Goal: Task Accomplishment & Management: Use online tool/utility

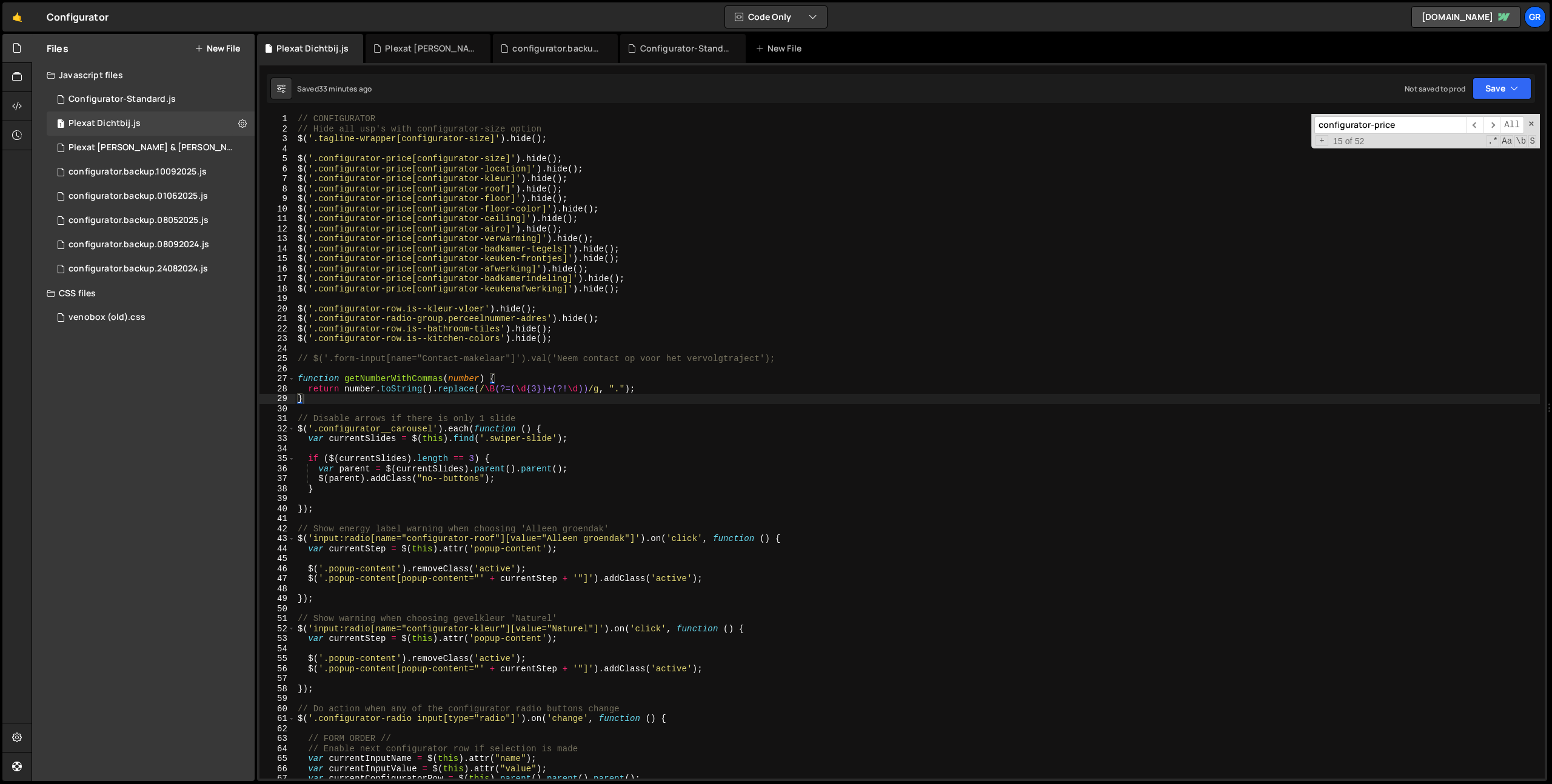
click at [825, 323] on div "// CONFIGURATOR // Hide all usp's with configurator-size option $ ( '.tagline-w…" at bounding box center [917, 456] width 1244 height 684
click at [774, 284] on div "// CONFIGURATOR // Hide all usp's with configurator-size option $ ( '.tagline-w…" at bounding box center [917, 456] width 1244 height 684
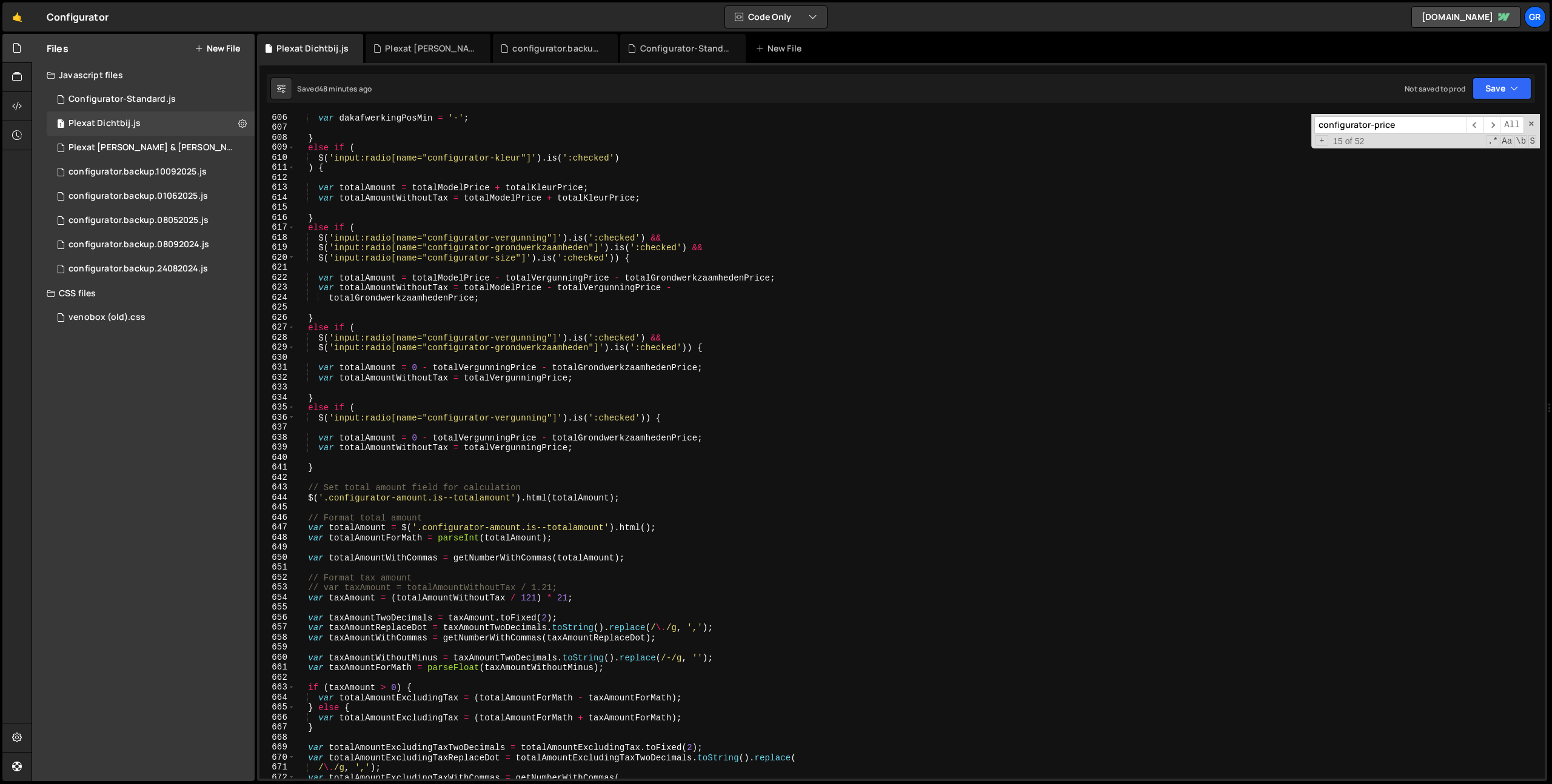
scroll to position [6049, 0]
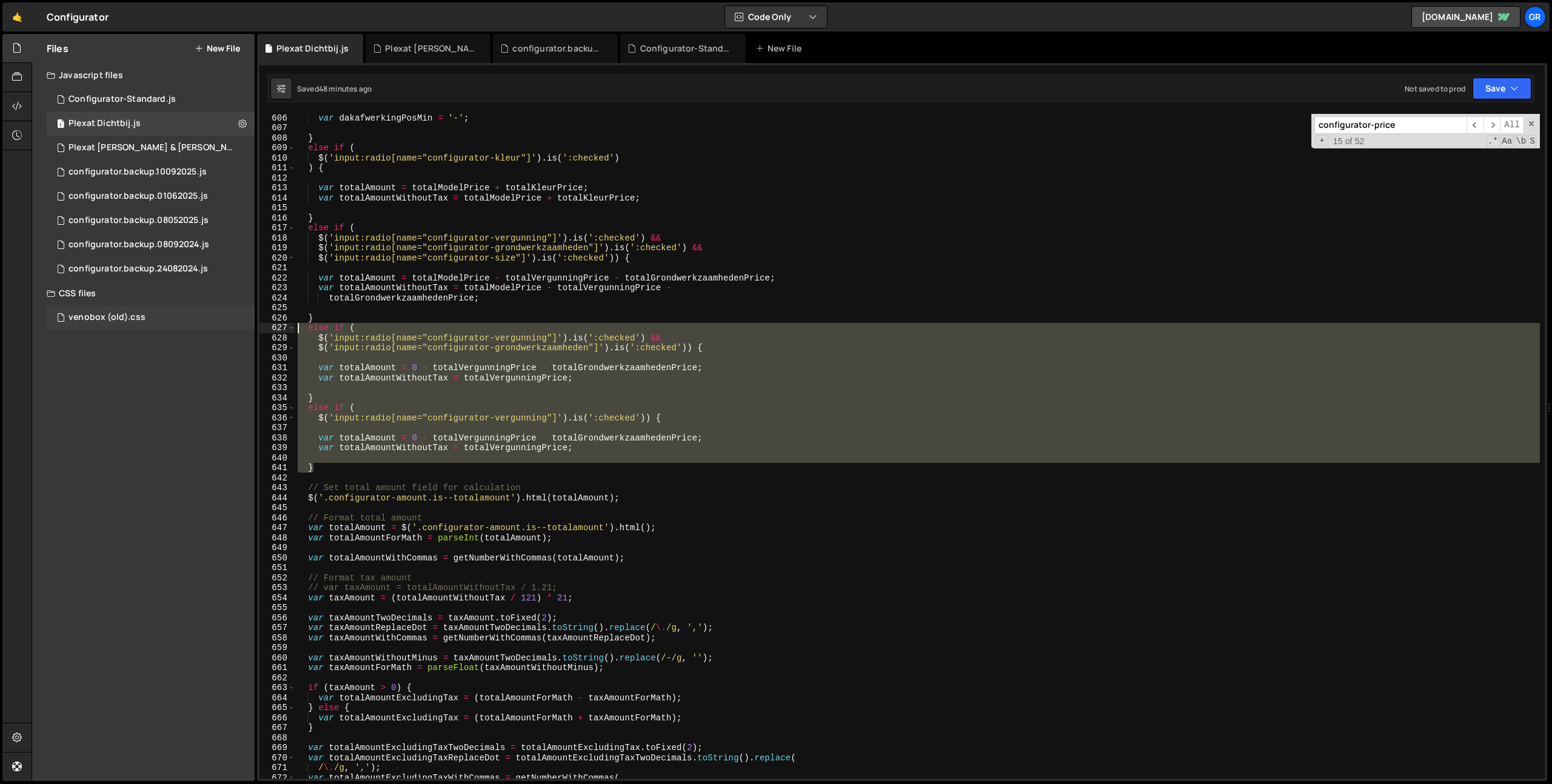
drag, startPoint x: 322, startPoint y: 467, endPoint x: 212, endPoint y: 327, distance: 178.0
click at [212, 327] on div "Files New File Javascript files 1 Configurator-Standard.js 0 1 Plexat Dichtbij.…" at bounding box center [791, 408] width 1521 height 747
click at [336, 317] on div "var dakafwerkingPosMin = '-' ; } else if ( $ ( 'input:radio[name="configurator-…" at bounding box center [917, 455] width 1244 height 684
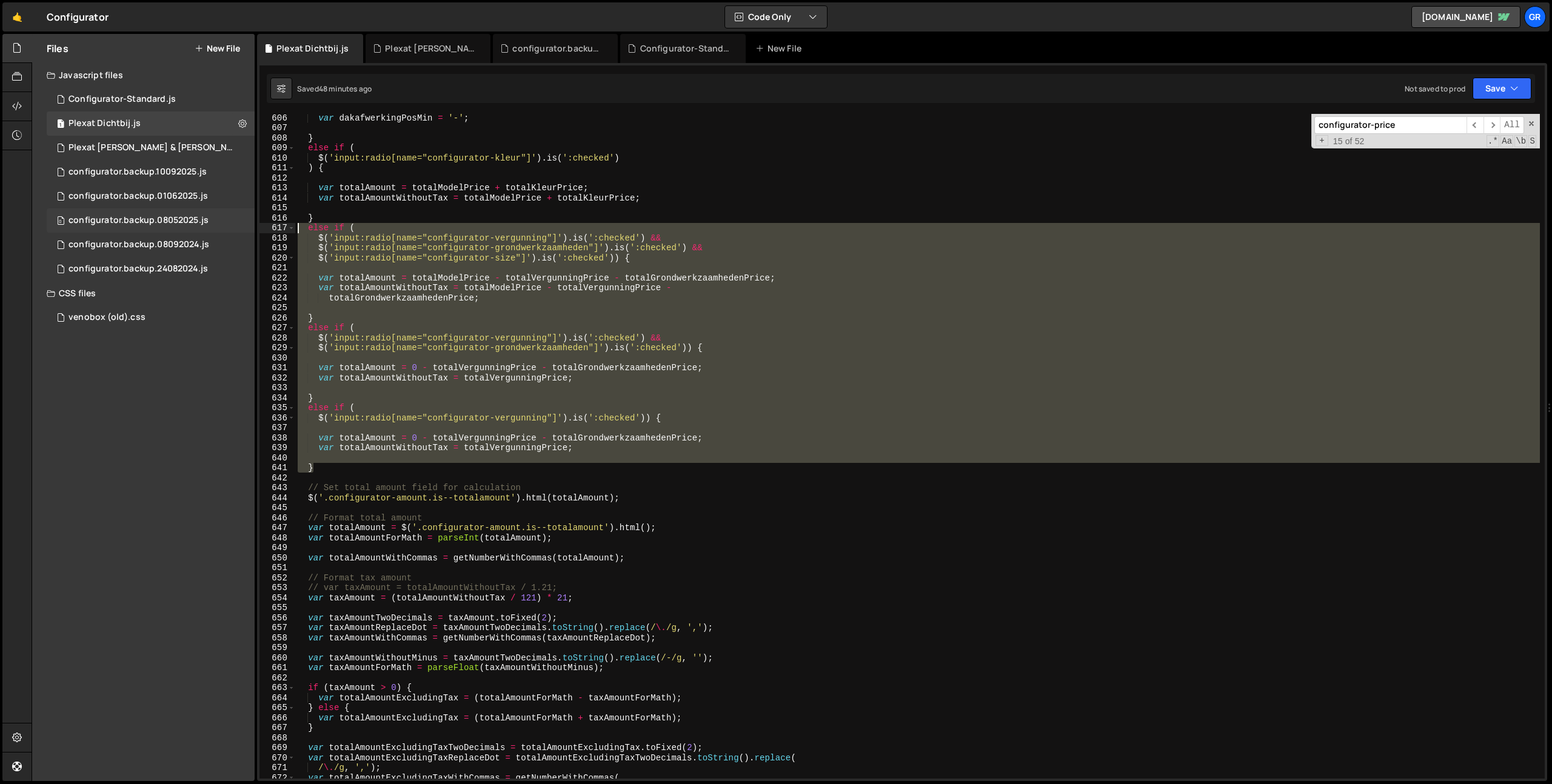
drag, startPoint x: 322, startPoint y: 467, endPoint x: 212, endPoint y: 227, distance: 264.0
click at [212, 227] on div "Files New File Javascript files 1 Configurator-Standard.js 0 1 Plexat Dichtbij.…" at bounding box center [791, 408] width 1521 height 747
type textarea "else if ( $('input:radio[name="configurator-vergunning"]').is(':checked') &&"
click at [331, 263] on div "var dakafwerkingPosMin = '-' ; } else if ( $ ( 'input:radio[name="configurator-…" at bounding box center [917, 446] width 1244 height 665
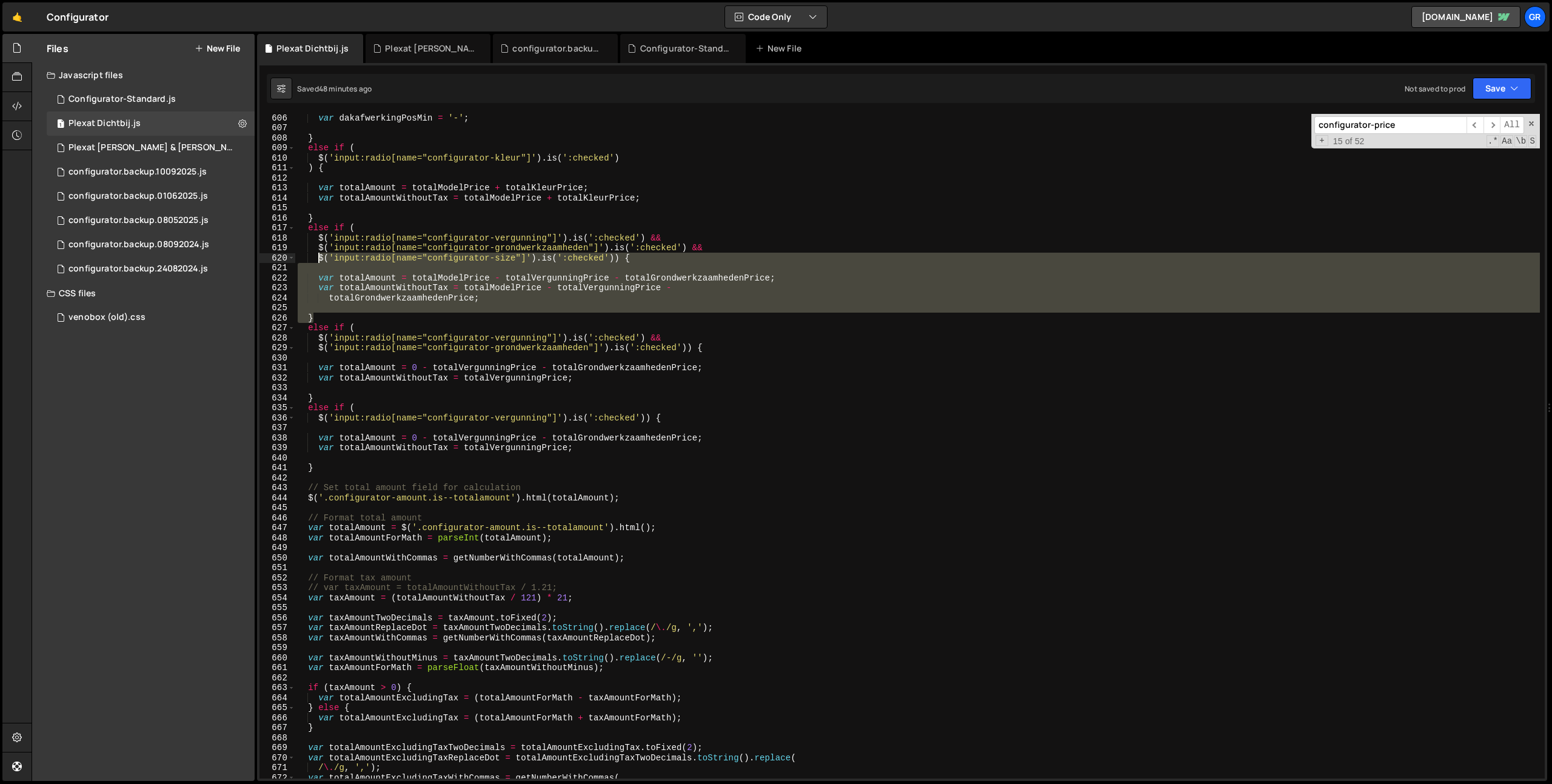
drag, startPoint x: 317, startPoint y: 319, endPoint x: 319, endPoint y: 258, distance: 61.0
click at [319, 258] on div "var dakafwerkingPosMin = '-' ; } else if ( $ ( 'input:radio[name="configurator-…" at bounding box center [917, 455] width 1244 height 684
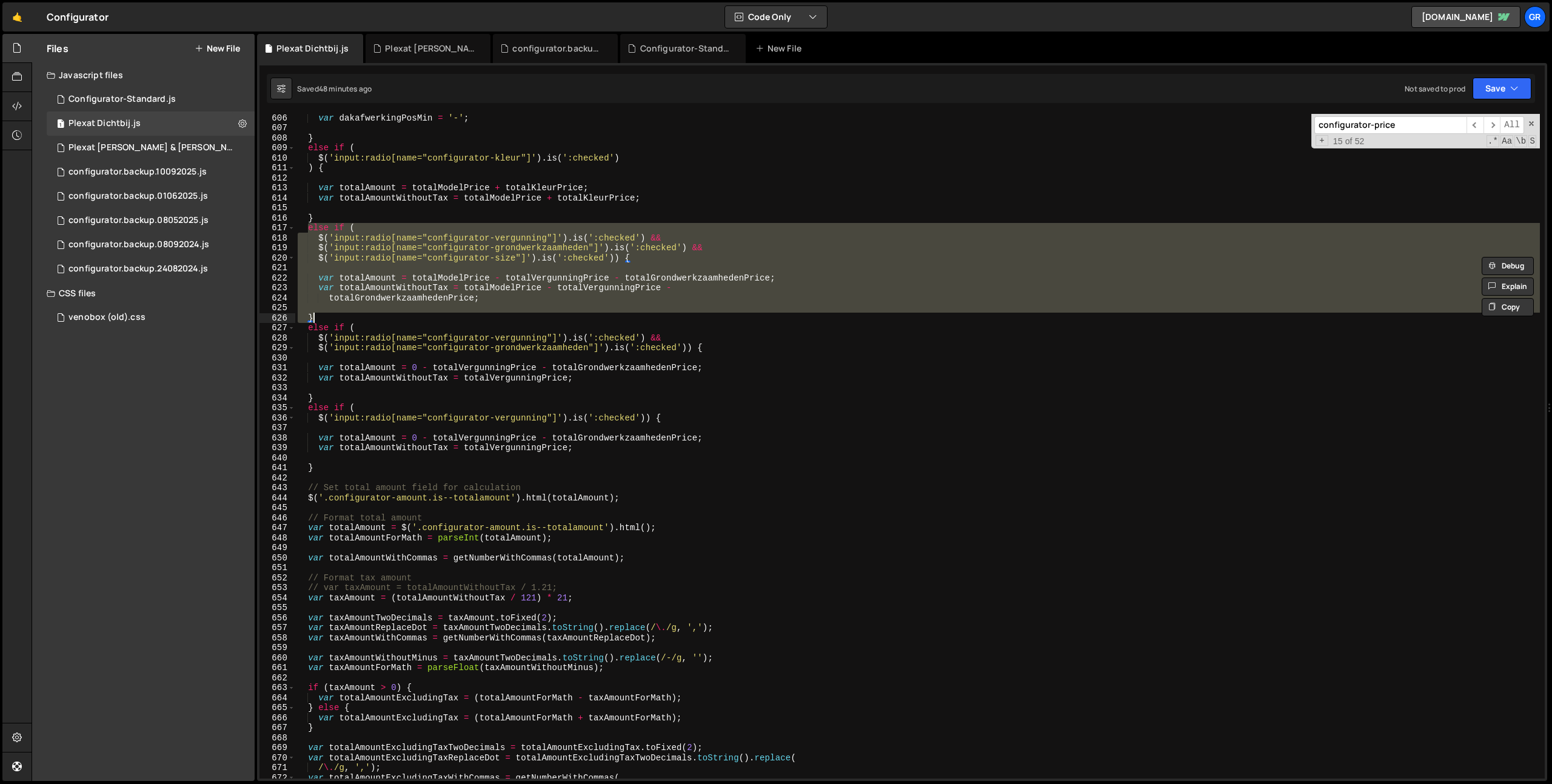
drag, startPoint x: 309, startPoint y: 231, endPoint x: 345, endPoint y: 322, distance: 97.9
click at [345, 322] on div "var dakafwerkingPosMin = '-' ; } else if ( $ ( 'input:radio[name="configurator-…" at bounding box center [917, 455] width 1244 height 684
click at [329, 464] on div "var dakafwerkingPosMin = '-' ; } else if ( $ ( 'input:radio[name="configurator-…" at bounding box center [917, 455] width 1244 height 684
type textarea "}"
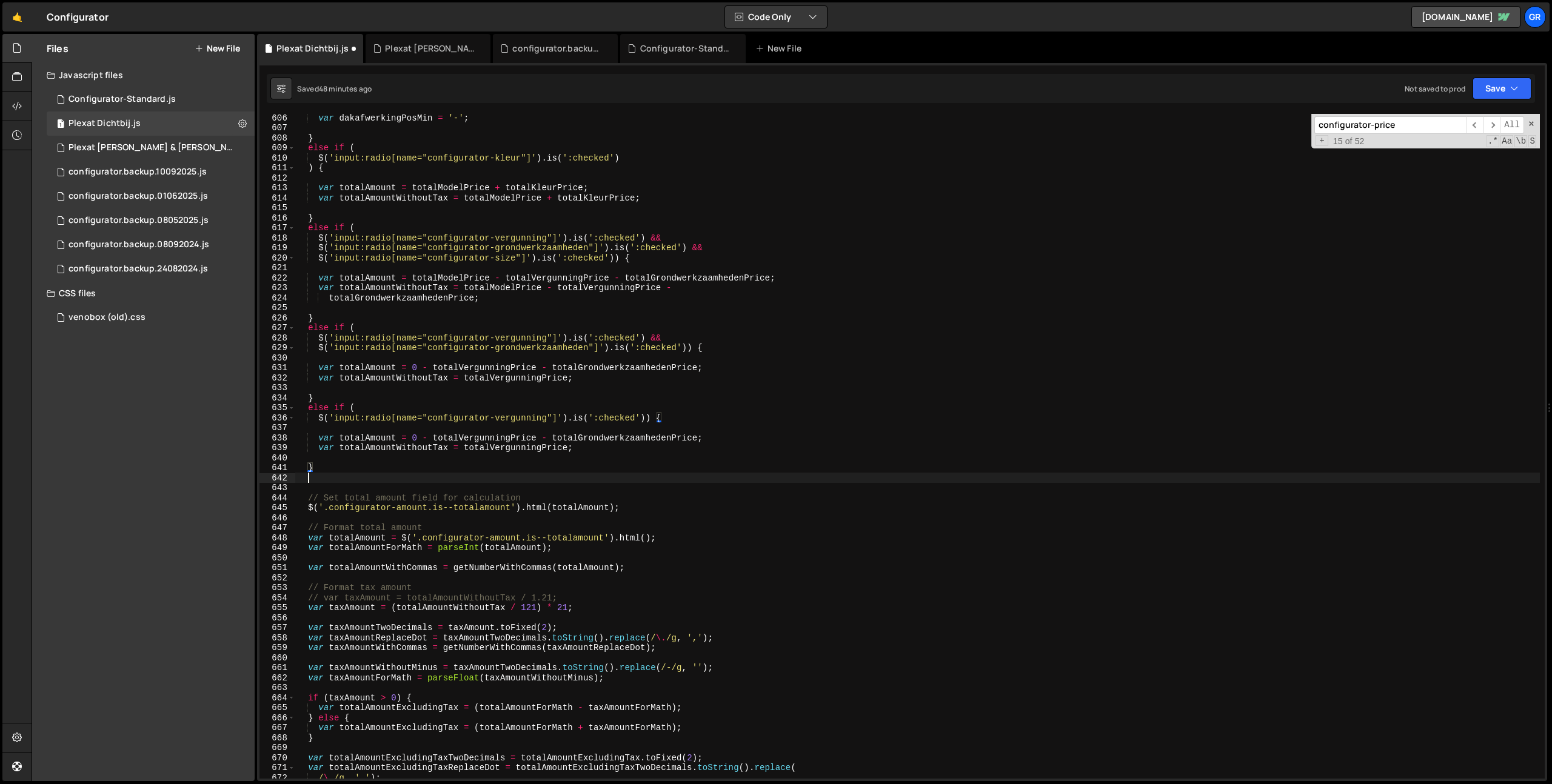
paste textarea "}"
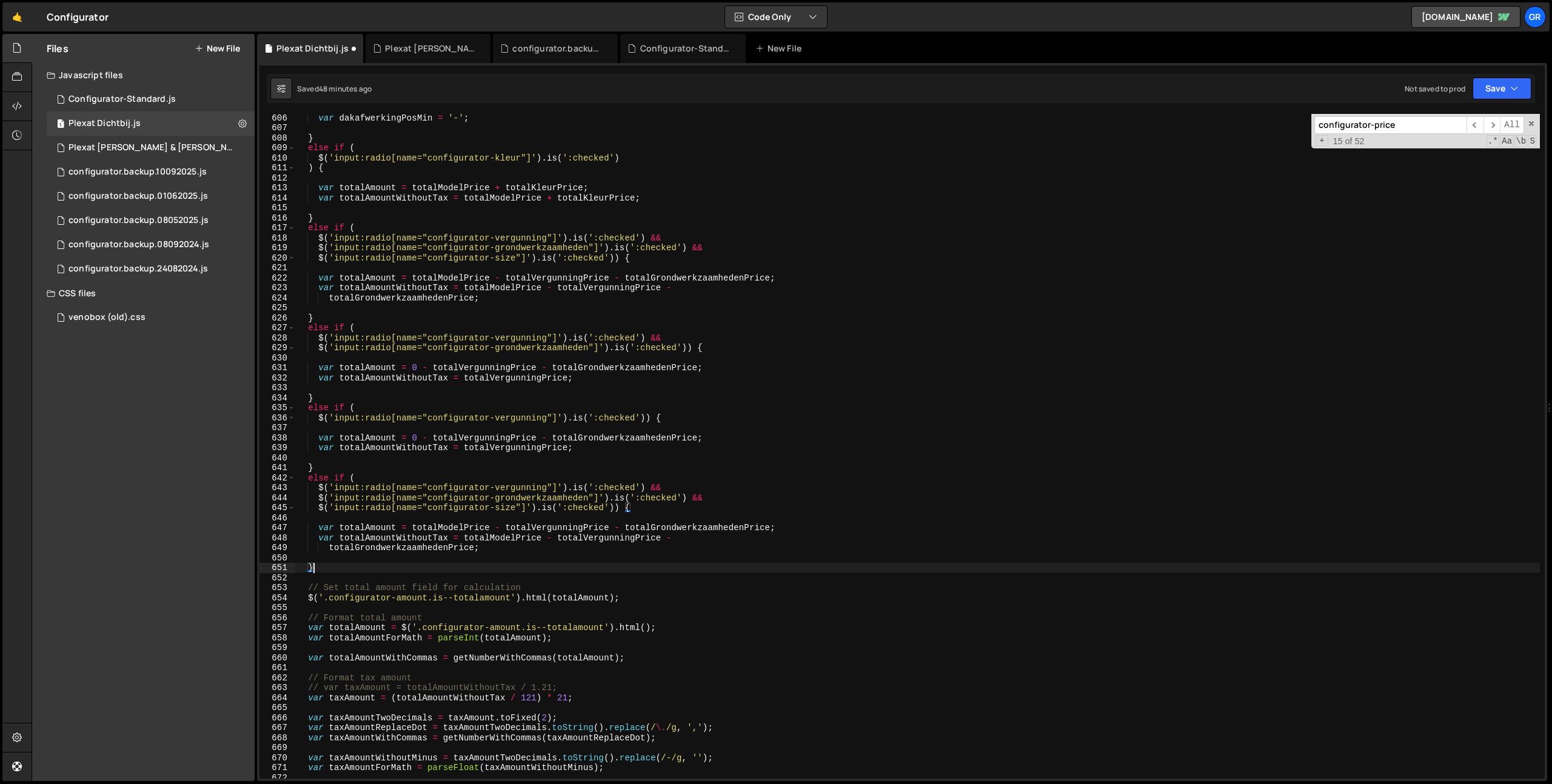
click at [329, 464] on div "var dakafwerkingPosMin = '-' ; } else if ( $ ( 'input:radio[name="configurator-…" at bounding box center [917, 455] width 1244 height 684
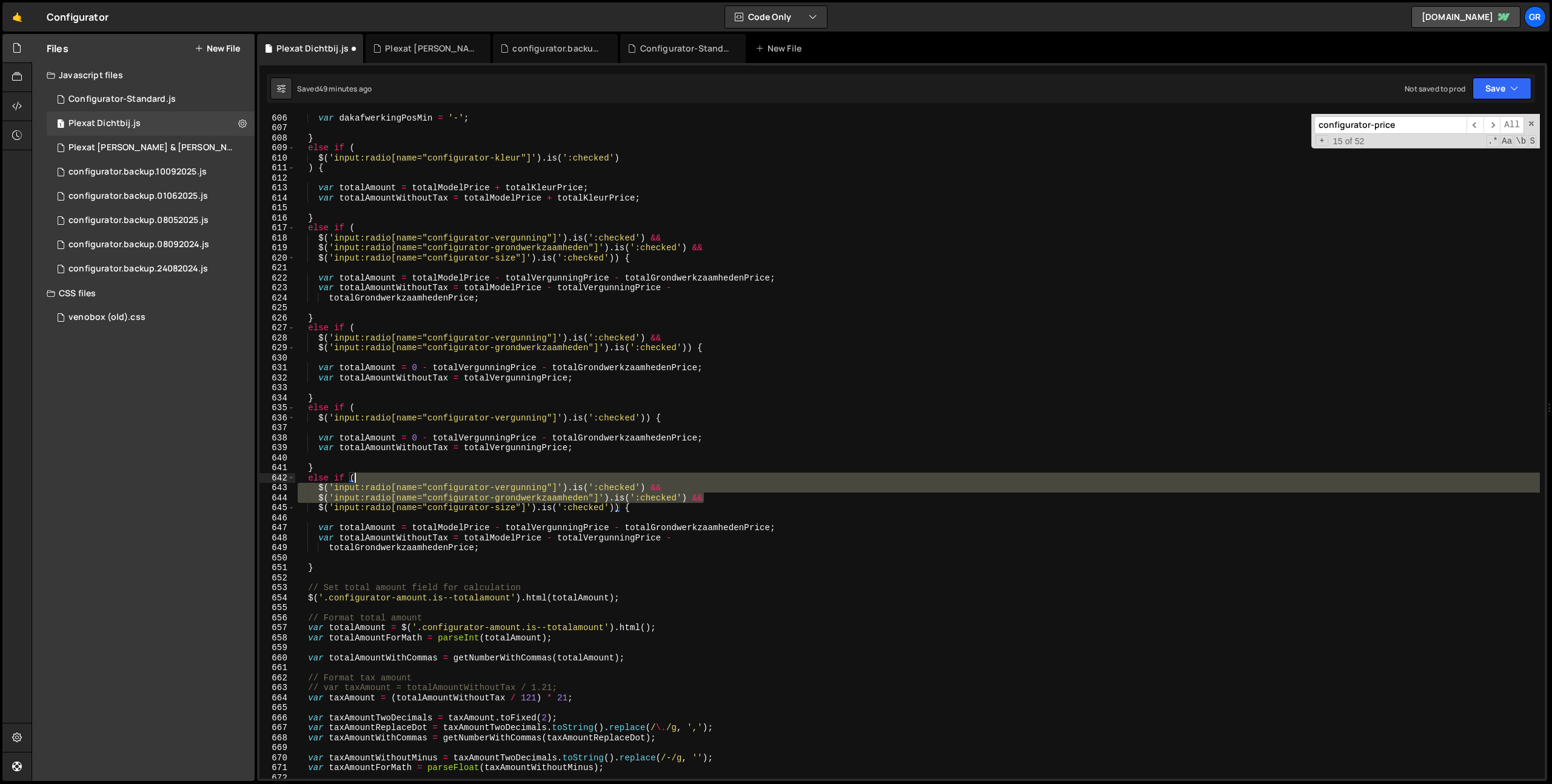
drag, startPoint x: 740, startPoint y: 498, endPoint x: 739, endPoint y: 480, distance: 18.0
click at [739, 480] on div "var dakafwerkingPosMin = '-' ; } else if ( $ ( 'input:radio[name="configurator-…" at bounding box center [917, 455] width 1244 height 684
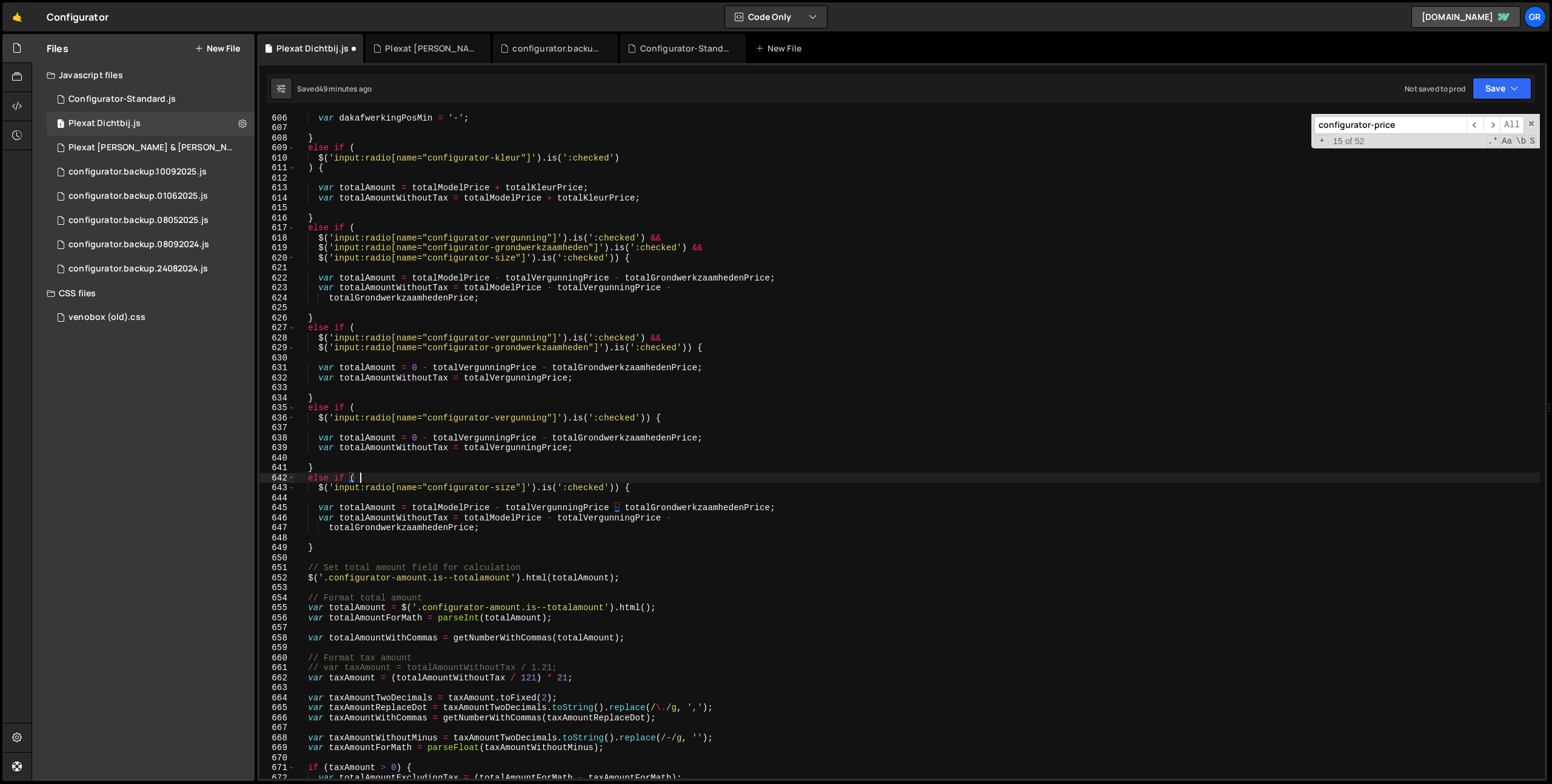
scroll to position [0, 4]
drag, startPoint x: 319, startPoint y: 489, endPoint x: 685, endPoint y: 487, distance: 366.0
click at [685, 487] on div "var dakafwerkingPosMin = '-' ; } else if ( $ ( 'input:radio[name="configurator-…" at bounding box center [917, 455] width 1244 height 684
click at [622, 259] on div "var dakafwerkingPosMin = '-' ; } else if ( $ ( 'input:radio[name="configurator-…" at bounding box center [917, 455] width 1244 height 684
click at [319, 258] on div "var dakafwerkingPosMin = '-' ; } else if ( $ ( 'input:radio[name="configurator-…" at bounding box center [917, 455] width 1244 height 684
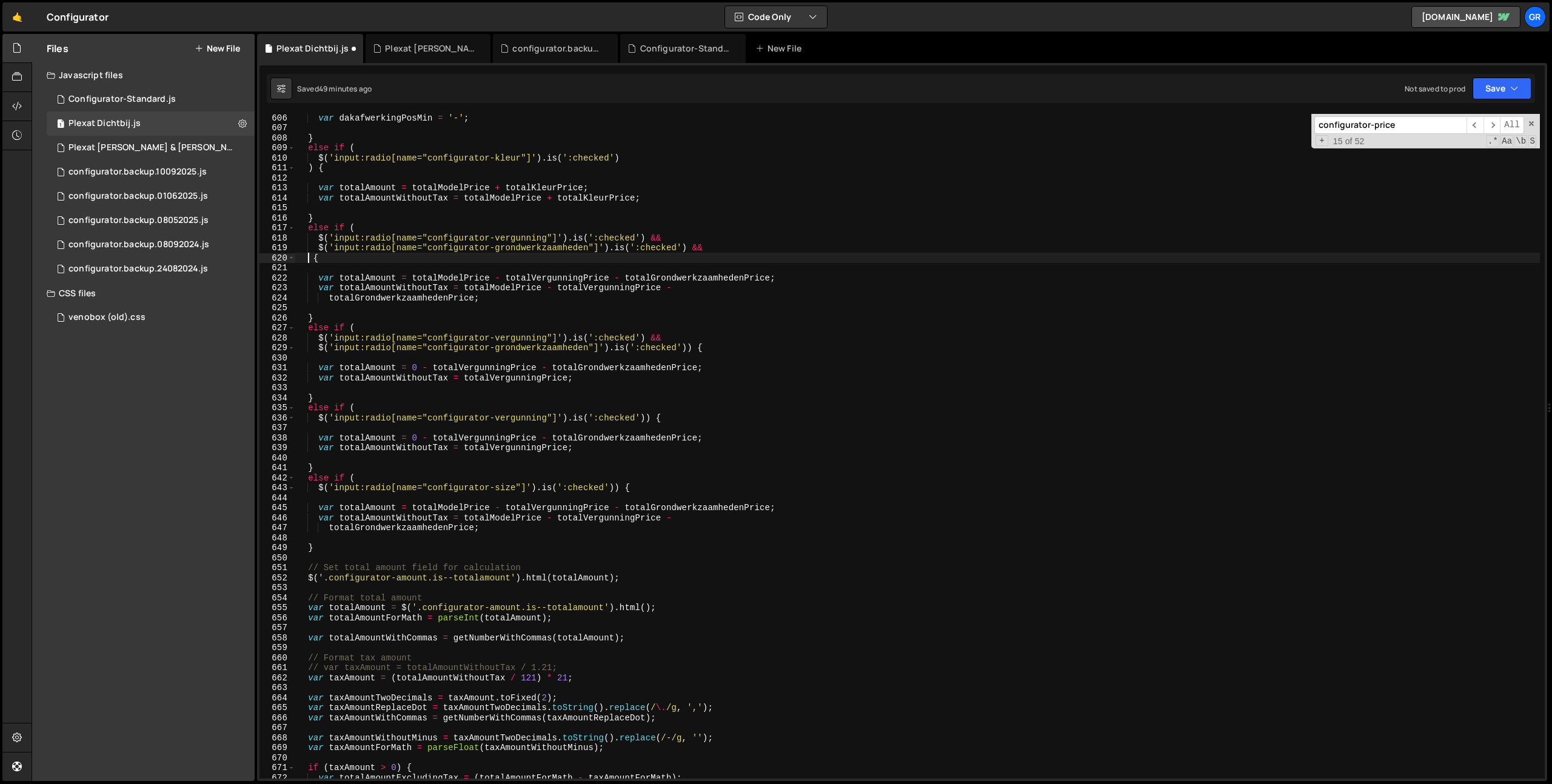
scroll to position [0, 0]
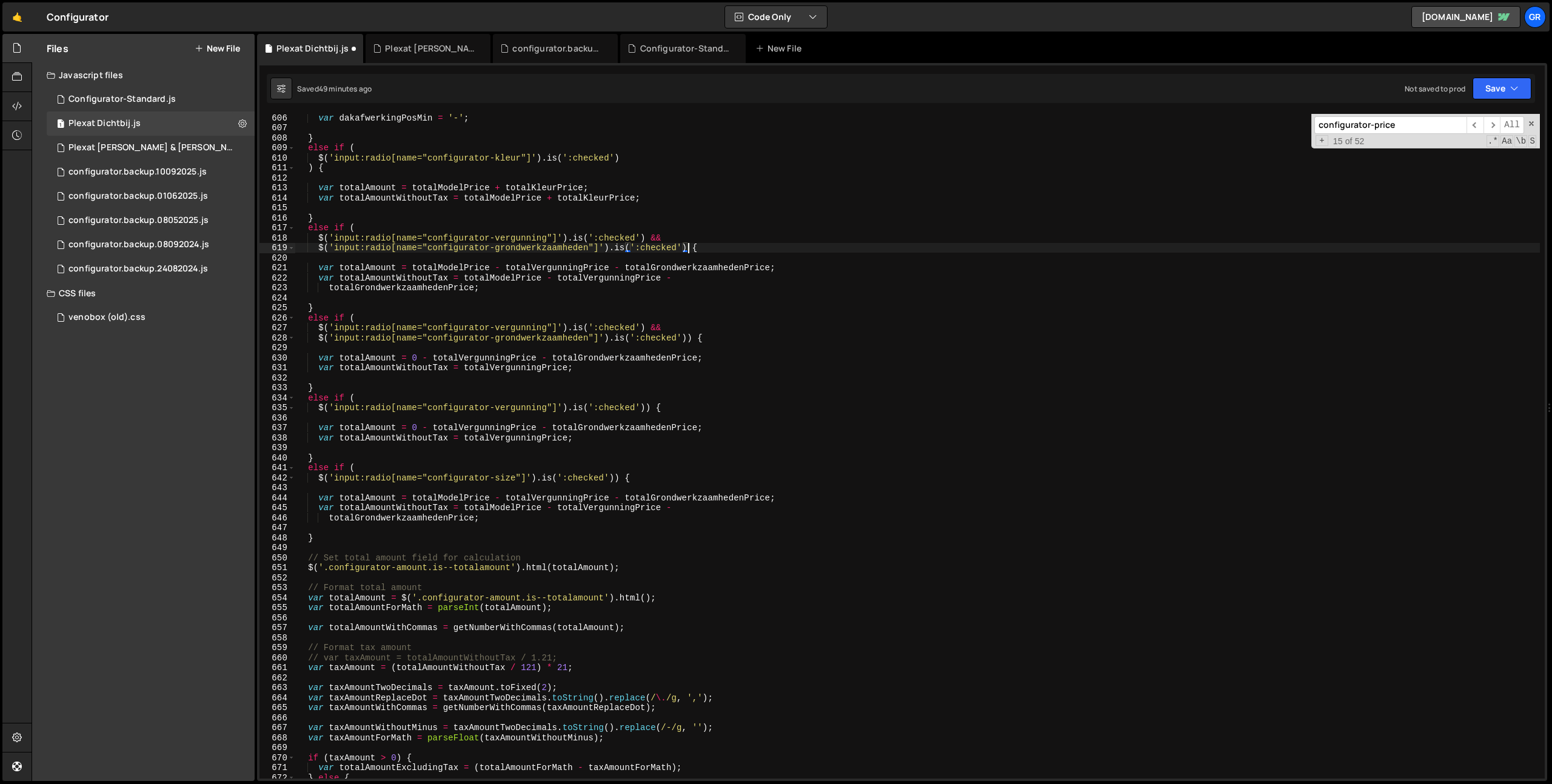
click at [421, 227] on div "var dakafwerkingPosMin = '-' ; } else if ( $ ( 'input:radio[name="configurator-…" at bounding box center [917, 455] width 1244 height 684
type textarea "else if ("
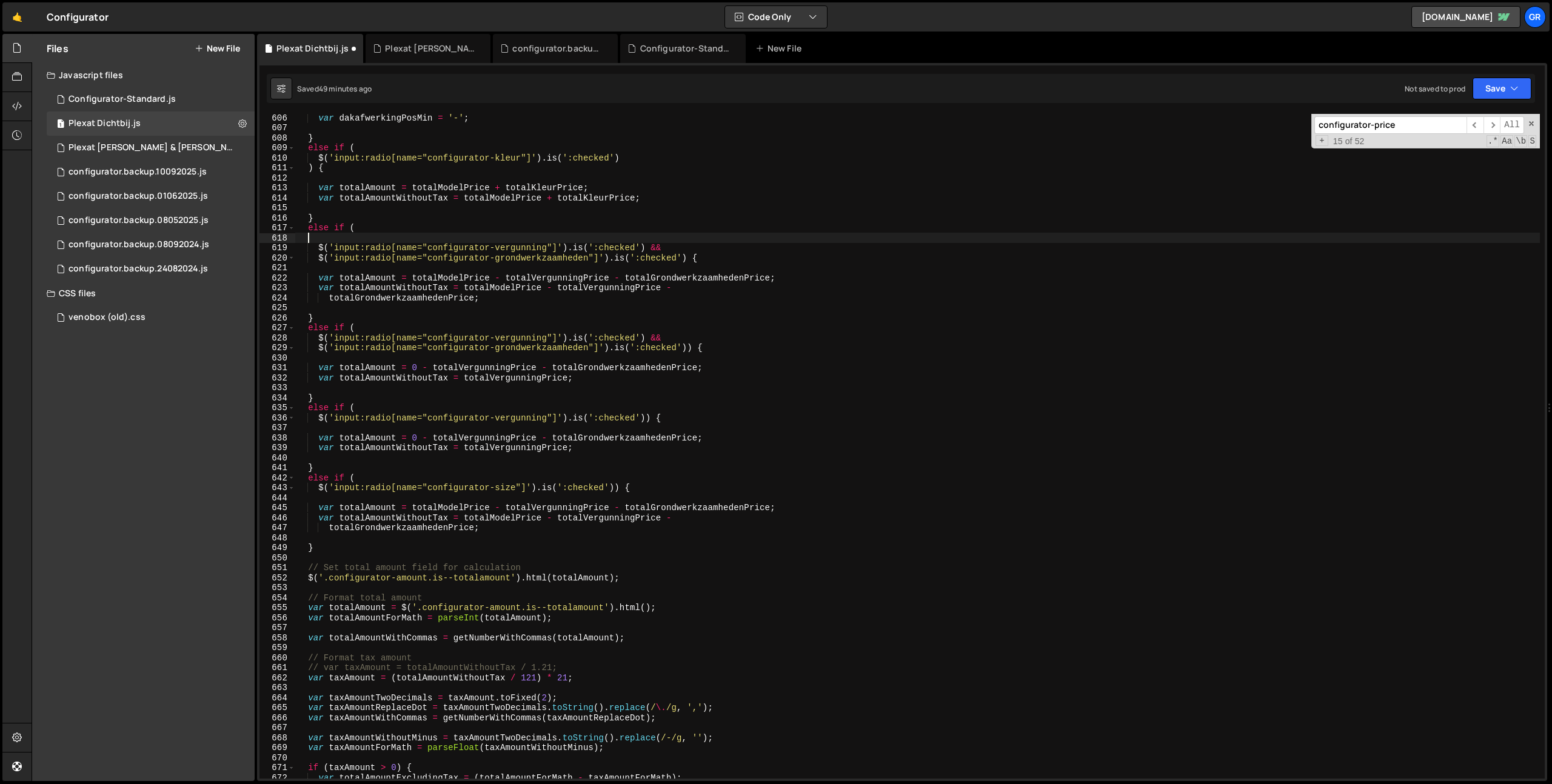
paste textarea "$('input:radio[name="configurator-size"]').is(':checked'))"
click at [421, 234] on div "var dakafwerkingPosMin = '-' ; } else if ( $ ( 'input:radio[name="configurator-…" at bounding box center [917, 455] width 1244 height 684
click at [421, 237] on div "var dakafwerkingPosMin = '-' ; } else if ( $ ( 'input:radio[name="configurator-…" at bounding box center [917, 455] width 1244 height 684
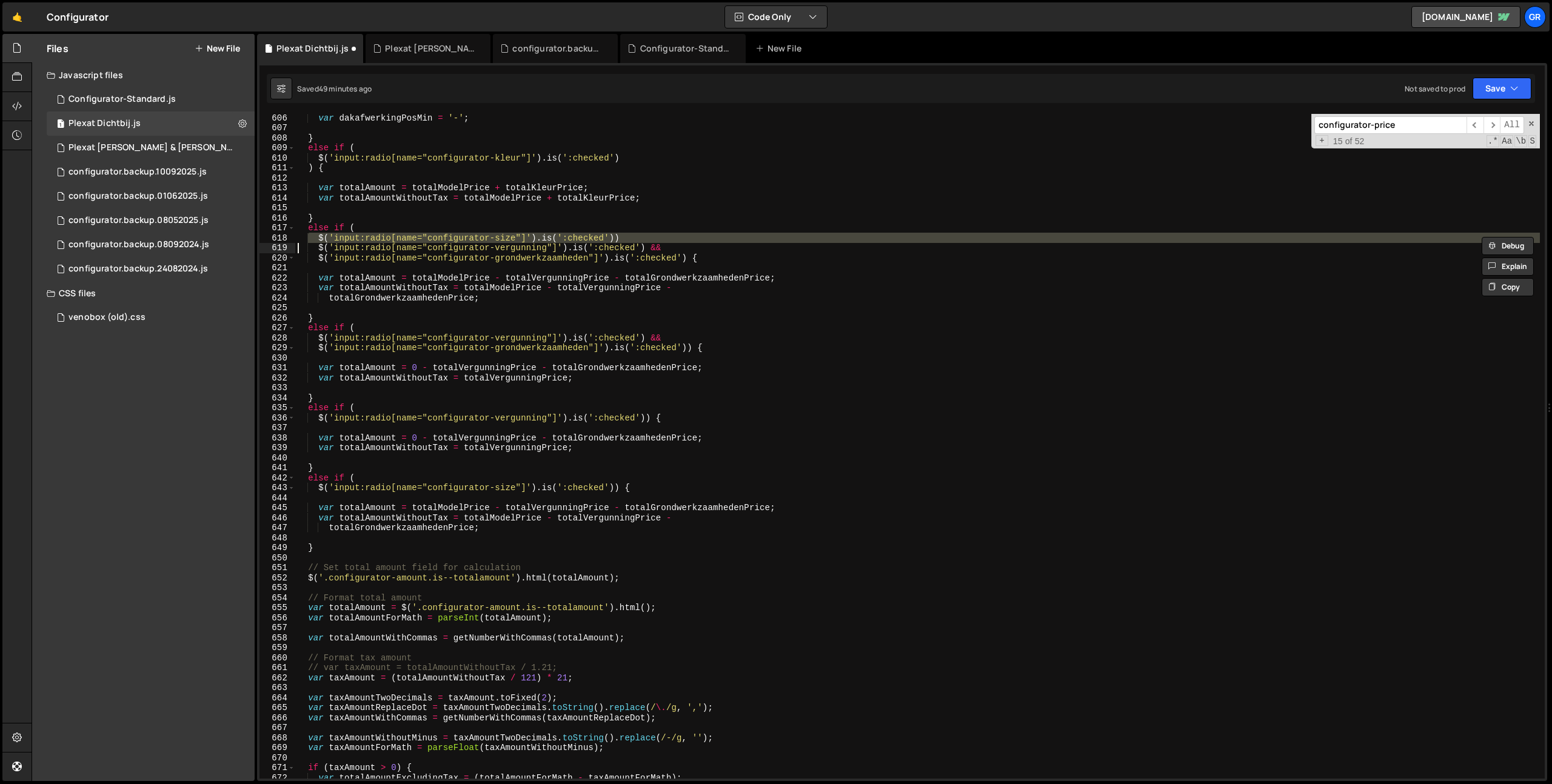
click at [448, 256] on div "var dakafwerkingPosMin = '-' ; } else if ( $ ( 'input:radio[name="configurator-…" at bounding box center [917, 455] width 1244 height 684
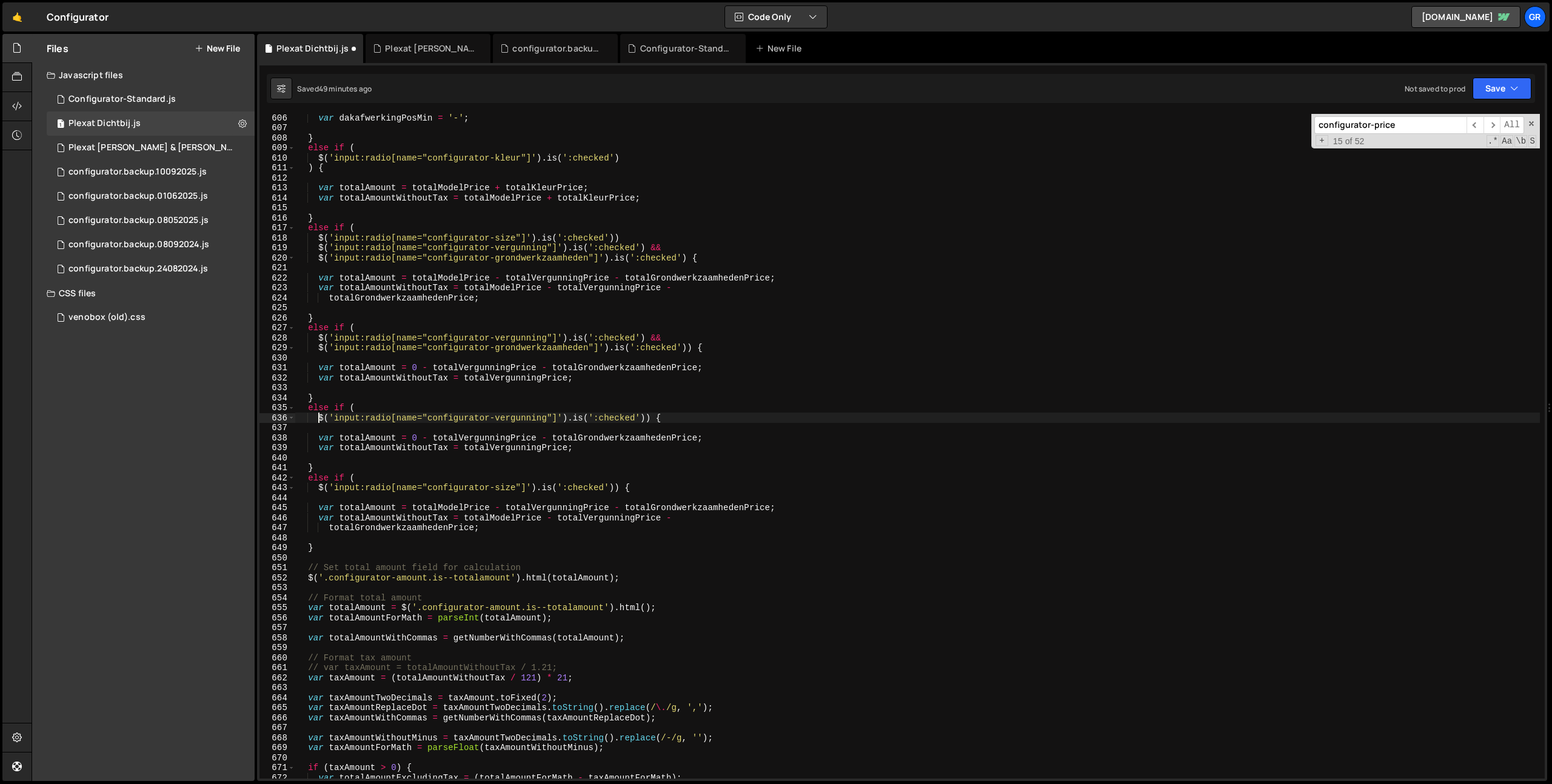
click at [319, 419] on div "var dakafwerkingPosMin = '-' ; } else if ( $ ( 'input:radio[name="configurator-…" at bounding box center [917, 455] width 1244 height 684
click at [321, 488] on div "var dakafwerkingPosMin = '-' ; } else if ( $ ( 'input:radio[name="configurator-…" at bounding box center [917, 455] width 1244 height 684
click at [620, 487] on div "var dakafwerkingPosMin = '-' ; } else if ( $ ( 'input:radio[name="configurator-…" at bounding box center [917, 455] width 1244 height 684
click at [403, 404] on div "var dakafwerkingPosMin = '-' ; } else if ( $ ( 'input:radio[name="configurator-…" at bounding box center [917, 455] width 1244 height 684
type textarea "else if ("
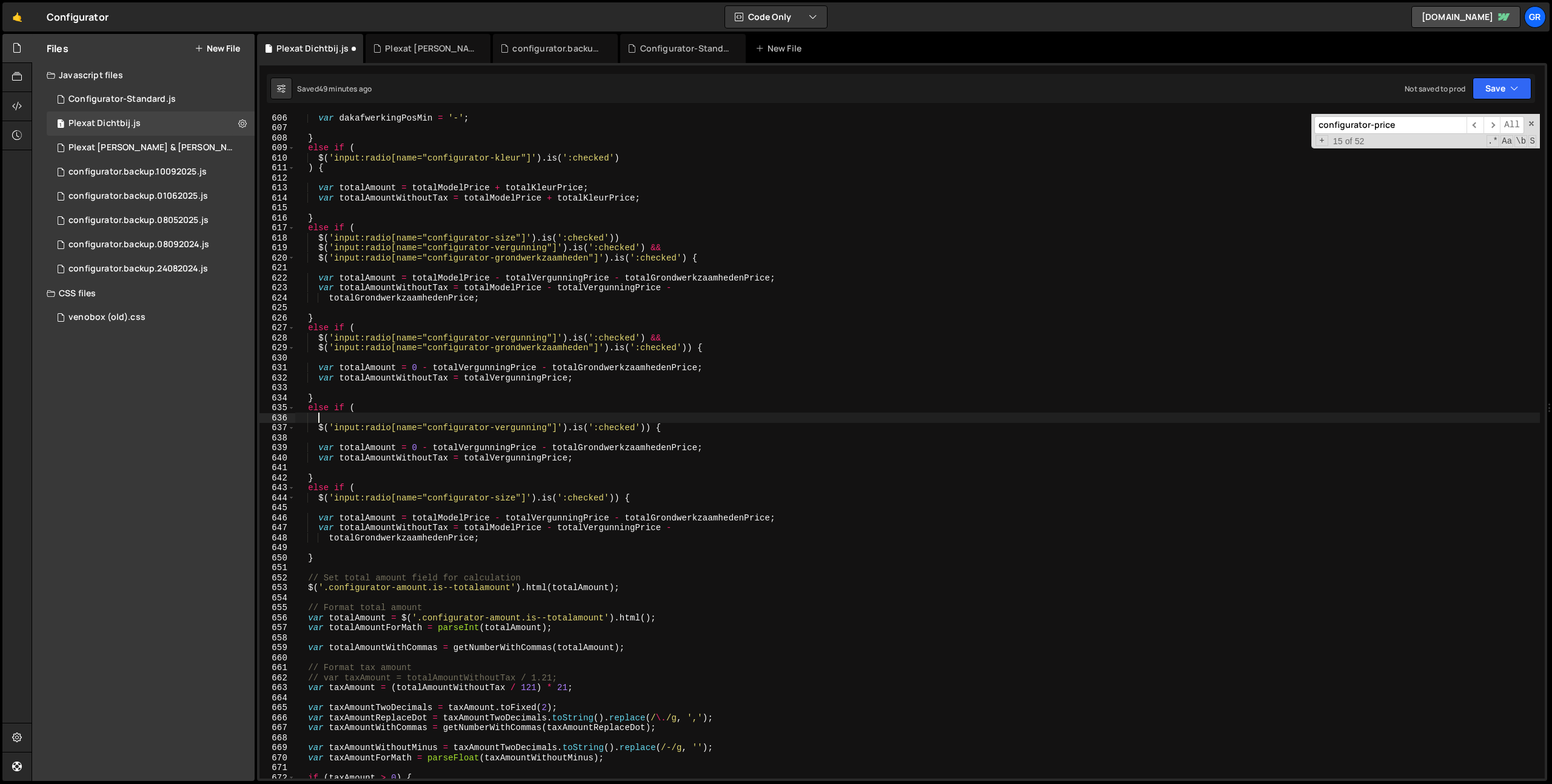
scroll to position [0, 1]
paste textarea "$('input:radio[name="configurator-size"]').is(':checked'))"
click at [629, 234] on div "var dakafwerkingPosMin = '-' ; } else if ( $ ( 'input:radio[name="configurator-…" at bounding box center [917, 455] width 1244 height 684
paste textarea "&&"
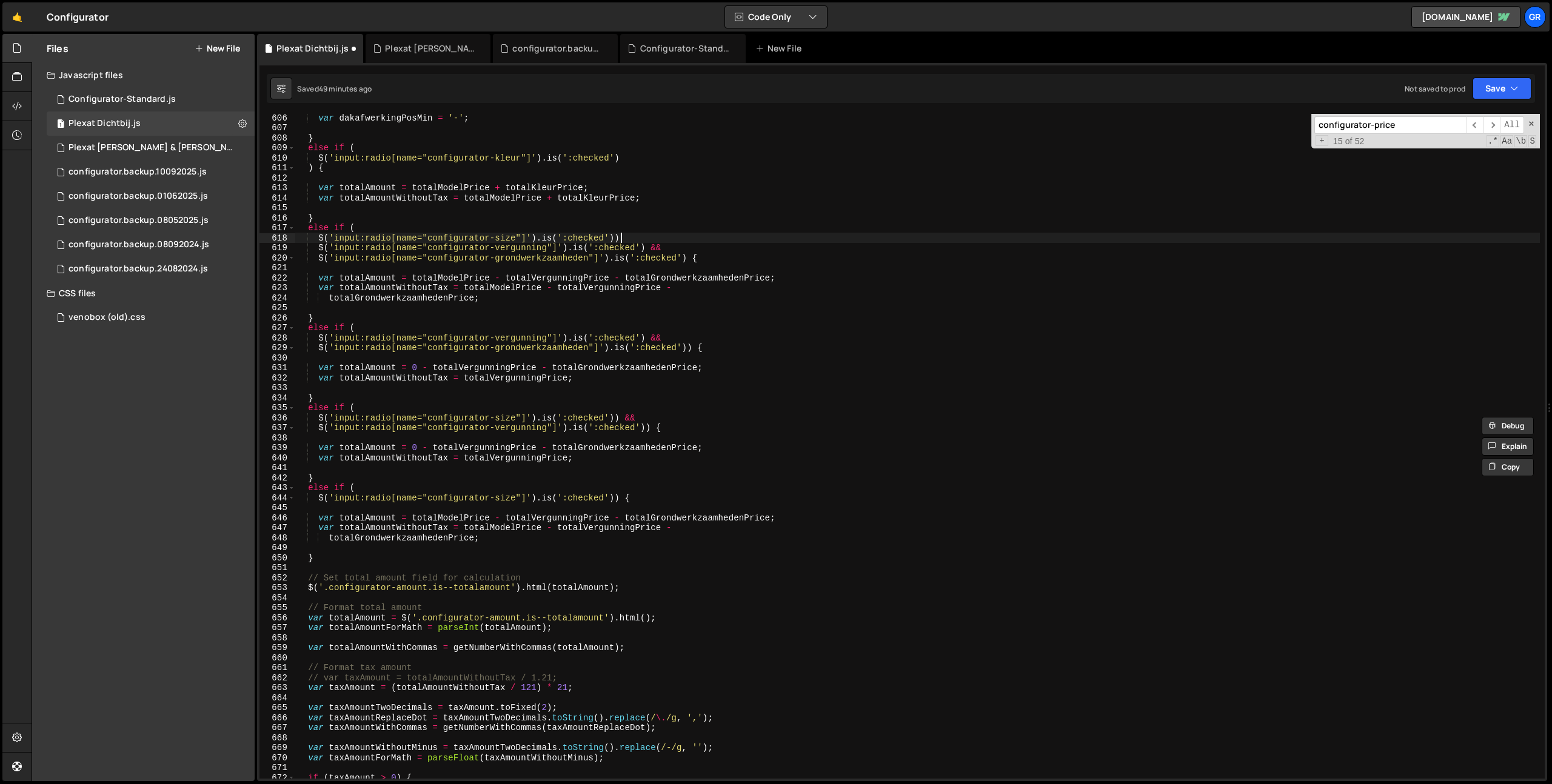
scroll to position [0, 22]
click at [621, 239] on div "var dakafwerkingPosMin = '-' ; } else if ( $ ( 'input:radio[name="configurator-…" at bounding box center [917, 455] width 1244 height 684
click at [583, 327] on div "var dakafwerkingPosMin = '-' ; } else if ( $ ( 'input:radio[name="configurator-…" at bounding box center [917, 455] width 1244 height 684
click at [318, 419] on div "var dakafwerkingPosMin = '-' ; } else if ( $ ( 'input:radio[name="configurator-…" at bounding box center [917, 455] width 1244 height 684
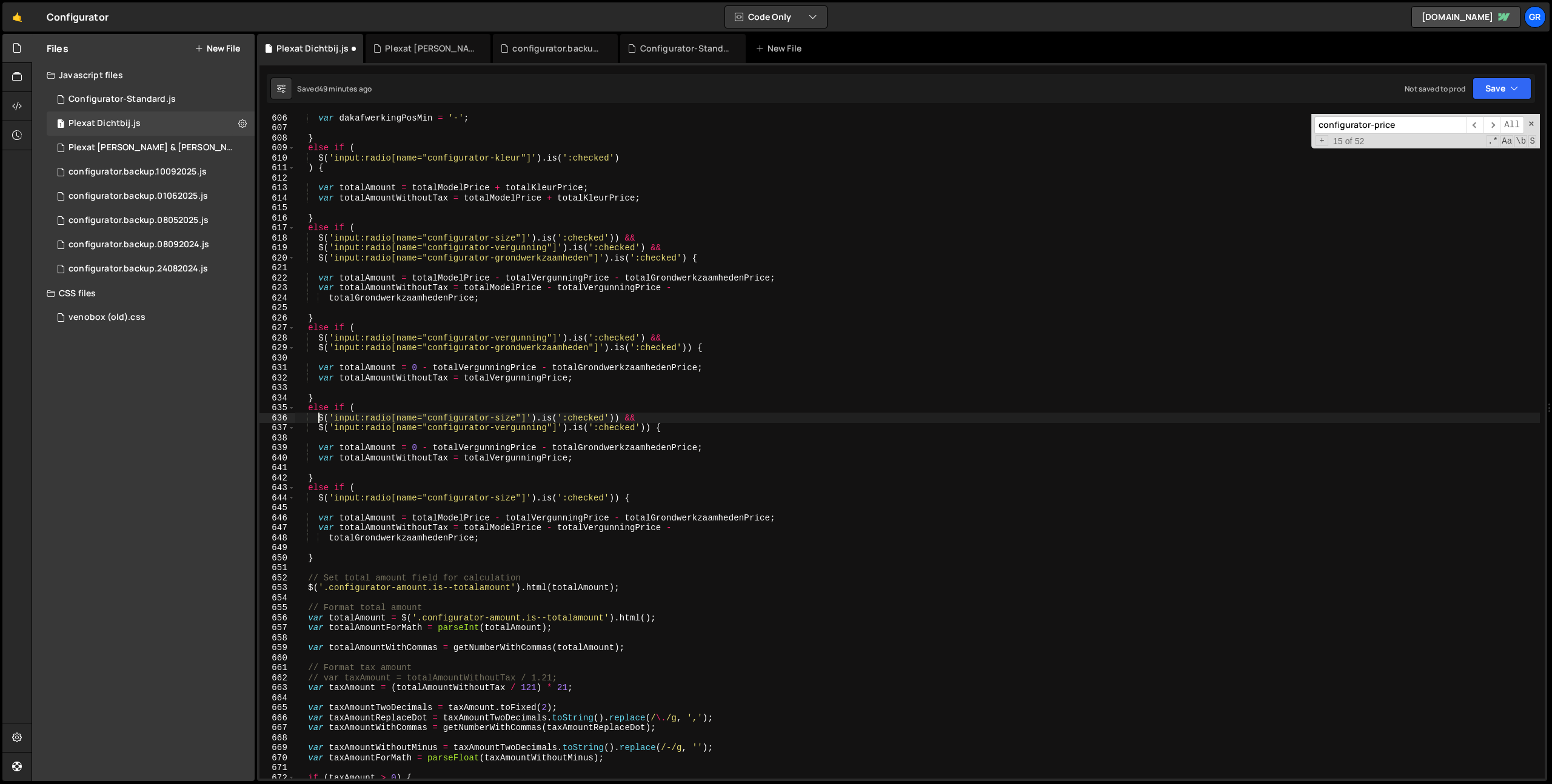
drag, startPoint x: 651, startPoint y: 419, endPoint x: 640, endPoint y: 416, distance: 11.4
click at [651, 419] on div "var dakafwerkingPosMin = '-' ; } else if ( $ ( 'input:radio[name="configurator-…" at bounding box center [917, 455] width 1244 height 684
click at [421, 327] on div "var dakafwerkingPosMin = '-' ; } else if ( $ ( 'input:radio[name="configurator-…" at bounding box center [917, 455] width 1244 height 684
type textarea "else if ("
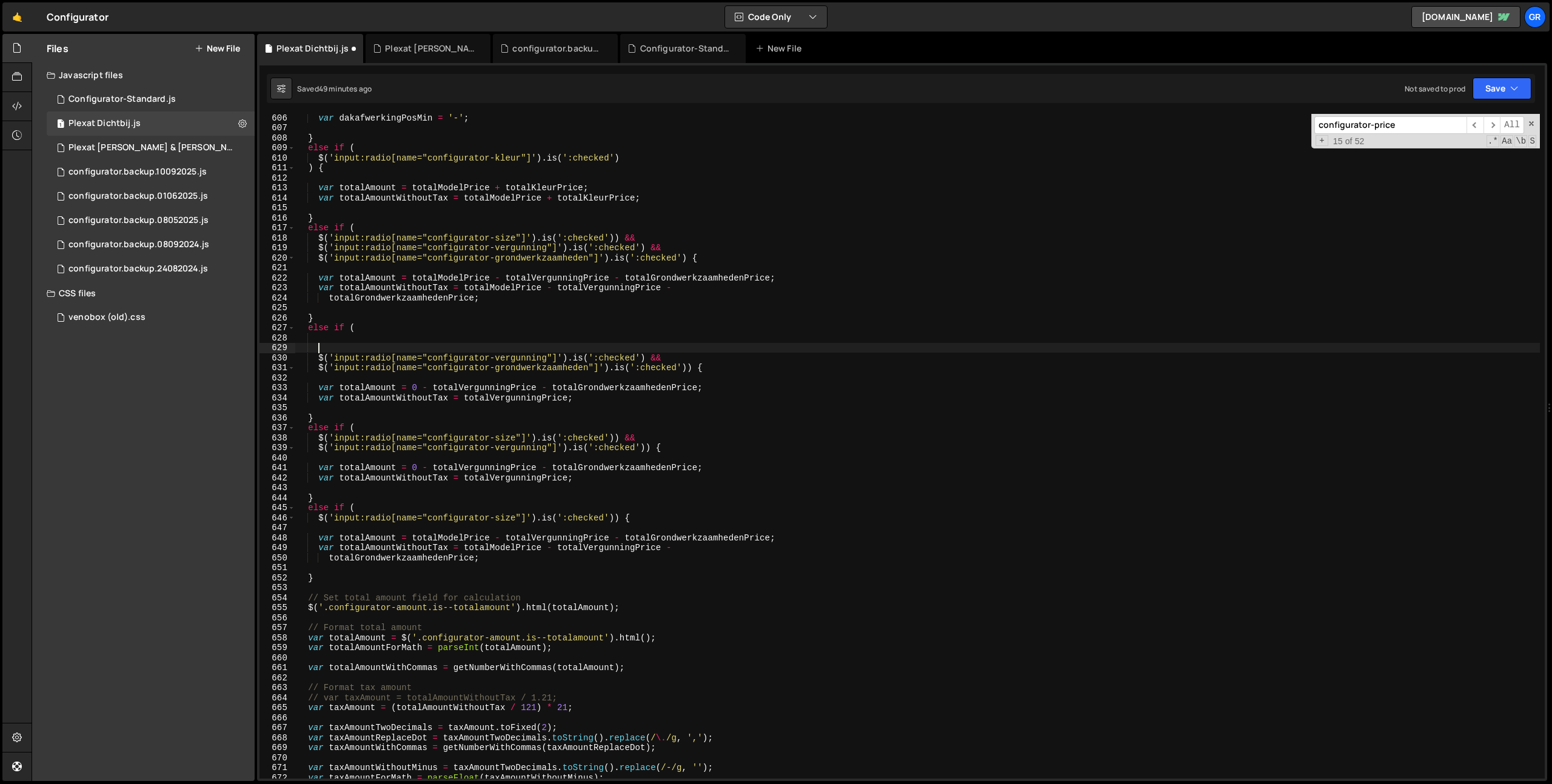
paste textarea "$('input:radio[name="configurator-size"]').is(':checked')) &&"
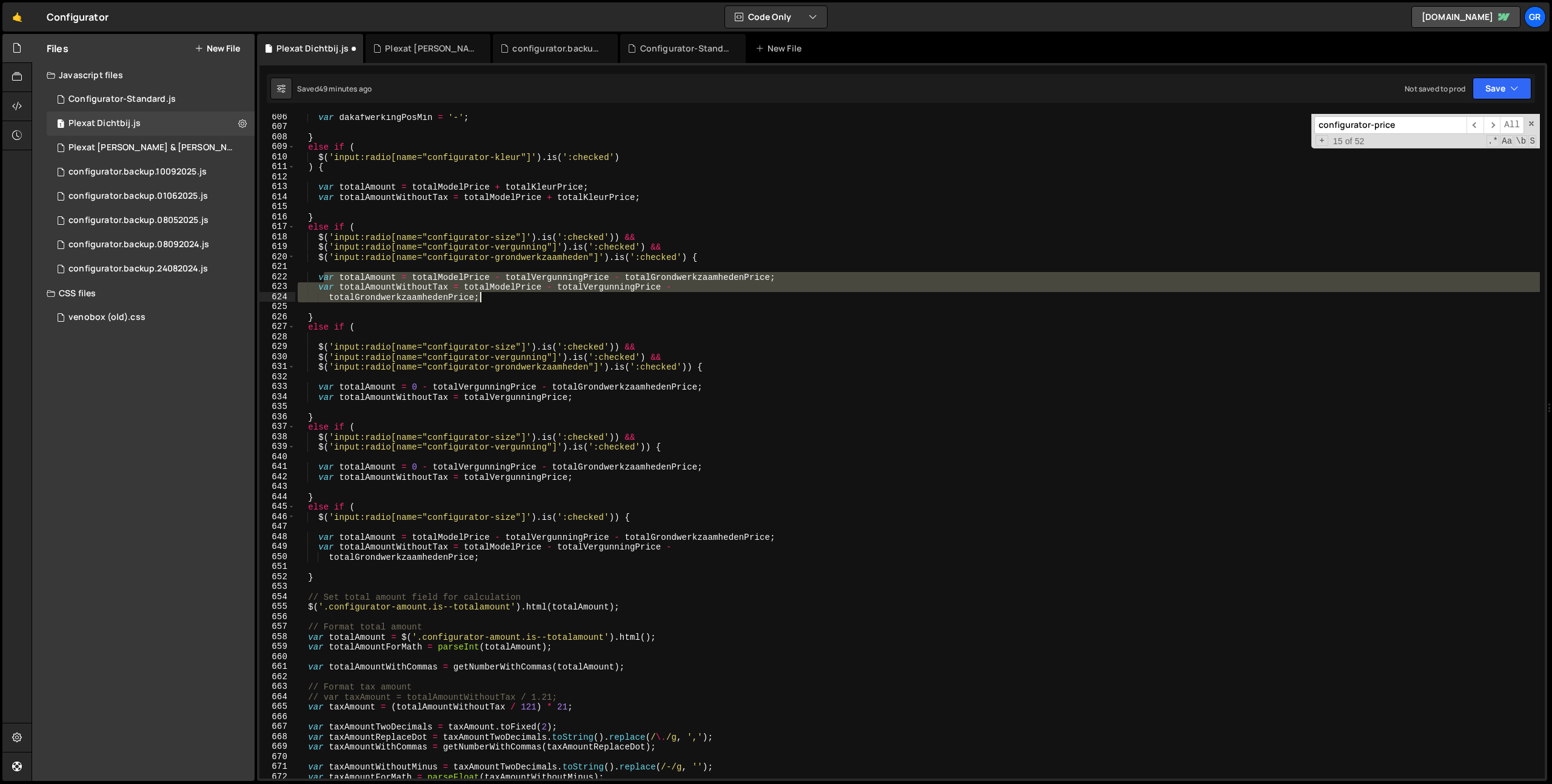
drag, startPoint x: 322, startPoint y: 275, endPoint x: 497, endPoint y: 295, distance: 176.1
click at [498, 295] on div "var dakafwerkingPosMin = '-' ; } else if ( $ ( 'input:radio[name="configurator-…" at bounding box center [917, 455] width 1244 height 684
click at [319, 275] on div "var dakafwerkingPosMin = '-' ; } else if ( $ ( 'input:radio[name="configurator-…" at bounding box center [917, 455] width 1244 height 684
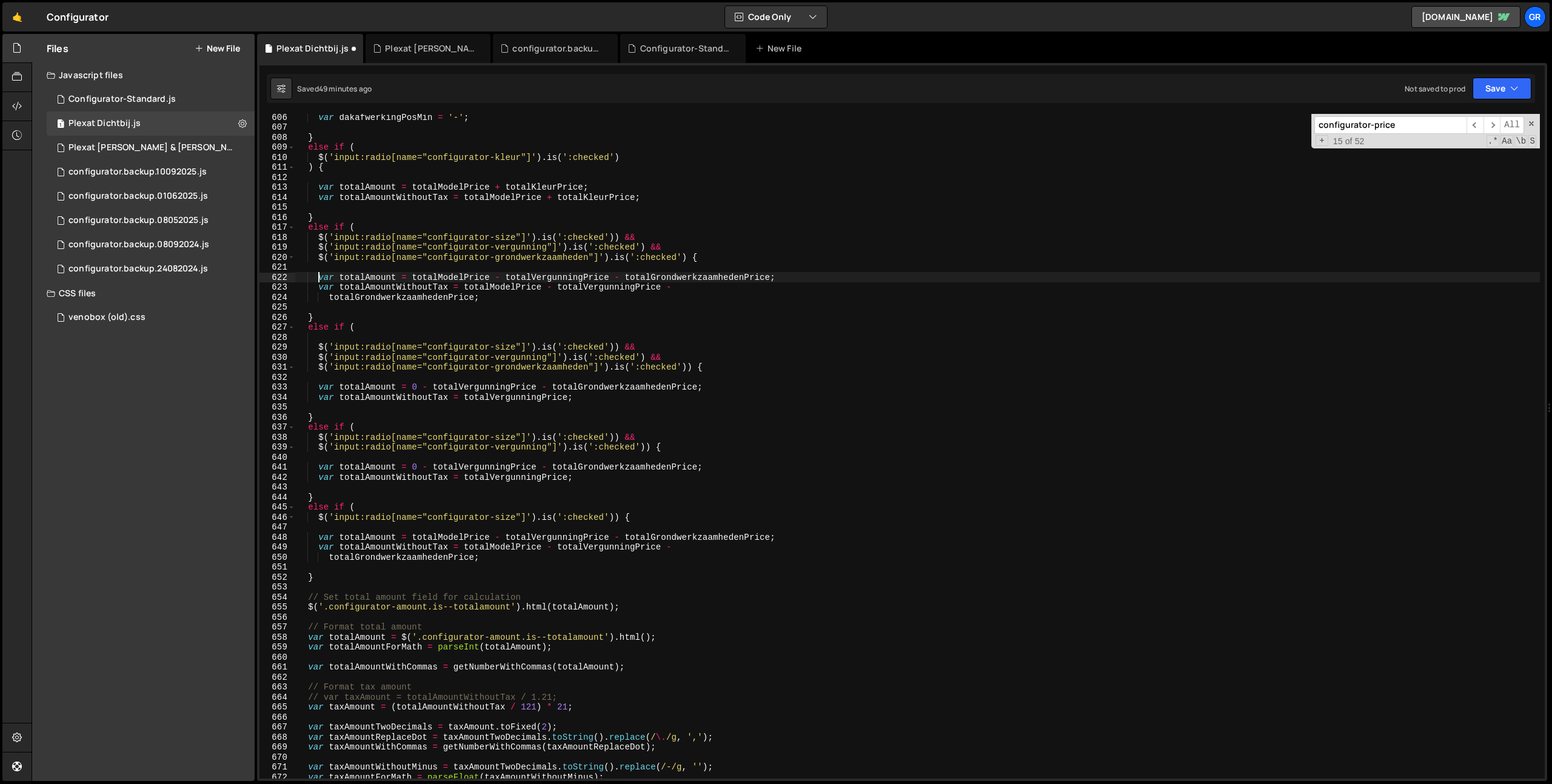
scroll to position [6050, 0]
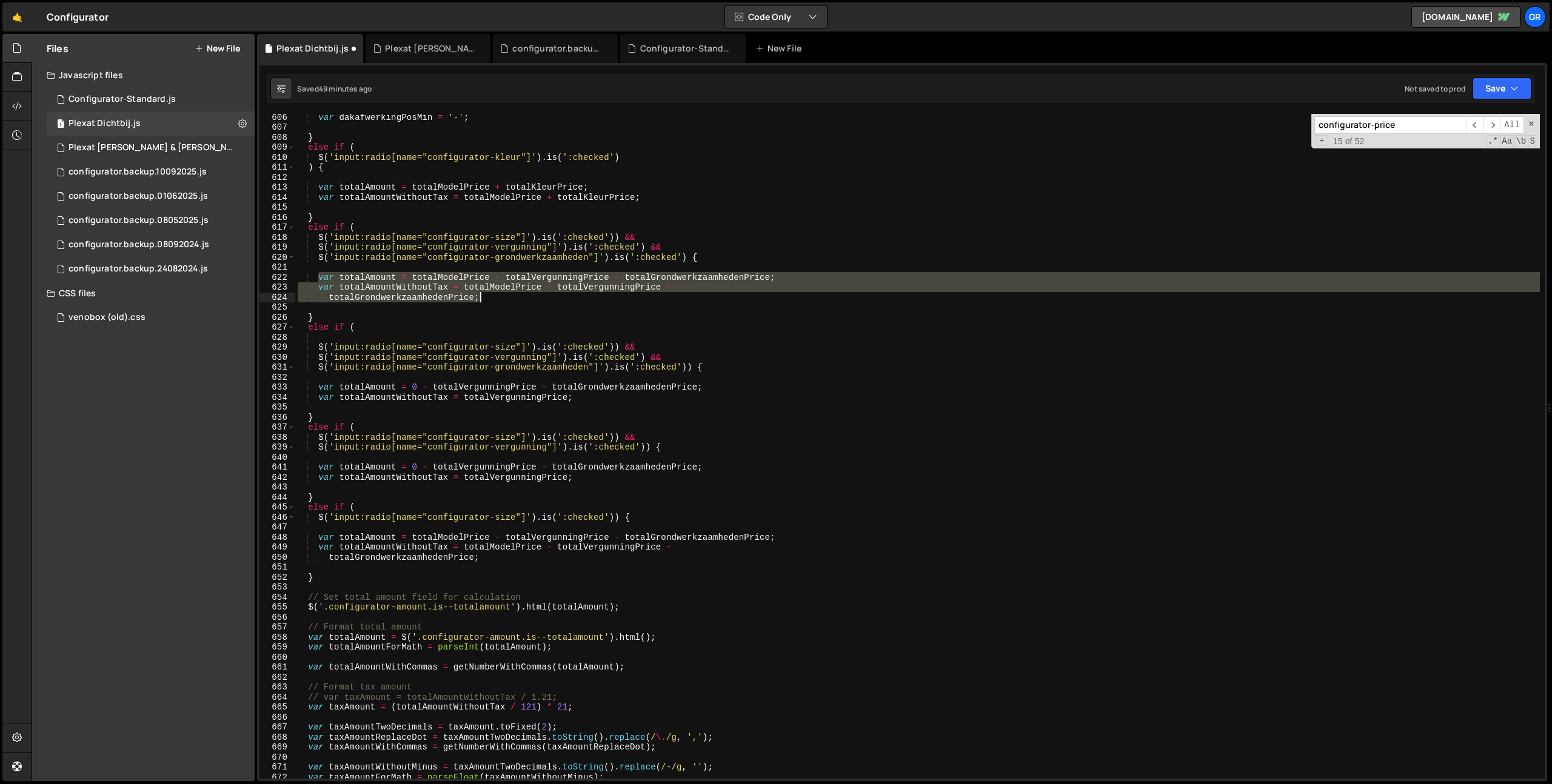
click at [488, 295] on div "var dakafwerkingPosMin = '-' ; } else if ( $ ( 'input:radio[name="configurator-…" at bounding box center [917, 455] width 1244 height 684
click at [579, 397] on div "var dakafwerkingPosMin = '-' ; } else if ( $ ( 'input:radio[name="configurator-…" at bounding box center [917, 455] width 1244 height 684
type textarea "var totalAmountWithoutTax = totalVergunningPrice;"
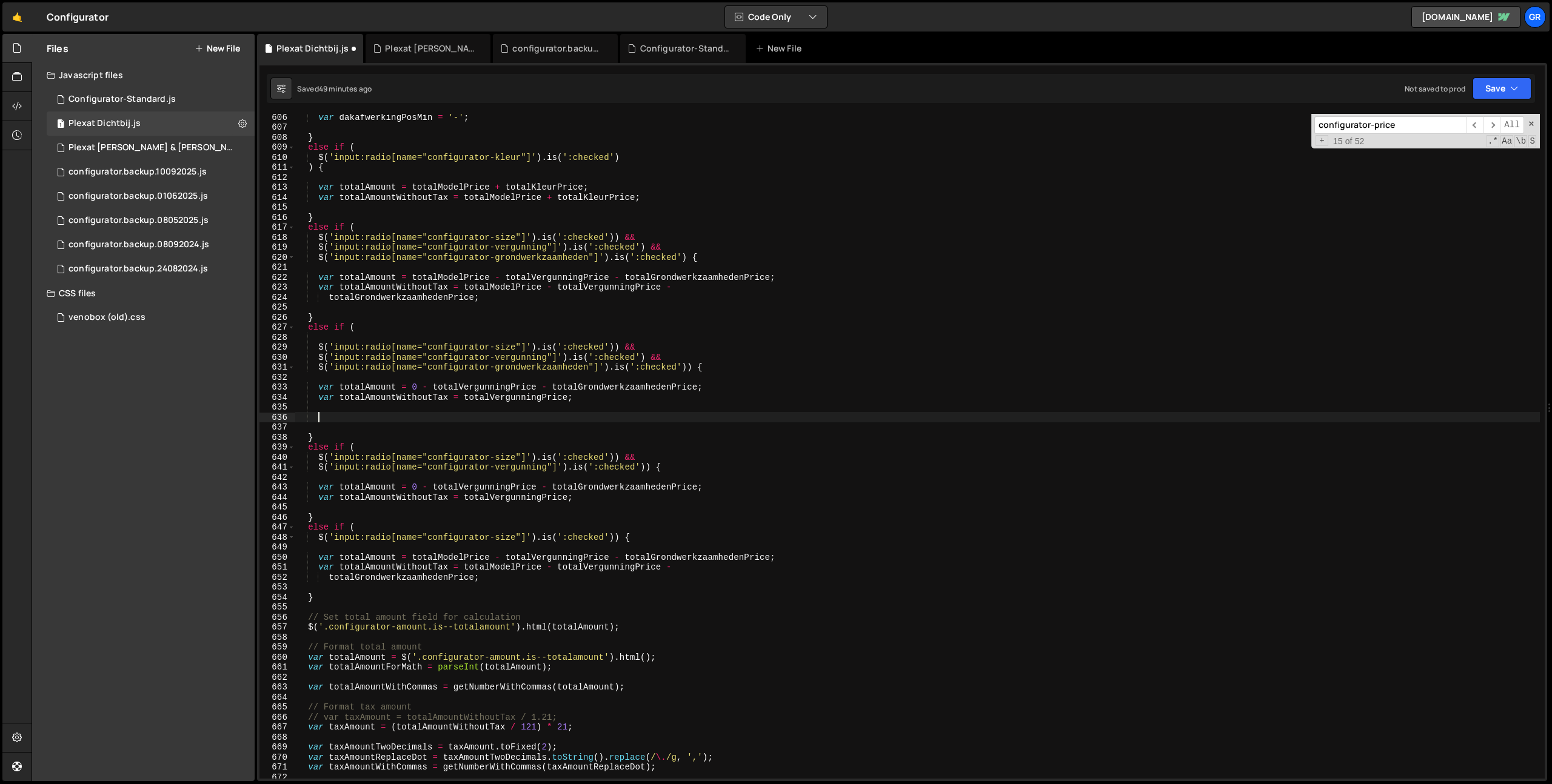
paste textarea "totalGrondwerkzaamhedenPrice;"
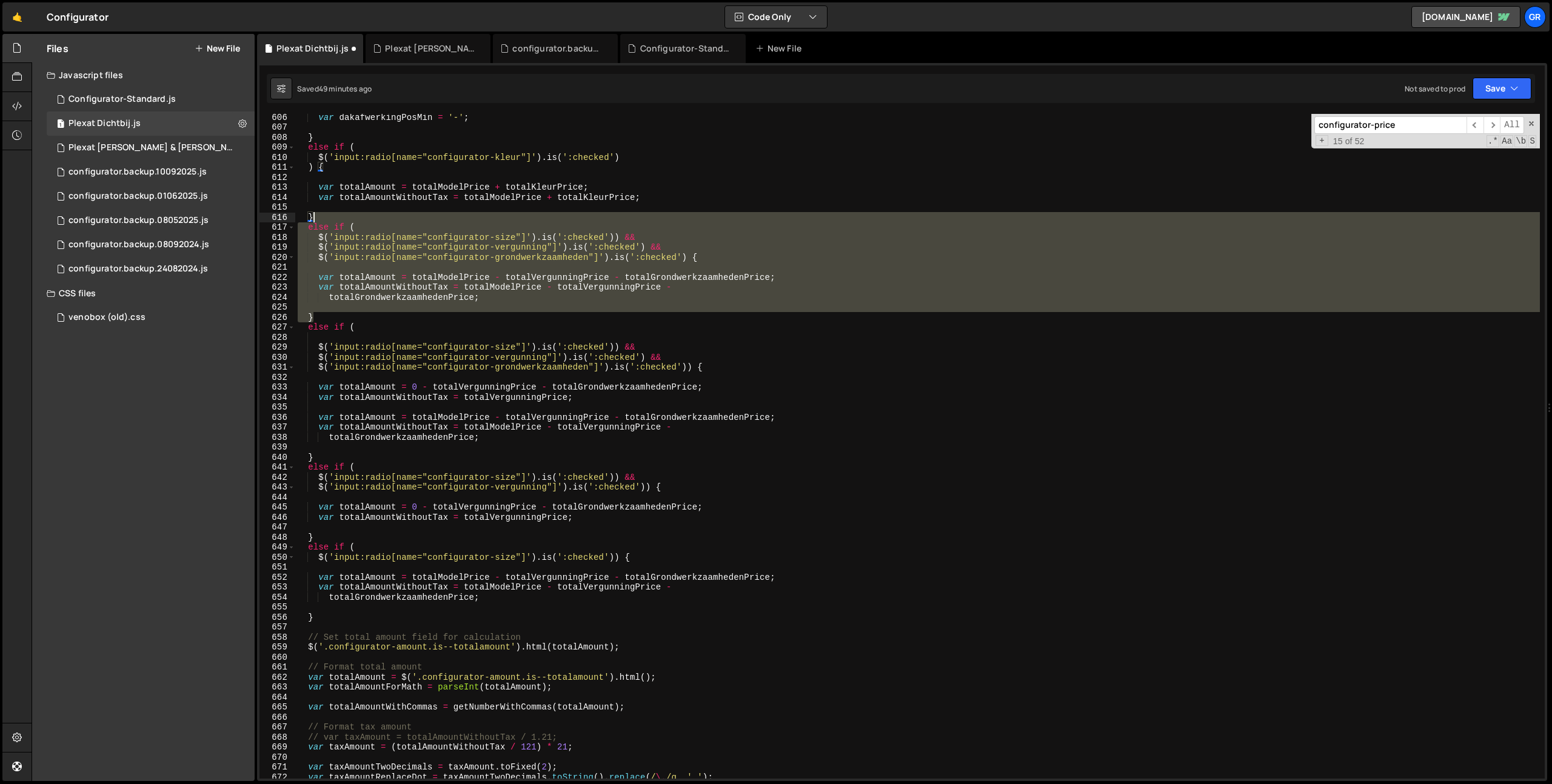
drag, startPoint x: 320, startPoint y: 317, endPoint x: 343, endPoint y: 216, distance: 103.6
click at [343, 216] on div "var dakafwerkingPosMin = '-' ; } else if ( $ ( 'input:radio[name="configurator-…" at bounding box center [917, 455] width 1244 height 684
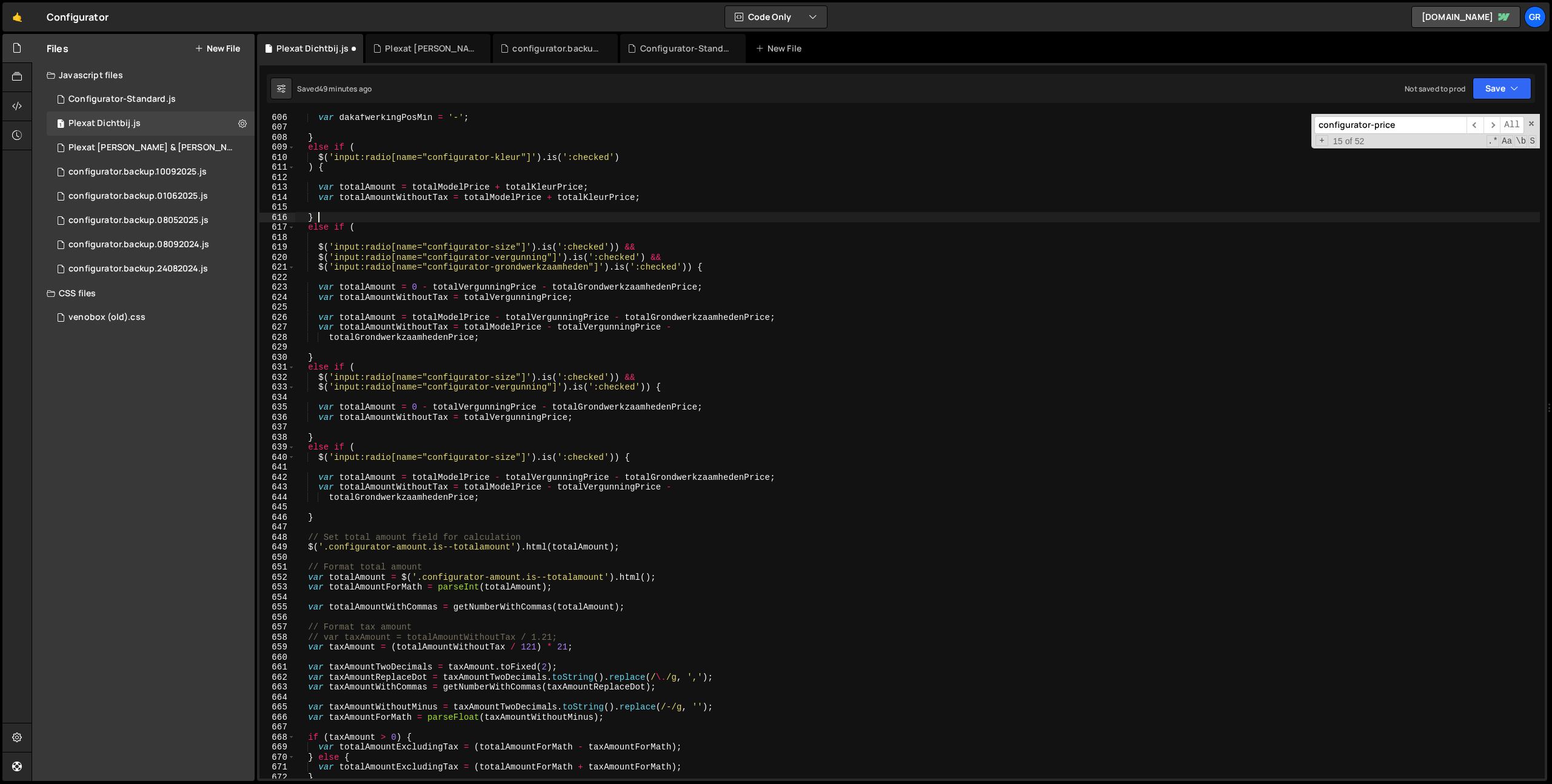
scroll to position [6050, 0]
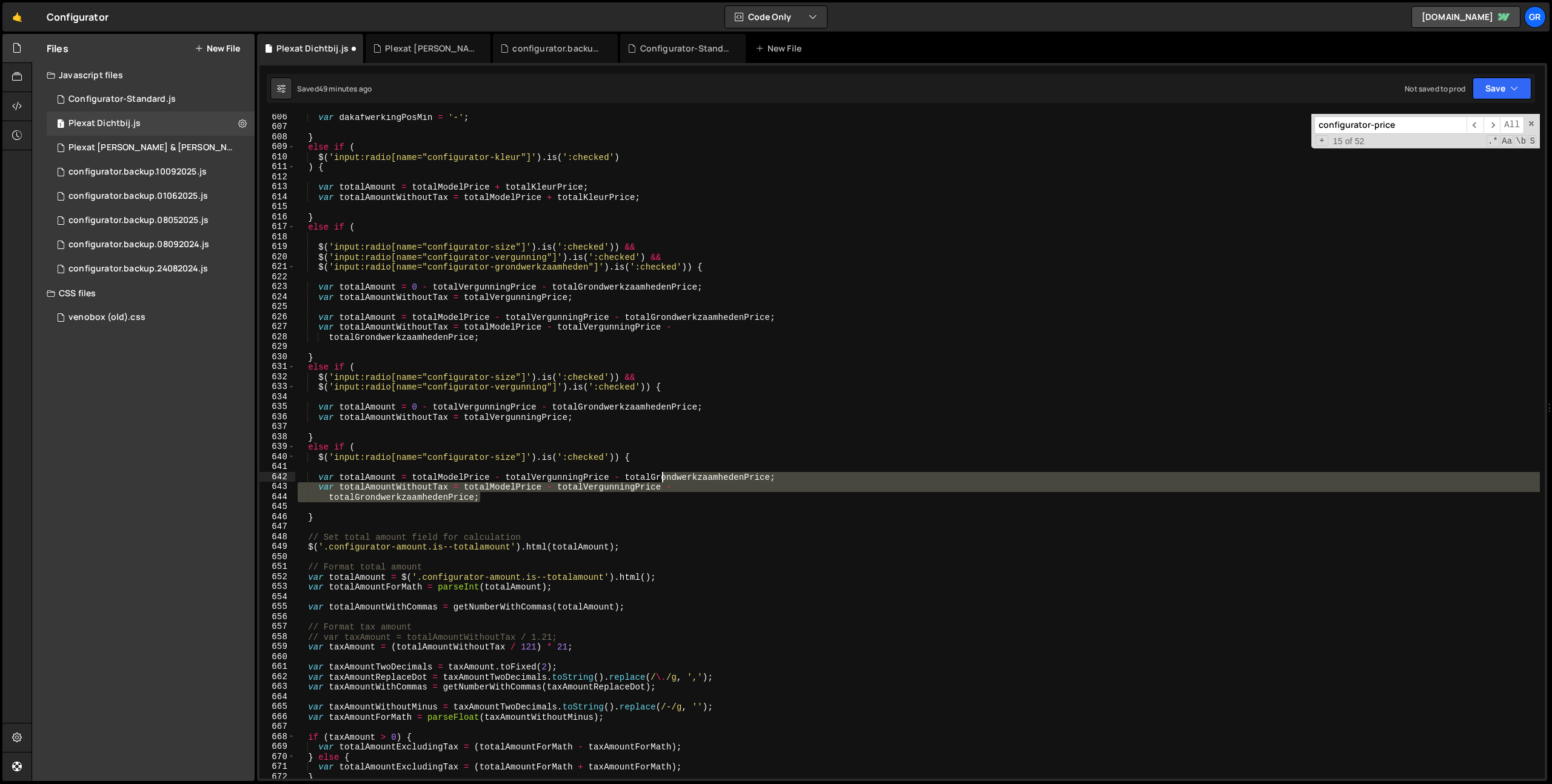
drag, startPoint x: 497, startPoint y: 496, endPoint x: 612, endPoint y: 500, distance: 115.1
click at [610, 501] on div "var dakafwerkingPosMin = '-' ; } else if ( $ ( 'input:radio[name="configurator-…" at bounding box center [917, 455] width 1244 height 684
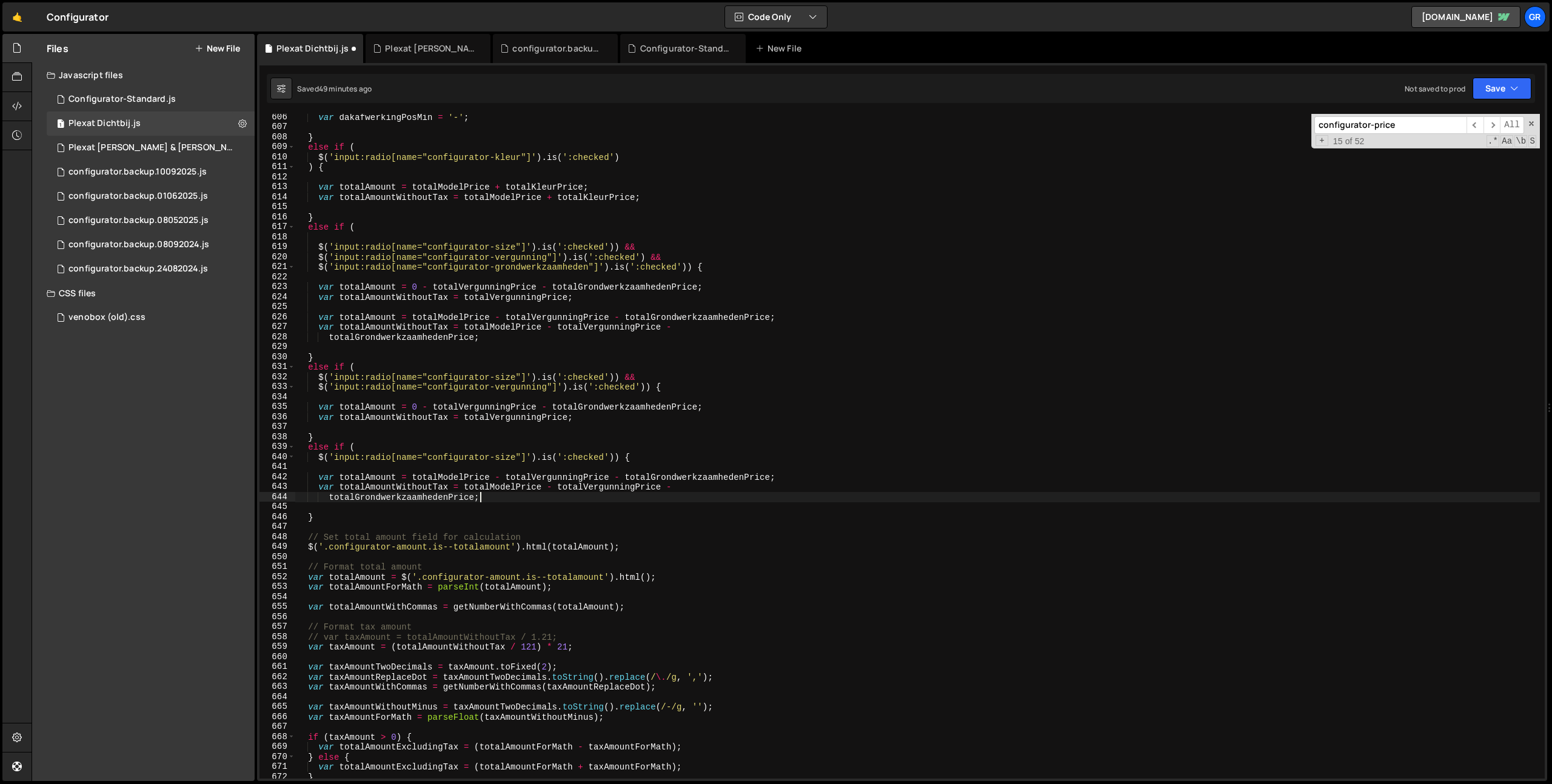
click at [684, 489] on div "var dakafwerkingPosMin = '-' ; } else if ( $ ( 'input:radio[name="configurator-…" at bounding box center [917, 455] width 1244 height 684
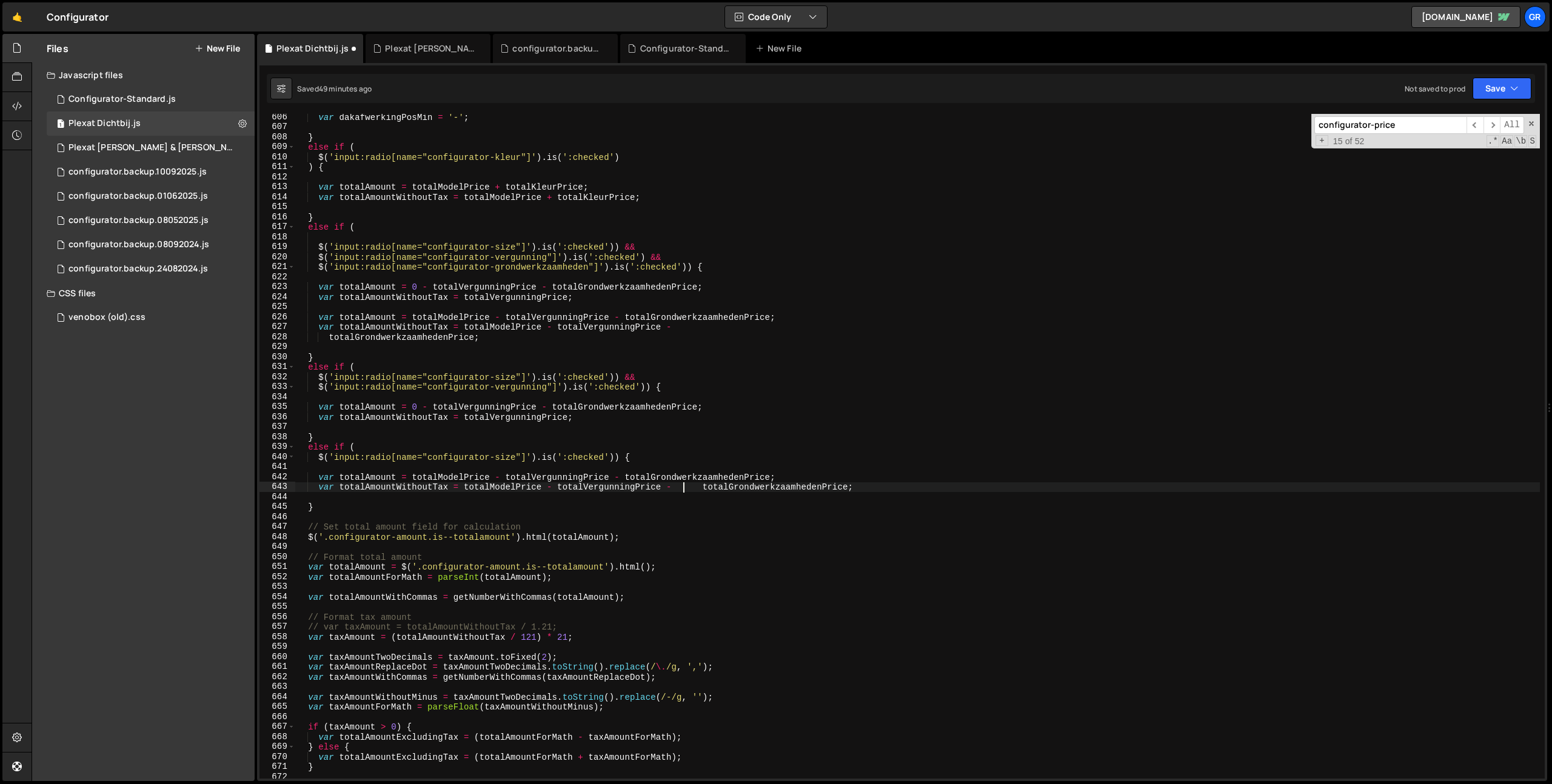
click at [684, 489] on div "var dakafwerkingPosMin = '-' ; } else if ( $ ( 'input:radio[name="configurator-…" at bounding box center [917, 455] width 1244 height 684
click at [857, 488] on div "var dakafwerkingPosMin = '-' ; } else if ( $ ( 'input:radio[name="configurator-…" at bounding box center [917, 455] width 1244 height 684
click at [678, 327] on div "var dakafwerkingPosMin = '-' ; } else if ( $ ( 'input:radio[name="configurator-…" at bounding box center [917, 455] width 1244 height 684
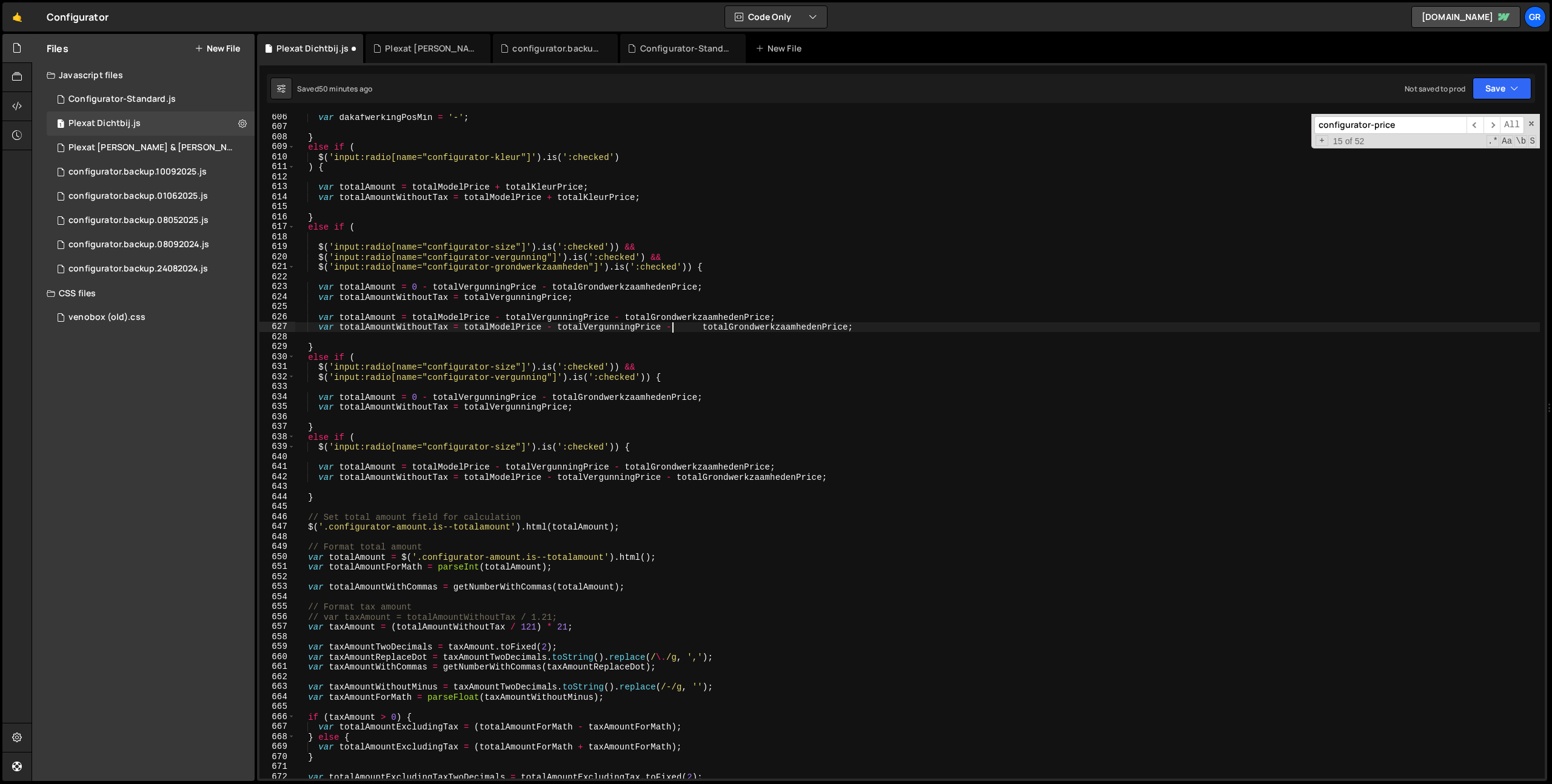
click at [678, 327] on div "var dakafwerkingPosMin = '-' ; } else if ( $ ( 'input:radio[name="configurator-…" at bounding box center [917, 455] width 1244 height 684
click at [655, 302] on div "var dakafwerkingPosMin = '-' ; } else if ( $ ( 'input:radio[name="configurator-…" at bounding box center [917, 455] width 1244 height 684
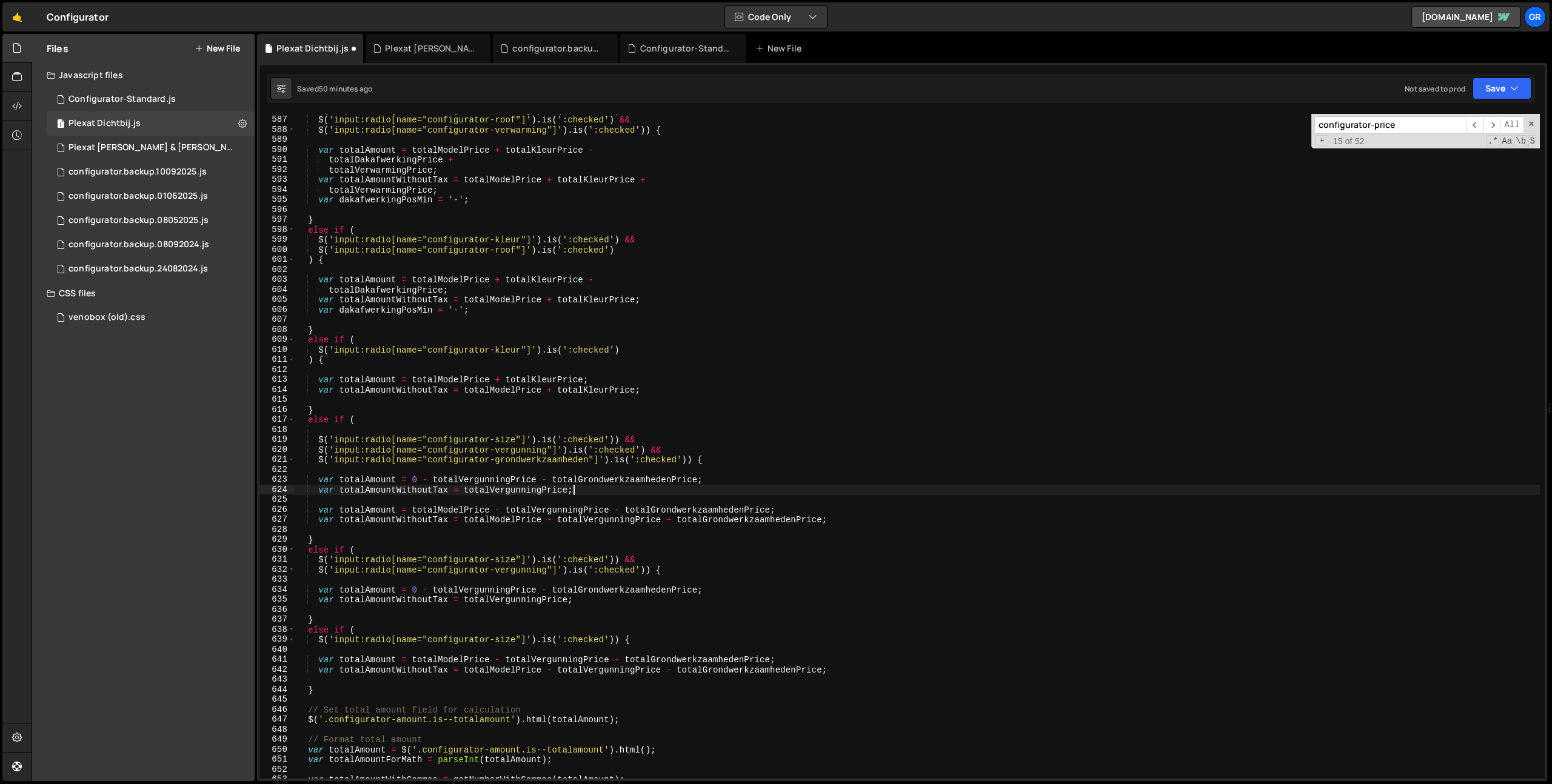
scroll to position [5862, 0]
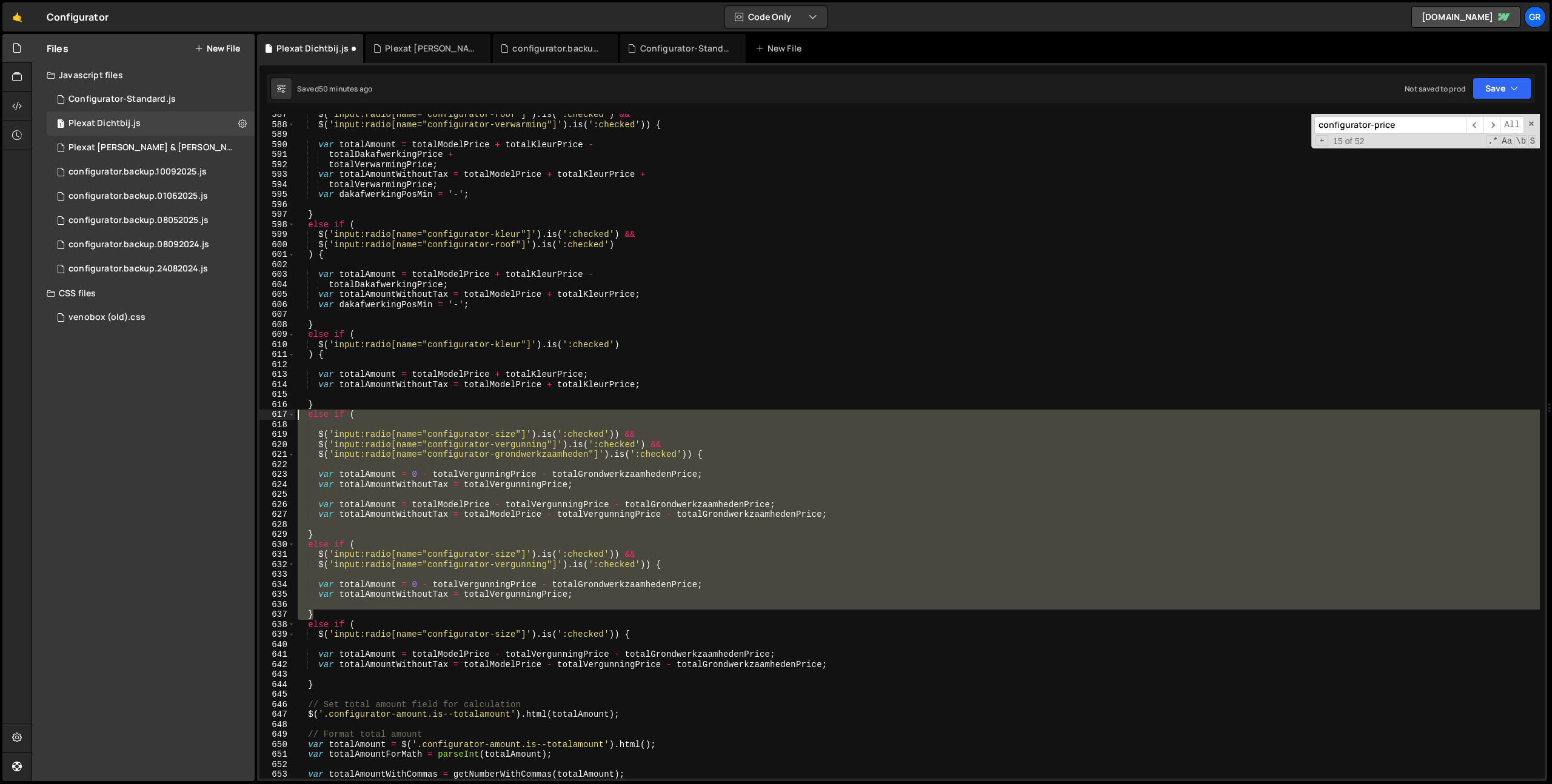
drag, startPoint x: 319, startPoint y: 611, endPoint x: 278, endPoint y: 414, distance: 201.2
click at [278, 414] on div "var totalAmountWithoutTax = totalVergunningPrice; 587 588 589 590 591 592 593 5…" at bounding box center [902, 446] width 1285 height 665
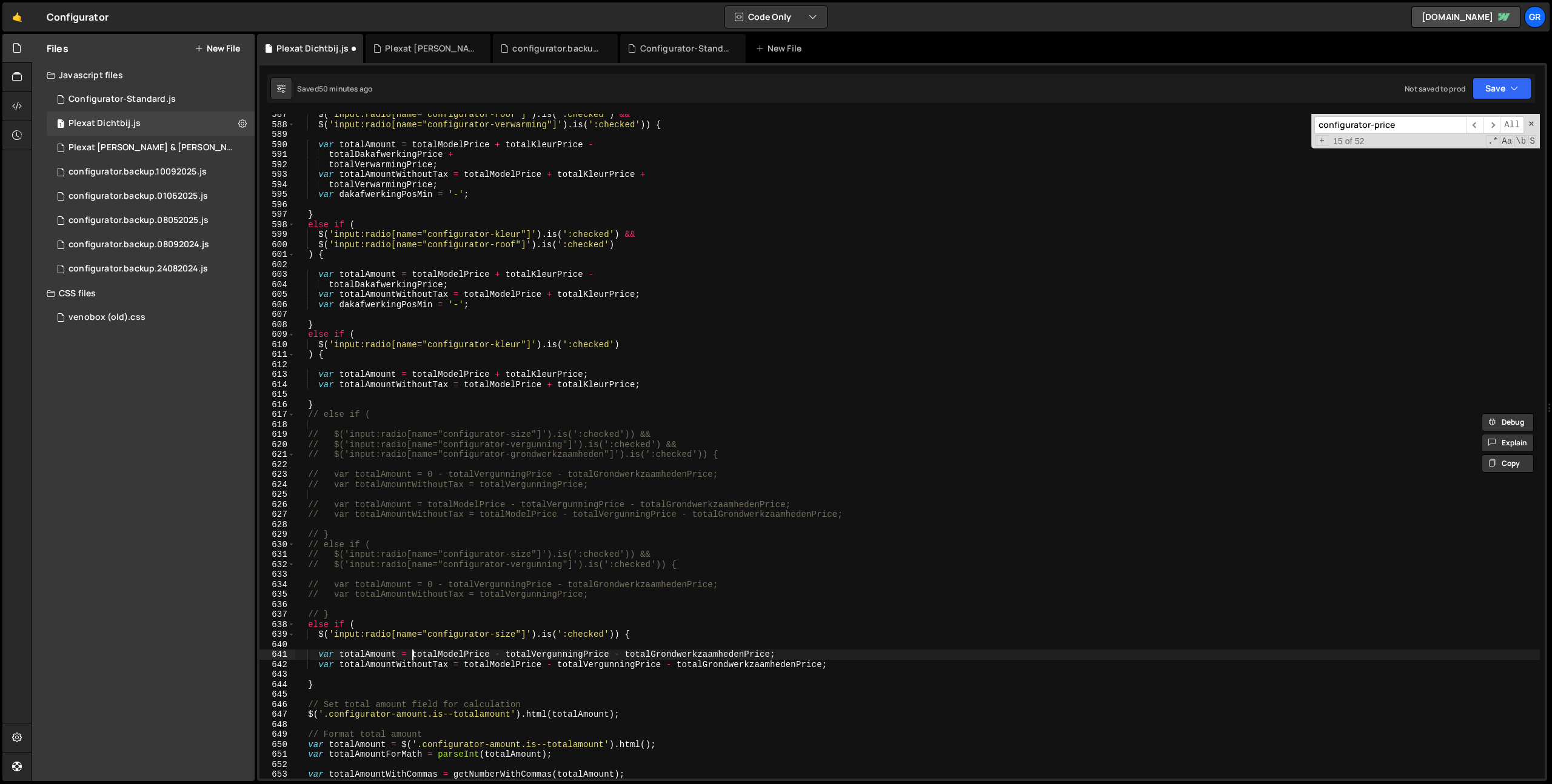
click at [412, 654] on div "$ ( 'input:radio[name="configurator-roof"]' ) . is ( ':checked' ) && $ ( 'input…" at bounding box center [917, 452] width 1244 height 684
click at [809, 654] on div "$ ( 'input:radio[name="configurator-roof"]' ) . is ( ':checked' ) && $ ( 'input…" at bounding box center [917, 452] width 1244 height 684
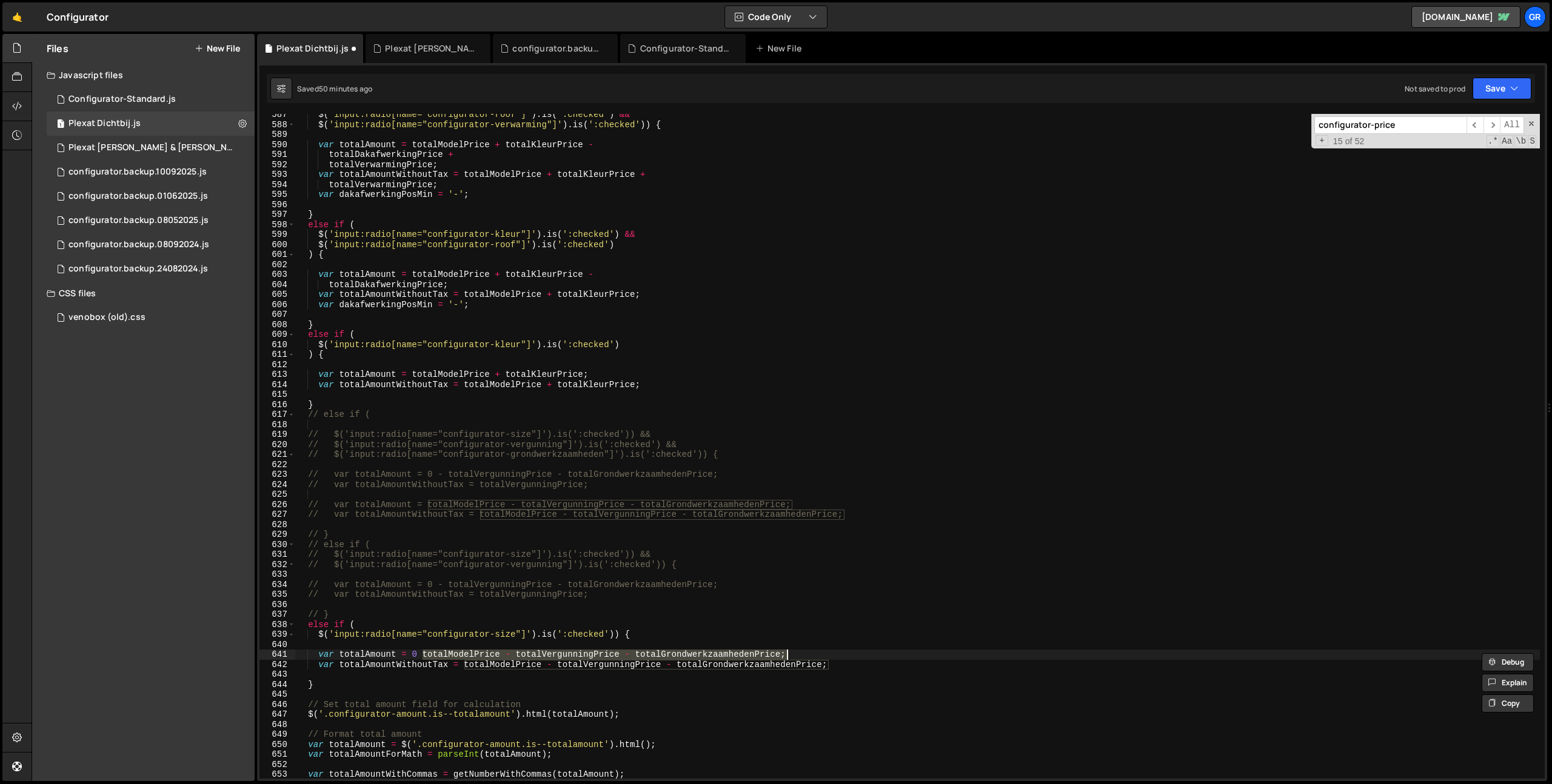
scroll to position [0, 8]
drag, startPoint x: 833, startPoint y: 664, endPoint x: 463, endPoint y: 664, distance: 370.0
click at [463, 664] on div "$ ( 'input:radio[name="configurator-roof"]' ) . is ( ':checked' ) && $ ( 'input…" at bounding box center [917, 452] width 1244 height 684
click at [1505, 82] on button "Save" at bounding box center [1502, 89] width 59 height 22
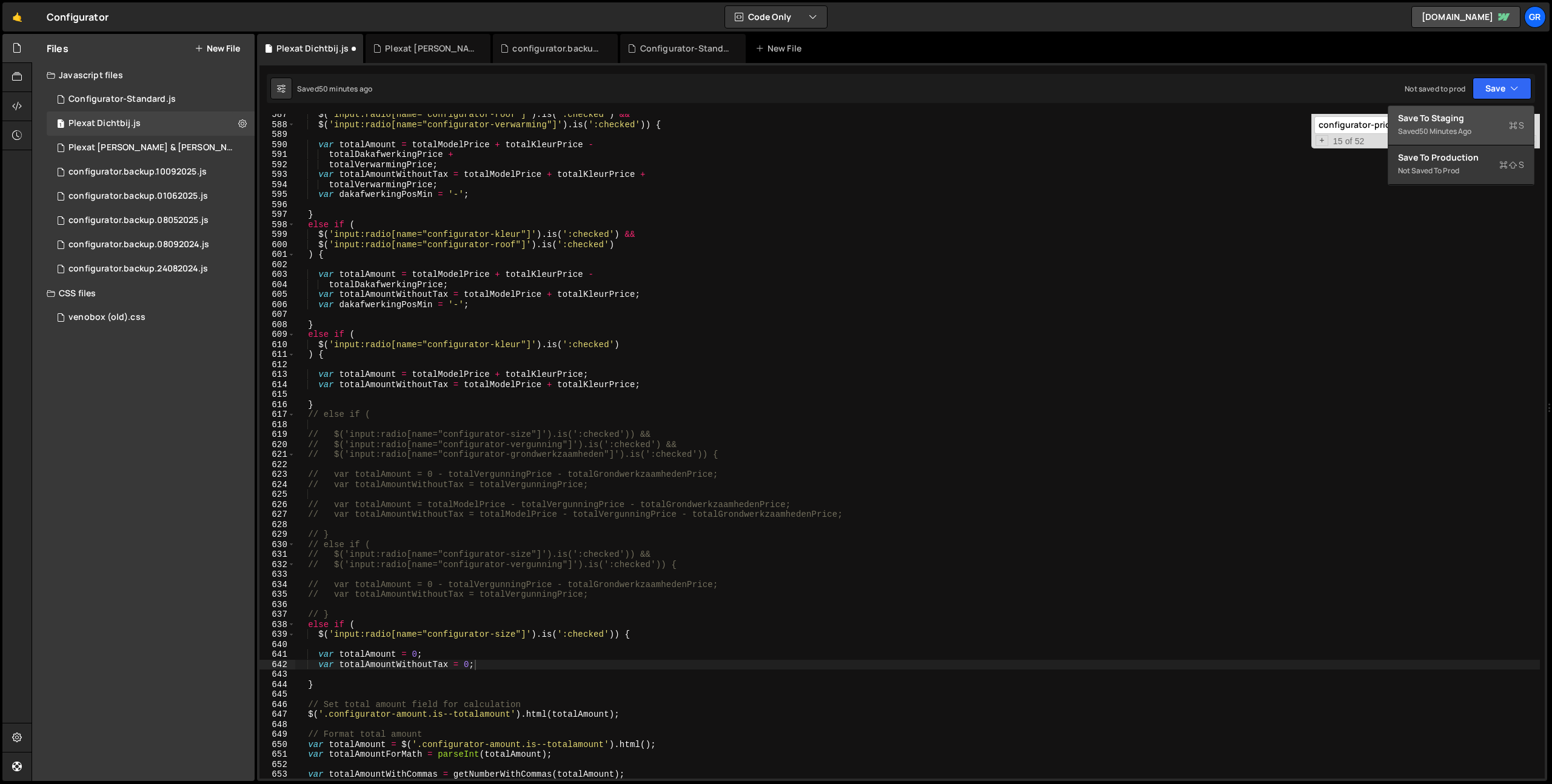
click at [1424, 131] on div "50 minutes ago" at bounding box center [1445, 131] width 52 height 10
click at [445, 372] on div "$ ( 'input:radio[name="configurator-roof"]' ) . is ( ':checked' ) && $ ( 'input…" at bounding box center [917, 452] width 1244 height 684
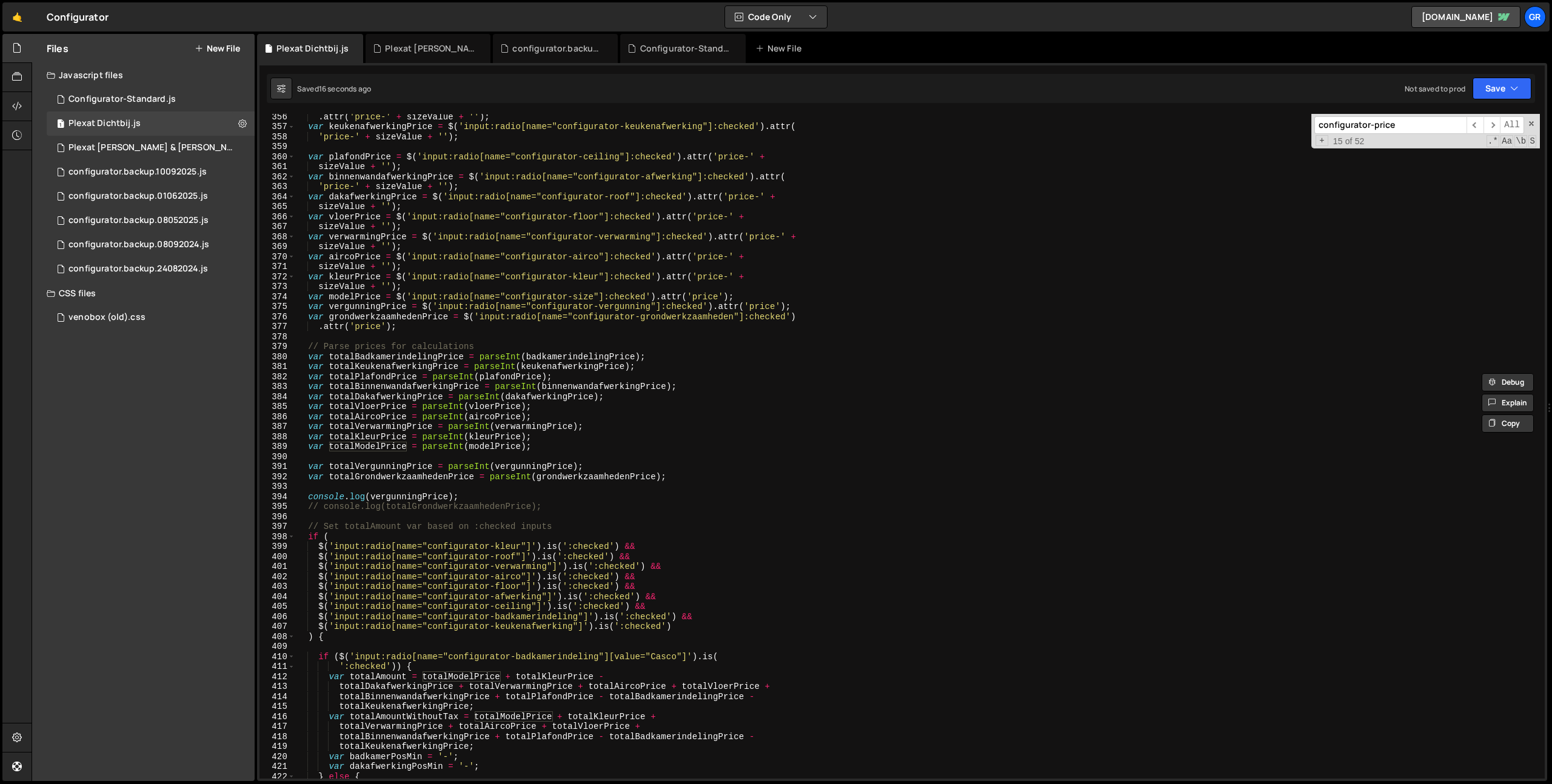
scroll to position [3550, 0]
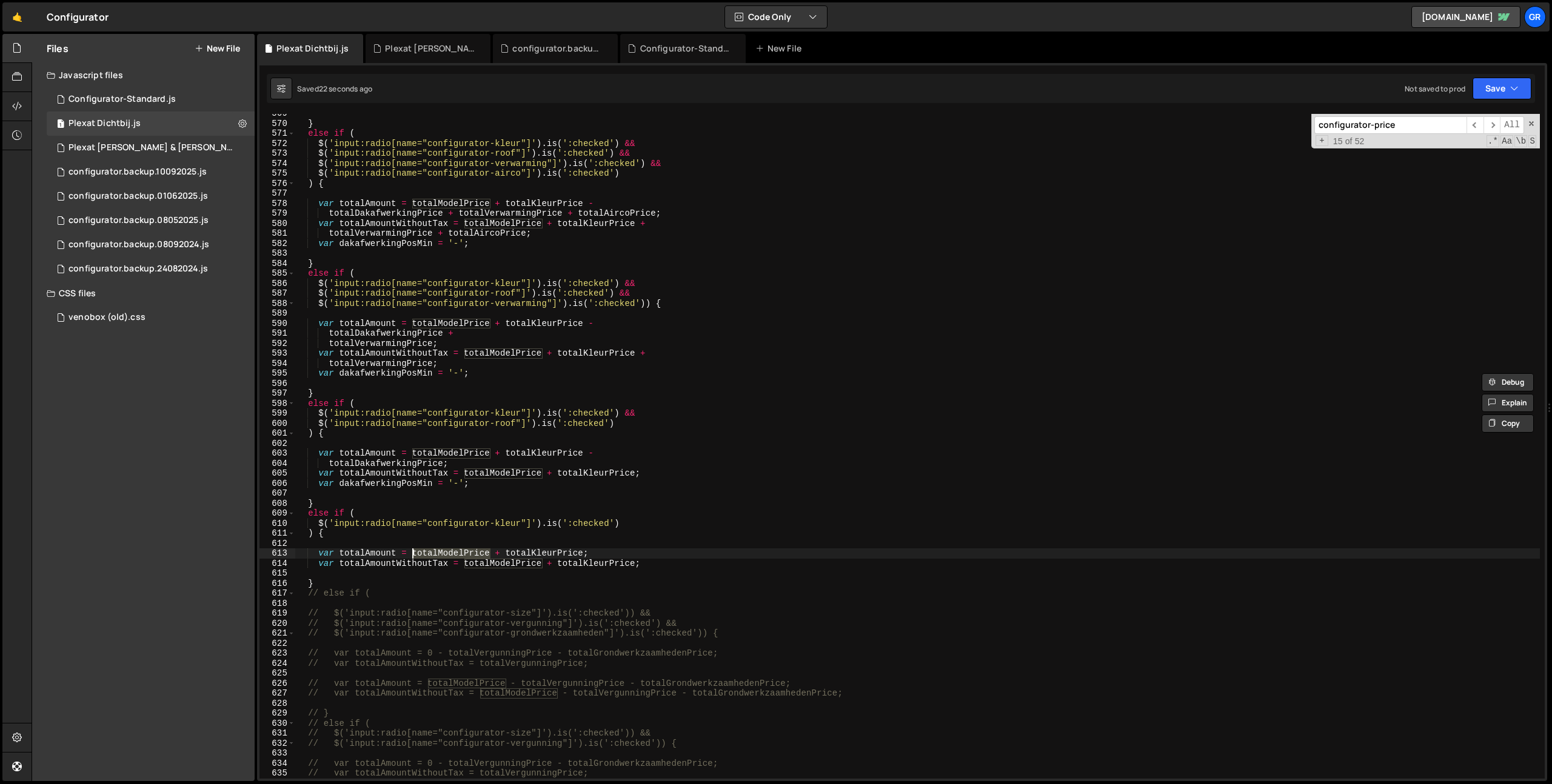
click at [454, 555] on div "} else if ( $ ( 'input:radio[name="configurator-kleur"]' ) . is ( ':checked' ) …" at bounding box center [917, 446] width 1244 height 665
click at [454, 555] on div "} else if ( $ ( 'input:radio[name="configurator-kleur"]' ) . is ( ':checked' ) …" at bounding box center [917, 451] width 1244 height 684
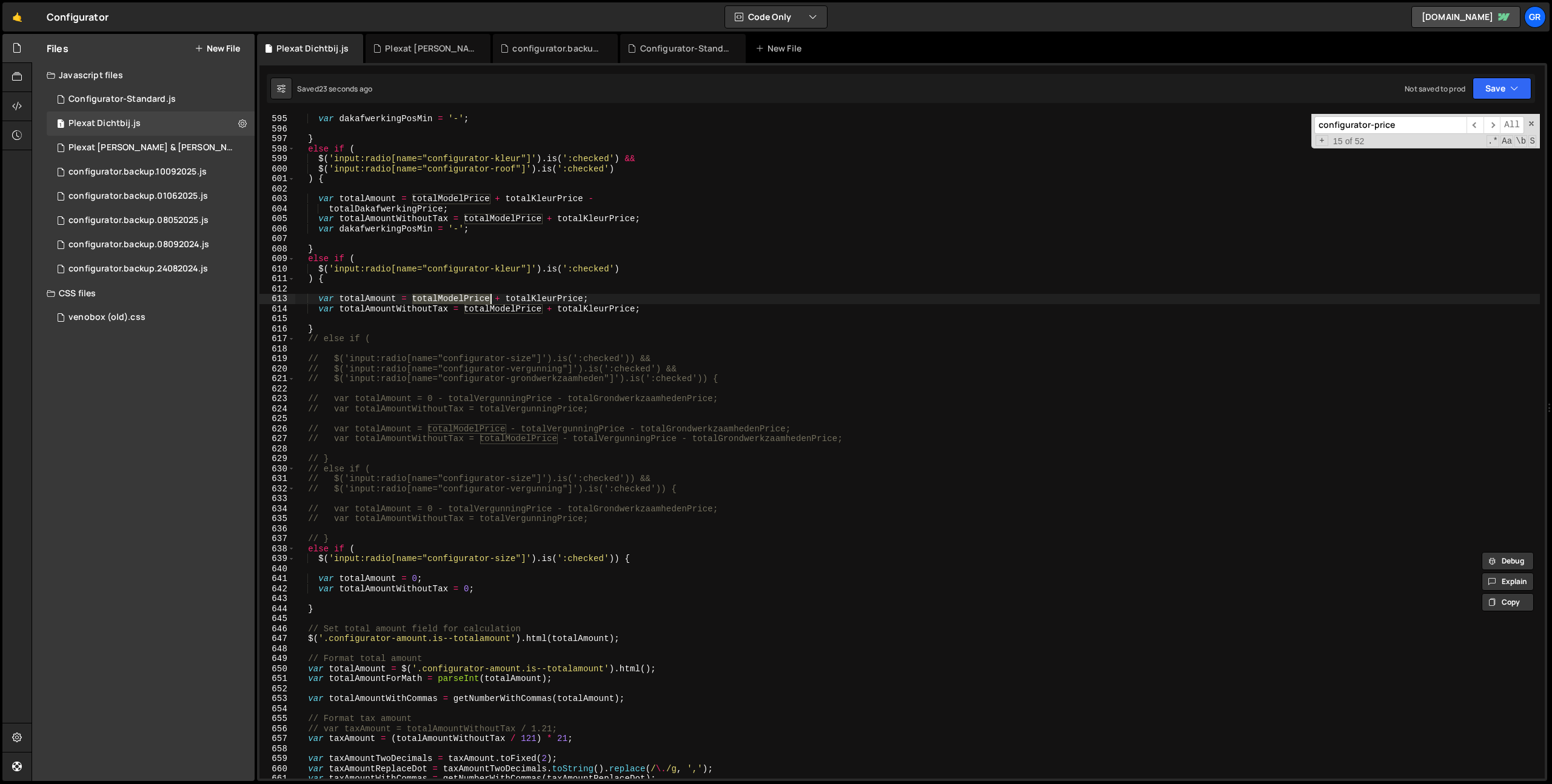
scroll to position [5938, 0]
click at [413, 578] on div "var dakafwerkingPosMin = '-' ; } else if ( $ ( 'input:radio[name="configurator-…" at bounding box center [917, 456] width 1244 height 684
paste textarea "totalModelPrice"
click at [464, 588] on div "var dakafwerkingPosMin = '-' ; } else if ( $ ( 'input:radio[name="configurator-…" at bounding box center [917, 456] width 1244 height 684
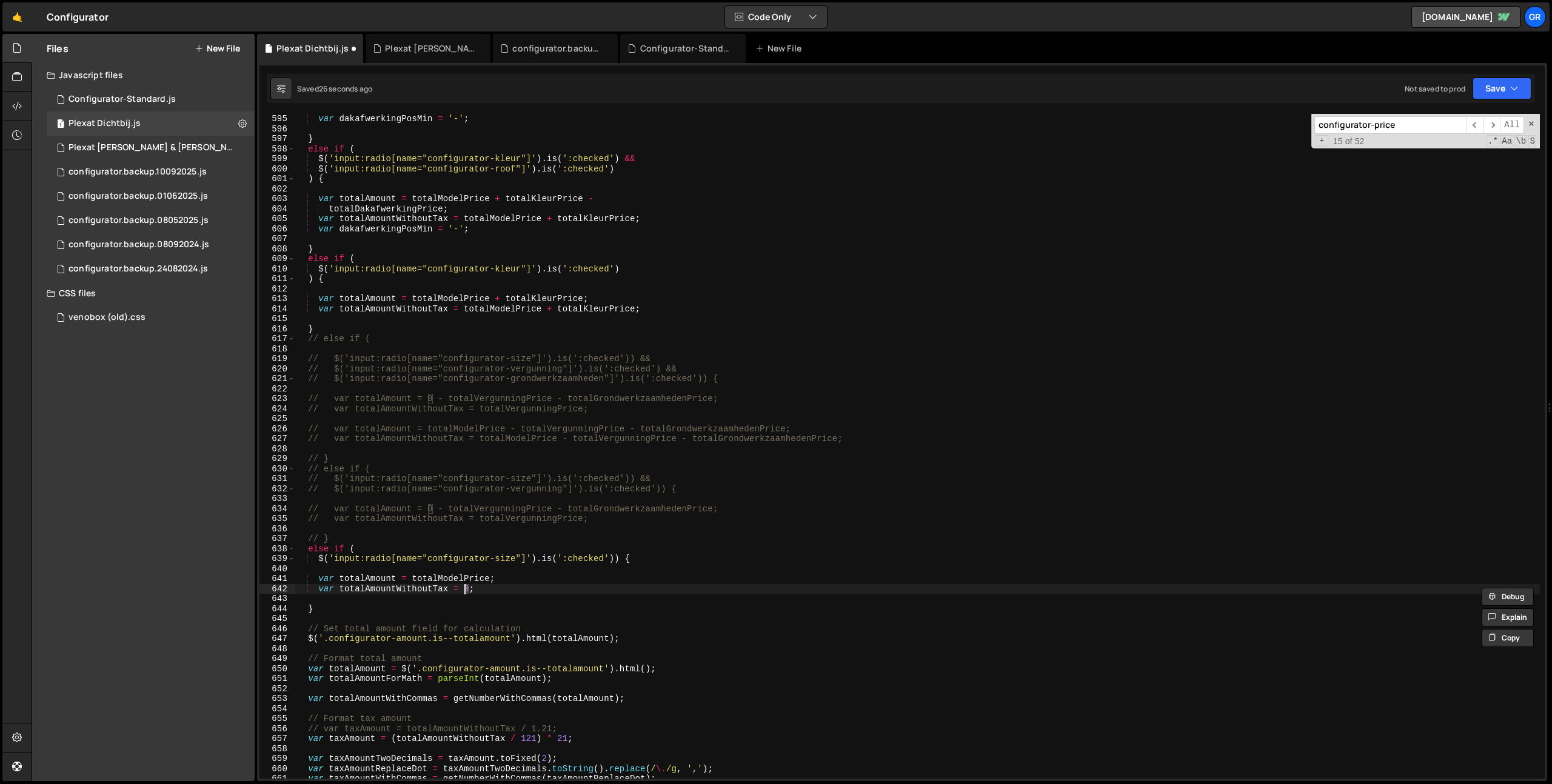
paste textarea "totalModelPrice"
click at [1499, 91] on button "Save" at bounding box center [1502, 89] width 59 height 22
click at [1482, 115] on div "Save to Staging S" at bounding box center [1461, 118] width 126 height 12
click at [390, 550] on div "var dakafwerkingPosMin = '-' ; } else if ( $ ( 'input:radio[name="configurator-…" at bounding box center [917, 456] width 1244 height 684
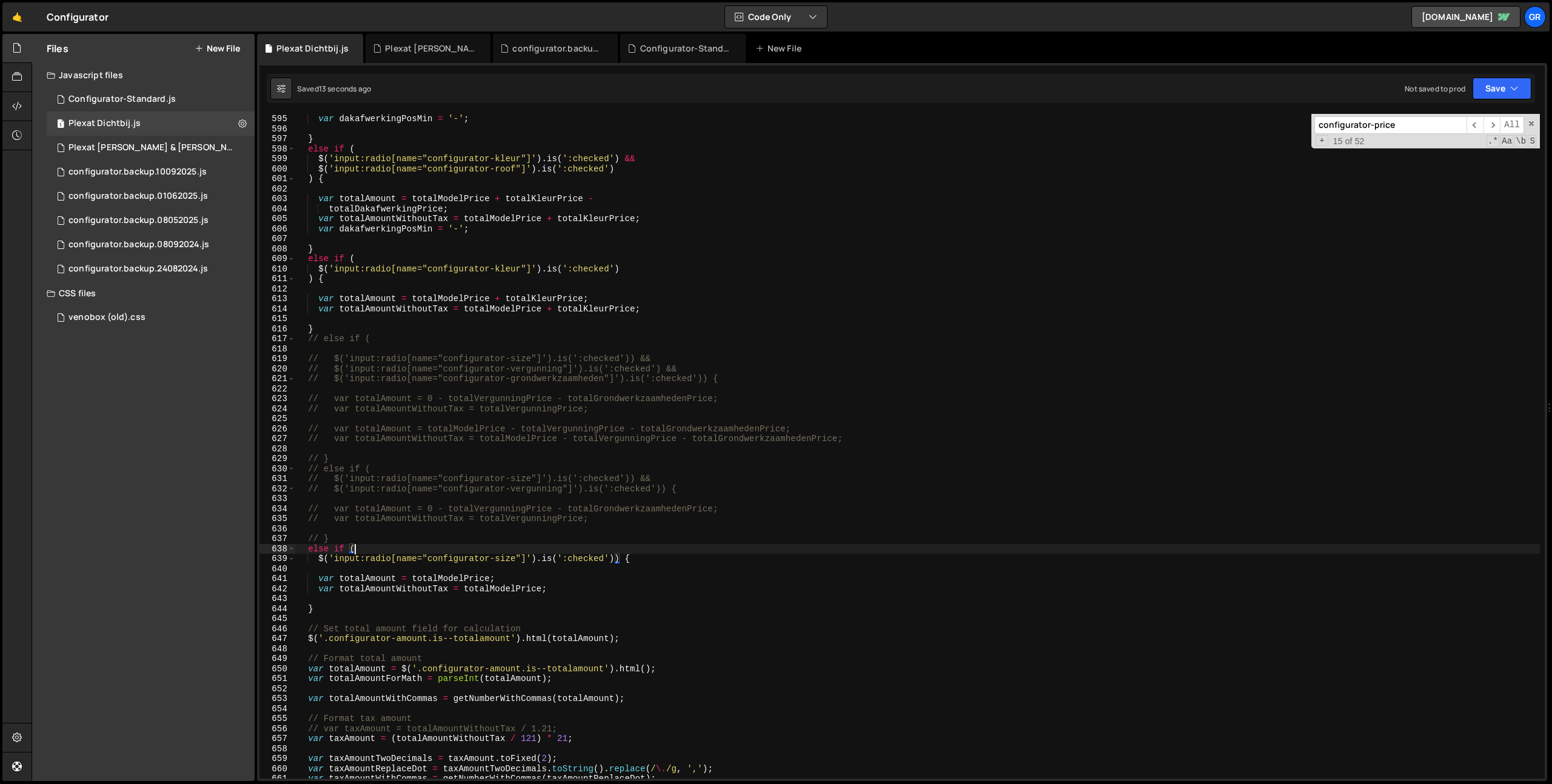
click at [321, 550] on div "var dakafwerkingPosMin = '-' ; } else if ( $ ( 'input:radio[name="configurator-…" at bounding box center [917, 456] width 1244 height 684
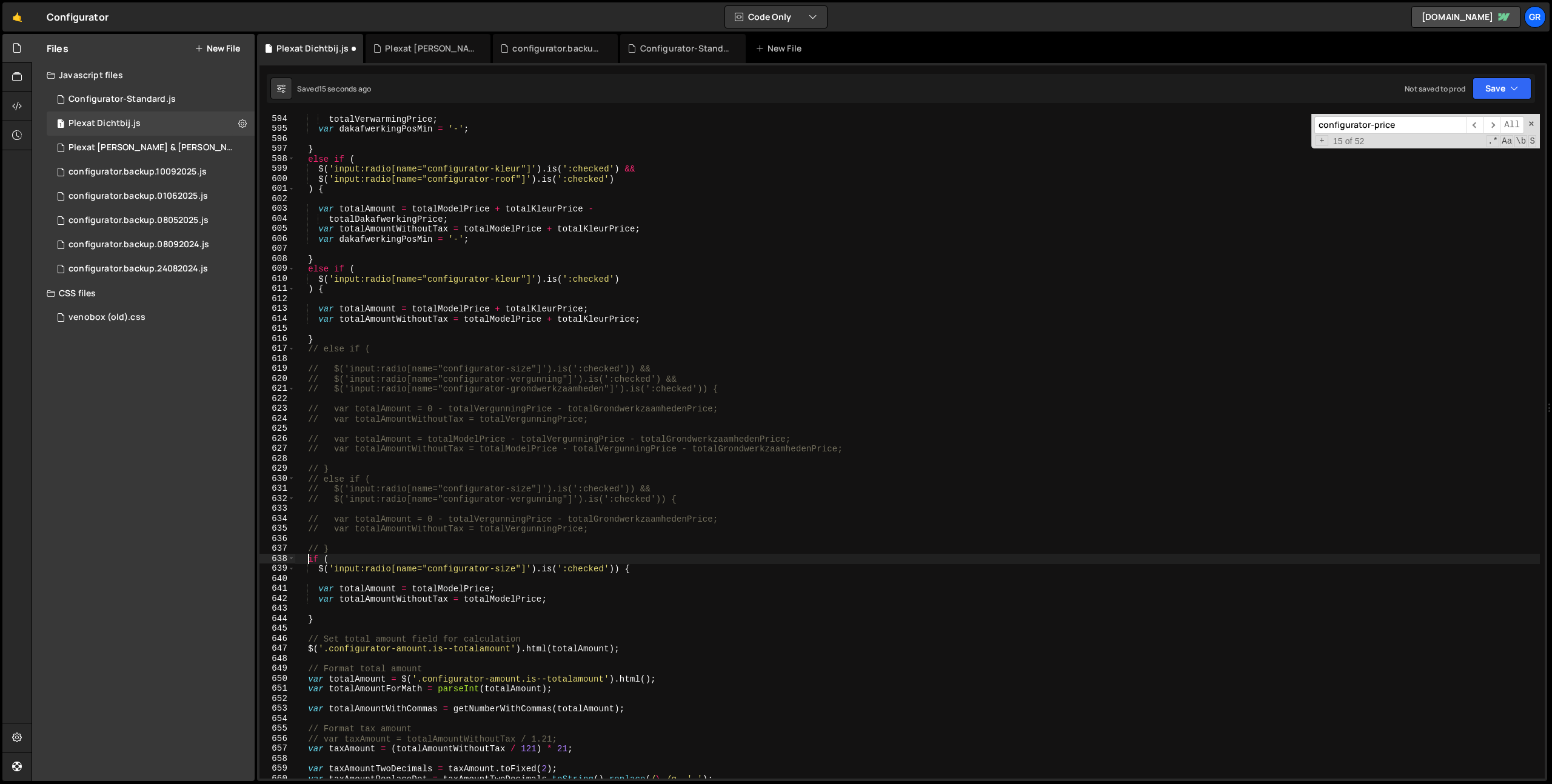
scroll to position [5921, 0]
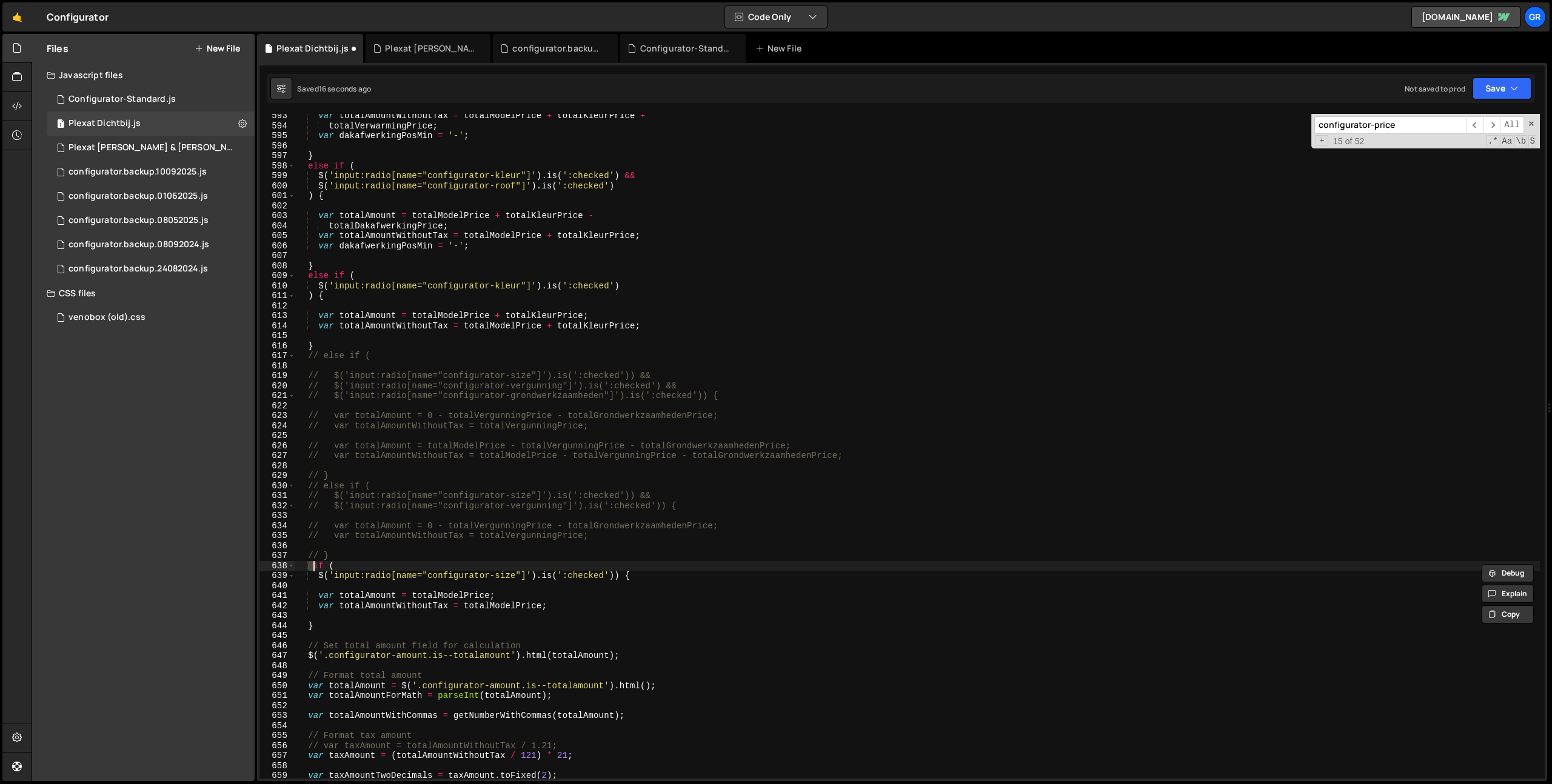
type textarea "else if ("
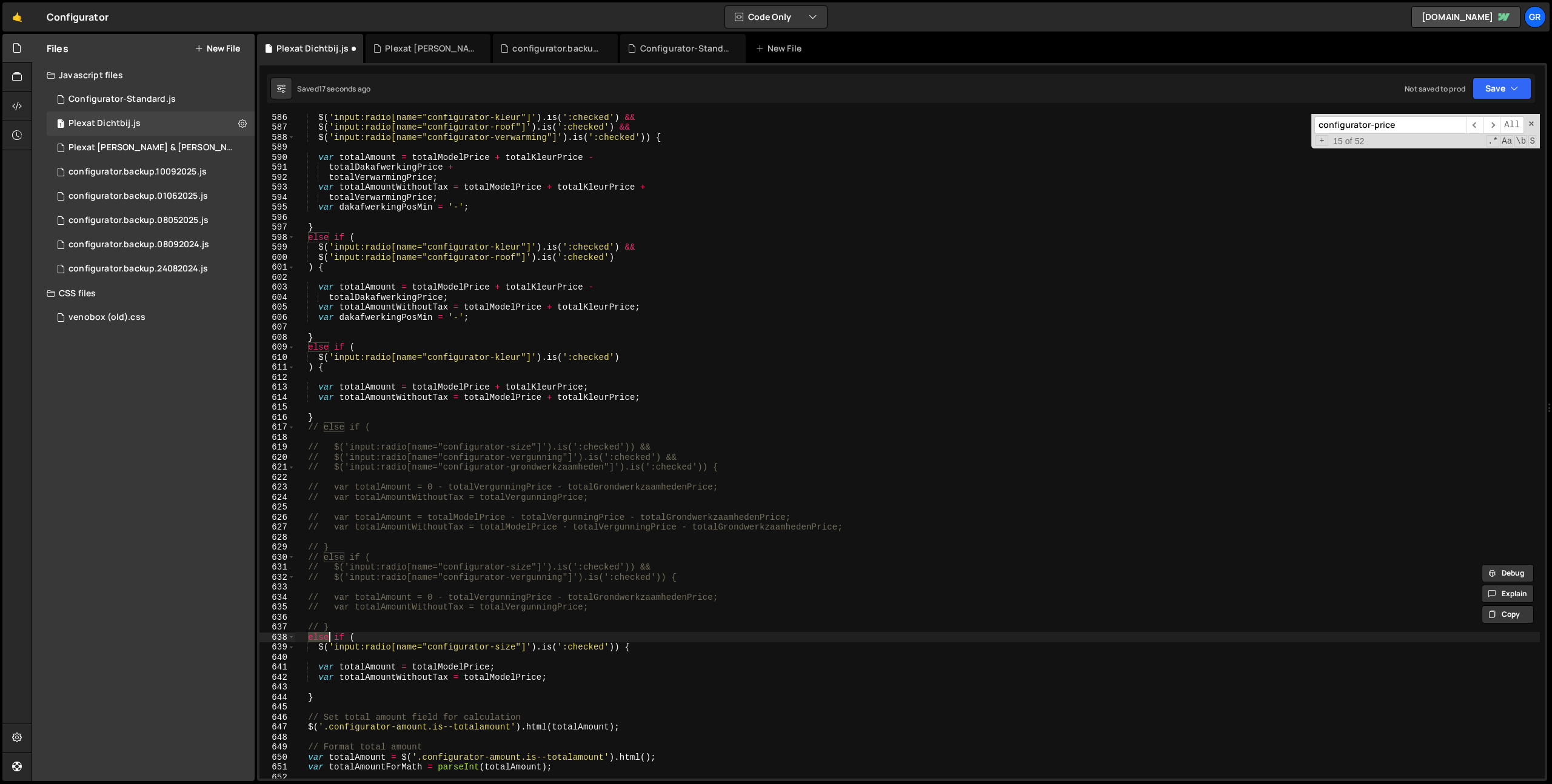
scroll to position [5838, 0]
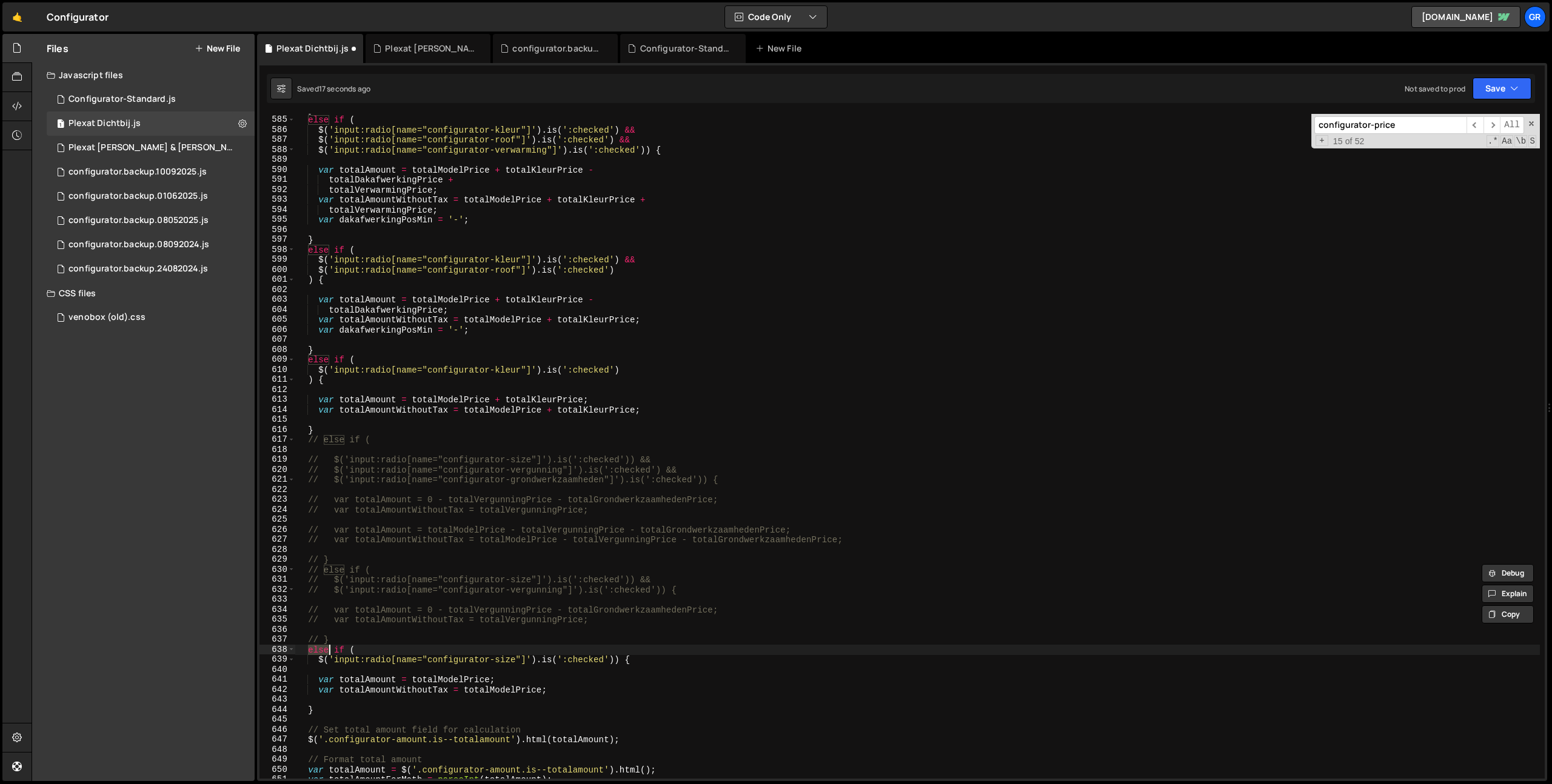
click at [689, 666] on div "} else if ( $ ( 'input:radio[name="configurator-kleur"]' ) . is ( ':checked' ) …" at bounding box center [917, 447] width 1244 height 684
type textarea "$('input:radio[name="configurator-size"]').is(':checked')) {"
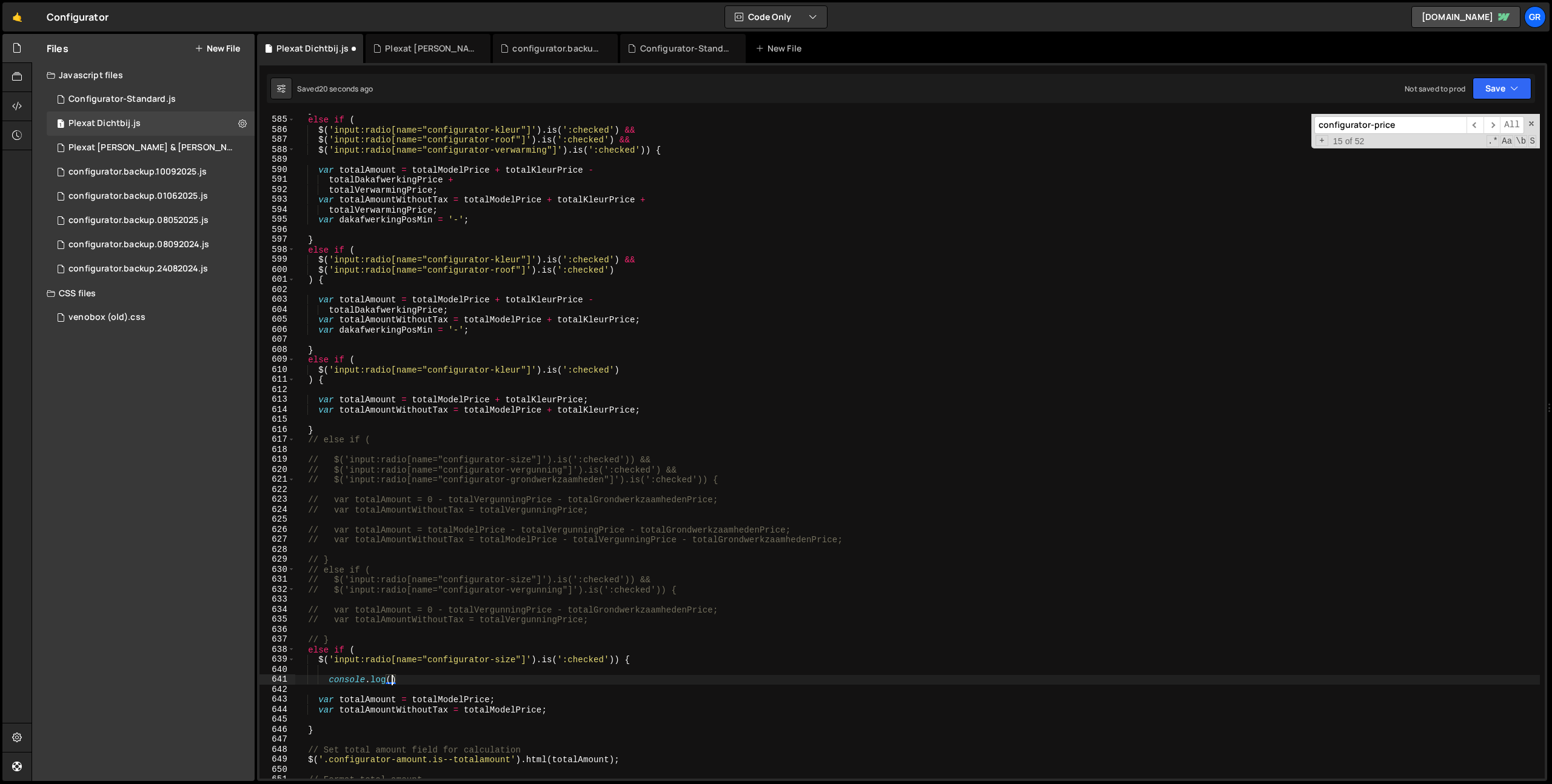
paste textarea "totalModelPrice"
click at [1504, 82] on button "Save" at bounding box center [1502, 89] width 59 height 22
click at [1497, 116] on div "Save to Staging S" at bounding box center [1461, 118] width 126 height 12
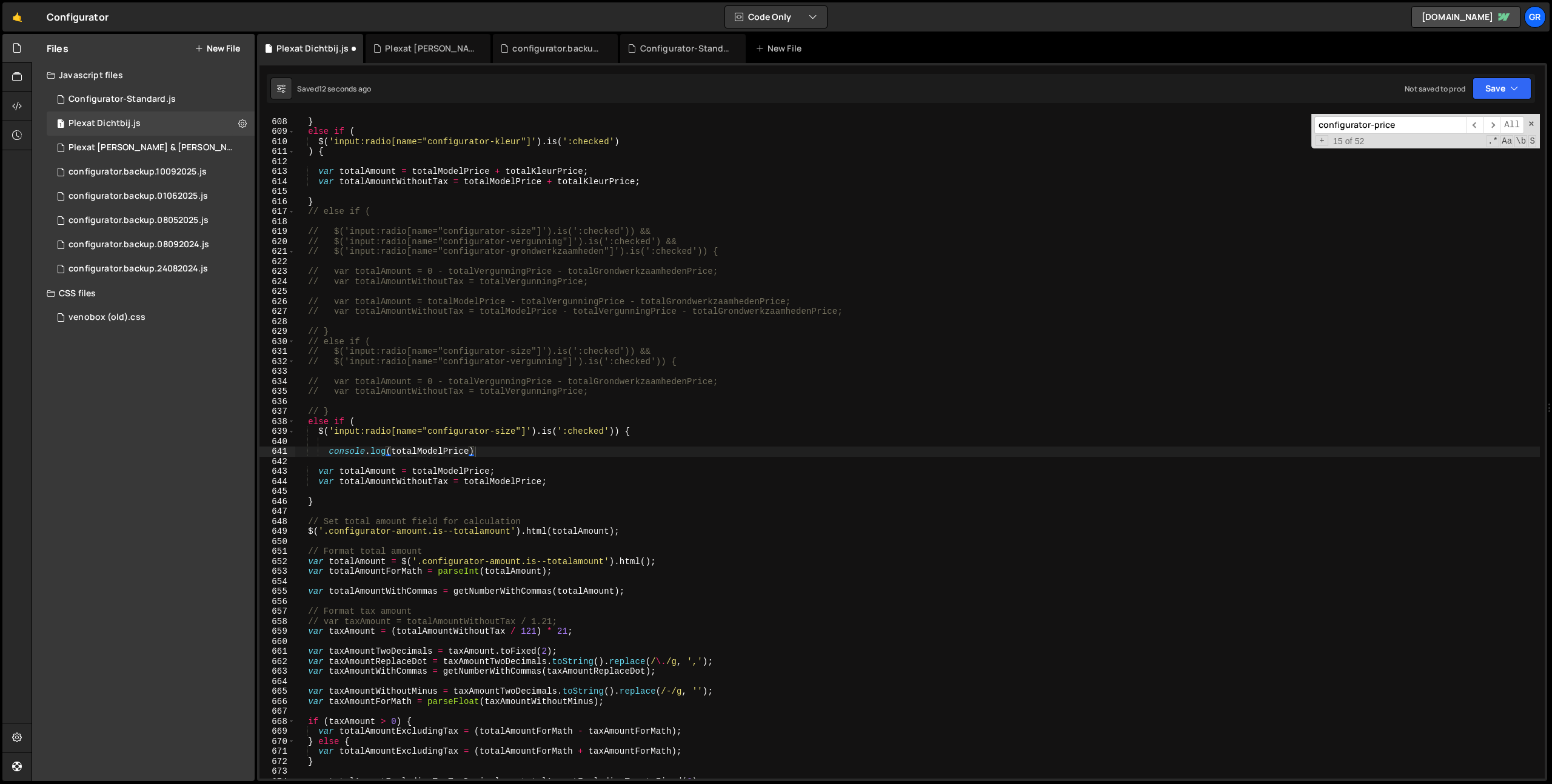
scroll to position [6065, 0]
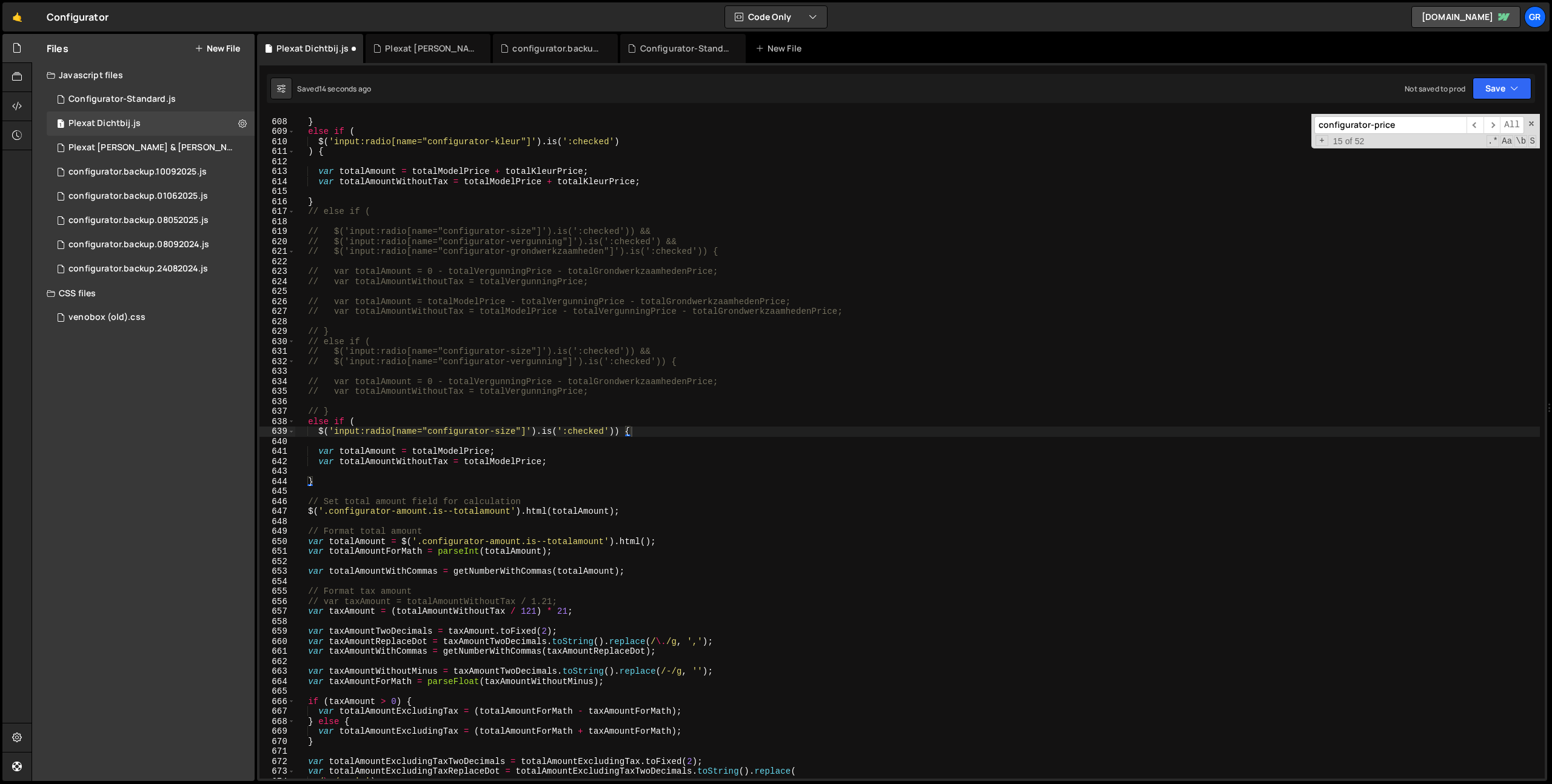
click at [455, 448] on div "} else if ( $ ( 'input:radio[name="configurator-kleur"]' ) . is ( ':checked' ) …" at bounding box center [917, 449] width 1244 height 684
click at [501, 457] on div "} else if ( $ ( 'input:radio[name="configurator-kleur"]' ) . is ( ':checked' ) …" at bounding box center [917, 448] width 1244 height 684
click at [501, 457] on div "} else if ( $ ( 'input:radio[name="configurator-kleur"]' ) . is ( ':checked' ) …" at bounding box center [917, 449] width 1244 height 684
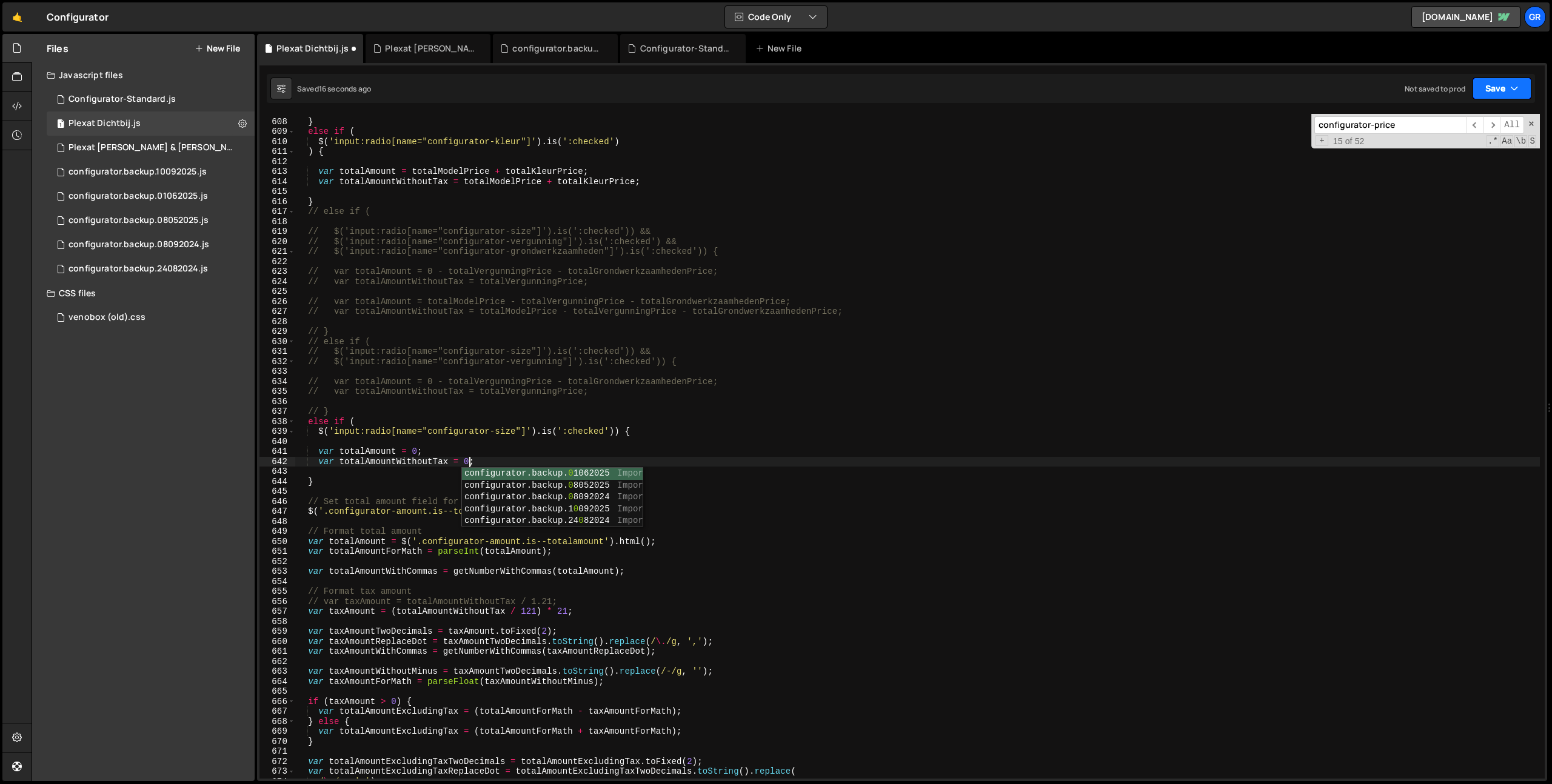
click at [1483, 92] on button "Save" at bounding box center [1502, 89] width 59 height 22
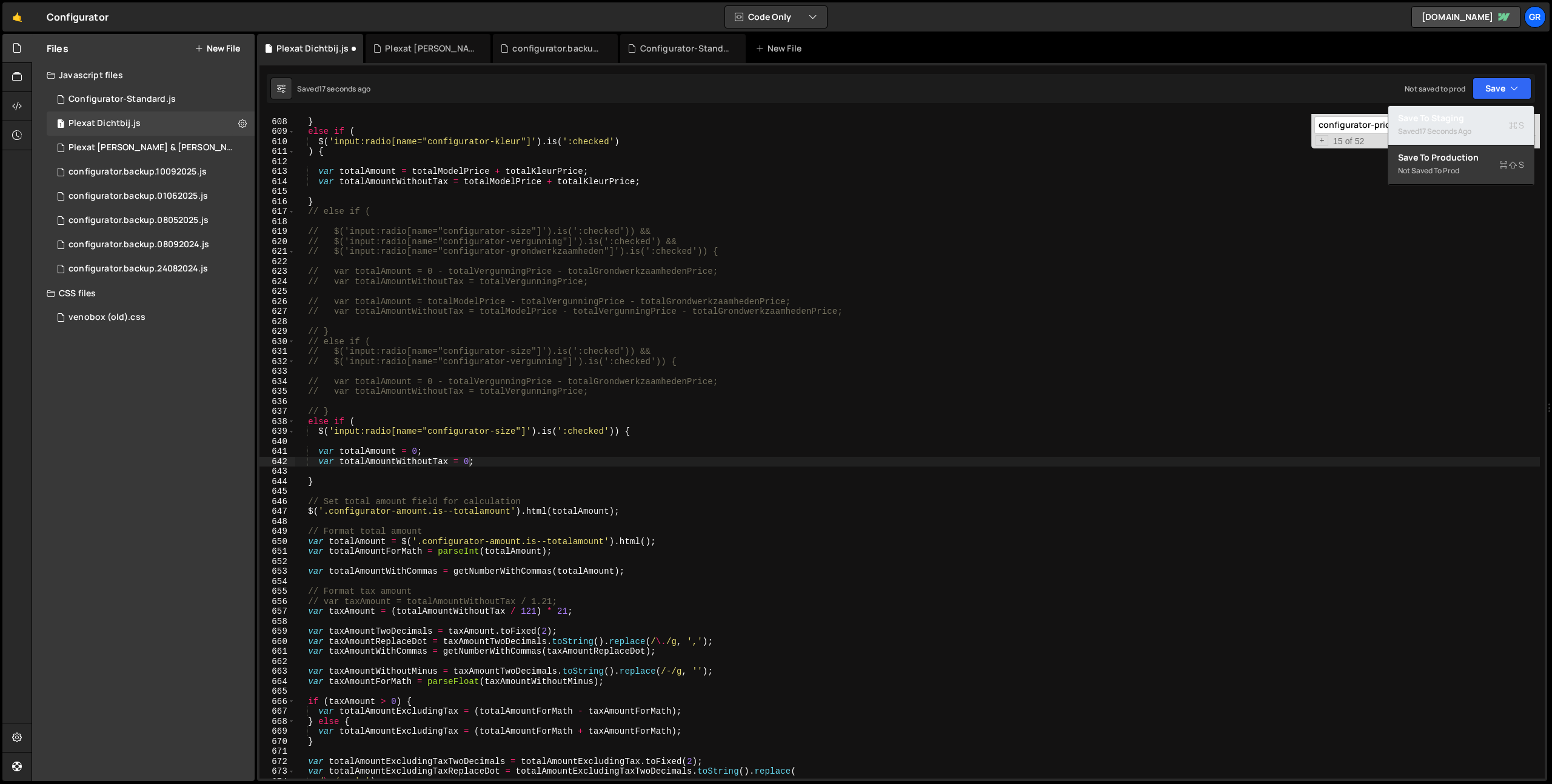
click at [1457, 128] on div "17 seconds ago" at bounding box center [1445, 131] width 52 height 10
click at [413, 450] on div "} else if ( $ ( 'input:radio[name="configurator-kleur"]' ) . is ( ':checked' ) …" at bounding box center [917, 449] width 1244 height 684
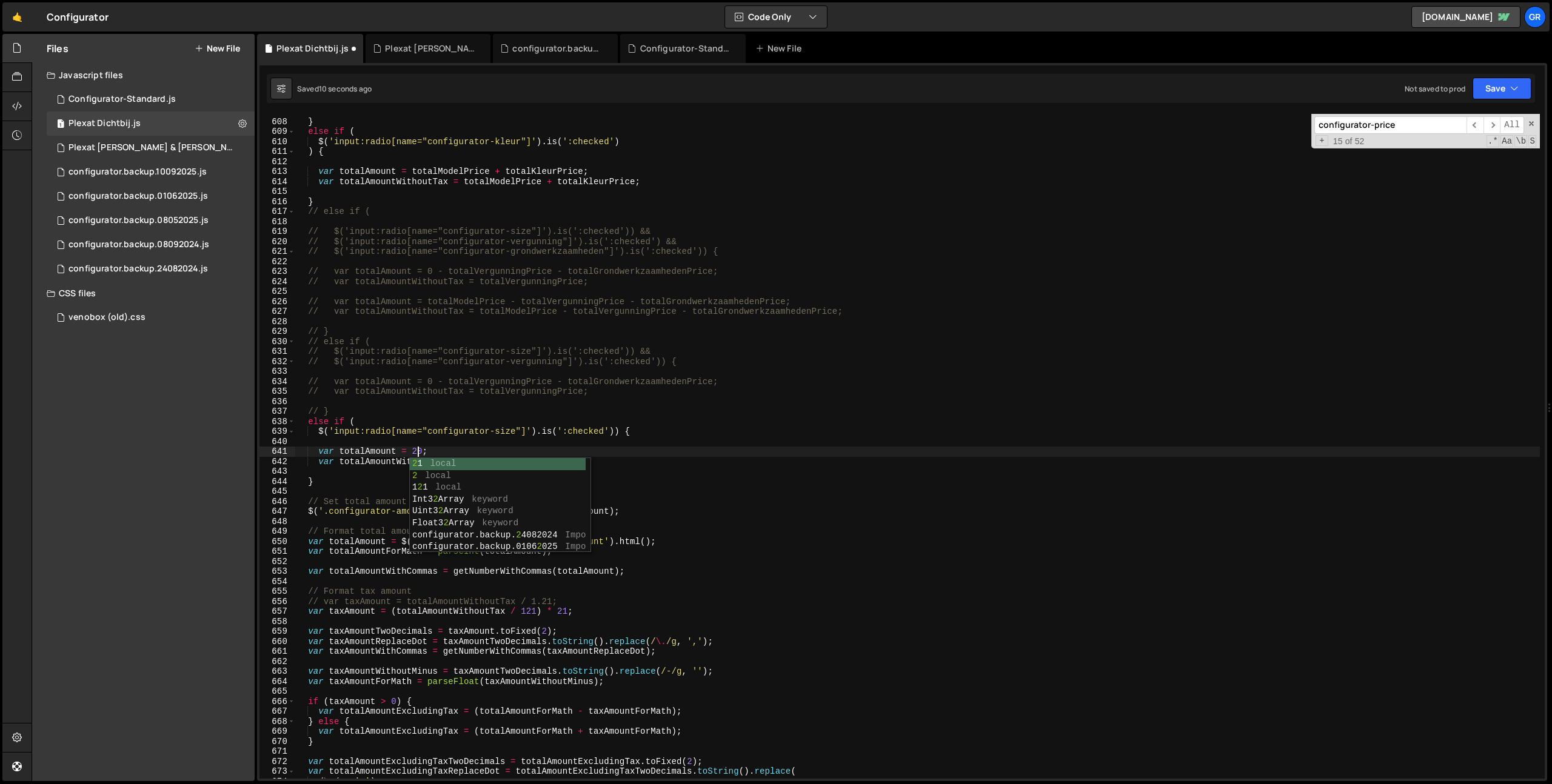
click at [471, 435] on div "} else if ( $ ( 'input:radio[name="configurator-kleur"]' ) . is ( ':checked' ) …" at bounding box center [917, 449] width 1244 height 684
click at [465, 462] on div "} else if ( $ ( 'input:radio[name="configurator-kleur"]' ) . is ( ':checked' ) …" at bounding box center [917, 449] width 1244 height 684
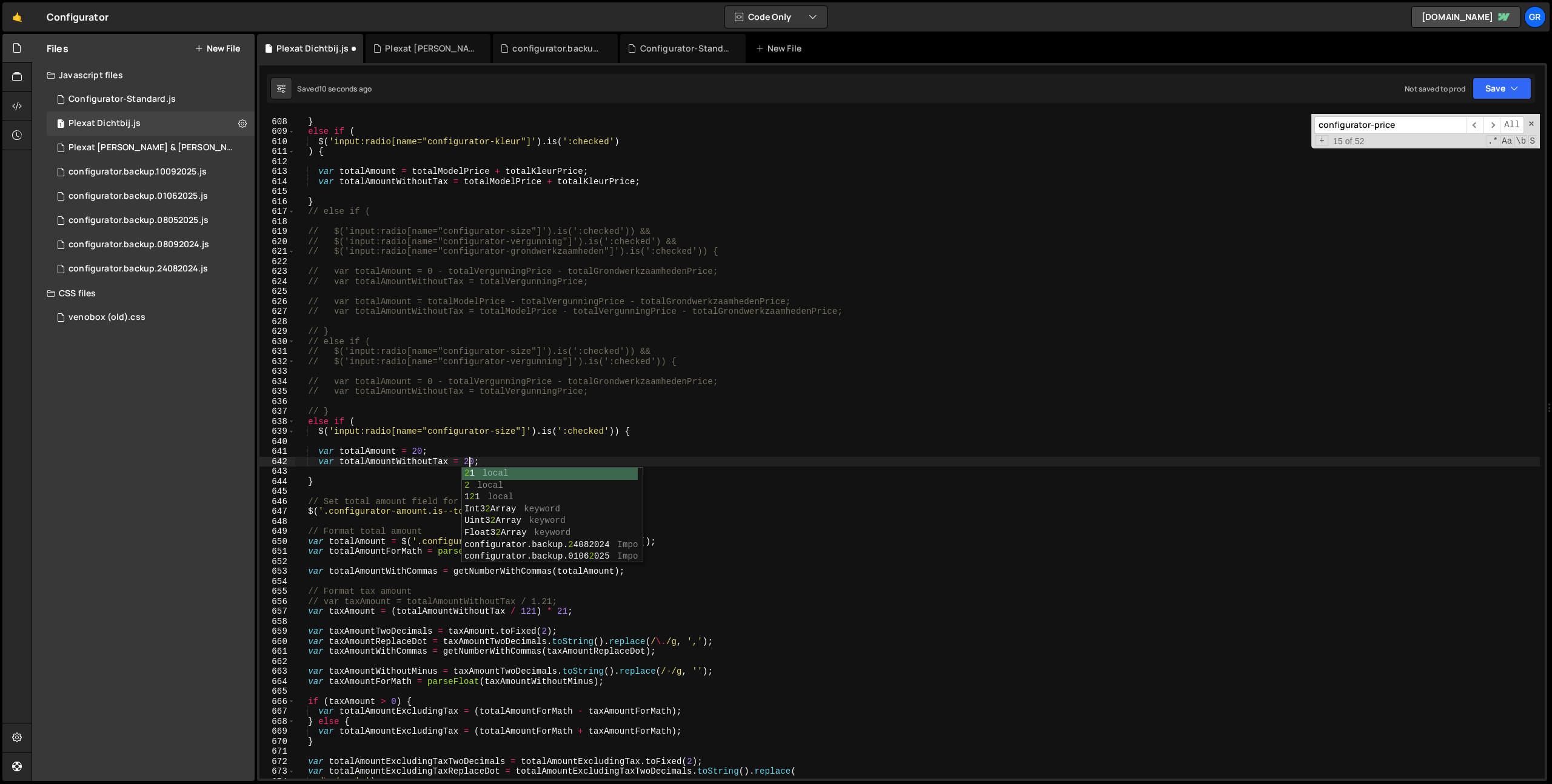
scroll to position [0, 12]
click at [1499, 95] on button "Save" at bounding box center [1502, 89] width 59 height 22
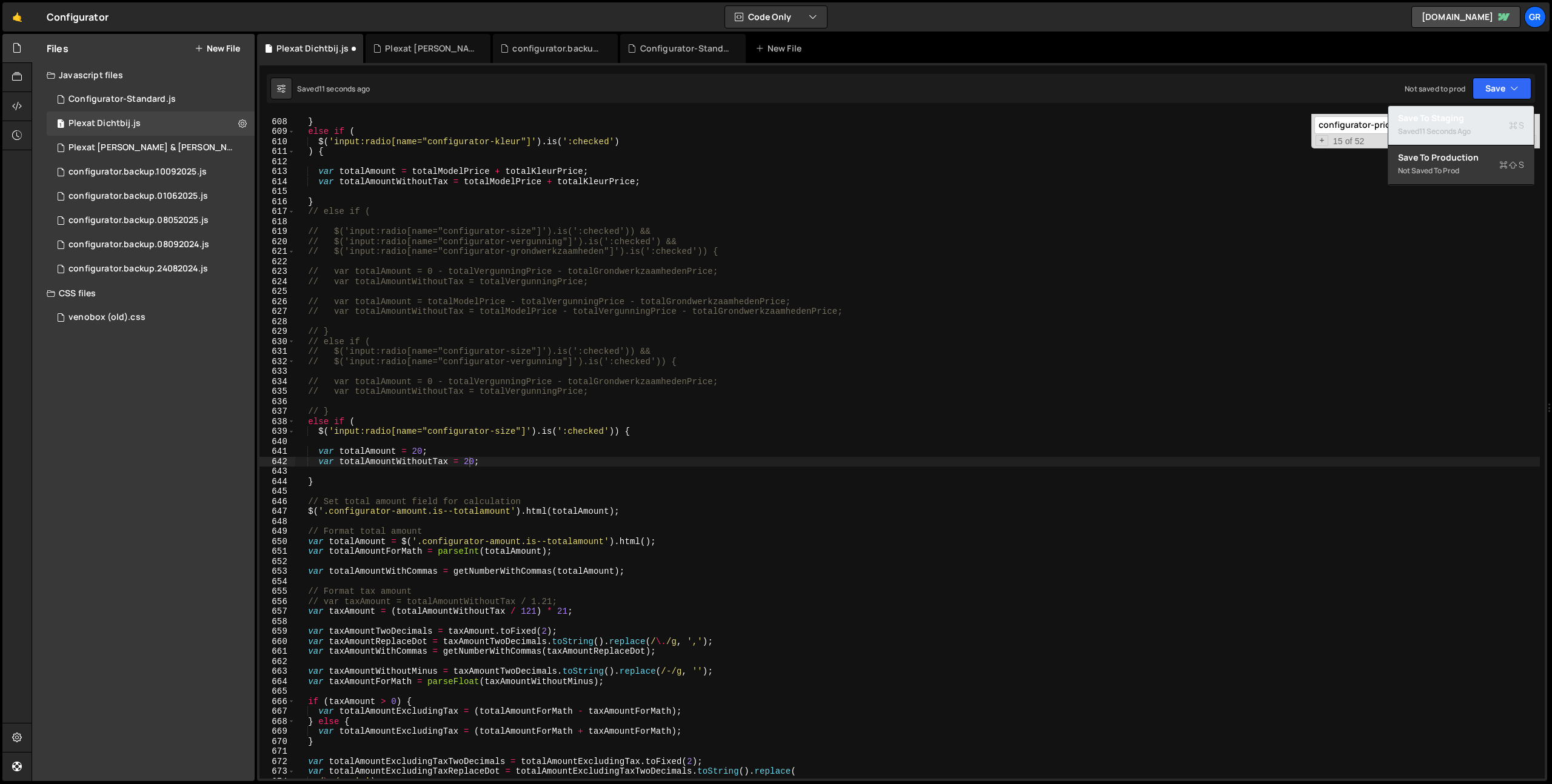
click at [1460, 126] on div "11 seconds ago" at bounding box center [1445, 131] width 51 height 10
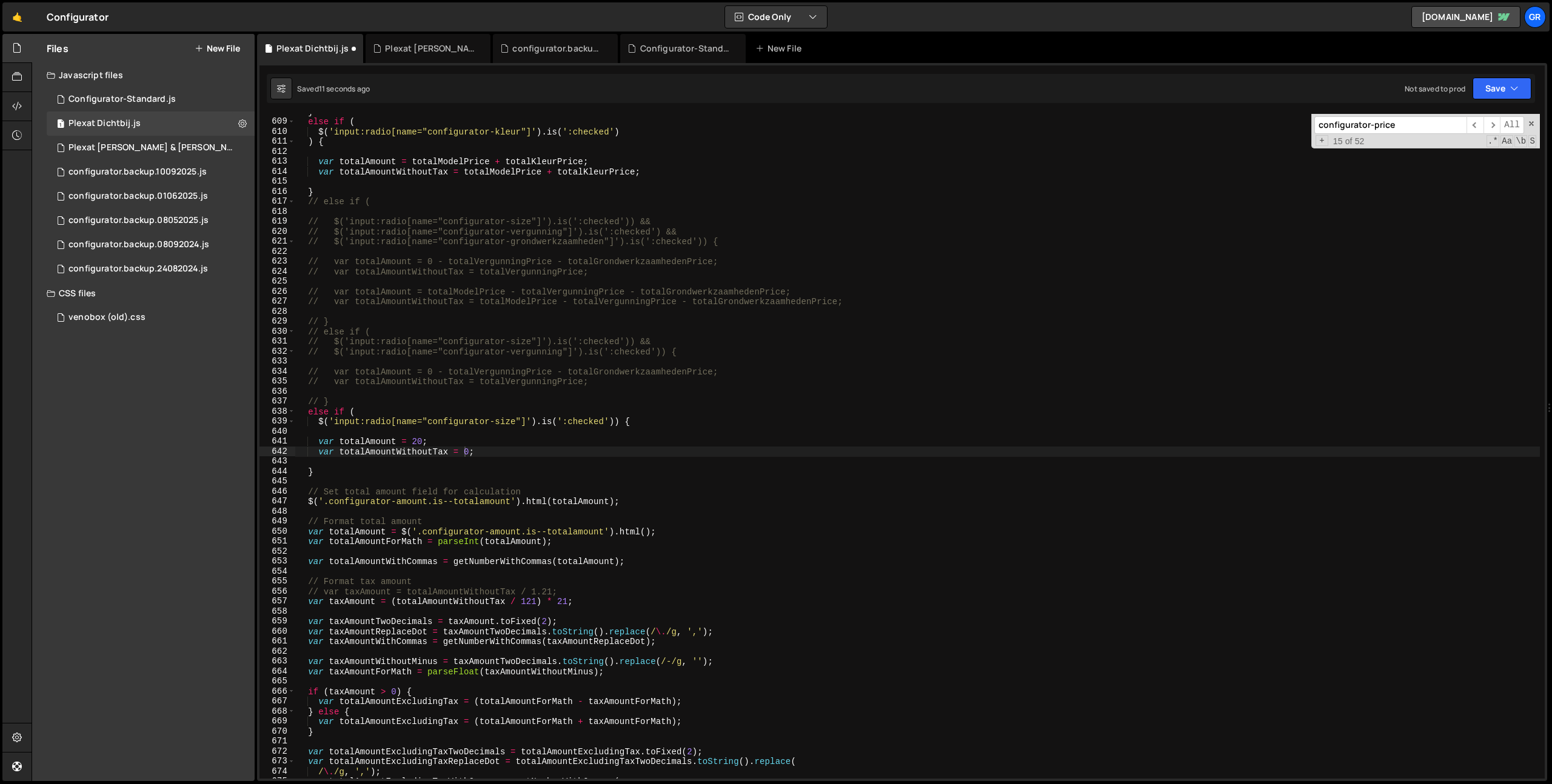
scroll to position [6076, 0]
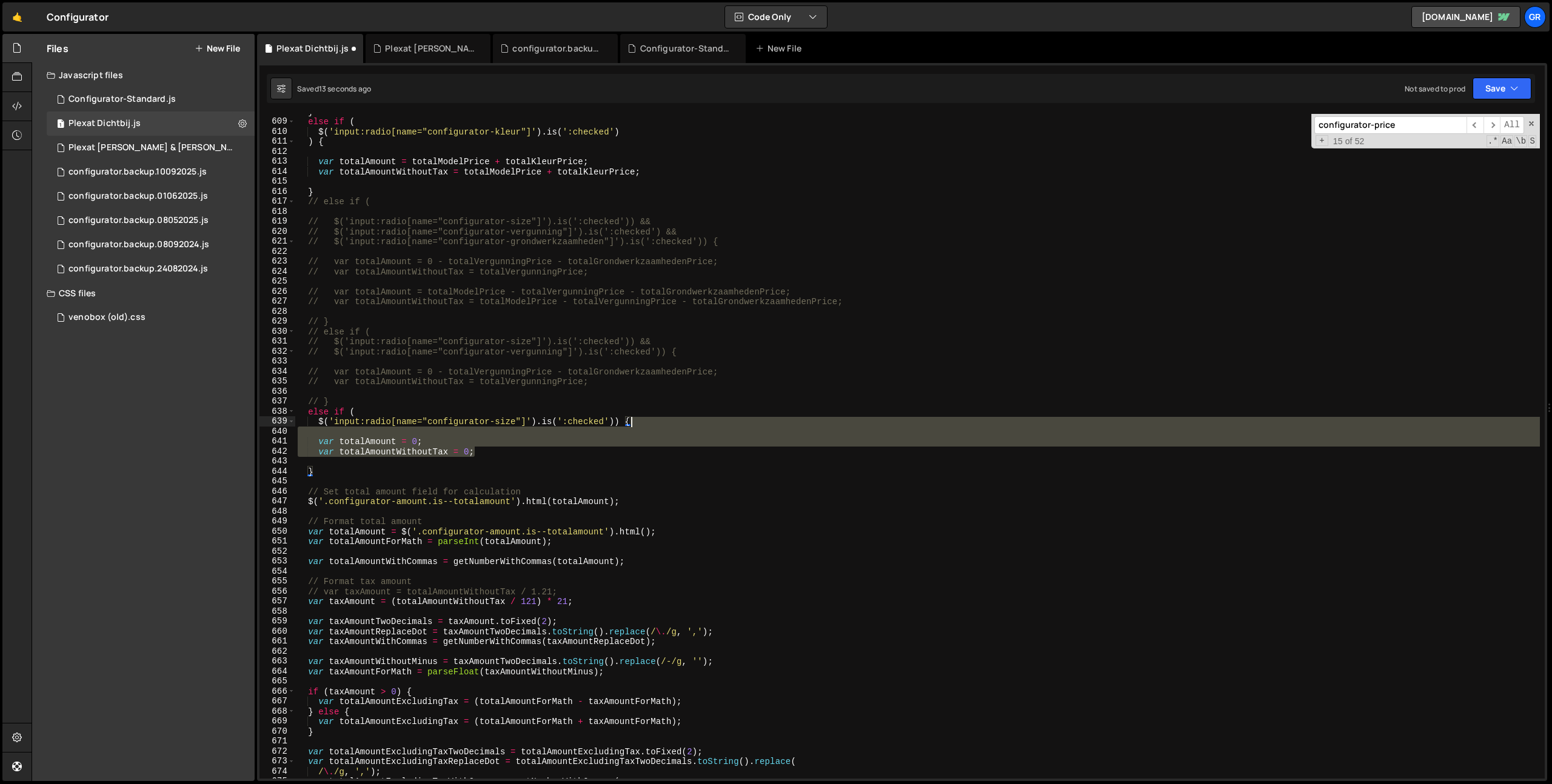
drag, startPoint x: 524, startPoint y: 446, endPoint x: 688, endPoint y: 417, distance: 166.5
click at [688, 417] on div "} else if ( $ ( 'input:radio[name="configurator-kleur"]' ) . is ( ':checked' ) …" at bounding box center [917, 449] width 1244 height 684
type textarea "$('input:radio[name="configurator-size"]').is(':checked')) {"
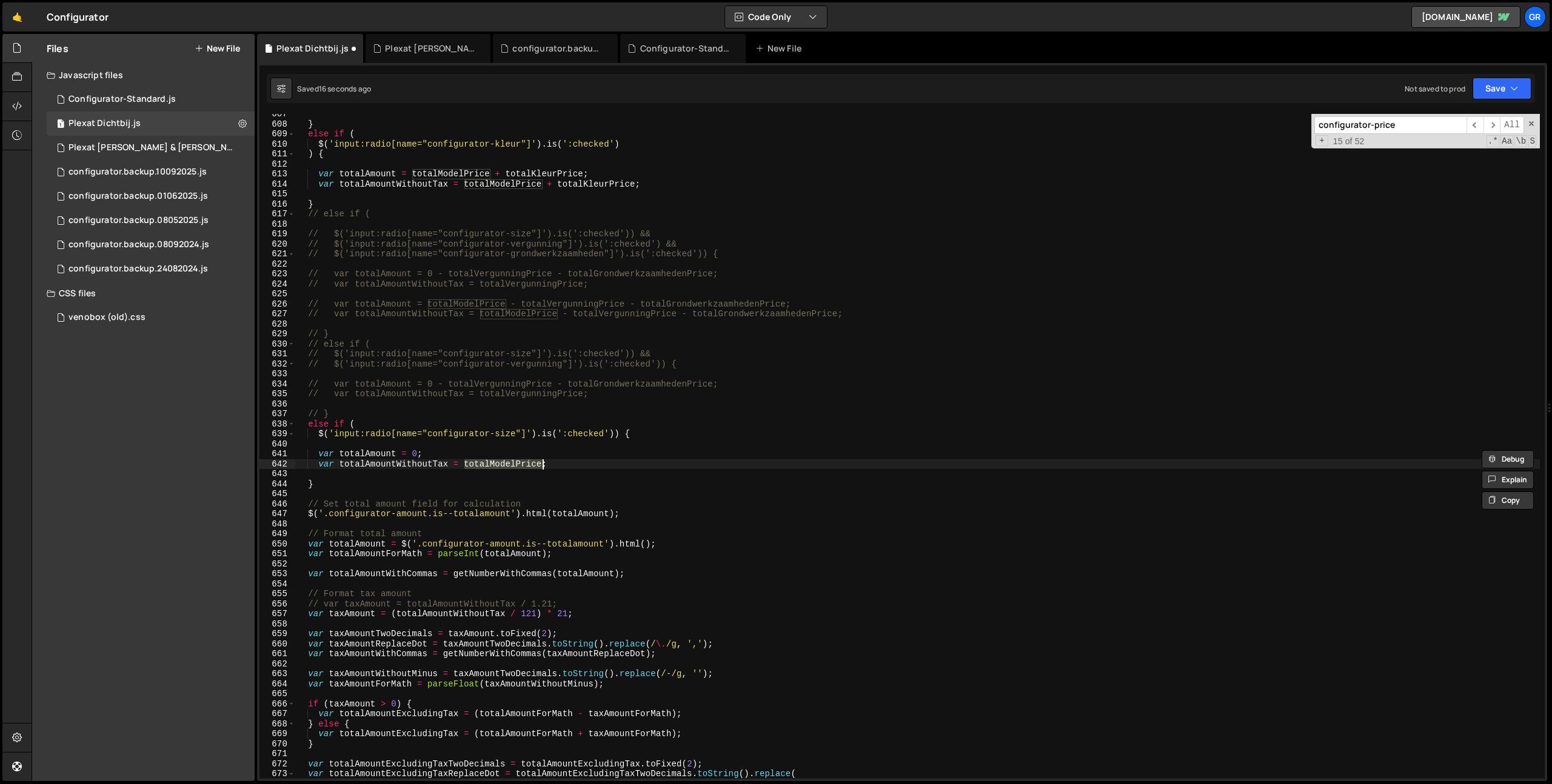
scroll to position [6060, 0]
click at [660, 432] on div "} else if ( $ ( 'input:radio[name="configurator-kleur"]' ) . is ( ':checked' ) …" at bounding box center [917, 455] width 1244 height 684
type textarea "$('input:radio[name="configurator-size"]').is(':checked')) {"
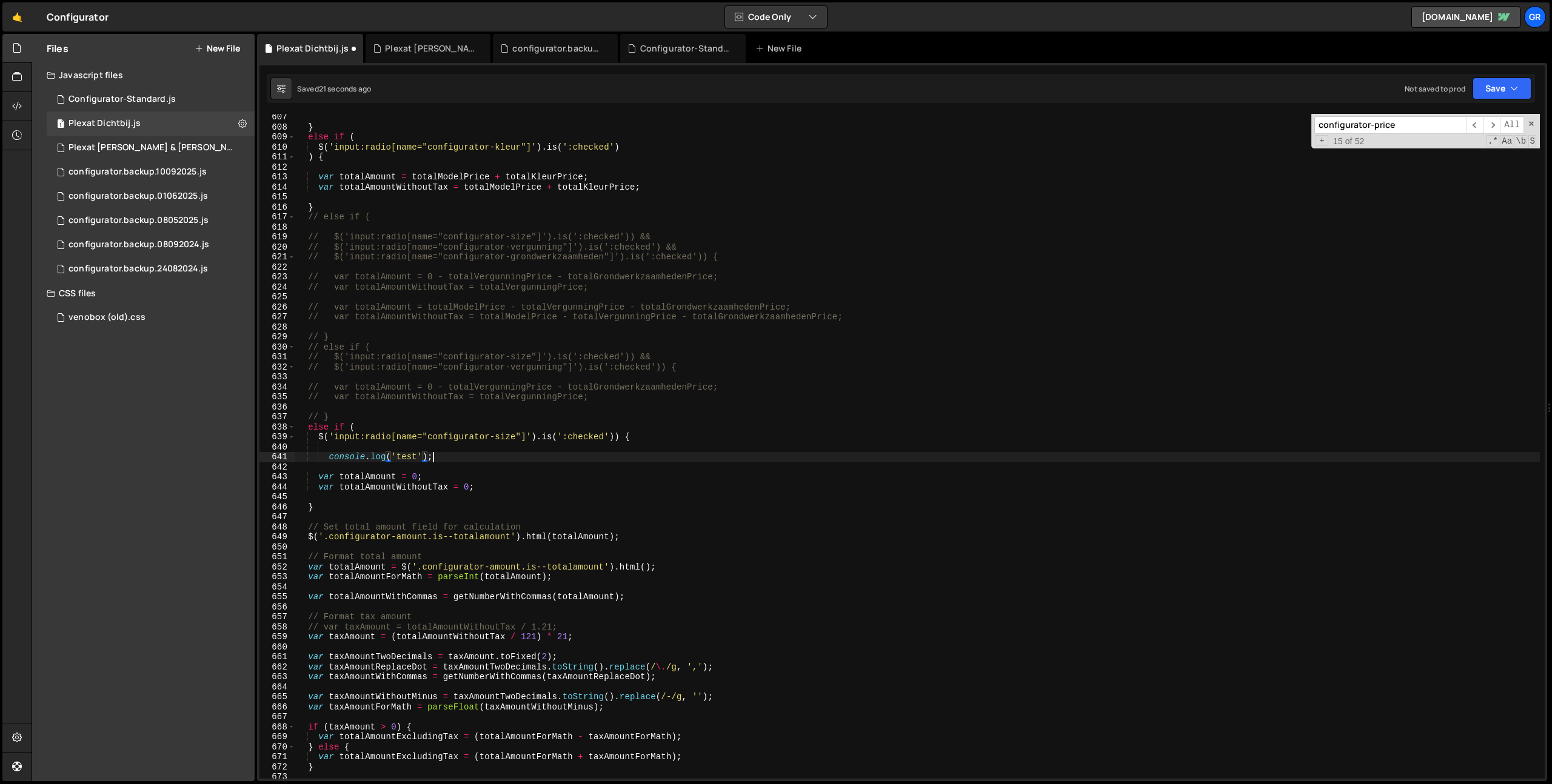
scroll to position [0, 8]
click at [378, 453] on div "} else if ( $ ( 'input:radio[name="configurator-kleur"]' ) . is ( ':checked' ) …" at bounding box center [917, 455] width 1244 height 684
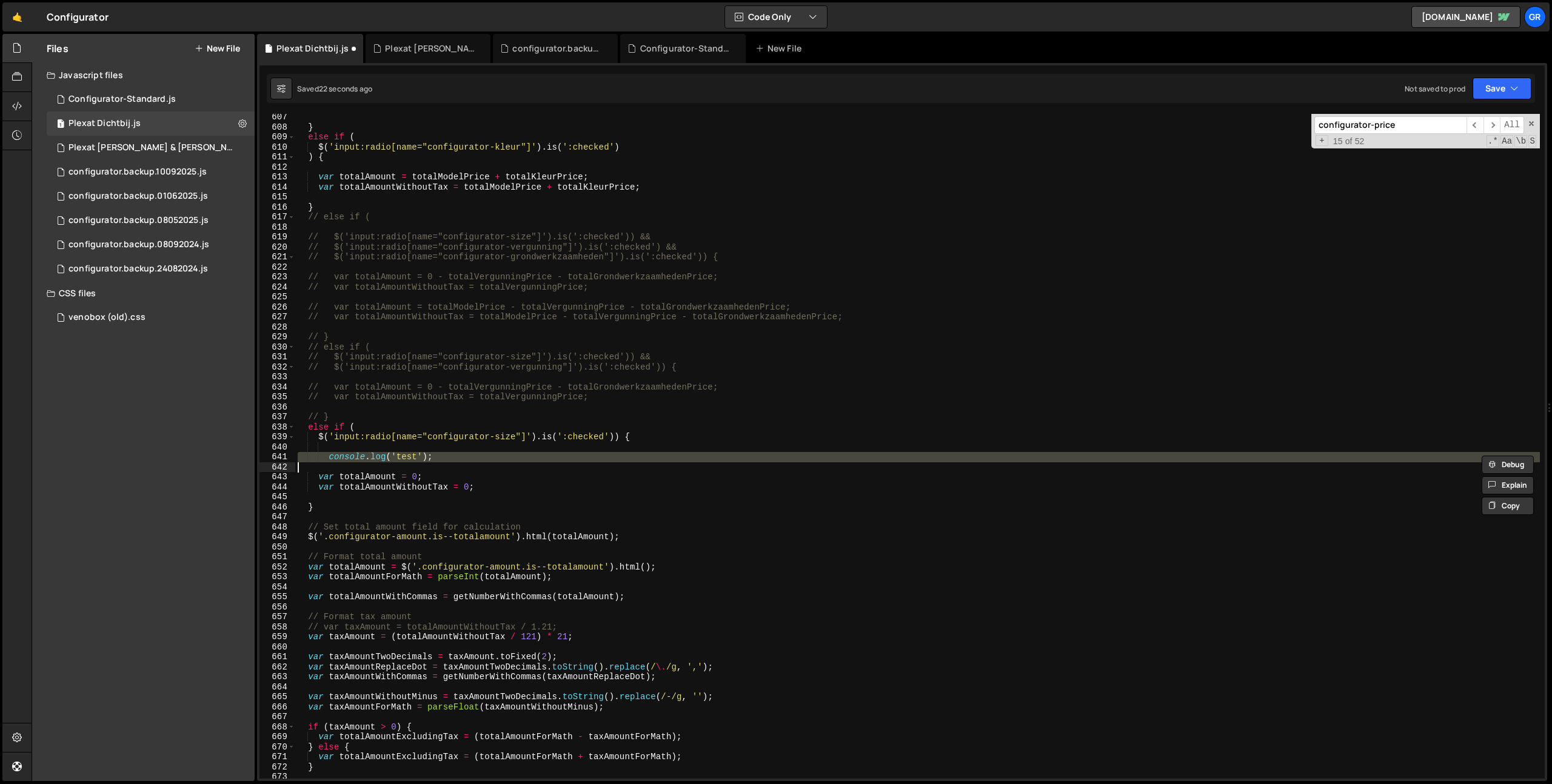
click at [378, 453] on div "} else if ( $ ( 'input:radio[name="configurator-kleur"]' ) . is ( ':checked' ) …" at bounding box center [917, 455] width 1244 height 684
click at [525, 462] on div "} else if ( $ ( 'input:radio[name="configurator-kleur"]' ) . is ( ':checked' ) …" at bounding box center [917, 446] width 1244 height 665
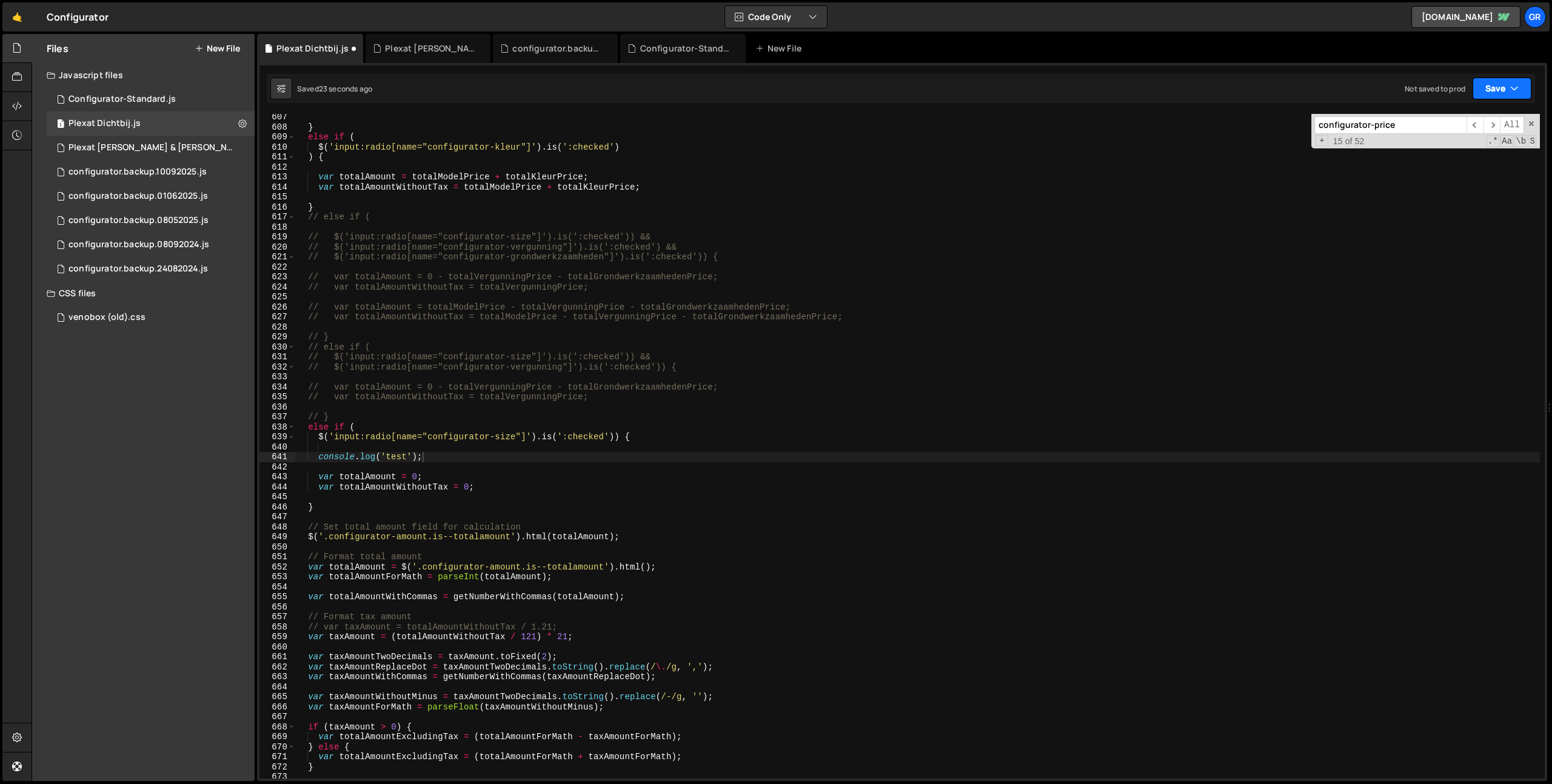
click at [1477, 90] on button "Save" at bounding box center [1502, 89] width 59 height 22
click at [1465, 123] on div "Save to Staging S" at bounding box center [1461, 118] width 126 height 12
type textarea "// $('input:radio[name="configurator-vergunning"]').is(':checked')) {"
click at [913, 367] on div "} else if ( $ ( 'input:radio[name="configurator-kleur"]' ) . is ( ':checked' ) …" at bounding box center [917, 455] width 1244 height 684
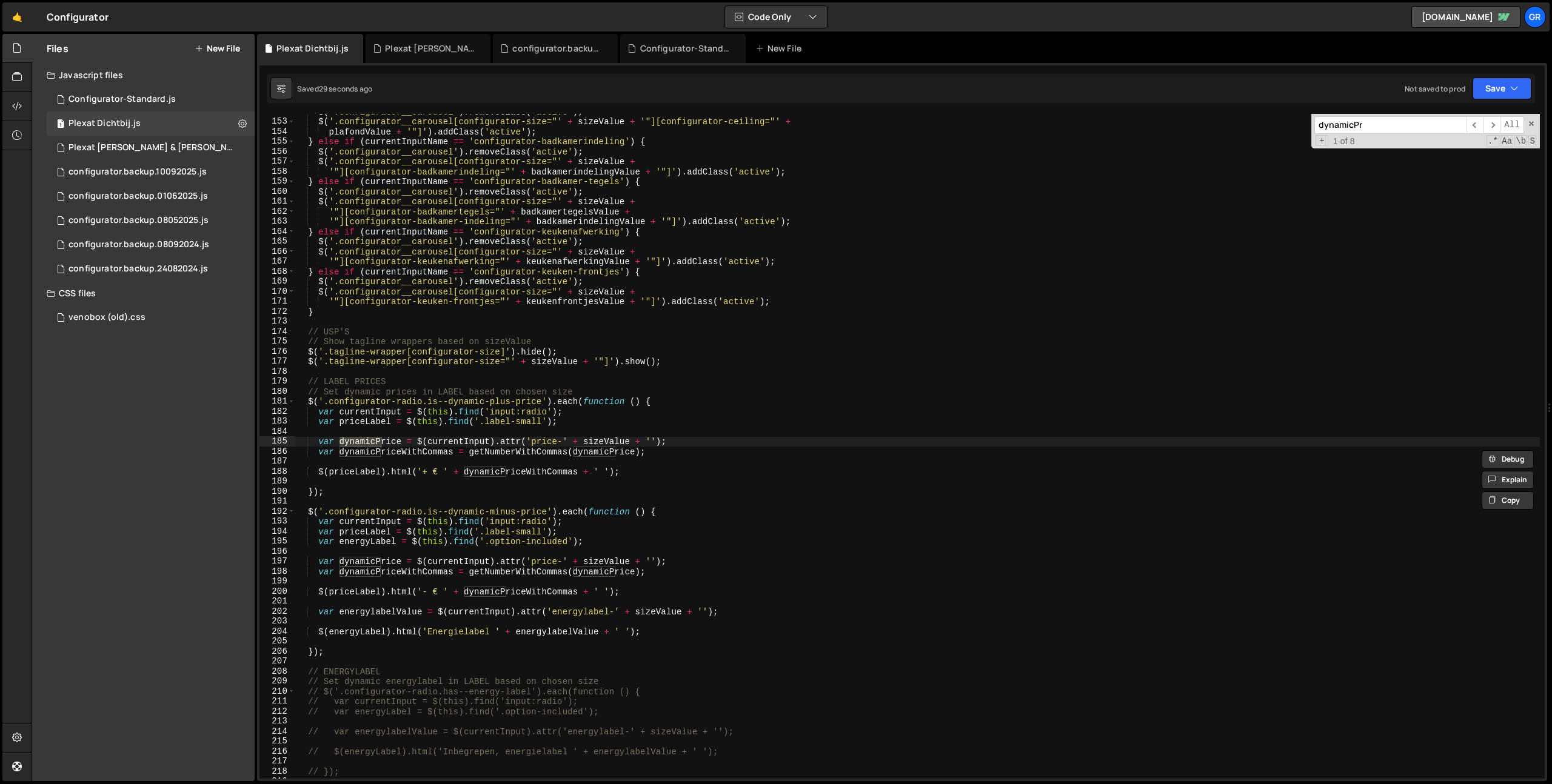
scroll to position [1517, 0]
type input "dynamicPriceWithComma"
click at [306, 383] on div "$ ( '.configurator__carousel' ) . removeClass ( 'active' ) ; $ ( '.configurator…" at bounding box center [917, 449] width 1244 height 684
click at [333, 655] on div "$ ( '.configurator__carousel' ) . removeClass ( 'active' ) ; $ ( '.configurator…" at bounding box center [917, 449] width 1244 height 684
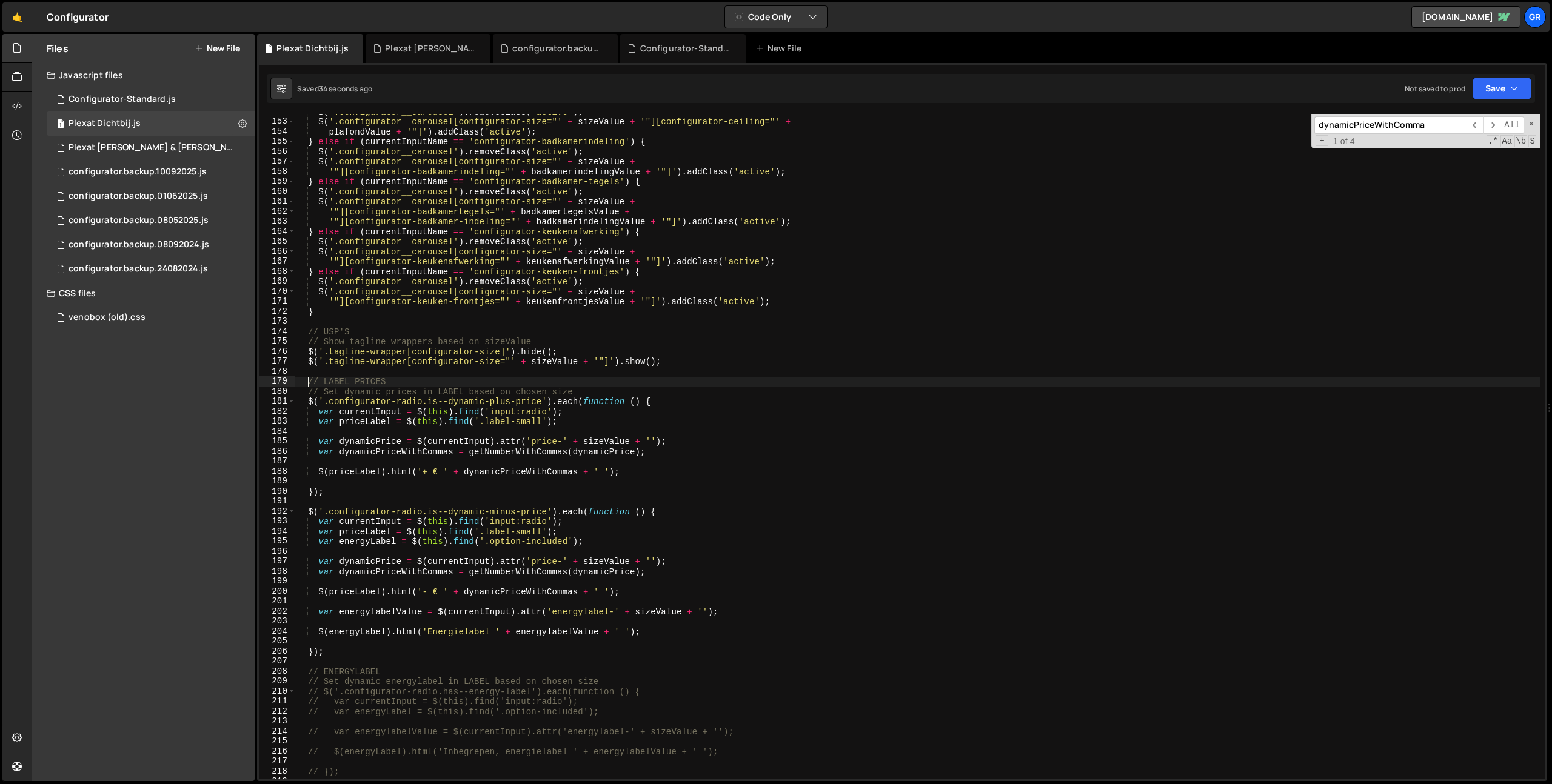
type textarea "});"
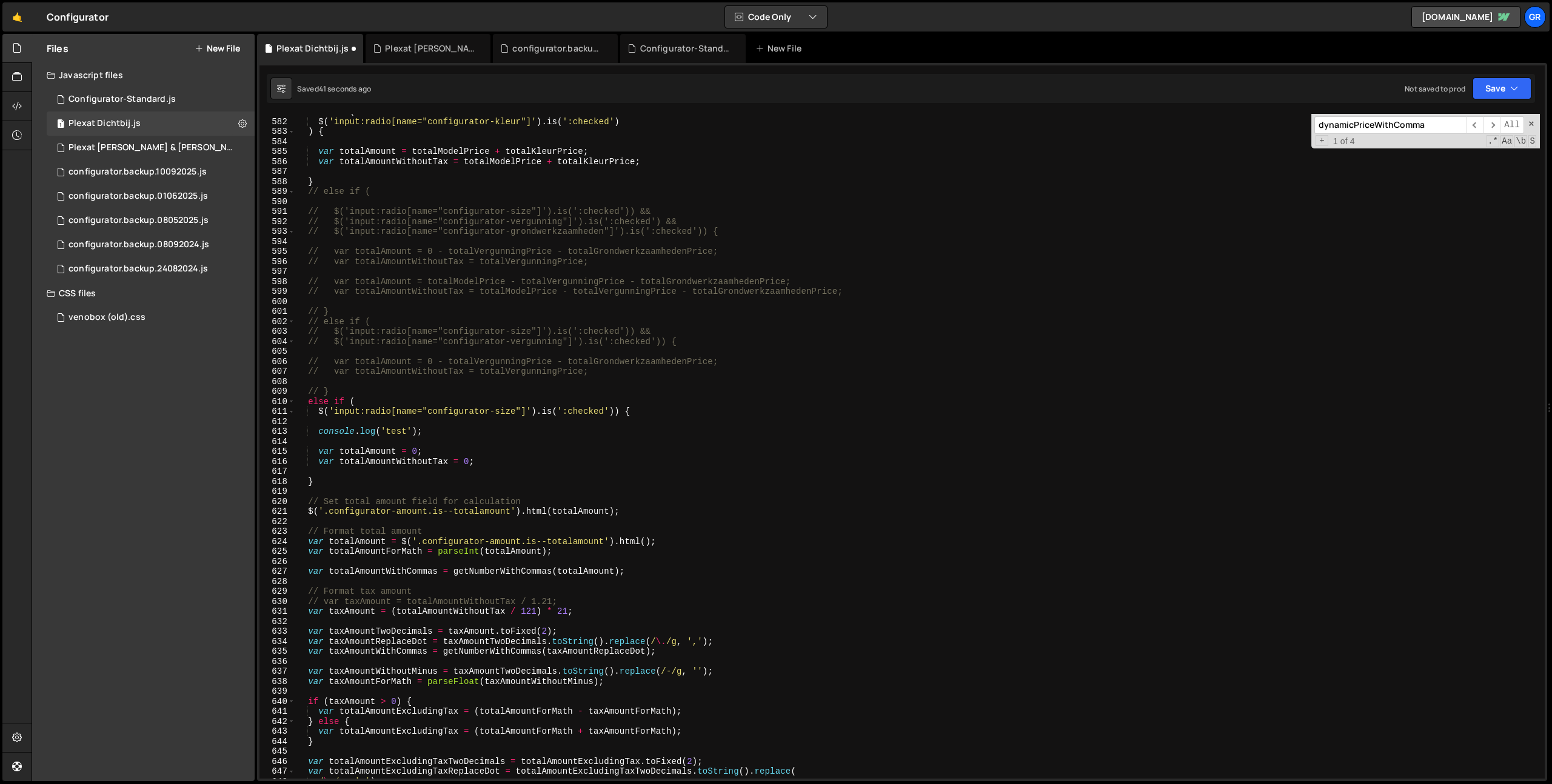
scroll to position [5877, 0]
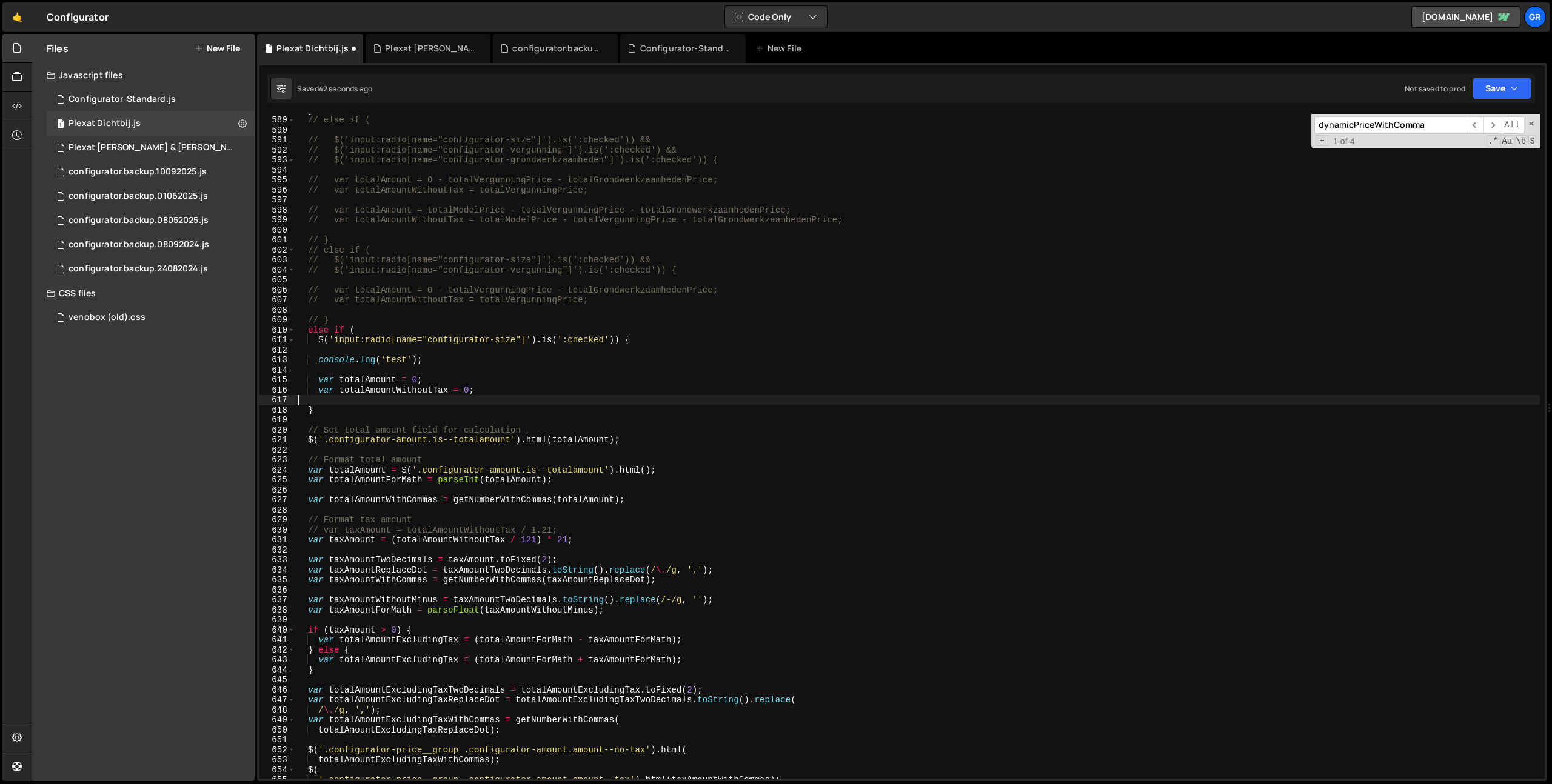
click at [331, 405] on div "} // else if ( // $('input:radio[name="configurator-size"]').is(':checked')) &&…" at bounding box center [917, 447] width 1244 height 684
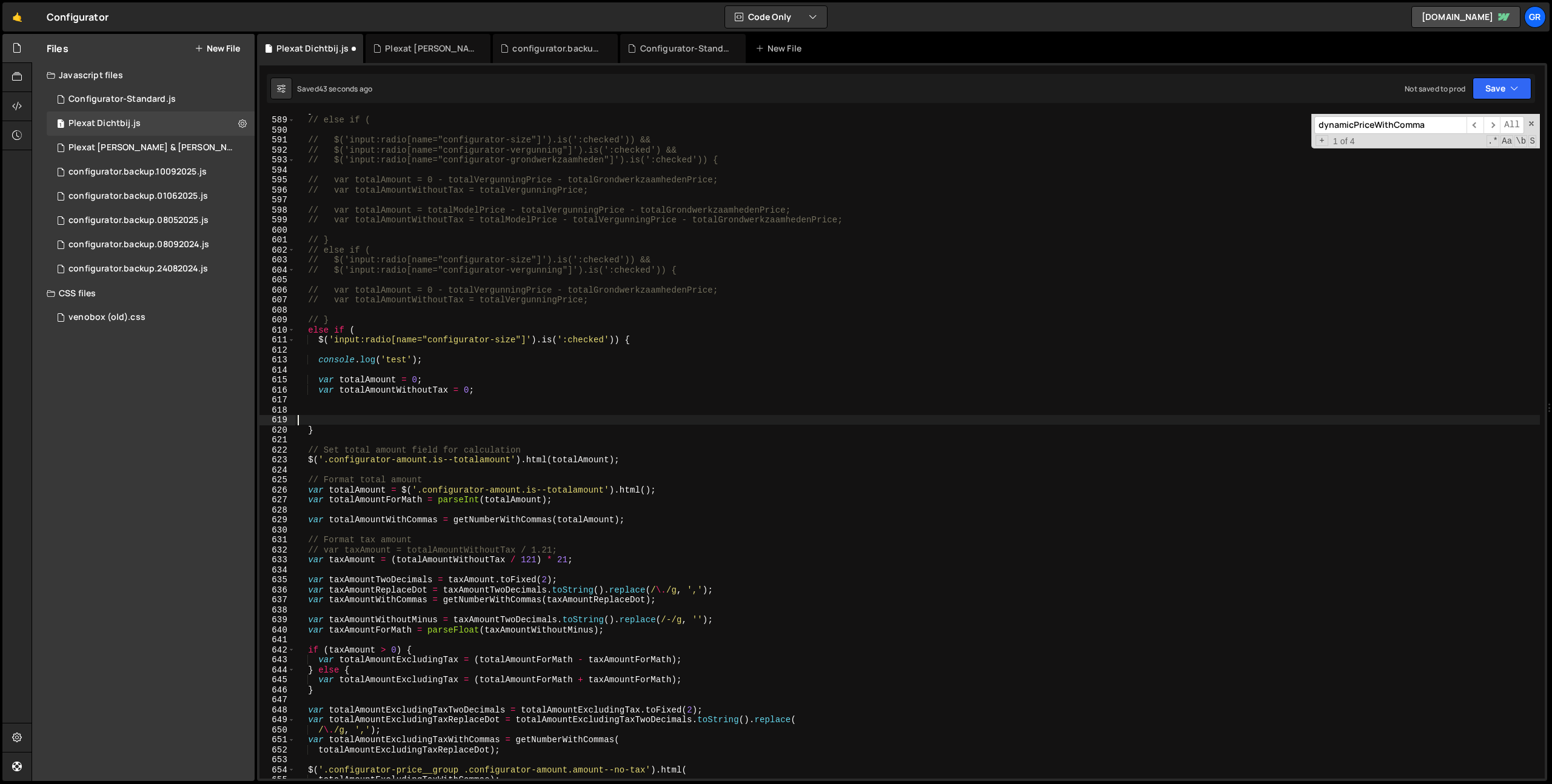
paste textarea "});"
type textarea "});"
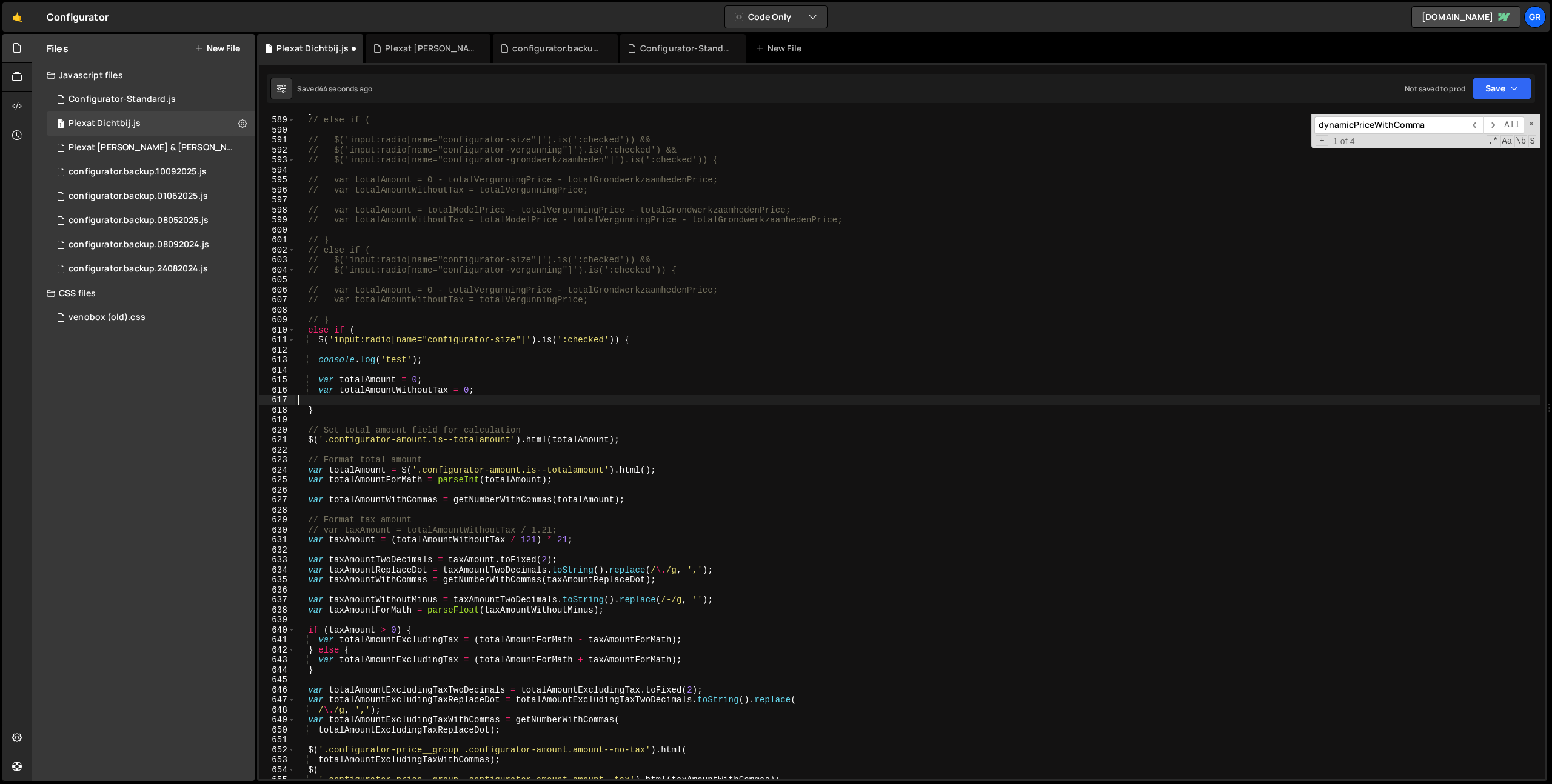
click at [339, 408] on div "} // else if ( // $('input:radio[name="configurator-size"]').is(':checked')) &&…" at bounding box center [917, 447] width 1244 height 684
type textarea "}"
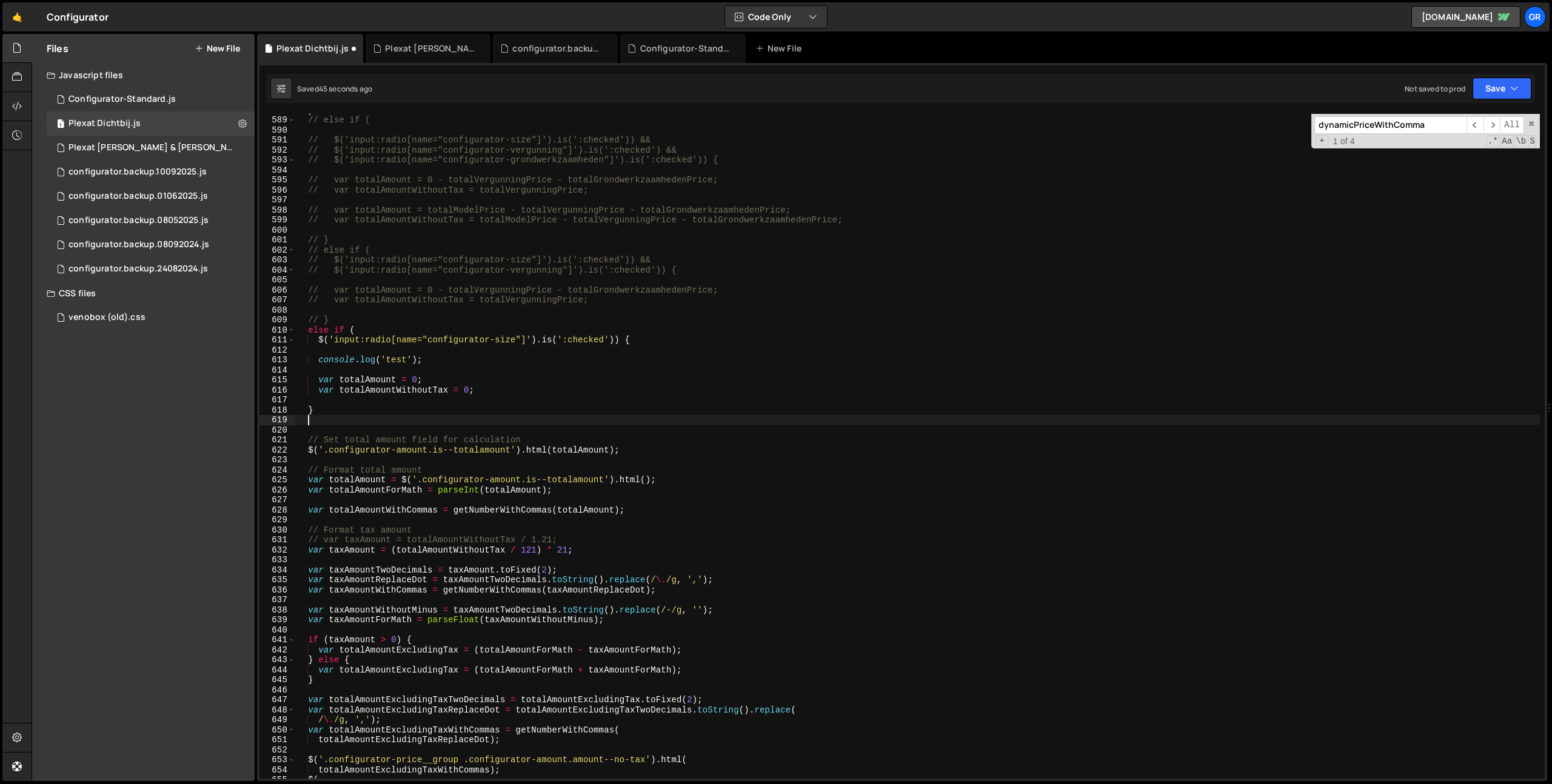
paste textarea "});"
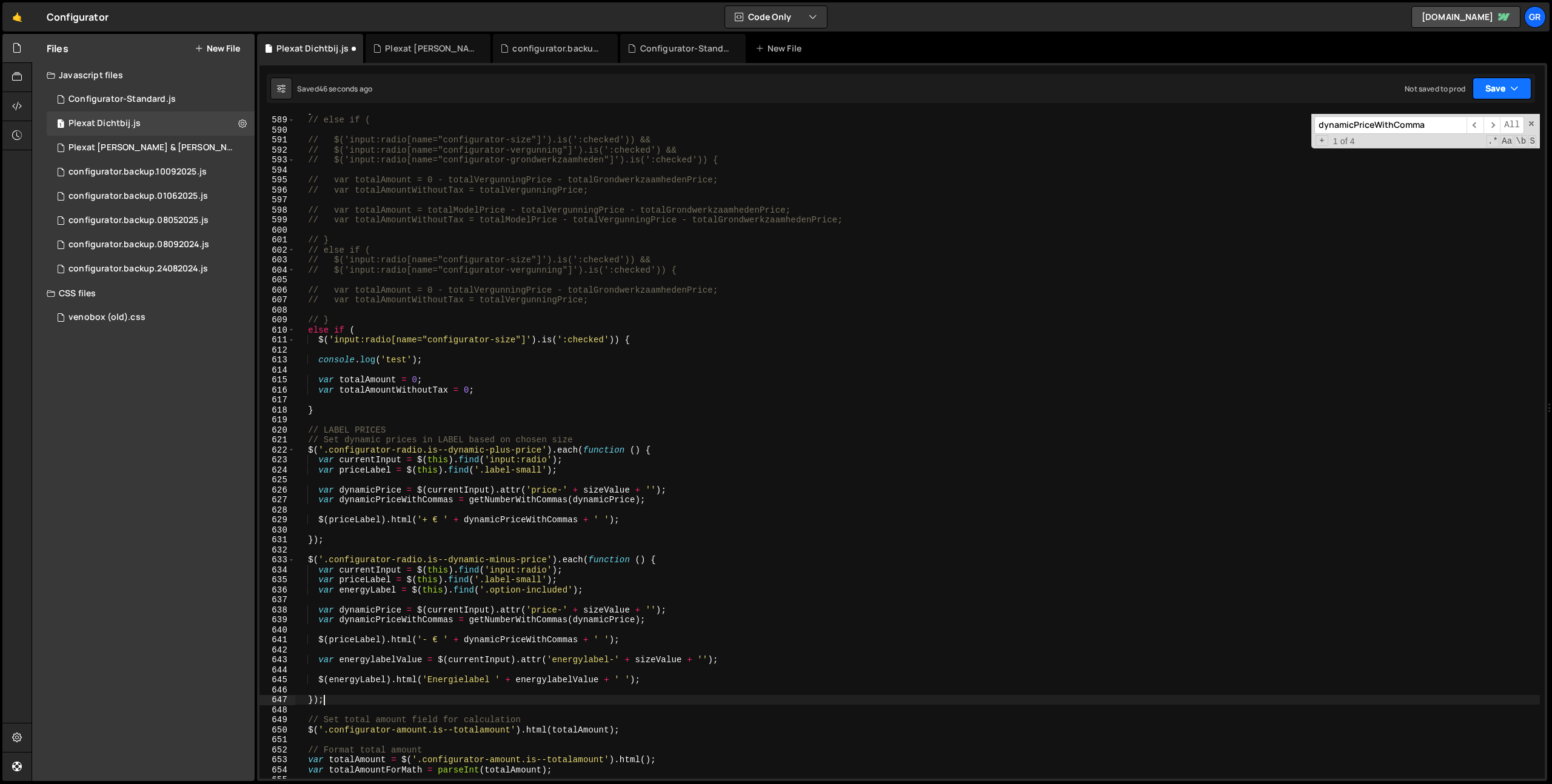
click at [1494, 83] on button "Save" at bounding box center [1502, 89] width 59 height 22
click at [1468, 143] on button "Save to Staging S Saved 46 seconds ago" at bounding box center [1461, 125] width 145 height 39
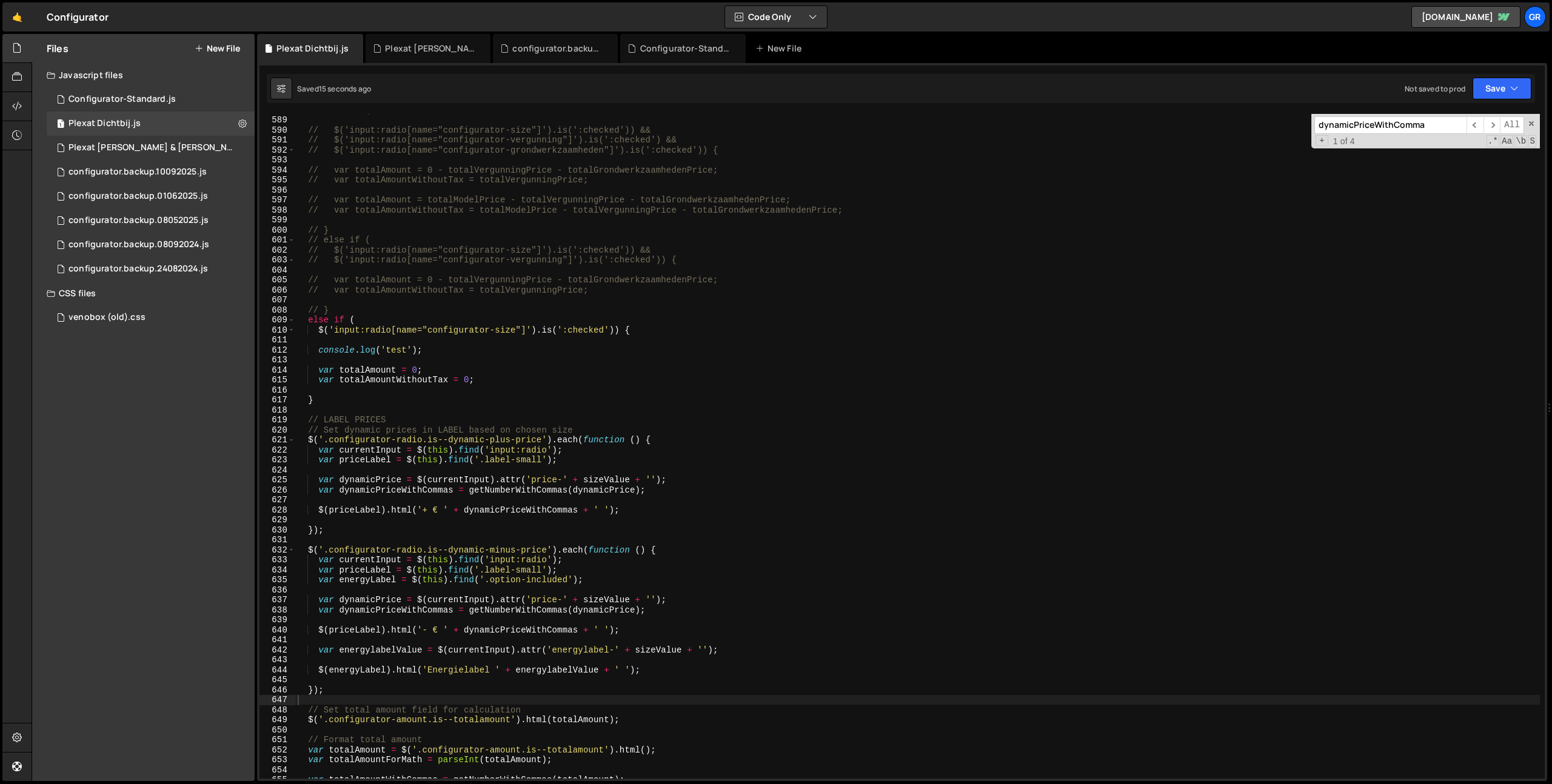
click at [1016, 421] on div "// else if ( // $('input:radio[name="configurator-size"]').is(':checked')) && /…" at bounding box center [917, 447] width 1244 height 684
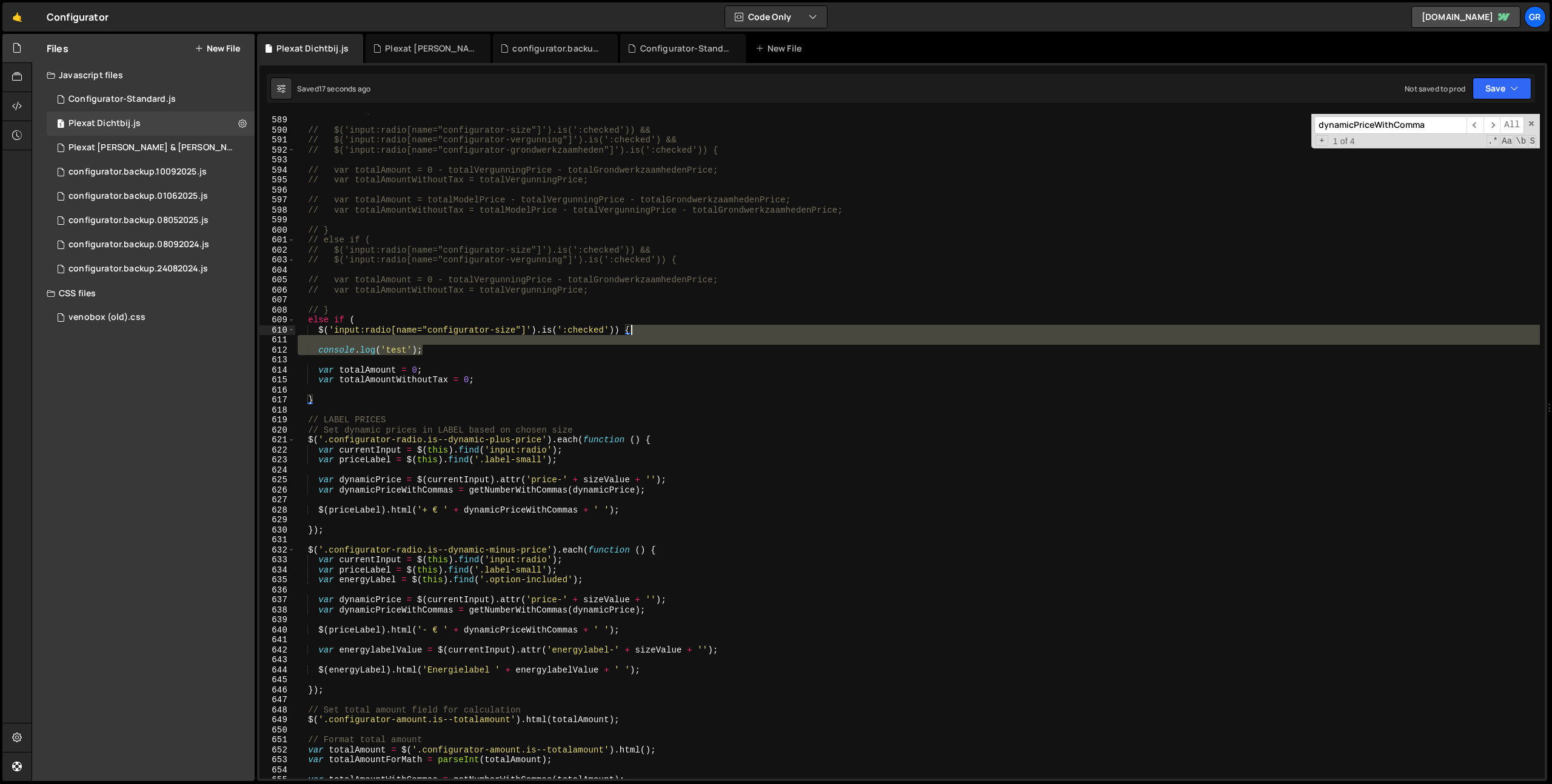
drag, startPoint x: 430, startPoint y: 349, endPoint x: 710, endPoint y: 331, distance: 280.6
click at [710, 331] on div "// else if ( // $('input:radio[name="configurator-size"]').is(':checked')) && /…" at bounding box center [917, 447] width 1244 height 684
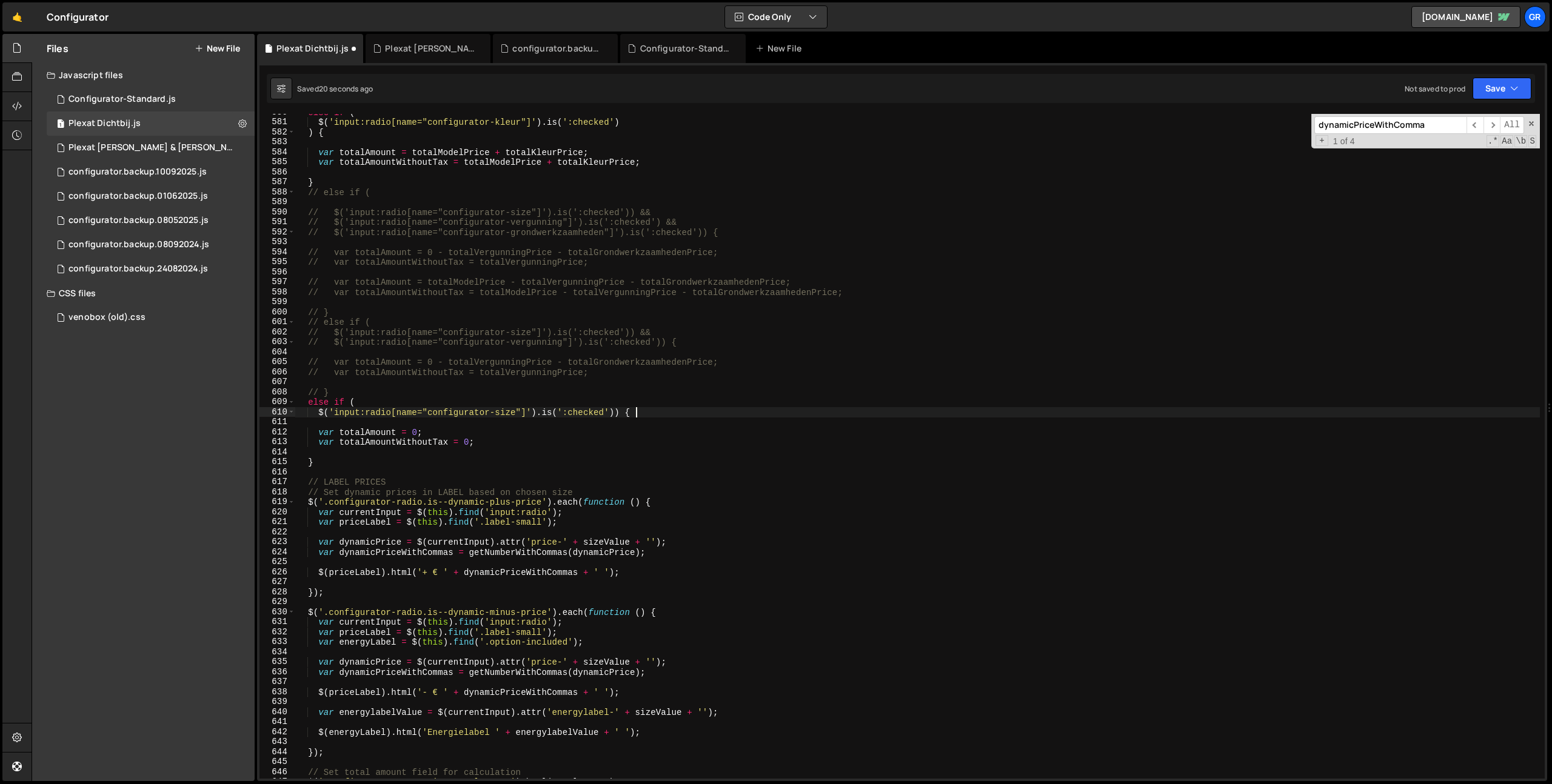
scroll to position [5795, 0]
click at [443, 150] on div "else if ( $ ( 'input:radio[name="configurator-kleur"]' ) . is ( ':checked' ) ) …" at bounding box center [917, 449] width 1244 height 684
click at [414, 433] on div "else if ( $ ( 'input:radio[name="configurator-kleur"]' ) . is ( ':checked' ) ) …" at bounding box center [917, 449] width 1244 height 684
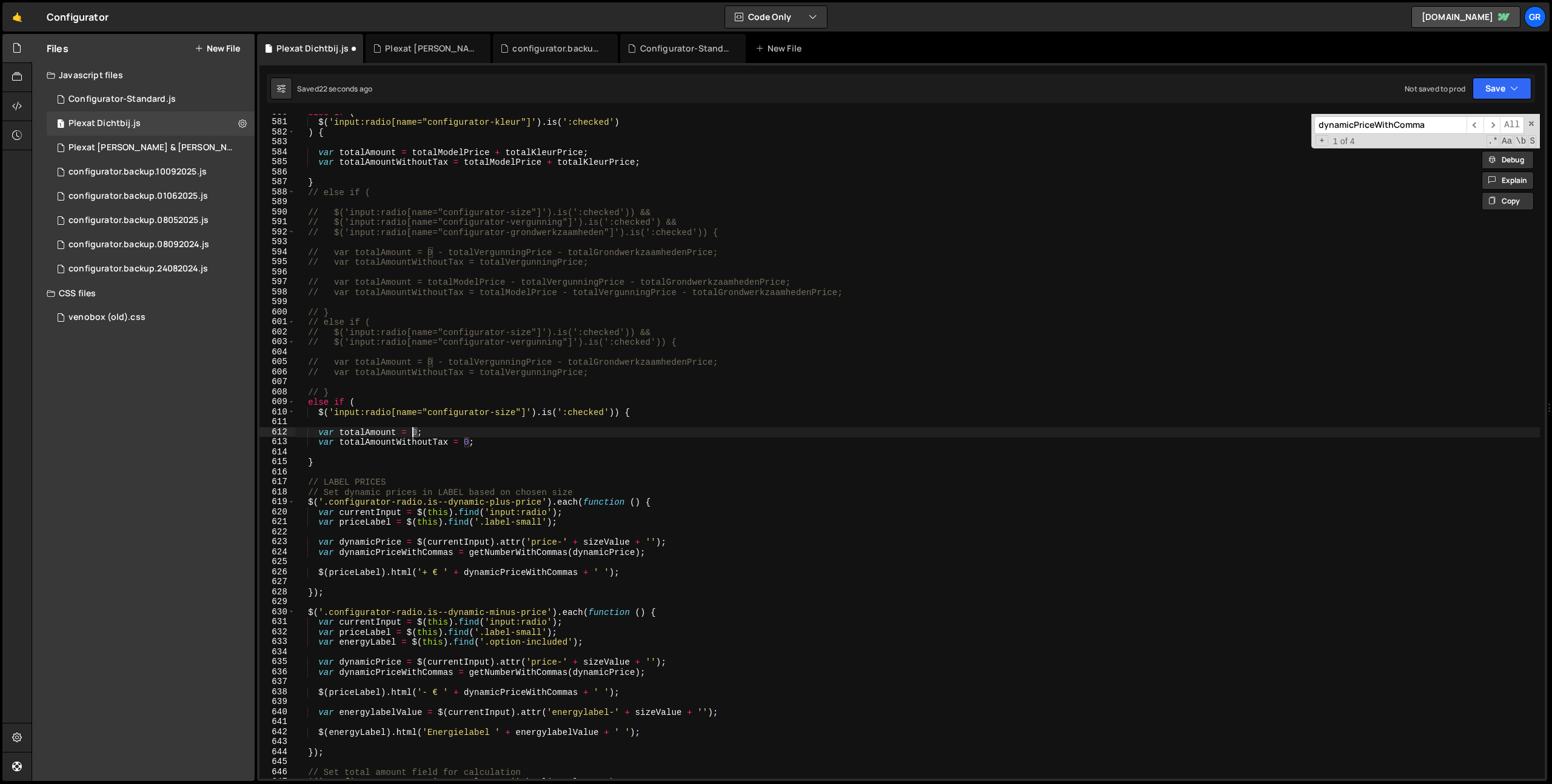
paste textarea "totalModelPrice"
click at [467, 438] on div "else if ( $ ( 'input:radio[name="configurator-kleur"]' ) . is ( ':checked' ) ) …" at bounding box center [917, 449] width 1244 height 684
paste textarea "totalModelPrice"
click at [613, 441] on div "else if ( $ ( 'input:radio[name="configurator-kleur"]' ) . is ( ':checked' ) ) …" at bounding box center [917, 449] width 1244 height 684
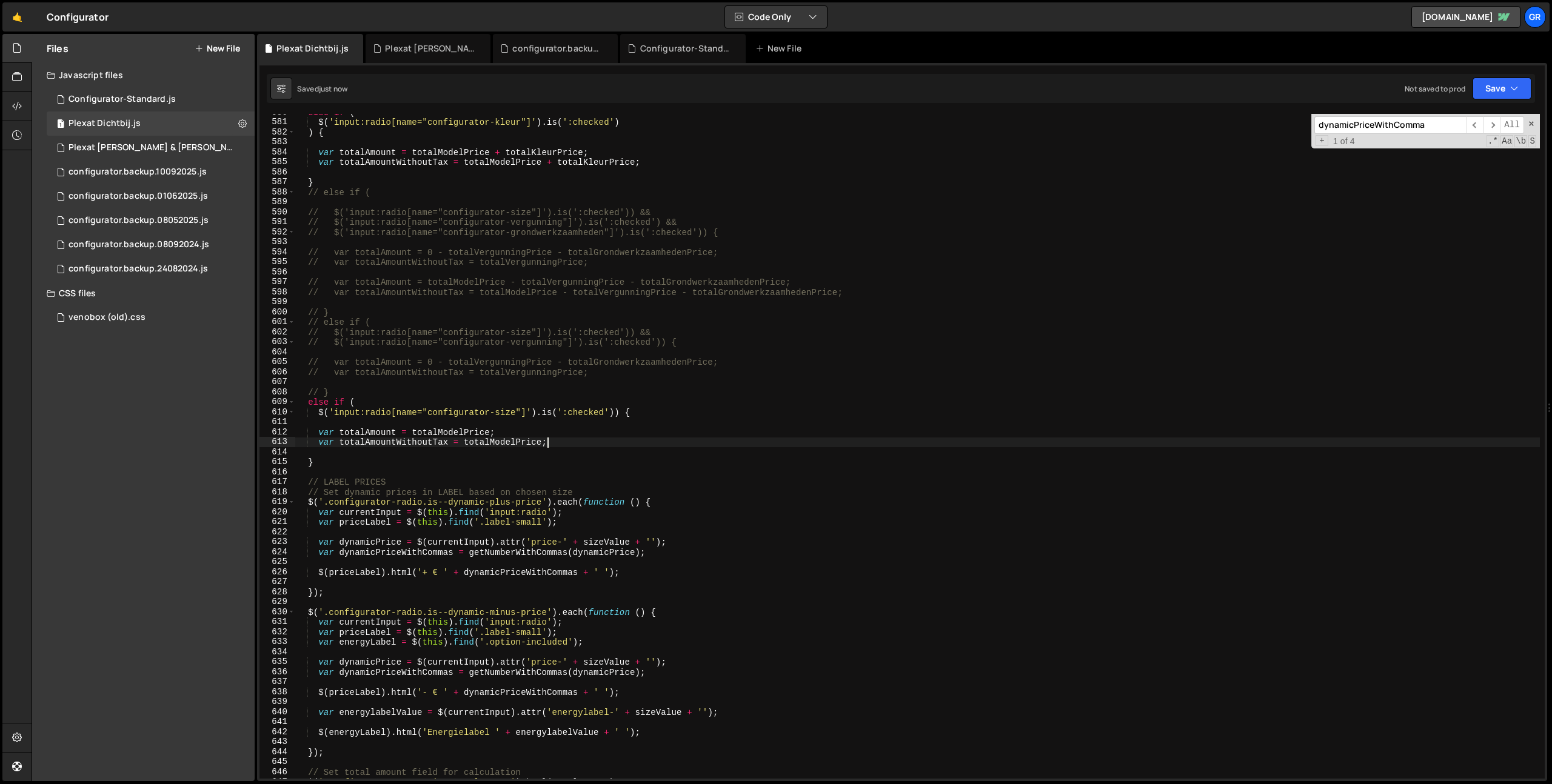
type textarea "var totalAmountWithoutTax = totalModelPrice;"
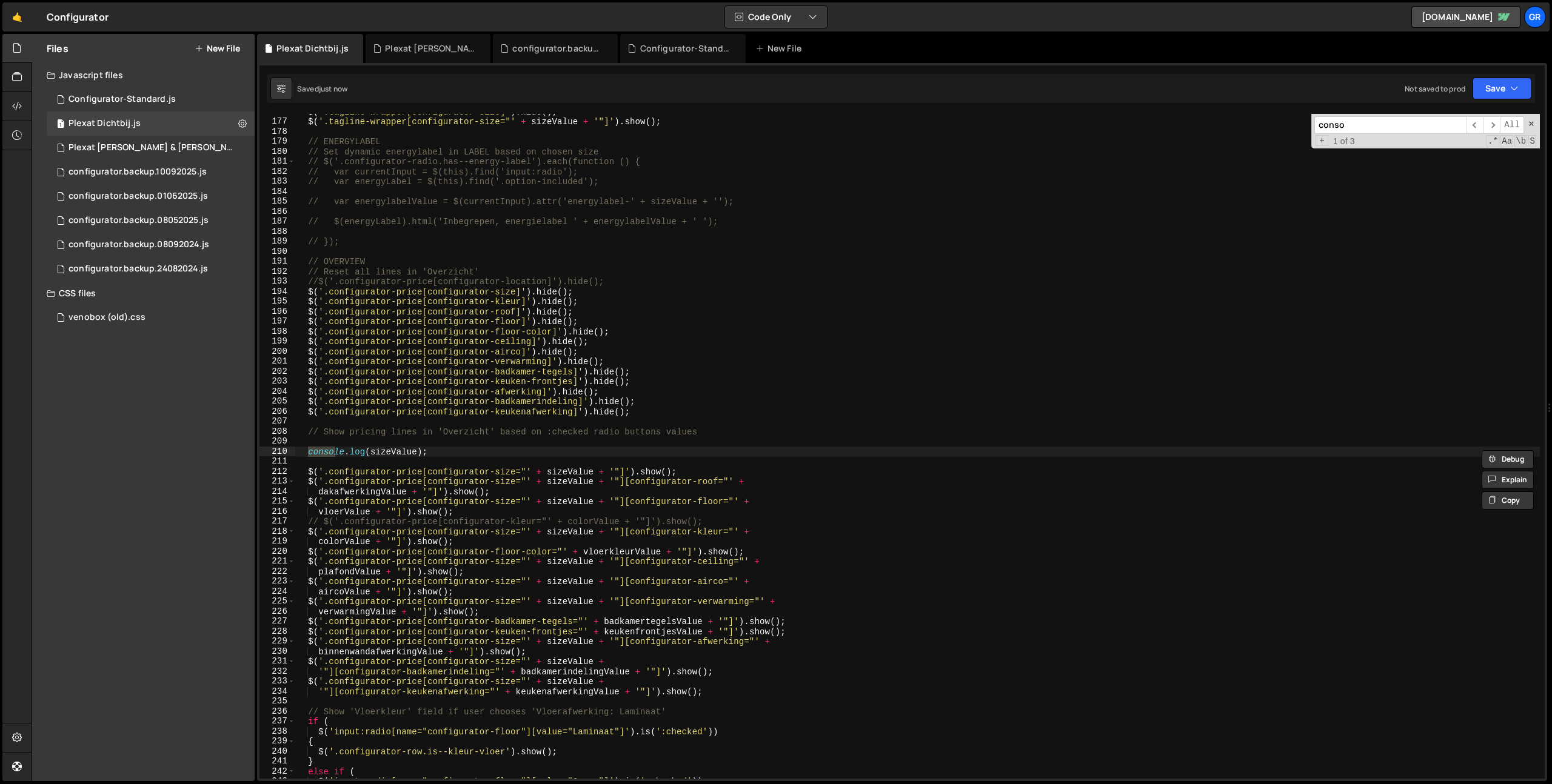
scroll to position [1757, 0]
type input "console.log"
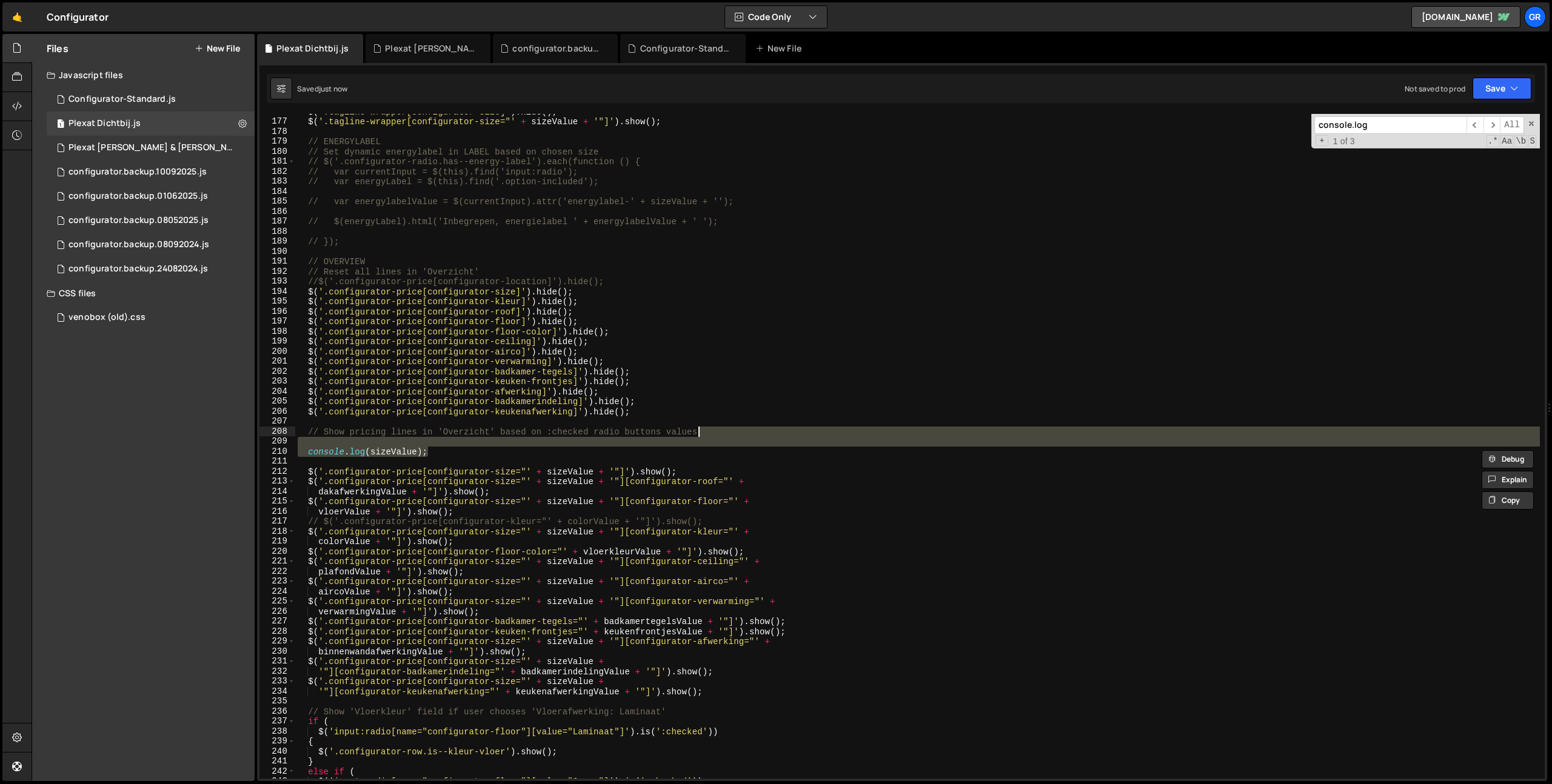
drag, startPoint x: 716, startPoint y: 433, endPoint x: 721, endPoint y: 428, distance: 7.1
click at [721, 428] on div "$ ( '.tagline-wrapper[configurator-size]' ) . hide ( ) ; $ ( '.tagline-wrapper[…" at bounding box center [917, 449] width 1244 height 684
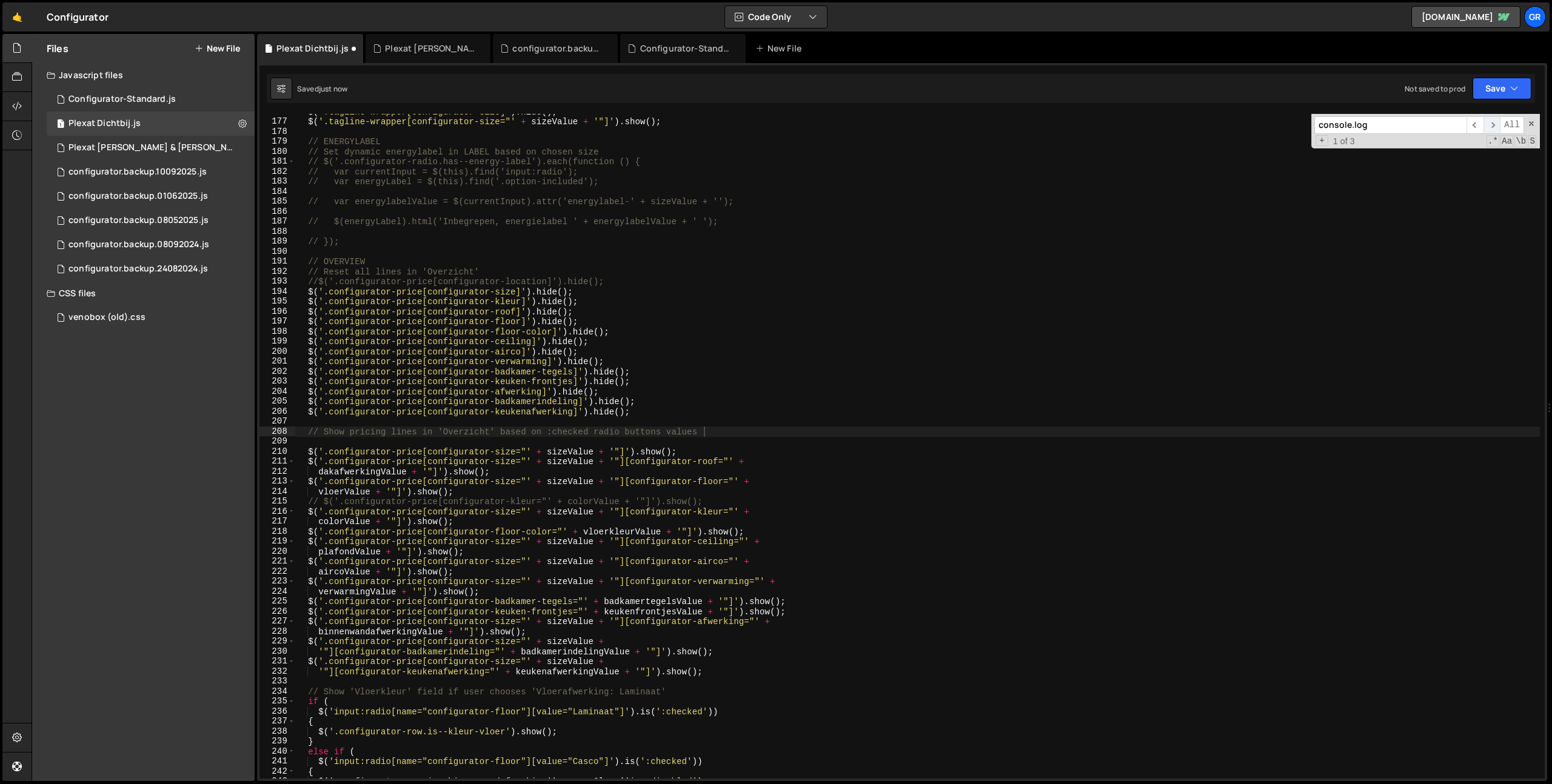
click at [1488, 123] on span "​" at bounding box center [1492, 125] width 17 height 17
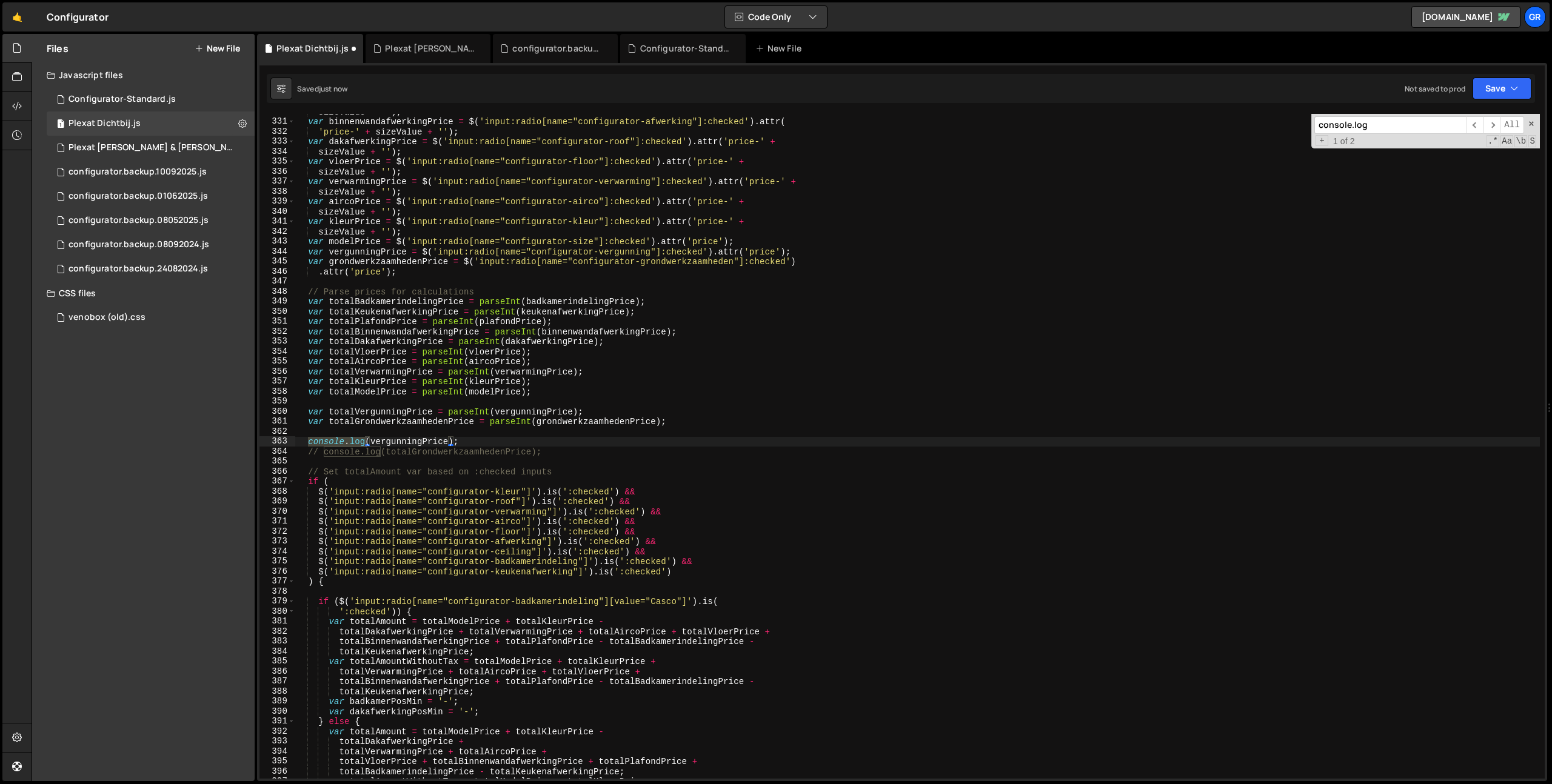
click at [490, 446] on div "sizeValue + '' ) ; var binnenwandafwerkingPrice = $ ( 'input:radio[name="config…" at bounding box center [917, 449] width 1244 height 684
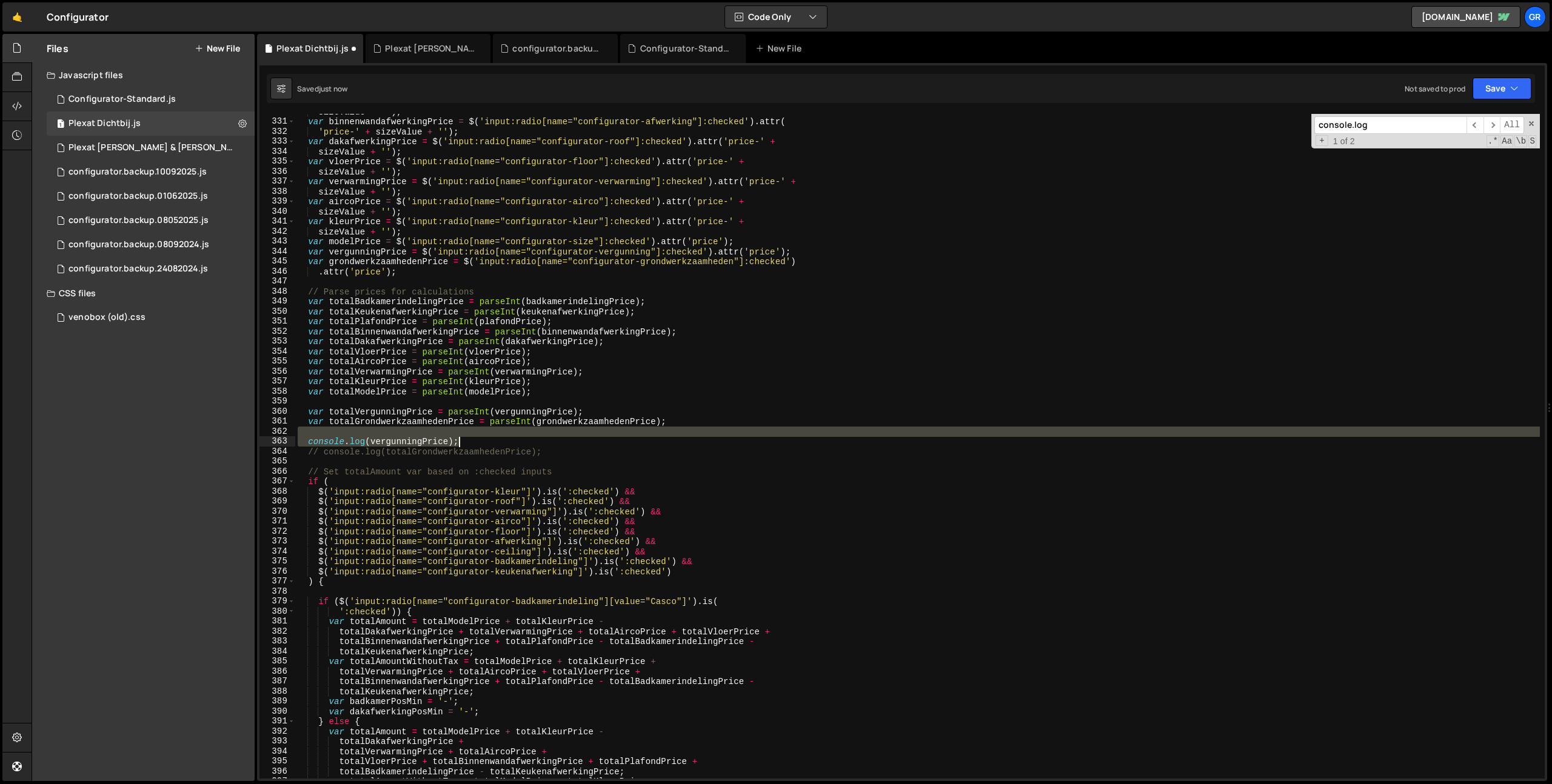
drag, startPoint x: 682, startPoint y: 427, endPoint x: 680, endPoint y: 439, distance: 12.2
click at [680, 439] on div "sizeValue + '' ) ; var binnenwandafwerkingPrice = $ ( 'input:radio[name="config…" at bounding box center [917, 449] width 1244 height 684
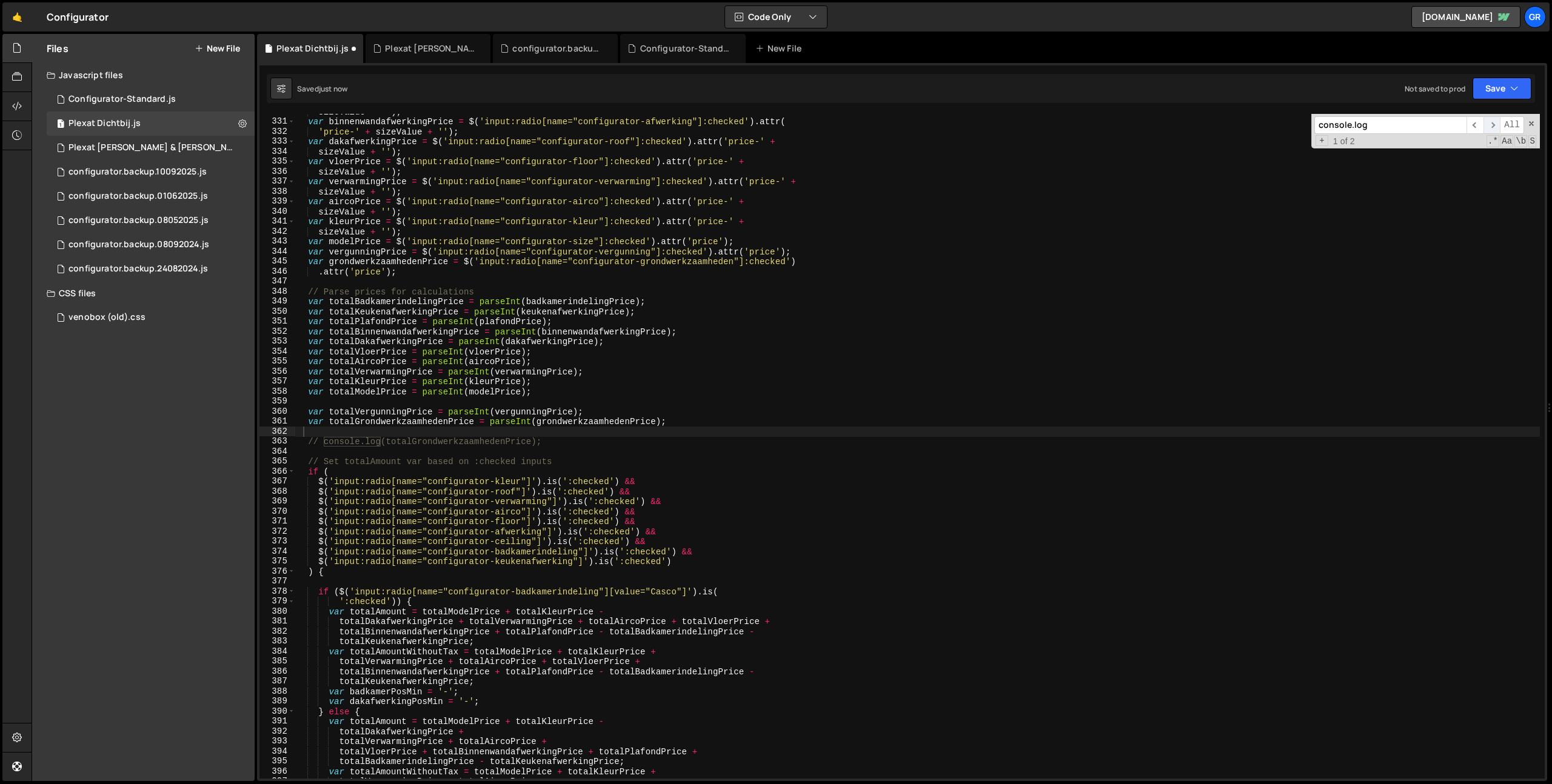
click at [1488, 123] on span "​" at bounding box center [1492, 125] width 17 height 17
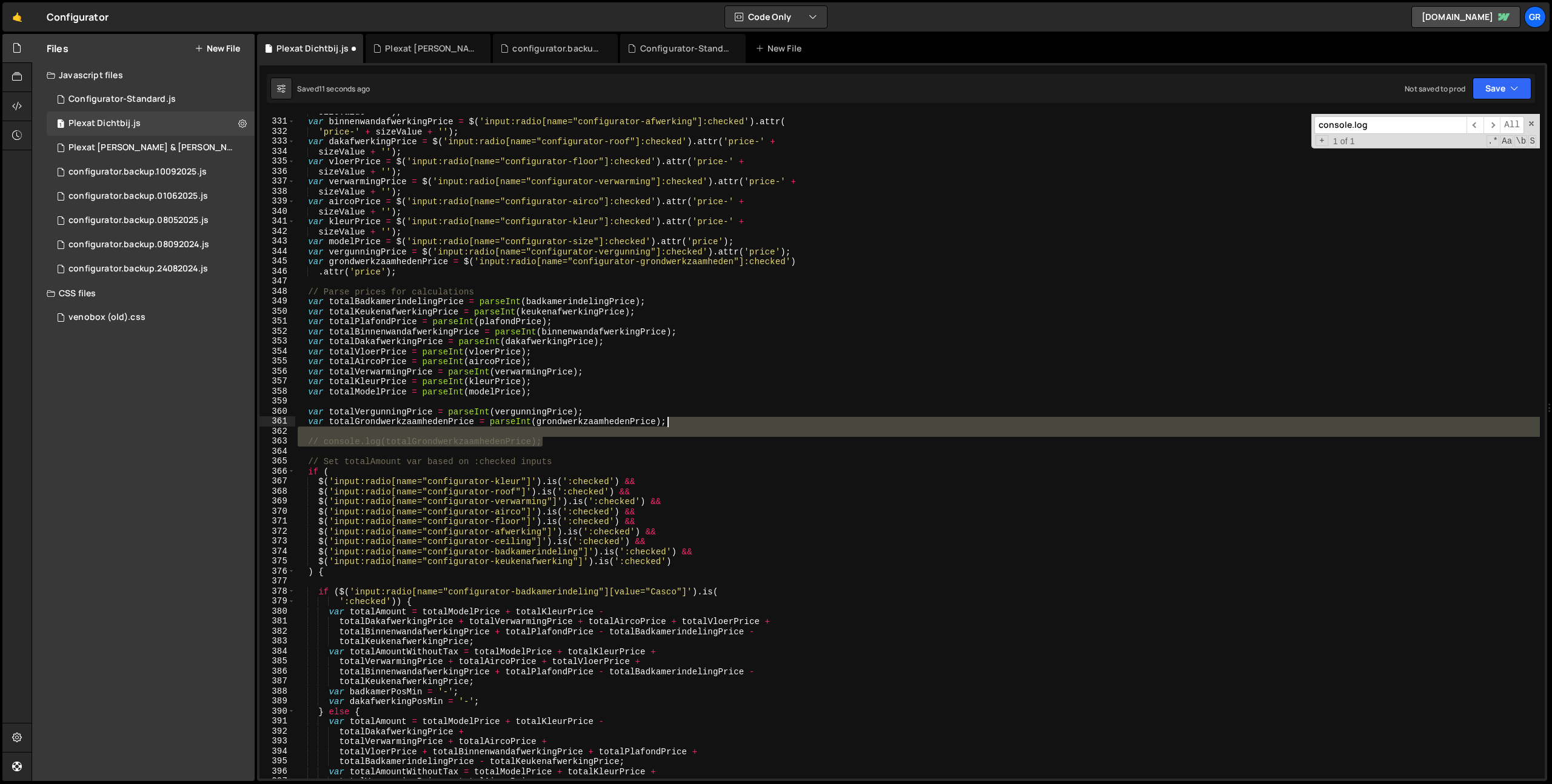
drag, startPoint x: 619, startPoint y: 442, endPoint x: 676, endPoint y: 424, distance: 59.8
click at [676, 424] on div "sizeValue + '' ) ; var binnenwandafwerkingPrice = $ ( 'input:radio[name="config…" at bounding box center [917, 449] width 1244 height 684
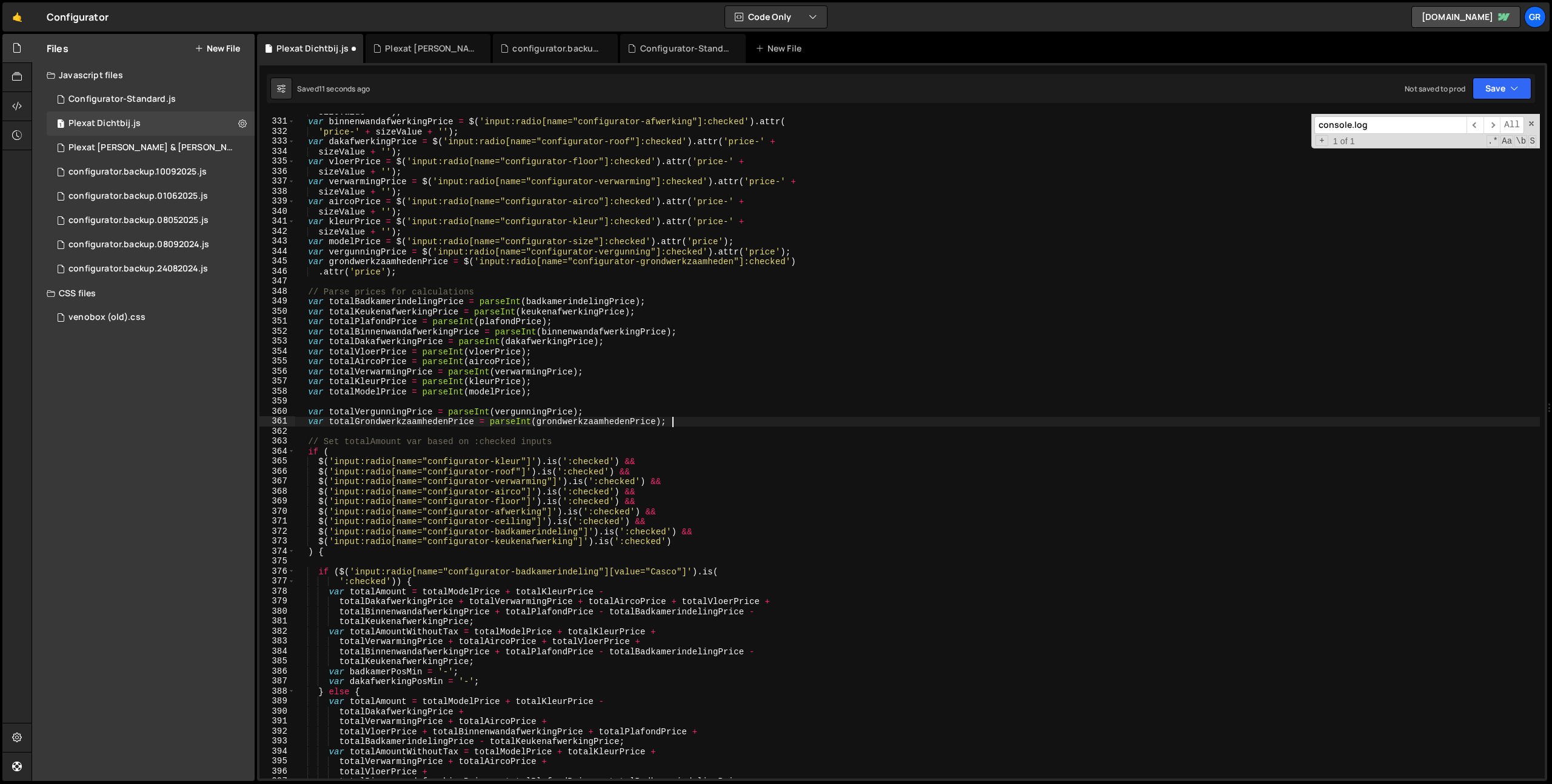
scroll to position [0, 26]
click at [1503, 83] on button "Save" at bounding box center [1502, 89] width 59 height 22
click at [1483, 118] on div "Save to Staging S" at bounding box center [1461, 118] width 126 height 12
click at [1052, 352] on div "sizeValue + '' ) ; var binnenwandafwerkingPrice = $ ( 'input:radio[name="config…" at bounding box center [917, 449] width 1244 height 684
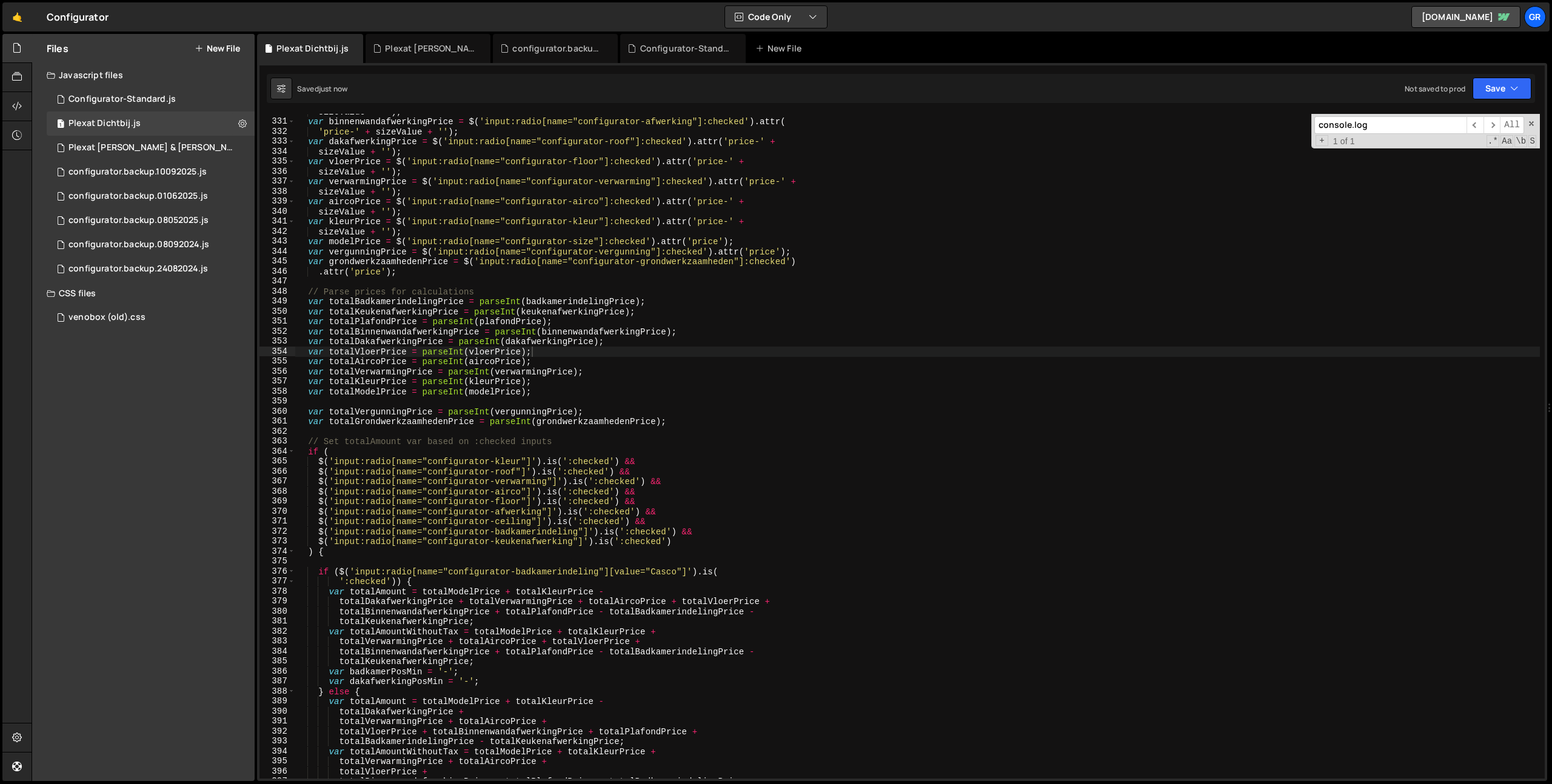
click at [1384, 114] on div "console.log ​ ​ All Replace All + 1 of 1 .* Aa \b S" at bounding box center [1425, 131] width 229 height 35
click at [927, 360] on div "sizeValue + '' ) ; var binnenwandafwerkingPrice = $ ( 'input:radio[name="config…" at bounding box center [917, 449] width 1244 height 684
click at [901, 408] on div "sizeValue + '' ) ; var binnenwandafwerkingPrice = $ ( 'input:radio[name="config…" at bounding box center [917, 449] width 1244 height 684
type textarea "var totalVergunningPrice = parseInt(vergunningPrice);"
click at [341, 403] on div "sizeValue + '' ) ; var binnenwandafwerkingPrice = $ ( 'input:radio[name="config…" at bounding box center [917, 449] width 1244 height 684
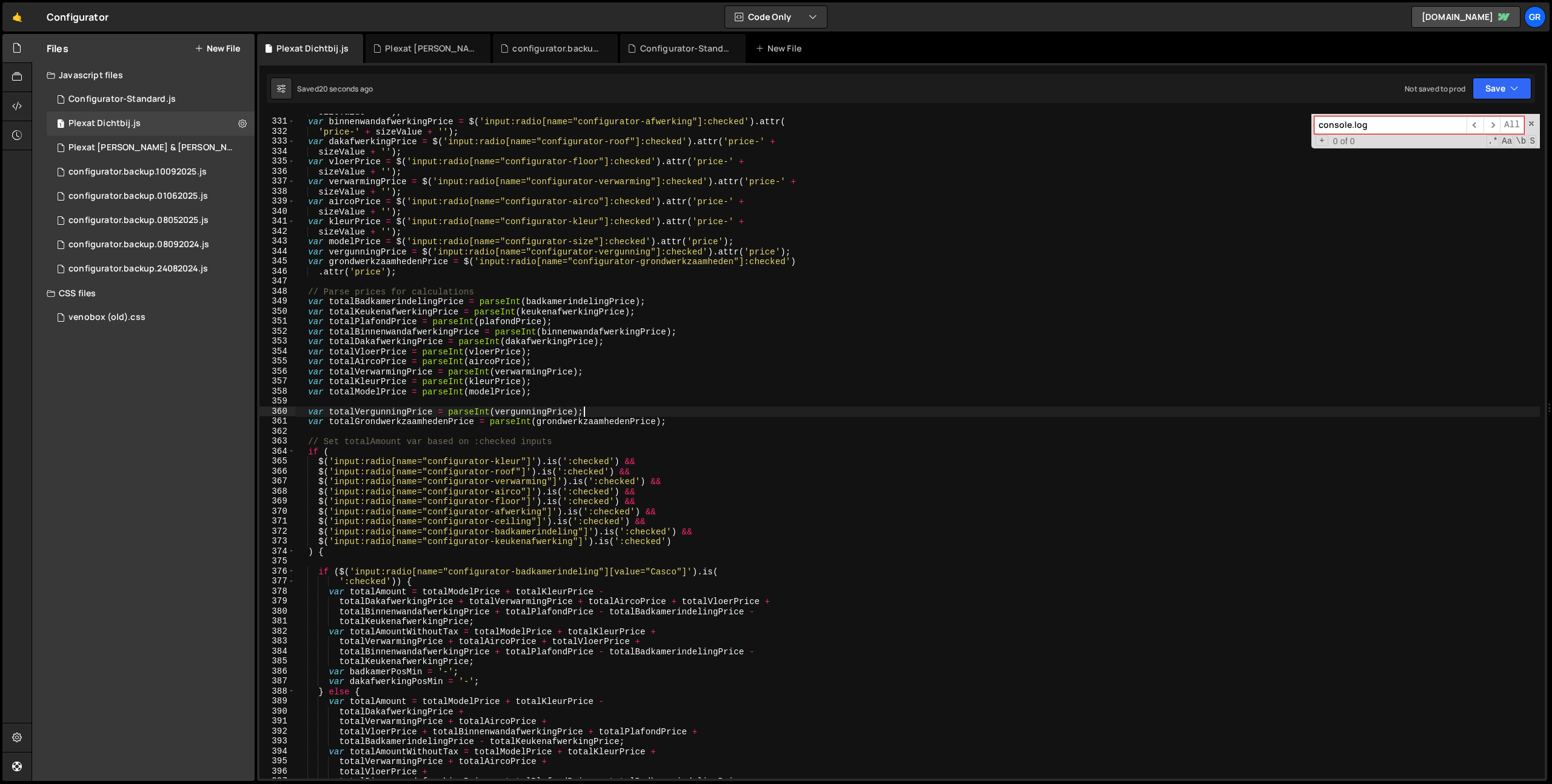
scroll to position [0, 0]
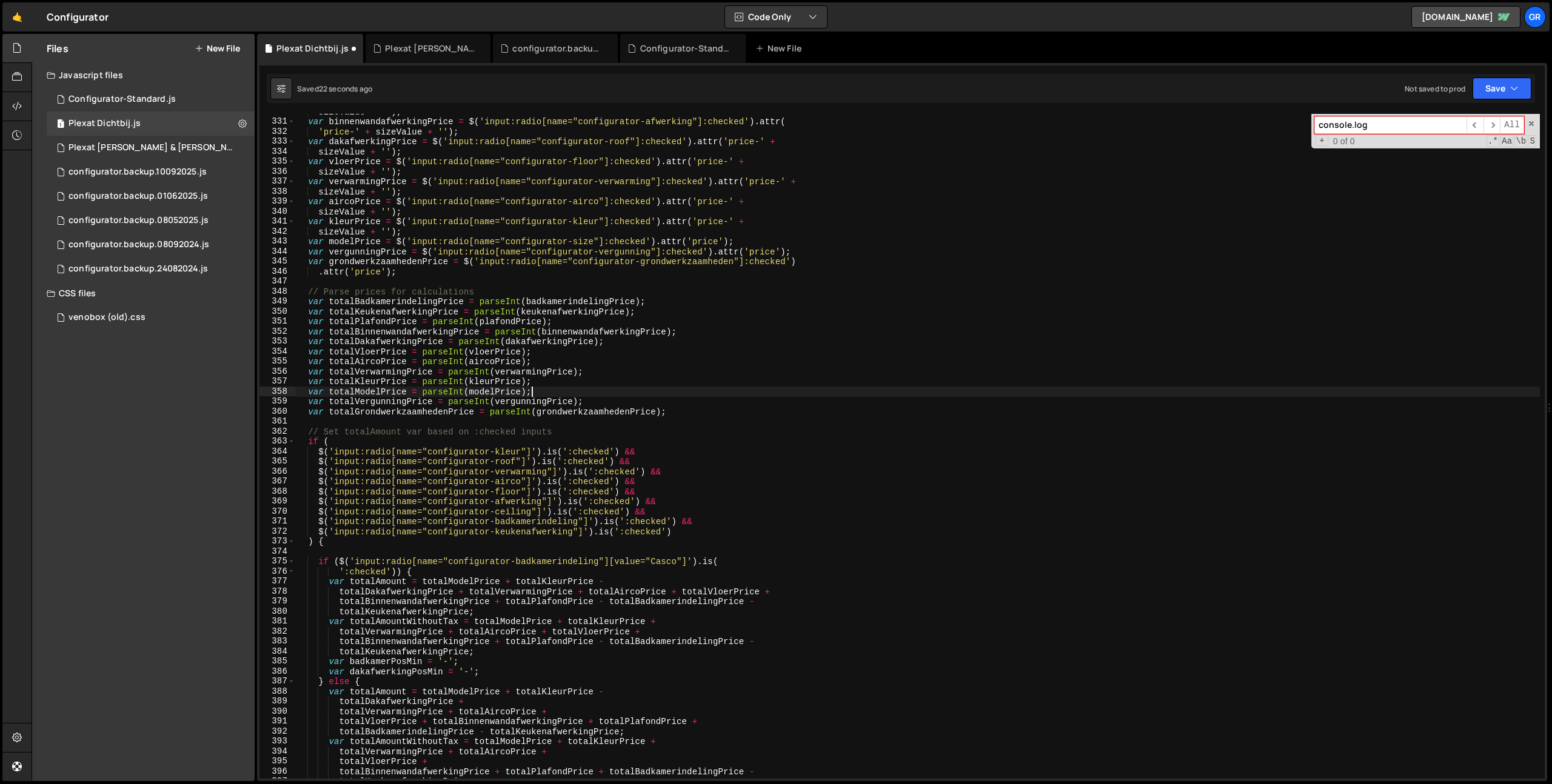
click at [378, 410] on div "sizeValue + '' ) ; var binnenwandafwerkingPrice = $ ( 'input:radio[name="config…" at bounding box center [917, 449] width 1244 height 684
click at [358, 388] on div "sizeValue + '' ) ; var binnenwandafwerkingPrice = $ ( 'input:radio[name="config…" at bounding box center [917, 449] width 1244 height 684
click at [689, 415] on div "sizeValue + '' ) ; var binnenwandafwerkingPrice = $ ( 'input:radio[name="config…" at bounding box center [917, 449] width 1244 height 684
type textarea "var totalGrondwerkzaamhedenPrice = parseInt(grondwerkzaamhedenPrice);"
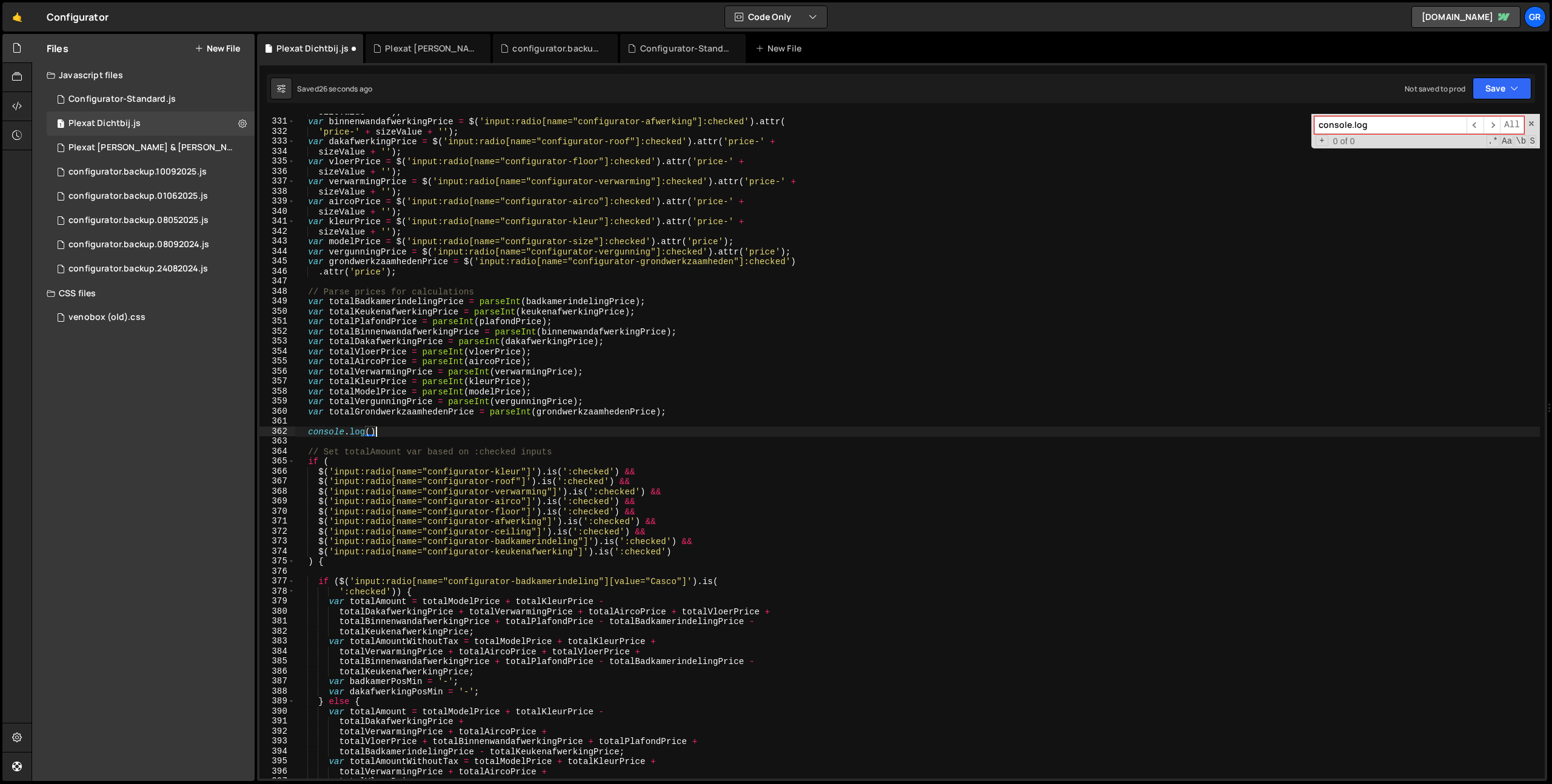
paste textarea "totalModelPrice"
click at [1520, 78] on button "Save" at bounding box center [1502, 89] width 59 height 22
click at [1481, 119] on div "Save to Staging S" at bounding box center [1461, 118] width 126 height 12
click at [394, 433] on div "sizeValue + '' ) ; var binnenwandafwerkingPrice = $ ( 'input:radio[name="config…" at bounding box center [917, 449] width 1244 height 684
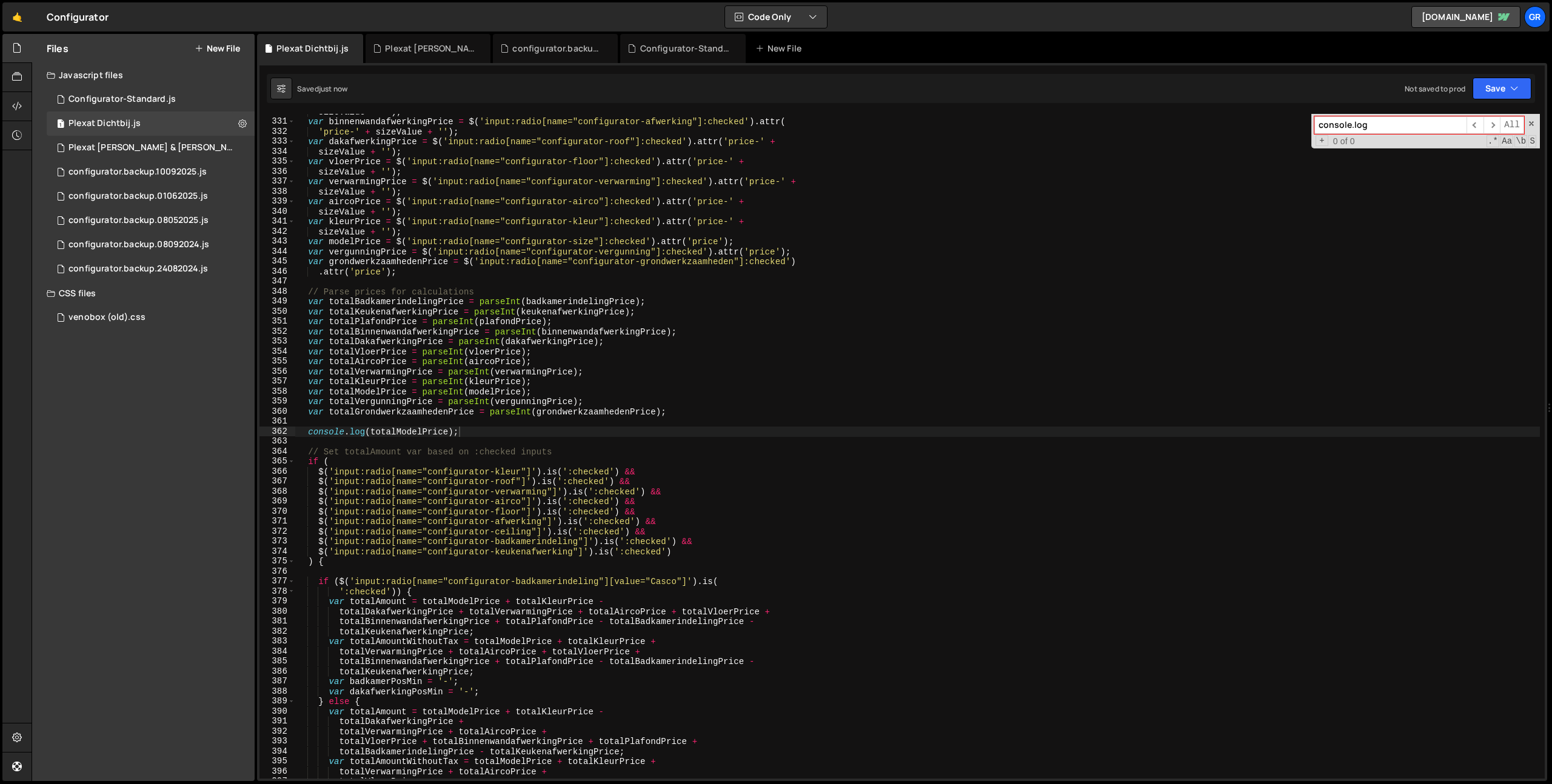
click at [394, 433] on div "sizeValue + '' ) ; var binnenwandafwerkingPrice = $ ( 'input:radio[name="config…" at bounding box center [917, 449] width 1244 height 684
click at [488, 433] on div "sizeValue + '' ) ; var binnenwandafwerkingPrice = $ ( 'input:radio[name="config…" at bounding box center [917, 449] width 1244 height 684
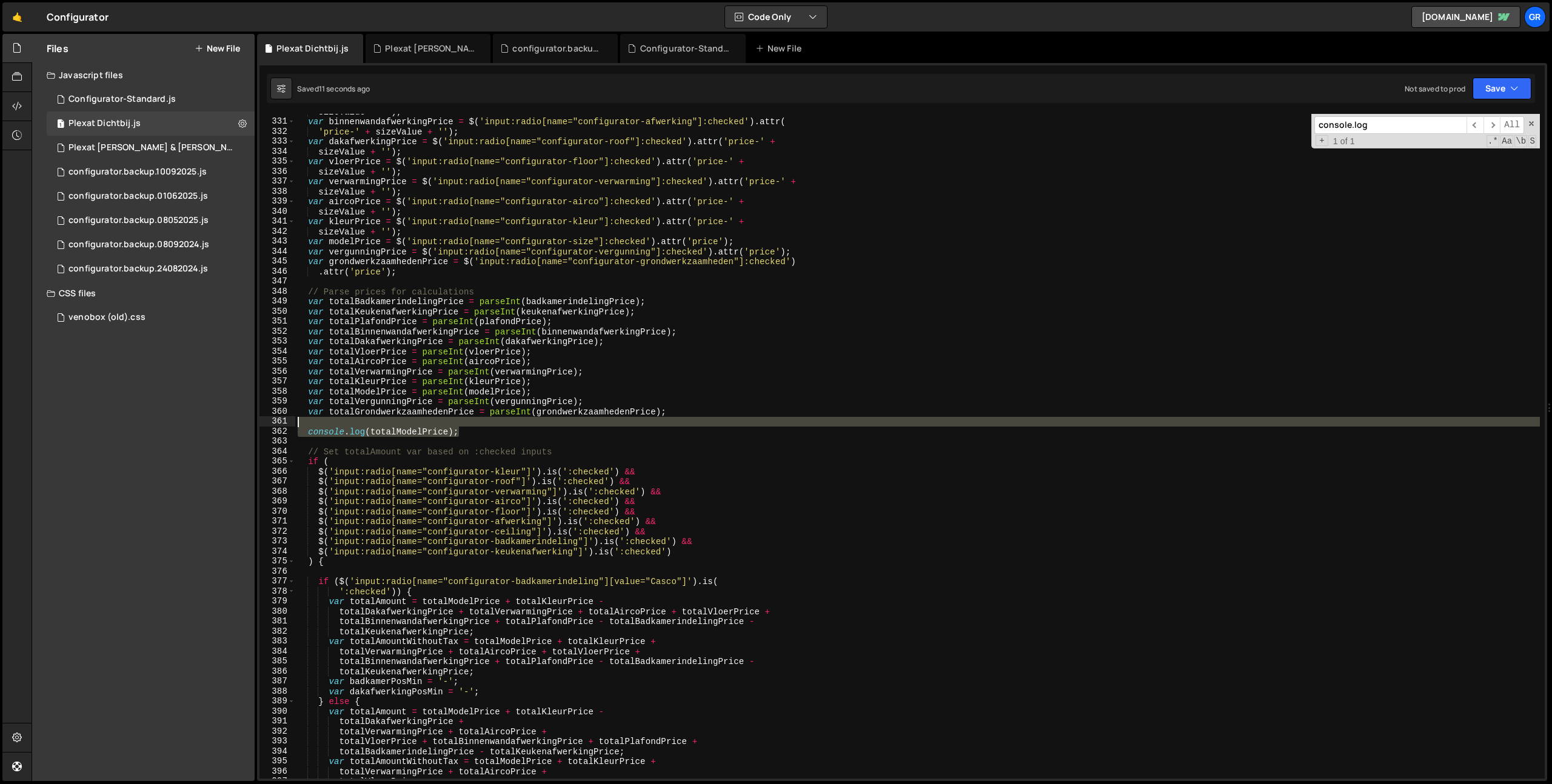
drag, startPoint x: 744, startPoint y: 429, endPoint x: 746, endPoint y: 415, distance: 14.1
click at [746, 415] on div "sizeValue + '' ) ; var binnenwandafwerkingPrice = $ ( 'input:radio[name="config…" at bounding box center [917, 449] width 1244 height 684
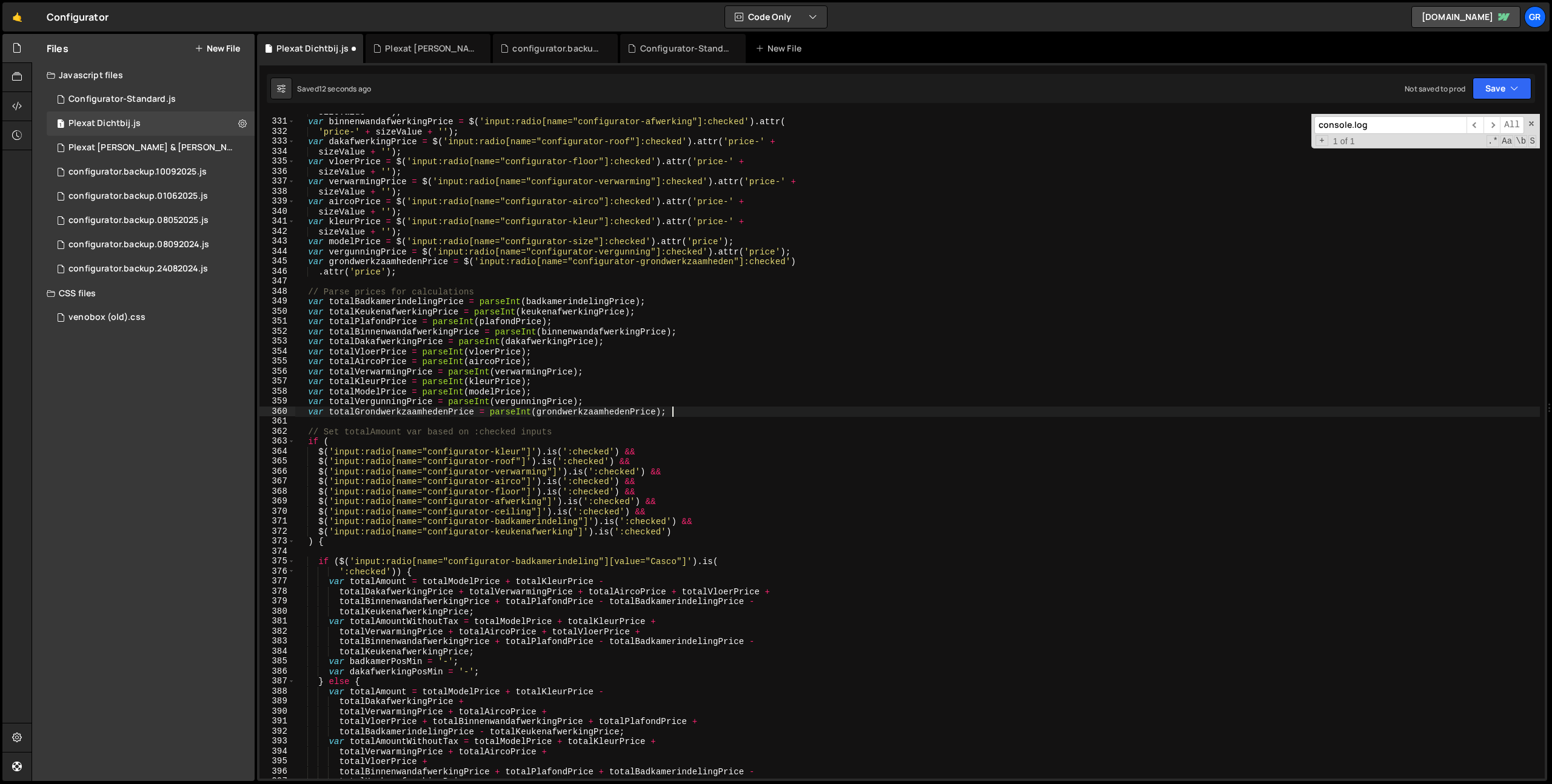
type textarea "var totalGrondwerkzaamhedenPrice = parseInt(grondwerkzaamhedenPrice);"
paste input "totalModelPrice"
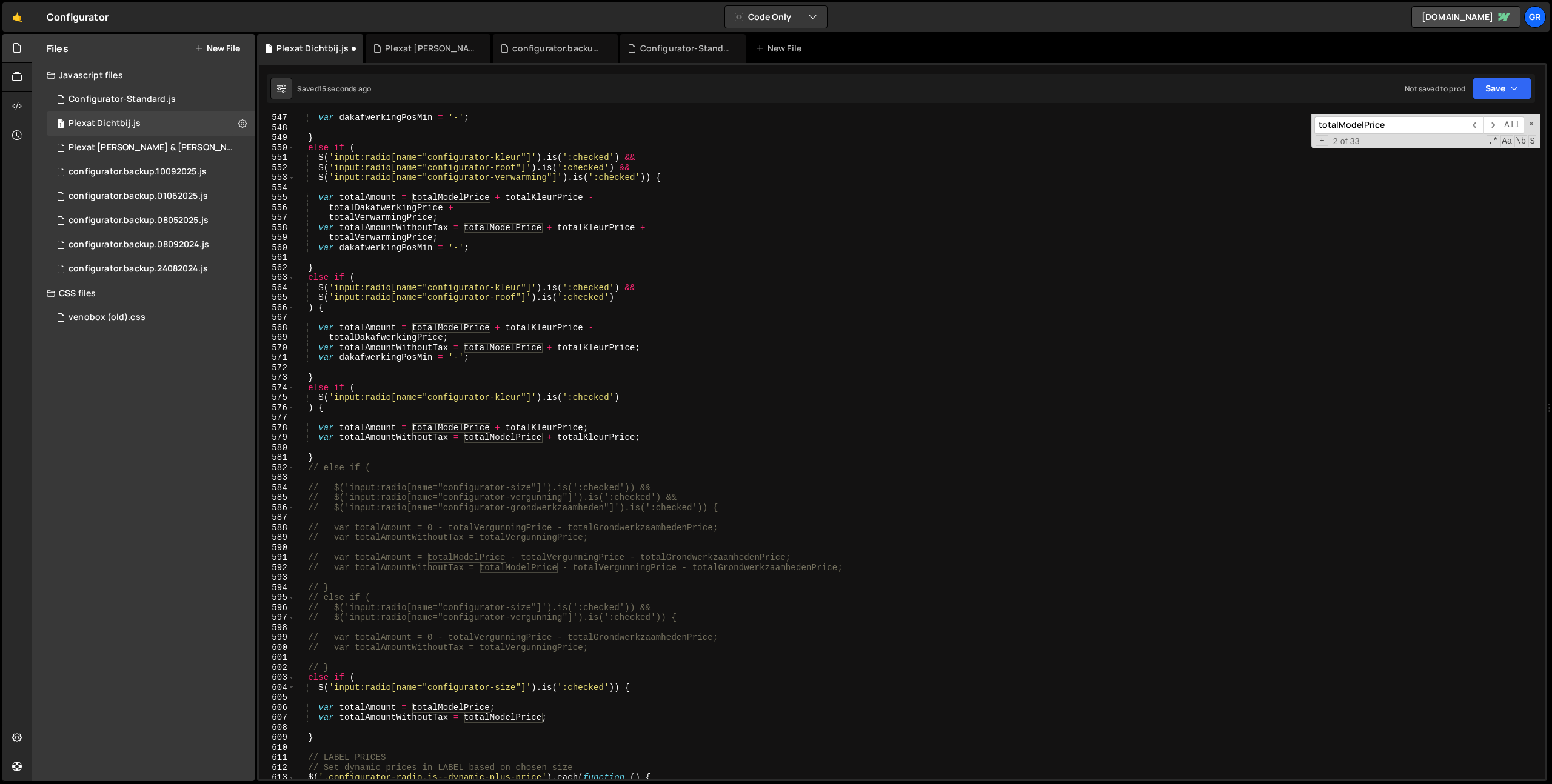
scroll to position [5725, 0]
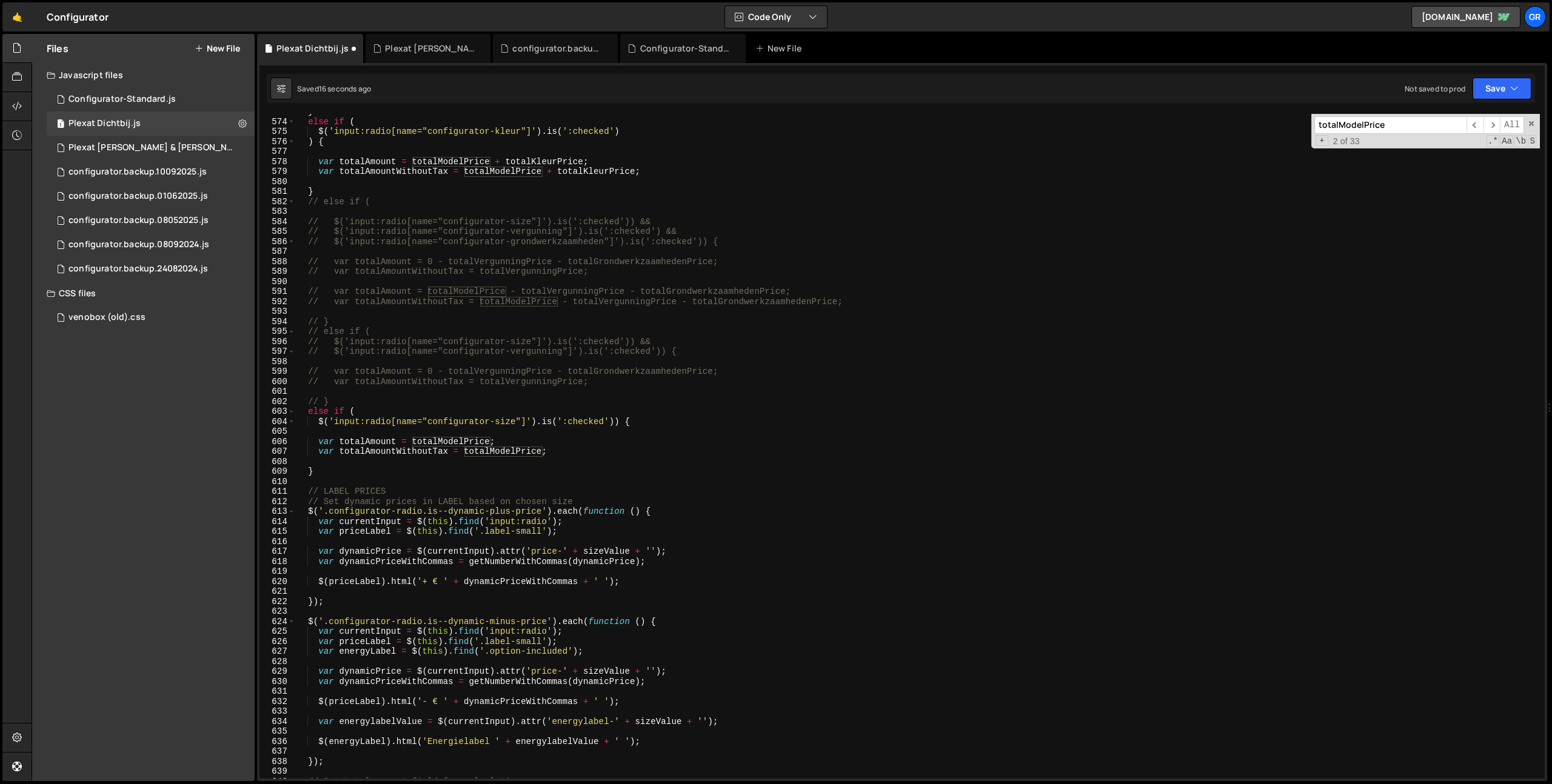
type input "totalModelPrice"
click at [454, 439] on div "} else if ( $ ( 'input:radio[name="configurator-kleur"]' ) . is ( ':checked' ) …" at bounding box center [917, 449] width 1244 height 684
click at [688, 422] on div "} else if ( $ ( 'input:radio[name="configurator-kleur"]' ) . is ( ':checked' ) …" at bounding box center [917, 449] width 1244 height 684
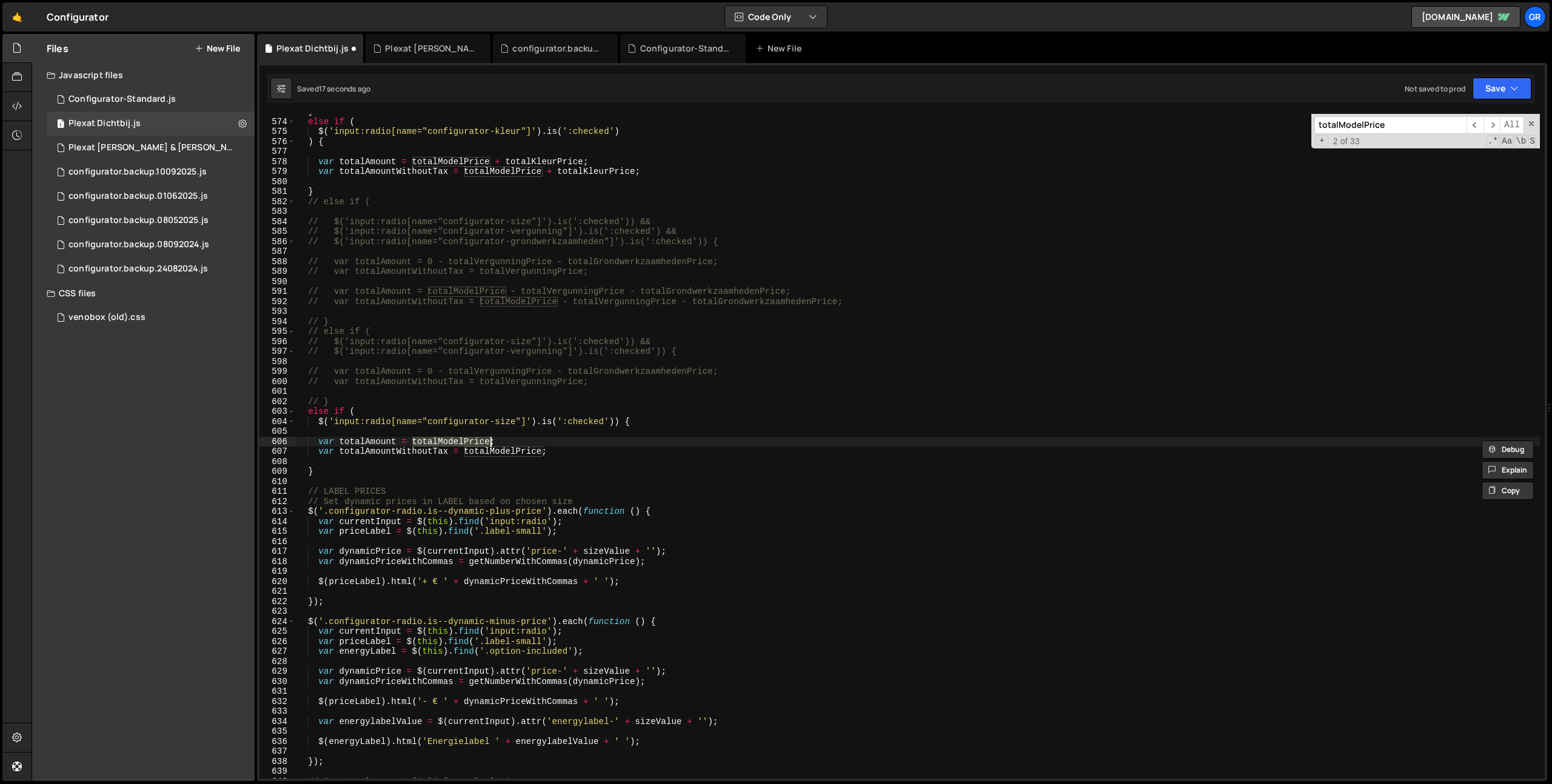
type textarea "$('input:radio[name="configurator-size"]').is(':checked')) {"
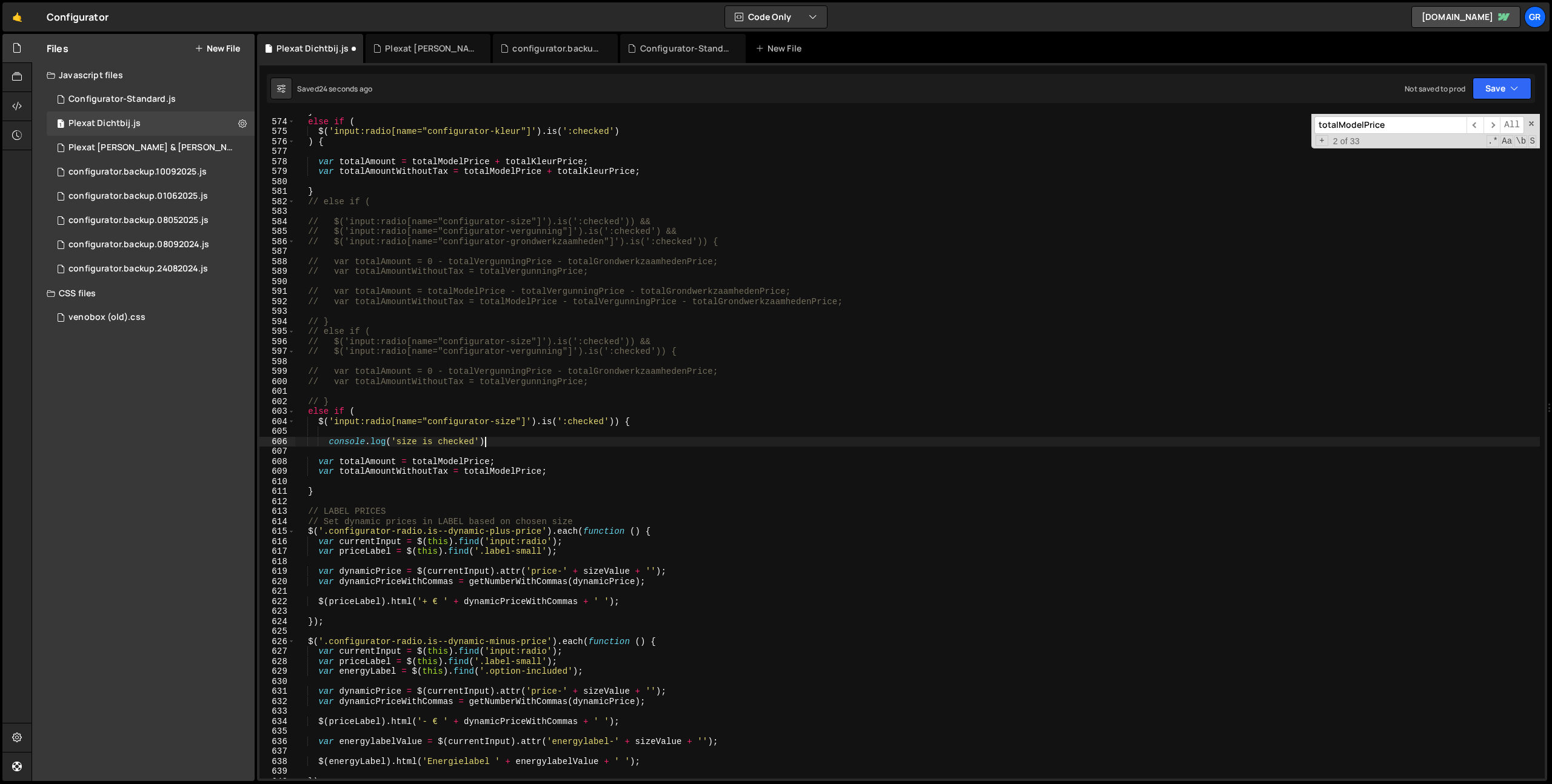
scroll to position [0, 13]
click at [1504, 100] on div "Saved 25 seconds ago Not saved to prod Upgrade to Edit Save Save to Staging S S…" at bounding box center [901, 88] width 1268 height 29
drag, startPoint x: 1509, startPoint y: 85, endPoint x: 1504, endPoint y: 97, distance: 13.0
click at [1509, 85] on button "Save" at bounding box center [1502, 89] width 59 height 22
click at [1495, 114] on div "Save to Staging S" at bounding box center [1461, 118] width 126 height 12
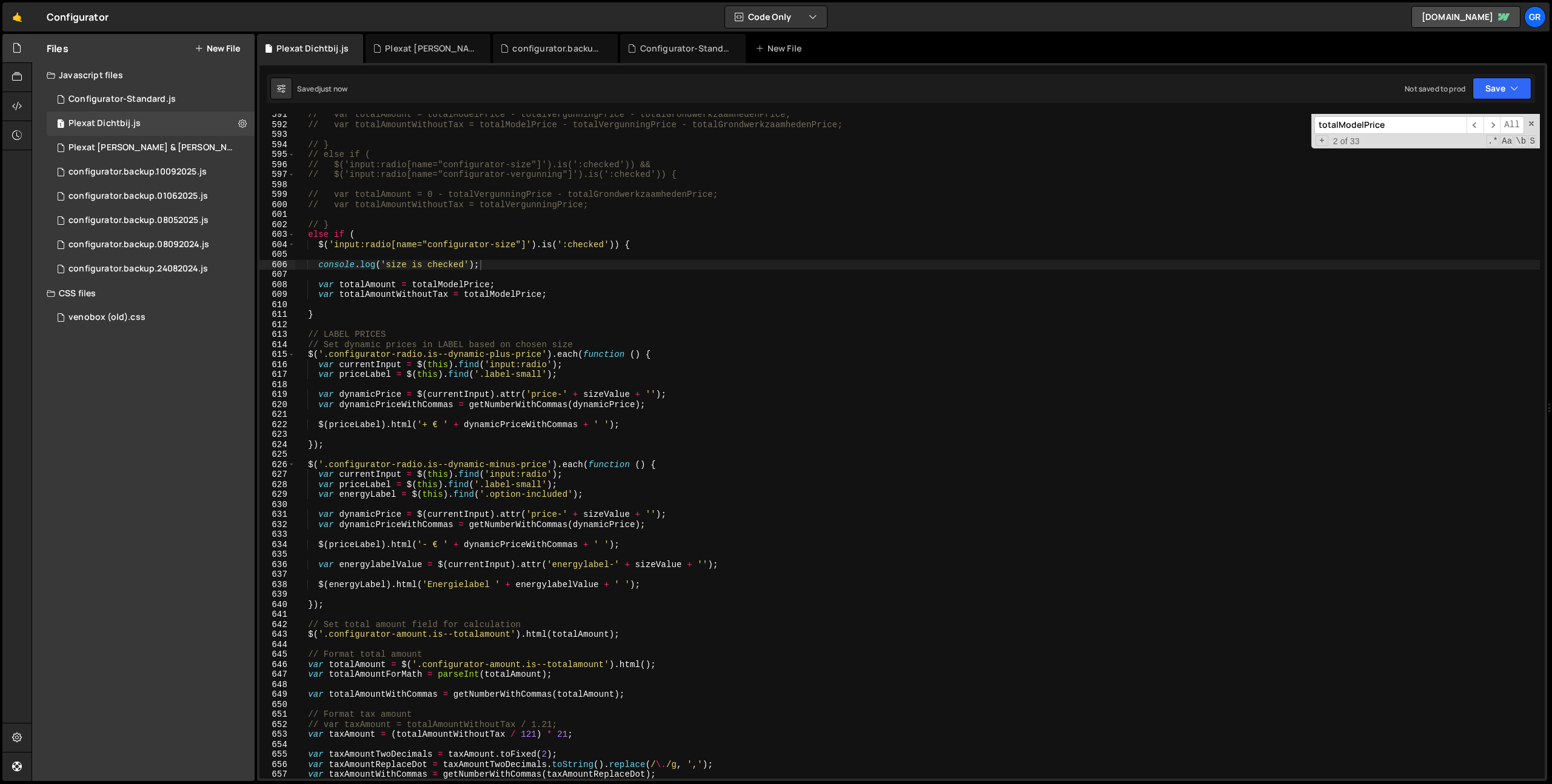
scroll to position [0, 1]
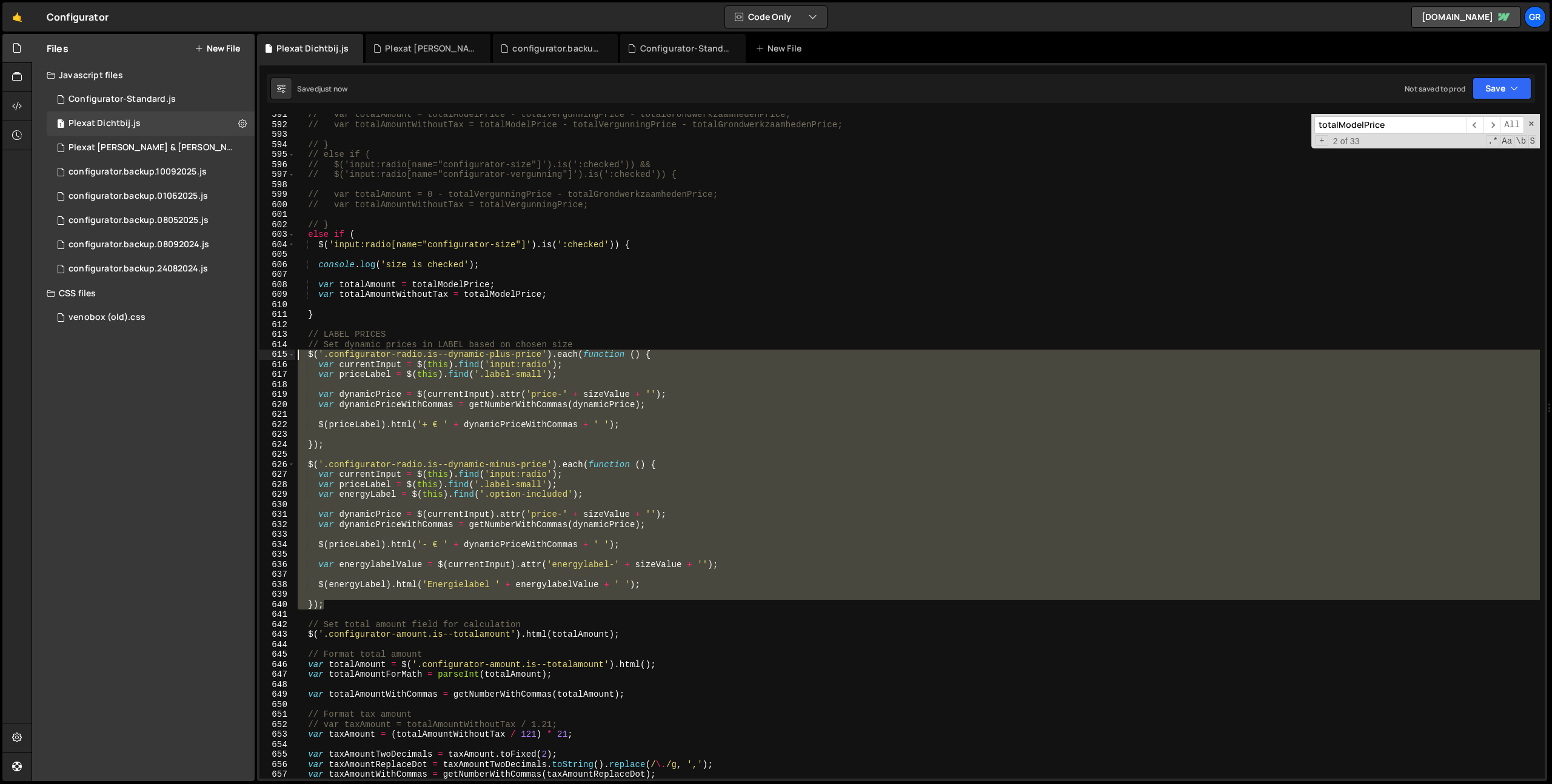
drag, startPoint x: 333, startPoint y: 608, endPoint x: 196, endPoint y: 349, distance: 293.0
click at [196, 349] on div "Files New File Javascript files 1 Configurator-Standard.js 0 1 Plexat Dichtbij.…" at bounding box center [791, 408] width 1521 height 747
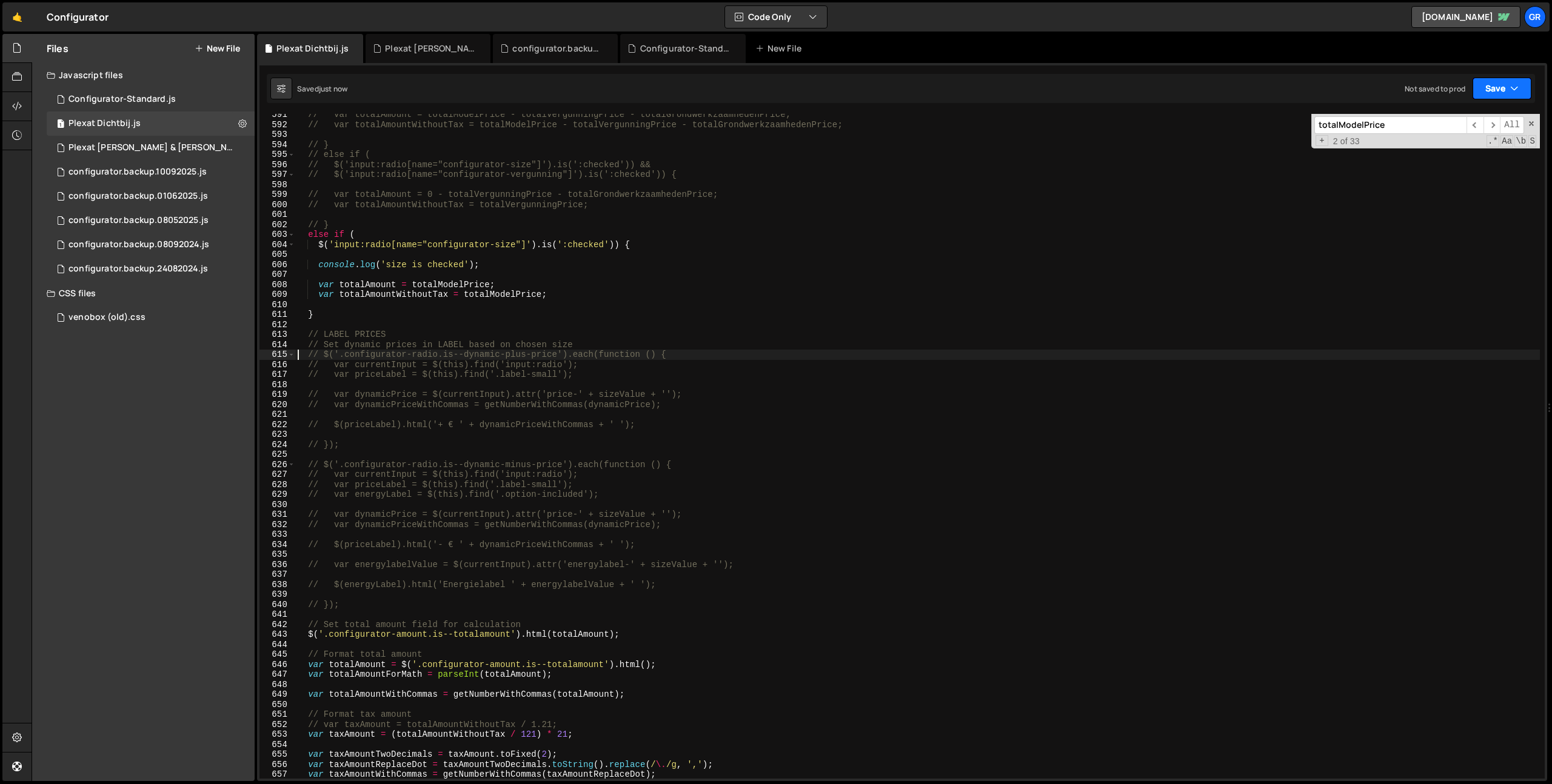
click at [1510, 90] on icon "button" at bounding box center [1513, 88] width 8 height 12
click at [1485, 106] on button "Save to Staging S Saved just now" at bounding box center [1461, 125] width 145 height 39
click at [578, 296] on div "// var totalAmount = totalModelPrice - totalVergunningPrice - totalGrondwerkzaa…" at bounding box center [917, 452] width 1244 height 684
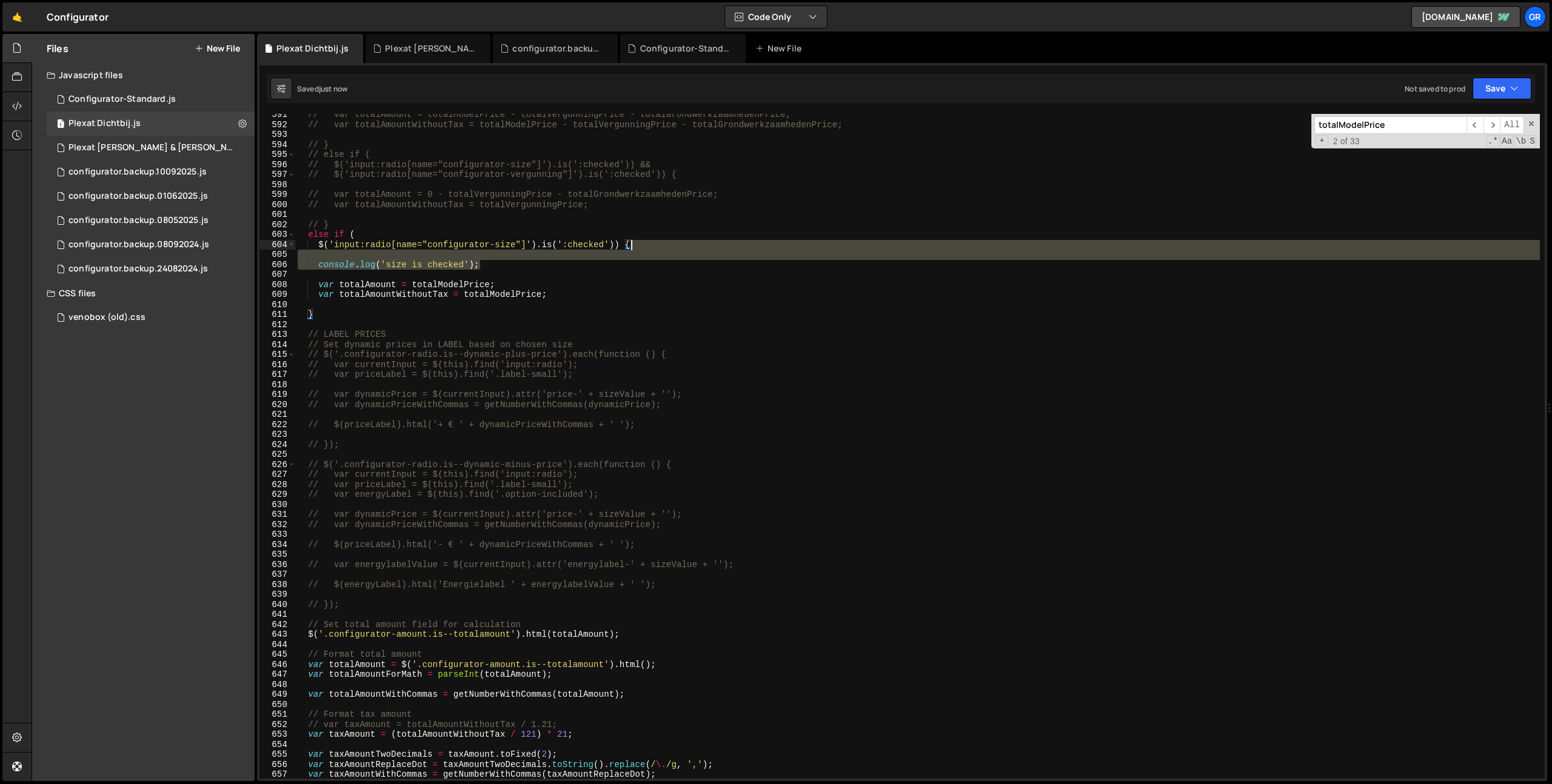
drag, startPoint x: 507, startPoint y: 261, endPoint x: 695, endPoint y: 244, distance: 188.8
click at [695, 244] on div "// var totalAmount = totalModelPrice - totalVergunningPrice - totalGrondwerkzaa…" at bounding box center [917, 452] width 1244 height 684
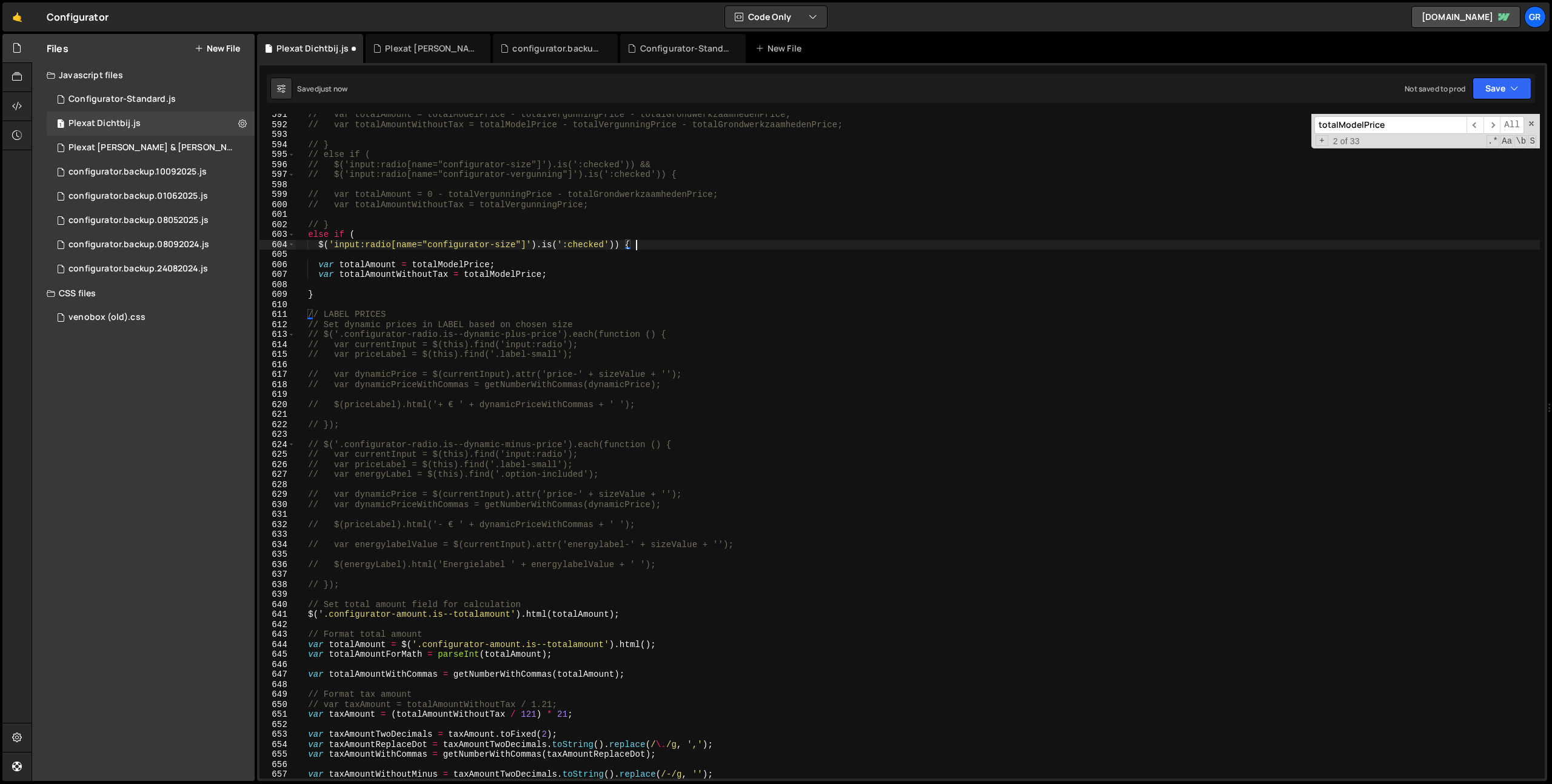
scroll to position [0, 17]
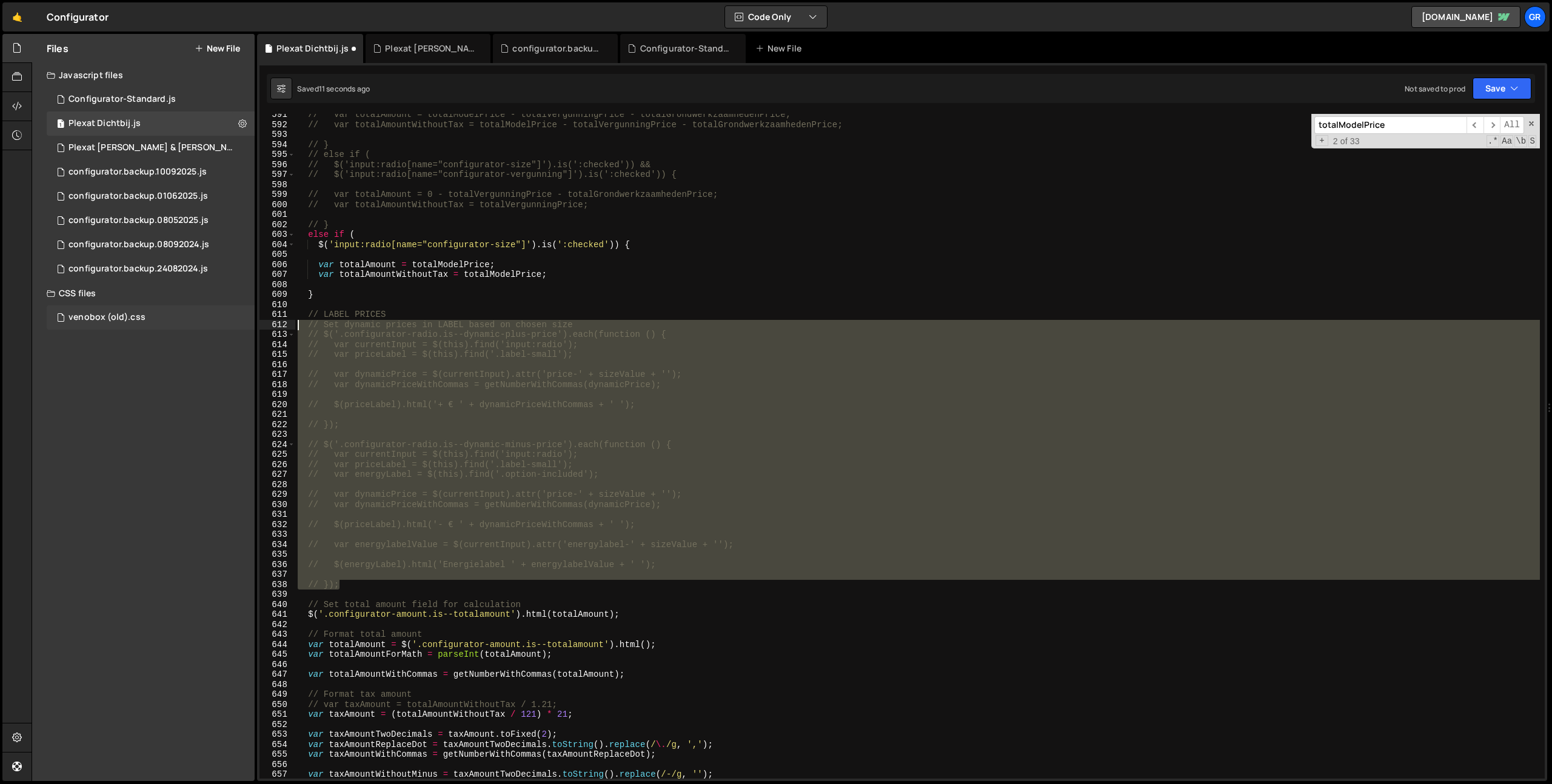
drag, startPoint x: 324, startPoint y: 580, endPoint x: 234, endPoint y: 324, distance: 271.4
click at [234, 324] on div "Files New File Javascript files 1 Configurator-Standard.js 0 1 Plexat Dichtbij.…" at bounding box center [791, 408] width 1521 height 747
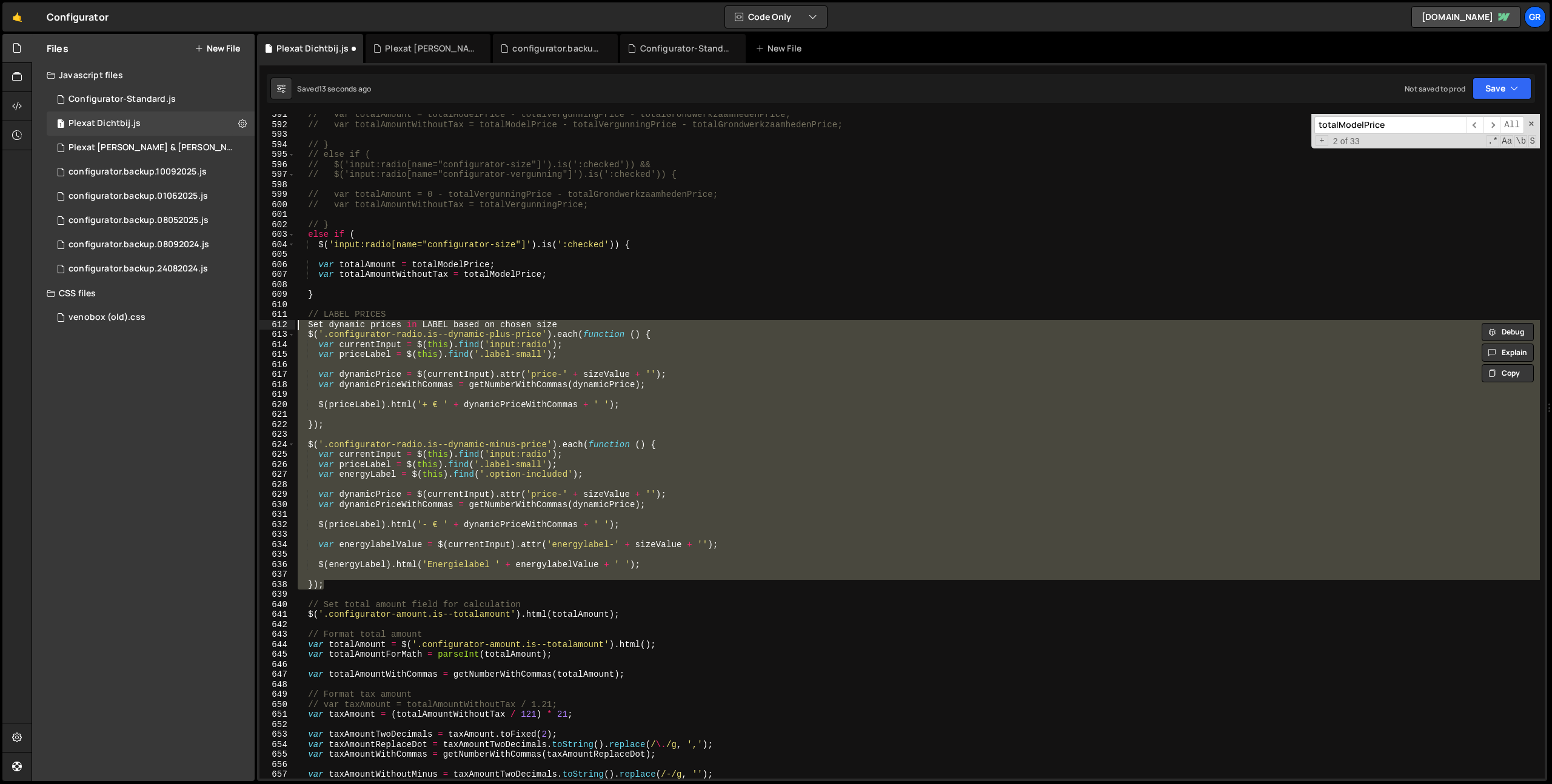
click at [322, 323] on div "// var totalAmount = totalModelPrice - totalVergunningPrice - totalGrondwerkzaa…" at bounding box center [917, 446] width 1244 height 665
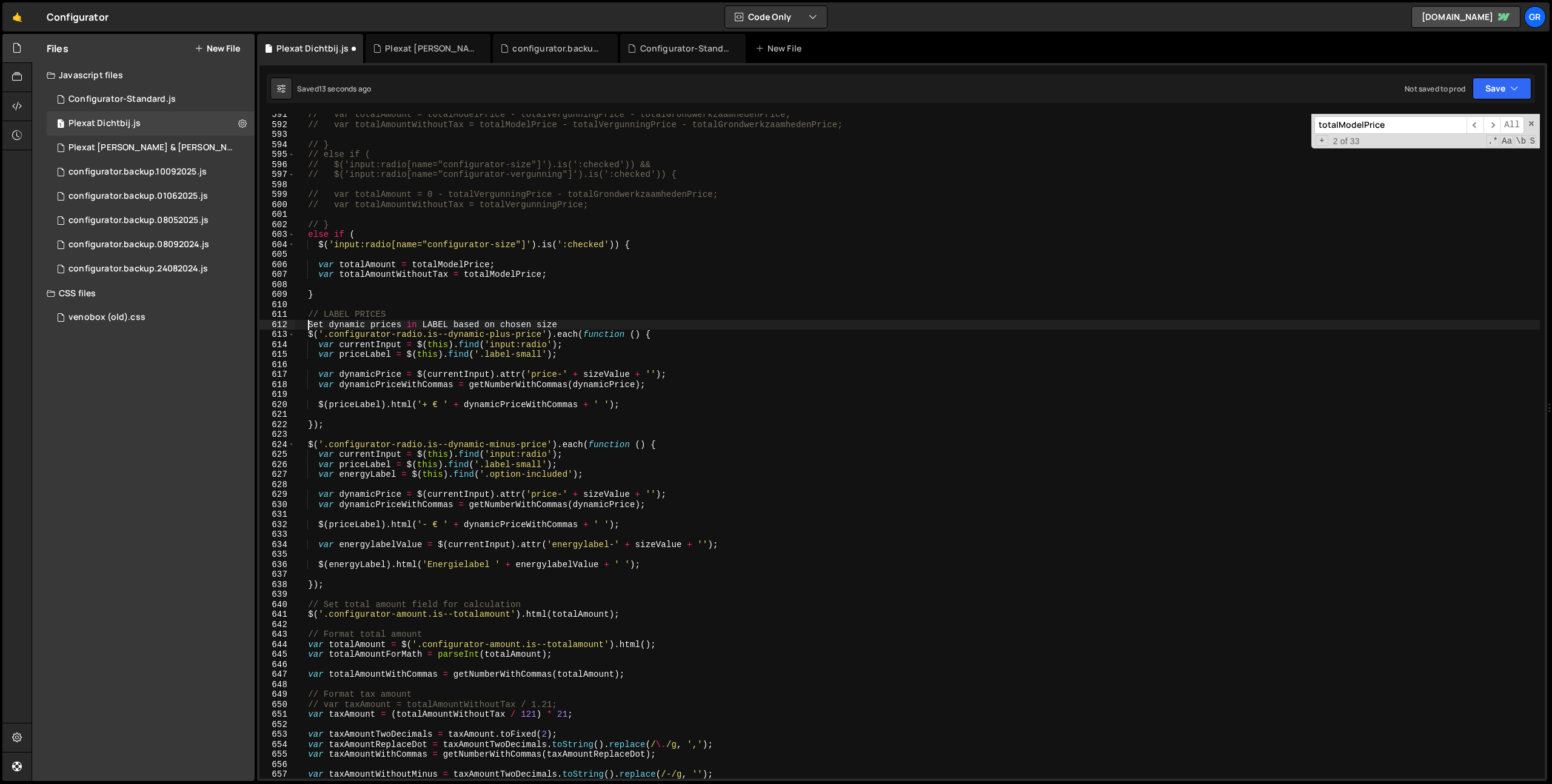
click at [308, 324] on div "// var totalAmount = totalModelPrice - totalVergunningPrice - totalGrondwerkzaa…" at bounding box center [917, 452] width 1244 height 684
click at [301, 334] on div "// var totalAmount = totalModelPrice - totalVergunningPrice - totalGrondwerkzaa…" at bounding box center [917, 452] width 1244 height 684
click at [702, 320] on div "// var totalAmount = totalModelPrice - totalVergunningPrice - totalGrondwerkzaa…" at bounding box center [917, 452] width 1244 height 684
type textarea "//Set dynamic prices in LABEL based on chosen size"
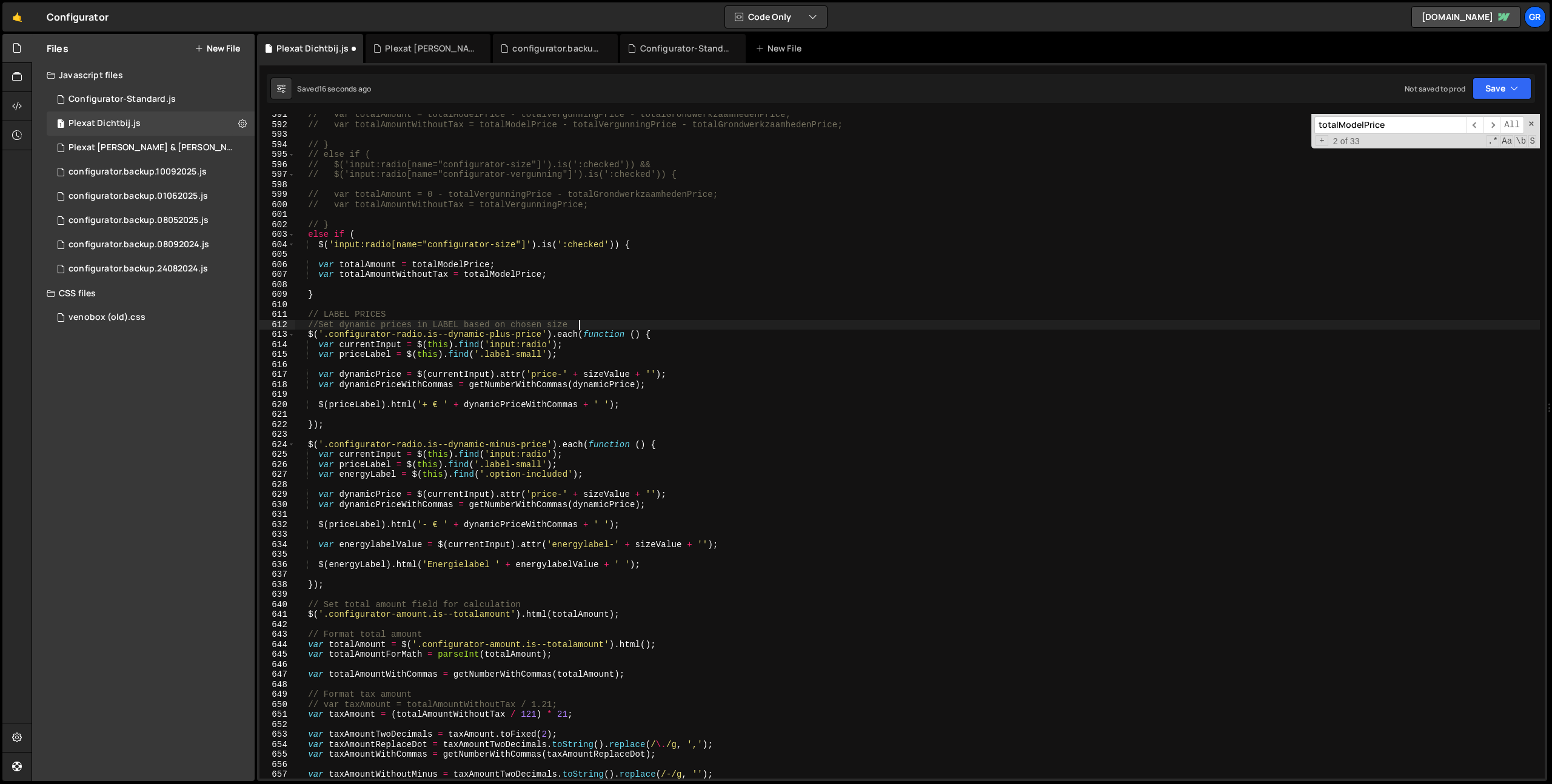
scroll to position [0, 0]
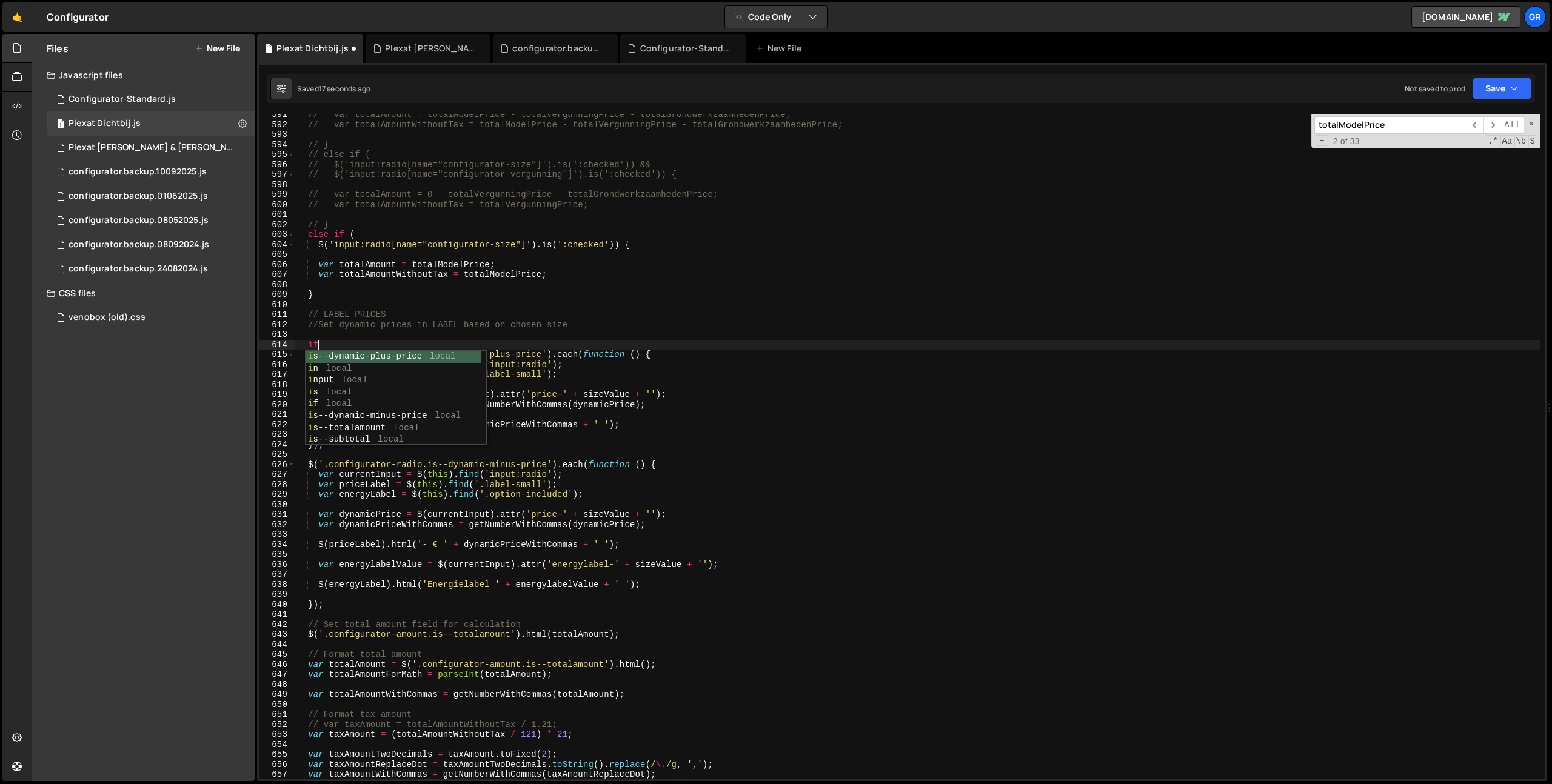
type textarea "if()"
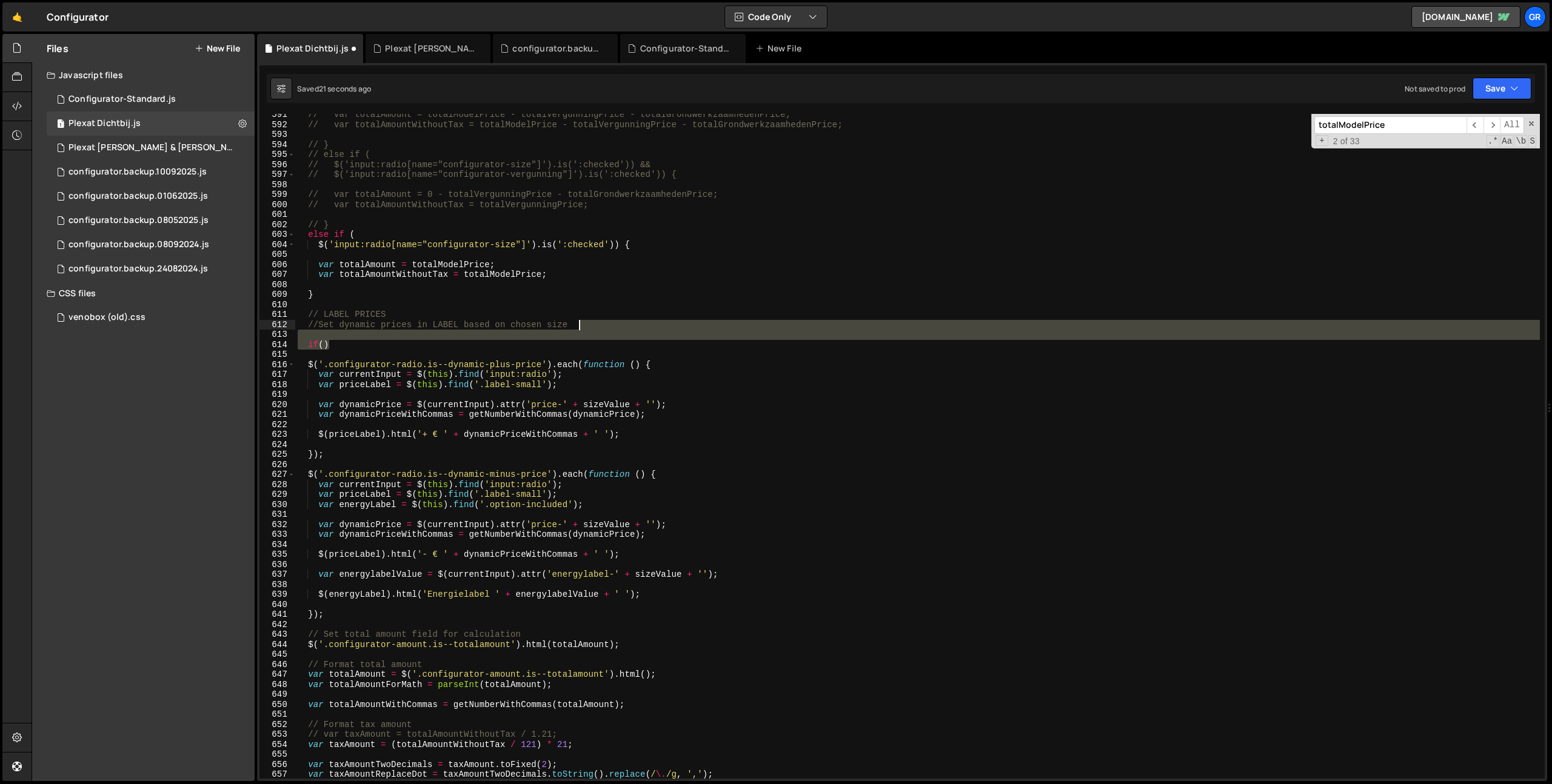
drag, startPoint x: 600, startPoint y: 344, endPoint x: 603, endPoint y: 325, distance: 19.2
click at [603, 325] on div "// var totalAmount = totalModelPrice - totalVergunningPrice - totalGrondwerkzaa…" at bounding box center [917, 452] width 1244 height 684
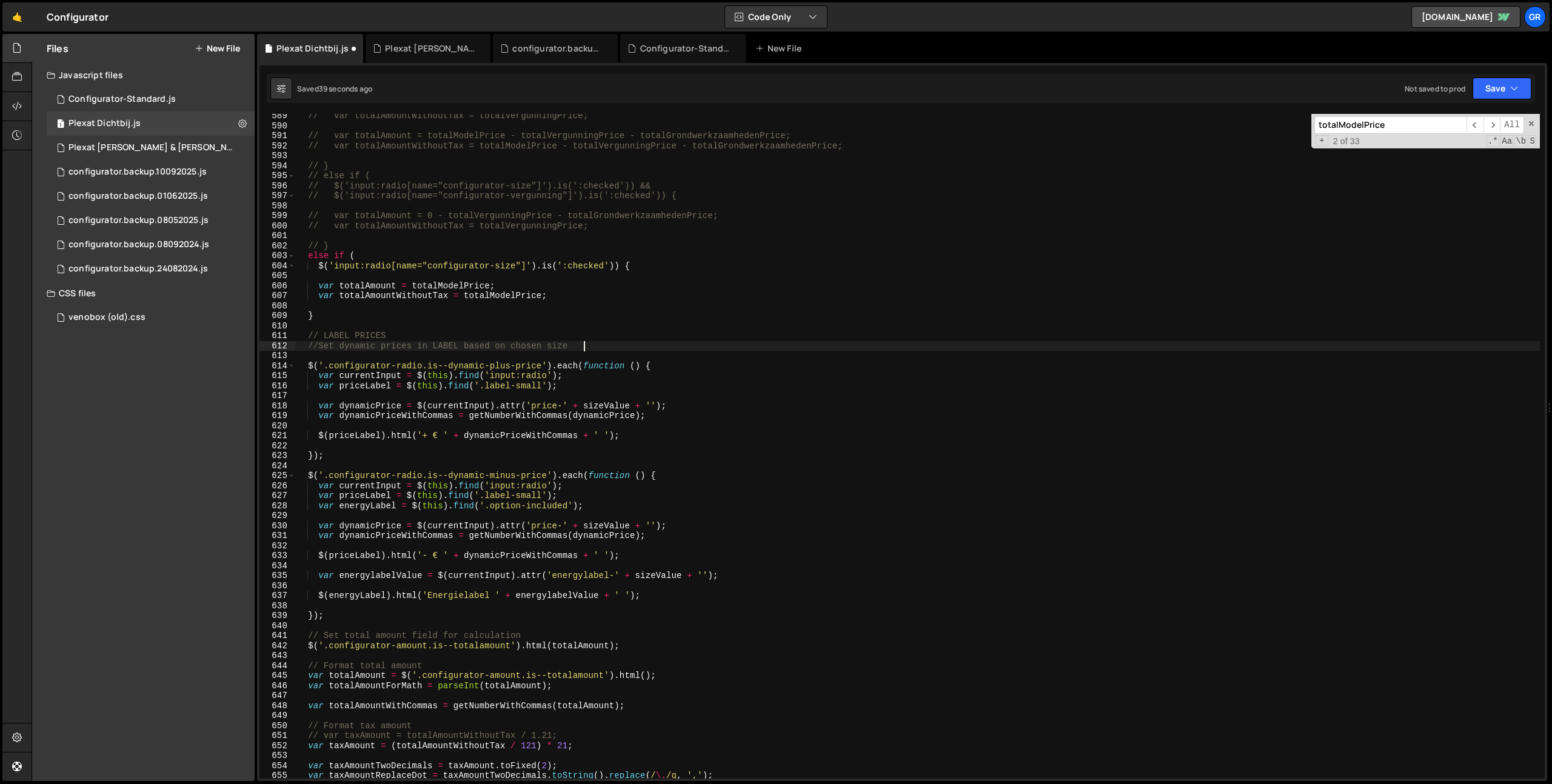
scroll to position [5881, 0]
click at [362, 620] on div "// var totalAmountWithoutTax = totalVergunningPrice; // var totalAmount = total…" at bounding box center [917, 453] width 1244 height 684
click at [682, 405] on div "// var totalAmountWithoutTax = totalVergunningPrice; // var totalAmount = total…" at bounding box center [917, 453] width 1244 height 684
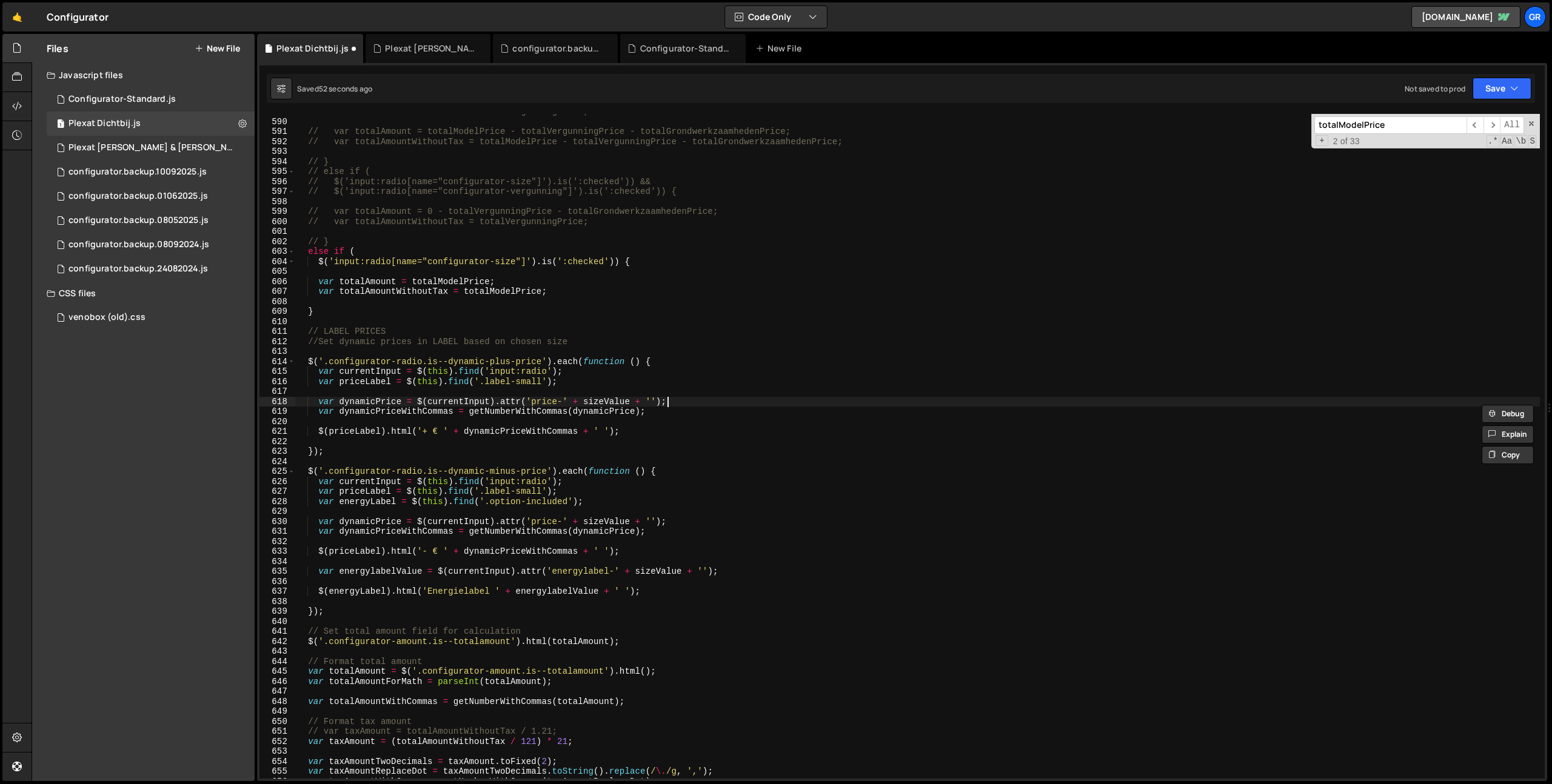
scroll to position [5885, 0]
type textarea "var dynamicPrice = $(currentInput).attr('price-' + sizeValue + '');"
drag, startPoint x: 1490, startPoint y: 98, endPoint x: 1471, endPoint y: 121, distance: 29.8
click at [1490, 98] on button "Save" at bounding box center [1502, 89] width 59 height 22
click at [1471, 121] on div "Save to Staging S" at bounding box center [1461, 118] width 126 height 12
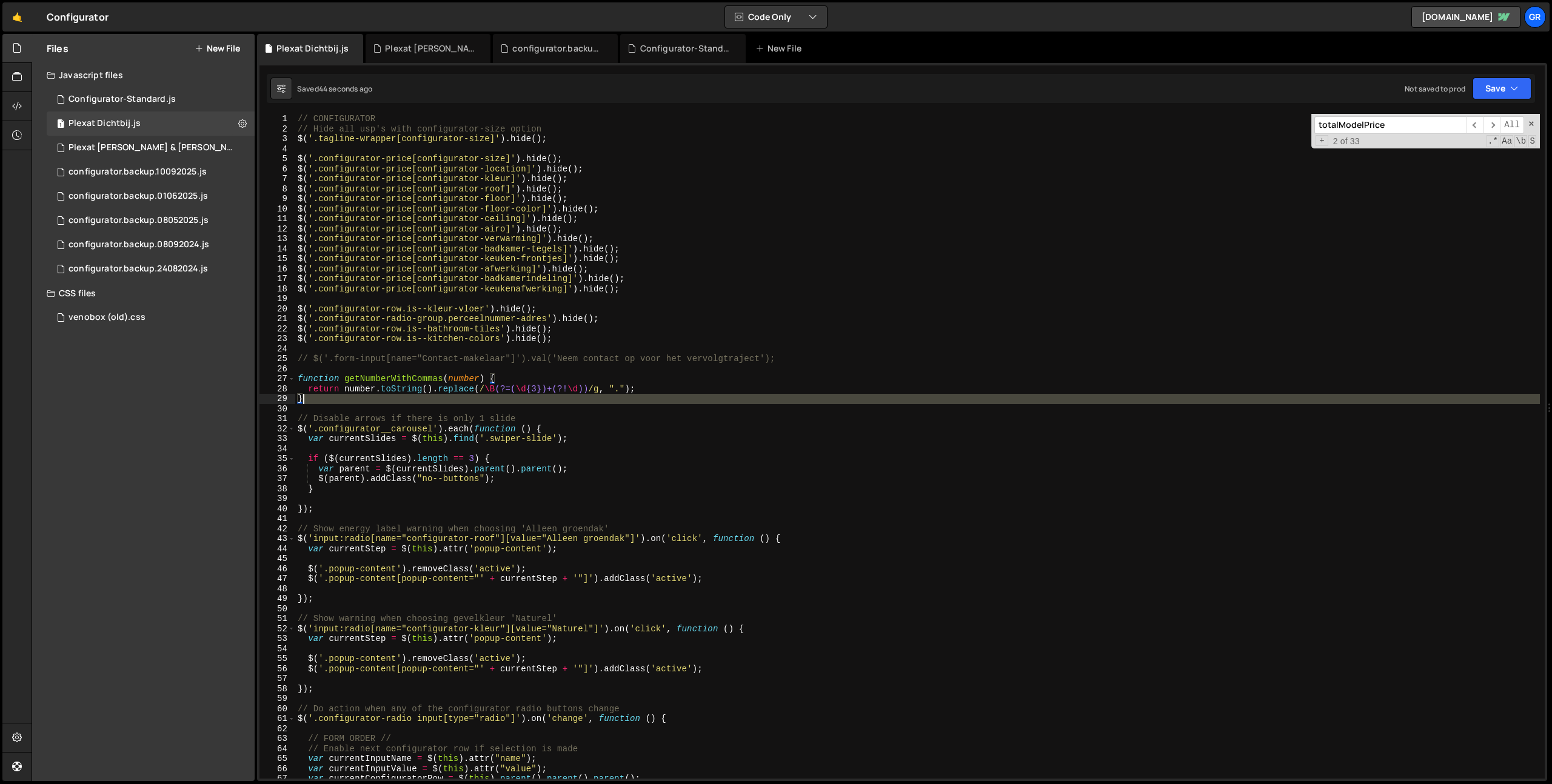
scroll to position [0, 0]
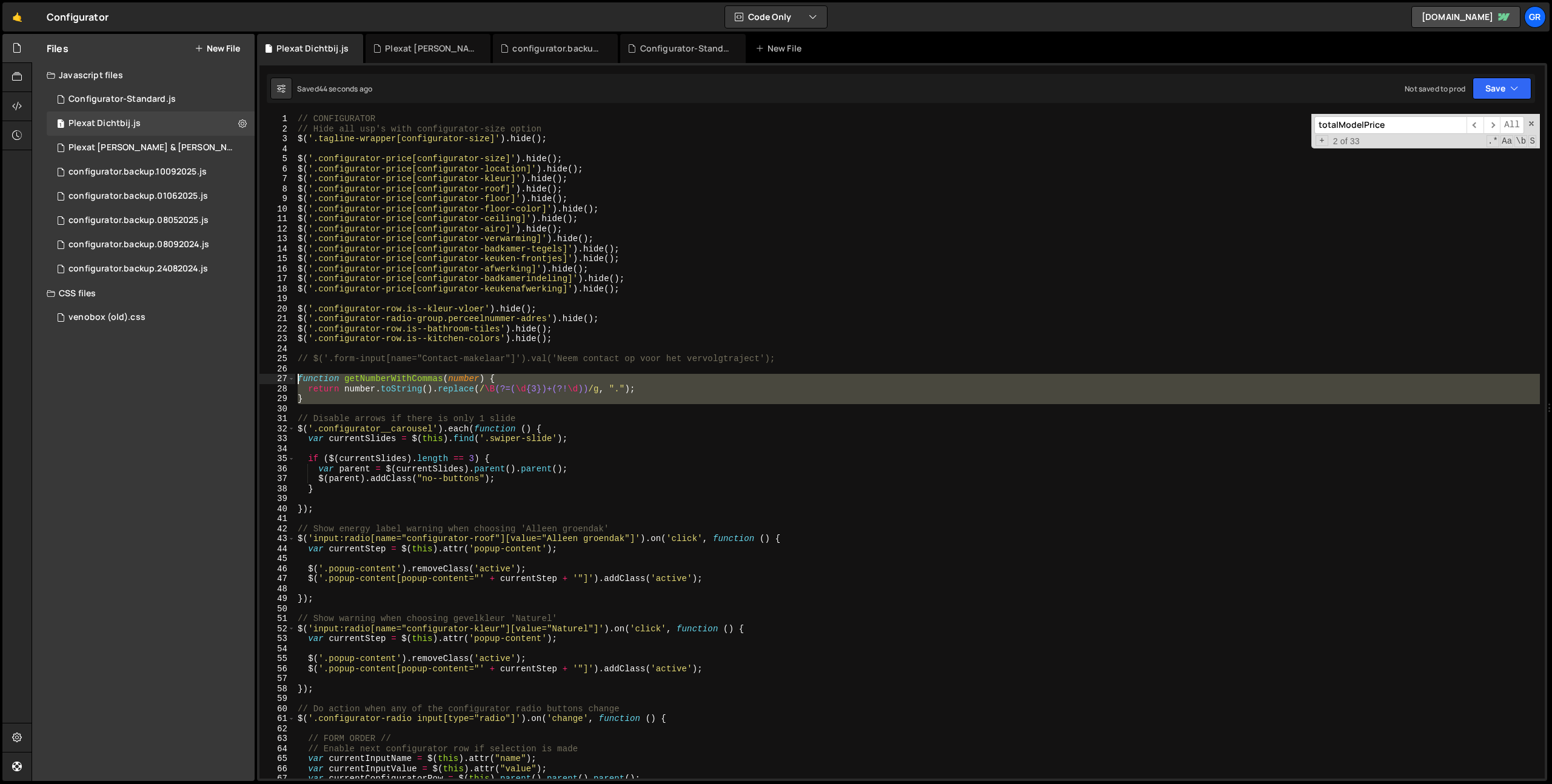
drag, startPoint x: 303, startPoint y: 399, endPoint x: 287, endPoint y: 374, distance: 29.7
click at [287, 374] on div "1 2 3 4 5 6 7 8 9 10 11 12 13 14 15 16 17 18 19 20 21 22 23 24 25 26 27 28 29 3…" at bounding box center [902, 446] width 1285 height 665
click at [315, 401] on div "// CONFIGURATOR // Hide all usp's with configurator-size option $ ( '.tagline-w…" at bounding box center [917, 446] width 1244 height 665
type textarea "}"
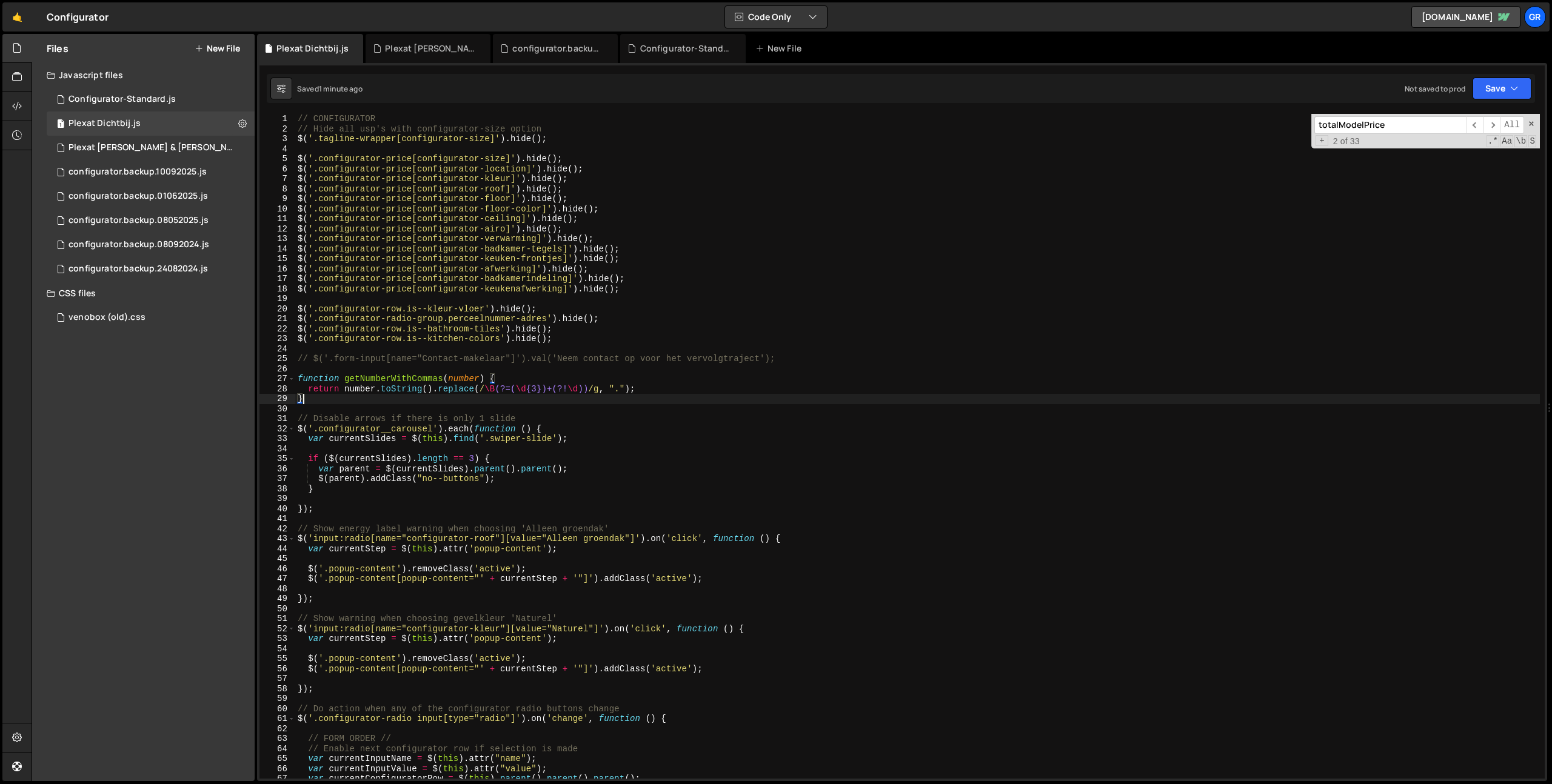
paste textarea "}"
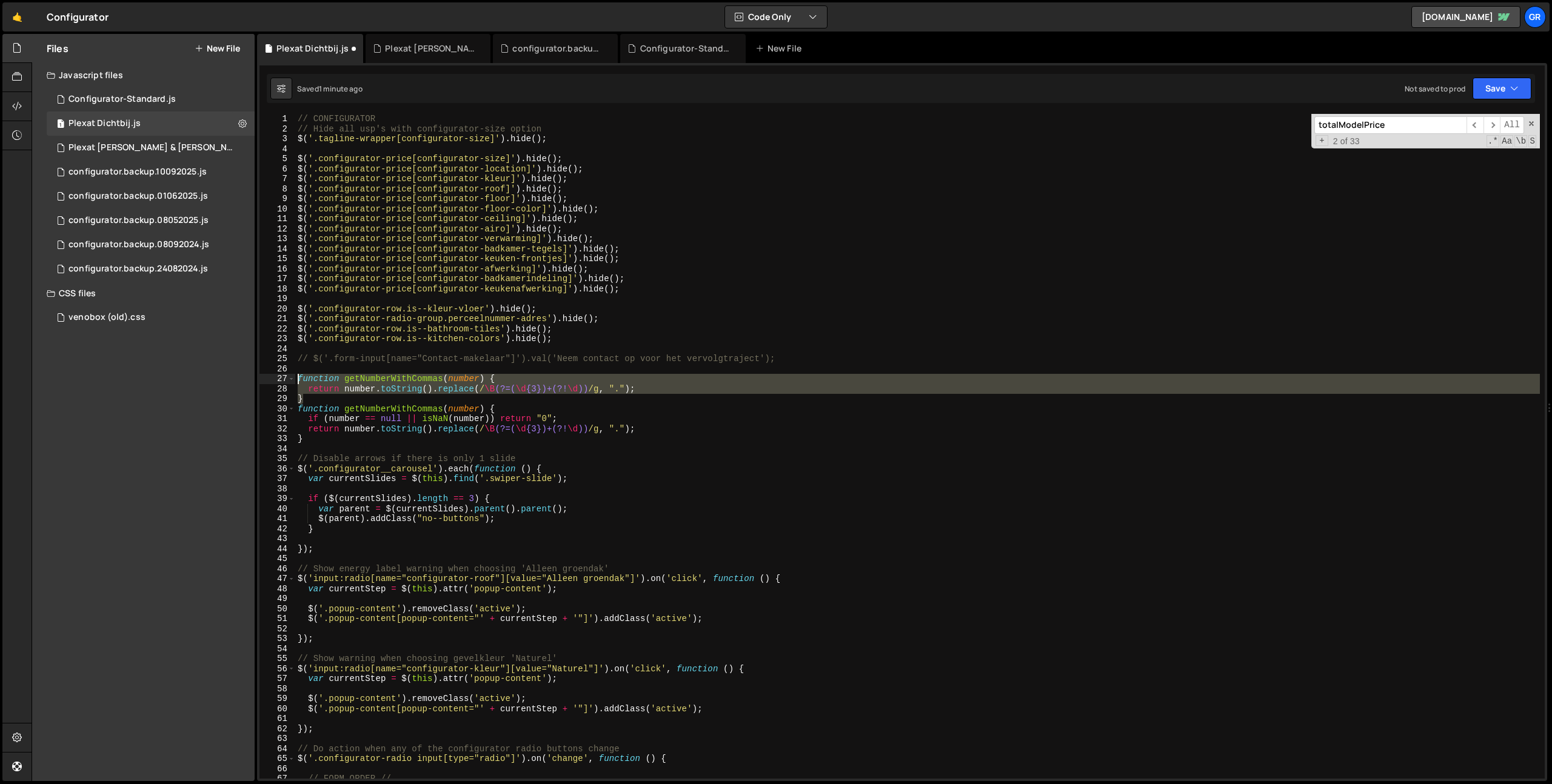
drag, startPoint x: 316, startPoint y: 397, endPoint x: 285, endPoint y: 378, distance: 36.4
click at [285, 378] on div "} 1 2 3 4 5 6 7 8 9 10 11 12 13 14 15 16 17 18 19 20 21 22 23 24 25 26 27 28 29…" at bounding box center [902, 446] width 1285 height 665
click at [1501, 75] on div "Saved 1 minute ago Not saved to prod Upgrade to Edit Save Save to Staging S Sav…" at bounding box center [901, 88] width 1268 height 29
drag, startPoint x: 1501, startPoint y: 92, endPoint x: 1477, endPoint y: 115, distance: 33.2
click at [1501, 92] on button "Save" at bounding box center [1502, 89] width 59 height 22
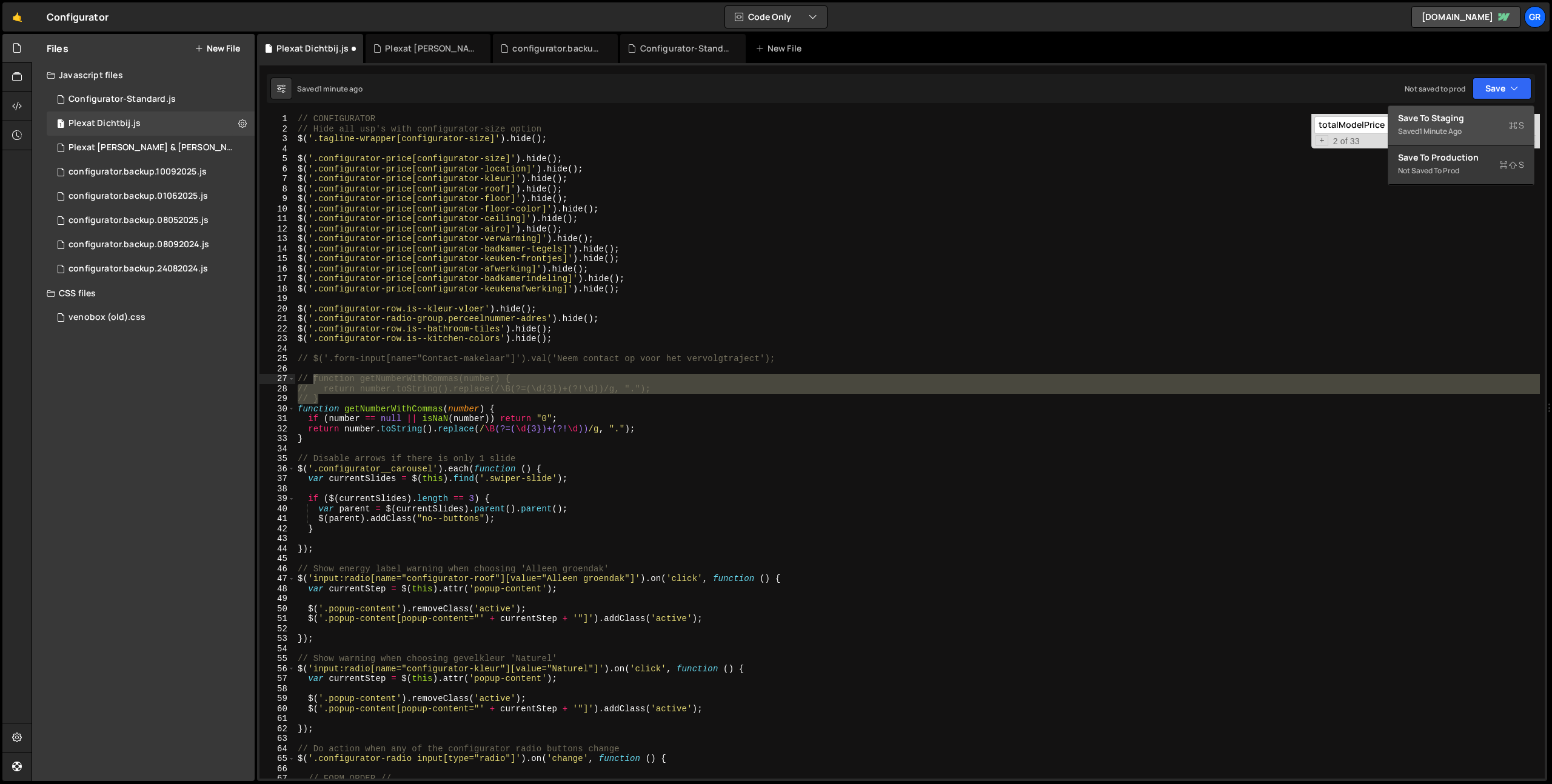
click at [1477, 115] on div "Save to Staging S" at bounding box center [1461, 118] width 126 height 12
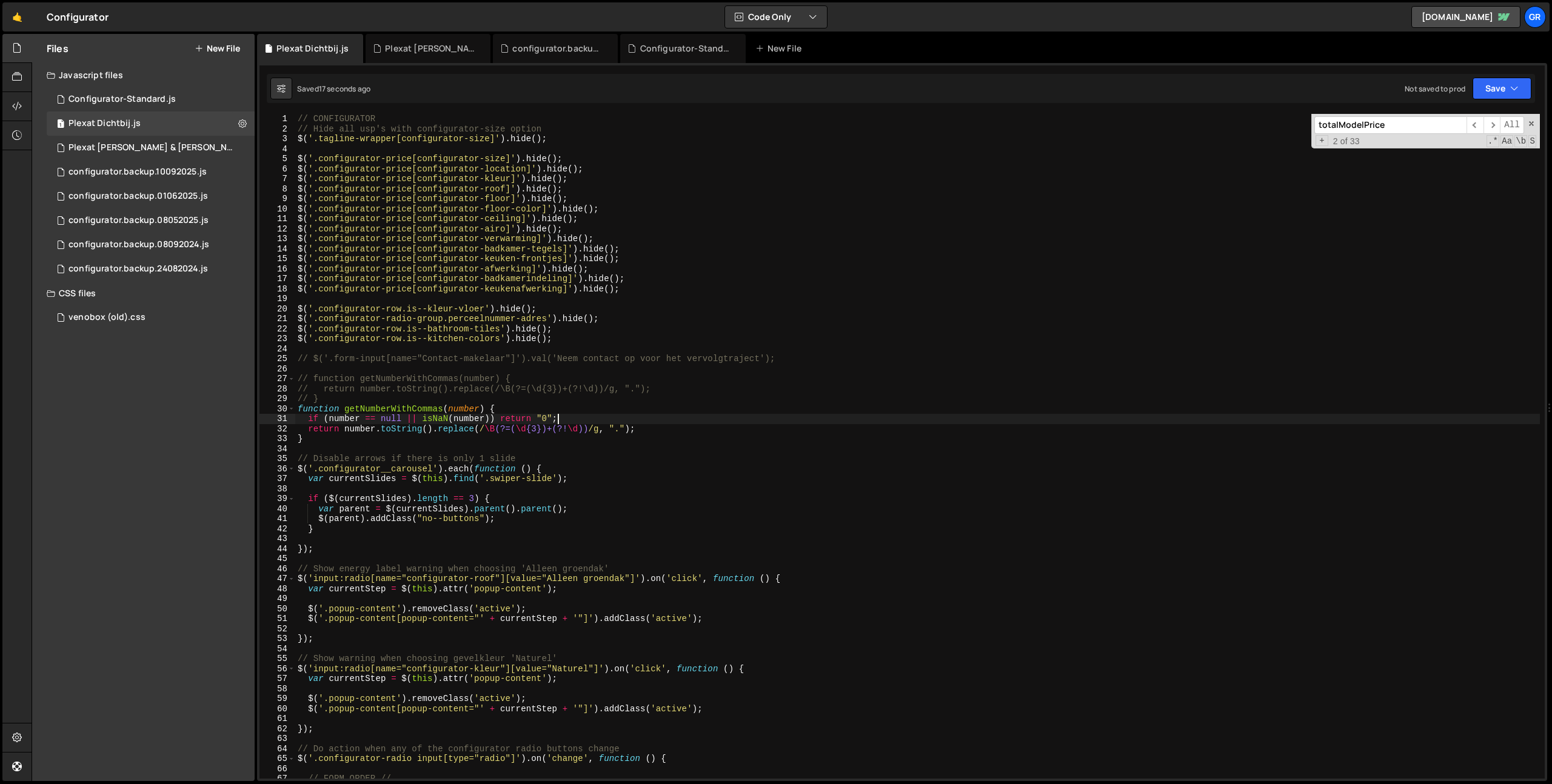
click at [704, 417] on div "// CONFIGURATOR // Hide all usp's with configurator-size option $ ( '.tagline-w…" at bounding box center [917, 456] width 1244 height 684
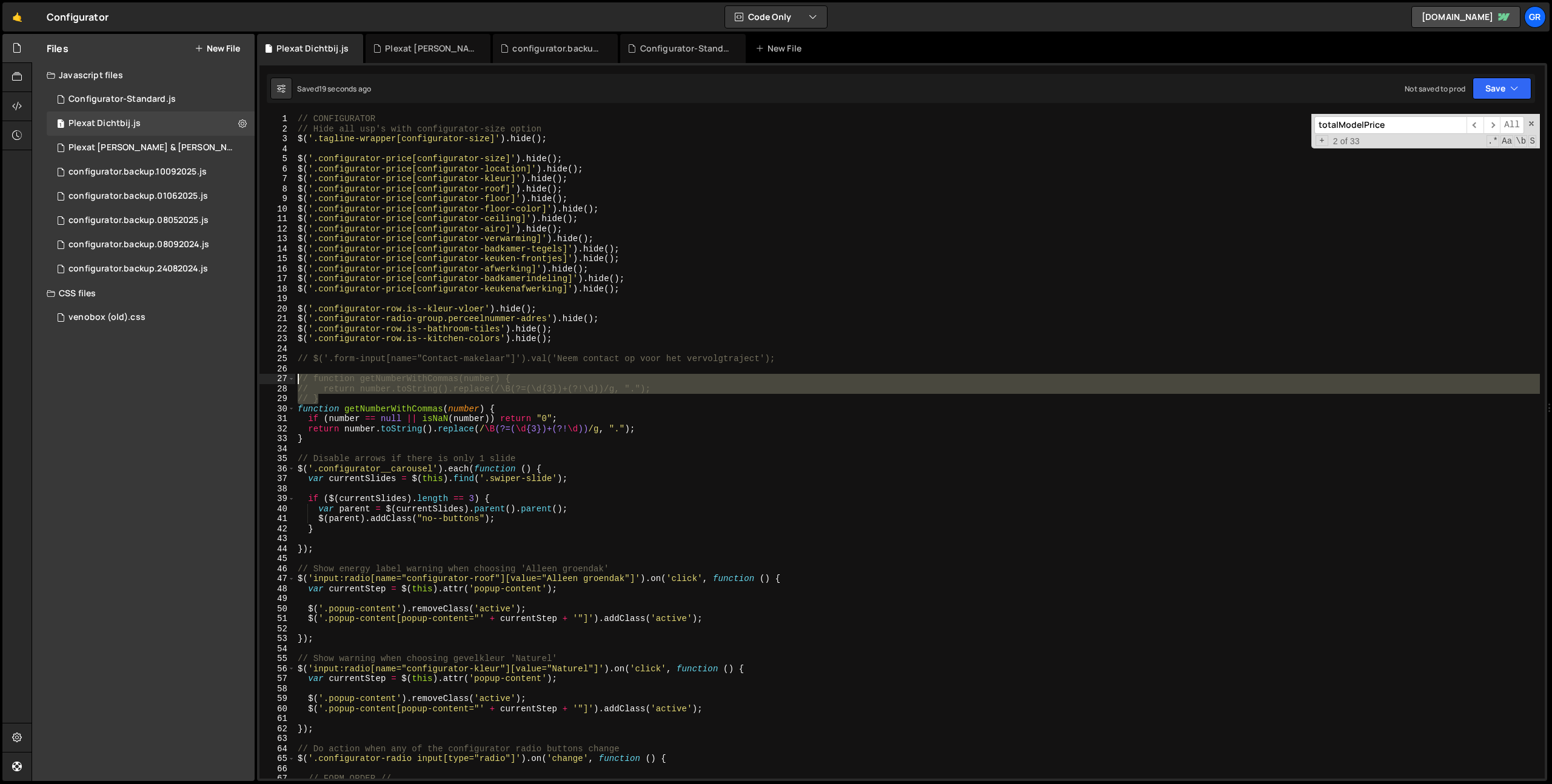
drag, startPoint x: 350, startPoint y: 397, endPoint x: 258, endPoint y: 381, distance: 93.4
click at [258, 381] on div "$('#hypotheek-calculator-model').append('<option hidden>Selecteer je model</opt…" at bounding box center [902, 422] width 1290 height 718
type textarea "// function getNumberWithCommas(number) { // return number.toString().replace(/…"
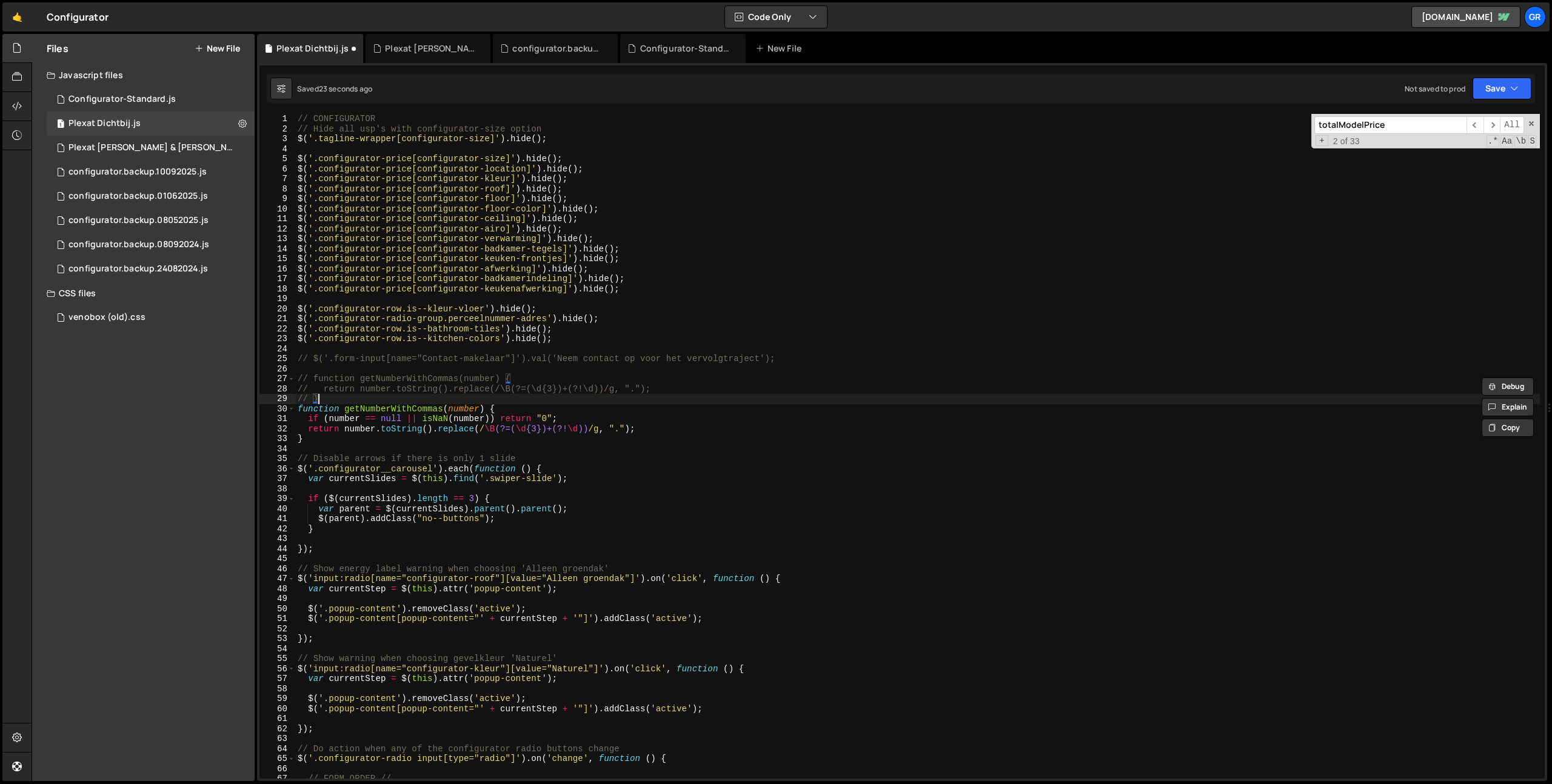
type textarea "function getNumberWithCommas(number) {"
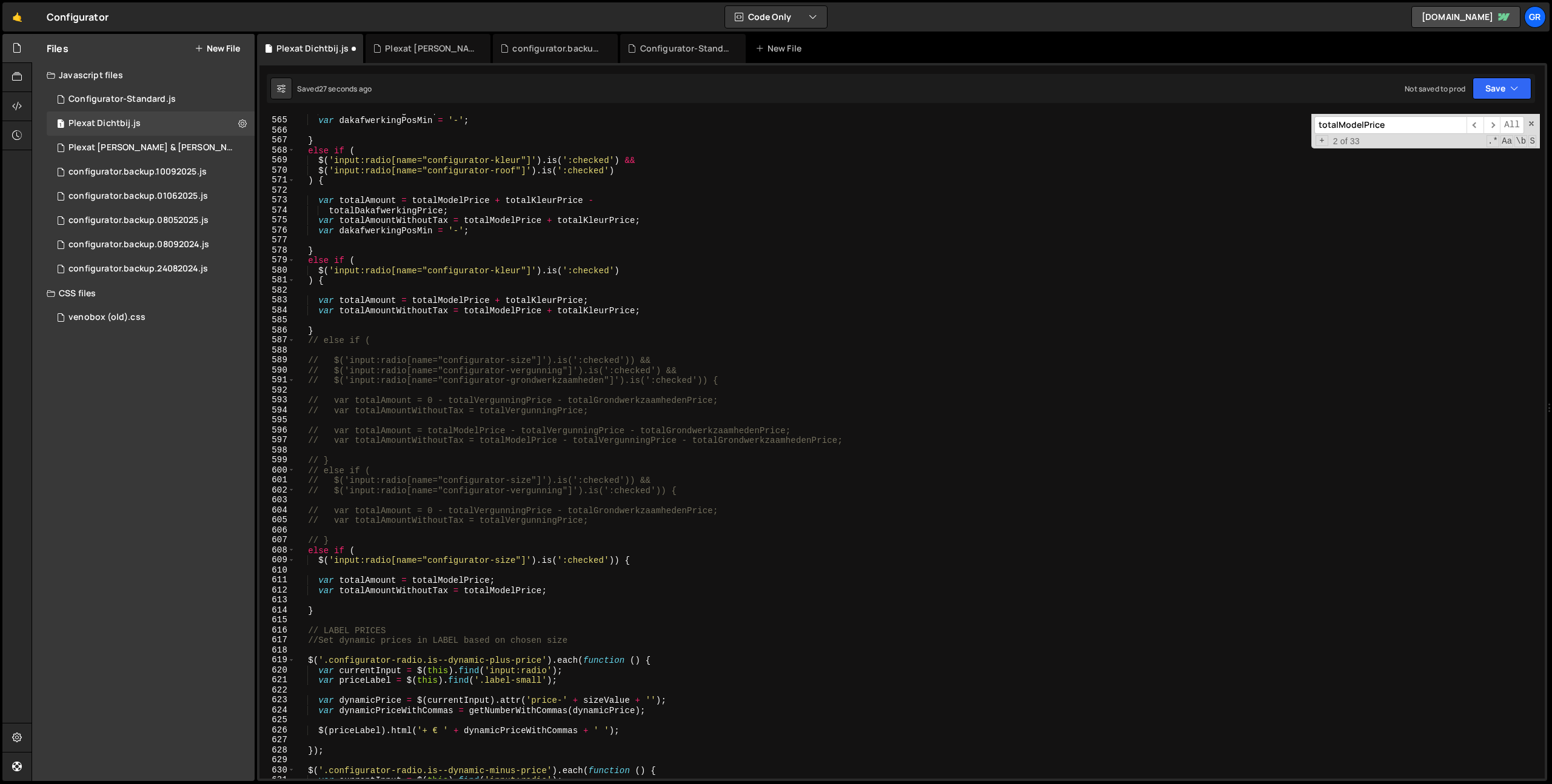
scroll to position [5746, 0]
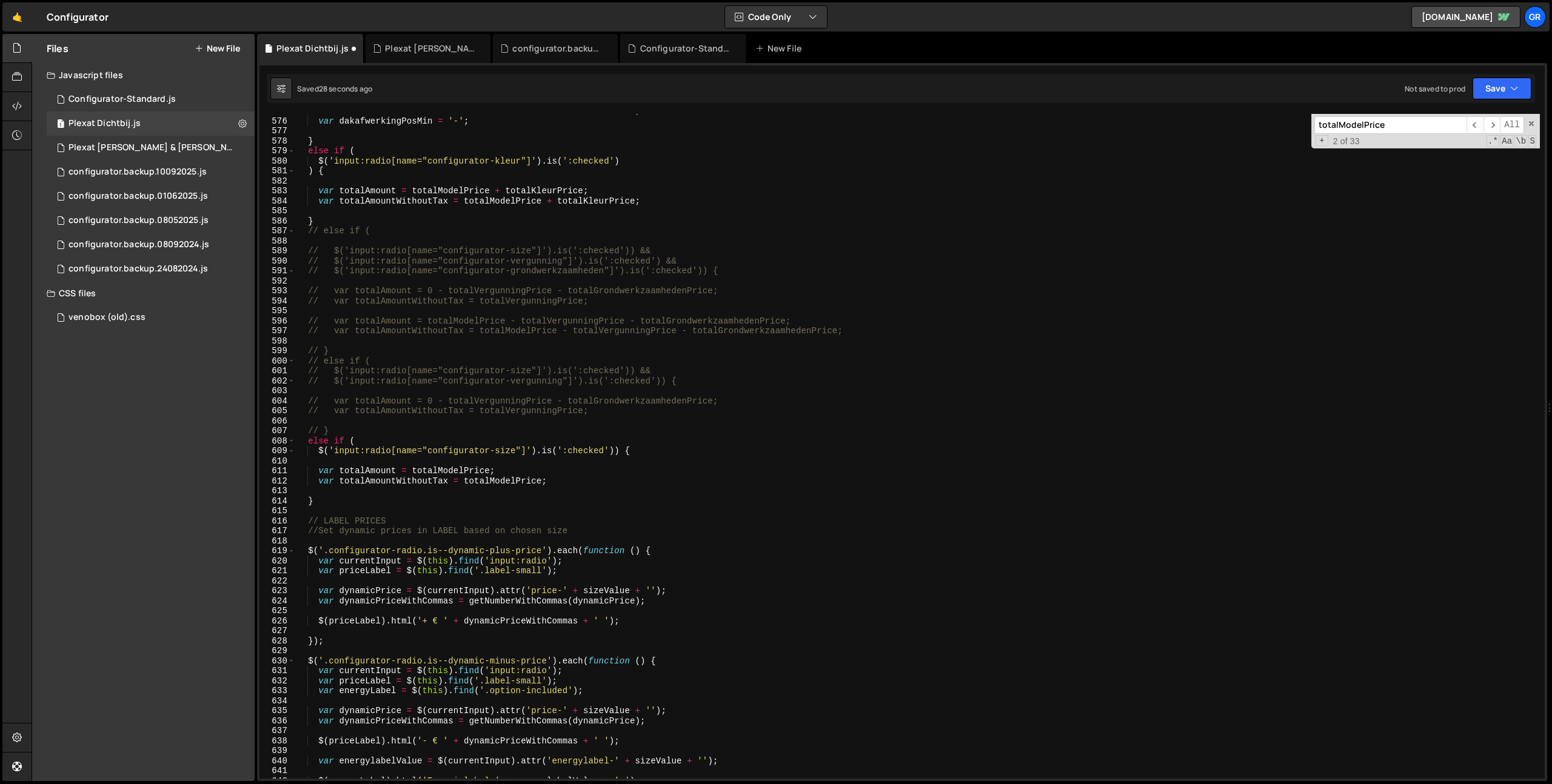
click at [341, 425] on div "var totalAmountWithoutTax = totalModelPrice + totalKleurPrice ; var dakafwerkin…" at bounding box center [917, 448] width 1244 height 684
click at [350, 430] on div "var totalAmountWithoutTax = totalModelPrice + totalKleurPrice ; var dakafwerkin…" at bounding box center [917, 448] width 1244 height 684
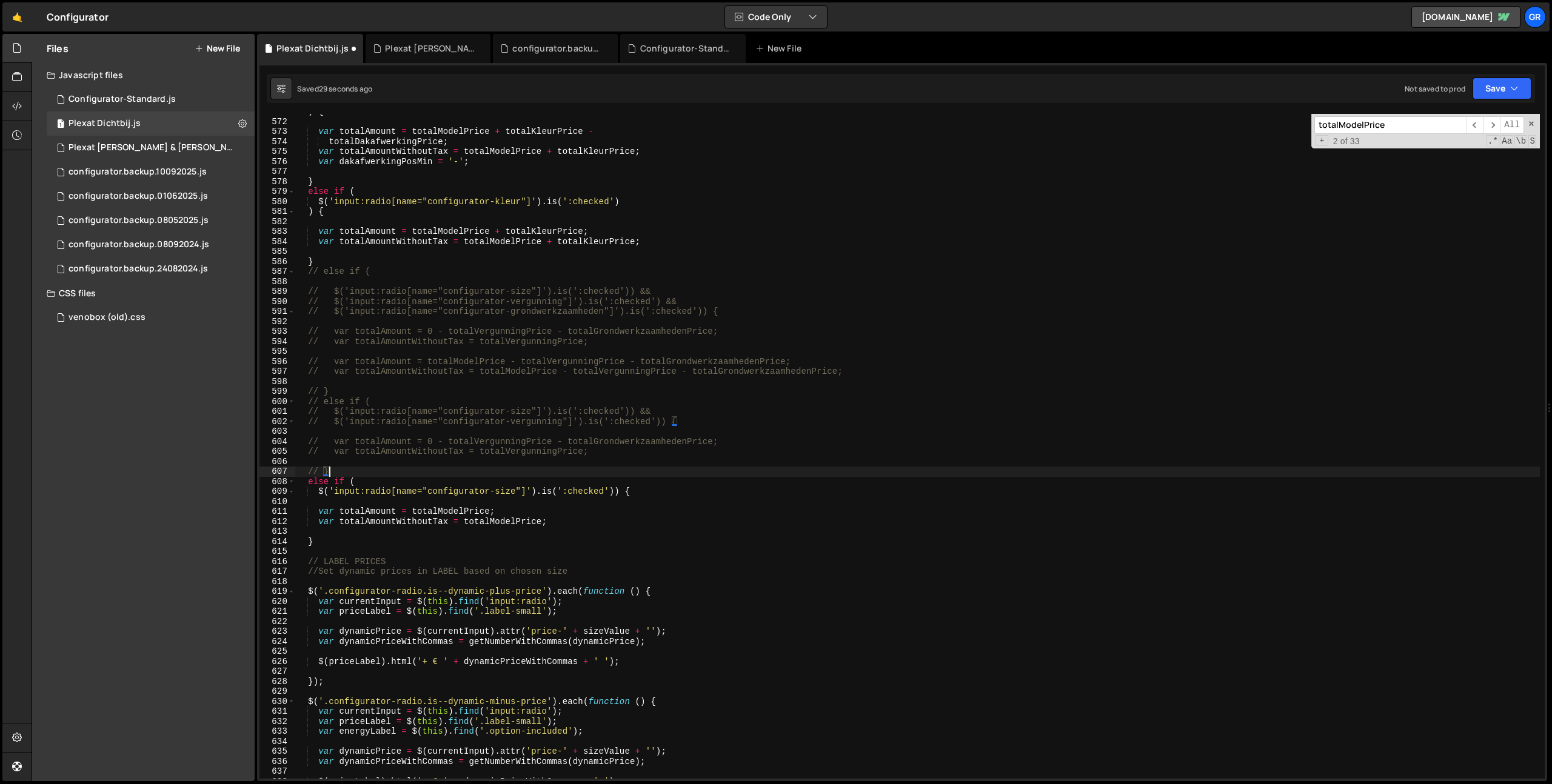
scroll to position [5706, 0]
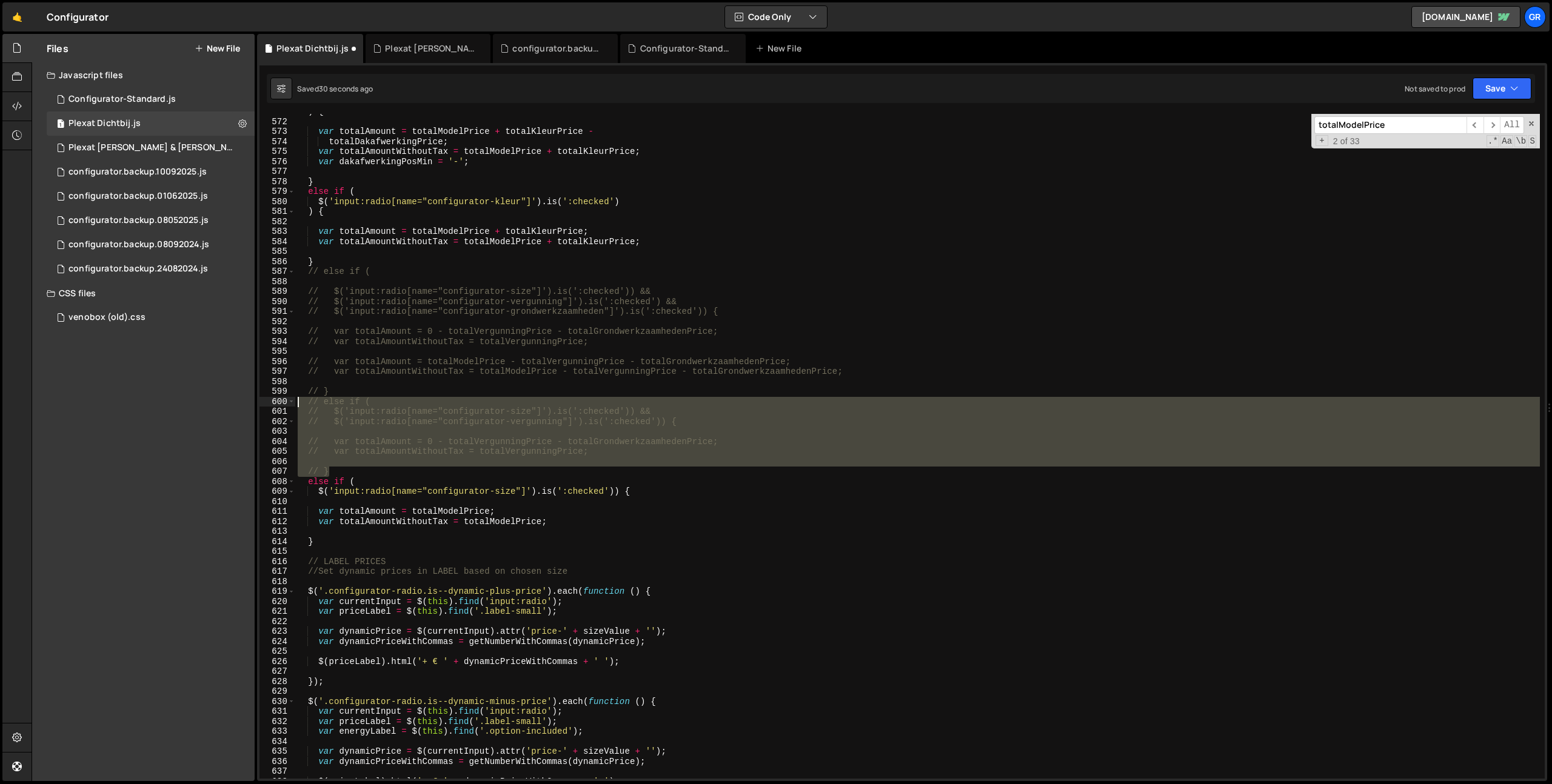
drag, startPoint x: 271, startPoint y: 447, endPoint x: 240, endPoint y: 404, distance: 53.0
click at [240, 404] on div "Files New File Javascript files 1 Configurator-Standard.js 0 1 Plexat Dichtbij.…" at bounding box center [791, 408] width 1521 height 747
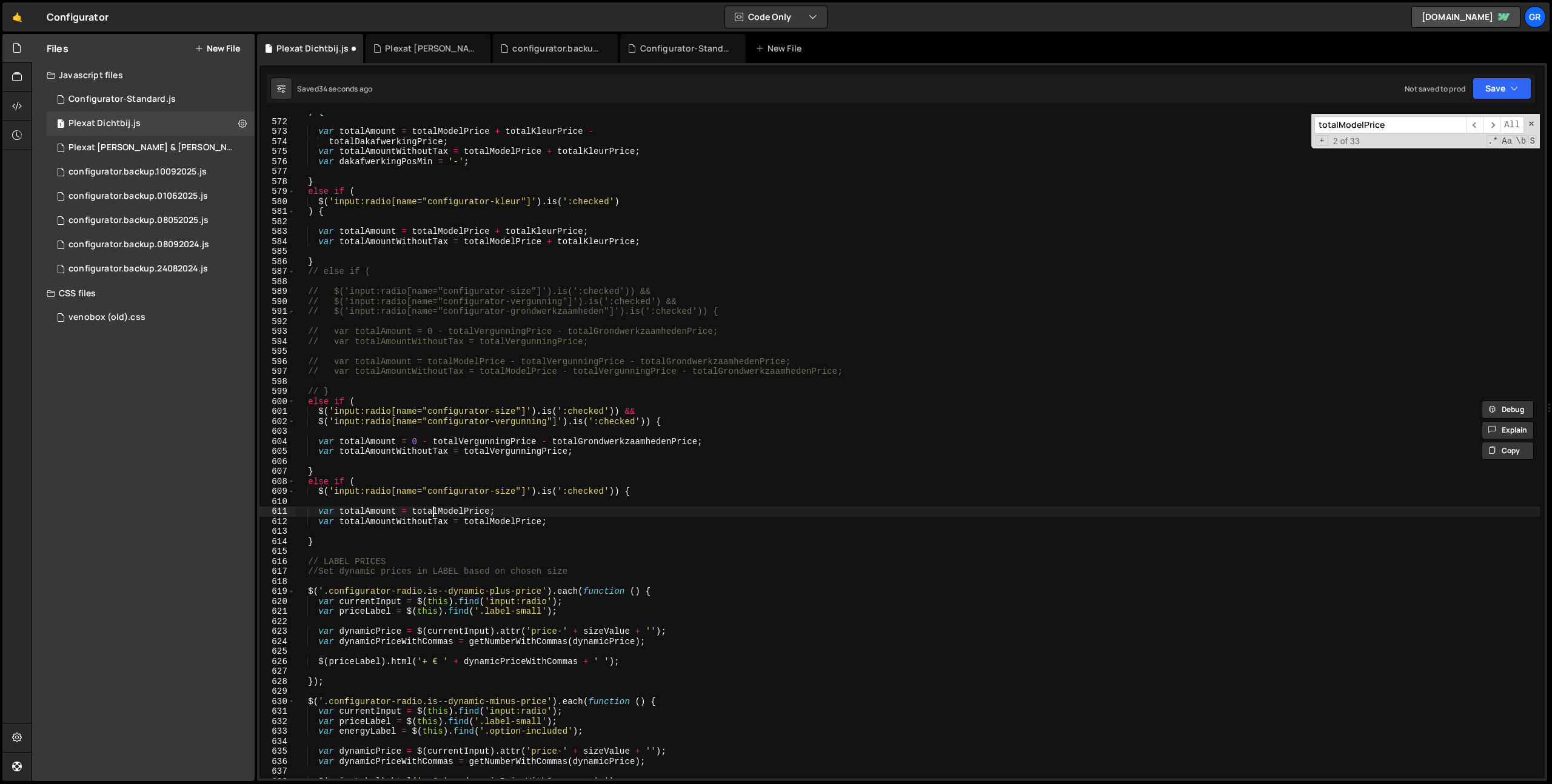
click at [435, 508] on div ") { var totalAmount = totalModelPrice + totalKleurPrice - totalDakafwerkingPric…" at bounding box center [917, 449] width 1244 height 684
click at [414, 442] on div ") { var totalAmount = totalModelPrice + totalKleurPrice - totalDakafwerkingPric…" at bounding box center [917, 449] width 1244 height 684
paste textarea "totalModelPrice"
click at [629, 443] on div ") { var totalAmount = totalModelPrice + totalKleurPrice - totalDakafwerkingPric…" at bounding box center [917, 449] width 1244 height 684
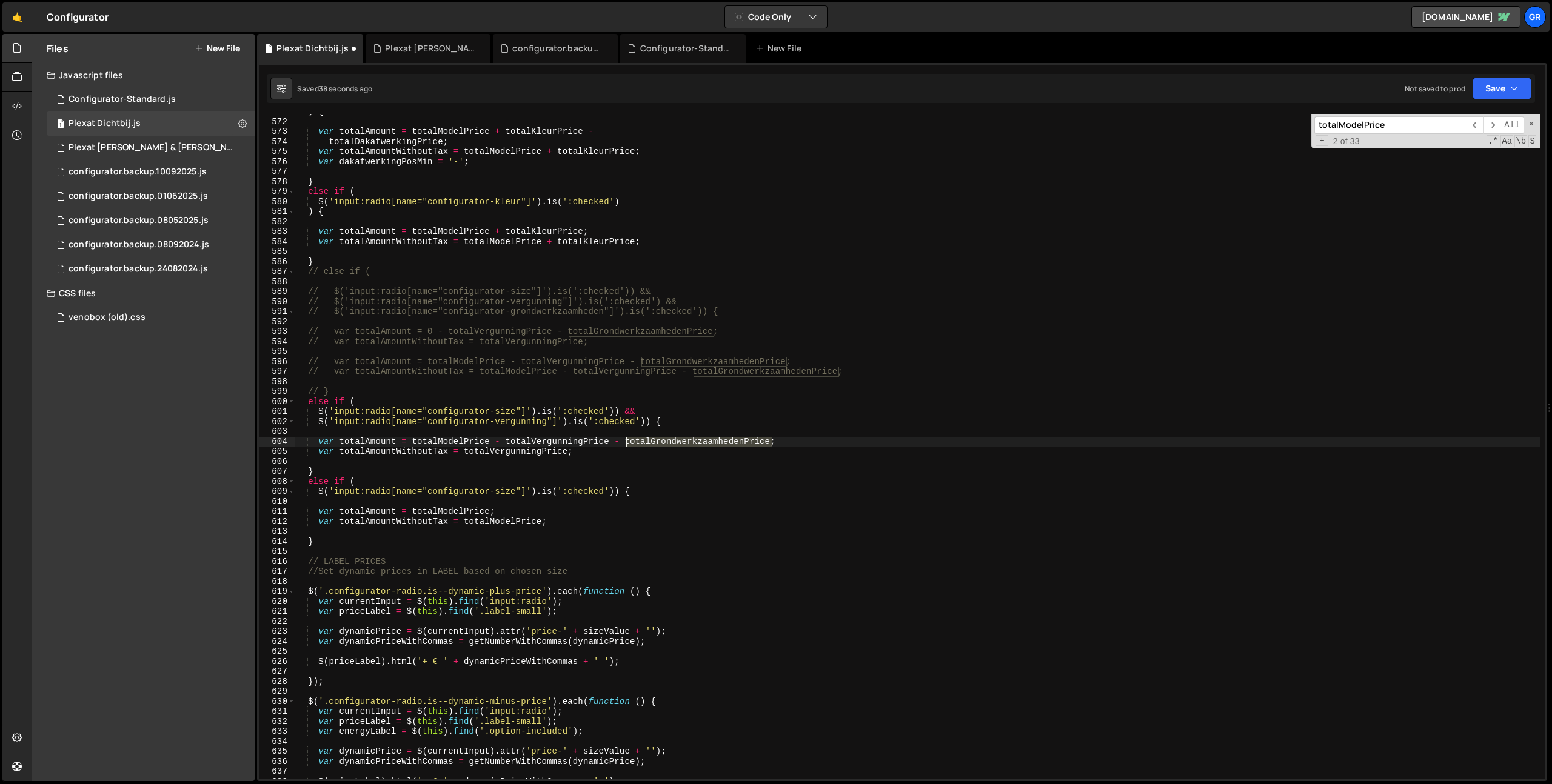
click at [629, 443] on div ") { var totalAmount = totalModelPrice + totalKleurPrice - totalDakafwerkingPric…" at bounding box center [917, 449] width 1244 height 684
click at [466, 448] on div ") { var totalAmount = totalModelPrice + totalKleurPrice - totalDakafwerkingPric…" at bounding box center [917, 449] width 1244 height 684
paste textarea "ModelPricetotal"
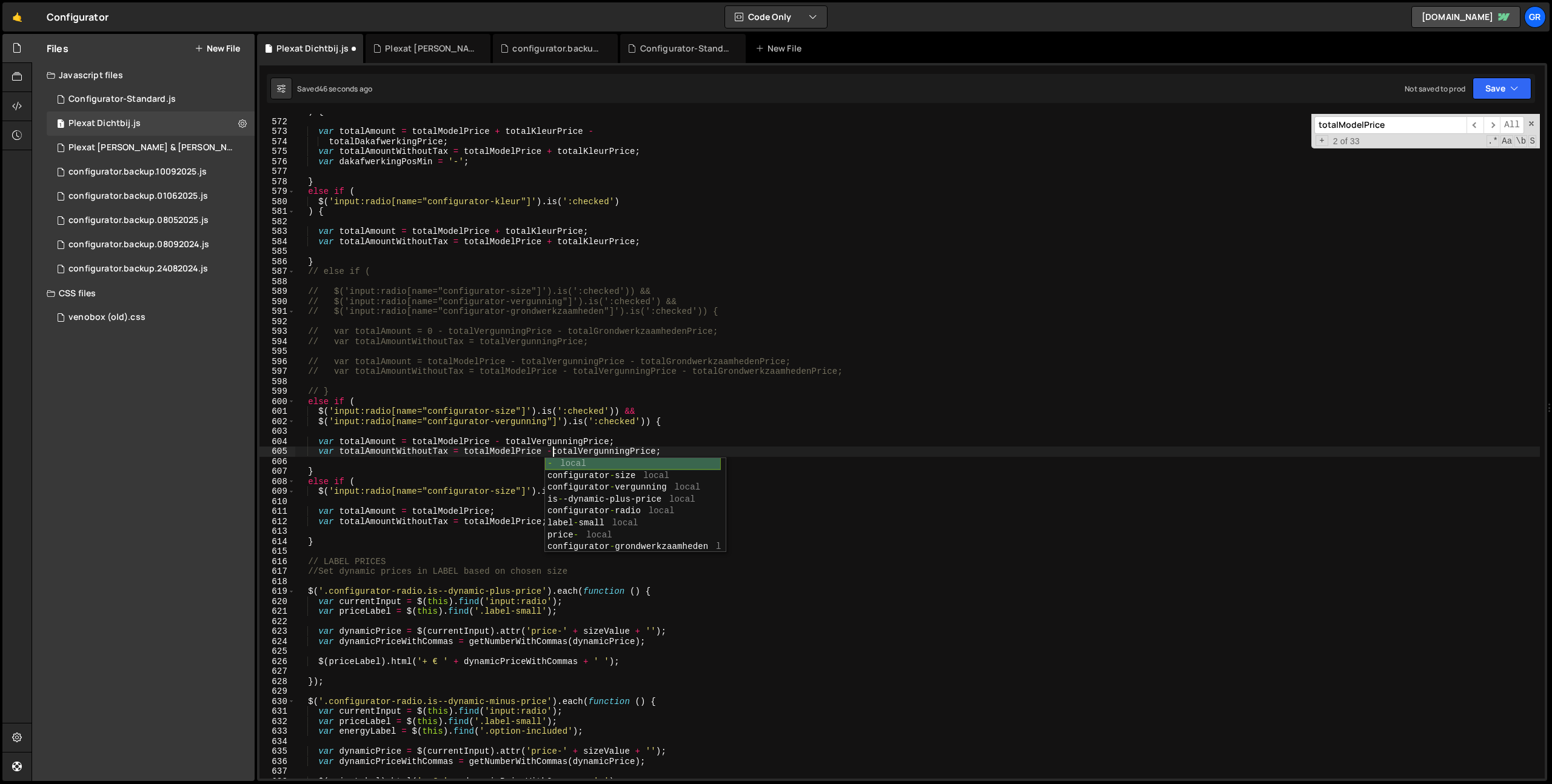
scroll to position [0, 17]
click at [500, 442] on div ") { var totalAmount = totalModelPrice + totalKleurPrice - totalDakafwerkingPric…" at bounding box center [917, 449] width 1244 height 684
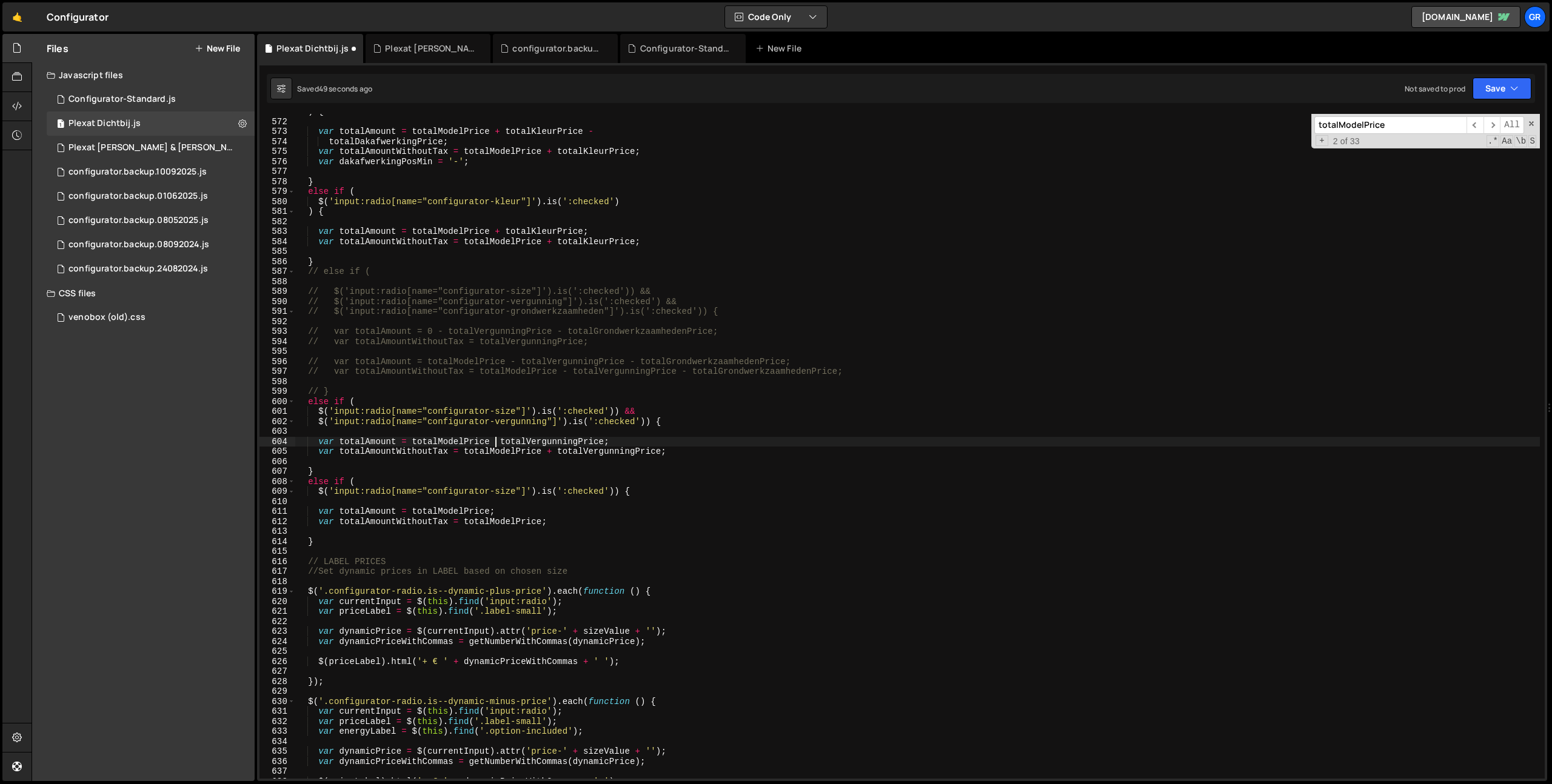
type textarea "var totalAmount = totalModelPrice + totalVergunningPrice;"
click at [634, 431] on div ") { var totalAmount = totalModelPrice + totalKleurPrice - totalDakafwerkingPric…" at bounding box center [917, 449] width 1244 height 684
click at [1499, 90] on button "Save" at bounding box center [1502, 89] width 59 height 22
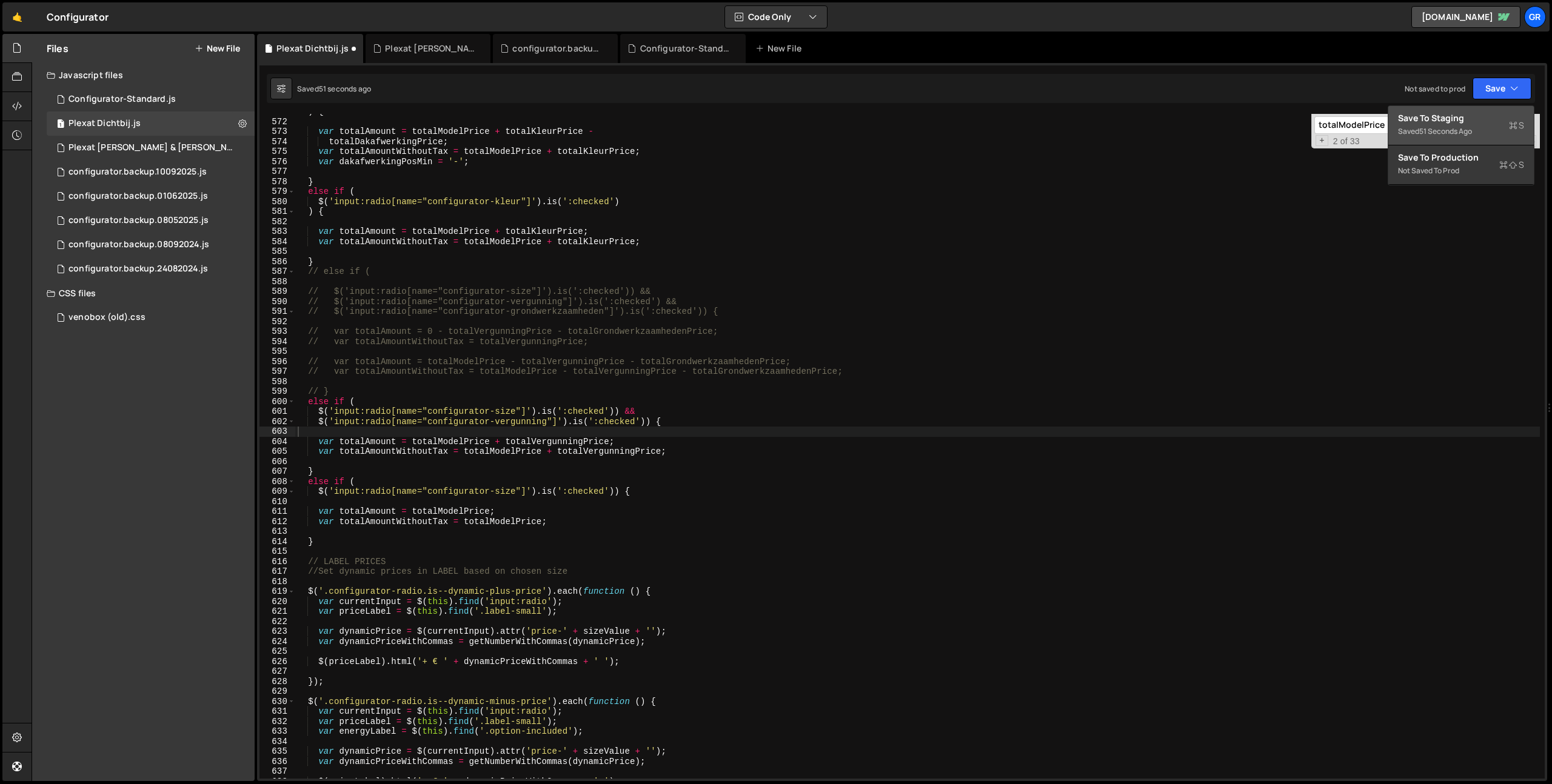
click at [1481, 116] on div "Save to Staging S" at bounding box center [1461, 118] width 126 height 12
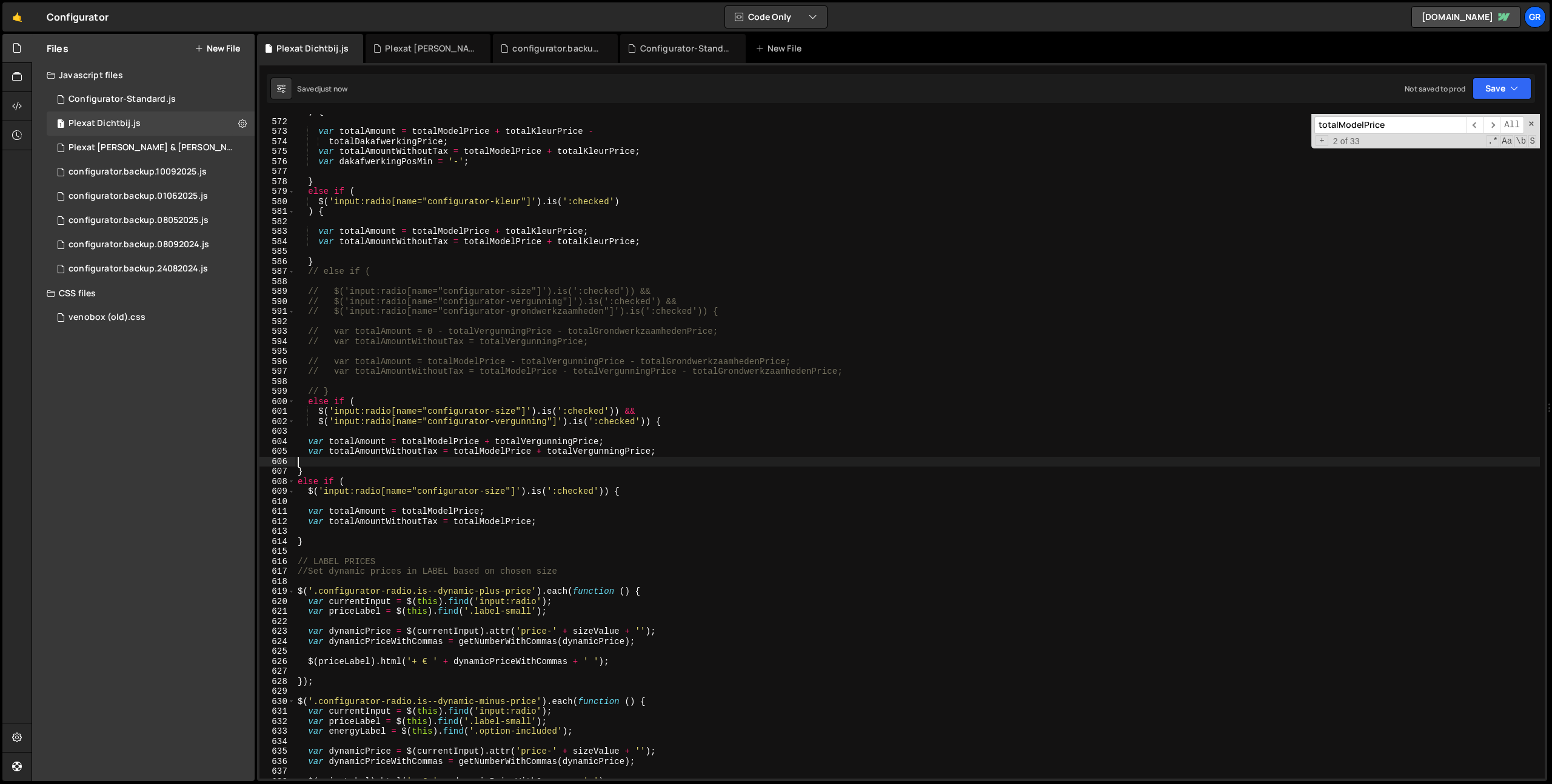
drag, startPoint x: 341, startPoint y: 466, endPoint x: 329, endPoint y: 455, distance: 16.3
click at [341, 466] on div ") { var totalAmount = totalModelPrice + totalKleurPrice - totalDakafwerkingPric…" at bounding box center [917, 449] width 1244 height 684
click at [333, 475] on div ") { var totalAmount = totalModelPrice + totalKleurPrice - totalDakafwerkingPric…" at bounding box center [917, 449] width 1244 height 684
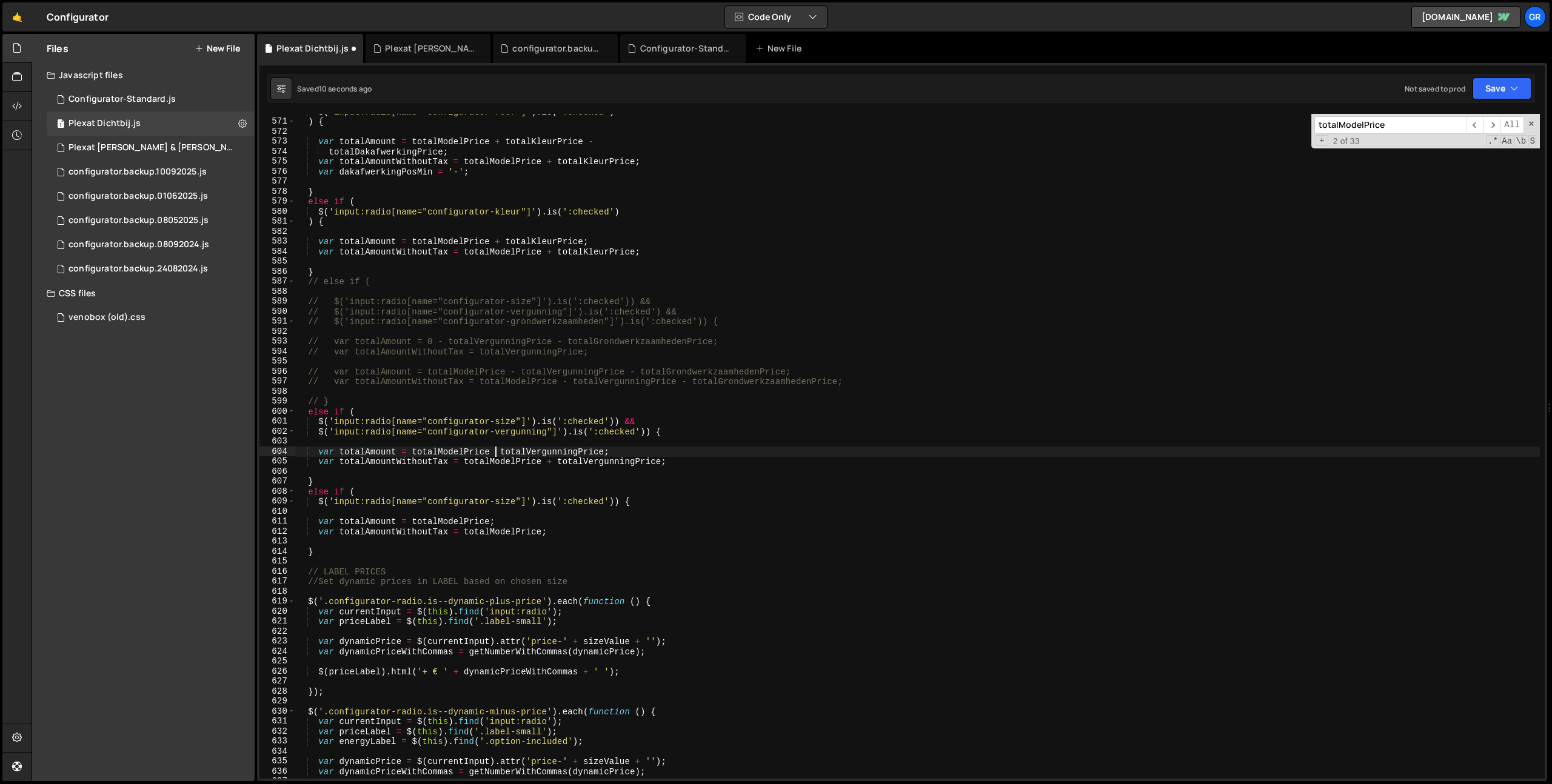
scroll to position [5696, 0]
type textarea "var totalAmount = totalModelPrice + totalVergunningPrice;"
click at [357, 473] on div "$ ( 'input:radio[name="configurator-roof"]' ) . is ( ':checked' ) ) { var total…" at bounding box center [917, 449] width 1244 height 684
click at [351, 478] on div "$ ( 'input:radio[name="configurator-roof"]' ) . is ( ':checked' ) ) { var total…" at bounding box center [917, 449] width 1244 height 684
click at [619, 420] on div "$ ( 'input:radio[name="configurator-roof"]' ) . is ( ':checked' ) ) { var total…" at bounding box center [917, 449] width 1244 height 684
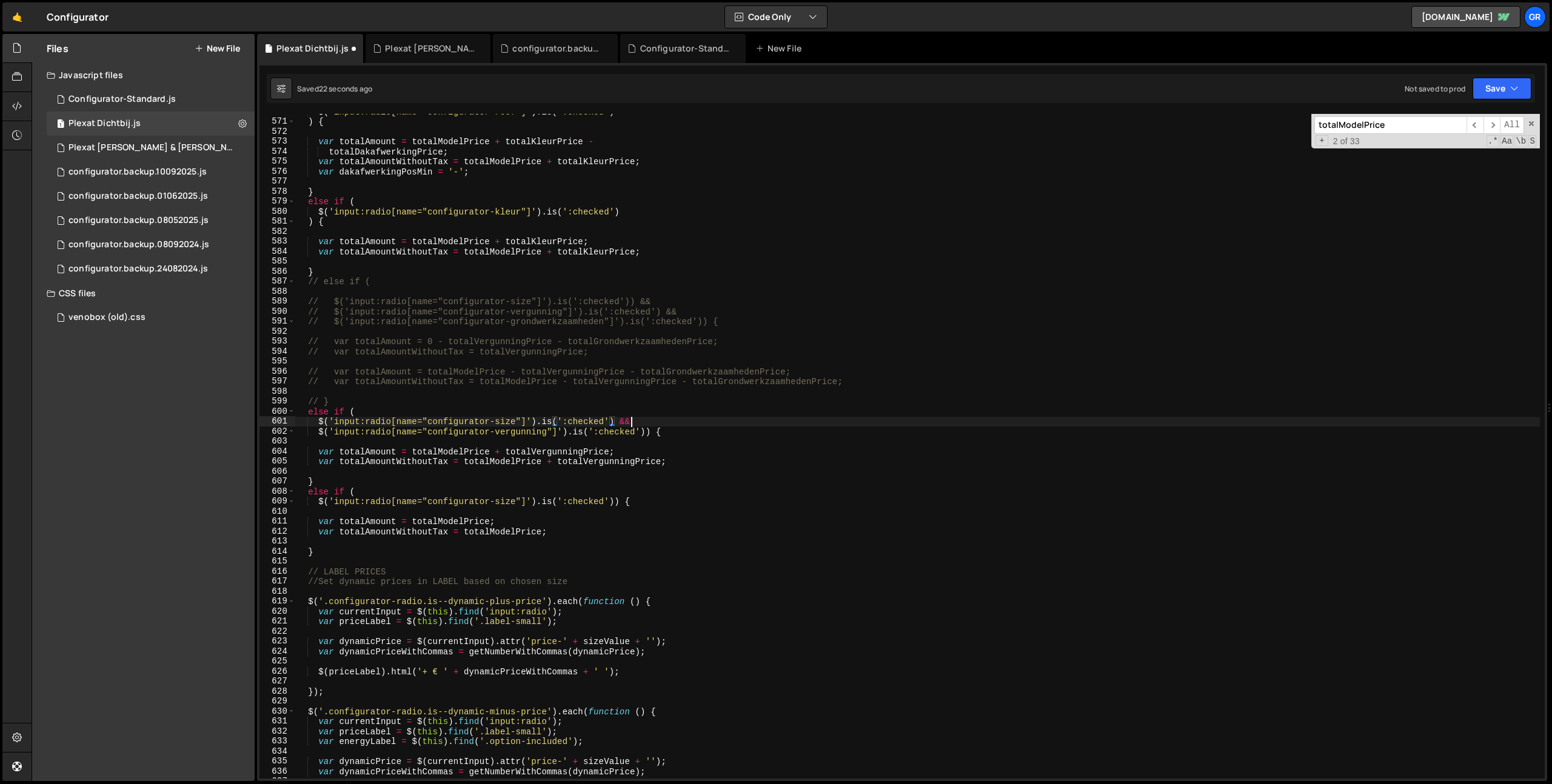
click at [687, 425] on div "$ ( 'input:radio[name="configurator-roof"]' ) . is ( ':checked' ) ) { var total…" at bounding box center [917, 449] width 1244 height 684
drag, startPoint x: 1502, startPoint y: 92, endPoint x: 1483, endPoint y: 103, distance: 22.0
click at [1500, 93] on button "Save" at bounding box center [1502, 89] width 59 height 22
click at [1473, 113] on div "Save to Staging S" at bounding box center [1461, 118] width 126 height 12
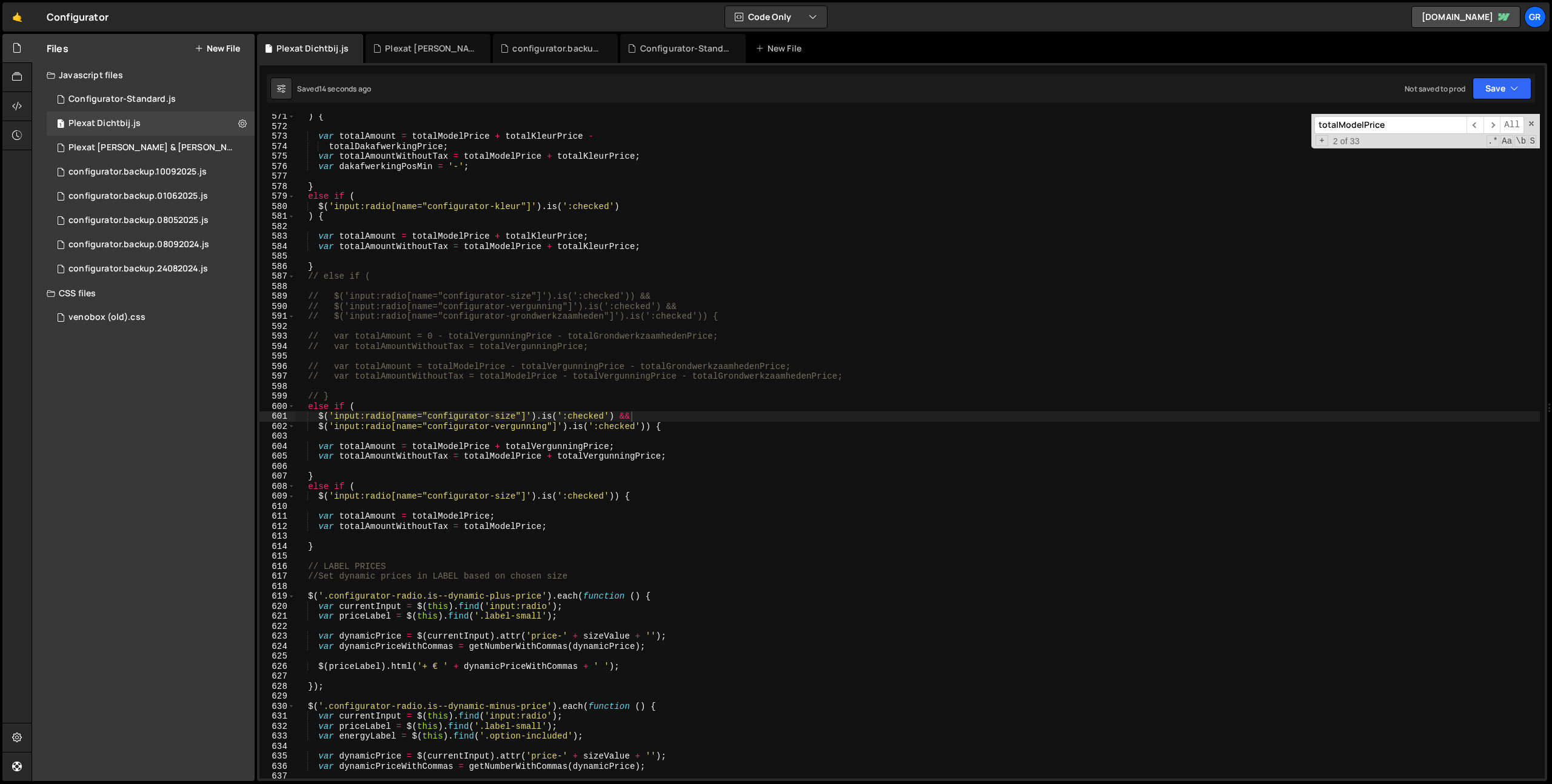
scroll to position [5702, 0]
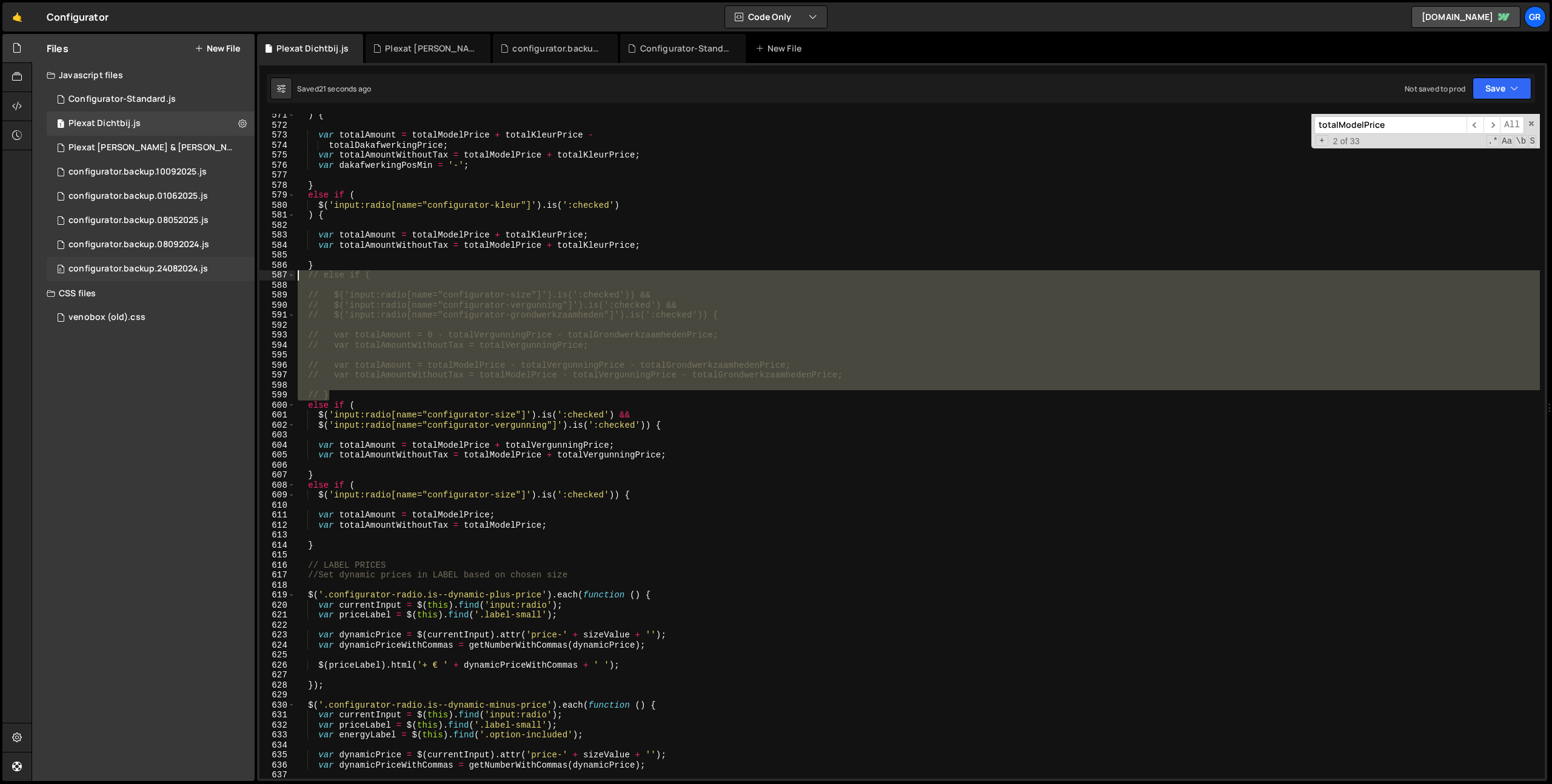
drag, startPoint x: 330, startPoint y: 394, endPoint x: 198, endPoint y: 274, distance: 178.4
click at [198, 274] on div "Files New File Javascript files 1 Configurator-Standard.js 0 1 Plexat Dichtbij.…" at bounding box center [791, 408] width 1521 height 747
type textarea "else if ("
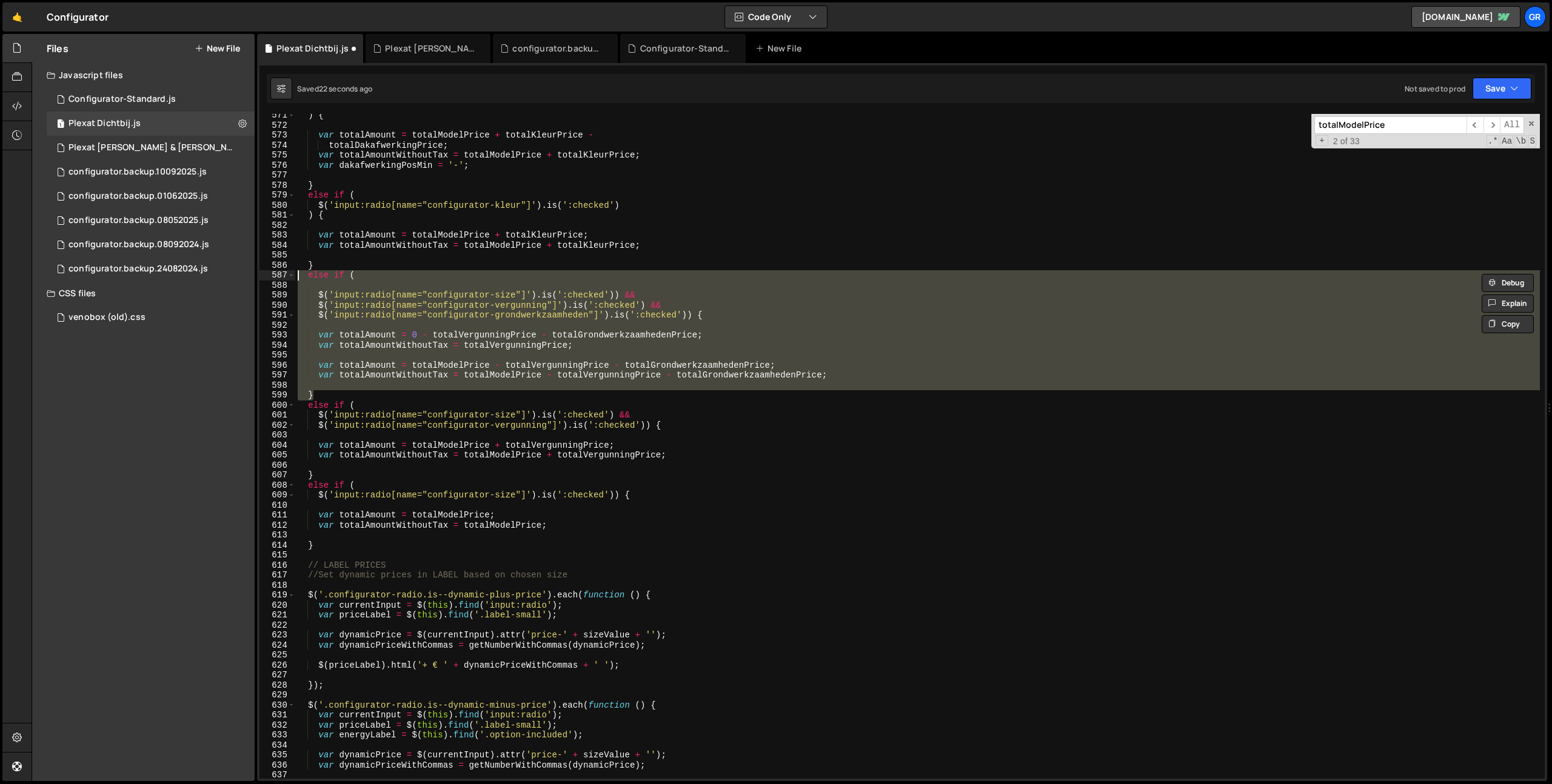
click at [446, 285] on div ") { var totalAmount = totalModelPrice + totalKleurPrice - totalDakafwerkingPric…" at bounding box center [917, 446] width 1244 height 665
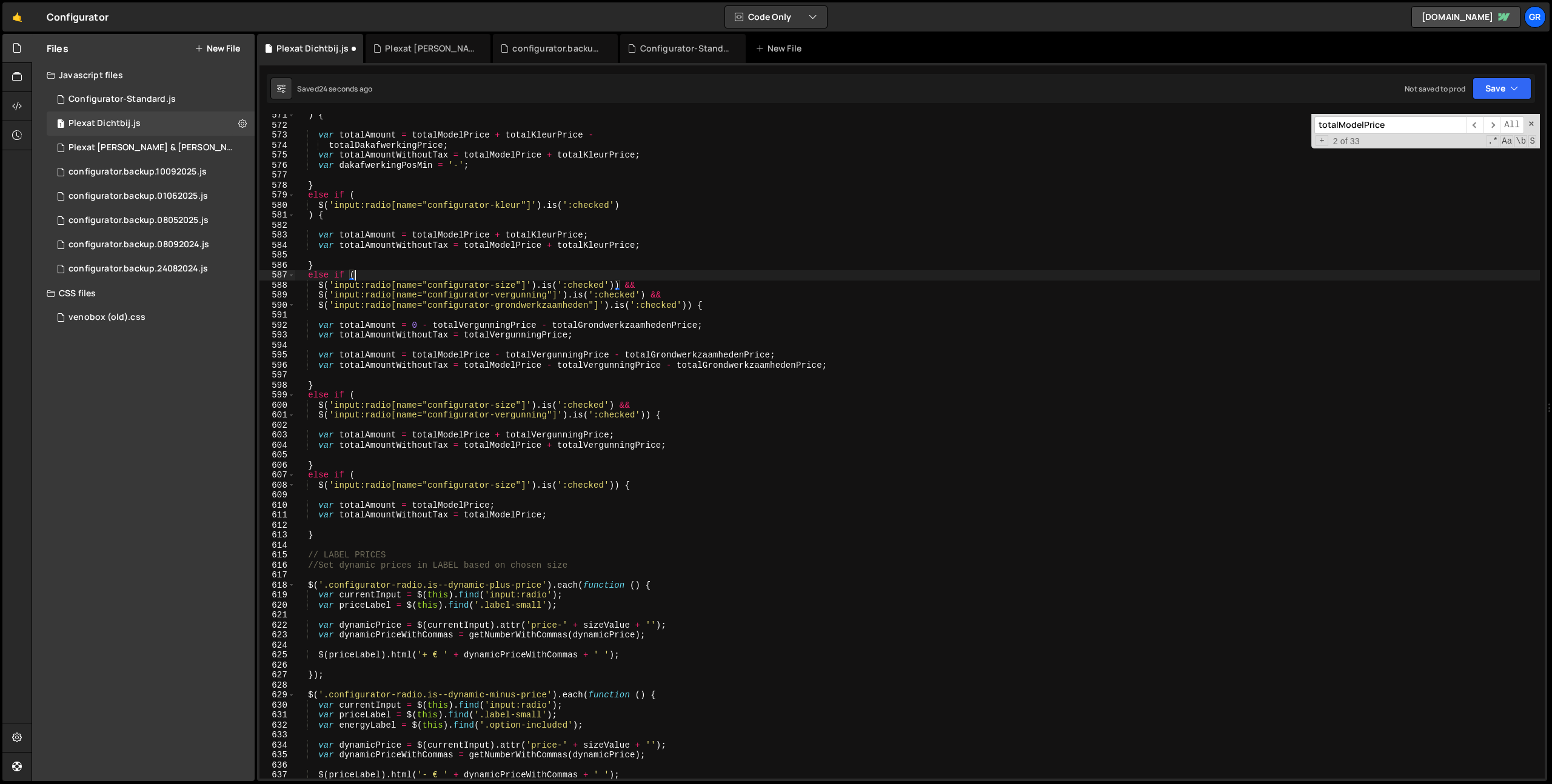
click at [619, 286] on div ") { var totalAmount = totalModelPrice + totalKleurPrice - totalDakafwerkingPric…" at bounding box center [917, 453] width 1244 height 684
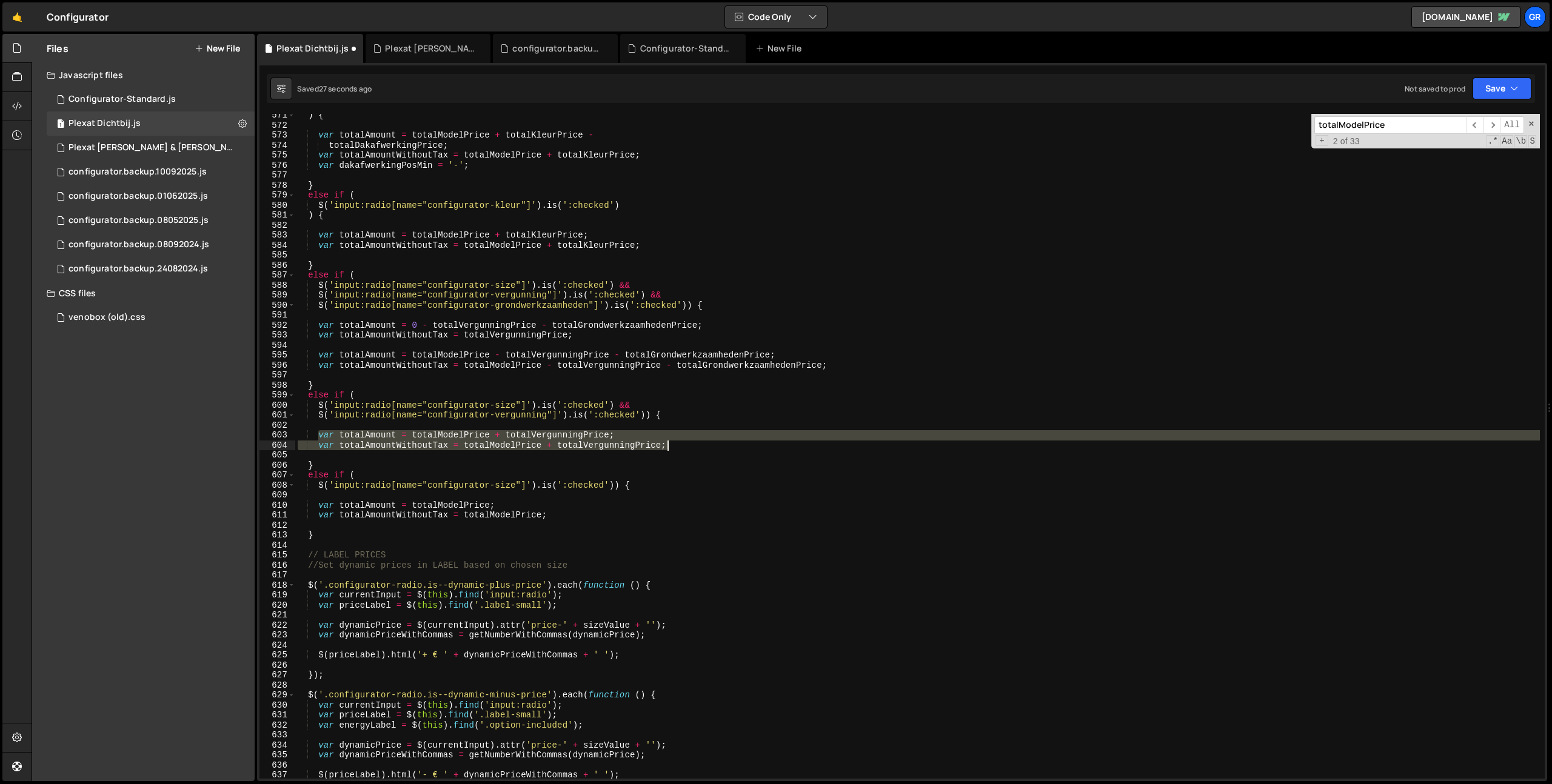
drag, startPoint x: 319, startPoint y: 433, endPoint x: 684, endPoint y: 444, distance: 365.2
click at [684, 444] on div ") { var totalAmount = totalModelPrice + totalKleurPrice - totalDakafwerkingPric…" at bounding box center [917, 453] width 1244 height 684
click at [856, 366] on div ") { var totalAmount = totalModelPrice + totalKleurPrice - totalDakafwerkingPric…" at bounding box center [917, 453] width 1244 height 684
type textarea "var totalAmountWithoutTax = totalModelPrice - totalVergunningPrice - totalGrond…"
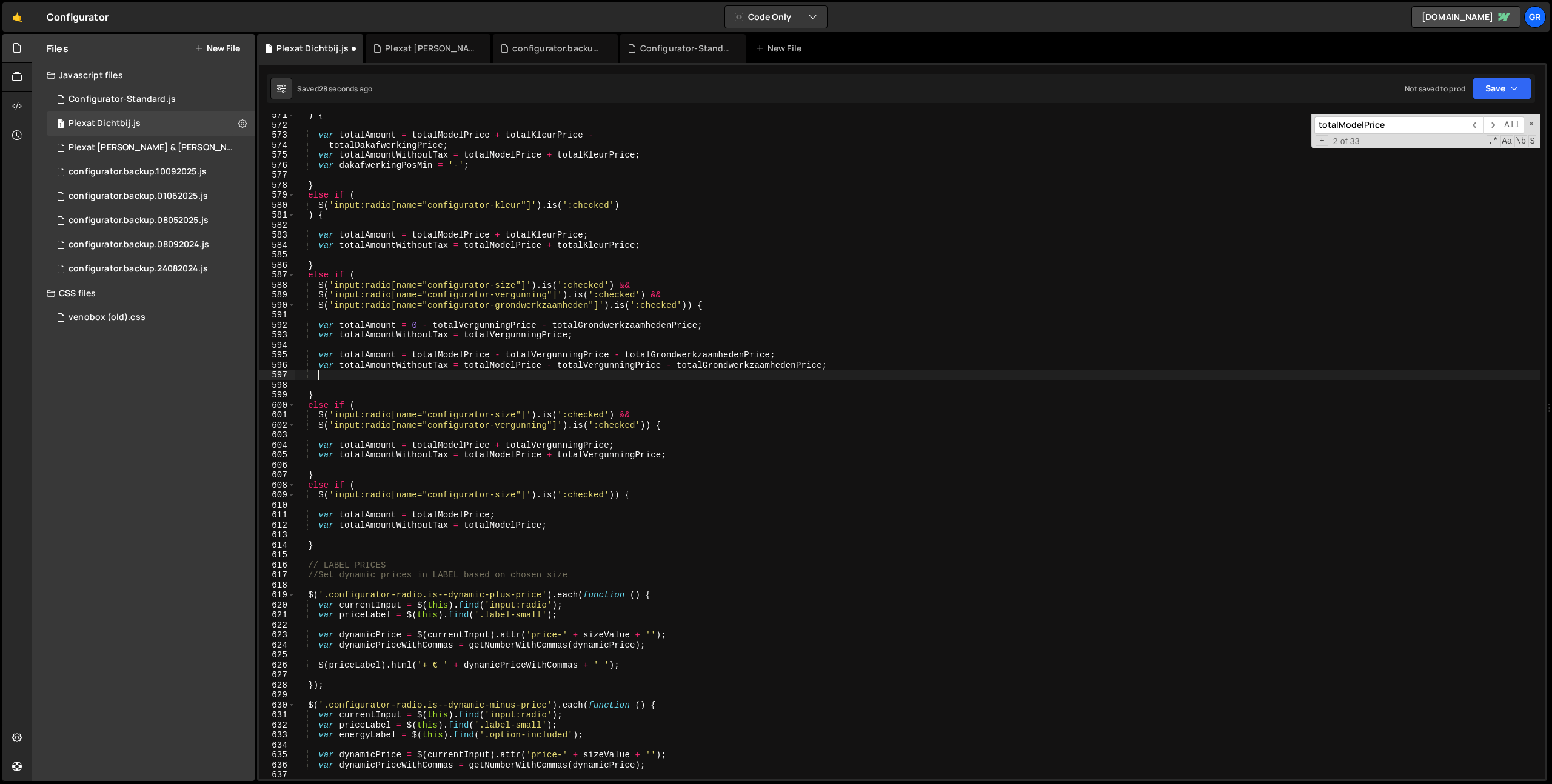
scroll to position [0, 1]
paste textarea "var totalAmountWithoutTax = totalModelPrice + totalVergunningPrice;"
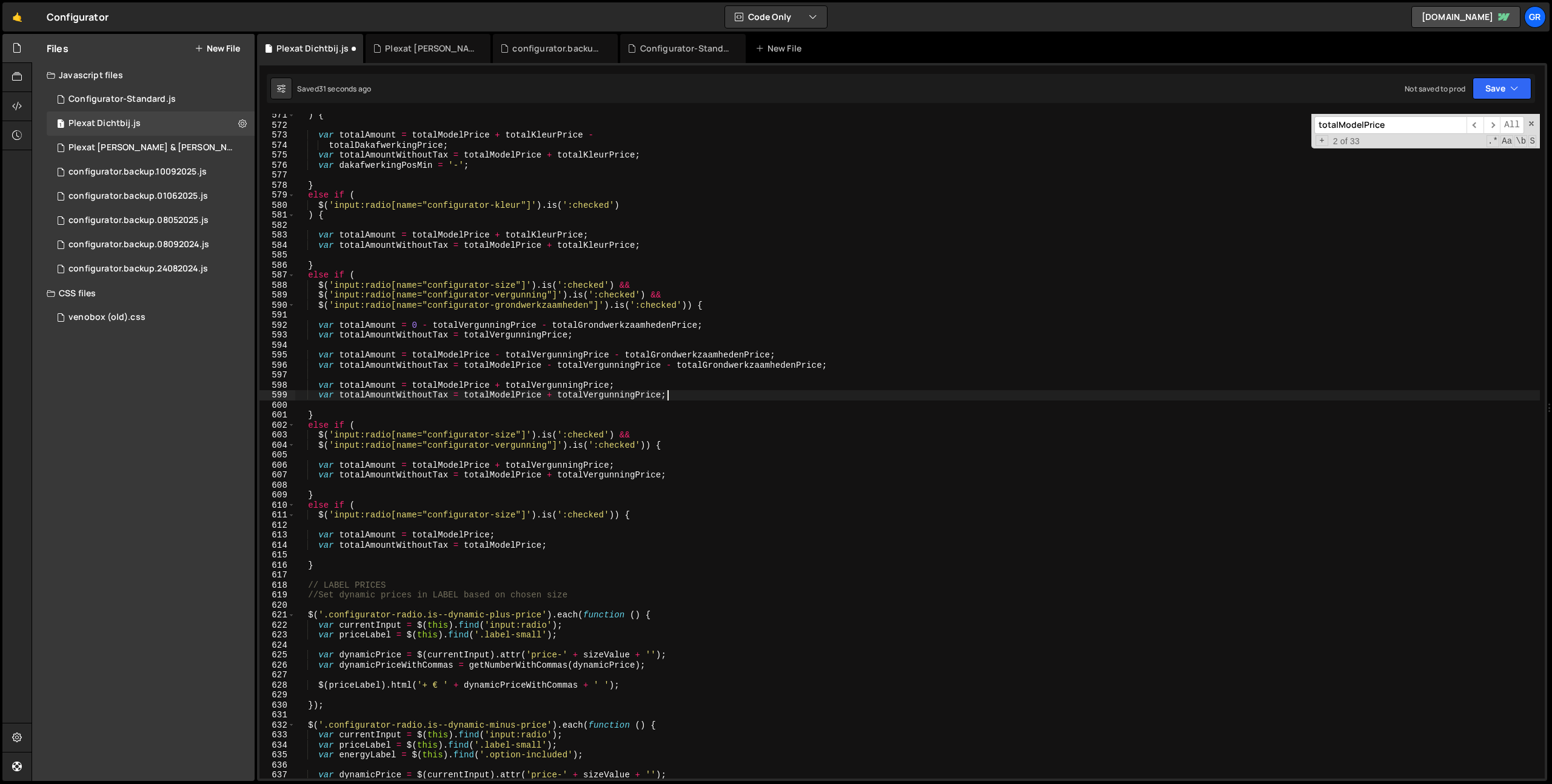
click at [603, 327] on div ") { var totalAmount = totalModelPrice + totalKleurPrice - totalDakafwerkingPric…" at bounding box center [917, 453] width 1244 height 684
click at [608, 381] on div ") { var totalAmount = totalModelPrice + totalKleurPrice - totalDakafwerkingPric…" at bounding box center [917, 453] width 1244 height 684
paste textarea "totalGrondwerkzaamhedenPrice"
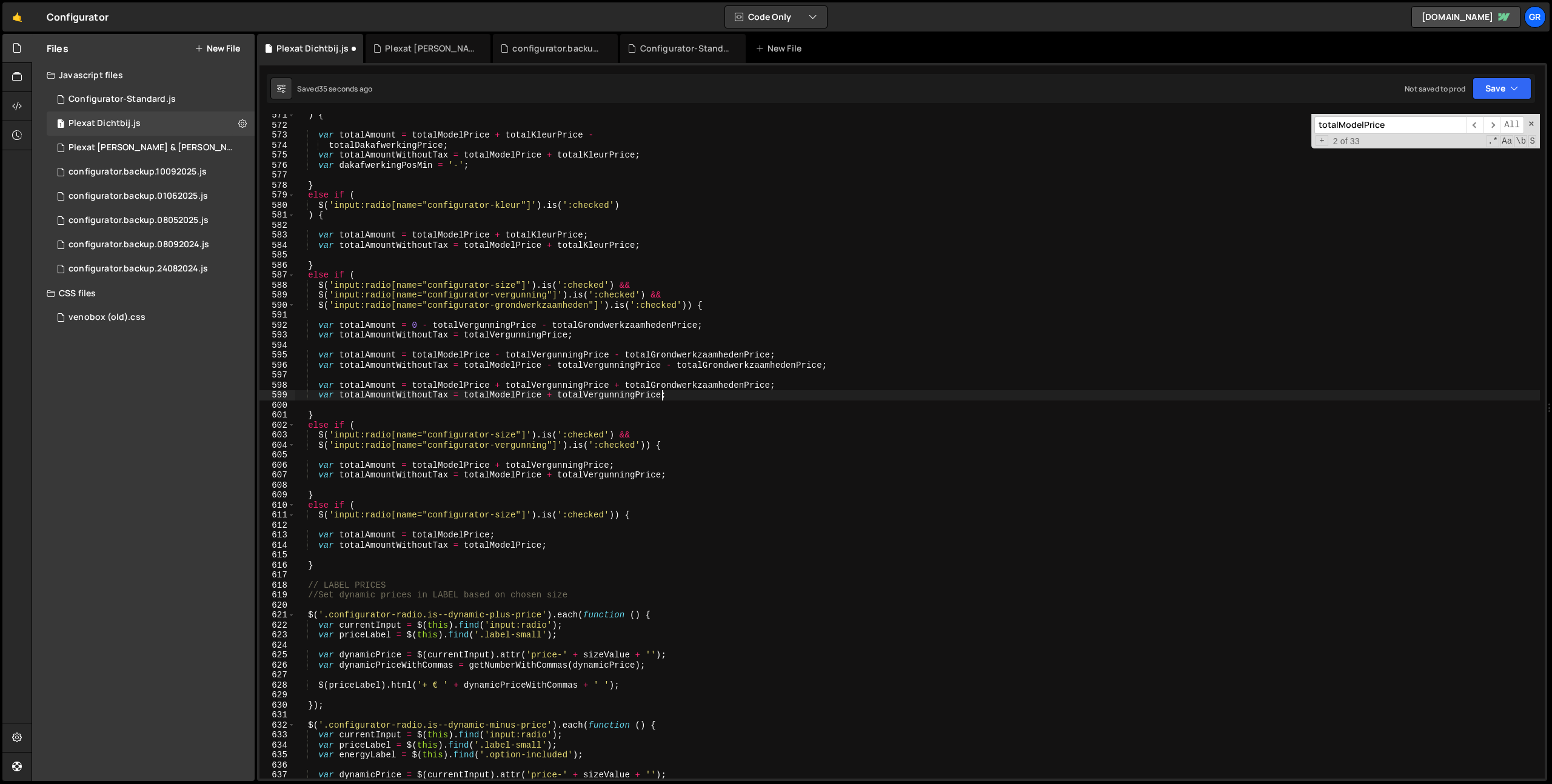
click at [664, 397] on div ") { var totalAmount = totalModelPrice + totalKleurPrice - totalDakafwerkingPric…" at bounding box center [917, 453] width 1244 height 684
paste textarea "totalGrondwerkzaamhedenPrice"
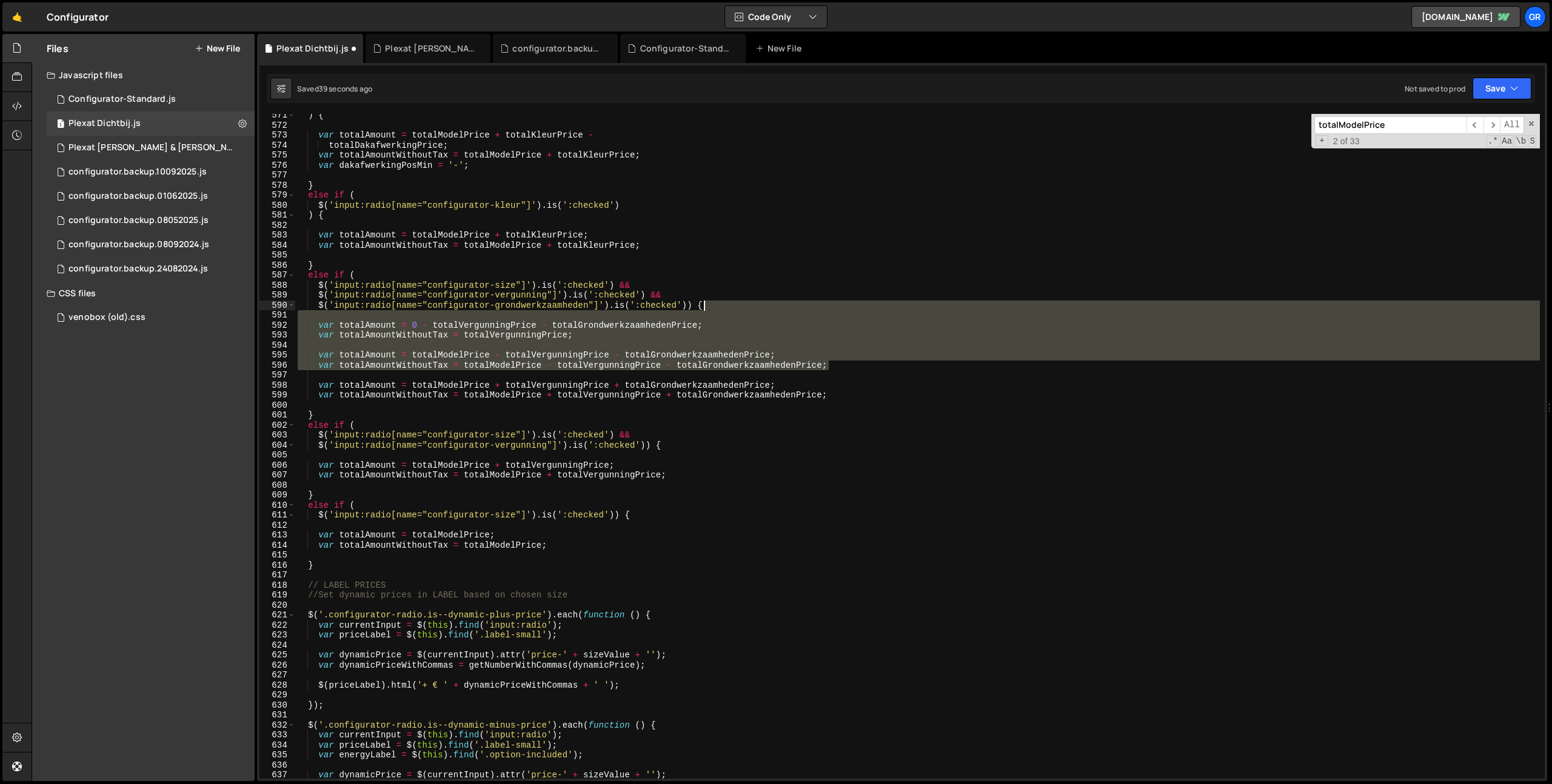
drag, startPoint x: 886, startPoint y: 368, endPoint x: 883, endPoint y: 308, distance: 60.1
click at [883, 308] on div ") { var totalAmount = totalModelPrice + totalKleurPrice - totalDakafwerkingPric…" at bounding box center [917, 453] width 1244 height 684
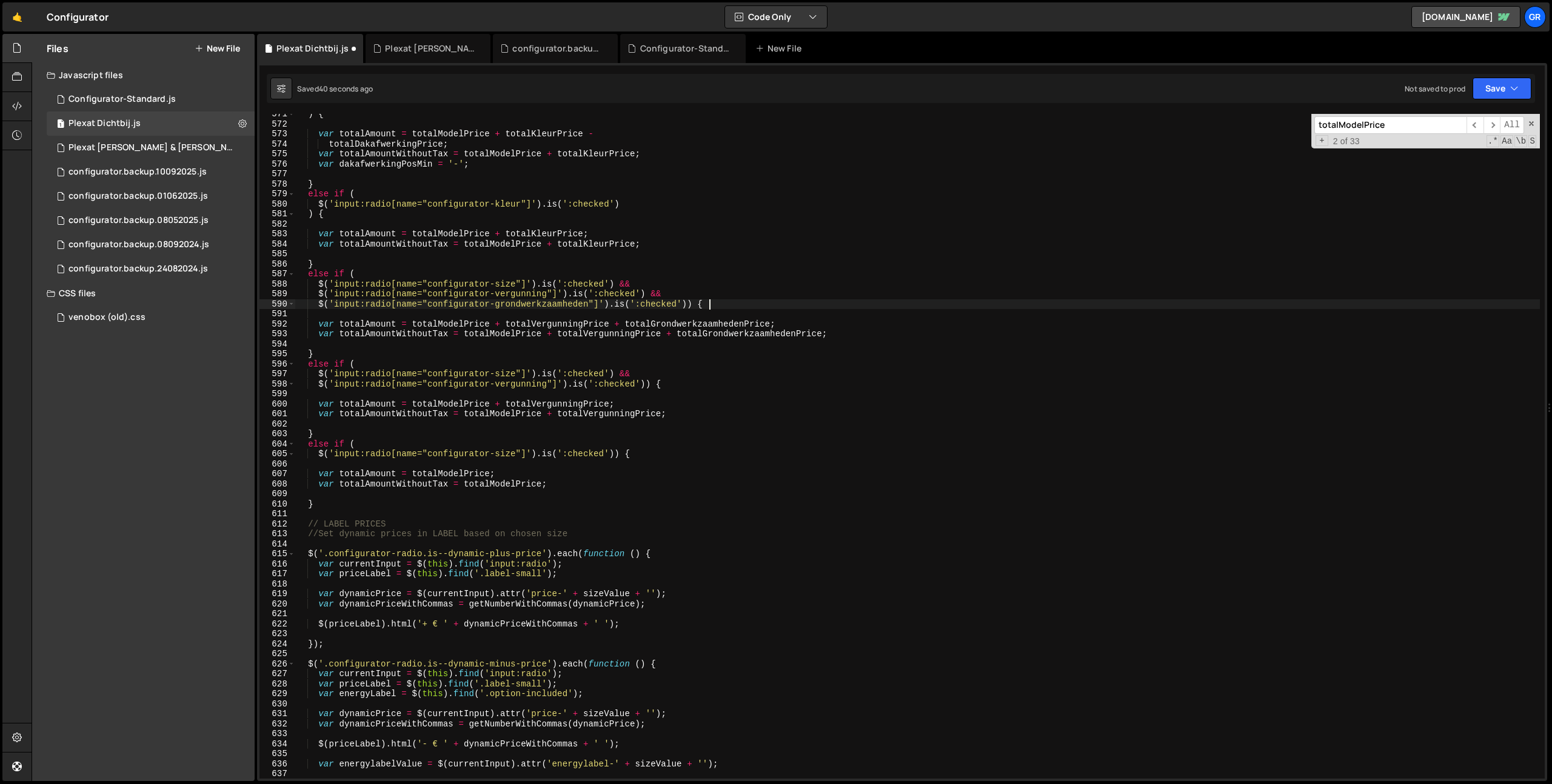
scroll to position [5703, 0]
click at [1483, 91] on button "Save" at bounding box center [1502, 89] width 59 height 22
click at [1469, 116] on div "Save to Staging S" at bounding box center [1461, 118] width 126 height 12
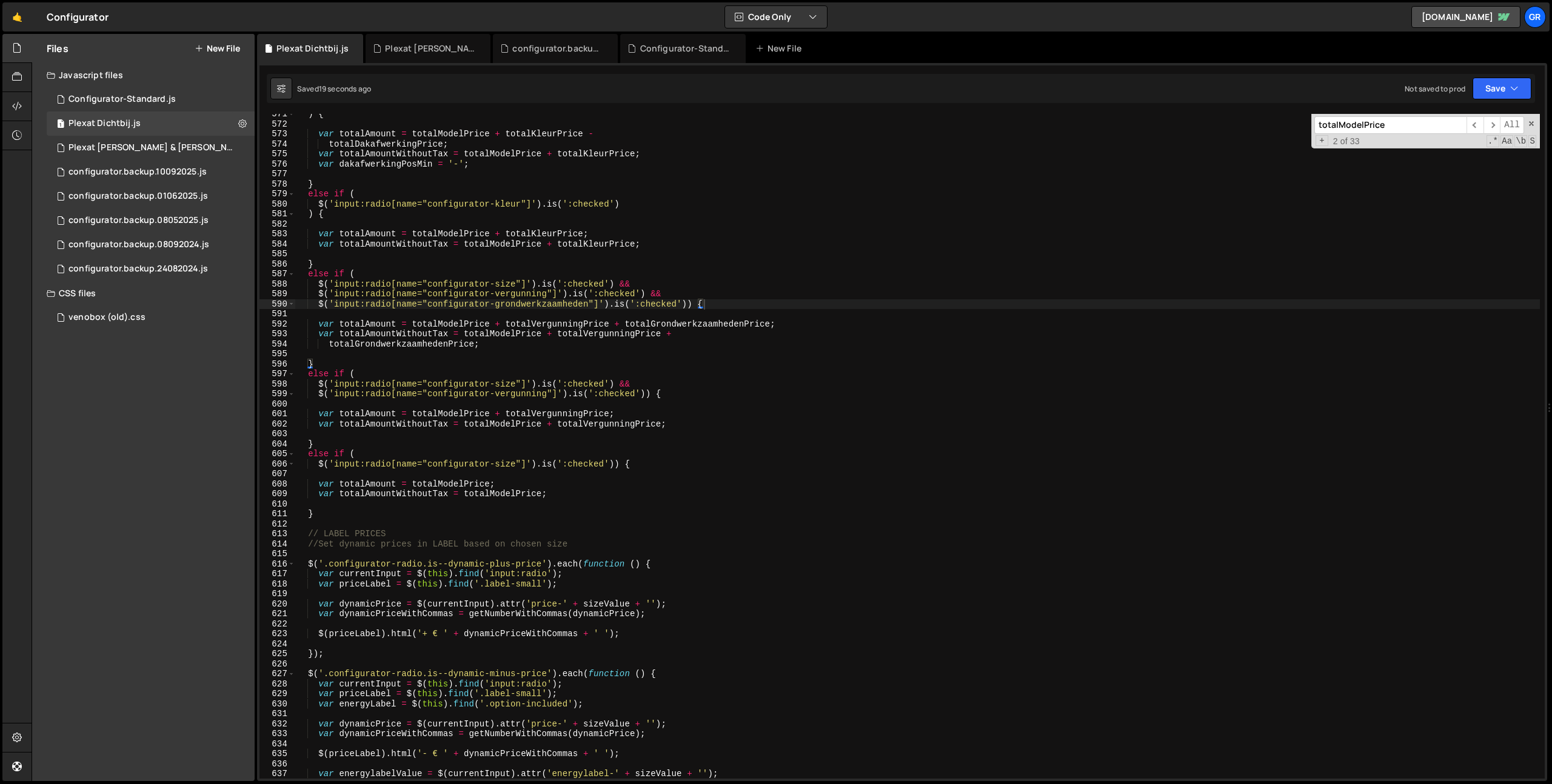
click at [427, 303] on div ") { var totalAmount = totalModelPrice + totalKleurPrice - totalDakafwerkingPric…" at bounding box center [917, 451] width 1244 height 684
click at [588, 305] on div ") { var totalAmount = totalModelPrice + totalKleurPrice - totalDakafwerkingPric…" at bounding box center [917, 451] width 1244 height 684
paste textarea "var totalAmount = totalModelPrice + totalVergunningPrice + totalGrondwerkzaamhe…"
click at [670, 322] on div ") { var totalAmount = totalModelPrice + totalKleurPrice - totalDakafwerkingPric…" at bounding box center [917, 451] width 1244 height 684
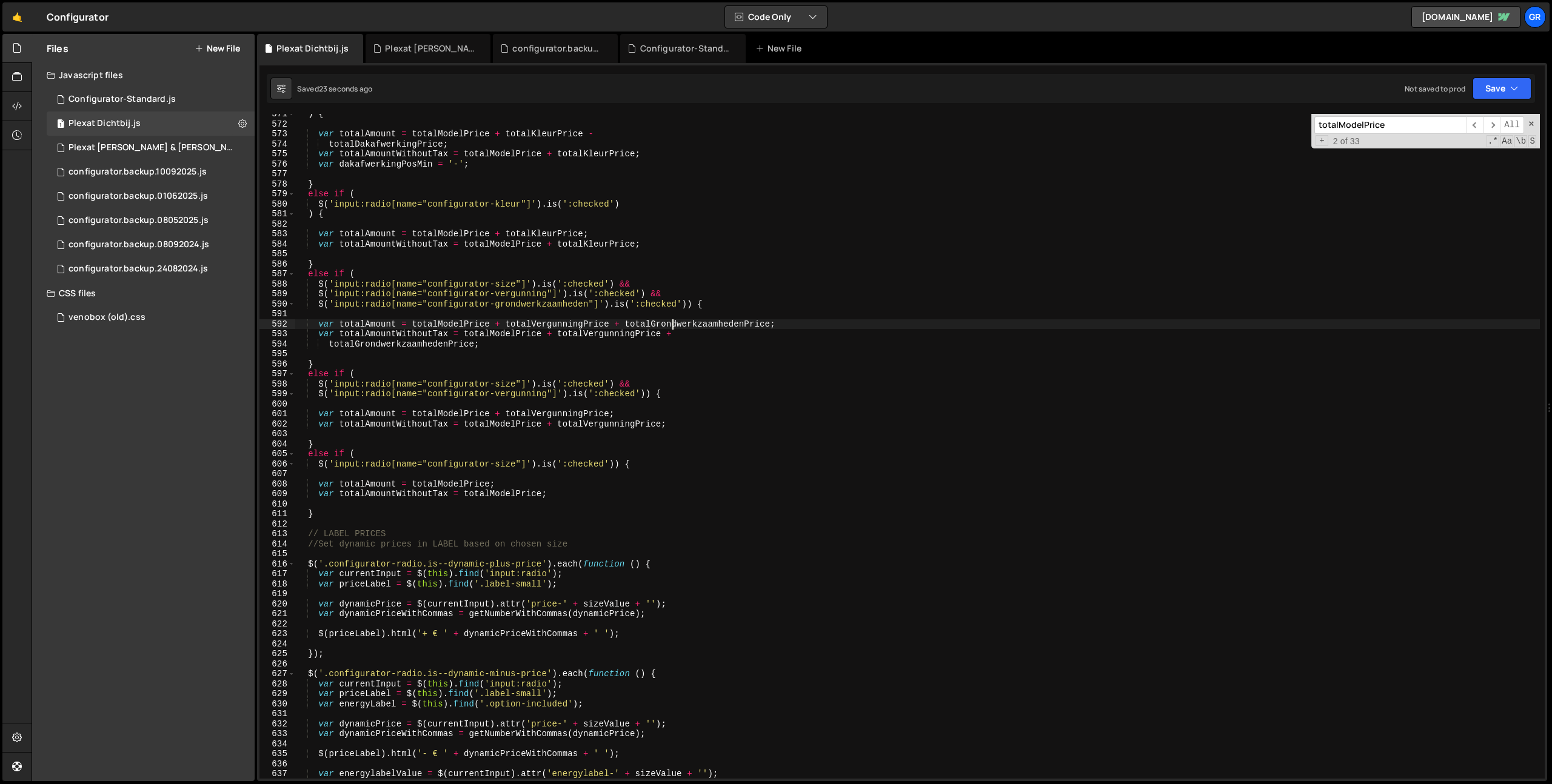
click at [670, 322] on div ") { var totalAmount = totalModelPrice + totalKleurPrice - totalDakafwerkingPric…" at bounding box center [917, 451] width 1244 height 684
click at [779, 362] on div ") { var totalAmount = totalModelPrice + totalKleurPrice - totalDakafwerkingPric…" at bounding box center [917, 451] width 1244 height 684
type textarea "}"
paste input "Grondwerkzaamheden"
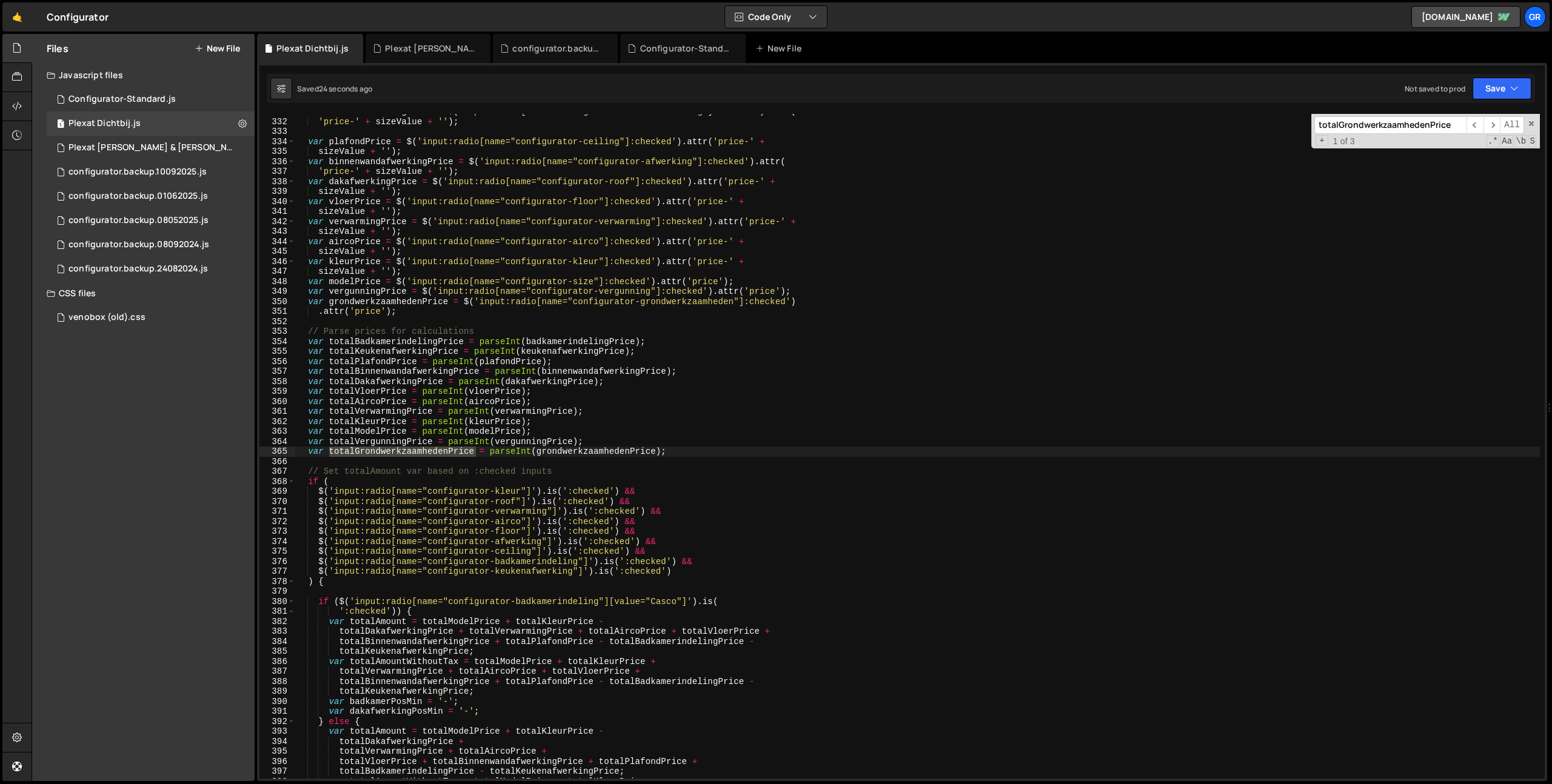
scroll to position [3306, 0]
type input "totalGrondwerkzaamhedenPrice"
click at [411, 302] on div "var keukenafwerkingPrice = $ ( 'input:radio[name="configurator-keukenafwerking"…" at bounding box center [917, 449] width 1244 height 684
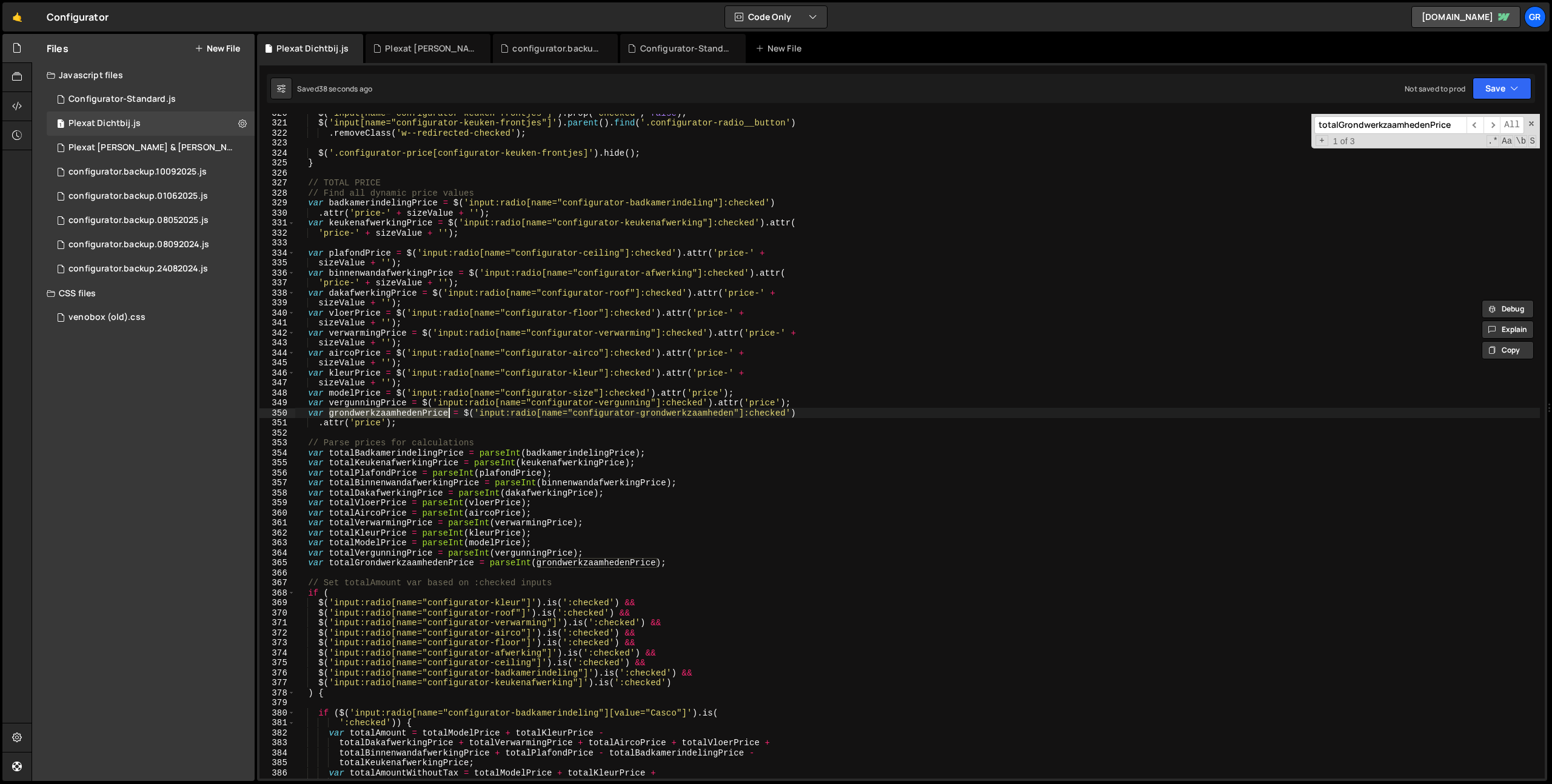
scroll to position [3194, 0]
click at [714, 256] on div "$ ( 'input[name="configurator-keuken-frontjes"]' ) . prop ( 'checked' , false )…" at bounding box center [917, 451] width 1244 height 684
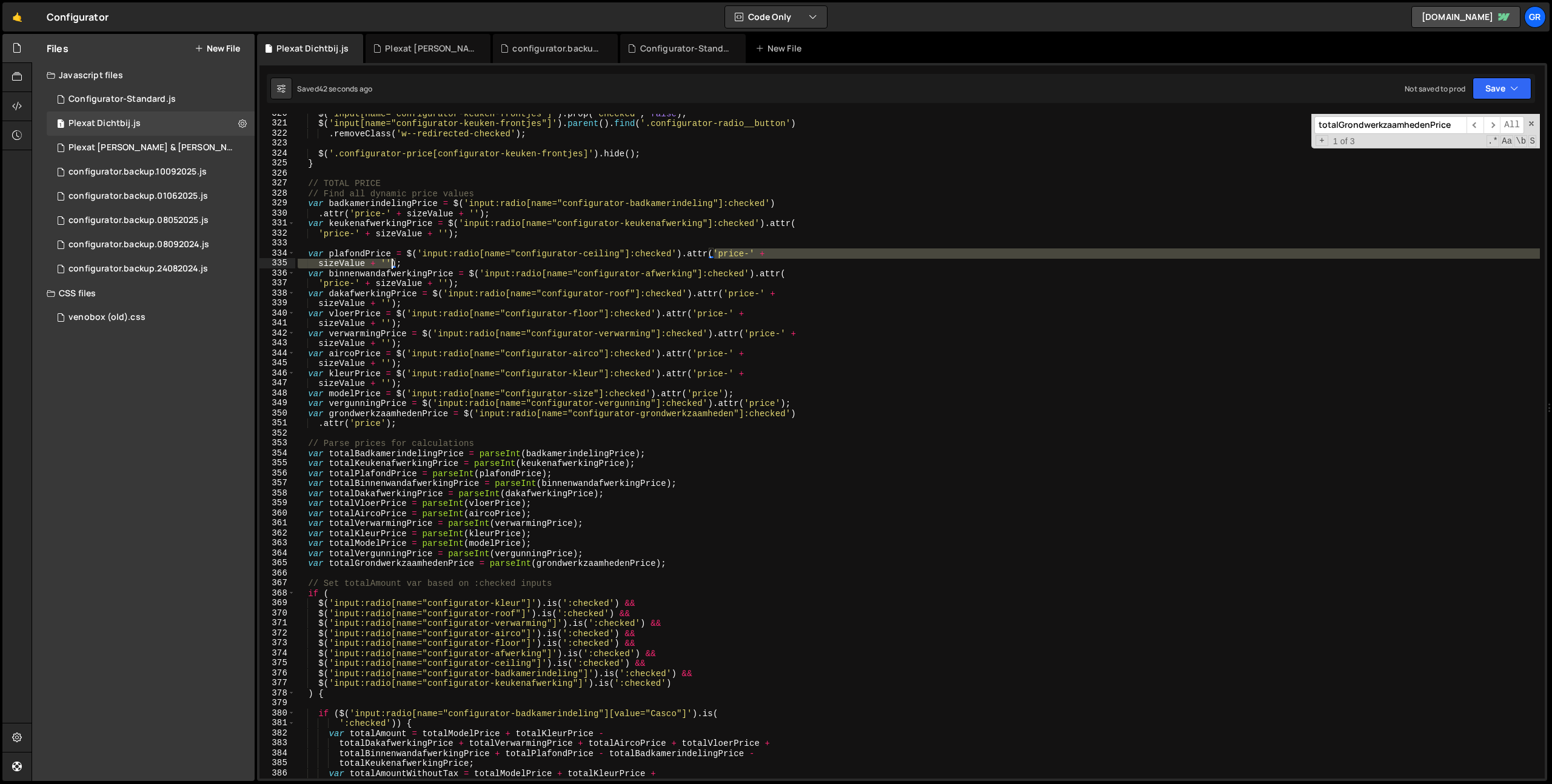
click at [392, 265] on div "$ ( 'input[name="configurator-keuken-frontjes"]' ) . prop ( 'checked' , false )…" at bounding box center [917, 451] width 1244 height 684
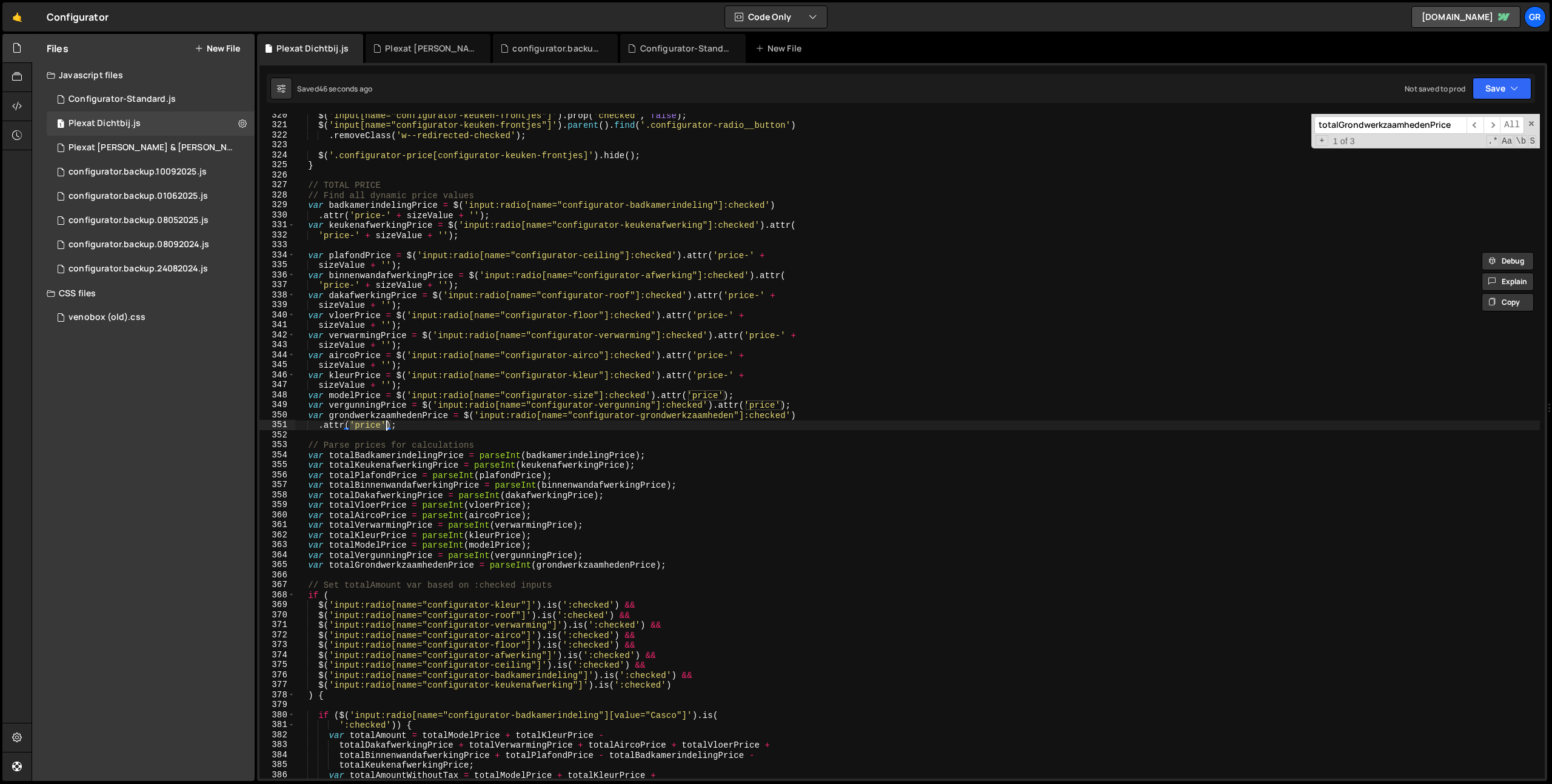
drag, startPoint x: 350, startPoint y: 424, endPoint x: 384, endPoint y: 422, distance: 34.1
click at [384, 422] on div "$ ( 'input[name="configurator-keuken-frontjes"]' ) . prop ( 'checked' , false )…" at bounding box center [917, 453] width 1244 height 684
paste textarea "sizeValue + '"
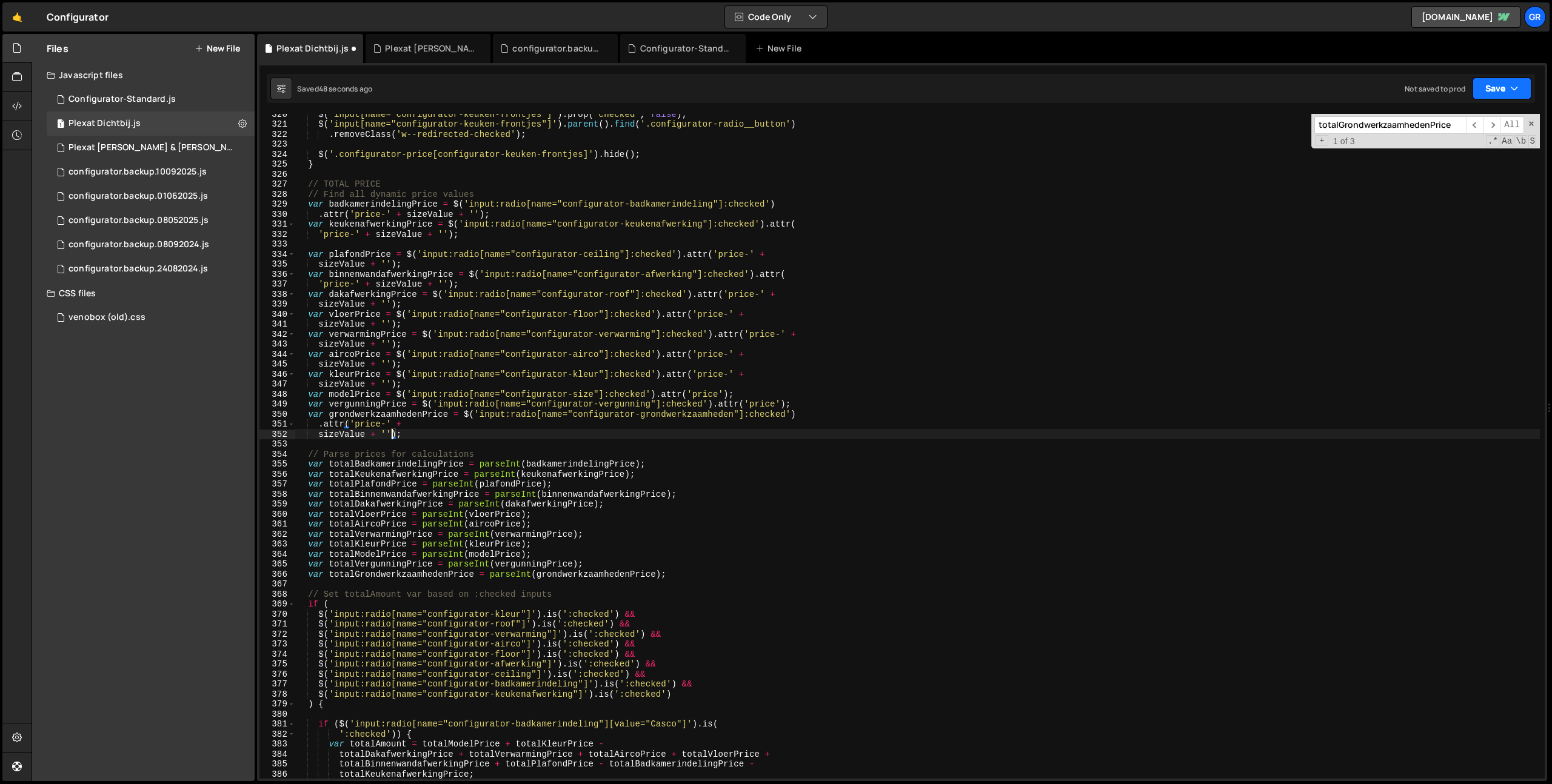
click at [1499, 84] on button "Save" at bounding box center [1502, 89] width 59 height 22
click at [1477, 130] on div "Saved 48 seconds ago" at bounding box center [1461, 131] width 126 height 15
click at [498, 426] on div "$ ( 'input[name="configurator-keuken-frontjes"]' ) . prop ( 'checked' , false )…" at bounding box center [917, 451] width 1244 height 684
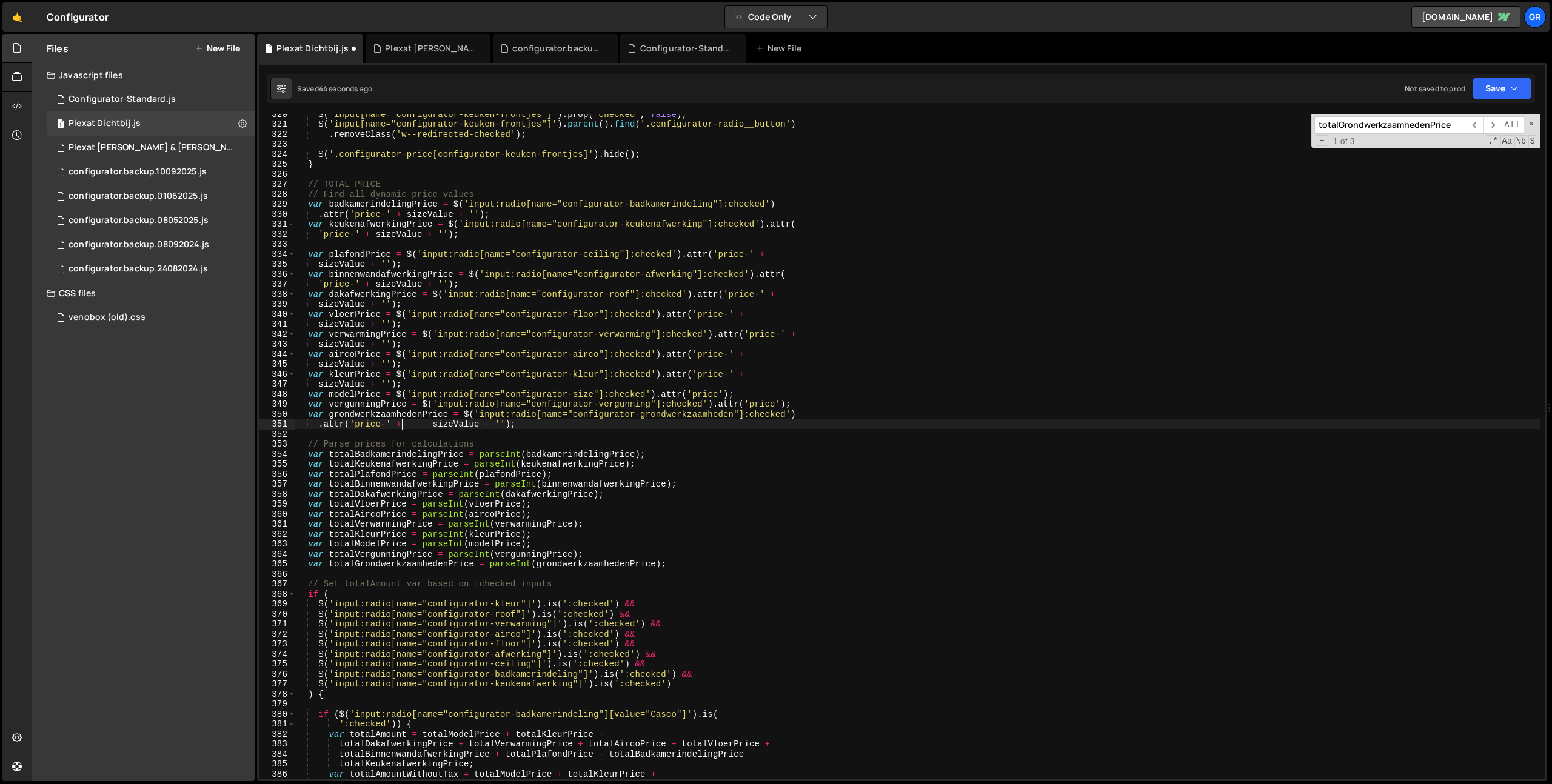
click at [414, 423] on div "$ ( 'input[name="configurator-keuken-frontjes"]' ) . prop ( 'checked' , false )…" at bounding box center [917, 451] width 1244 height 684
click at [809, 410] on div "$ ( 'input[name="configurator-keuken-frontjes"]' ) . prop ( 'checked' , false )…" at bounding box center [917, 451] width 1244 height 684
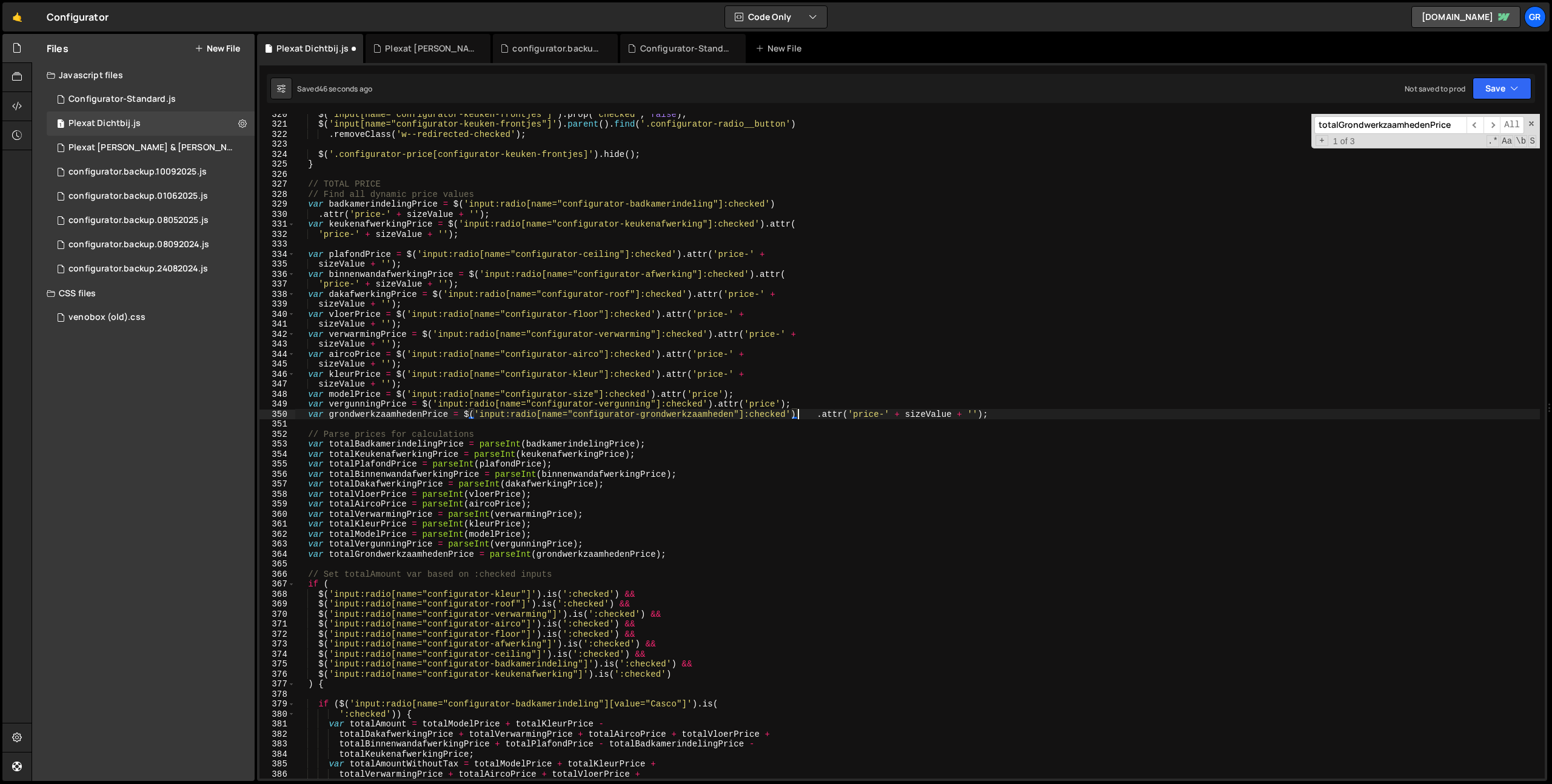
click at [809, 410] on div "$ ( 'input[name="configurator-keuken-frontjes"]' ) . prop ( 'checked' , false )…" at bounding box center [917, 451] width 1244 height 684
click at [1524, 81] on button "Save" at bounding box center [1502, 89] width 59 height 22
click at [1492, 114] on div "Save to Staging S" at bounding box center [1461, 118] width 126 height 12
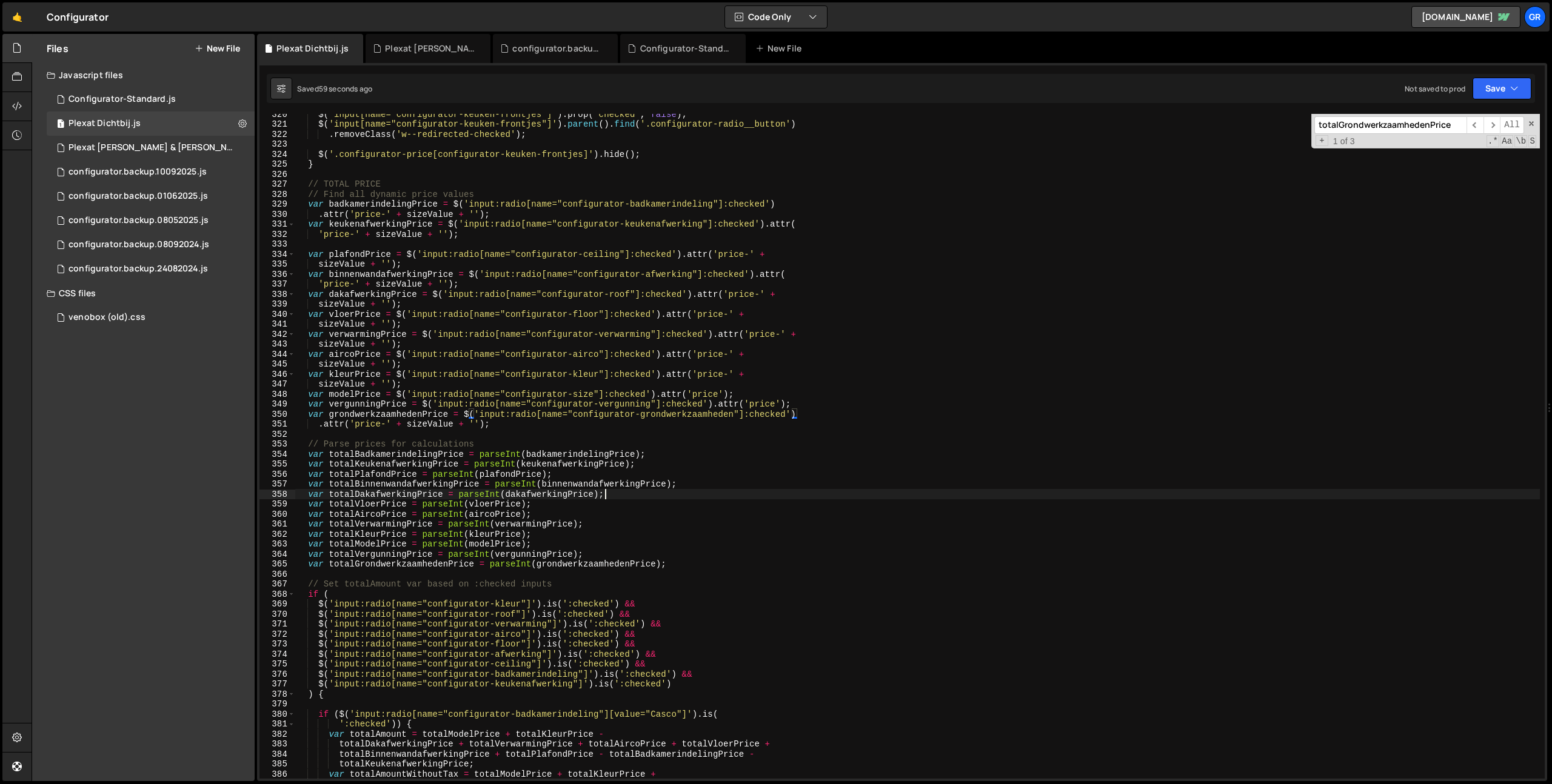
click at [828, 491] on div "$ ( 'input[name="configurator-keuken-frontjes"]' ) . prop ( 'checked' , false )…" at bounding box center [917, 451] width 1244 height 684
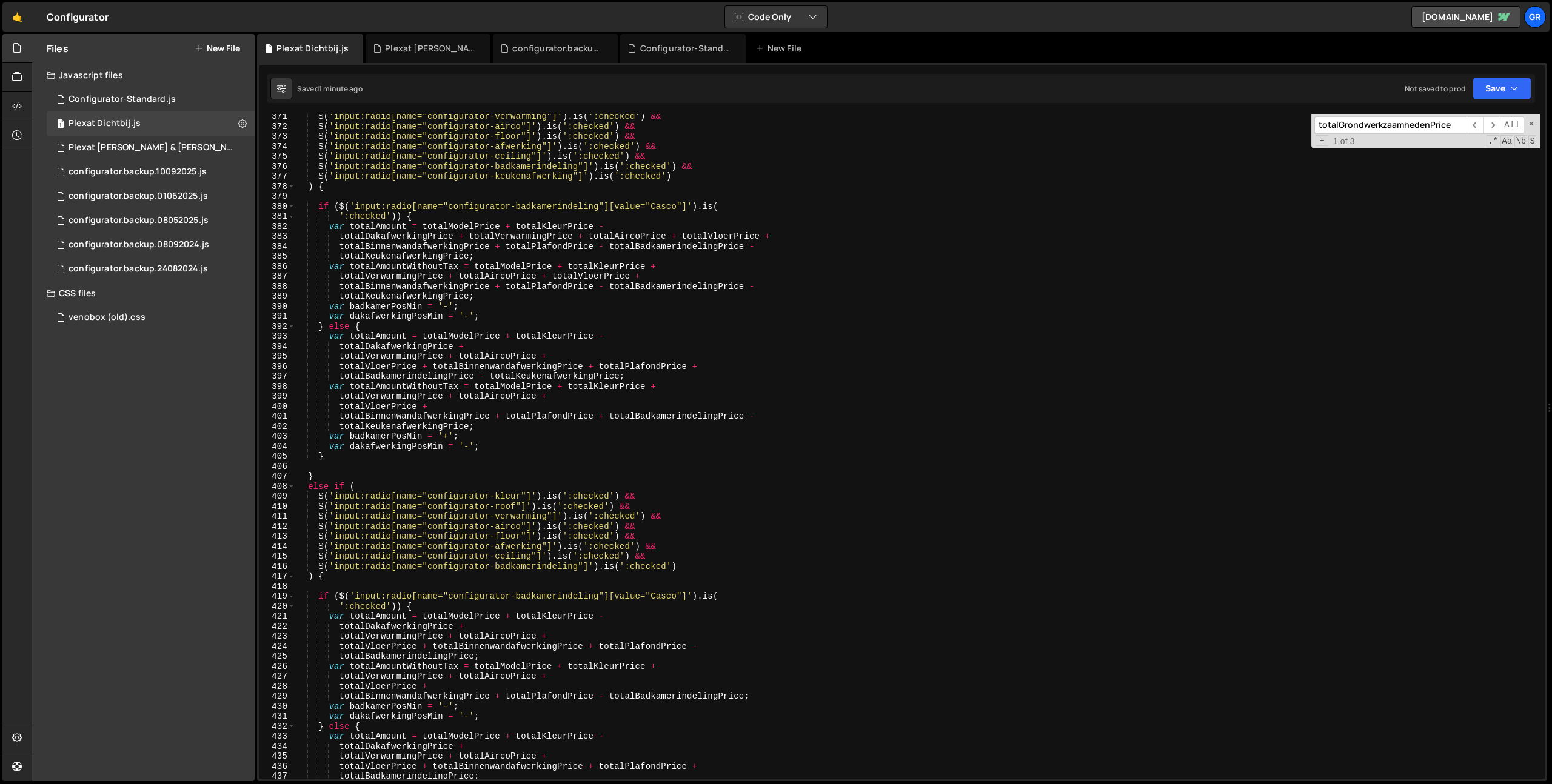
scroll to position [4170, 0]
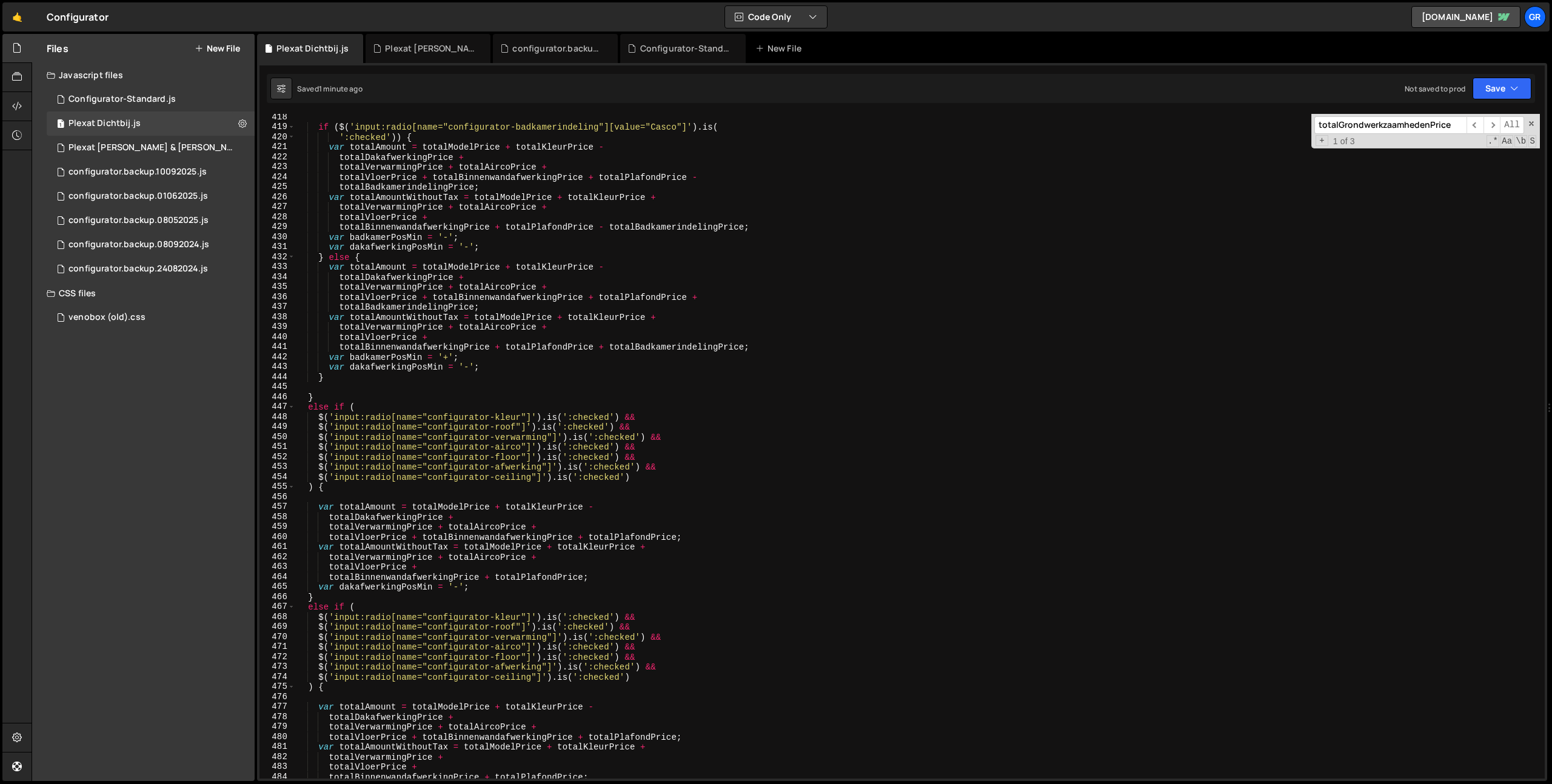
click at [828, 491] on div "if ( $ ( 'input:radio[name="configurator-badkamerindeling"][value="Casco"]' ) .…" at bounding box center [917, 455] width 1244 height 684
type textarea ") {"
type input "price"
type textarea "$('input:radio[name="configurator-ceiling"]').is(':checked')"
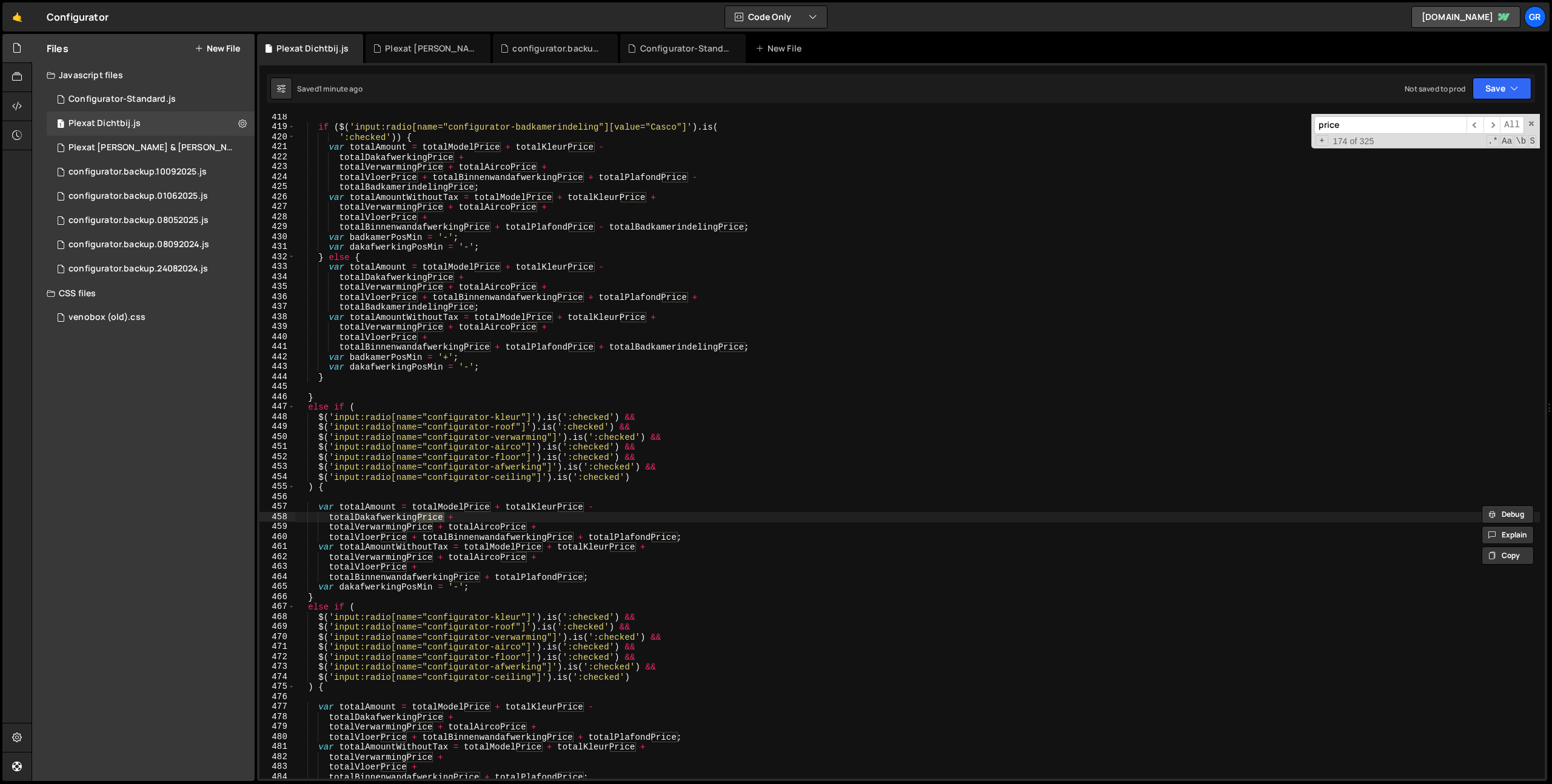
click at [816, 480] on div "if ( $ ( 'input:radio[name="configurator-badkamerindeling"][value="Casco"]' ) .…" at bounding box center [917, 455] width 1244 height 684
paste input "configurator-"
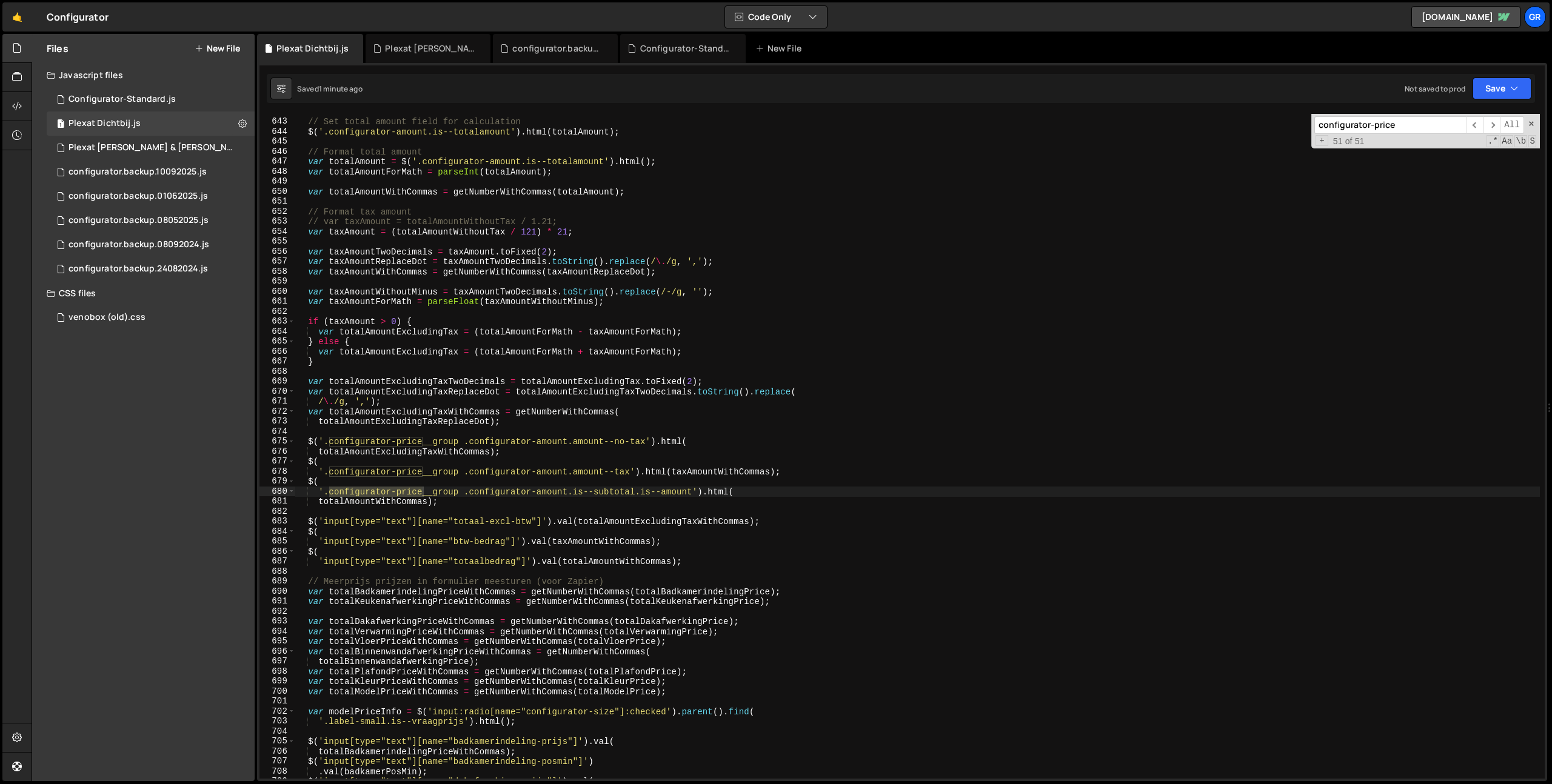
scroll to position [0, 0]
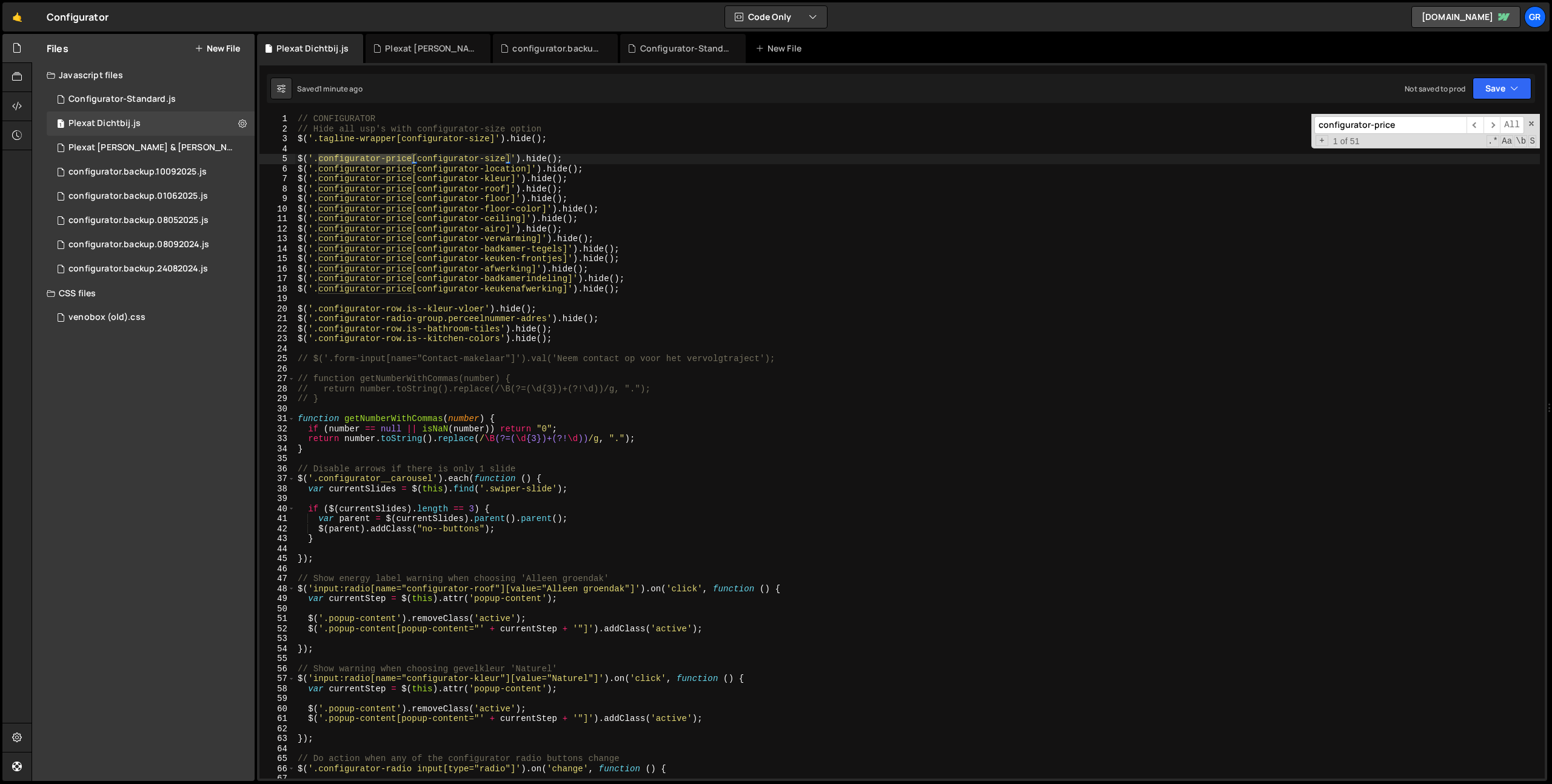
type input "configurator-price"
click at [496, 160] on div "// CONFIGURATOR // Hide all usp's with configurator-size option $ ( '.tagline-w…" at bounding box center [917, 456] width 1244 height 684
click at [619, 160] on div "// CONFIGURATOR // Hide all usp's with configurator-size option $ ( '.tagline-w…" at bounding box center [917, 456] width 1244 height 684
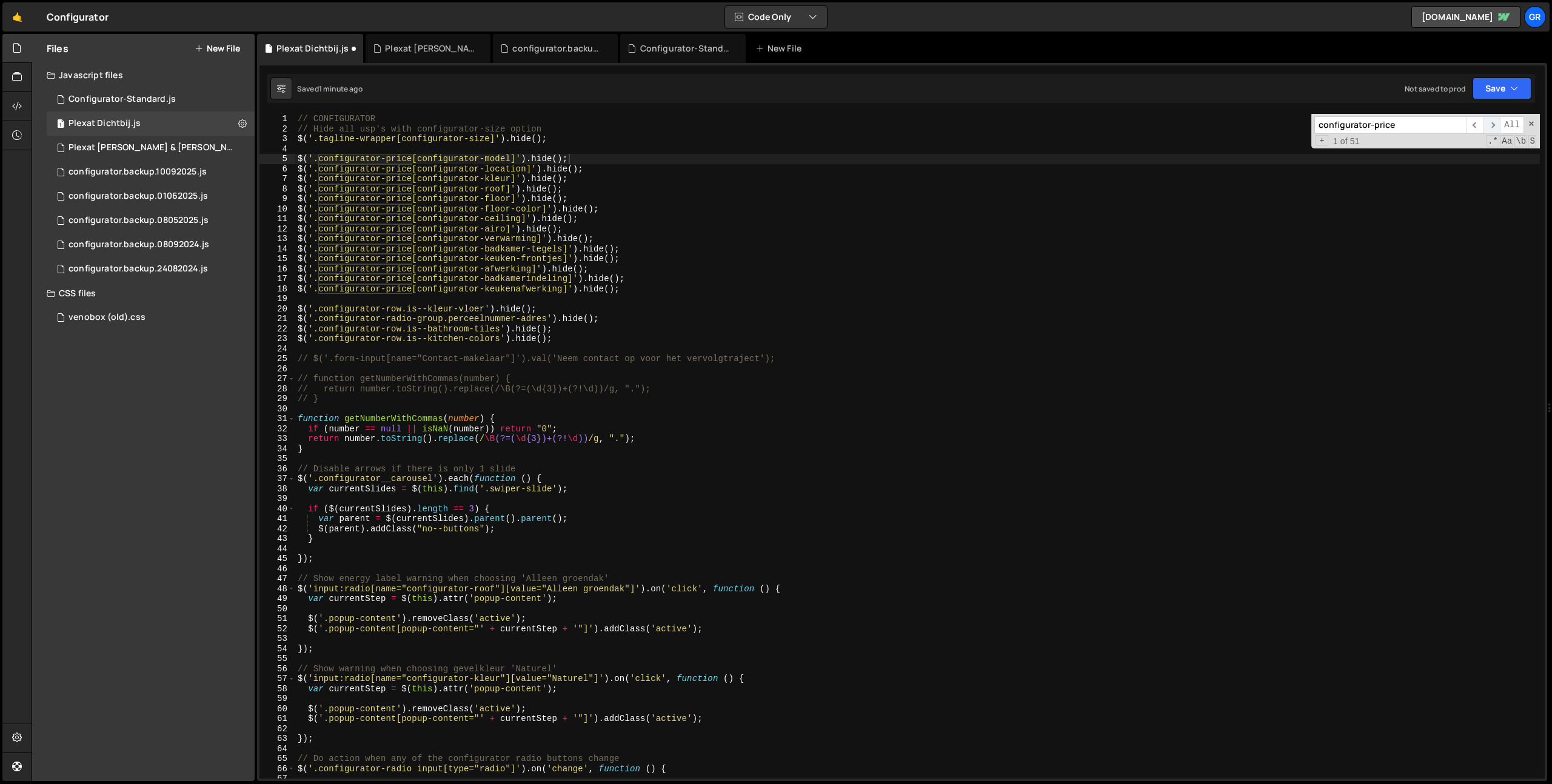
click at [1492, 123] on span "​" at bounding box center [1492, 125] width 17 height 17
click at [561, 338] on div "// CONFIGURATOR // Hide all usp's with configurator-size option $ ( '.tagline-w…" at bounding box center [917, 456] width 1244 height 684
click at [1495, 124] on span "​" at bounding box center [1492, 125] width 17 height 17
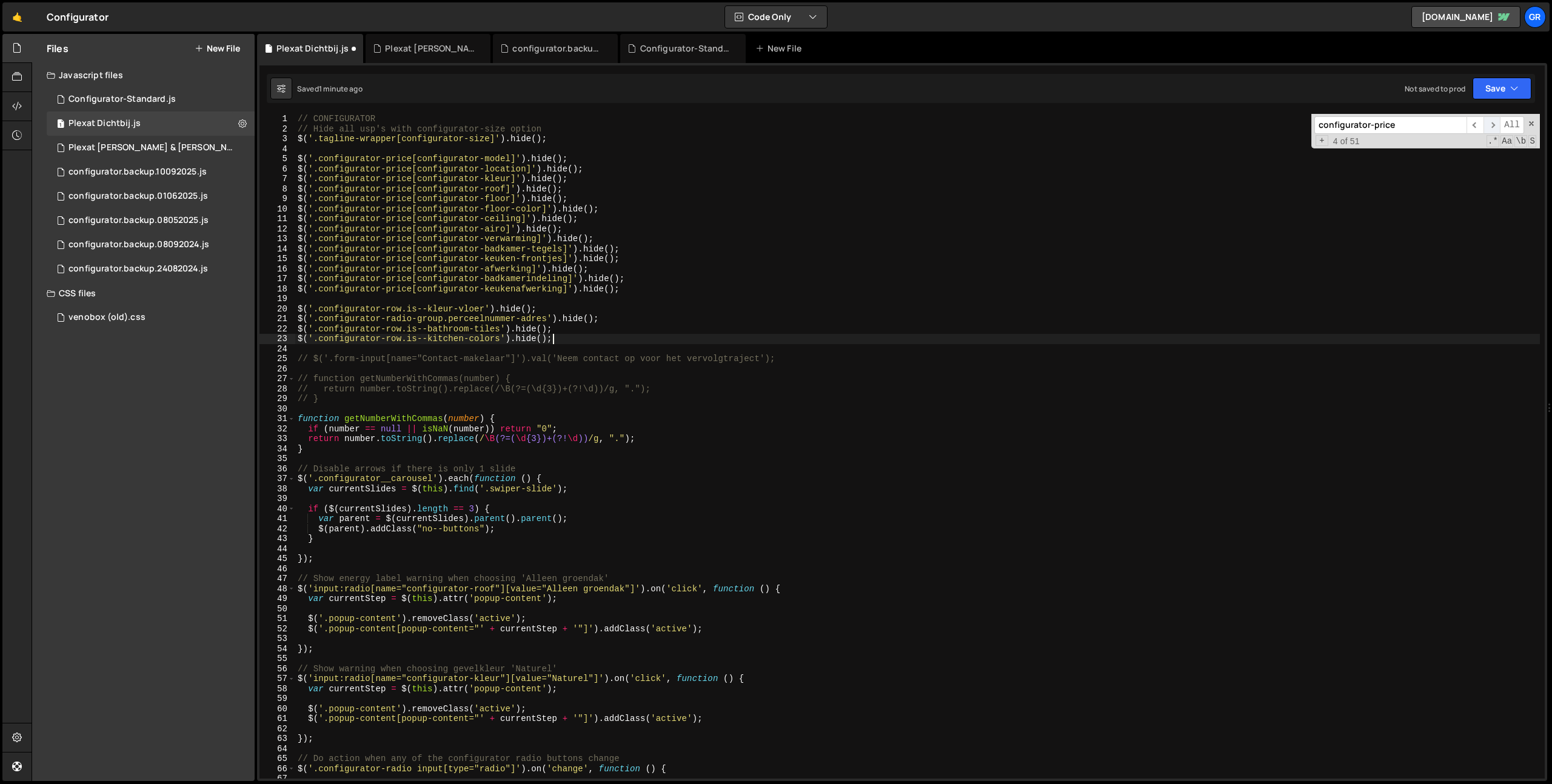
scroll to position [1647, 0]
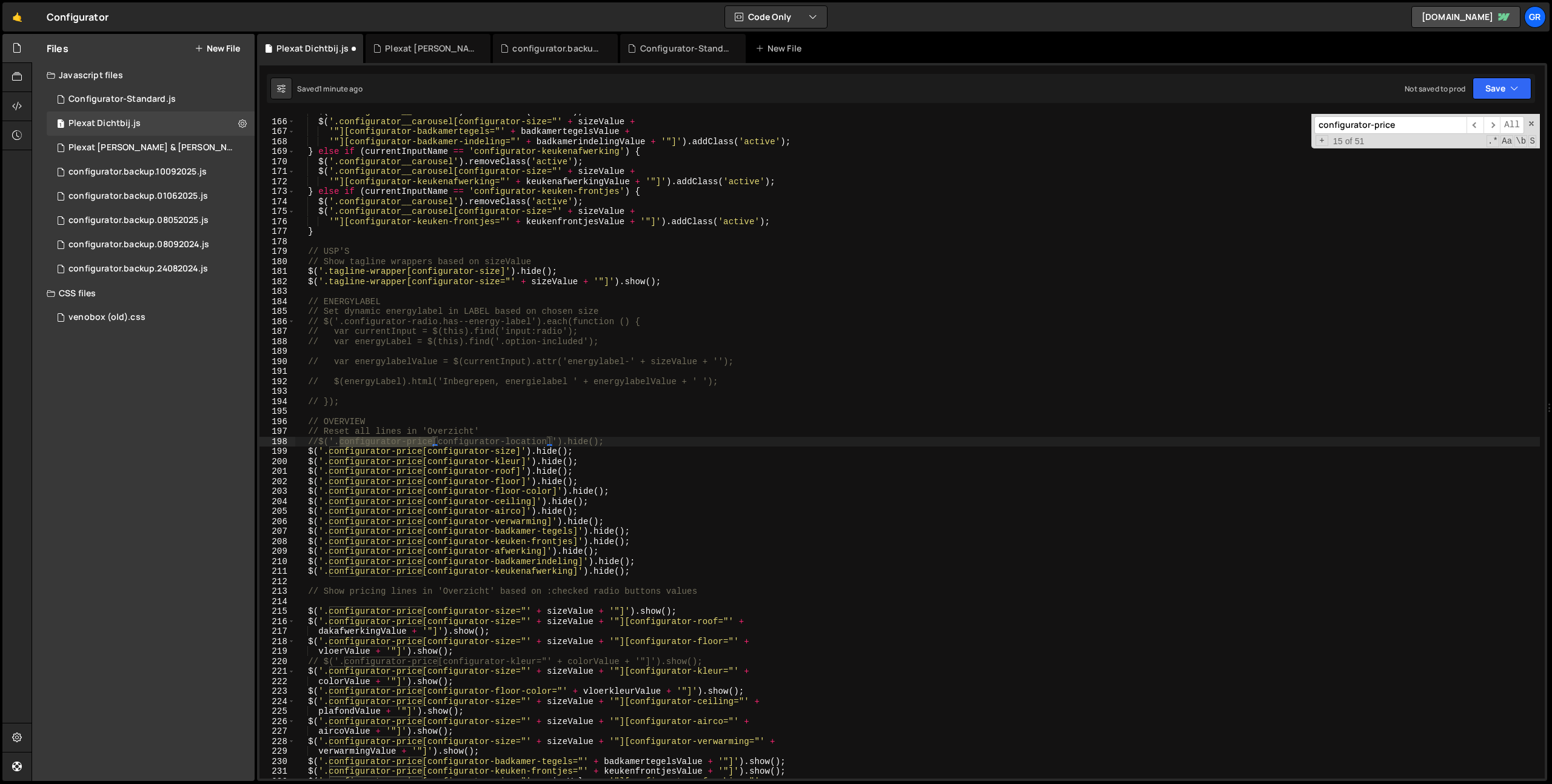
click at [500, 455] on div "$ ( '.configurator__carousel' ) . removeClass ( 'active' ) ; $ ( '.configurator…" at bounding box center [917, 449] width 1244 height 684
paste textarea "configurator-pric"
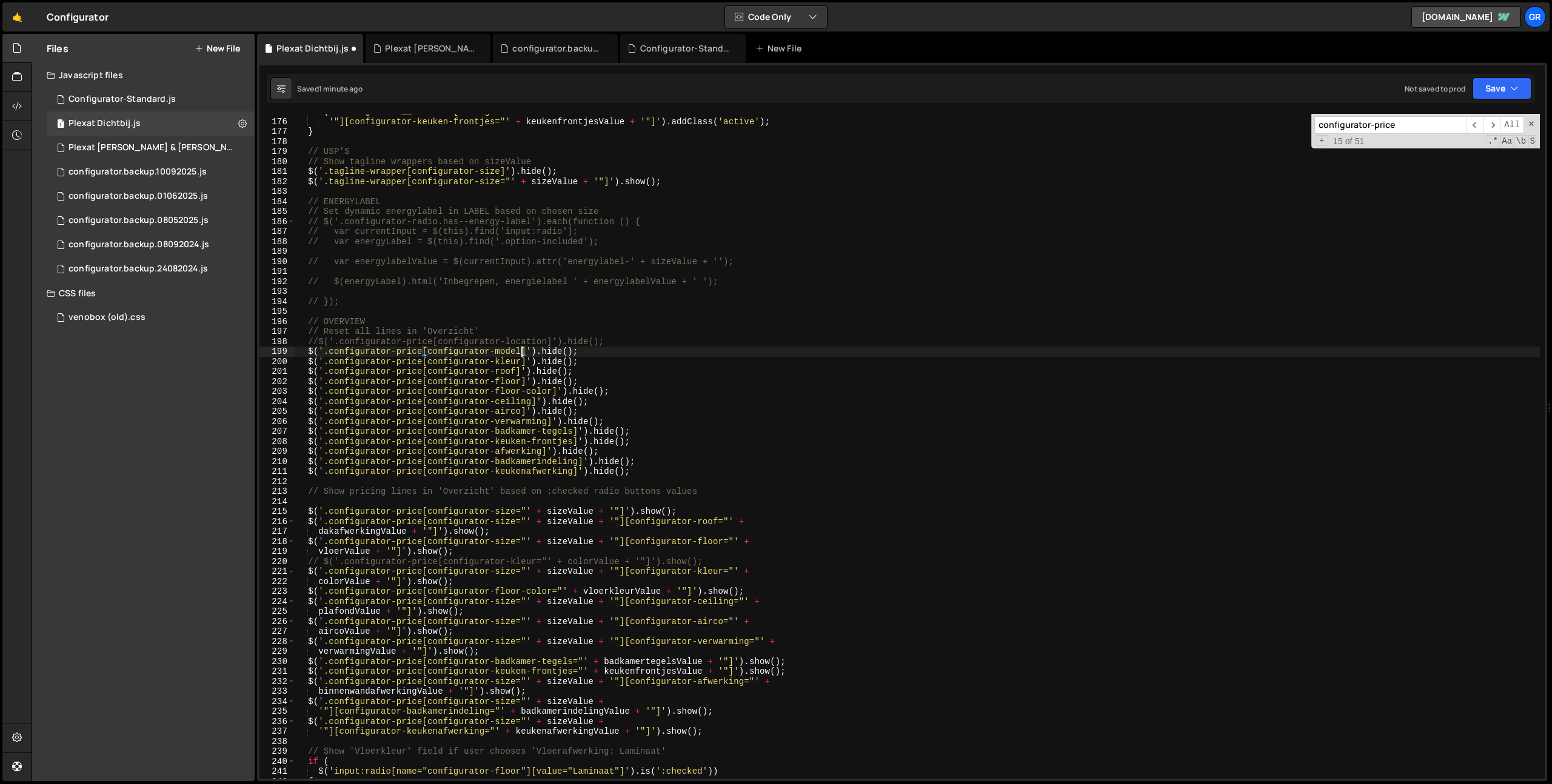
click at [502, 510] on div "$ ( '.configurator__carousel[configurator-size="' + sizeValue + '"][configurato…" at bounding box center [917, 449] width 1244 height 684
paste textarea "configurator-pric"
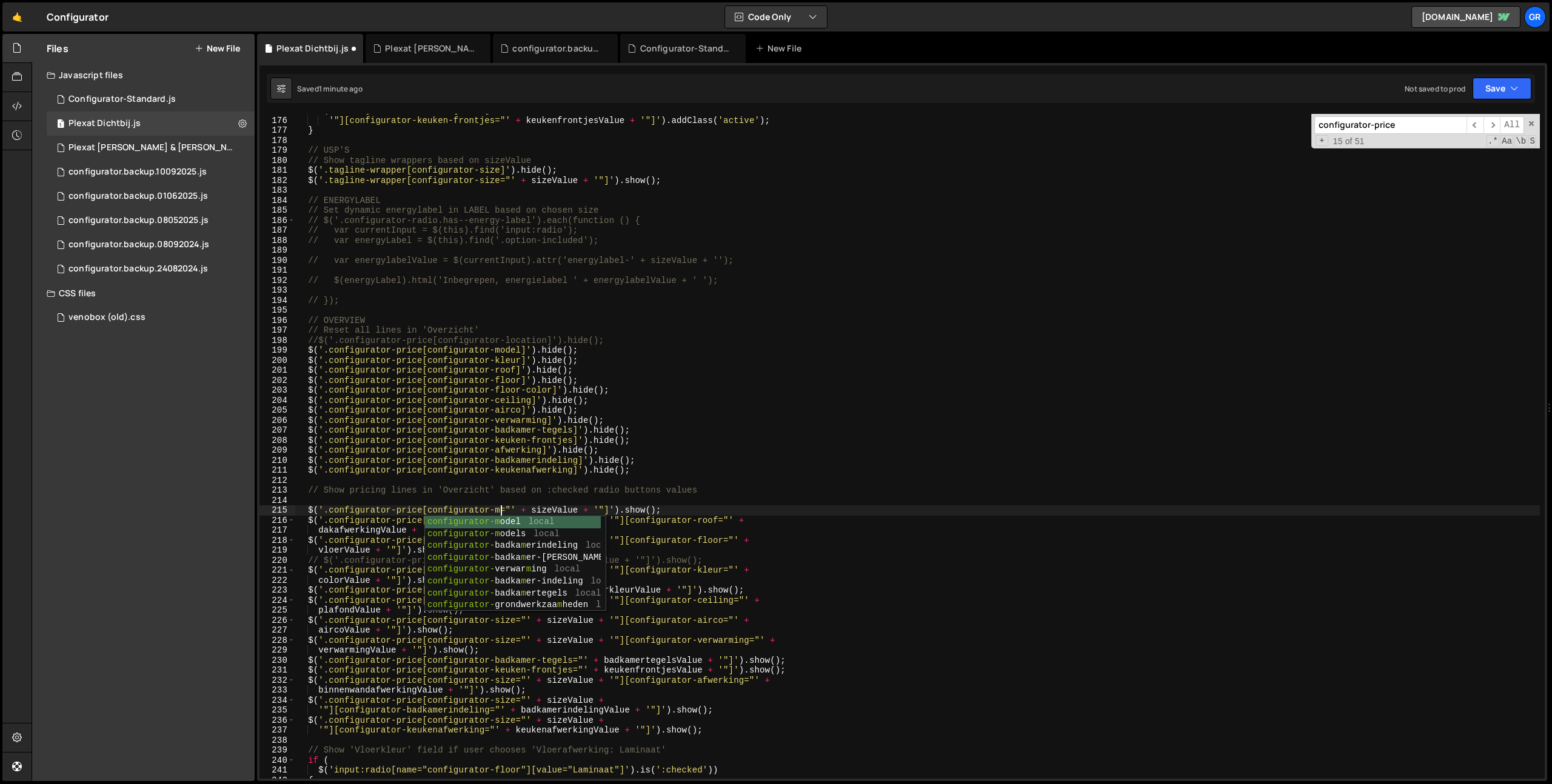
type textarea "$('.configurator-price[configurator-model="' + sizeValue + '"]').show();"
click at [620, 505] on div "$ ( '.configurator__carousel[configurator-size="' + sizeValue + '"][configurato…" at bounding box center [917, 448] width 1244 height 684
drag, startPoint x: 1495, startPoint y: 90, endPoint x: 1482, endPoint y: 116, distance: 29.1
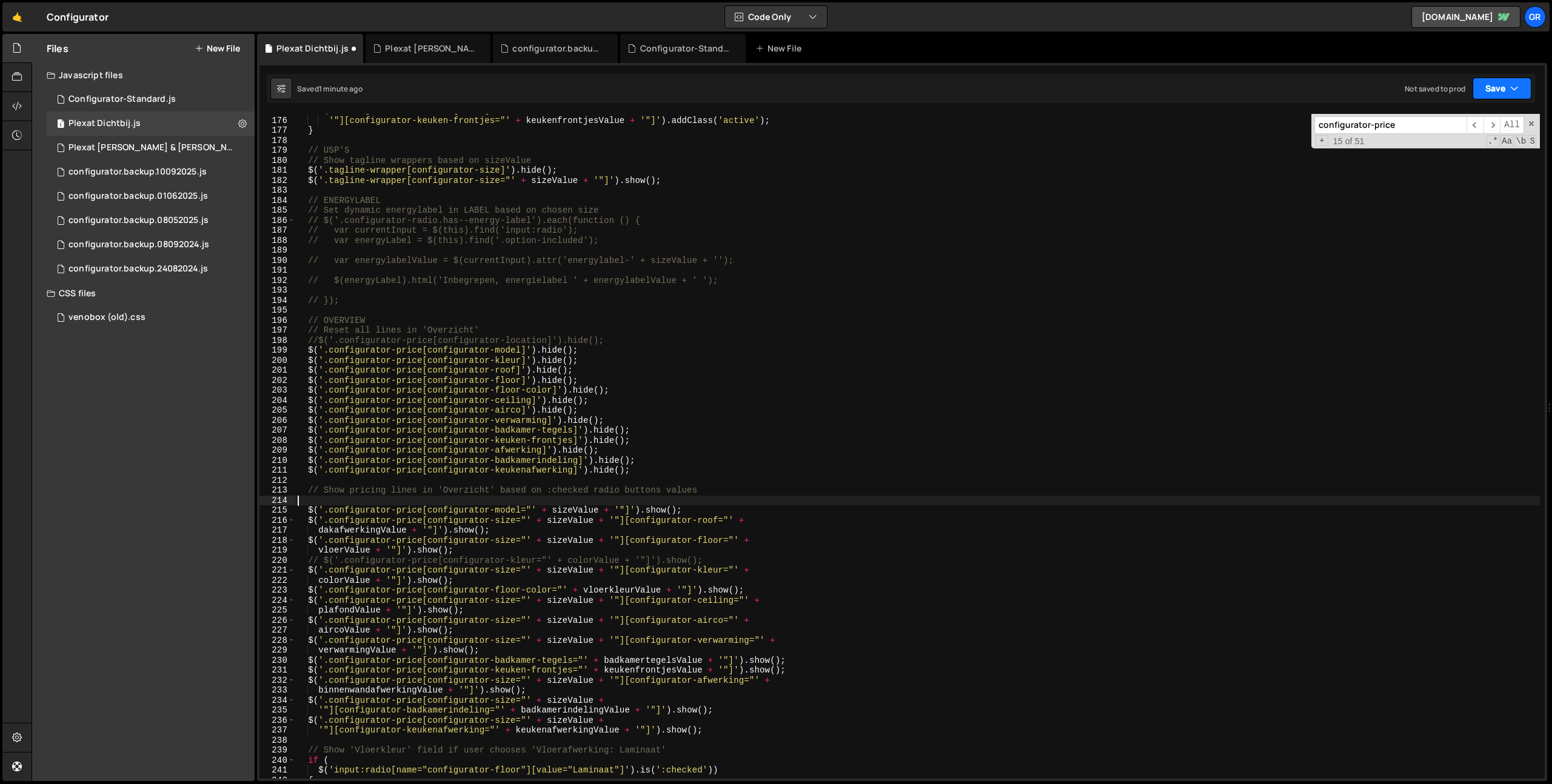
click at [1495, 91] on button "Save" at bounding box center [1502, 89] width 59 height 22
click at [1481, 117] on div "Save to Staging S" at bounding box center [1461, 118] width 126 height 12
type textarea "// });"
click at [643, 299] on div "$ ( '.configurator__carousel[configurator-size="' + sizeValue + '"][configurato…" at bounding box center [917, 448] width 1244 height 684
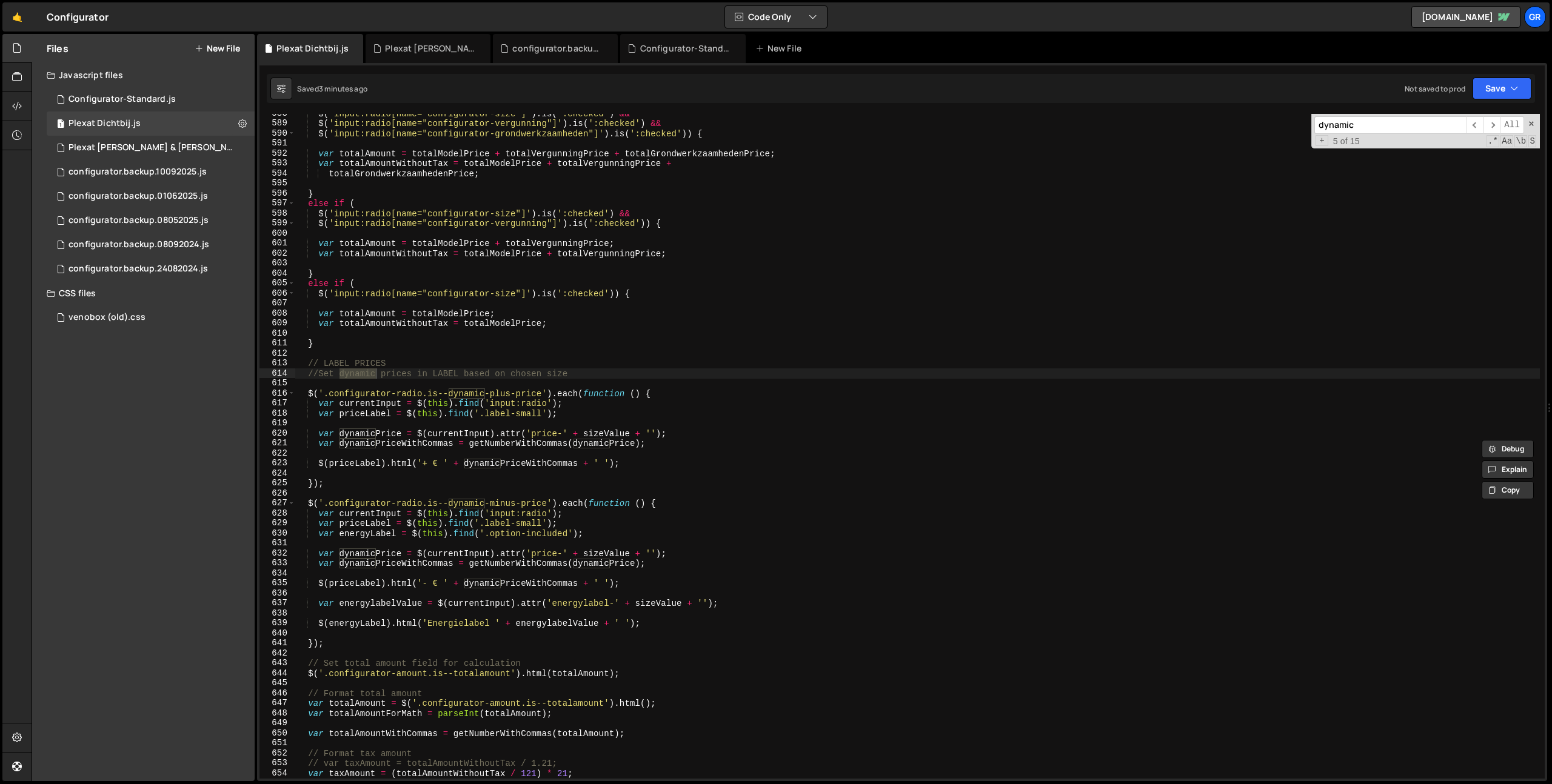
scroll to position [5873, 0]
type input "dynamic"
click at [348, 645] on div "$ ( 'input:radio[name="configurator-size"]' ) . is ( ':checked' ) && $ ( 'input…" at bounding box center [917, 451] width 1244 height 684
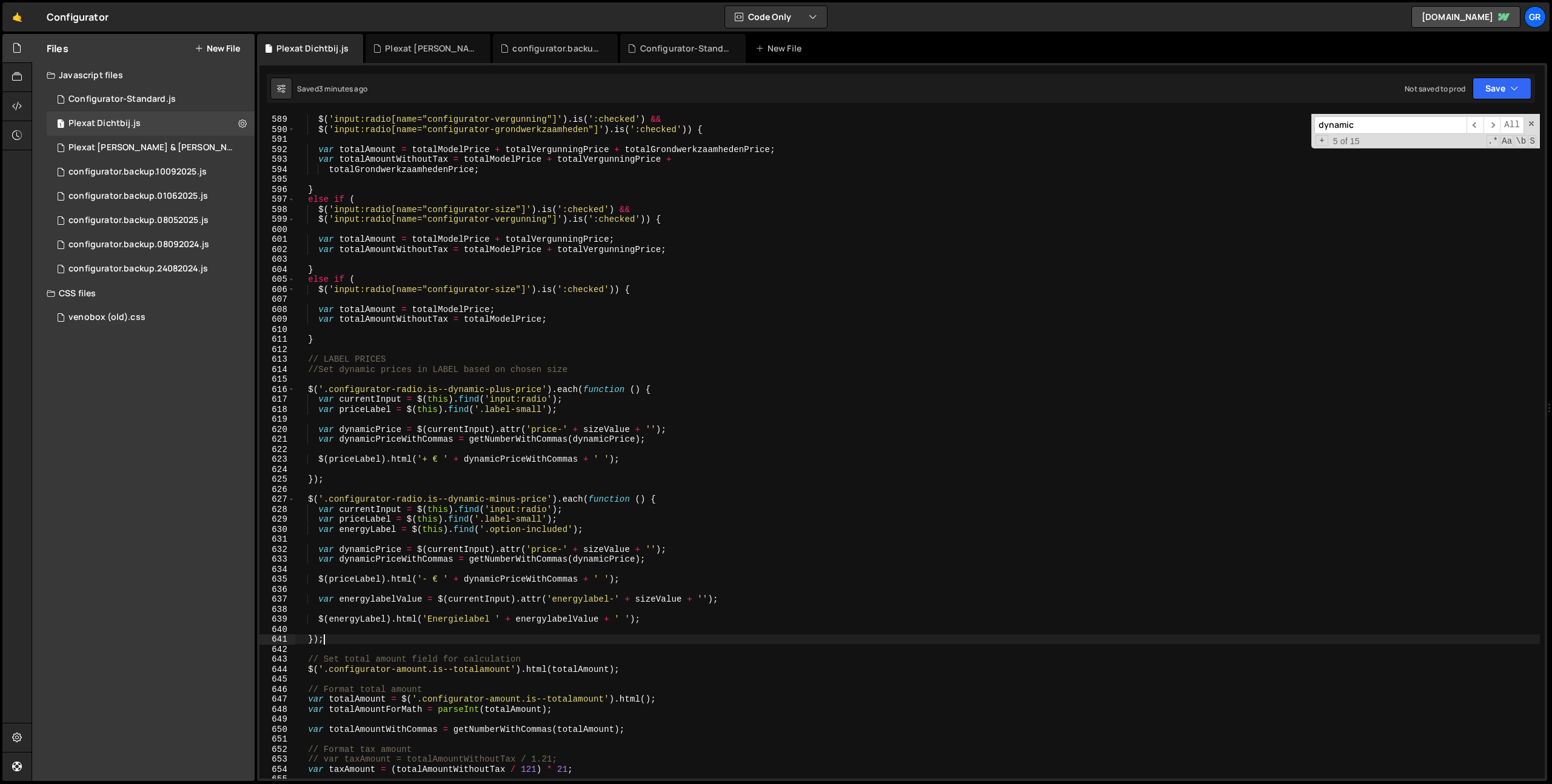
scroll to position [5878, 0]
click at [308, 360] on div "$ ( 'input:radio[name="configurator-size"]' ) . is ( ':checked' ) && $ ( 'input…" at bounding box center [917, 446] width 1244 height 684
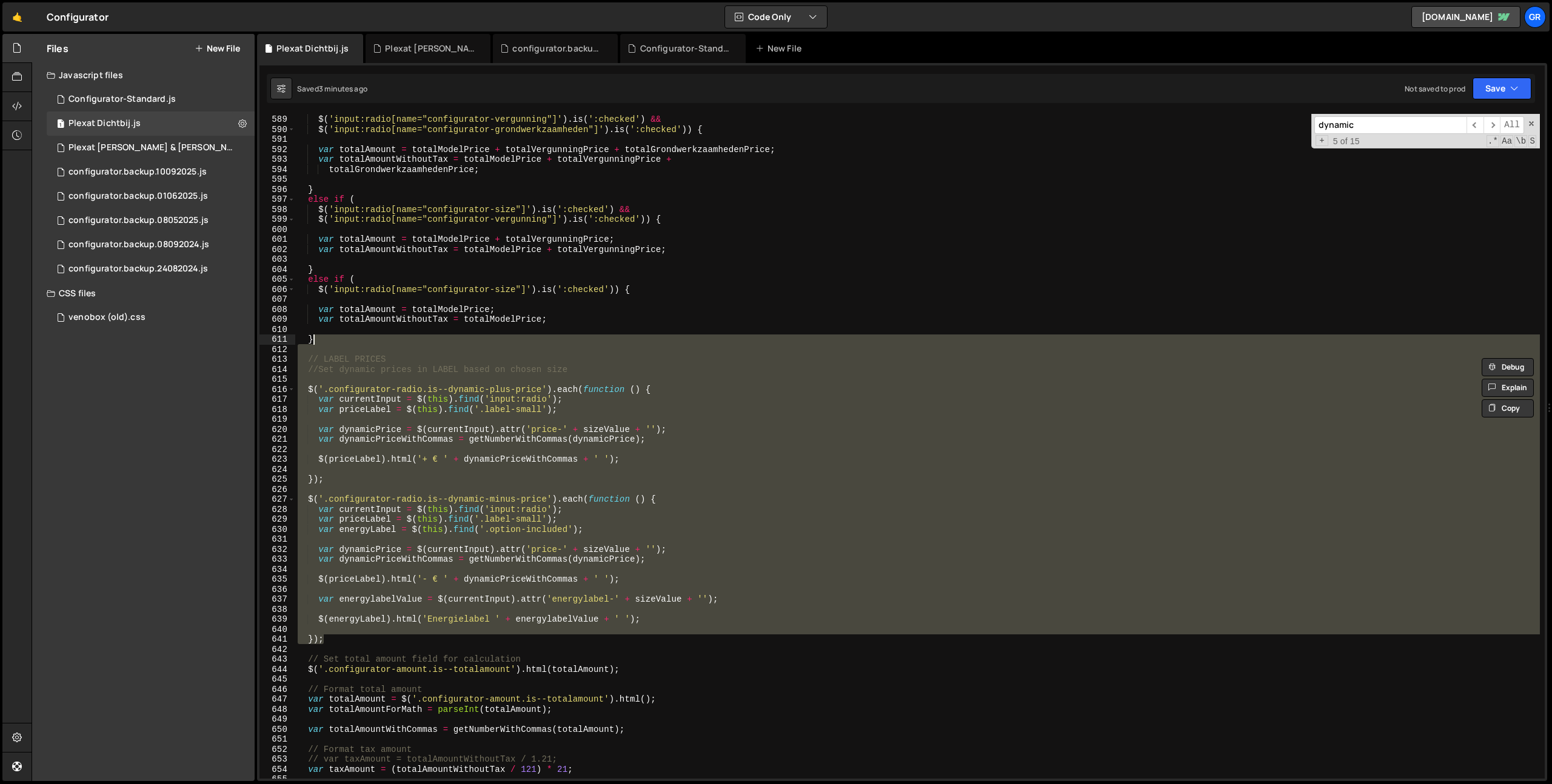
click at [330, 339] on div "$ ( 'input:radio[name="configurator-size"]' ) . is ( ':checked' ) && $ ( 'input…" at bounding box center [917, 446] width 1244 height 684
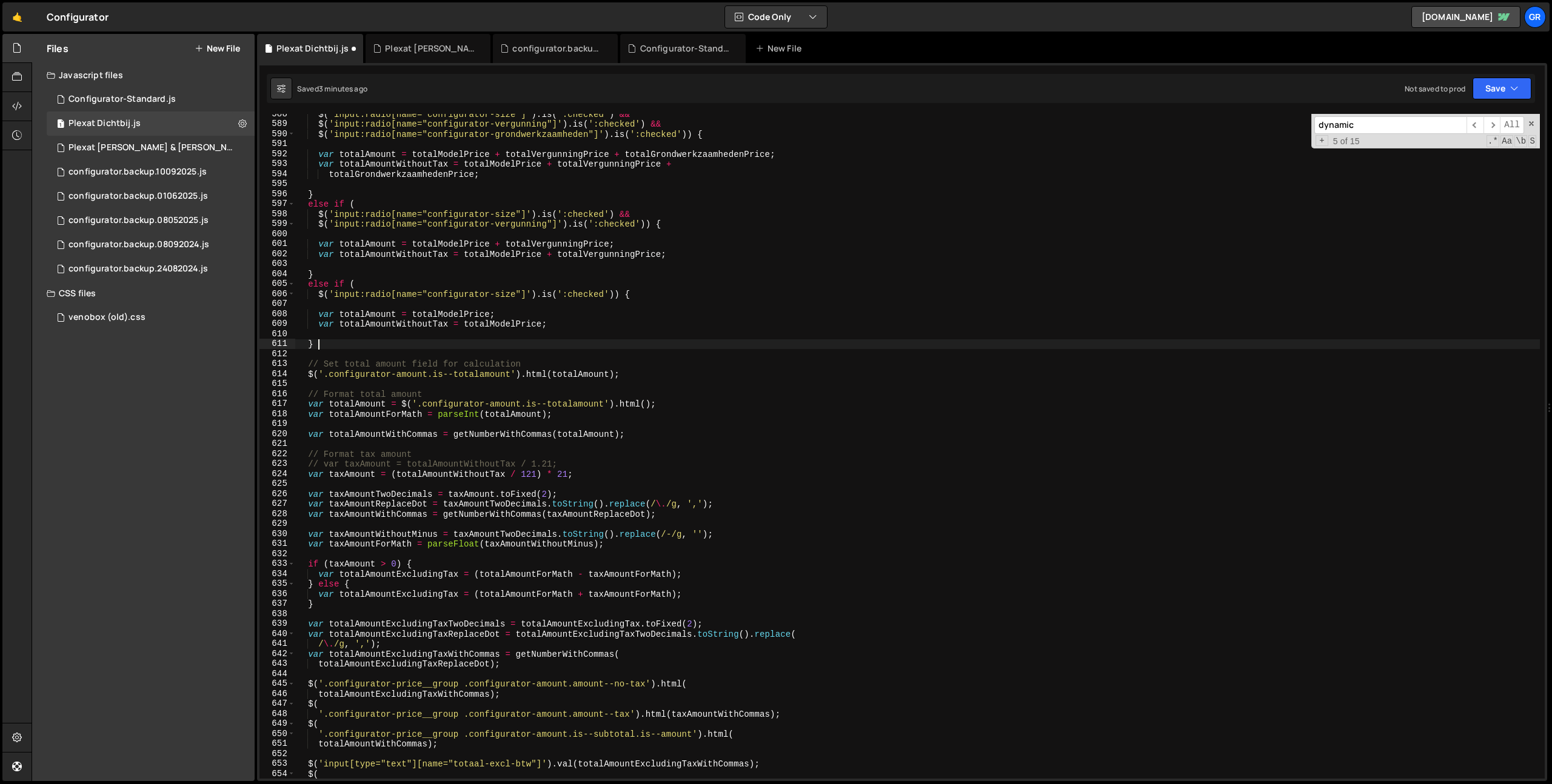
scroll to position [5873, 0]
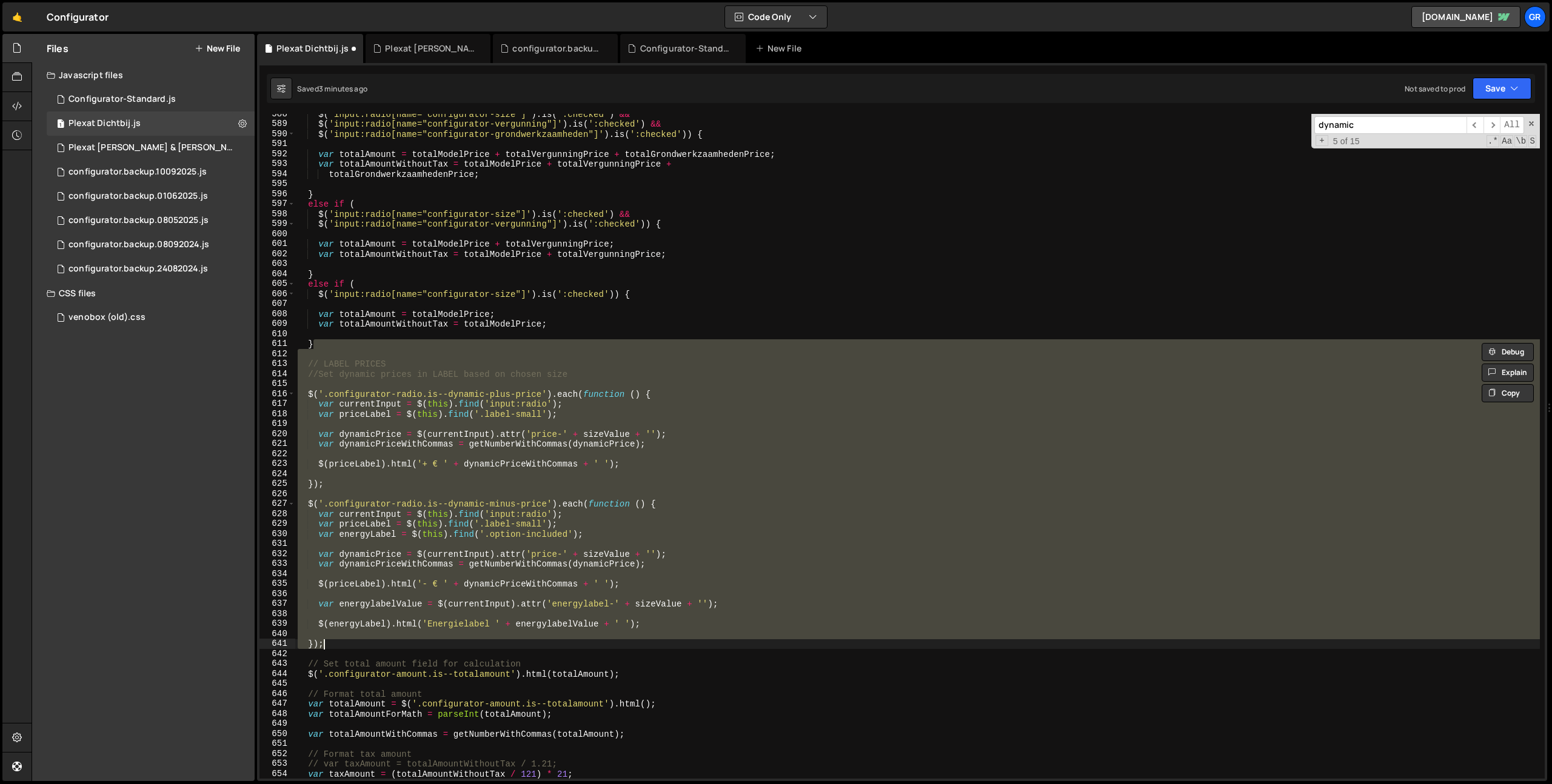
click at [664, 467] on div "$ ( 'input:radio[name="configurator-size"]' ) . is ( ':checked' ) && $ ( 'input…" at bounding box center [917, 446] width 1244 height 665
type textarea "$(priceLabel).html('+ € ' + dynamicPriceWithCommas + ' ');"
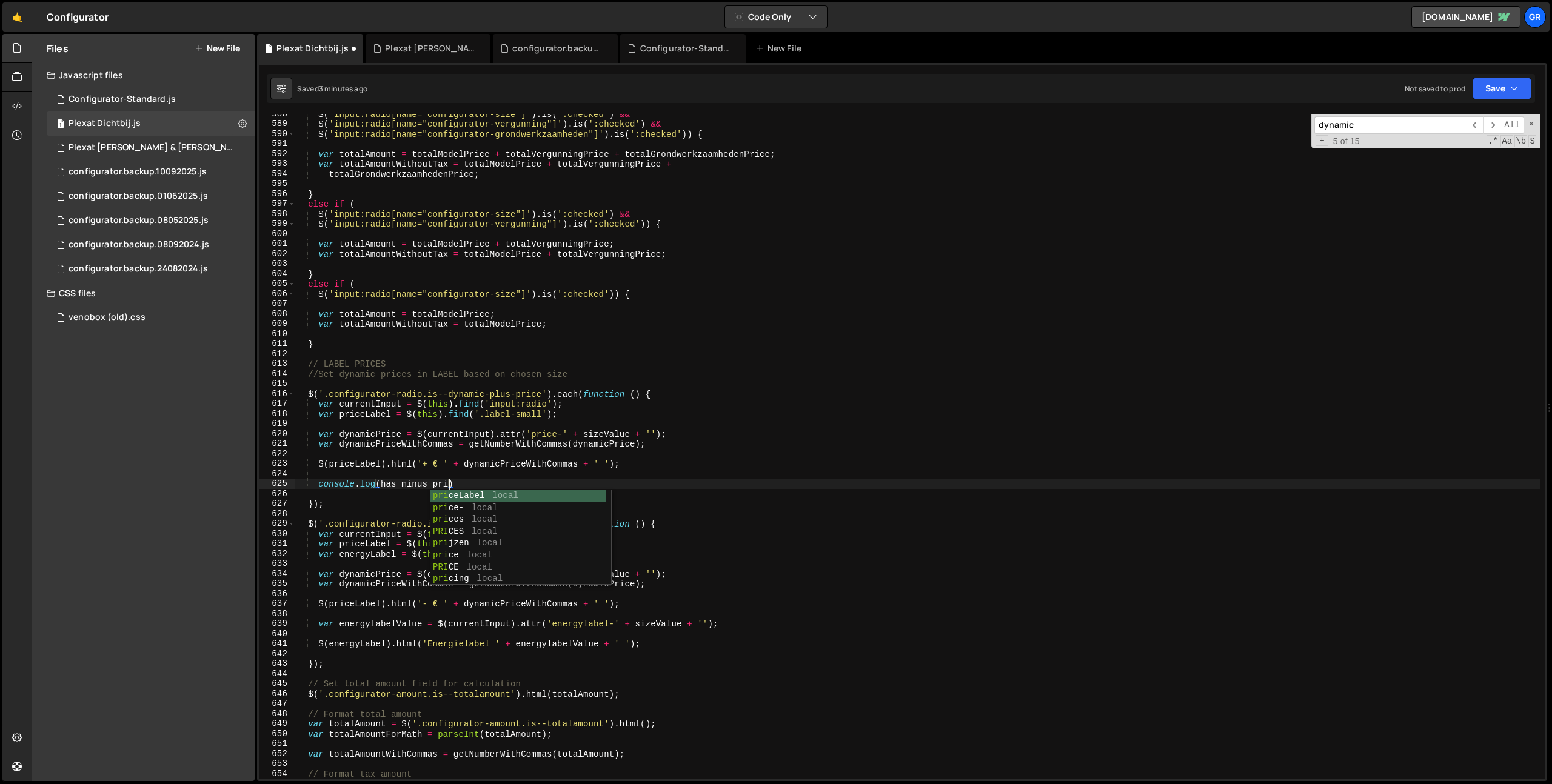
scroll to position [0, 11]
click at [381, 482] on div "$ ( 'input:radio[name="configurator-size"]' ) . is ( ':checked' ) && $ ( 'input…" at bounding box center [917, 451] width 1244 height 684
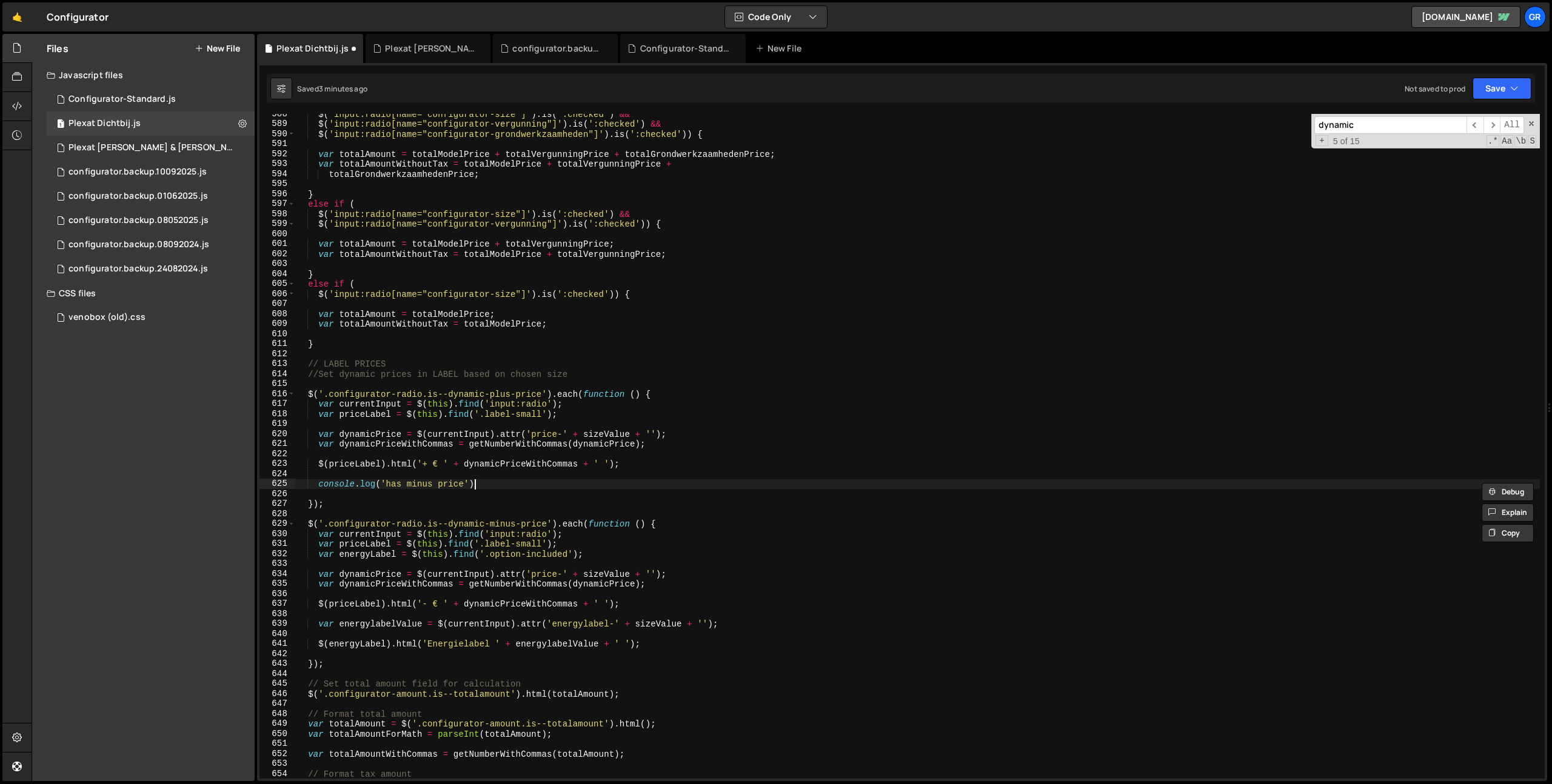
click at [483, 486] on div "$ ( 'input:radio[name="configurator-size"]' ) . is ( ':checked' ) && $ ( 'input…" at bounding box center [917, 451] width 1244 height 684
click at [423, 483] on div "$ ( 'input:radio[name="configurator-size"]' ) . is ( ':checked' ) && $ ( 'input…" at bounding box center [917, 451] width 1244 height 684
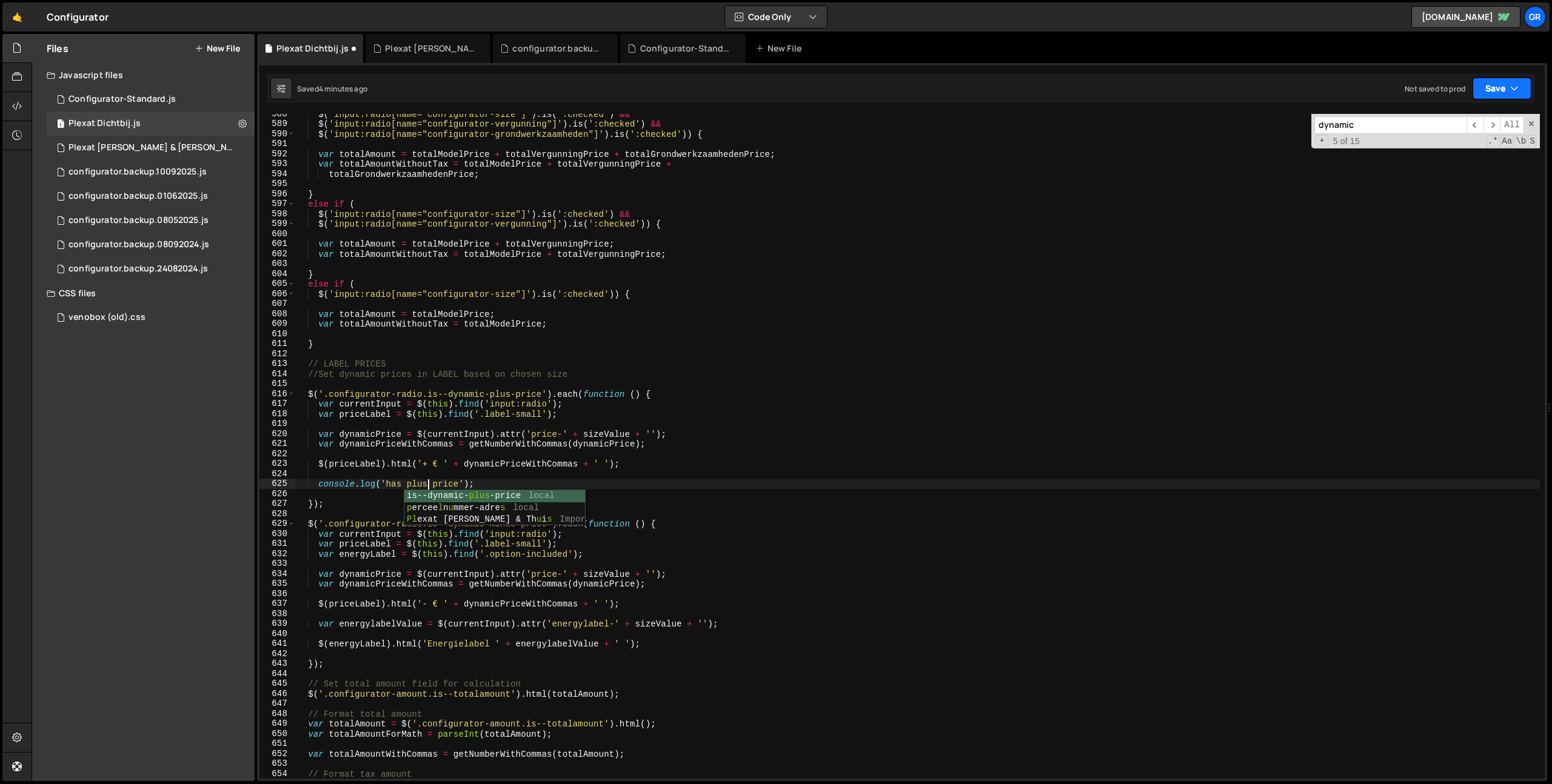
click at [1504, 92] on button "Save" at bounding box center [1502, 89] width 59 height 22
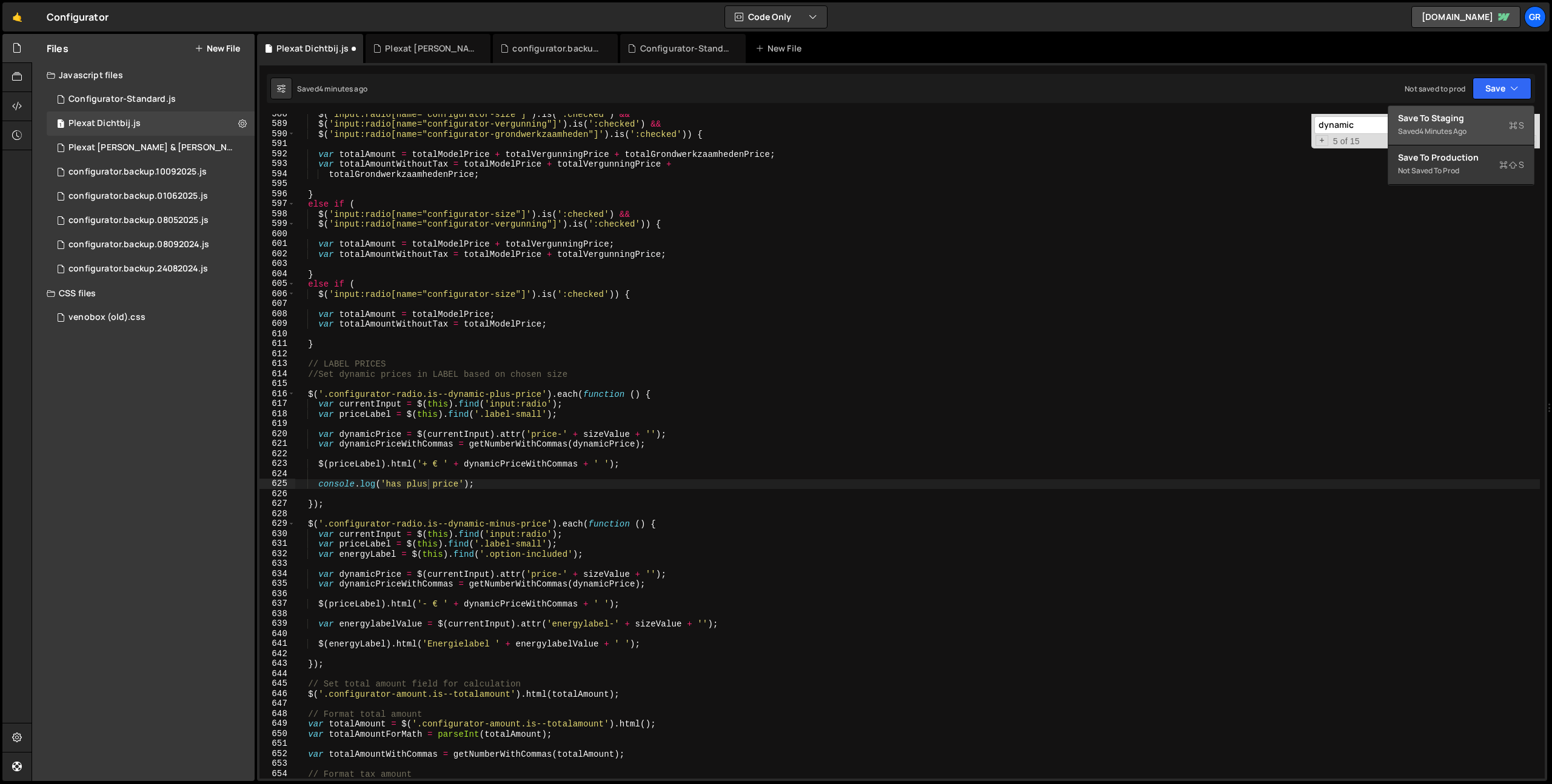
click at [1476, 124] on div "Saved 4 minutes ago" at bounding box center [1461, 131] width 126 height 15
click at [614, 437] on div "$ ( 'input:radio[name="configurator-size"]' ) . is ( ':checked' ) && $ ( 'input…" at bounding box center [917, 451] width 1244 height 684
click at [647, 485] on div "$ ( 'input:radio[name="configurator-size"]' ) . is ( ':checked' ) && $ ( 'input…" at bounding box center [917, 451] width 1244 height 684
type textarea "console.log('has plus price');"
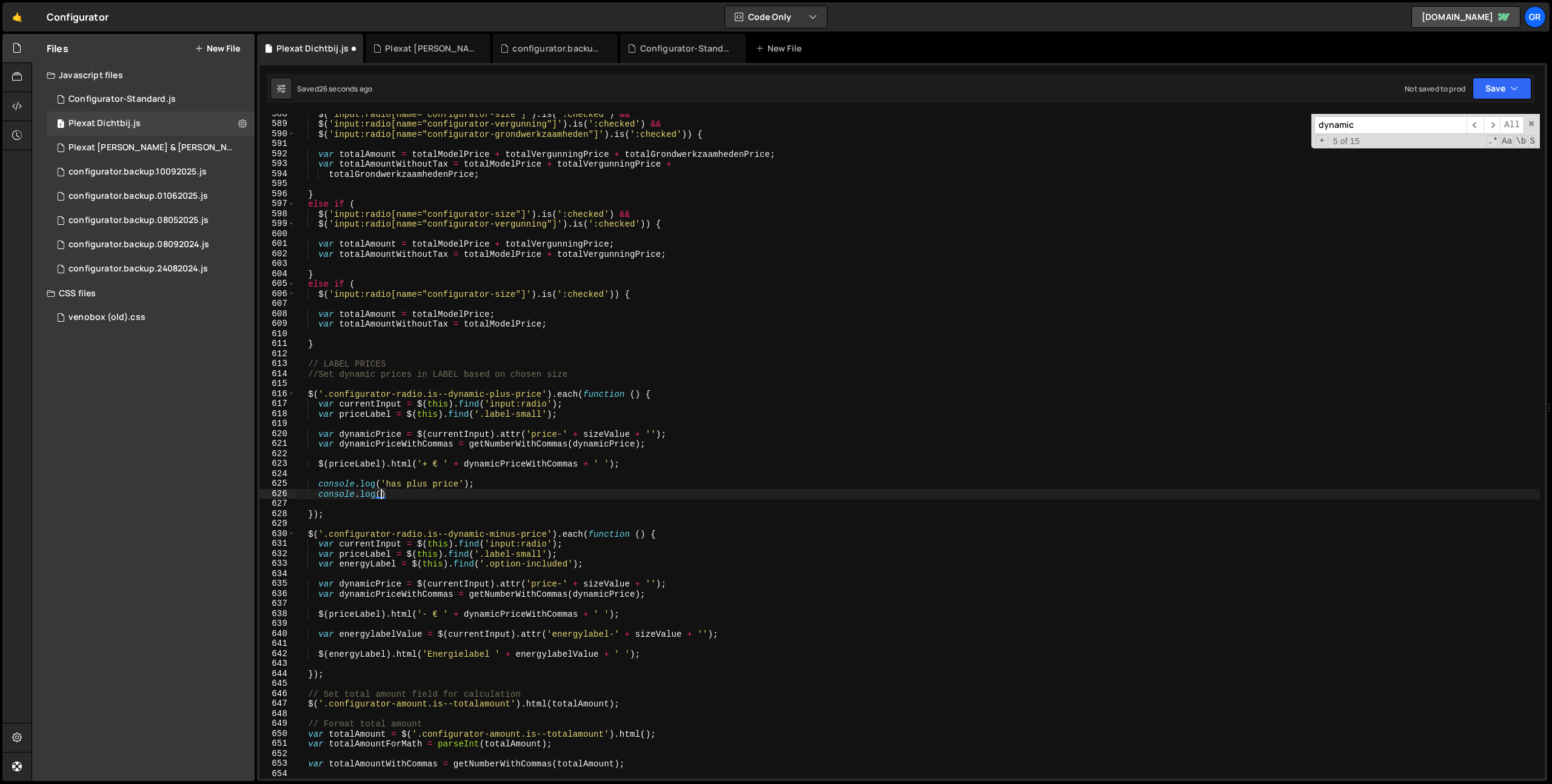
paste textarea "sizeValue"
drag, startPoint x: 1495, startPoint y: 93, endPoint x: 1488, endPoint y: 109, distance: 17.5
click at [1495, 94] on button "Save" at bounding box center [1502, 89] width 59 height 22
click at [1488, 109] on button "Save to Staging S Saved 27 seconds ago" at bounding box center [1461, 125] width 145 height 39
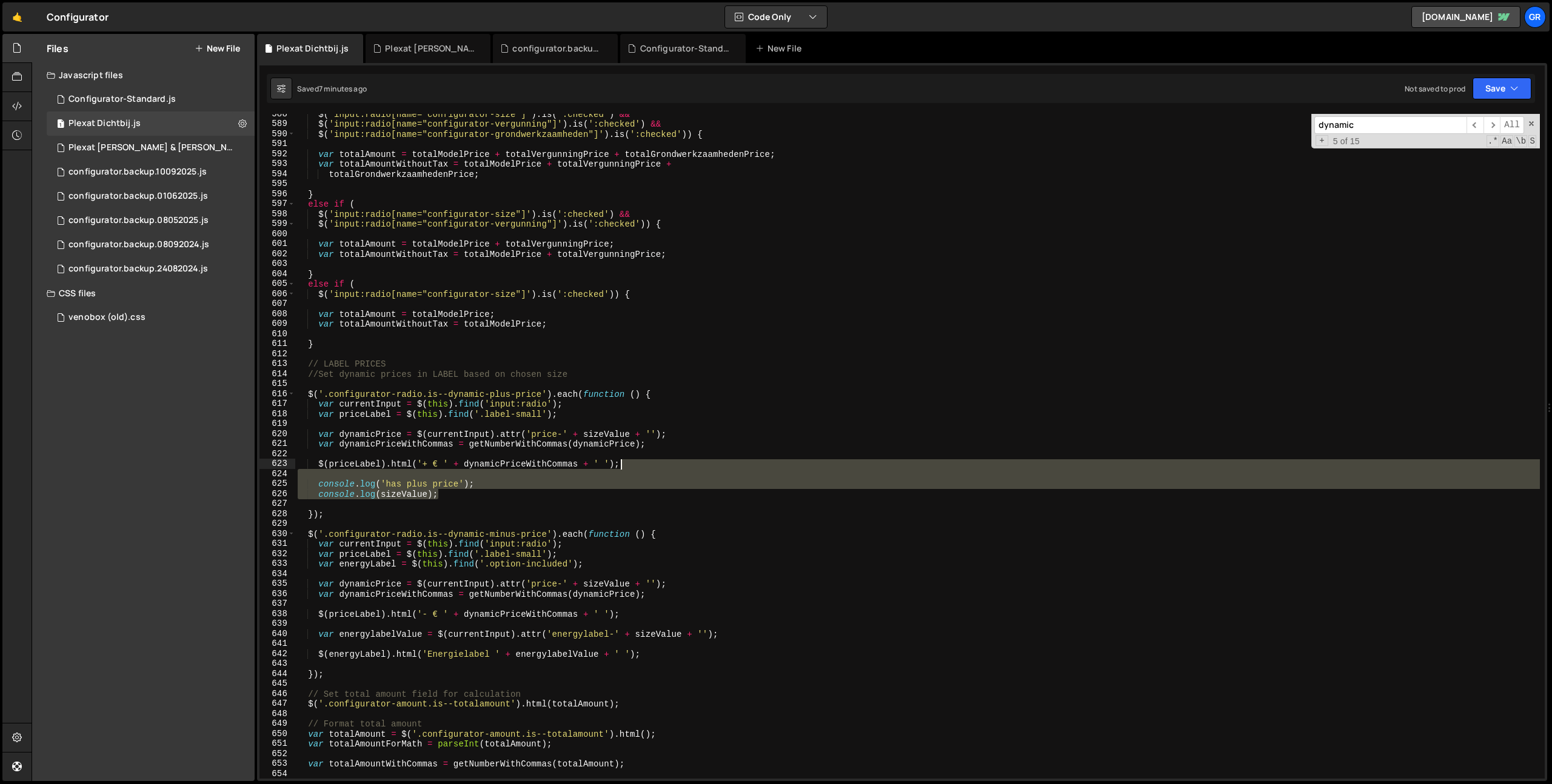
drag, startPoint x: 518, startPoint y: 494, endPoint x: 682, endPoint y: 460, distance: 167.5
click at [682, 460] on div "$ ( 'input:radio[name="configurator-size"]' ) . is ( ':checked' ) && $ ( 'input…" at bounding box center [917, 451] width 1244 height 684
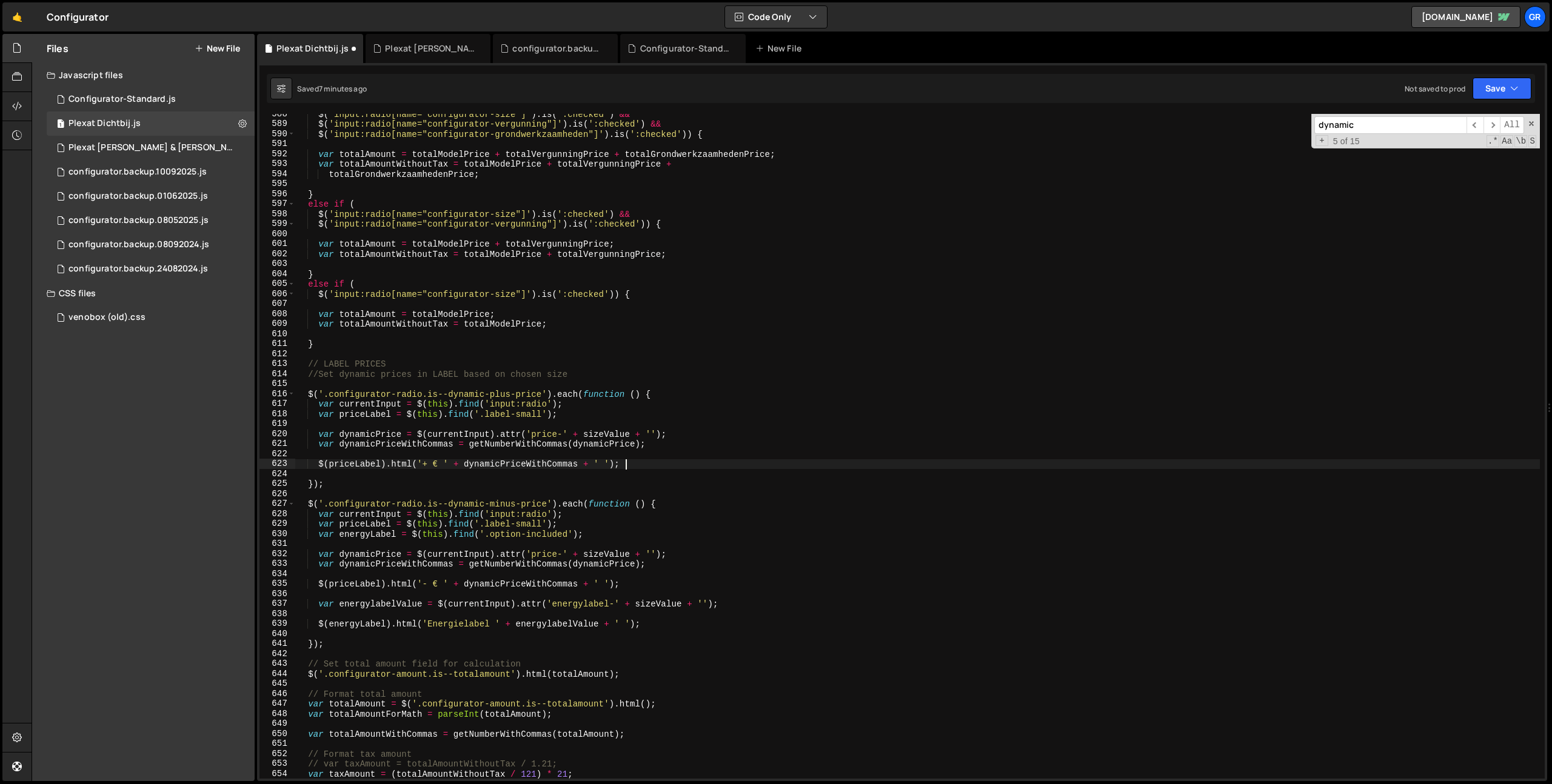
type textarea "$(priceLabel).html('+ € ' + dynamicPriceWithCommas + ' ');"
drag, startPoint x: 767, startPoint y: 597, endPoint x: 768, endPoint y: 589, distance: 8.1
click at [768, 589] on div "$ ( 'input:radio[name="configurator-size"]' ) . is ( ':checked' ) && $ ( 'input…" at bounding box center [917, 451] width 1244 height 684
click at [763, 600] on div "$ ( 'input:radio[name="configurator-size"]' ) . is ( ':checked' ) && $ ( 'input…" at bounding box center [917, 451] width 1244 height 684
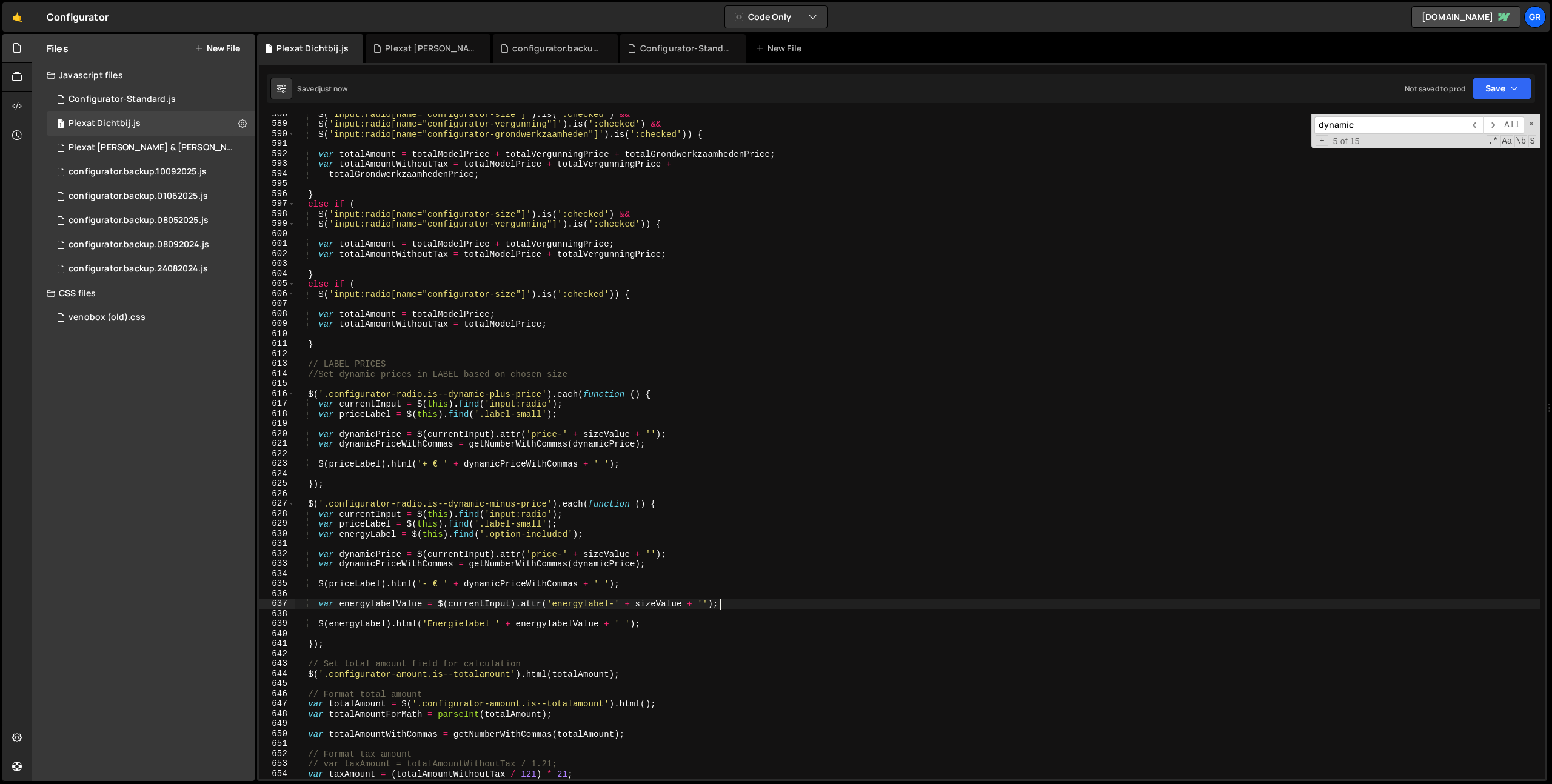
click at [763, 600] on div "$ ( 'input:radio[name="configurator-size"]' ) . is ( ':checked' ) && $ ( 'input…" at bounding box center [917, 451] width 1244 height 684
click at [764, 601] on div "$ ( 'input:radio[name="configurator-size"]' ) . is ( ':checked' ) && $ ( 'input…" at bounding box center [917, 451] width 1244 height 684
click at [688, 625] on div "$ ( 'input:radio[name="configurator-size"]' ) . is ( ':checked' ) && $ ( 'input…" at bounding box center [917, 451] width 1244 height 684
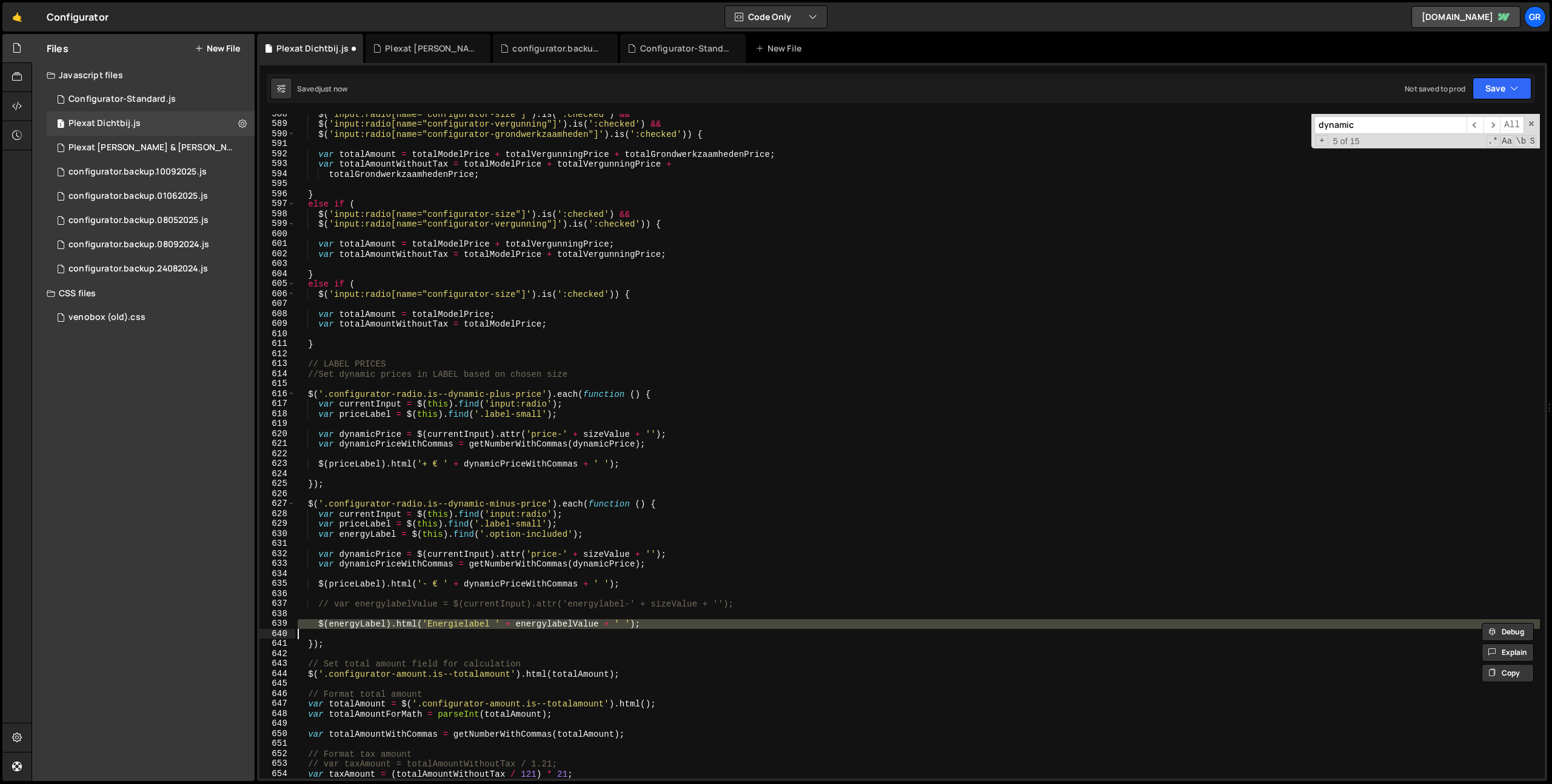
click at [688, 625] on div "$ ( 'input:radio[name="configurator-size"]' ) . is ( ':checked' ) && $ ( 'input…" at bounding box center [917, 451] width 1244 height 684
type textarea "// $(energyLabel).html('Energielabel ' + energylabelValue + ' ');"
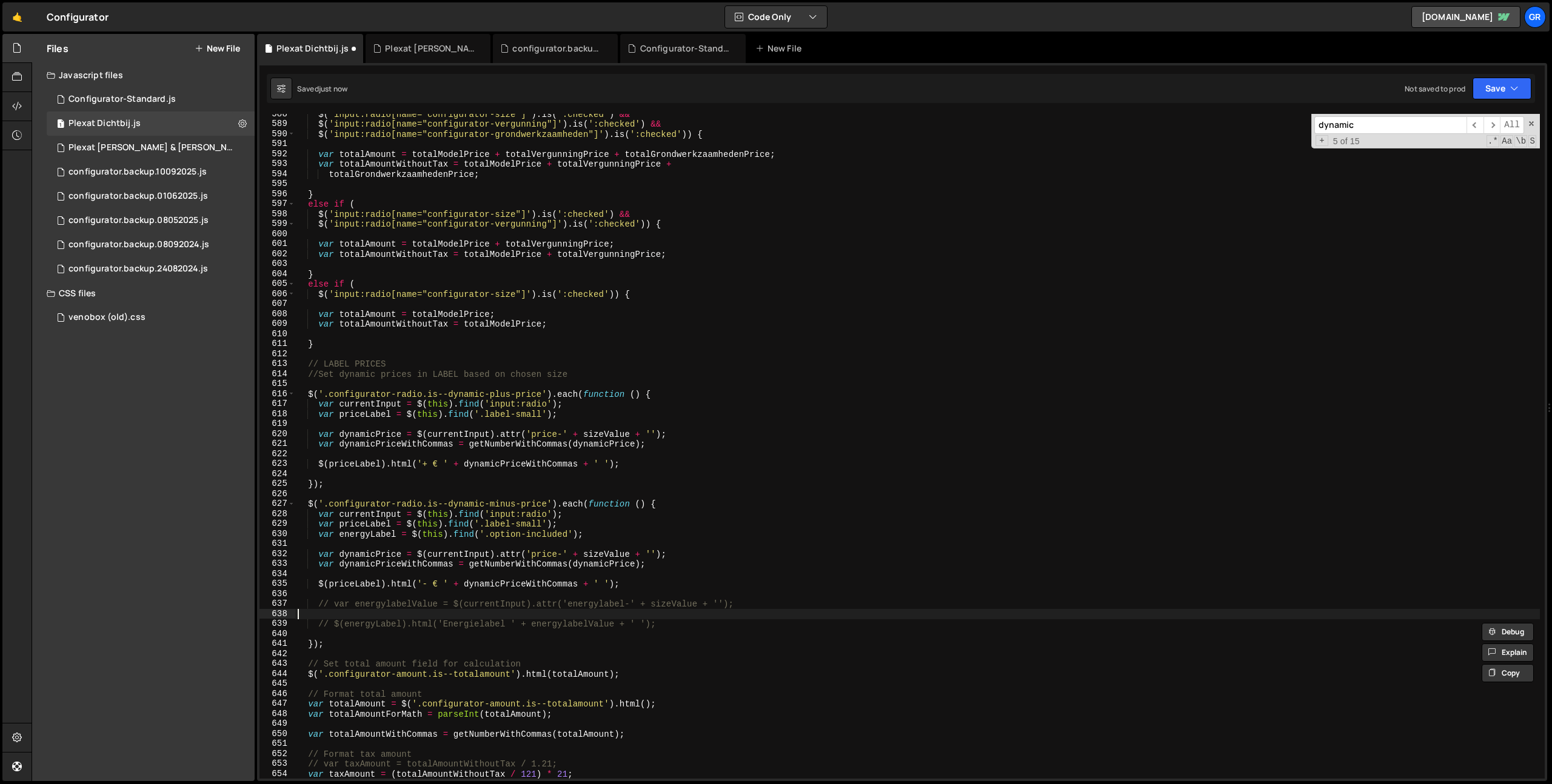
click at [690, 618] on div "$ ( 'input:radio[name="configurator-size"]' ) . is ( ':checked' ) && $ ( 'input…" at bounding box center [917, 451] width 1244 height 684
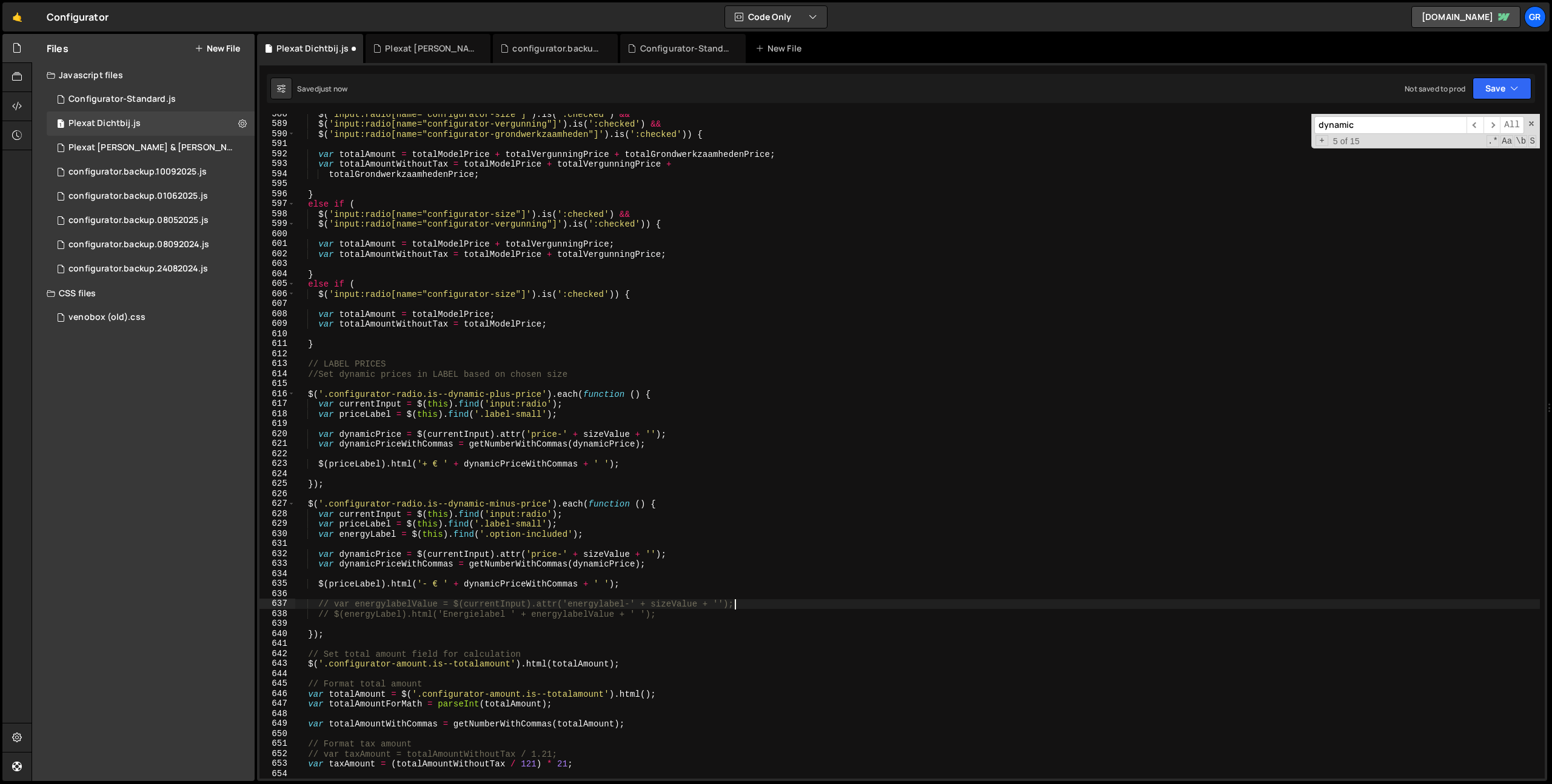
click at [748, 617] on div "$ ( 'input:radio[name="configurator-size"]' ) . is ( ':checked' ) && $ ( 'input…" at bounding box center [917, 451] width 1244 height 684
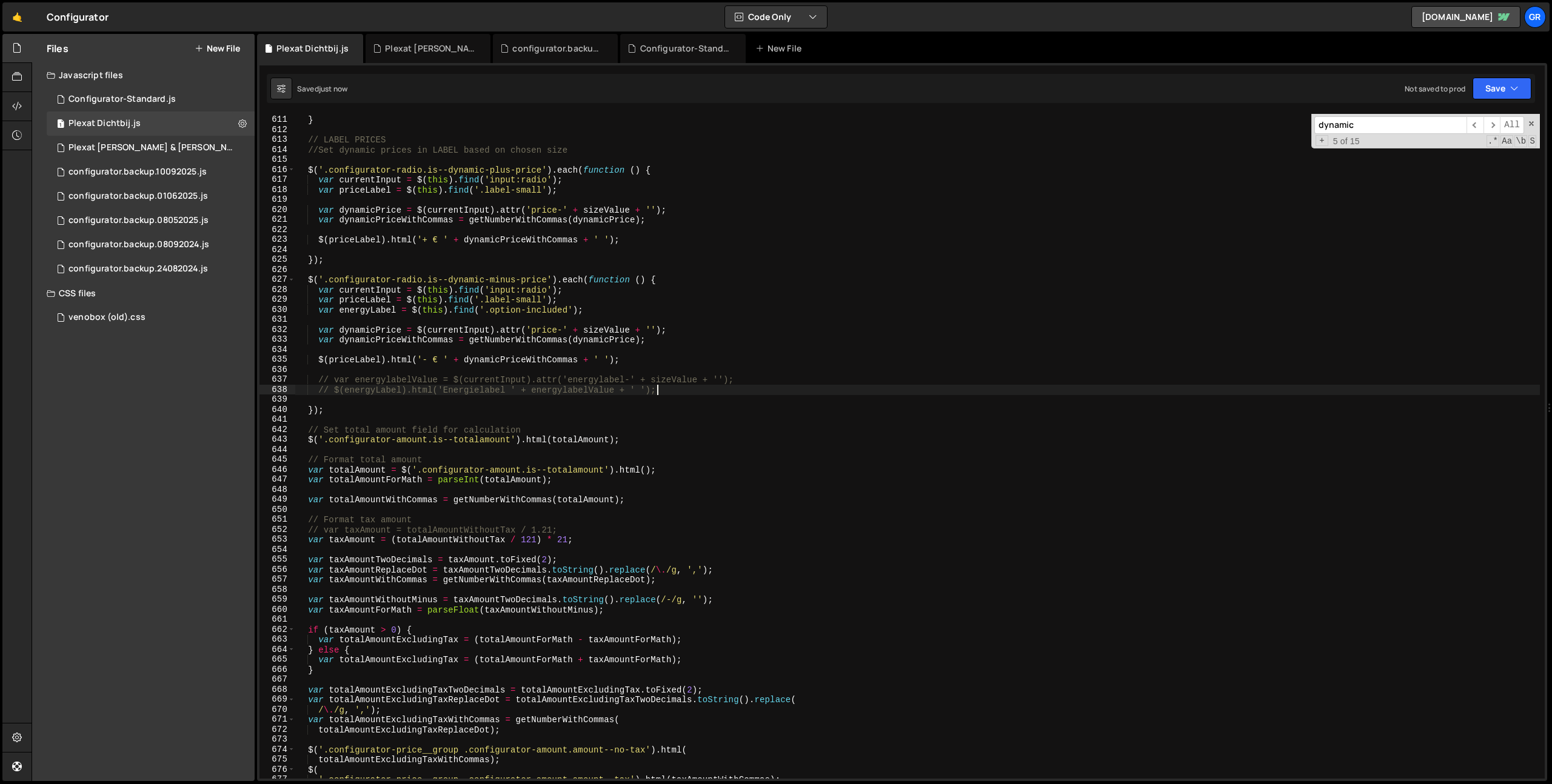
scroll to position [6281, 0]
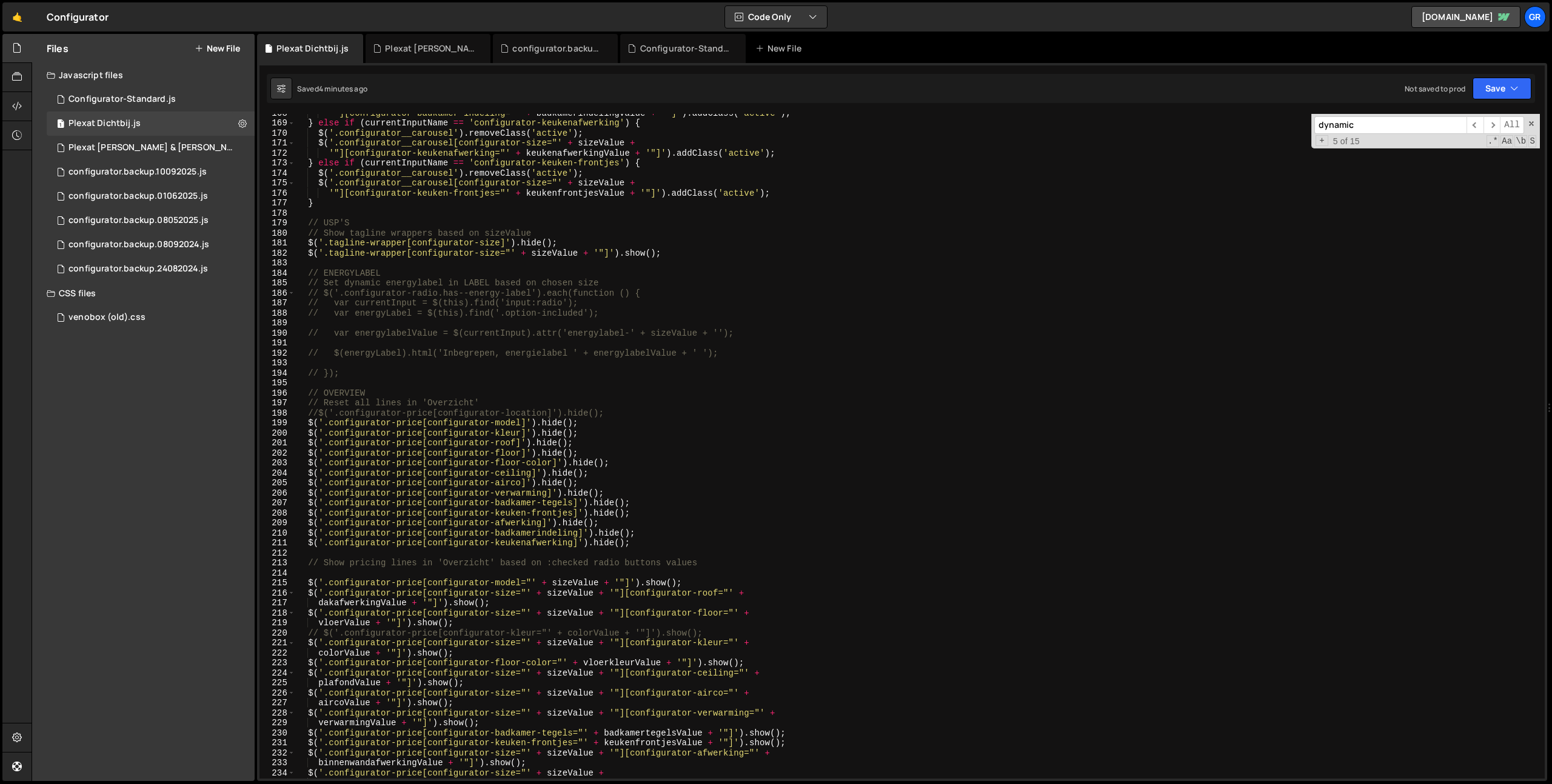
click at [865, 457] on div "'"][configurator-badkamer-indeling="' + badkamerindelingValue + '"]' ) . addCla…" at bounding box center [917, 450] width 1244 height 684
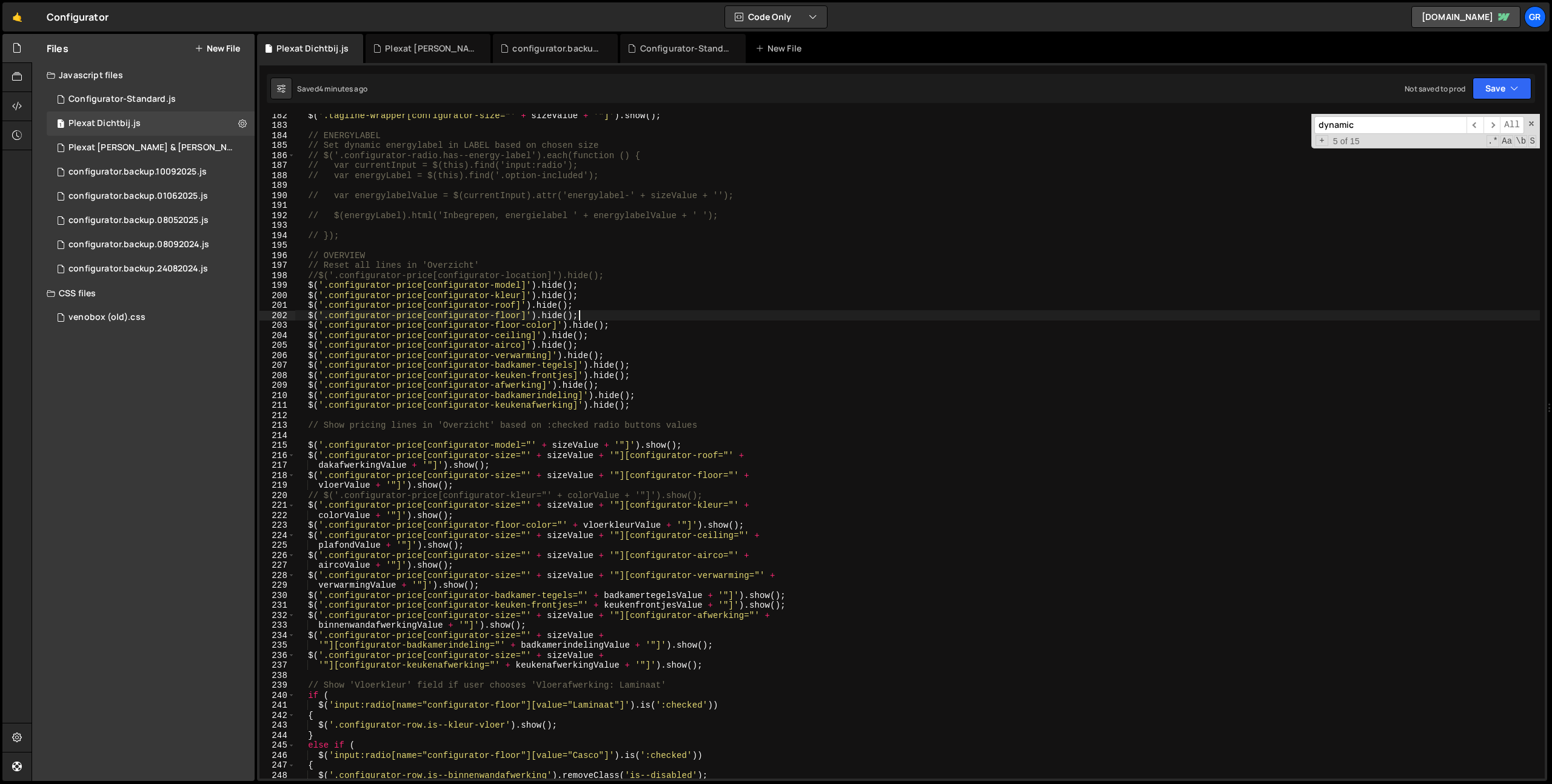
scroll to position [1837, 0]
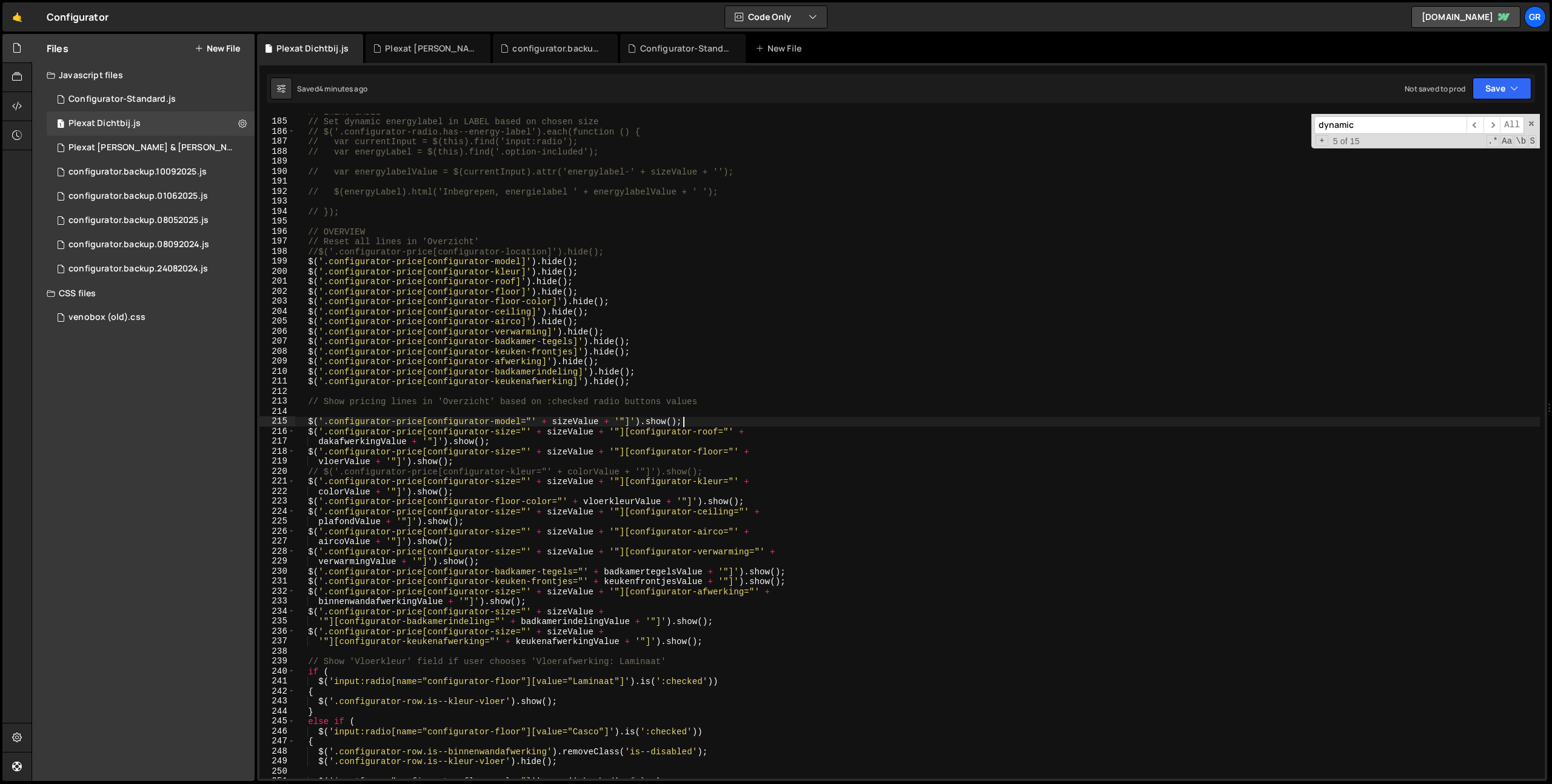
click at [719, 422] on div "// ENERGYLABEL // Set dynamic energylabel in LABEL based on chosen size // $('.…" at bounding box center [917, 449] width 1244 height 684
type textarea "$('.configurator-price[configurator-model="' + sizeValue + '"]').show();"
click at [307, 422] on div "// ENERGYLABEL // Set dynamic energylabel in LABEL based on chosen size // $('.…" at bounding box center [917, 449] width 1244 height 684
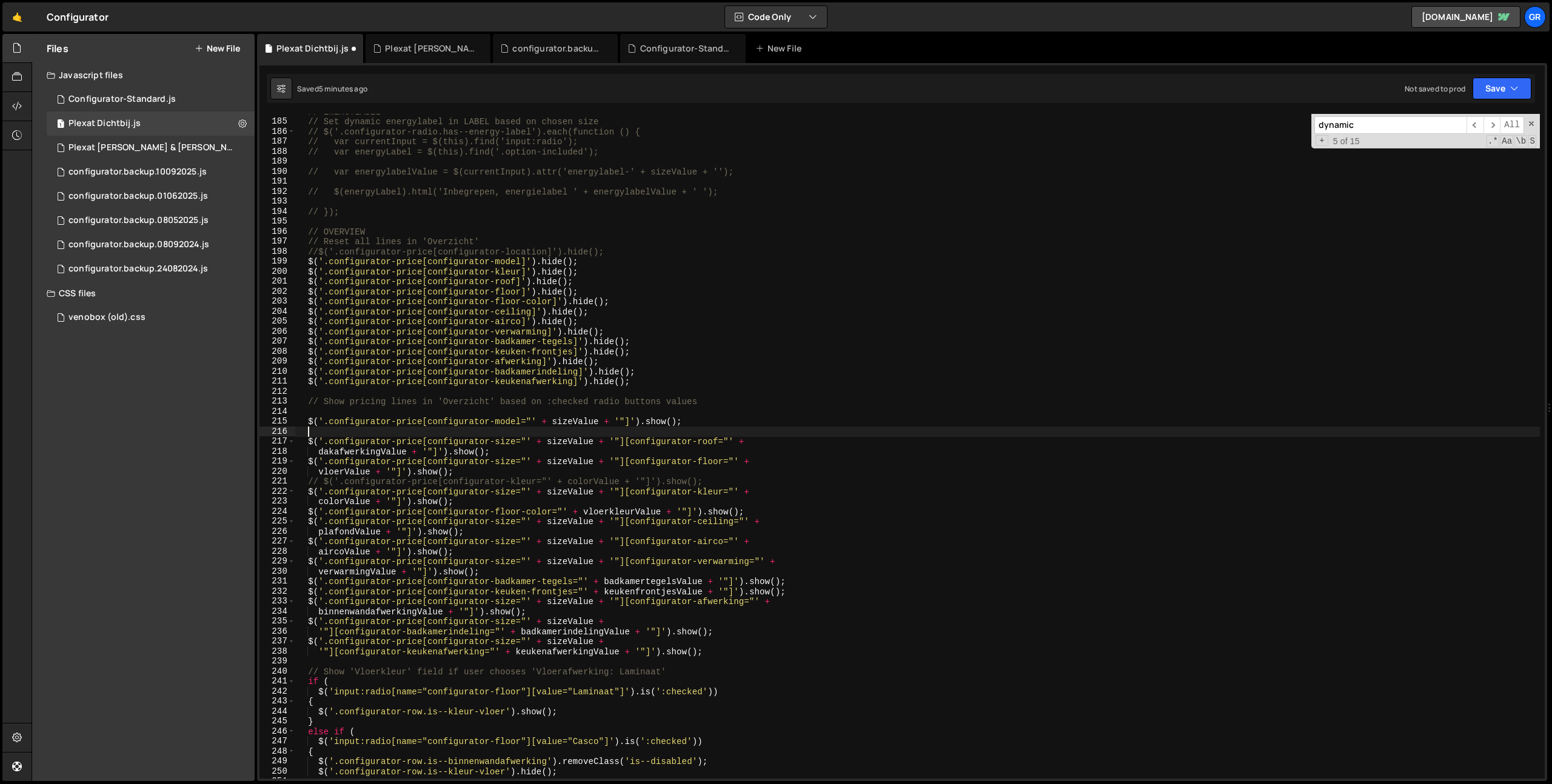
paste textarea "$('.configurator-price[configurator-model="' + sizeValue + '"]').show();"
type textarea "$('.configurator-price[configurator-model="' + sizeValue + '"]').show();"
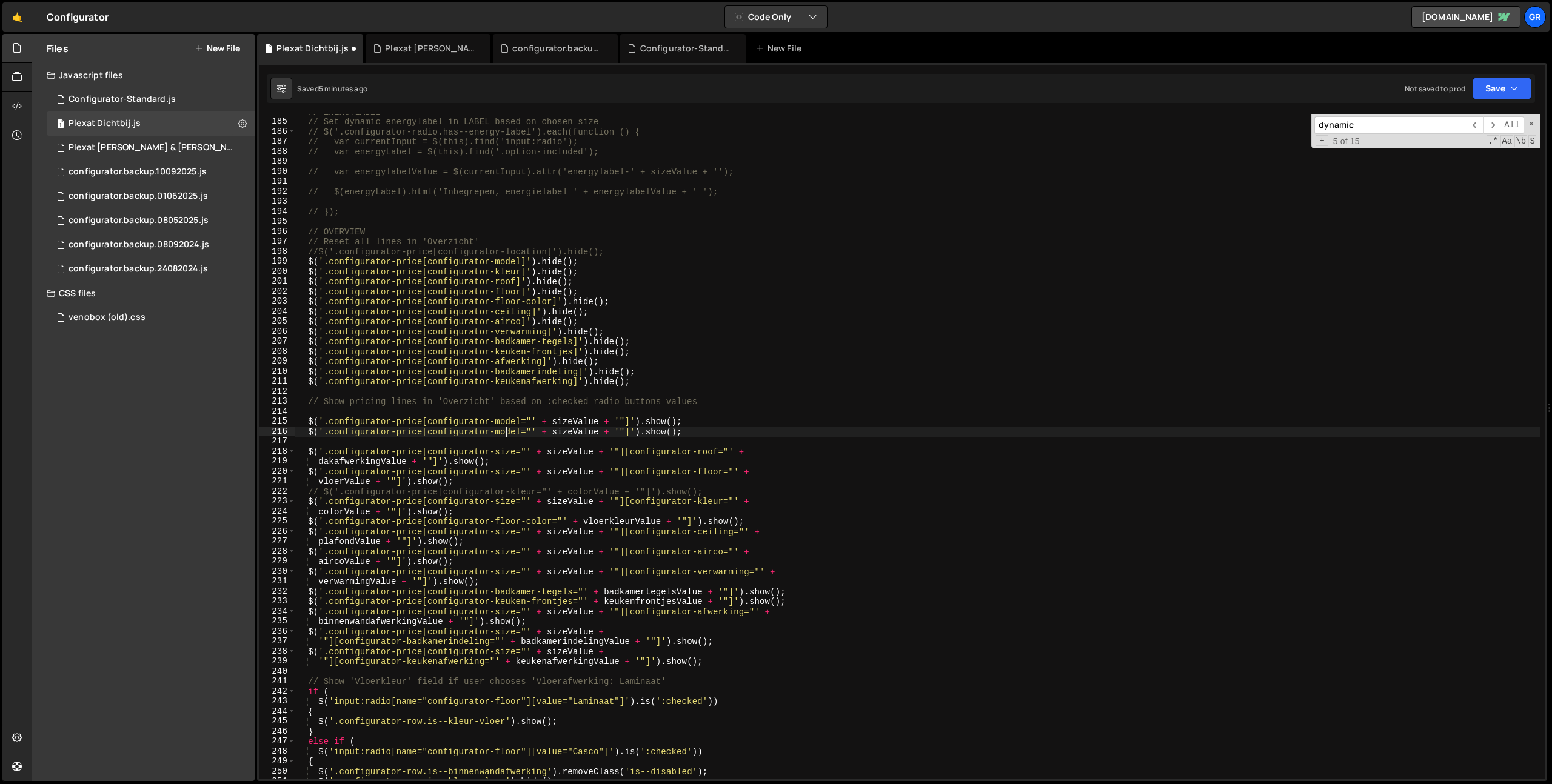
click at [506, 433] on div "// ENERGYLABEL // Set dynamic energylabel in LABEL based on chosen size // $('.…" at bounding box center [917, 449] width 1244 height 684
click at [428, 433] on div "// ENERGYLABEL // Set dynamic energylabel in LABEL based on chosen size // $('.…" at bounding box center [917, 449] width 1244 height 684
click at [520, 430] on div "// ENERGYLABEL // Set dynamic energylabel in LABEL based on chosen size // $('.…" at bounding box center [917, 449] width 1244 height 684
paste textarea "vergunning"
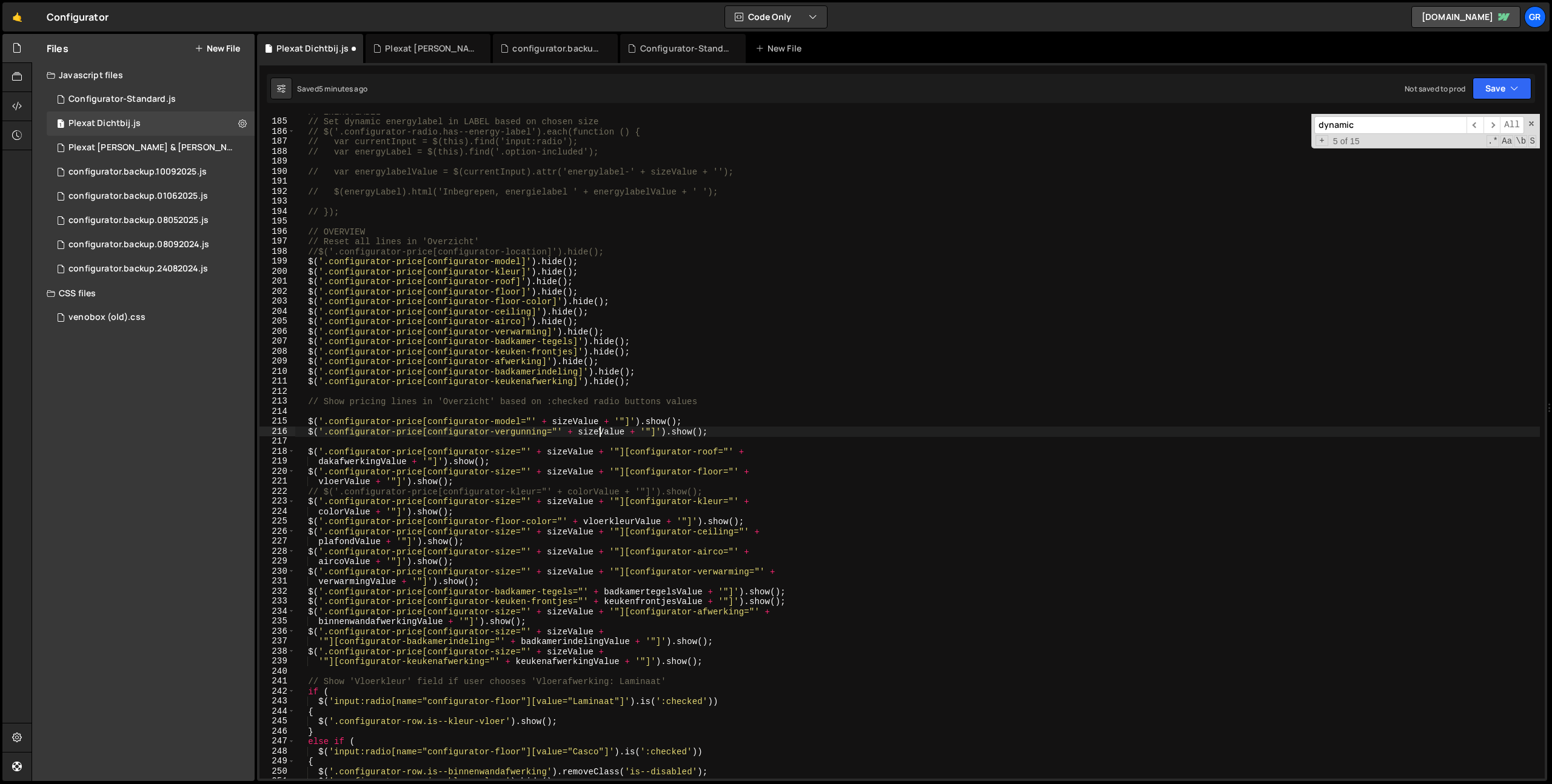
click at [602, 431] on div "// ENERGYLABEL // Set dynamic energylabel in LABEL based on chosen size // $('.…" at bounding box center [917, 449] width 1244 height 684
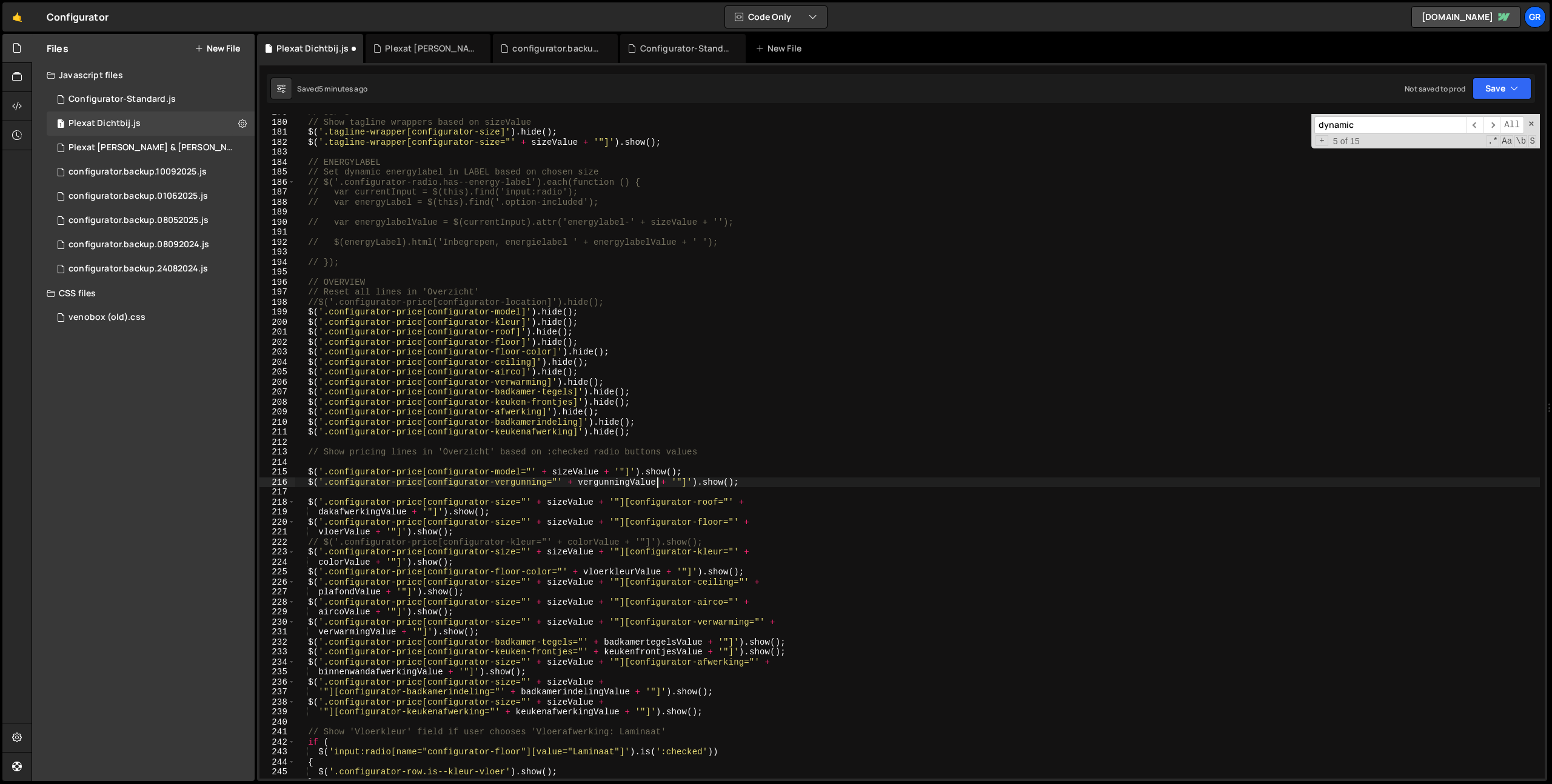
scroll to position [1786, 0]
type textarea "$('.configurator-price[configurator-vergunning="' + vergunningValue + '"]').sho…"
click at [781, 482] on div "// USP'S // Show tagline wrappers based on sizeValue $ ( '.tagline-wrapper[conf…" at bounding box center [917, 449] width 1244 height 684
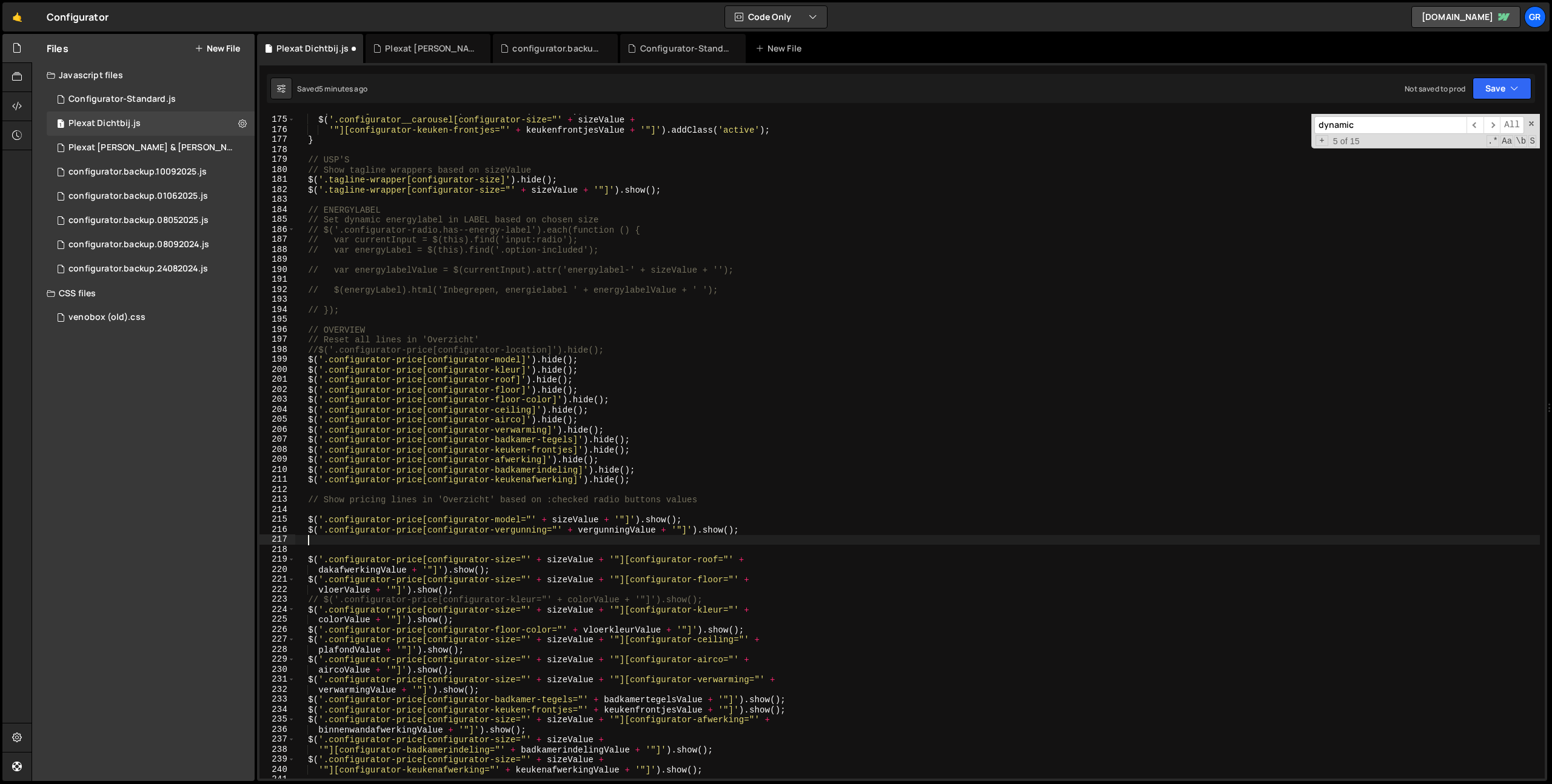
scroll to position [1734, 0]
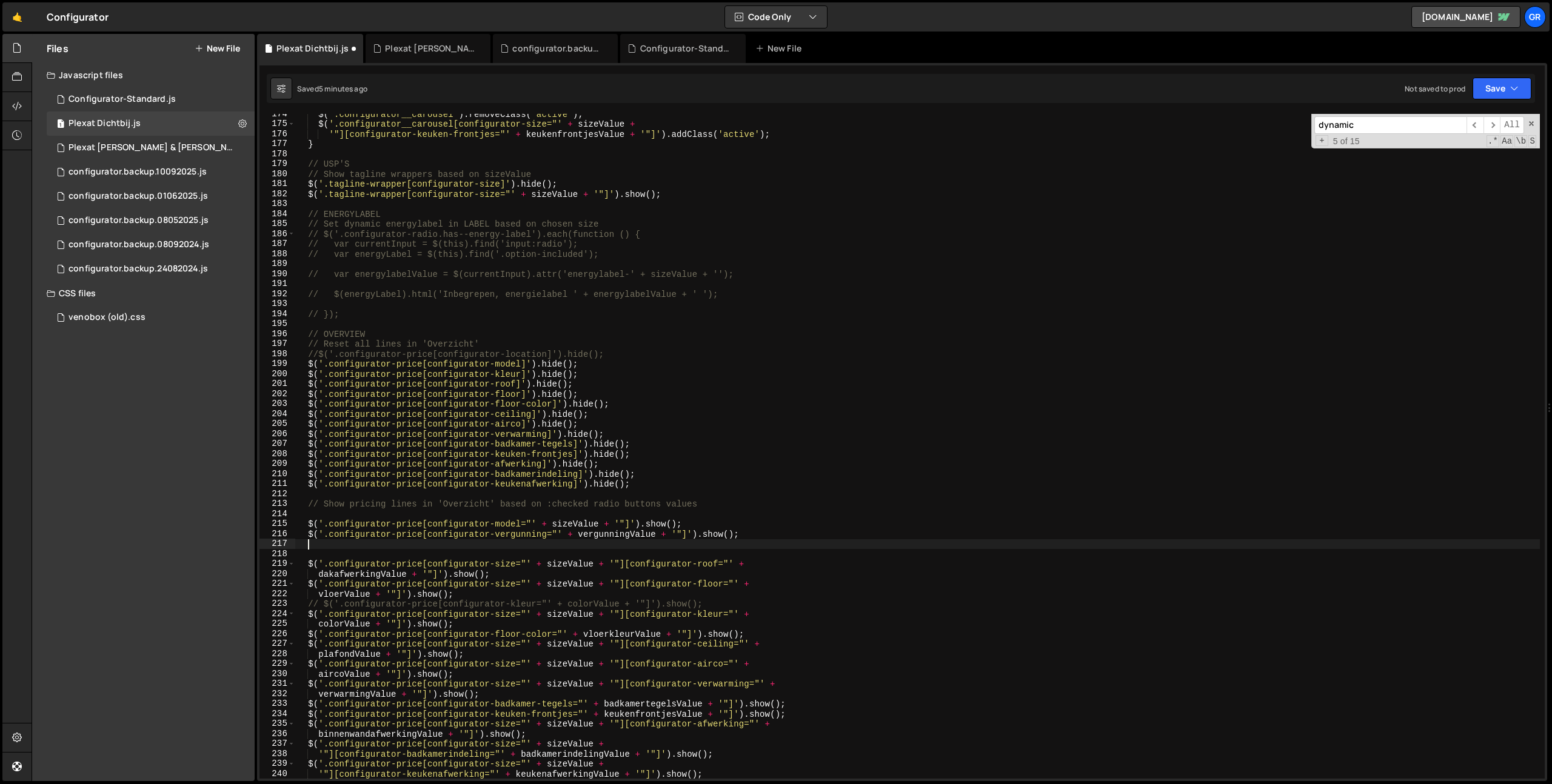
click at [308, 365] on div "$ ( '.configurator__carousel' ) . removeClass ( 'active' ) ; $ ( '.configurator…" at bounding box center [917, 451] width 1244 height 684
type textarea "$('.configurator-price[configurator-model]').hide();"
click at [618, 364] on div "$ ( '.configurator__carousel' ) . removeClass ( 'active' ) ; $ ( '.configurator…" at bounding box center [917, 451] width 1244 height 684
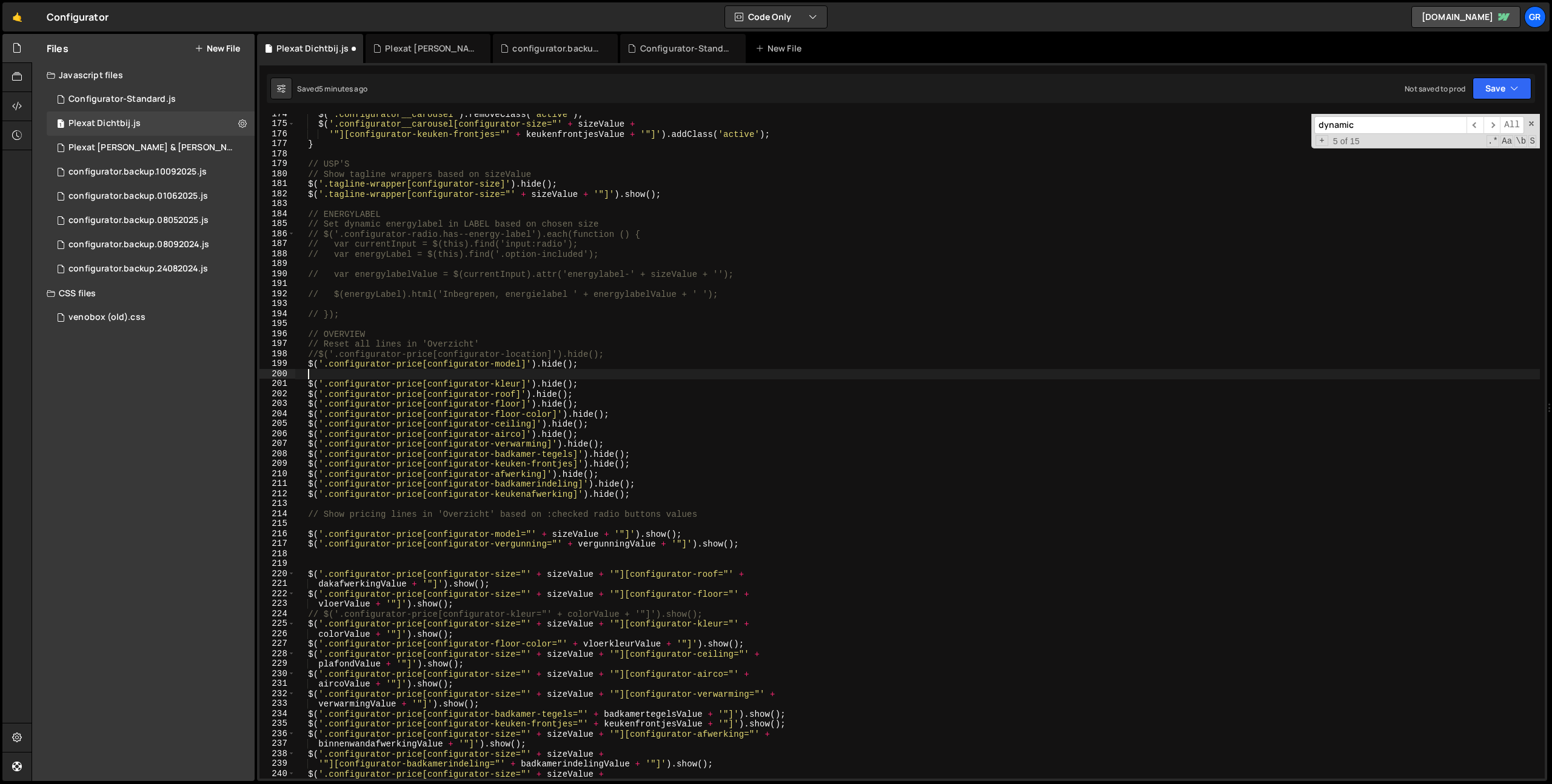
paste textarea "$('.configurator-price[configurator-model]').hide();"
type textarea "$('.configurator-price[configurator-model]').hide();"
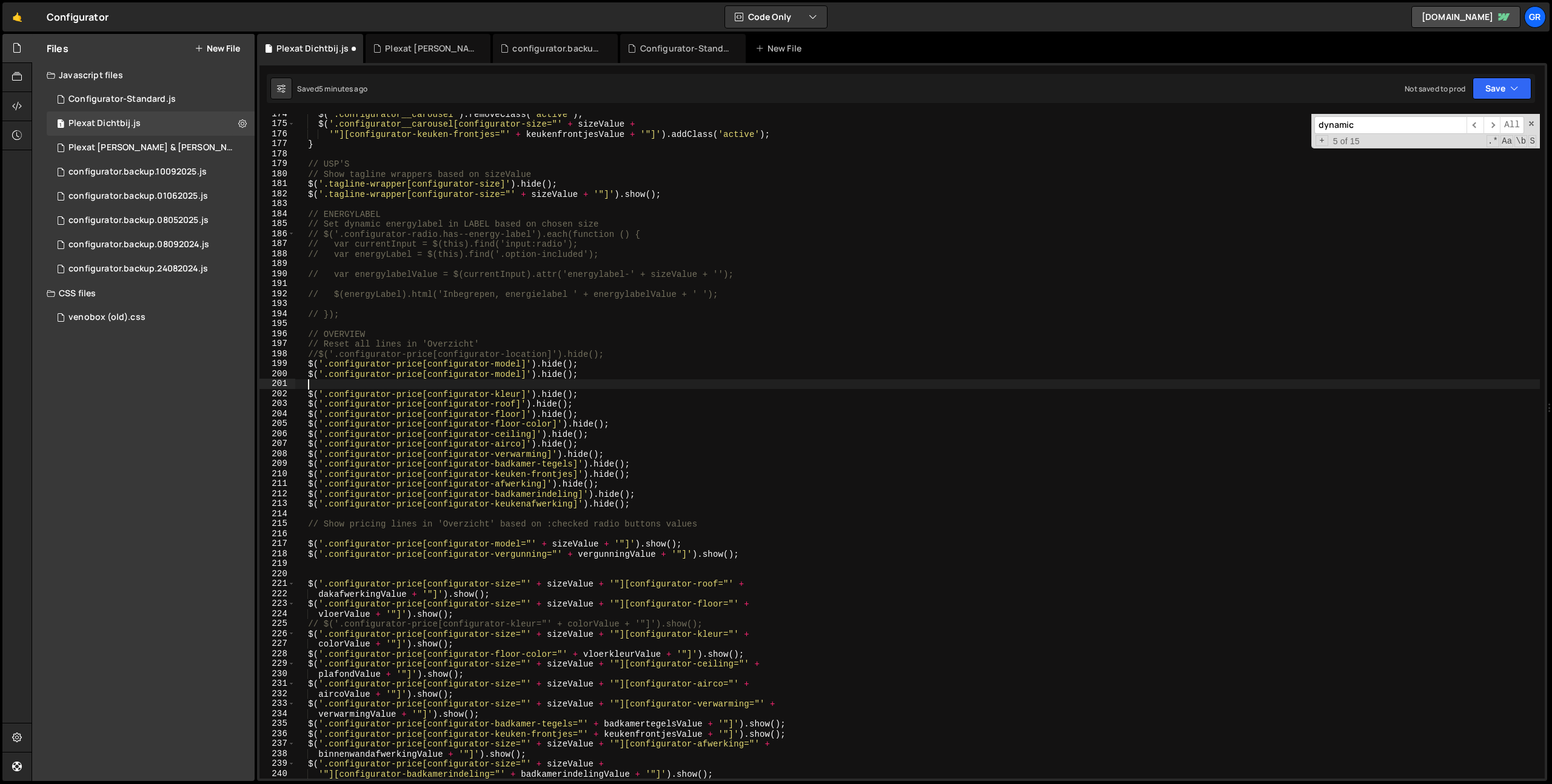
click at [505, 555] on div "$ ( '.configurator__carousel' ) . removeClass ( 'active' ) ; $ ( '.configurator…" at bounding box center [917, 451] width 1244 height 684
click at [511, 374] on div "$ ( '.configurator__carousel' ) . removeClass ( 'active' ) ; $ ( '.configurator…" at bounding box center [917, 451] width 1244 height 684
paste textarea "vergunning"
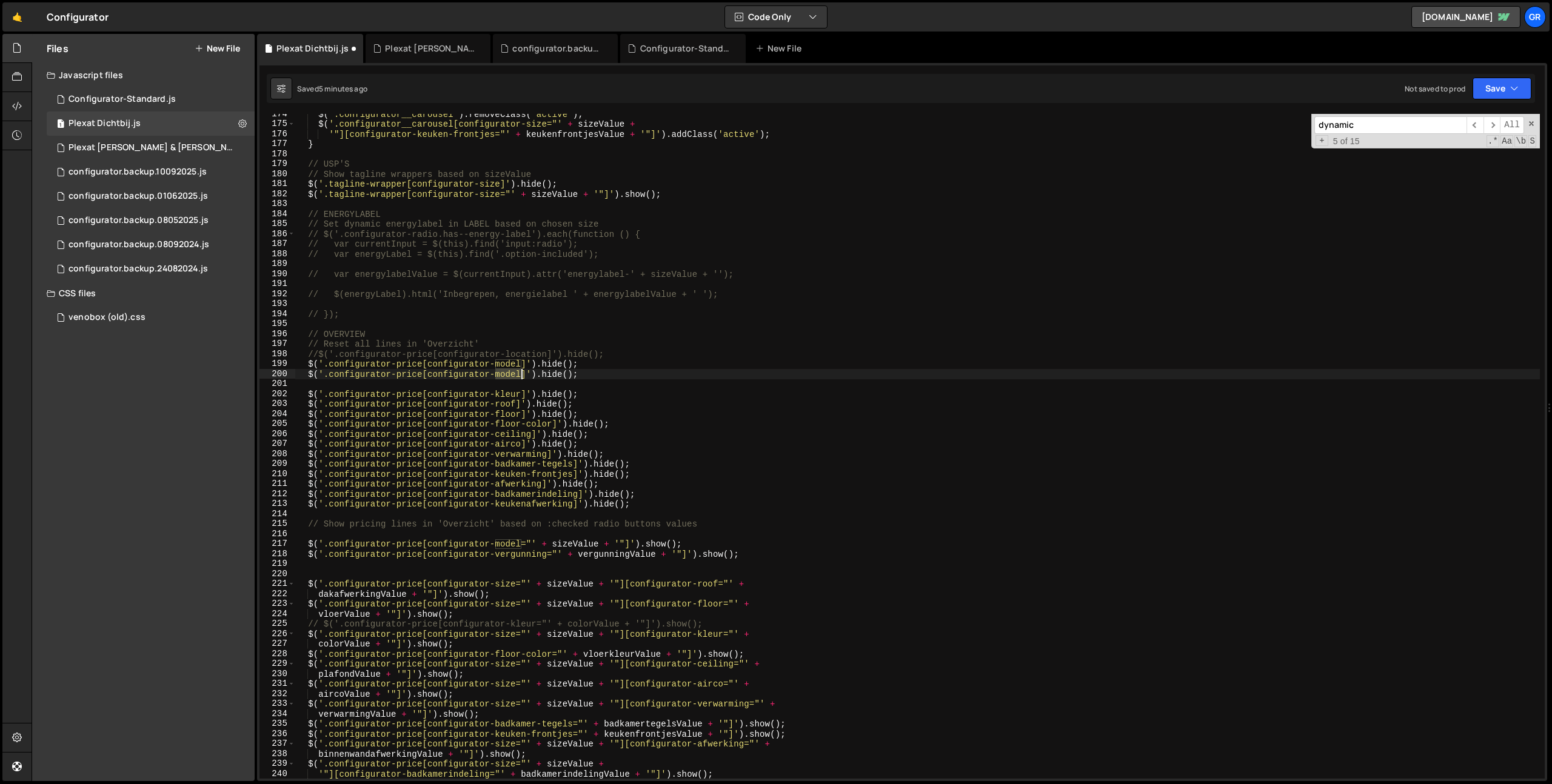
type textarea "$('.configurator-price[configurator-vergunning]').hide();"
click at [629, 382] on div "$ ( '.configurator__carousel' ) . removeClass ( 'active' ) ; $ ( '.configurator…" at bounding box center [917, 451] width 1244 height 684
click at [574, 546] on div "$ ( '.configurator__carousel' ) . removeClass ( 'active' ) ; $ ( '.configurator…" at bounding box center [917, 451] width 1244 height 684
click at [743, 494] on div "$ ( '.configurator__carousel' ) . removeClass ( 'active' ) ; $ ( '.configurator…" at bounding box center [917, 451] width 1244 height 684
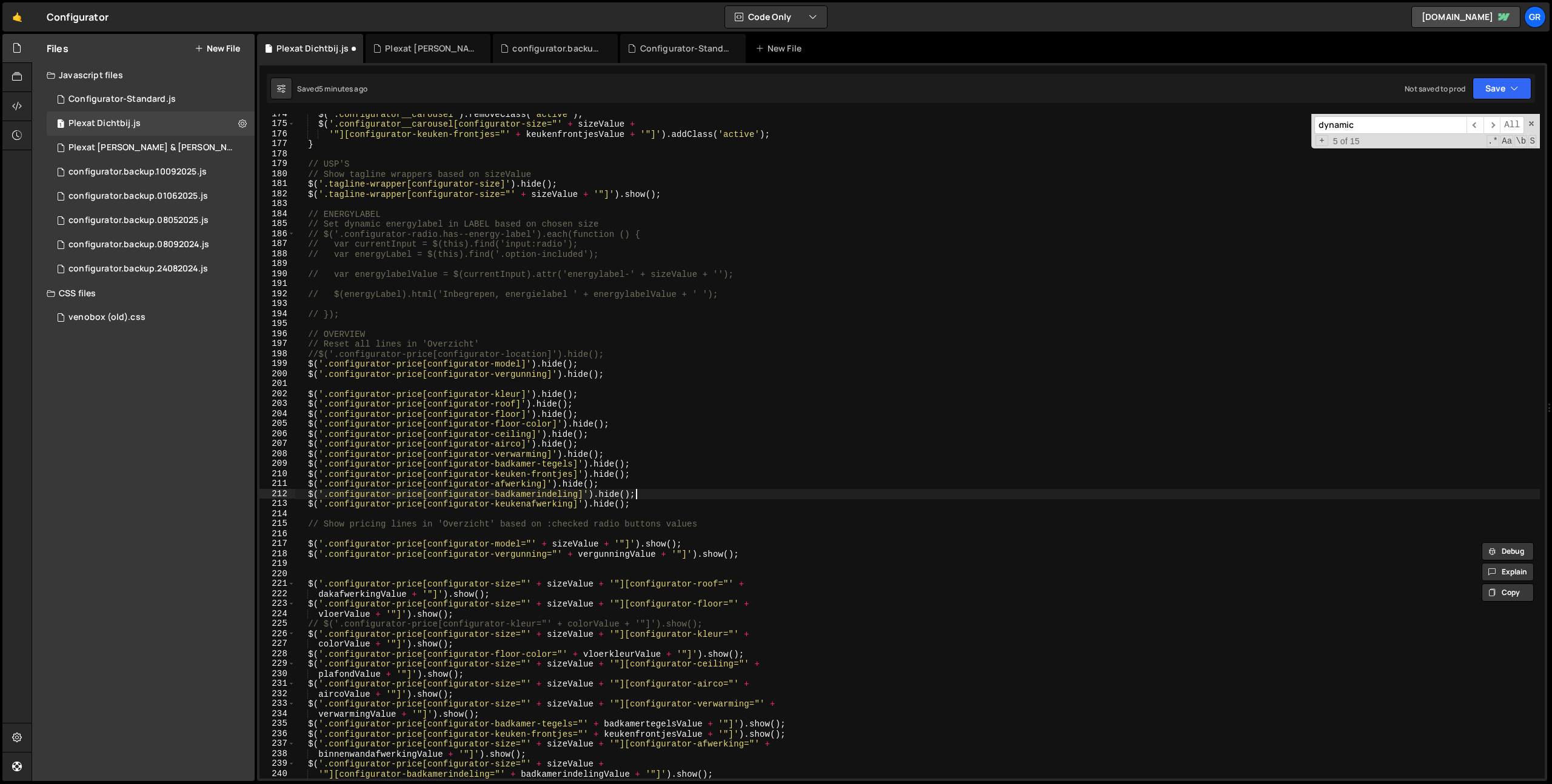
type textarea "$('.configurator-price[configurator-badkamerindeling]').hide();"
paste input "sizeValue"
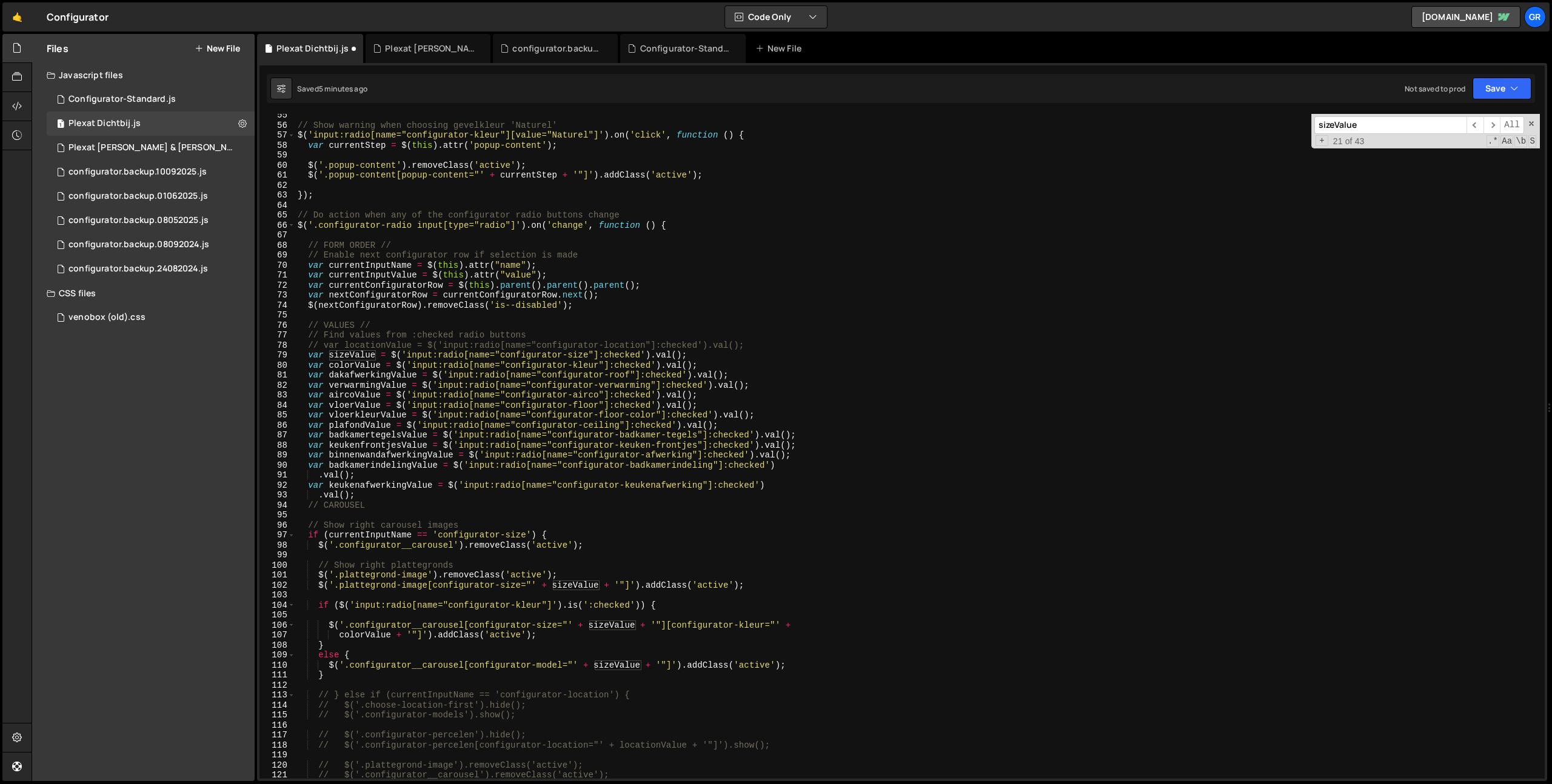
scroll to position [543, 0]
type input "sizeValue"
type textarea "var sizeValue = $('input:radio[name="configurator-size"]:checked').val();"
click at [306, 356] on div "// Show warning when choosing gevelkleur 'Naturel' $ ( 'input:radio[name="confi…" at bounding box center [917, 453] width 1244 height 684
click at [736, 356] on div "// Show warning when choosing gevelkleur 'Naturel' $ ( 'input:radio[name="confi…" at bounding box center [917, 453] width 1244 height 684
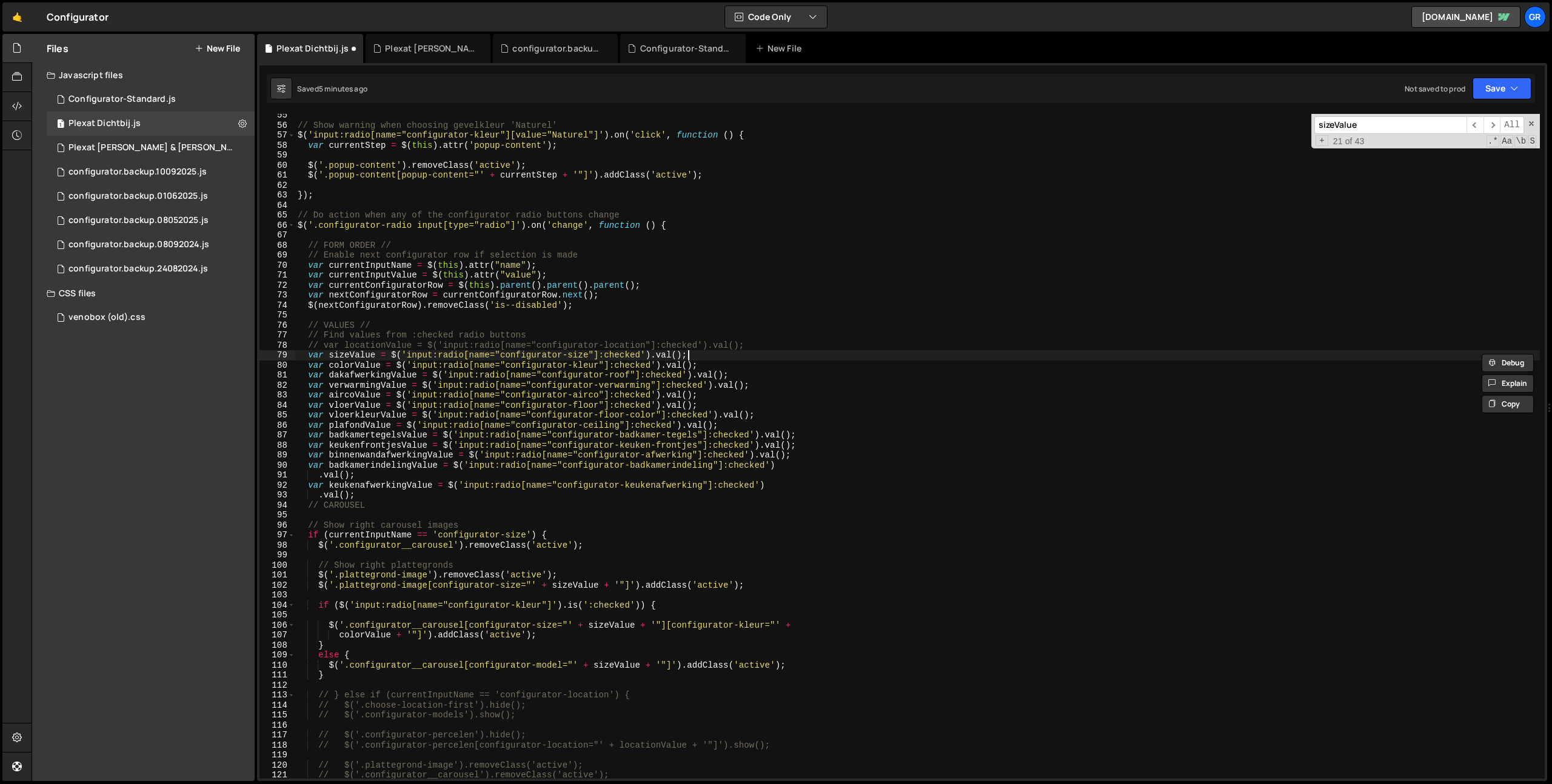
paste textarea "var sizeValue = $('input:radio[name="configurator-size"]:checked').val();"
type textarea "var sizeValue = $('input:radio[name="configurator-size"]:checked').val();"
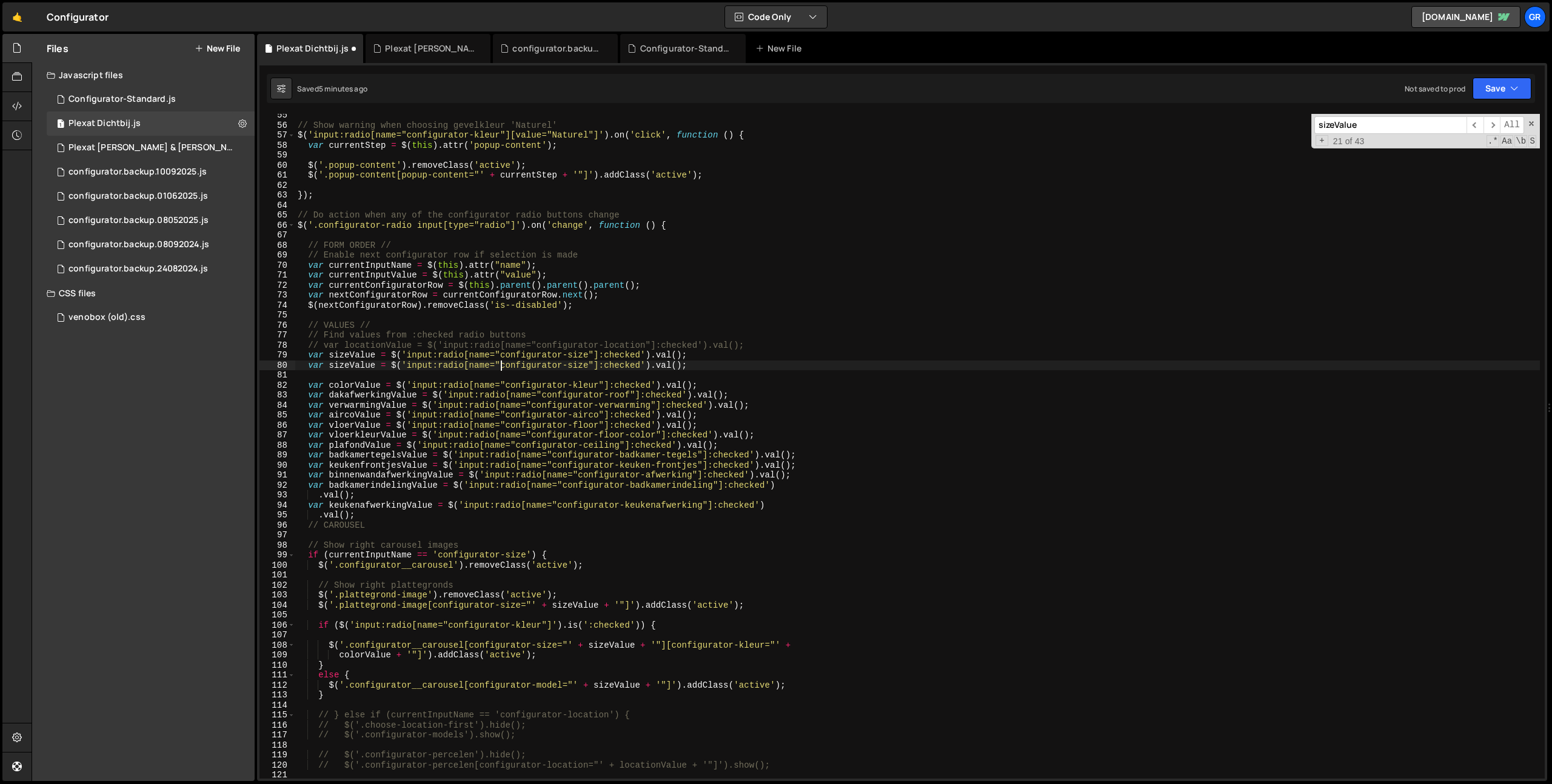
click at [502, 367] on div "// Show warning when choosing gevelkleur 'Naturel' $ ( 'input:radio[name="confi…" at bounding box center [917, 453] width 1244 height 684
click at [588, 367] on div "// Show warning when choosing gevelkleur 'Naturel' $ ( 'input:radio[name="confi…" at bounding box center [917, 453] width 1244 height 684
paste textarea "vergunning"
click at [355, 369] on div "// Show warning when choosing gevelkleur 'Naturel' $ ( 'input:radio[name="confi…" at bounding box center [917, 453] width 1244 height 684
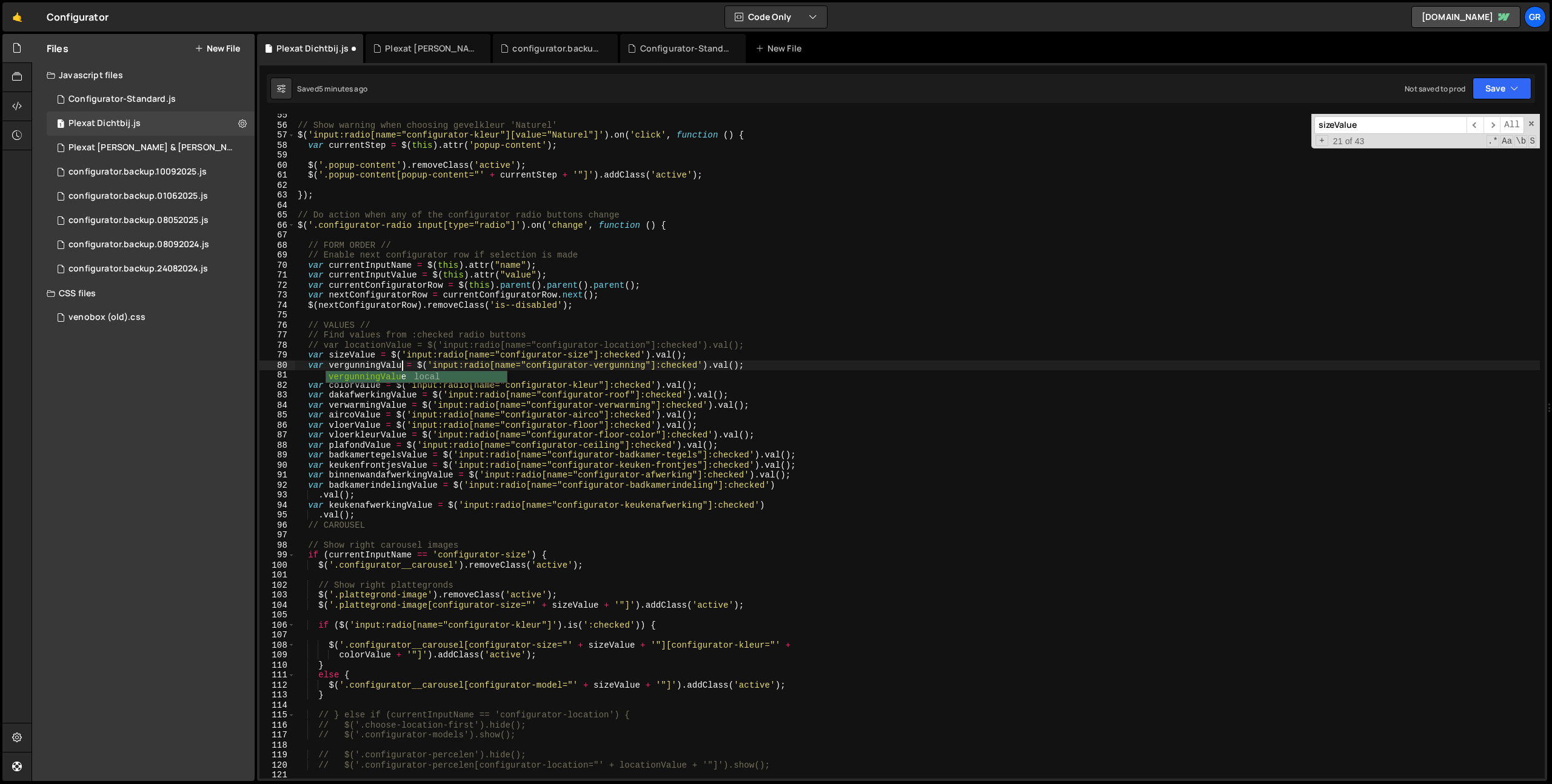
scroll to position [0, 7]
click at [355, 369] on div "// Show warning when choosing gevelkleur 'Naturel' $ ( 'input:radio[name="confi…" at bounding box center [917, 453] width 1244 height 684
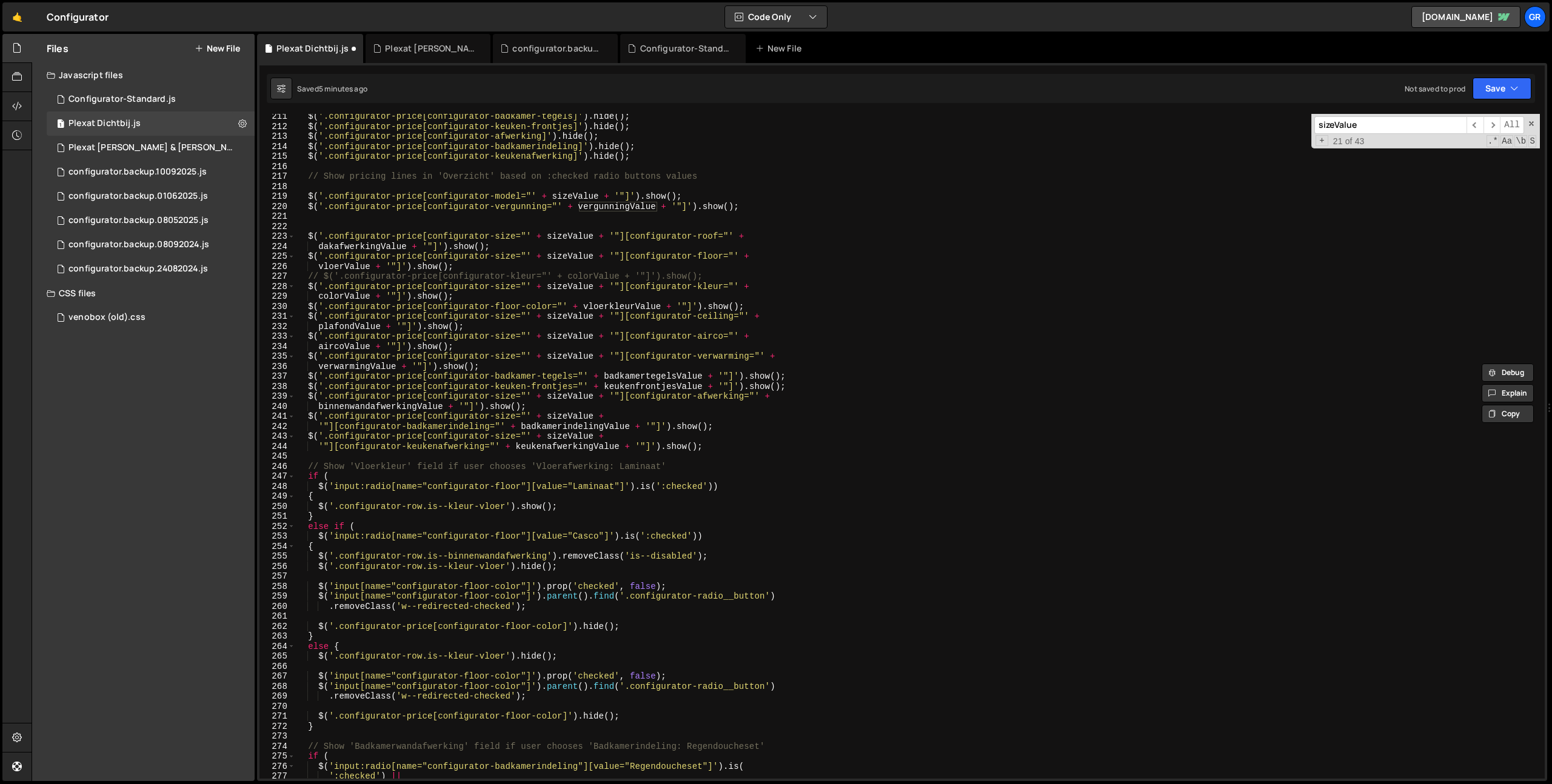
scroll to position [2101, 0]
click at [609, 209] on div "$ ( '.configurator-price[configurator-badkamer-[PERSON_NAME]]' ) . hide ( ) ; $…" at bounding box center [917, 454] width 1244 height 684
paste textarea
click at [799, 208] on div "$ ( '.configurator-price[configurator-badkamer-[PERSON_NAME]]' ) . hide ( ) ; $…" at bounding box center [917, 454] width 1244 height 684
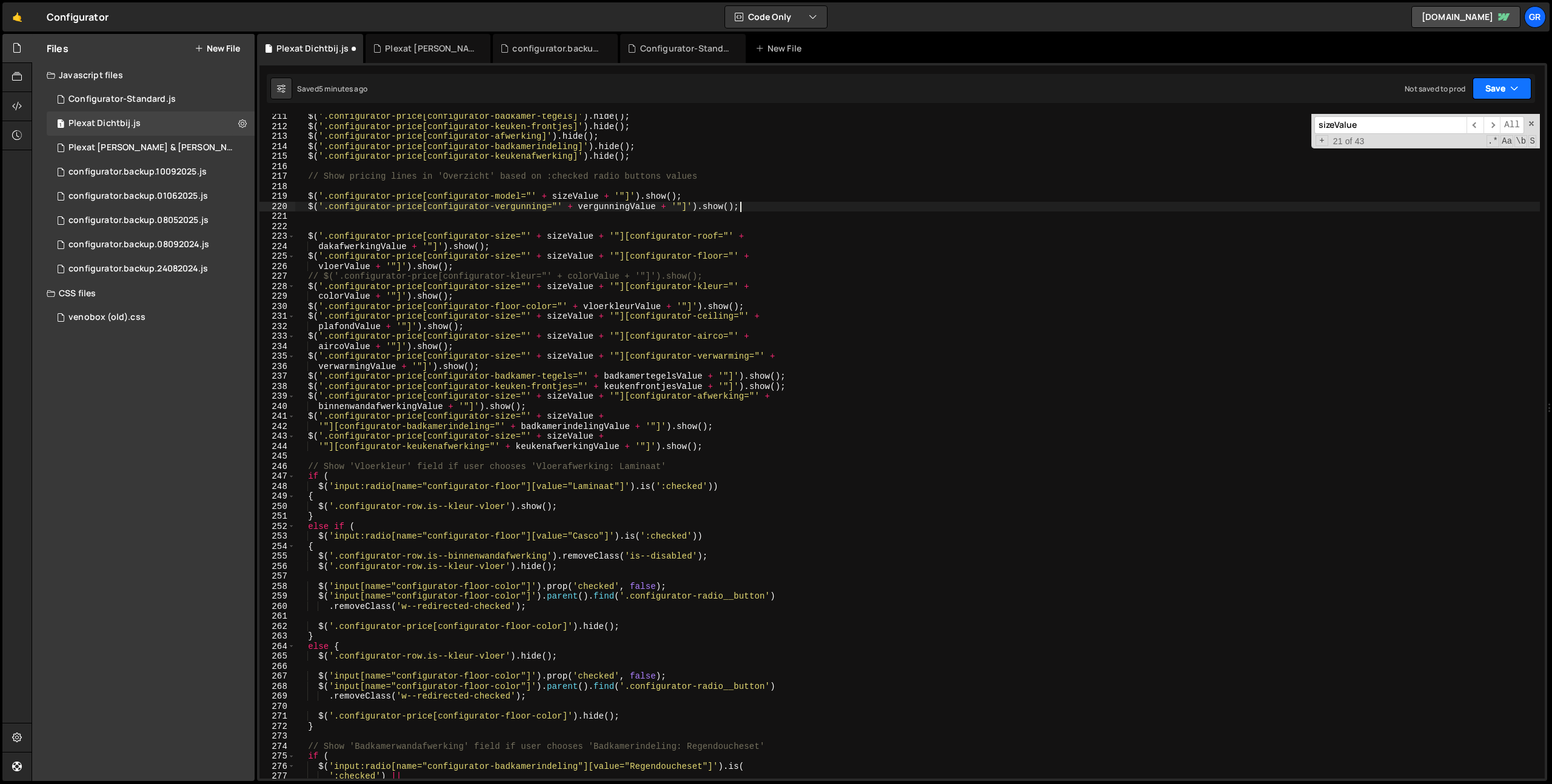
click at [1510, 87] on icon "button" at bounding box center [1513, 88] width 8 height 12
click at [1475, 126] on div "Saved 5 minutes ago" at bounding box center [1461, 131] width 126 height 15
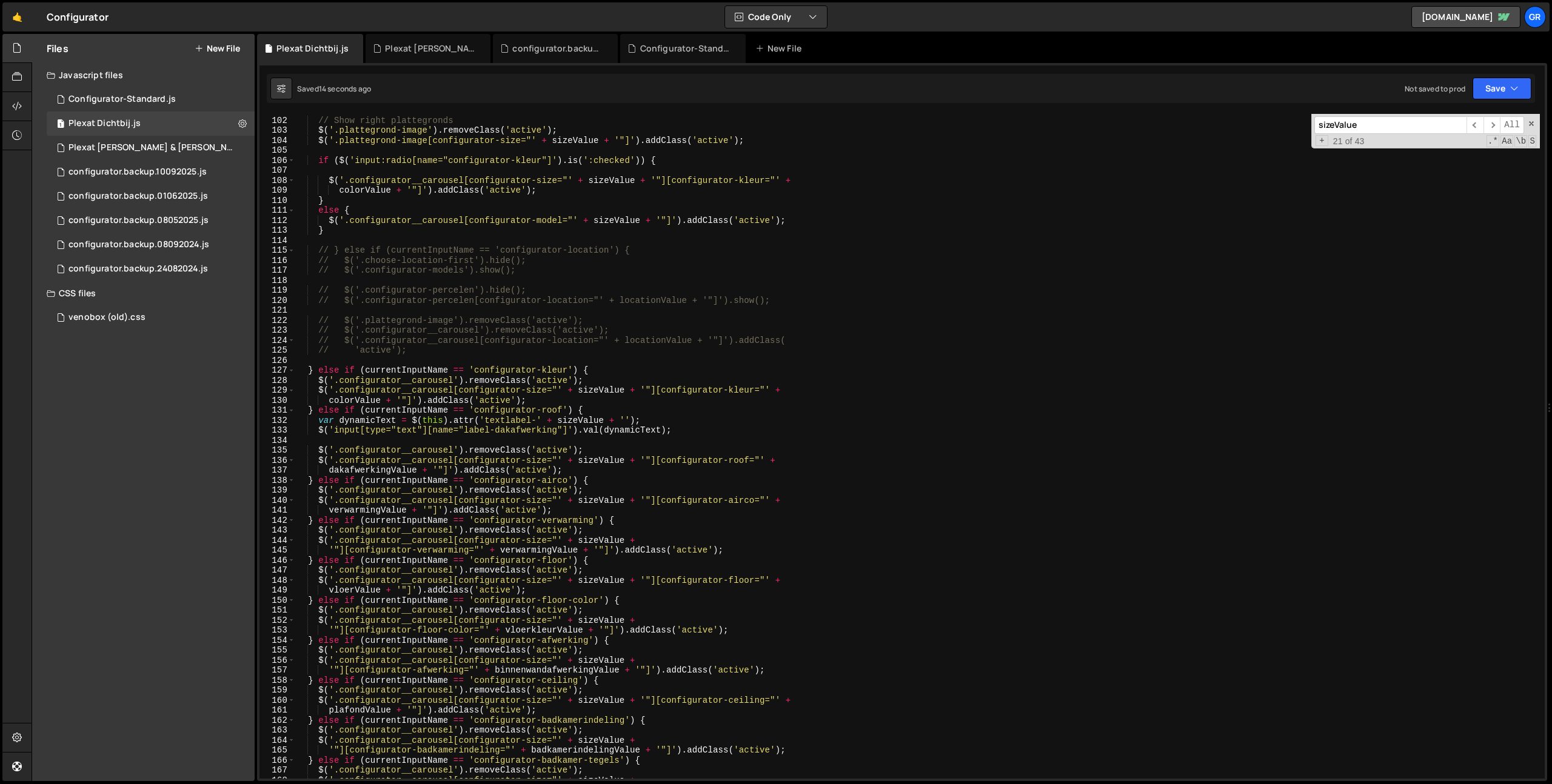
scroll to position [0, 0]
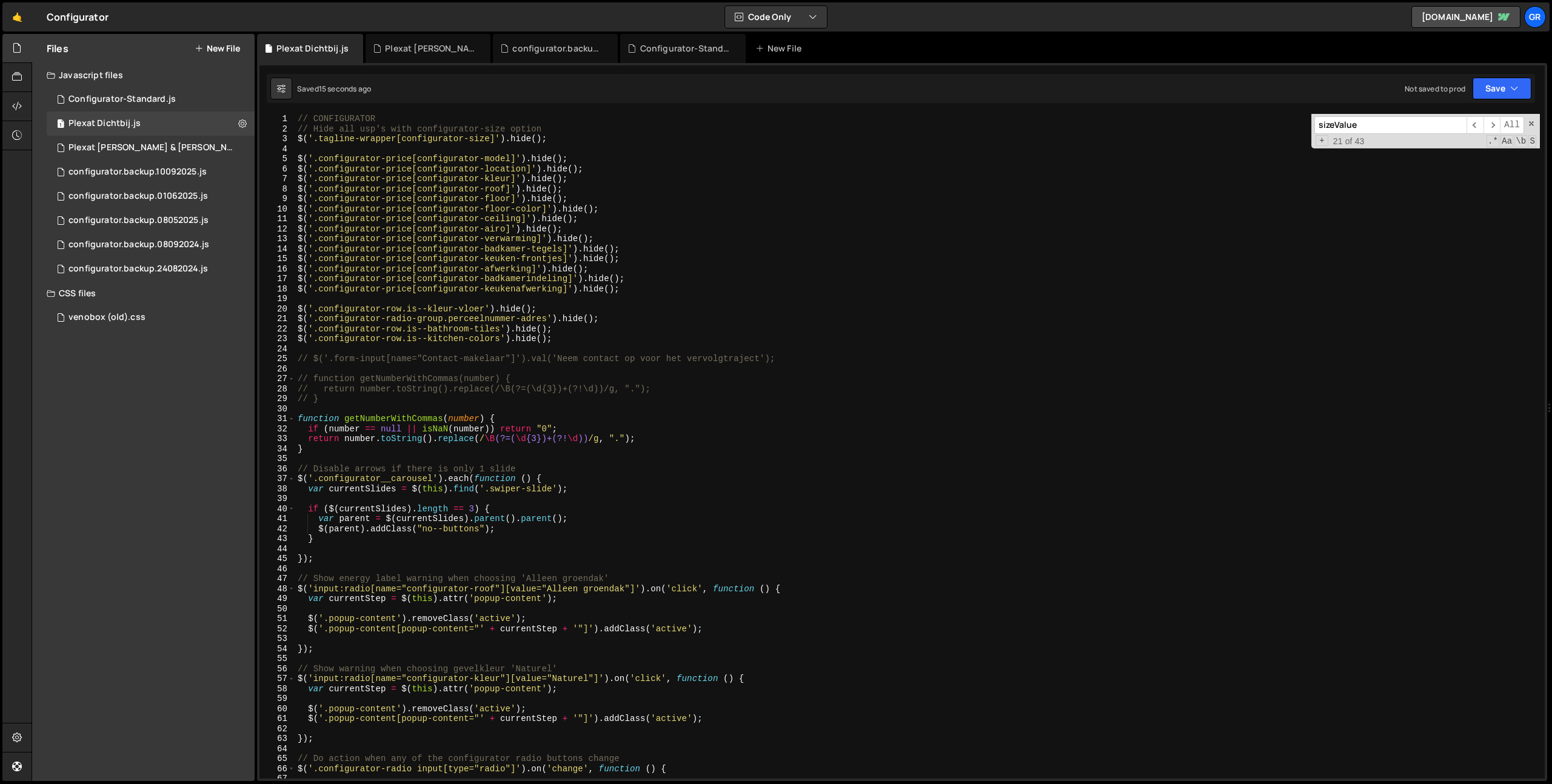
click at [590, 163] on div "// CONFIGURATOR // Hide all usp's with configurator-size option $ ( '.tagline-w…" at bounding box center [917, 456] width 1244 height 684
click at [298, 158] on div "// CONFIGURATOR // Hide all usp's with configurator-size option $ ( '.tagline-w…" at bounding box center [917, 456] width 1244 height 684
drag, startPoint x: 603, startPoint y: 166, endPoint x: 0, endPoint y: 174, distance: 603.1
click at [3, 171] on div "Hold on a sec... Are you certain you wish to leave this page? Any changes you'v…" at bounding box center [776, 392] width 1552 height 784
drag, startPoint x: 378, startPoint y: 138, endPoint x: 198, endPoint y: 135, distance: 180.0
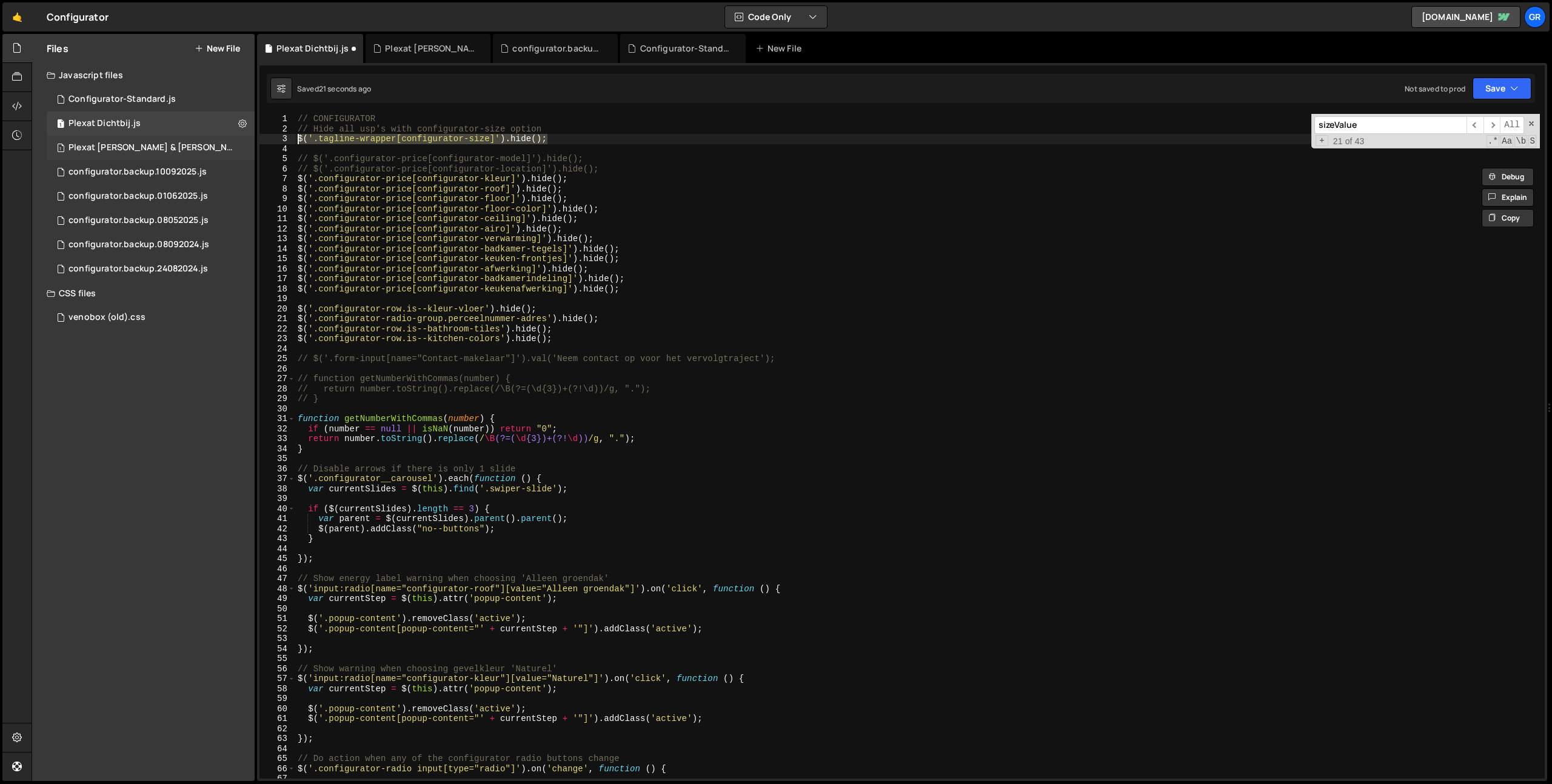
click at [196, 135] on div "Files New File Javascript files 1 Configurator-Standard.js 0 1 Plexat Dichtbij.…" at bounding box center [791, 408] width 1521 height 747
drag, startPoint x: 591, startPoint y: 182, endPoint x: 170, endPoint y: 179, distance: 421.0
click at [170, 179] on div "Files New File Javascript files 1 Configurator-Standard.js 0 1 Plexat Dichtbij.…" at bounding box center [791, 408] width 1521 height 747
click at [642, 168] on div "// CONFIGURATOR // Hide all usp's with configurator-size option $ ( '.tagline-w…" at bounding box center [917, 456] width 1244 height 684
type textarea "// $('.configurator-price[configurator-location]').hide();"
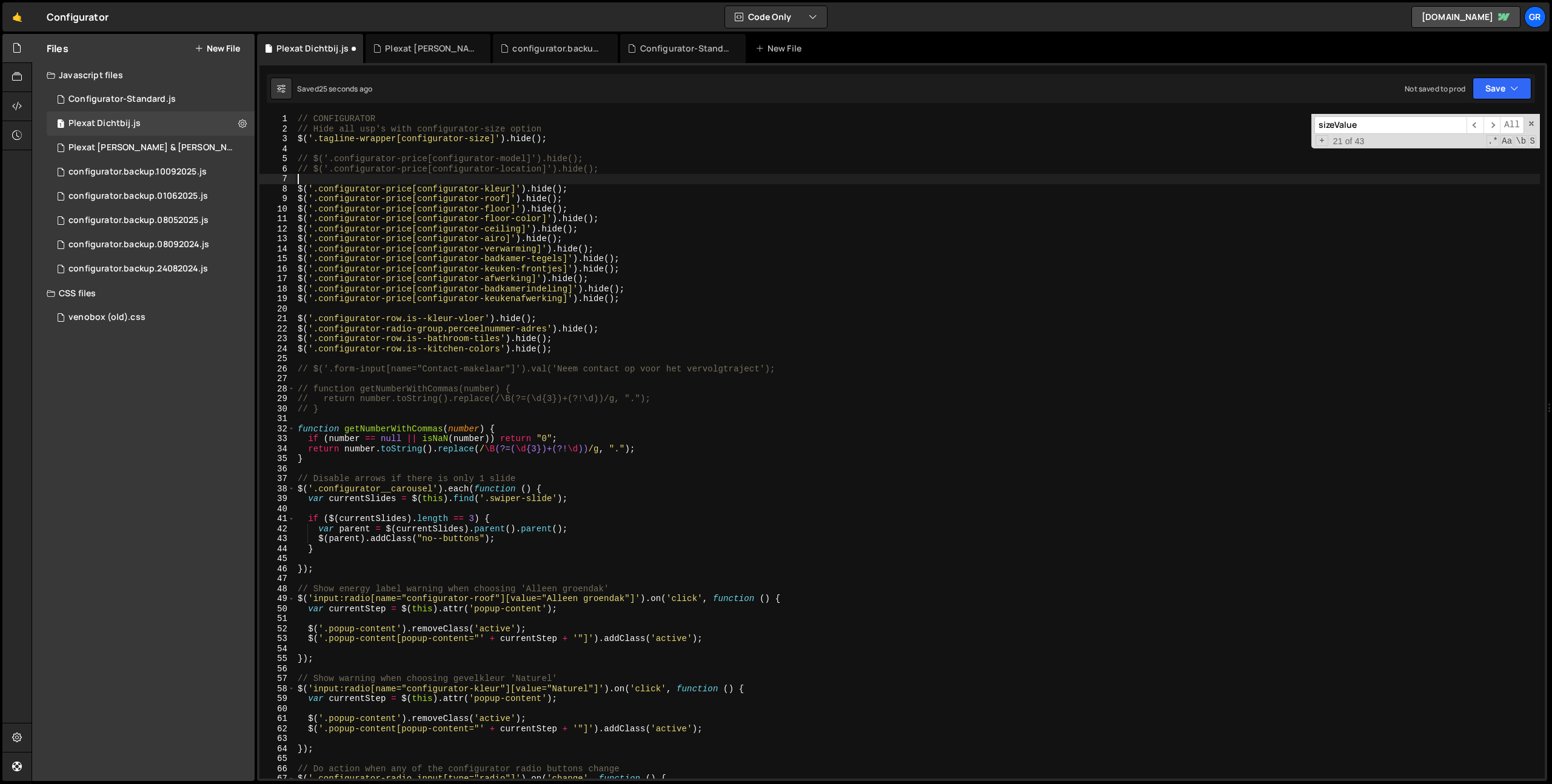
paste textarea "$('.configurator-price[configurator-kleur]').hide();"
type textarea "$('.configurator-price[configurator-kleur]').hide();"
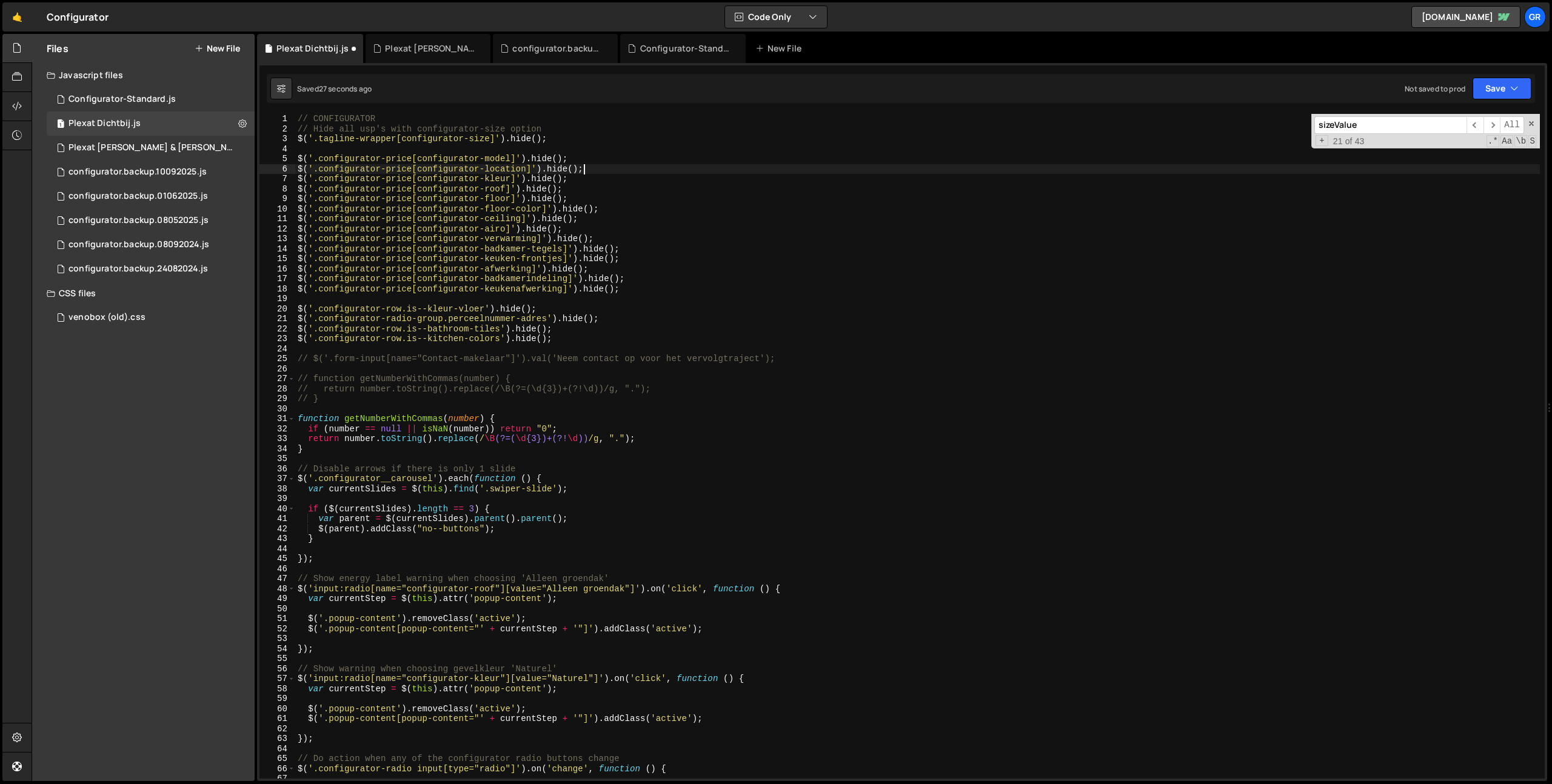
click at [602, 170] on div "// CONFIGURATOR // Hide all usp's with configurator-size option $ ( '.tagline-w…" at bounding box center [917, 456] width 1244 height 684
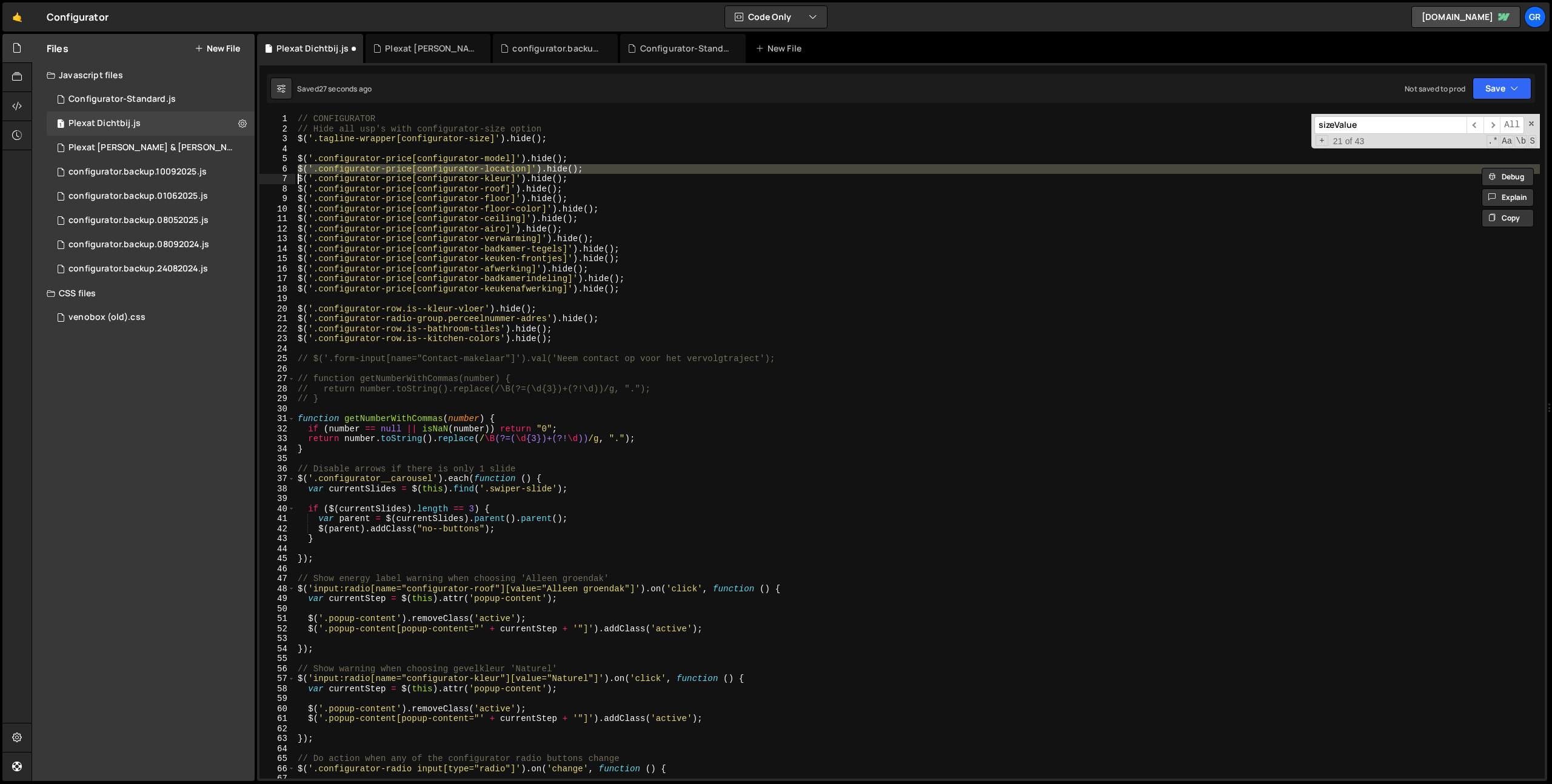
click at [602, 170] on div "// CONFIGURATOR // Hide all usp's with configurator-size option $ ( '.tagline-w…" at bounding box center [917, 456] width 1244 height 684
click at [625, 159] on div "// CONFIGURATOR // Hide all usp's with configurator-size option $ ( '.tagline-w…" at bounding box center [917, 456] width 1244 height 684
type textarea "$('.configurator-price[configurator-model]').hide();"
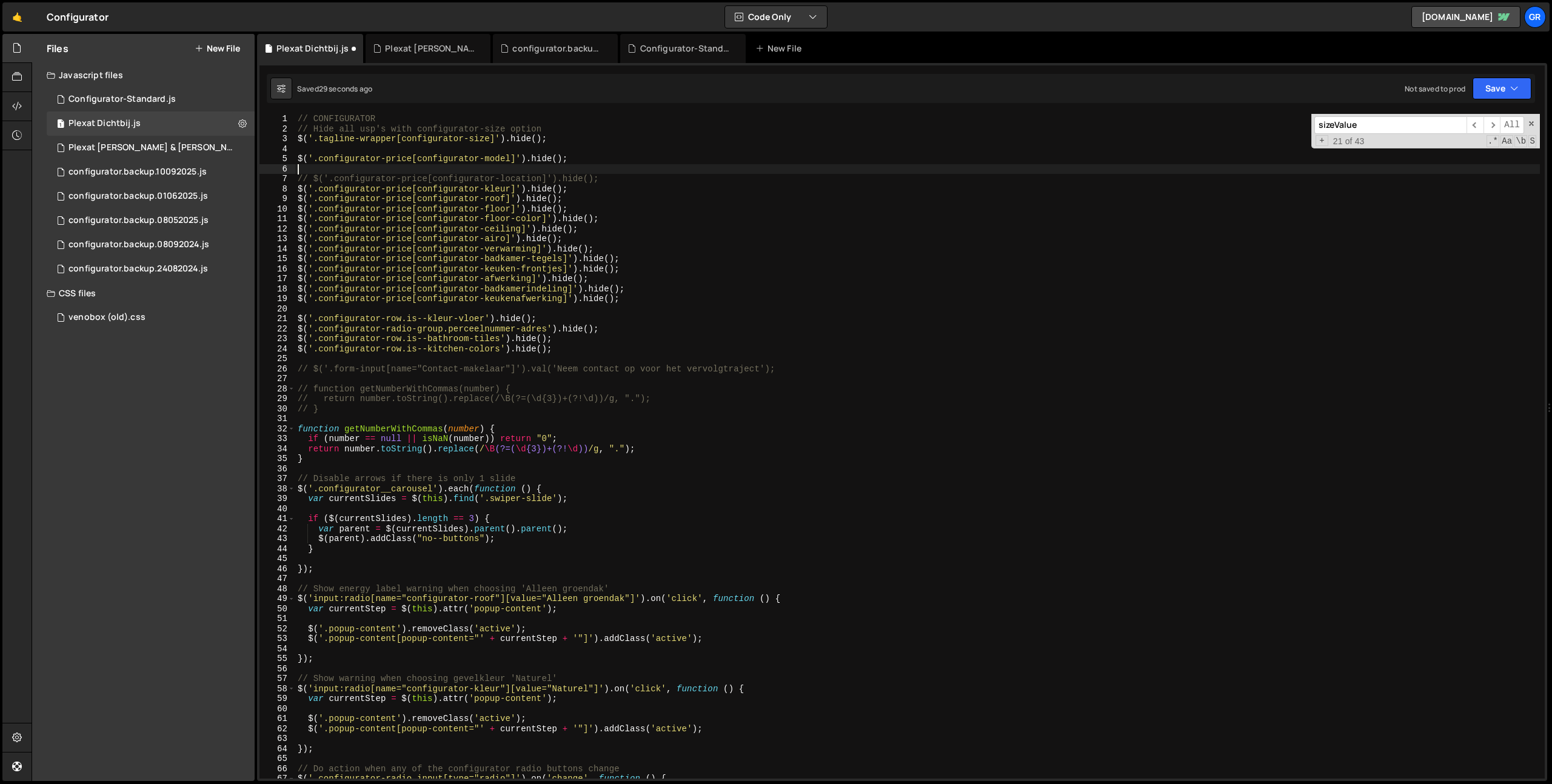
paste textarea "$('.configurator-price[configurator-kleur]').hide();"
click at [495, 170] on div "// CONFIGURATOR // Hide all usp's with configurator-size option $ ( '.tagline-w…" at bounding box center [917, 456] width 1244 height 684
click at [638, 185] on div "// CONFIGURATOR // Hide all usp's with configurator-size option $ ( '.tagline-w…" at bounding box center [917, 456] width 1244 height 684
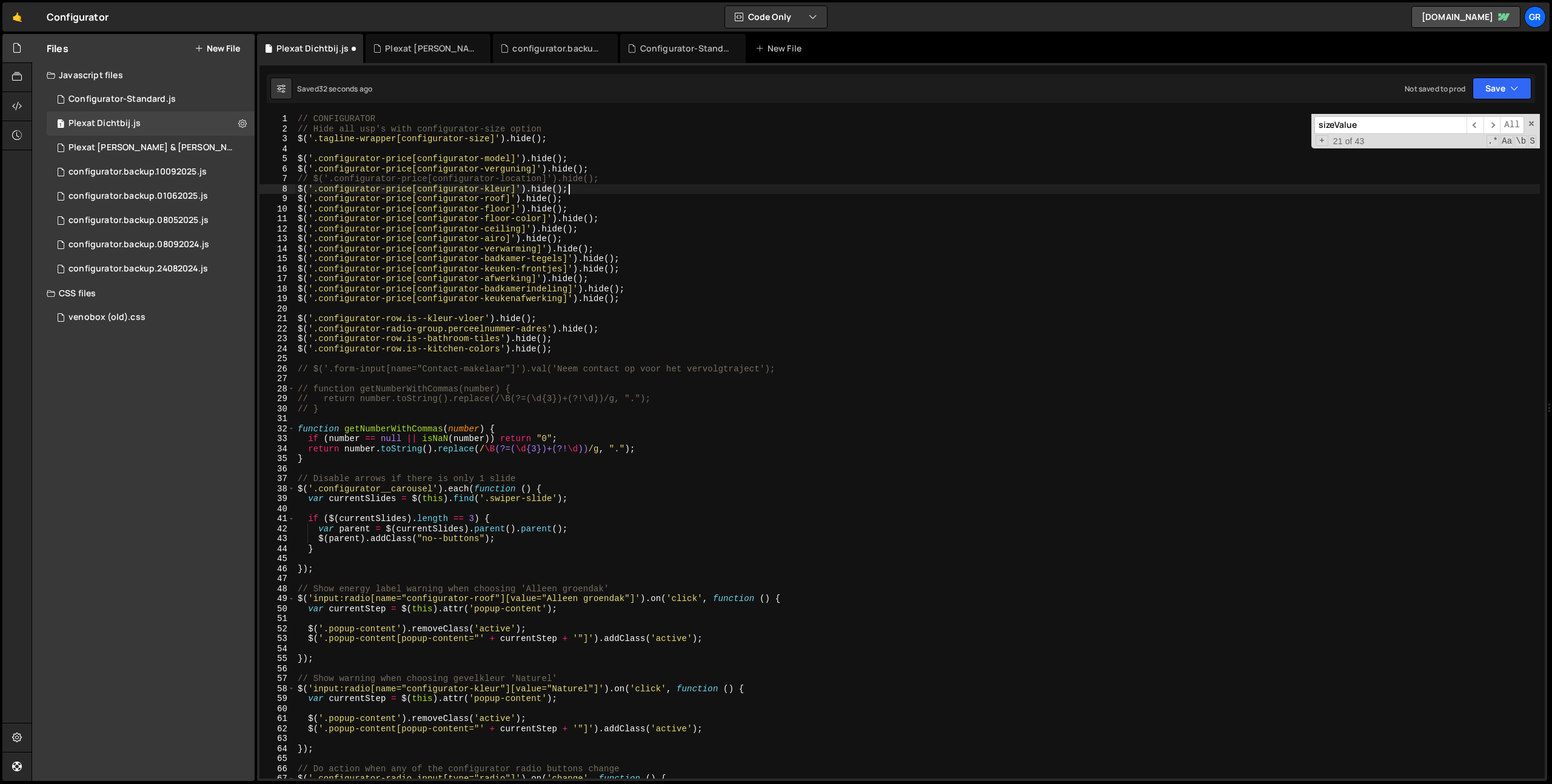
click at [644, 171] on div "// CONFIGURATOR // Hide all usp's with configurator-size option $ ( '.tagline-w…" at bounding box center [917, 456] width 1244 height 684
type textarea "$('.configurator-price[configurator-verguning]').hide();"
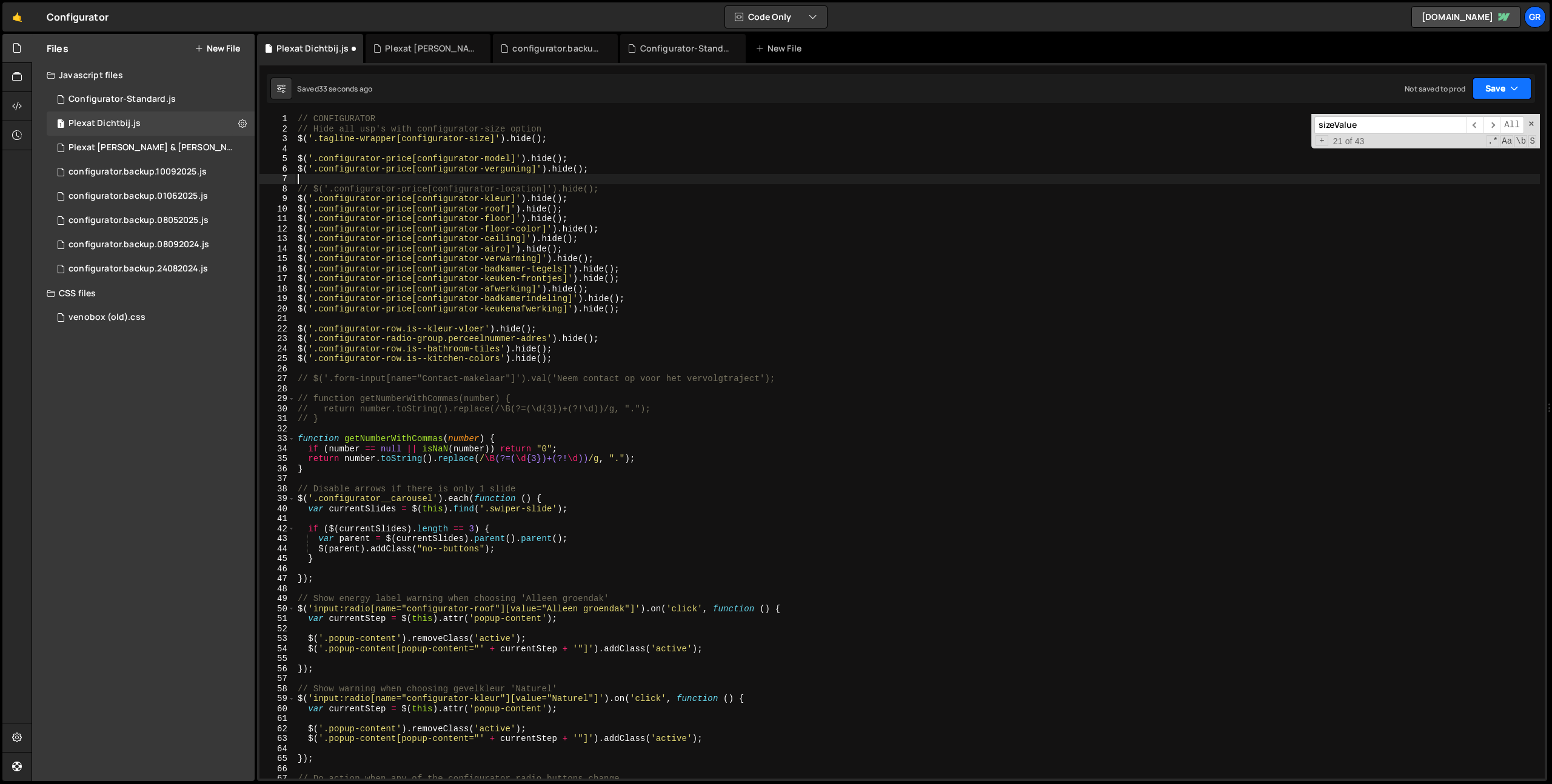
drag, startPoint x: 1510, startPoint y: 80, endPoint x: 1499, endPoint y: 129, distance: 50.2
click at [1510, 80] on button "Save" at bounding box center [1502, 89] width 59 height 22
click at [1497, 132] on div "Saved 33 seconds ago" at bounding box center [1461, 131] width 126 height 15
click at [509, 167] on div "// CONFIGURATOR // Hide all usp's with configurator-size option $ ( '.tagline-w…" at bounding box center [917, 455] width 1244 height 684
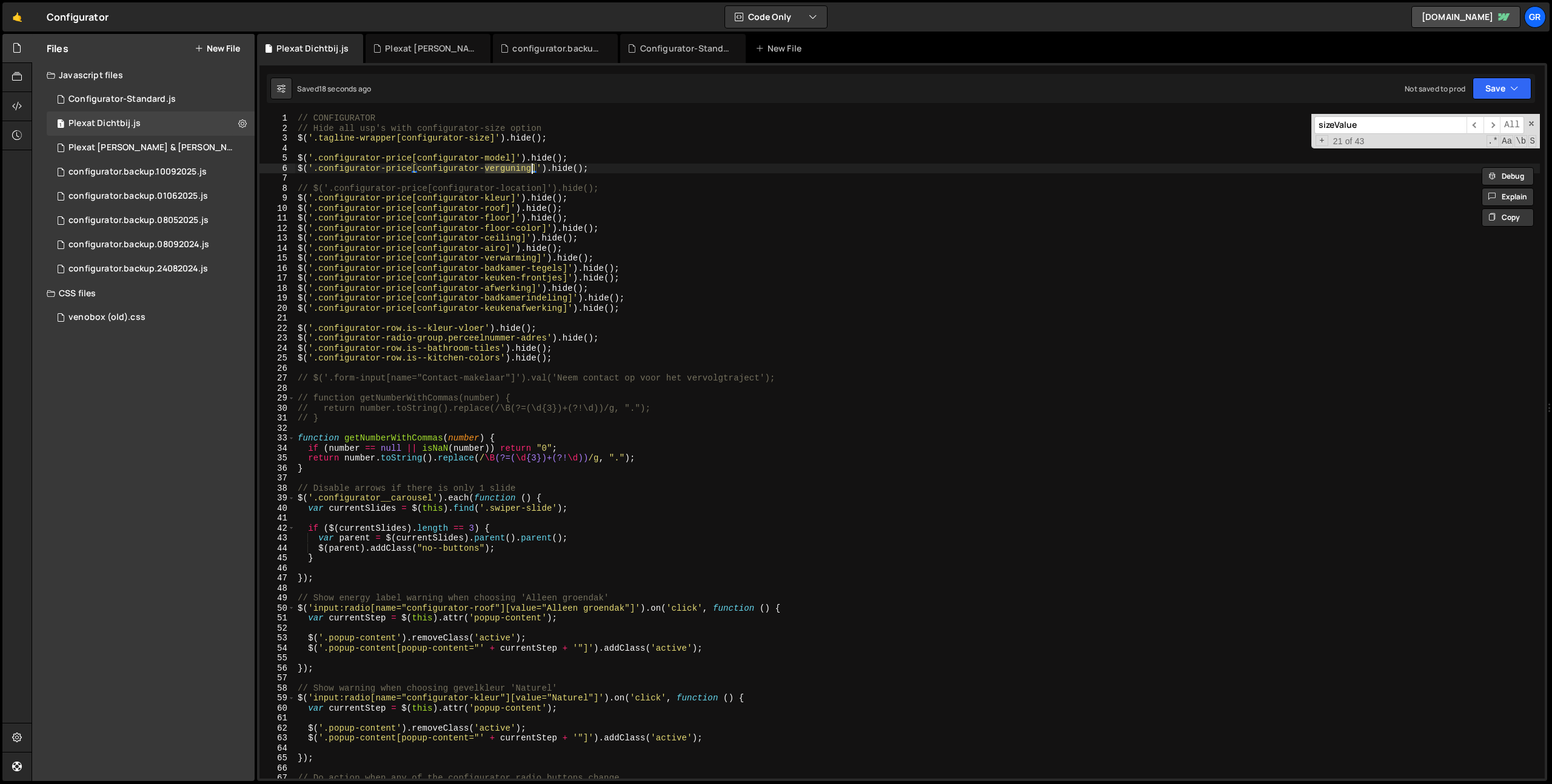
click at [416, 168] on div "// CONFIGURATOR // Hide all usp's with configurator-size option $ ( '.tagline-w…" at bounding box center [917, 455] width 1244 height 684
click at [531, 167] on div "// CONFIGURATOR // Hide all usp's with configurator-size option $ ( '.tagline-w…" at bounding box center [917, 455] width 1244 height 684
paste textarea "n"
type textarea "$('.configurator-price[configurator-vergunning]').hide();"
click at [1517, 91] on icon "button" at bounding box center [1513, 88] width 8 height 12
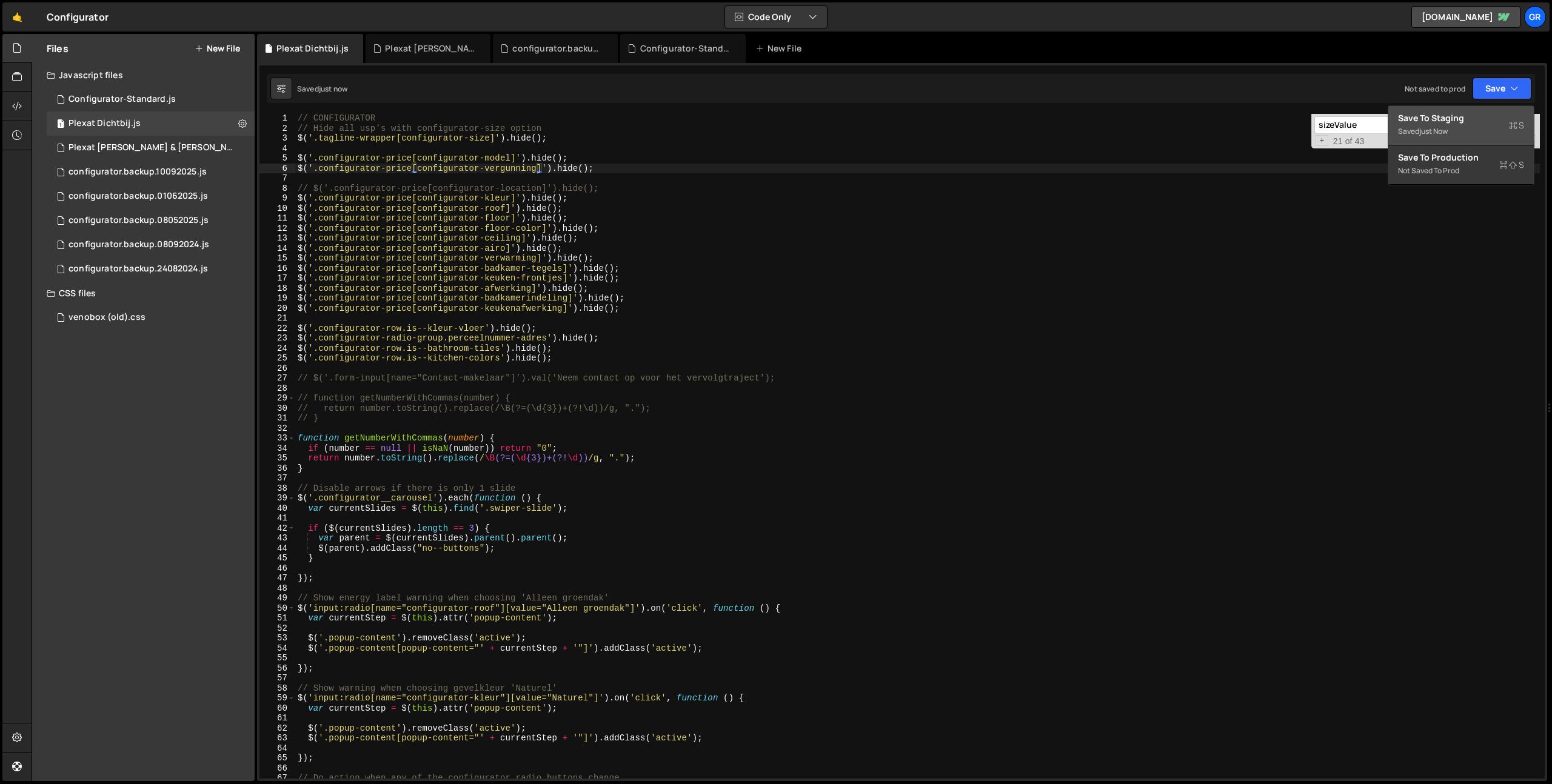
click at [1476, 130] on div "Saved just now" at bounding box center [1461, 131] width 126 height 15
click at [295, 168] on div "6" at bounding box center [278, 169] width 36 height 10
click at [298, 168] on div "// CONFIGURATOR // Hide all usp's with configurator-size option $ ( '.tagline-w…" at bounding box center [917, 455] width 1244 height 684
click at [629, 168] on div "// CONFIGURATOR // Hide all usp's with configurator-size option $ ( '.tagline-w…" at bounding box center [917, 455] width 1244 height 684
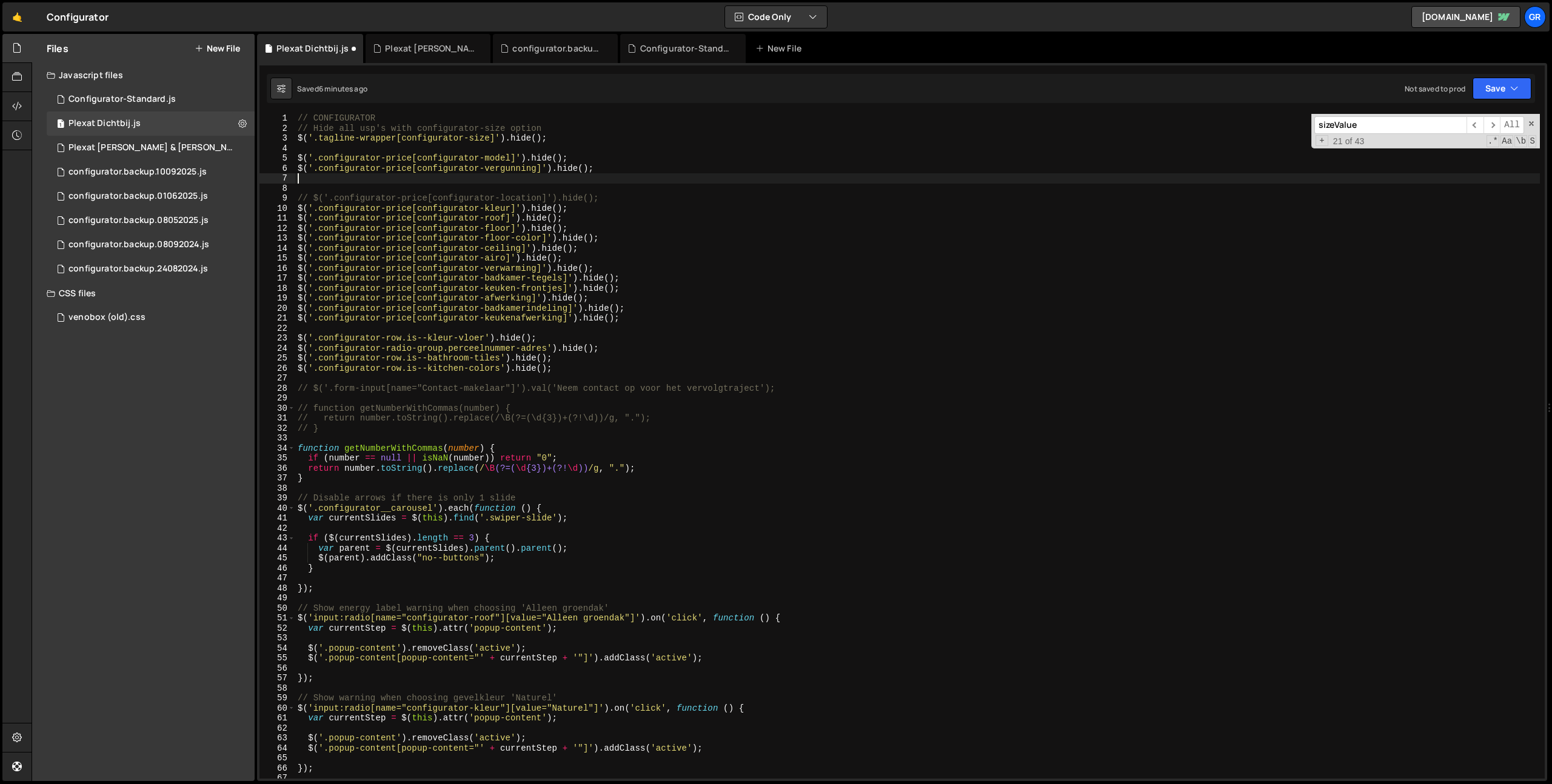
paste textarea "$('.configurator-price[configurator-vergunning]').hide();"
click at [505, 177] on div "// CONFIGURATOR // Hide all usp's with configurator-size option $ ( '.tagline-w…" at bounding box center [917, 455] width 1244 height 684
paste textarea "indel"
drag, startPoint x: 628, startPoint y: 166, endPoint x: 105, endPoint y: 173, distance: 523.0
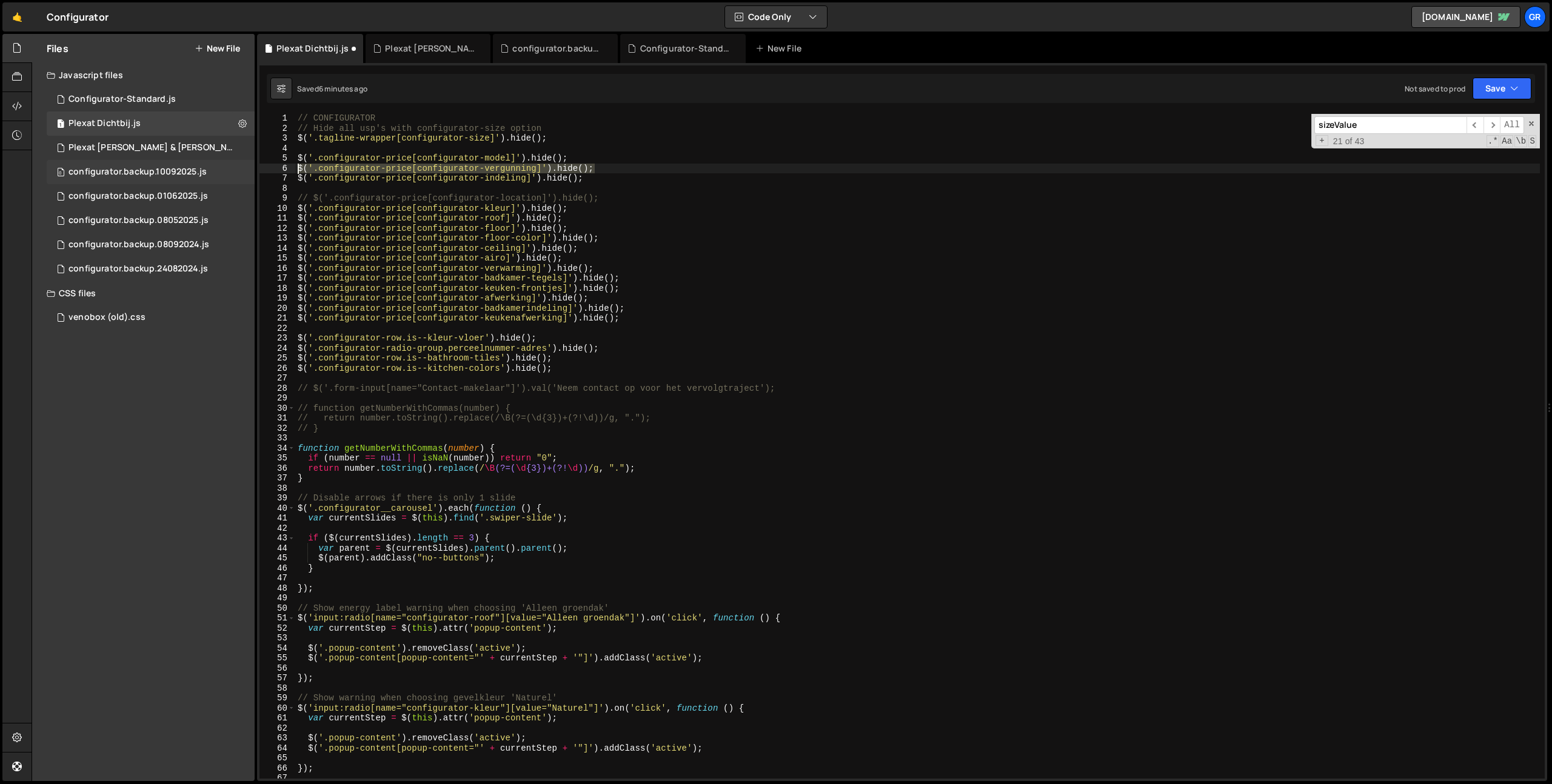
click at [123, 170] on div "Files New File Javascript files 1 Configurator-Standard.js 0 1 Plexat Dichtbij.…" at bounding box center [791, 408] width 1521 height 747
type textarea "$('.configurator-price[configurator-vergunning]').hide();"
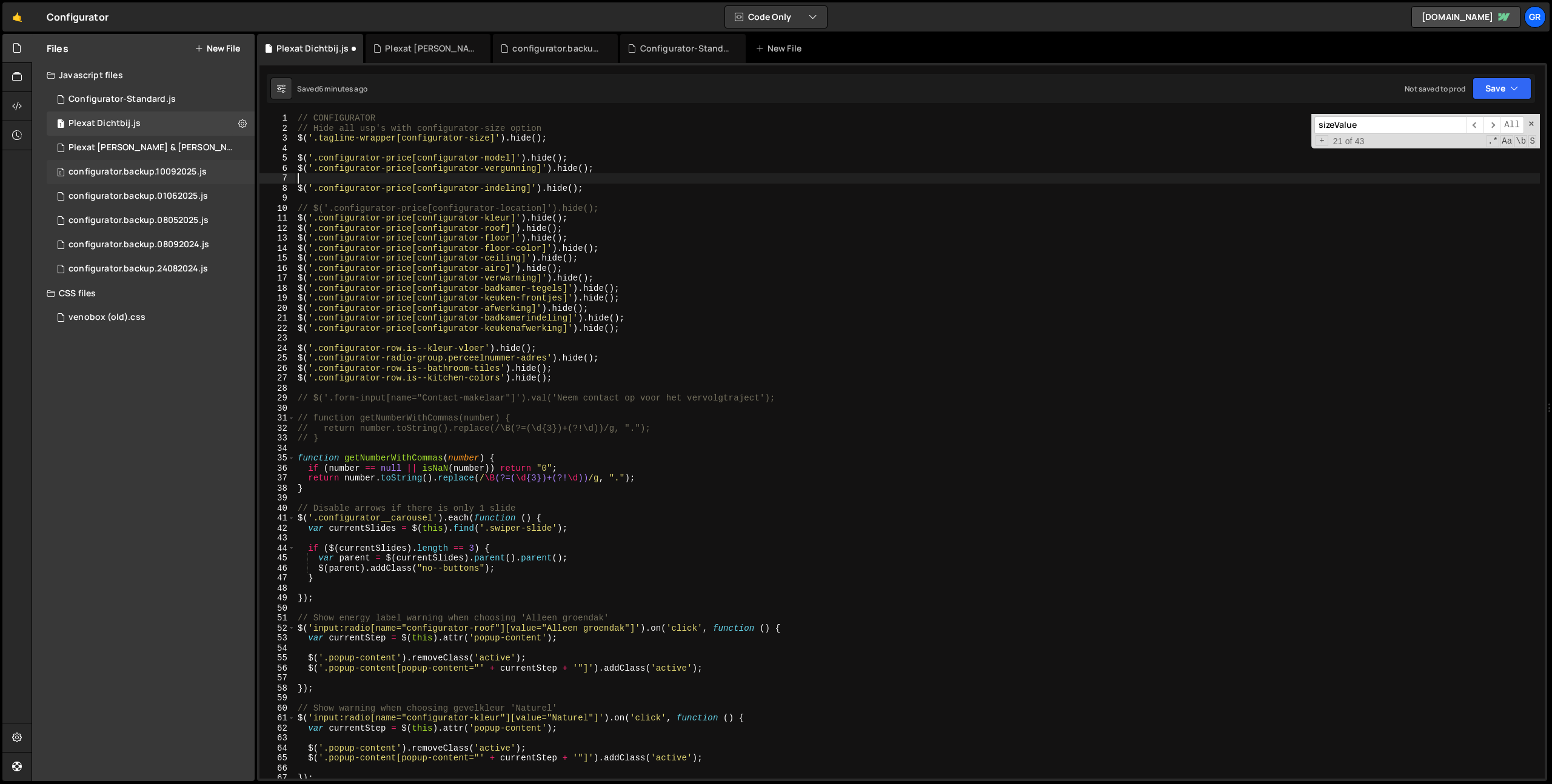
paste textarea "$('.configurator-price[configurator-vergunning]').hide();"
click at [535, 175] on div "// CONFIGURATOR // Hide all usp's with configurator-size option $ ( '.tagline-w…" at bounding box center [917, 455] width 1244 height 684
click at [416, 177] on div "// CONFIGURATOR // Hide all usp's with configurator-size option $ ( '.tagline-w…" at bounding box center [917, 455] width 1244 height 684
paste textarea "grondwerkzaamheden"
click at [654, 179] on div "// CONFIGURATOR // Hide all usp's with configurator-size option $ ( '.tagline-w…" at bounding box center [917, 455] width 1244 height 684
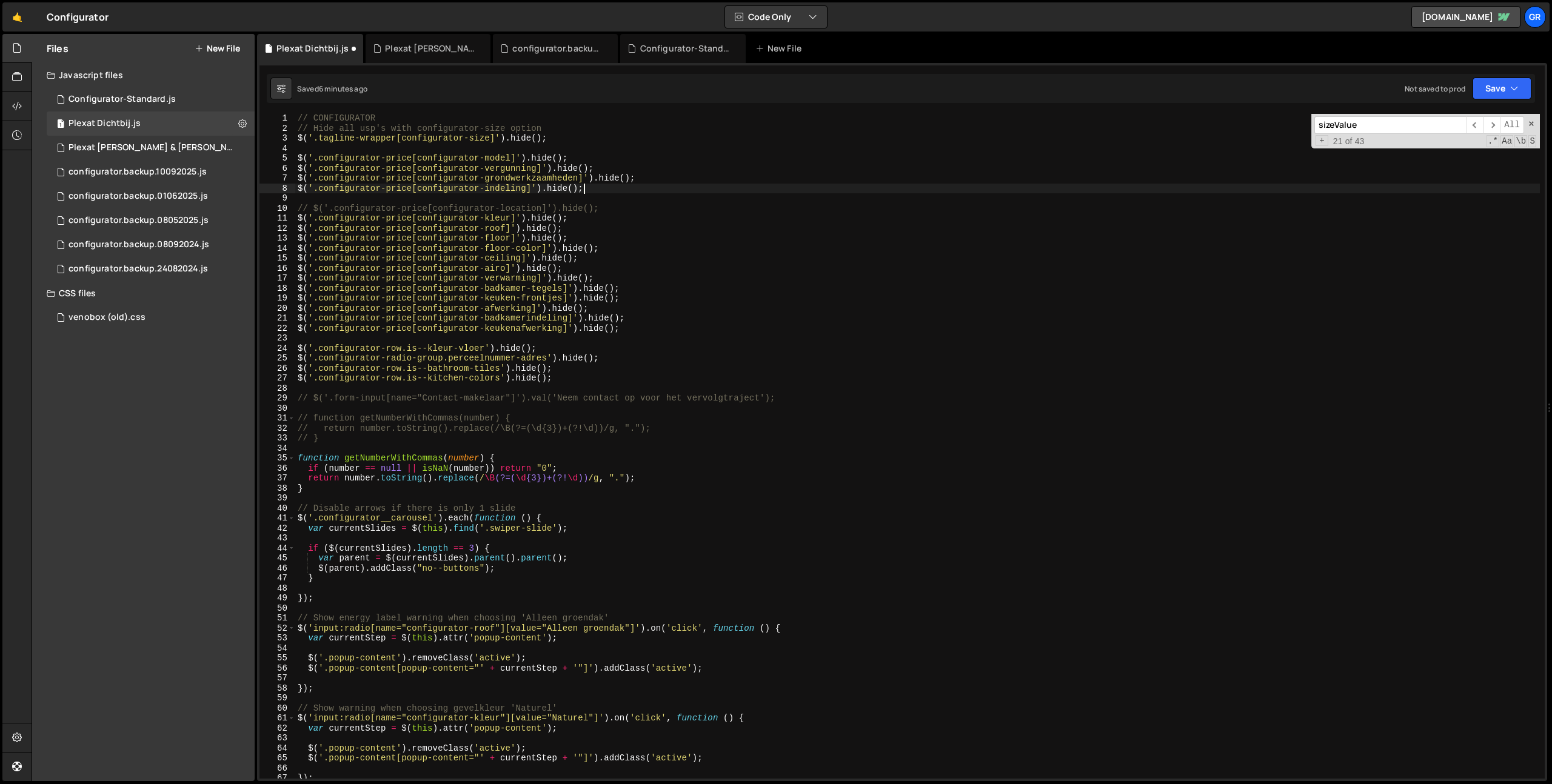
click at [629, 191] on div "// CONFIGURATOR // Hide all usp's with configurator-size option $ ( '.tagline-w…" at bounding box center [917, 455] width 1244 height 684
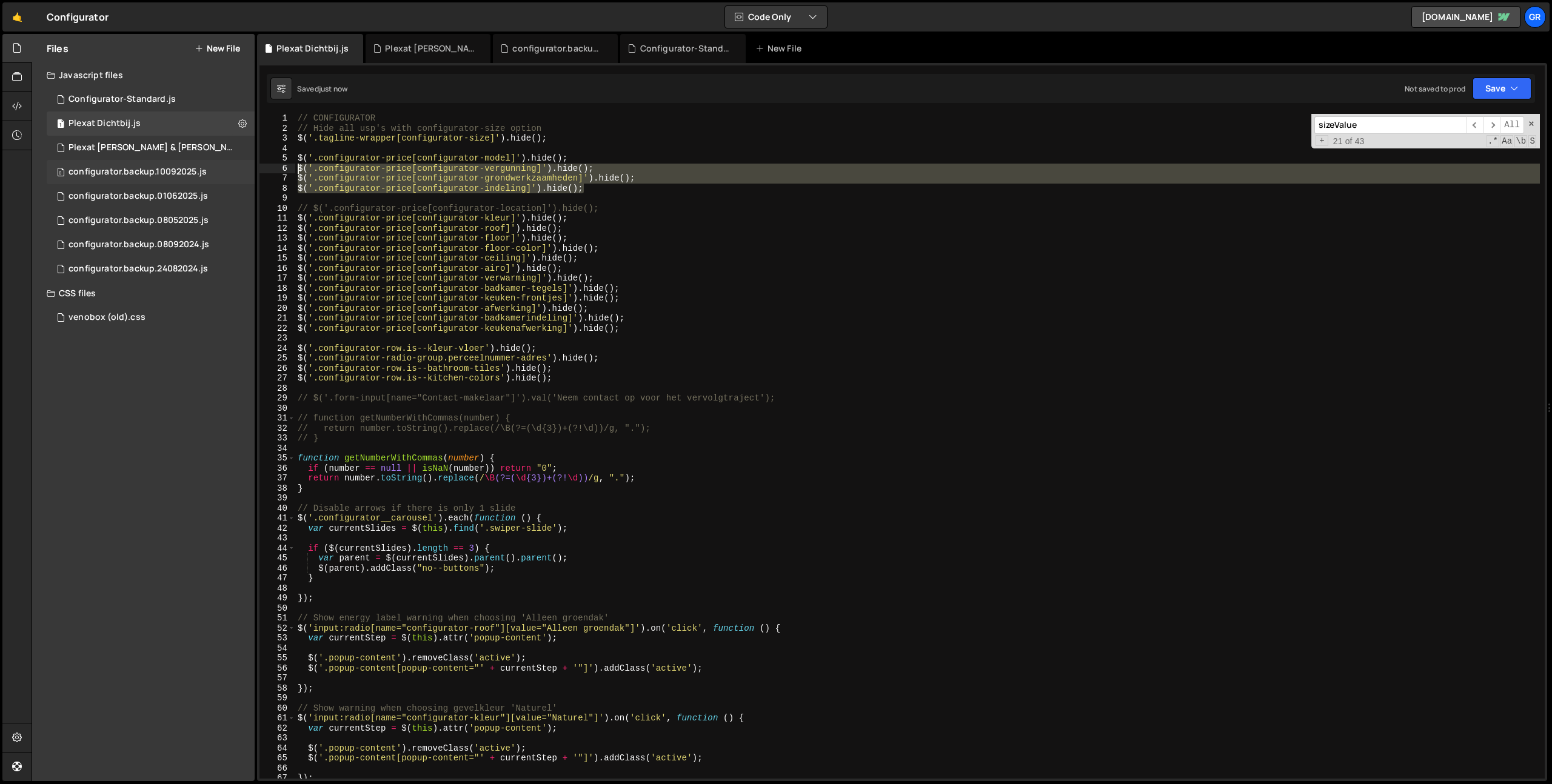
drag, startPoint x: 529, startPoint y: 183, endPoint x: 216, endPoint y: 168, distance: 313.4
click at [216, 168] on div "Files New File Javascript files 1 Configurator-Standard.js 0 1 Plexat Dichtbij.…" at bounding box center [791, 408] width 1521 height 747
click at [695, 193] on div "// CONFIGURATOR // Hide all usp's with configurator-size option $ ( '.tagline-w…" at bounding box center [917, 446] width 1244 height 665
type textarea "$('.configurator-price[configurator-indeling]').hide();"
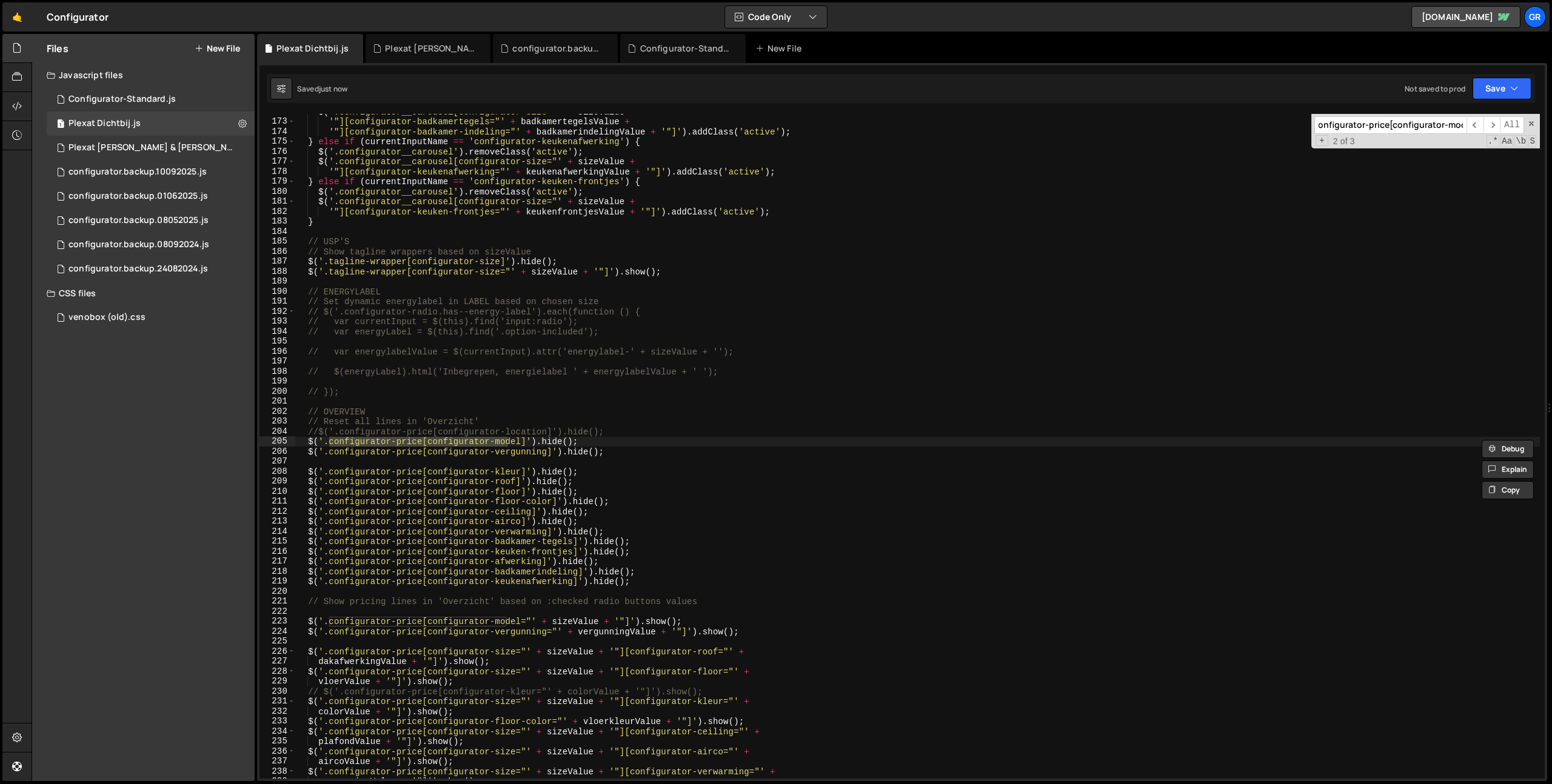
scroll to position [0, 13]
type input "configurator-price[configurator-model"
type textarea "$('.configurator-price[configurator-vergunning]').hide();"
click at [643, 451] on div "$ ( '.configurator__carousel[configurator-size="' + sizeValue + '"][configurato…" at bounding box center [917, 449] width 1244 height 684
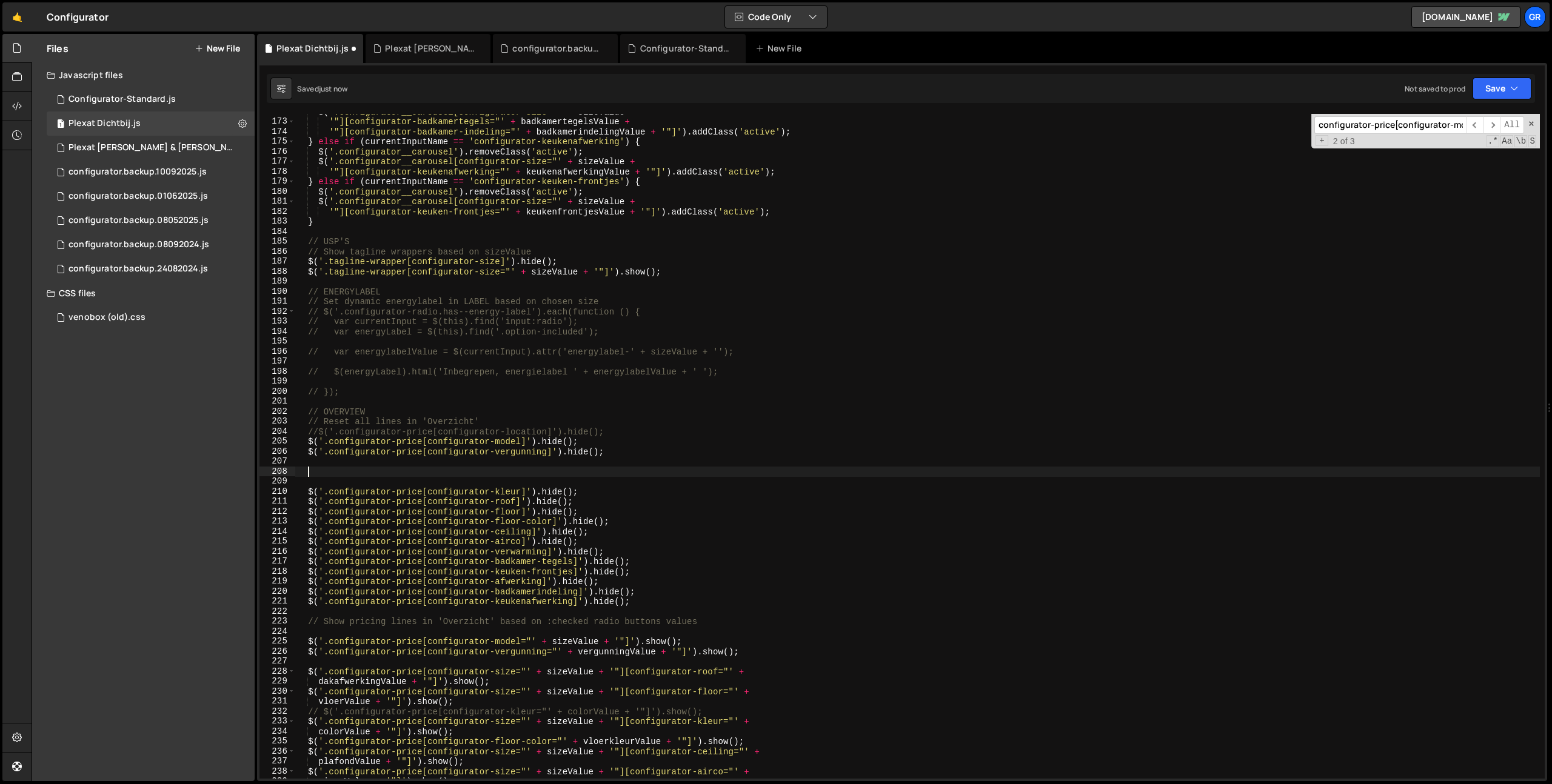
paste textarea "$('.configurator-price[configurator-indeling]').hide();"
type textarea "$('.configurator-price[configurator-indeling]').hide();"
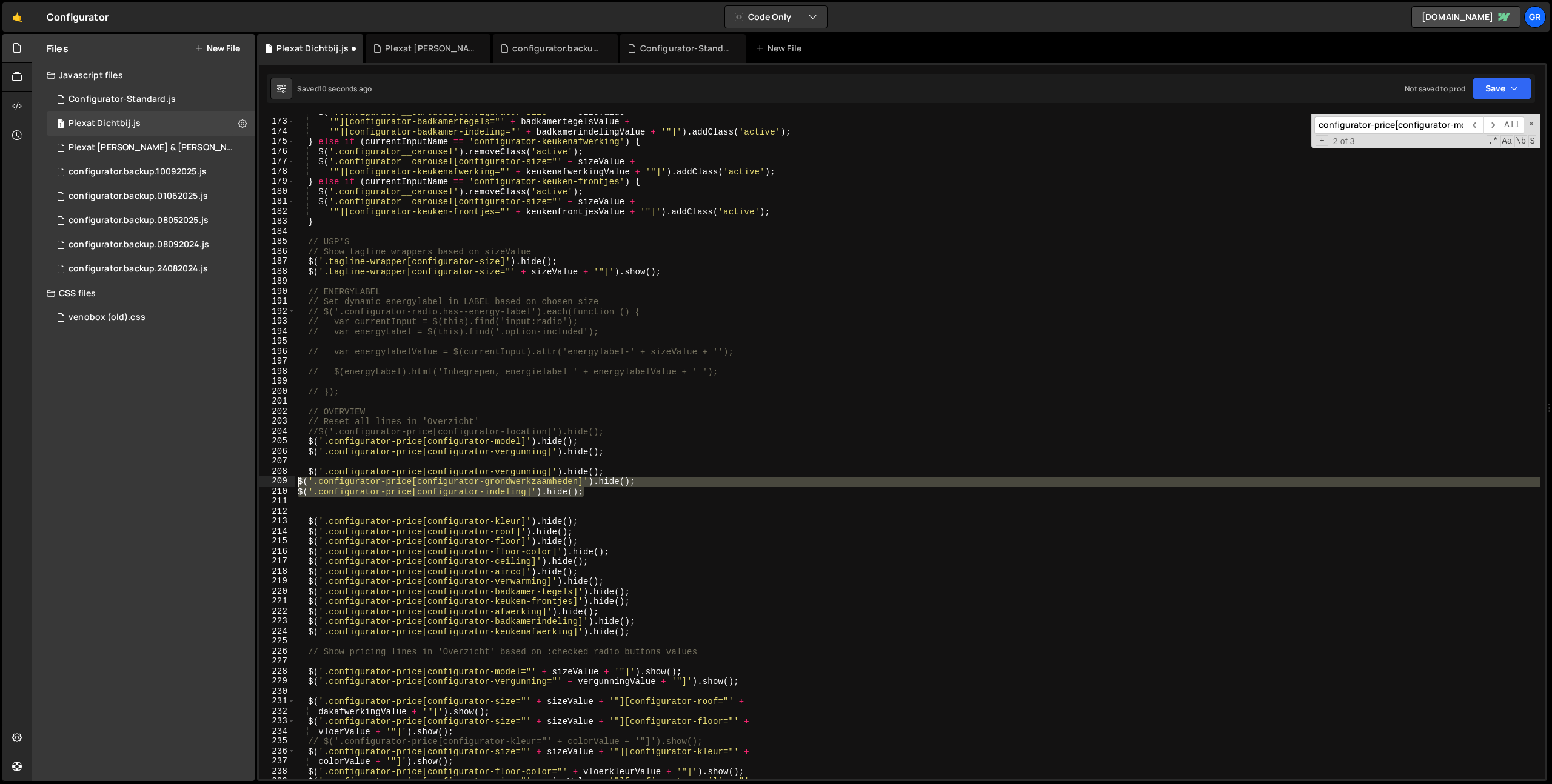
drag, startPoint x: 569, startPoint y: 491, endPoint x: 428, endPoint y: 482, distance: 141.3
click at [247, 478] on div "Files New File Javascript files 1 Configurator-Standard.js 0 1 Plexat Dichtbij.…" at bounding box center [791, 408] width 1521 height 747
type textarea "$('.configurator-price[configurator-grondwerkzaamheden]').hide(); $('.configura…"
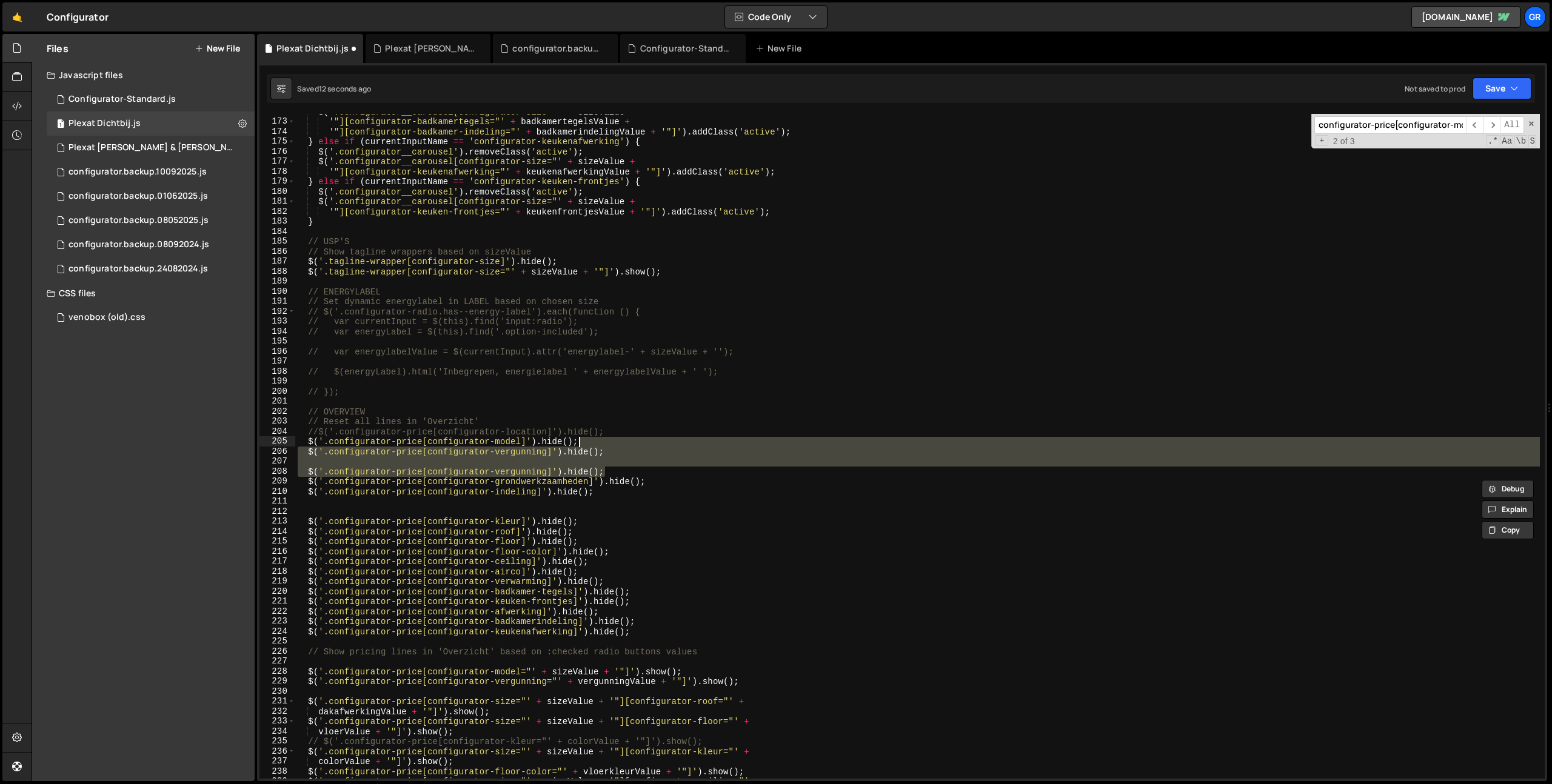
drag, startPoint x: 637, startPoint y: 471, endPoint x: 632, endPoint y: 442, distance: 29.4
click at [632, 442] on div "$ ( '.configurator__carousel[configurator-size="' + sizeValue + '"][configurato…" at bounding box center [917, 449] width 1244 height 684
click at [624, 469] on div "$ ( '.configurator__carousel[configurator-size="' + sizeValue + '"][configurato…" at bounding box center [917, 446] width 1244 height 665
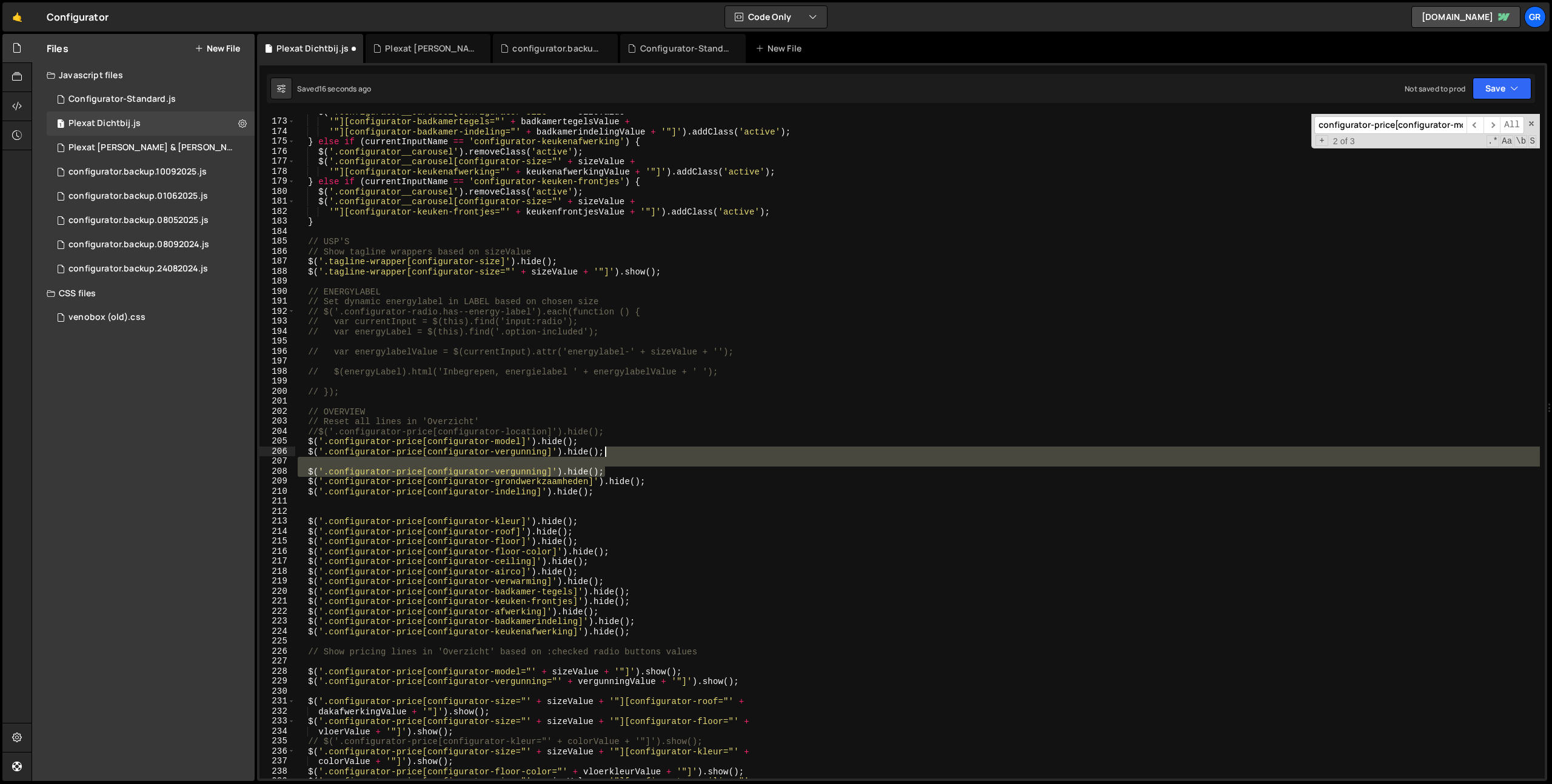
drag, startPoint x: 612, startPoint y: 468, endPoint x: 614, endPoint y: 456, distance: 12.2
click at [615, 454] on div "$ ( '.configurator__carousel[configurator-size="' + sizeValue + '"][configurato…" at bounding box center [917, 449] width 1244 height 684
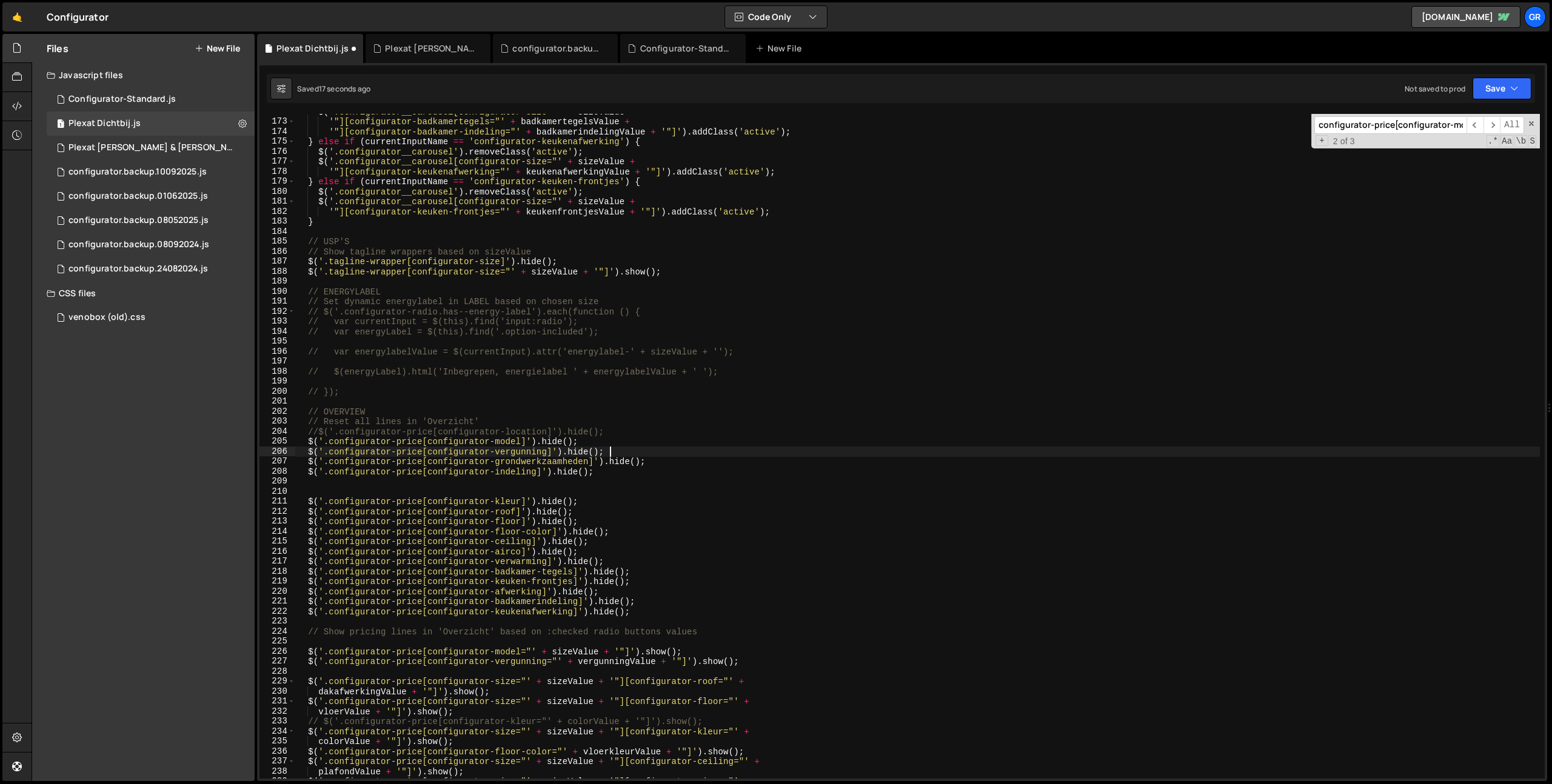
click at [612, 468] on div "$ ( '.configurator__carousel[configurator-size="' + sizeValue + '"][configurato…" at bounding box center [917, 449] width 1244 height 684
type textarea "$('.configurator-price[configurator-indeling]').hide();"
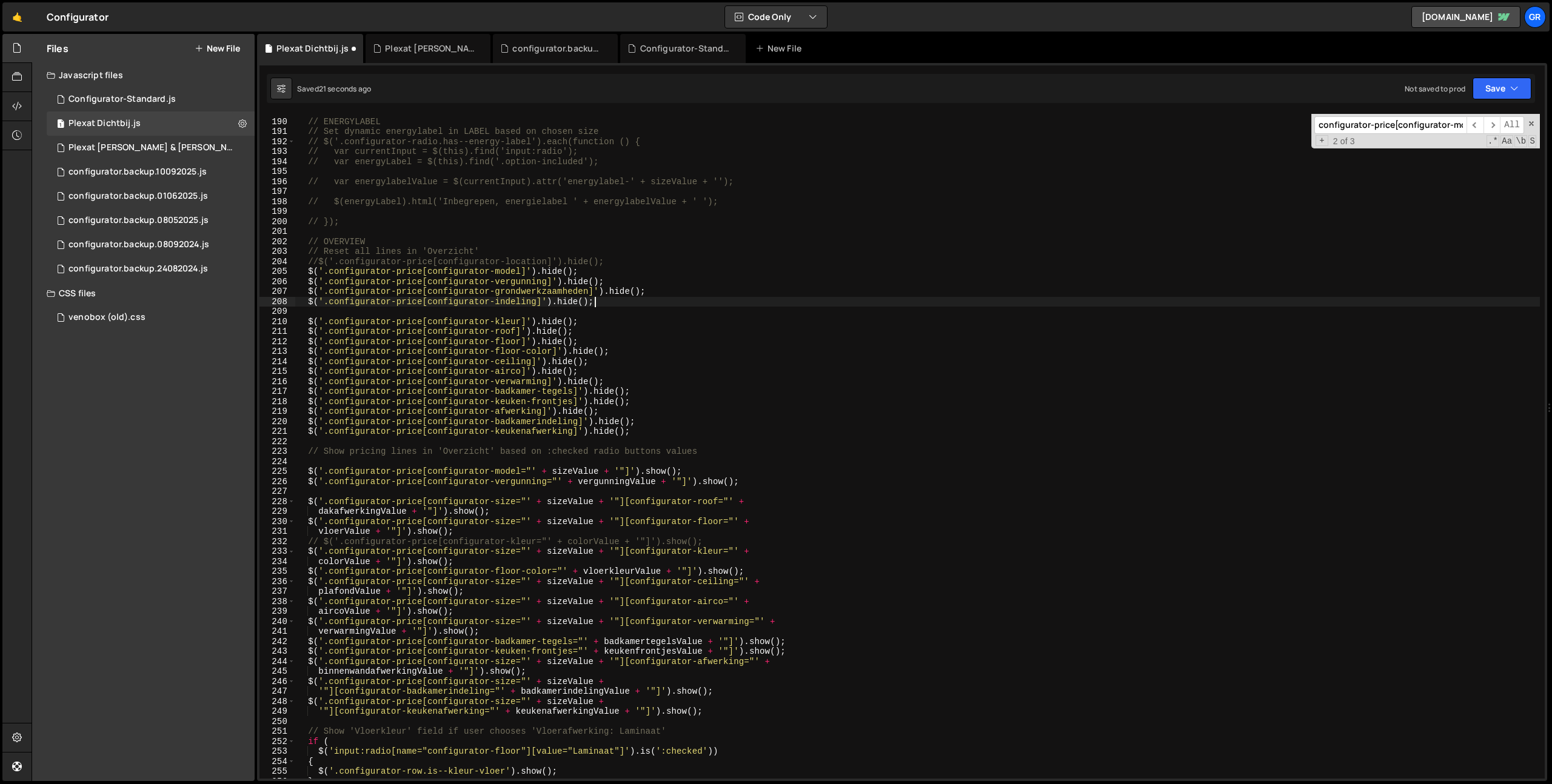
click at [770, 478] on div "// ENERGYLABEL // Set dynamic energylabel in LABEL based on chosen size // $('.…" at bounding box center [917, 449] width 1244 height 684
type textarea "$('.configurator-price[configurator-vergunning="' + vergunningValue + '"]').sho…"
click at [307, 480] on div "// ENERGYLABEL // Set dynamic energylabel in LABEL based on chosen size // $('.…" at bounding box center [917, 448] width 1244 height 684
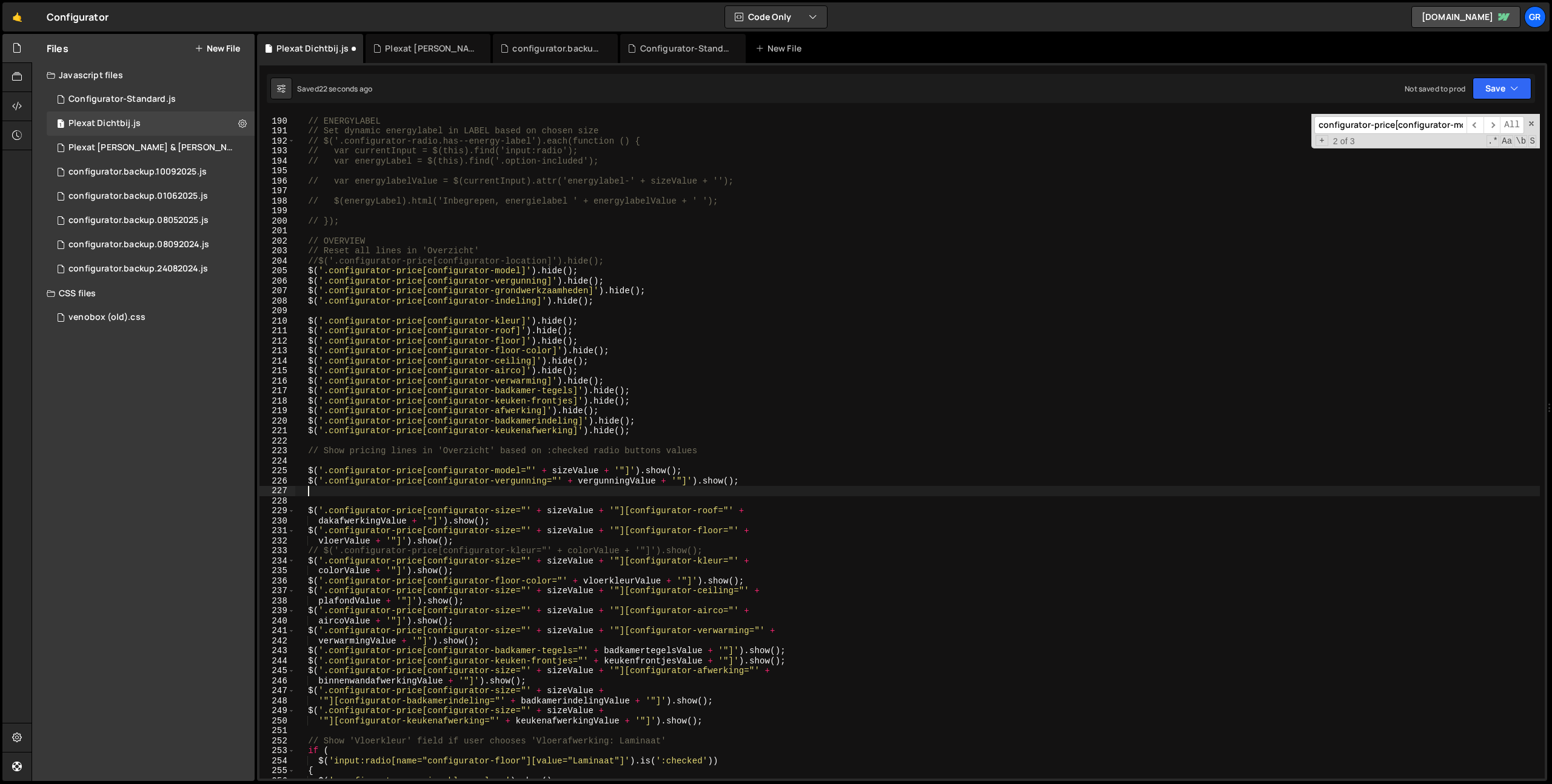
paste textarea "$('.configurator-price[configurator-vergunning="' + vergunningValue + '"]').sho…"
type textarea "$('.configurator-price[configurator-vergunning="' + vergunningValue + '"]').sho…"
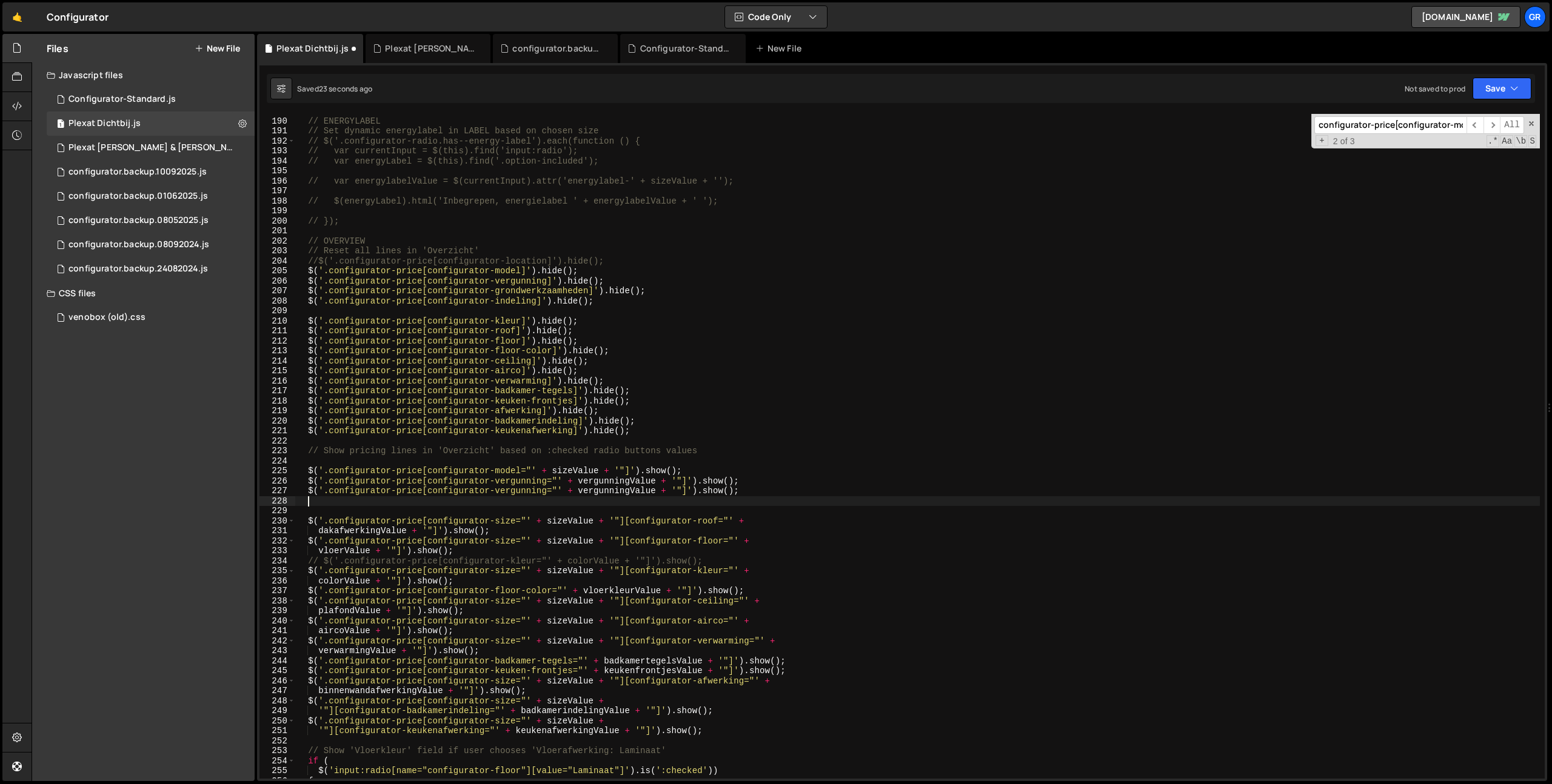
paste textarea "$('.configurator-price[configurator-vergunning="' + vergunningValue + '"]').sho…"
type textarea "$('.configurator-price[configurator-vergunning="' + vergunningValue + '"]').sho…"
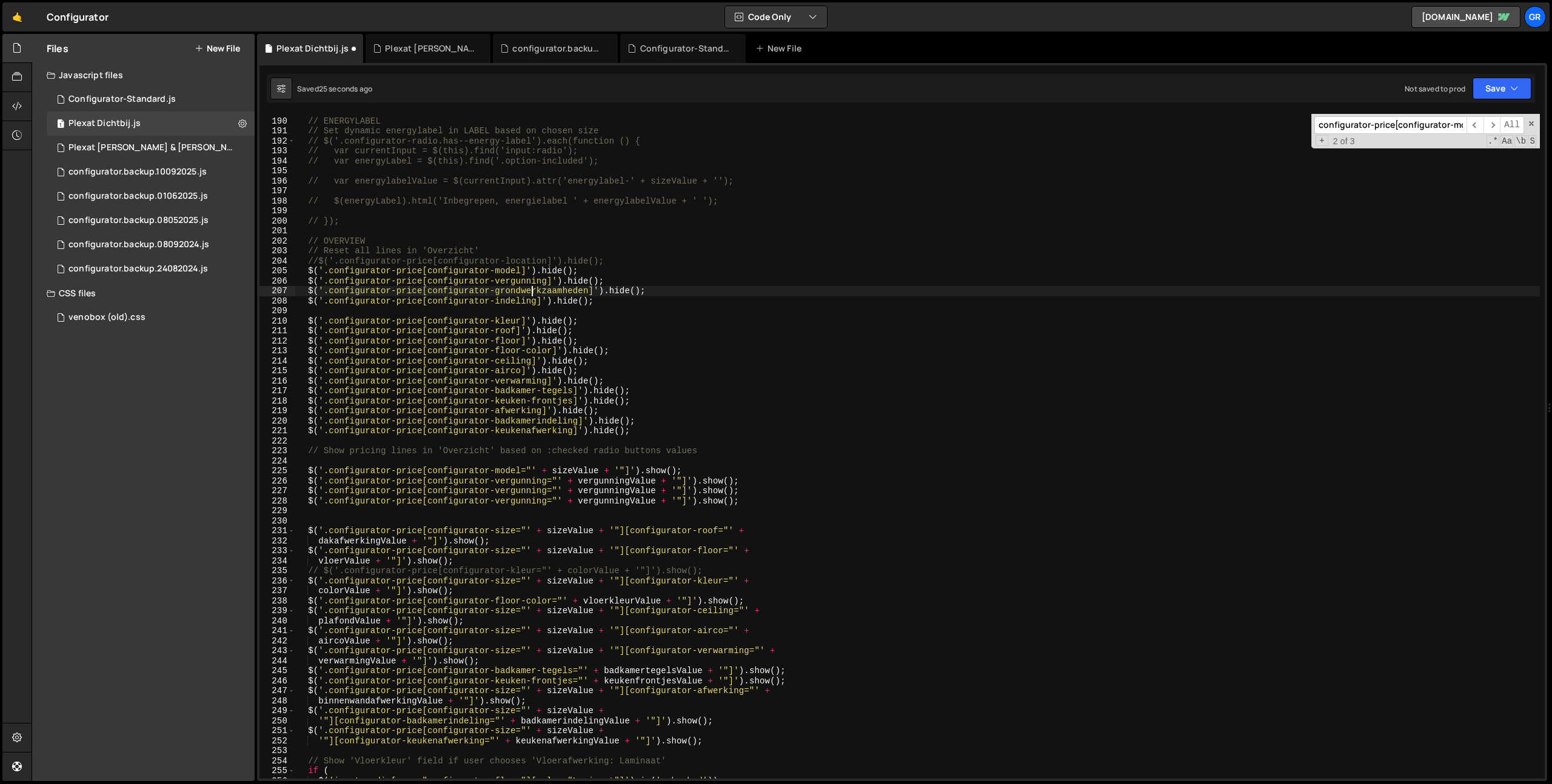
click at [531, 289] on div "// ENERGYLABEL // Set dynamic energylabel in LABEL based on chosen size // $('.…" at bounding box center [917, 448] width 1244 height 684
click at [517, 487] on div "// ENERGYLABEL // Set dynamic energylabel in LABEL based on chosen size // $('.…" at bounding box center [917, 448] width 1244 height 684
paste textarea "grondwerkzaamheden"
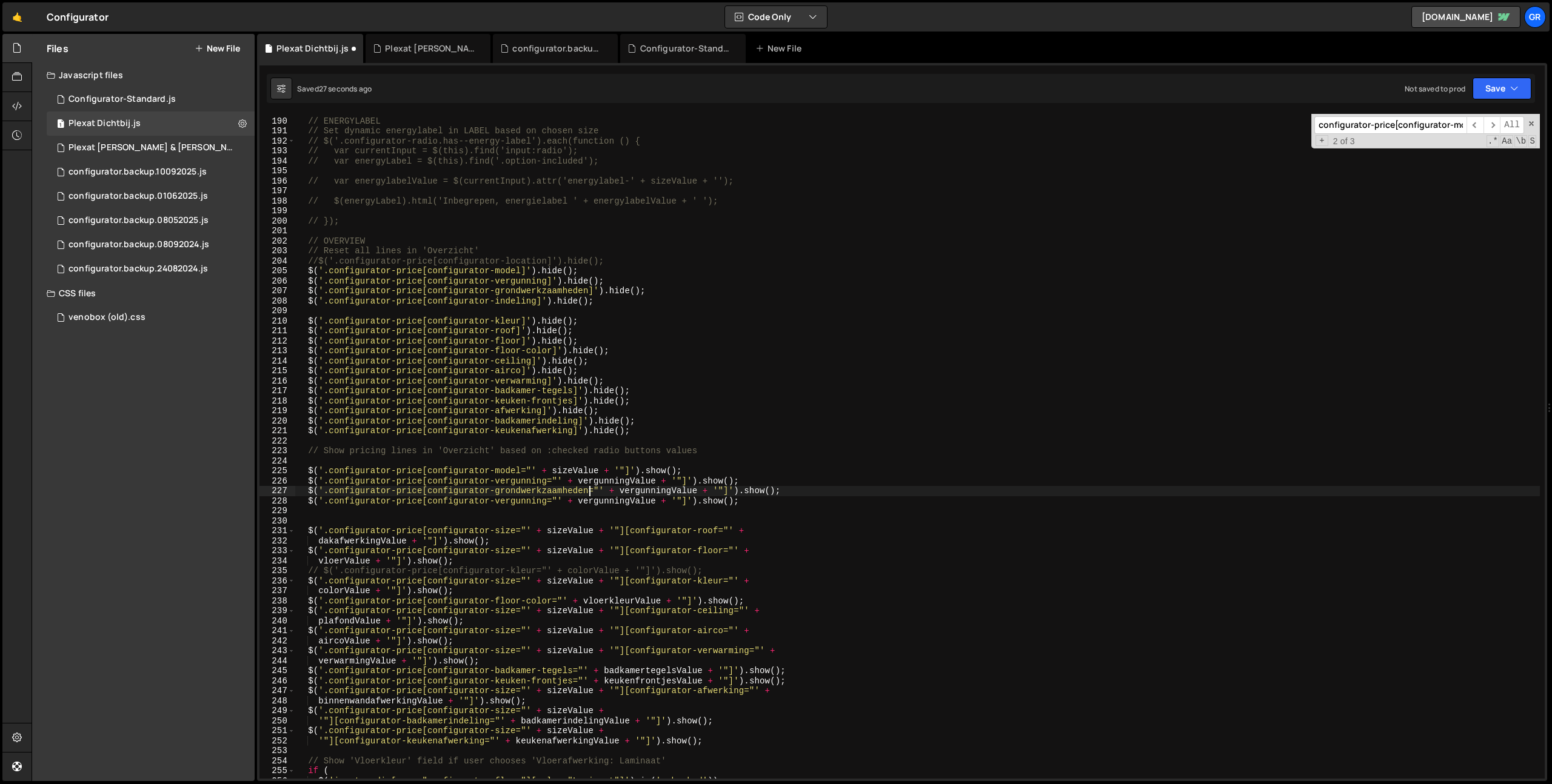
click at [513, 500] on div "// ENERGYLABEL // Set dynamic energylabel in LABEL based on chosen size // $('.…" at bounding box center [917, 448] width 1244 height 684
type textarea "$('.configurator-price[configurator-indeling="' + vergunningValue + '"]').show(…"
click at [697, 520] on div "// ENERGYLABEL // Set dynamic energylabel in LABEL based on chosen size // $('.…" at bounding box center [917, 448] width 1244 height 684
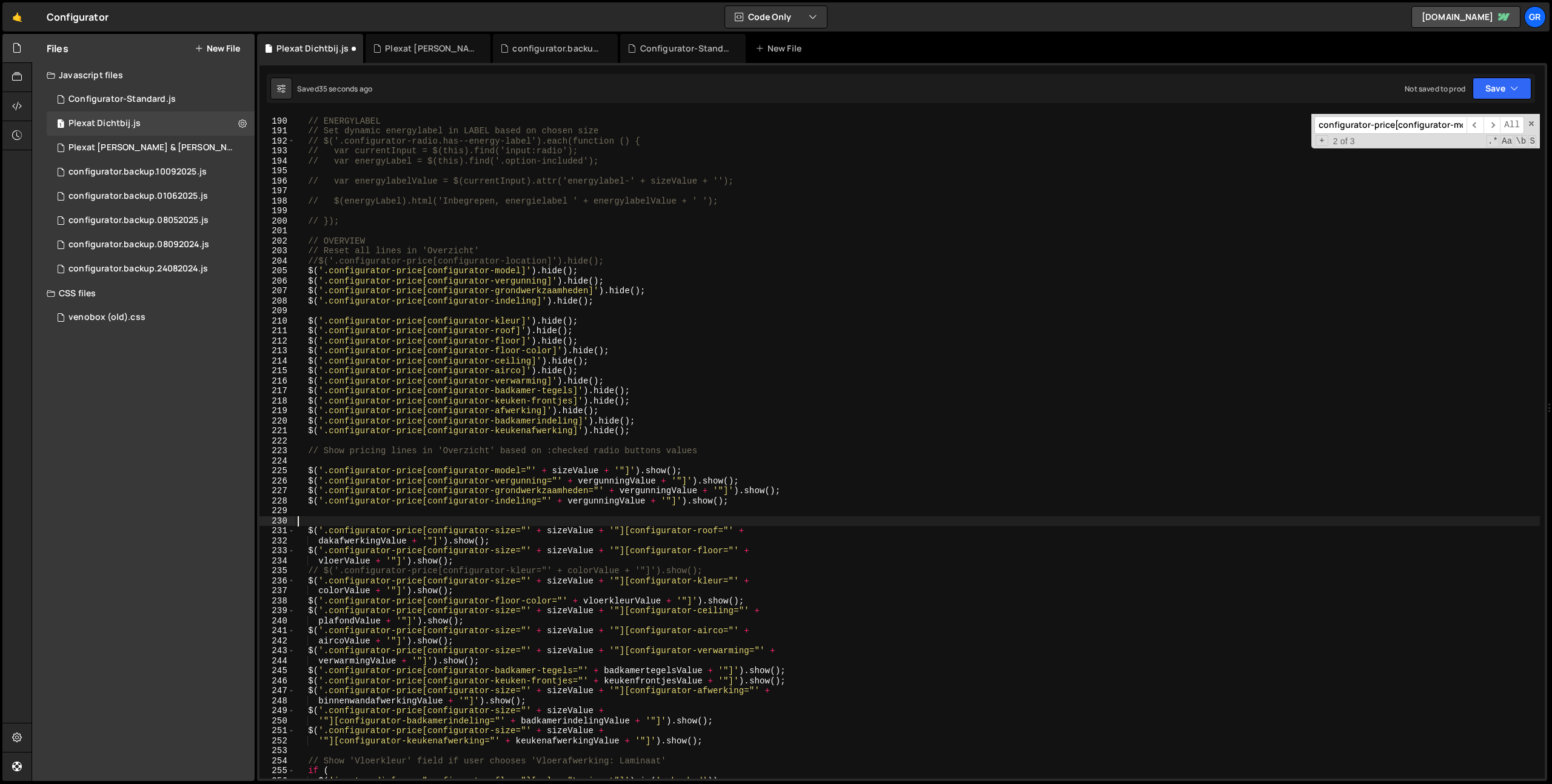
scroll to position [0, 0]
click at [422, 533] on div "// ENERGYLABEL // Set dynamic energylabel in LABEL based on chosen size // $('.…" at bounding box center [917, 448] width 1244 height 684
type textarea "$('.configurator-price[configurator-size="' + sizeValue + '"][configurator-roof…"
click at [625, 534] on div "// ENERGYLABEL // Set dynamic energylabel in LABEL based on chosen size // $('.…" at bounding box center [917, 448] width 1244 height 684
click at [707, 439] on div "// ENERGYLABEL // Set dynamic energylabel in LABEL based on chosen size // $('.…" at bounding box center [917, 448] width 1244 height 684
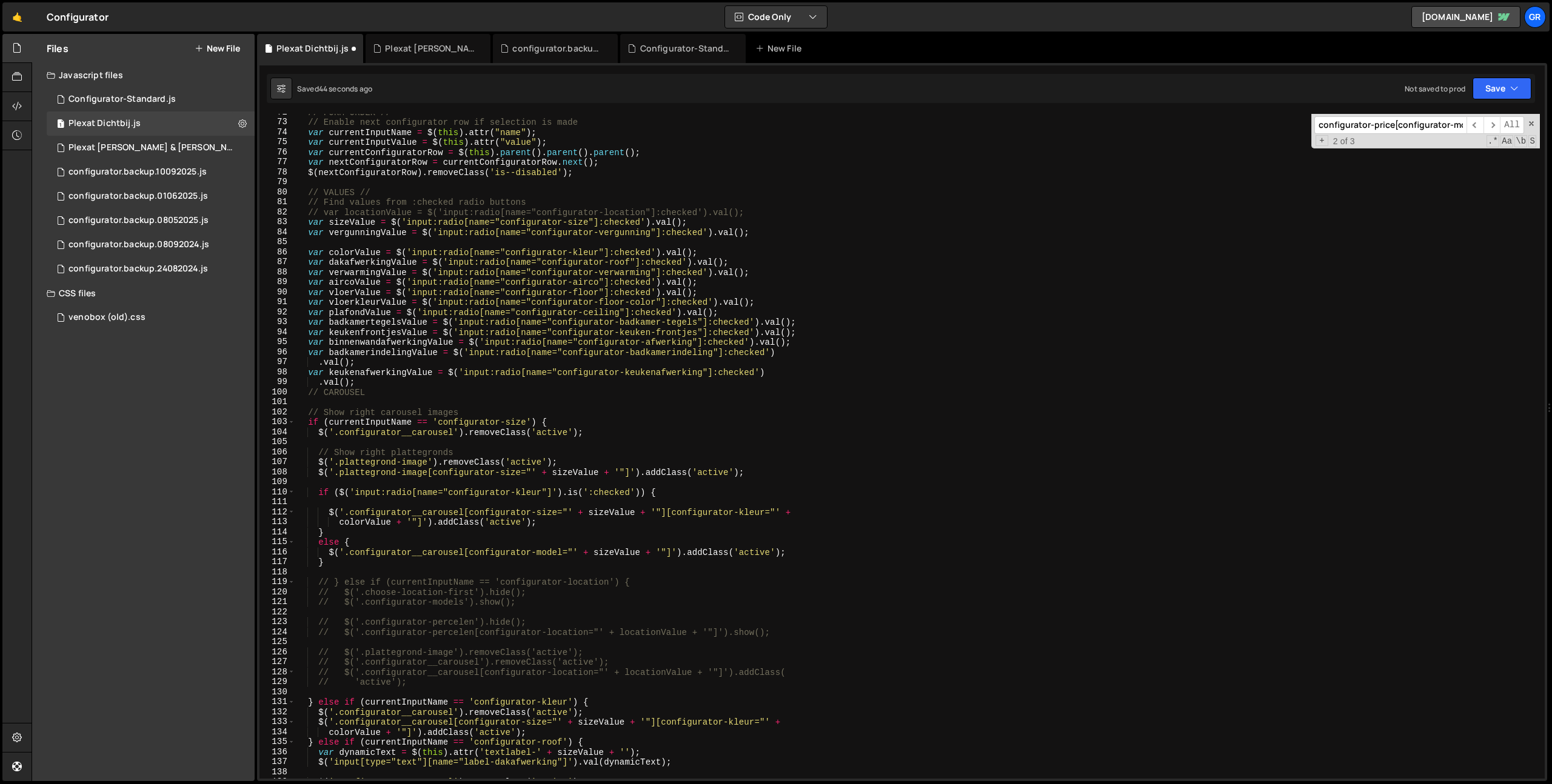
scroll to position [654, 0]
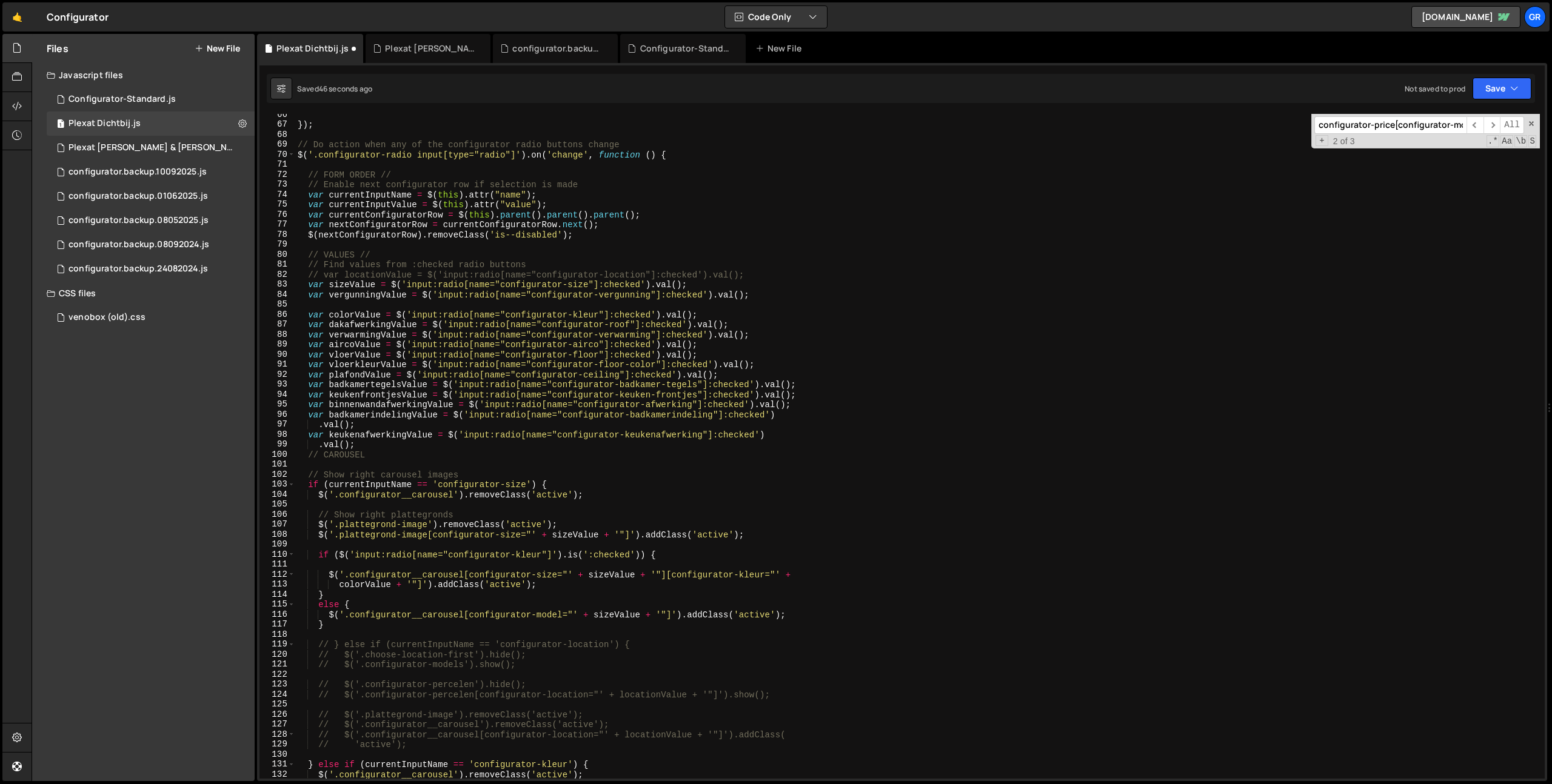
click at [303, 295] on div "}) ; // Do action when any of the configurator radio buttons change $ ( '.confi…" at bounding box center [917, 452] width 1244 height 684
type textarea "var vergunningValue = $('input:radio[name="configurator-vergunning"]:checked').…"
click at [779, 299] on div "}) ; // Do action when any of the configurator radio buttons change $ ( '.confi…" at bounding box center [917, 452] width 1244 height 684
click at [306, 294] on div "}) ; // Do action when any of the configurator radio buttons change $ ( '.confi…" at bounding box center [917, 452] width 1244 height 684
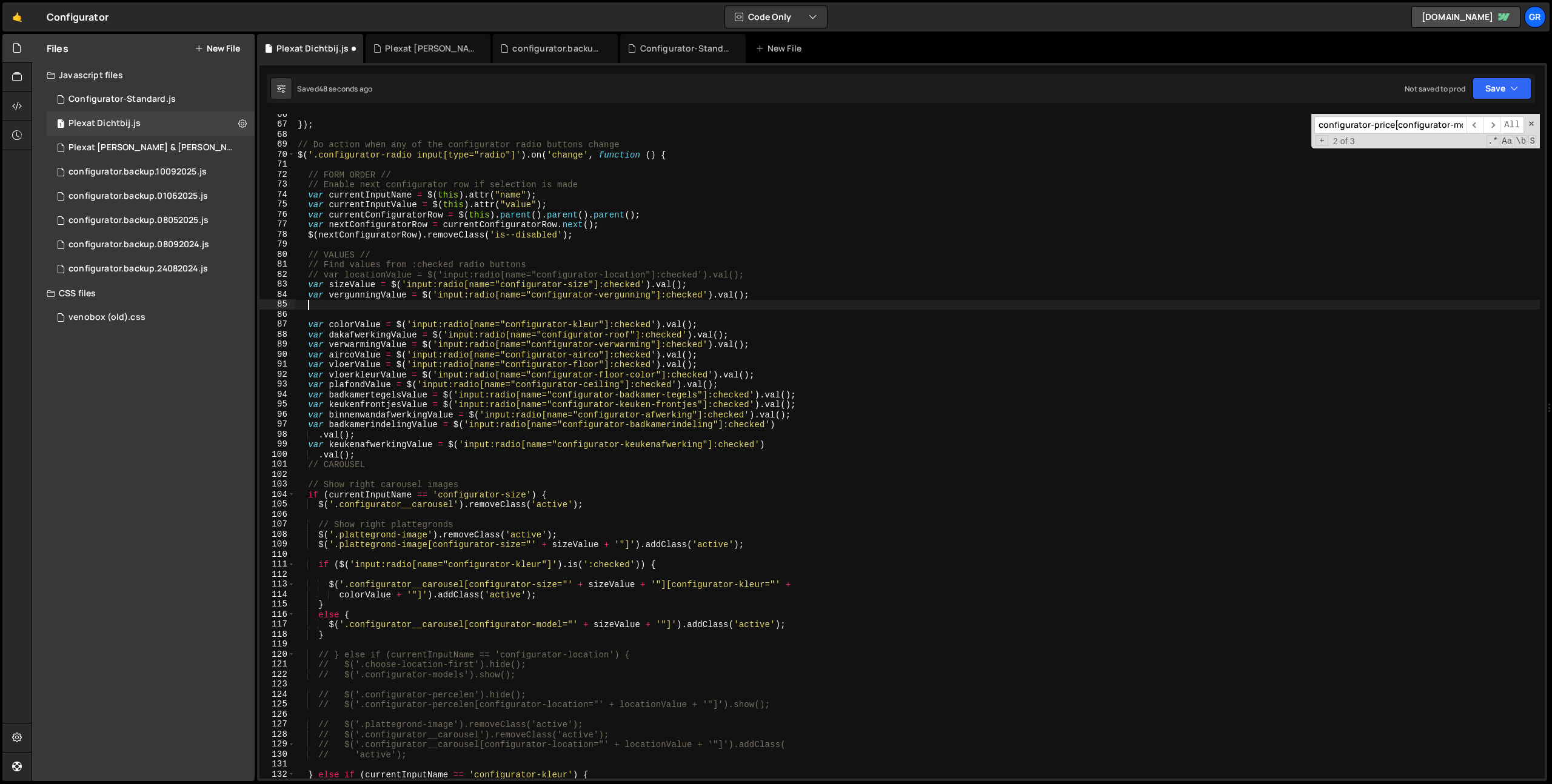
paste textarea "var vergunningValue = $('input:radio[name="configurator-vergunning"]:checked').…"
type textarea "var vergunningValue = $('input:radio[name="configurator-vergunning"]:checked').…"
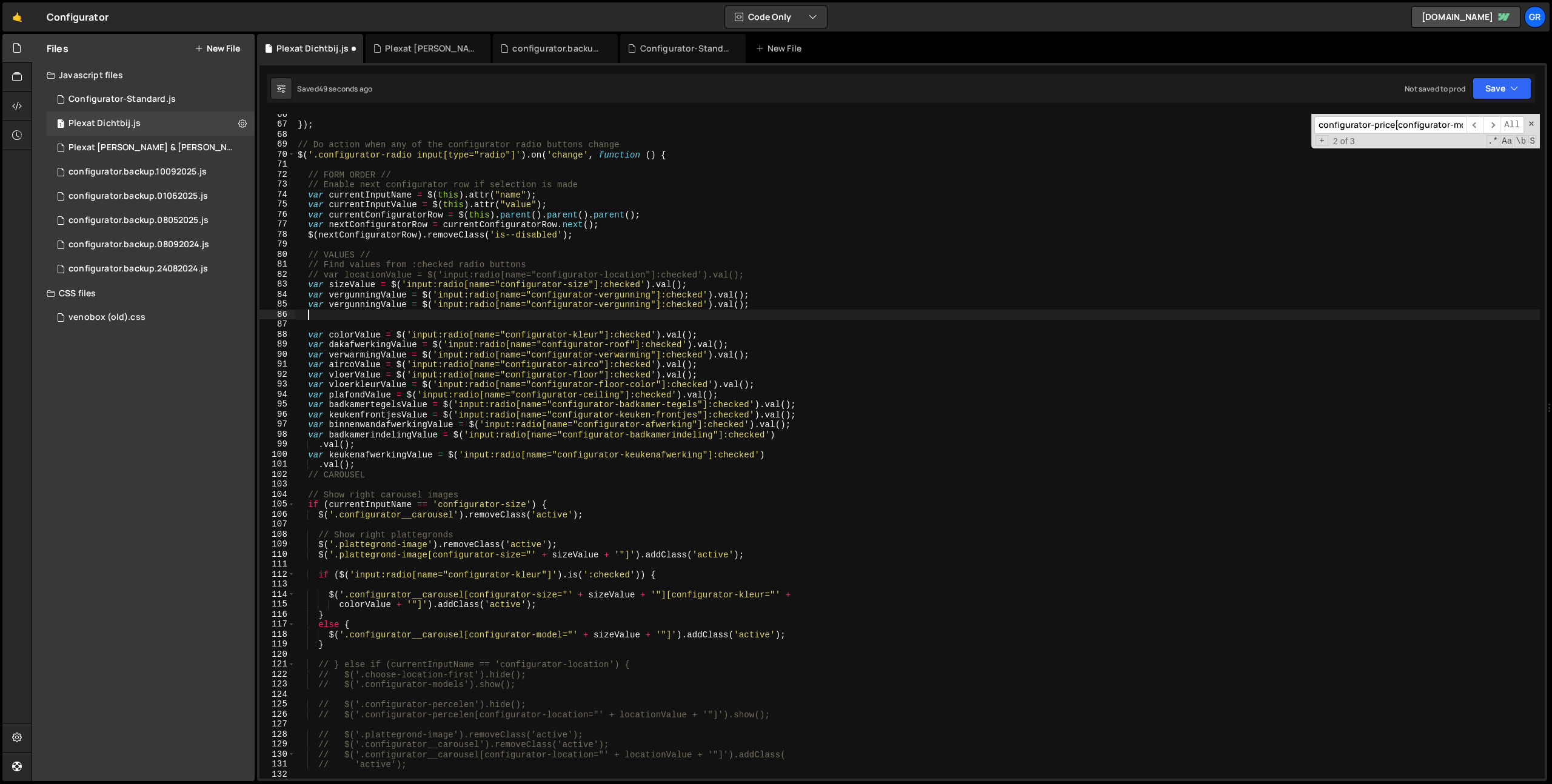
paste textarea "var vergunningValue = $('input:radio[name="configurator-vergunning"]:checked').…"
drag, startPoint x: 380, startPoint y: 302, endPoint x: 331, endPoint y: 303, distance: 49.0
click at [331, 303] on div "}) ; // Do action when any of the configurator radio buttons change $ ( '.confi…" at bounding box center [917, 452] width 1244 height 684
paste textarea "grondwerkzaamheden"
click at [676, 305] on div "}) ; // Do action when any of the configurator radio buttons change $ ( '.confi…" at bounding box center [917, 452] width 1244 height 684
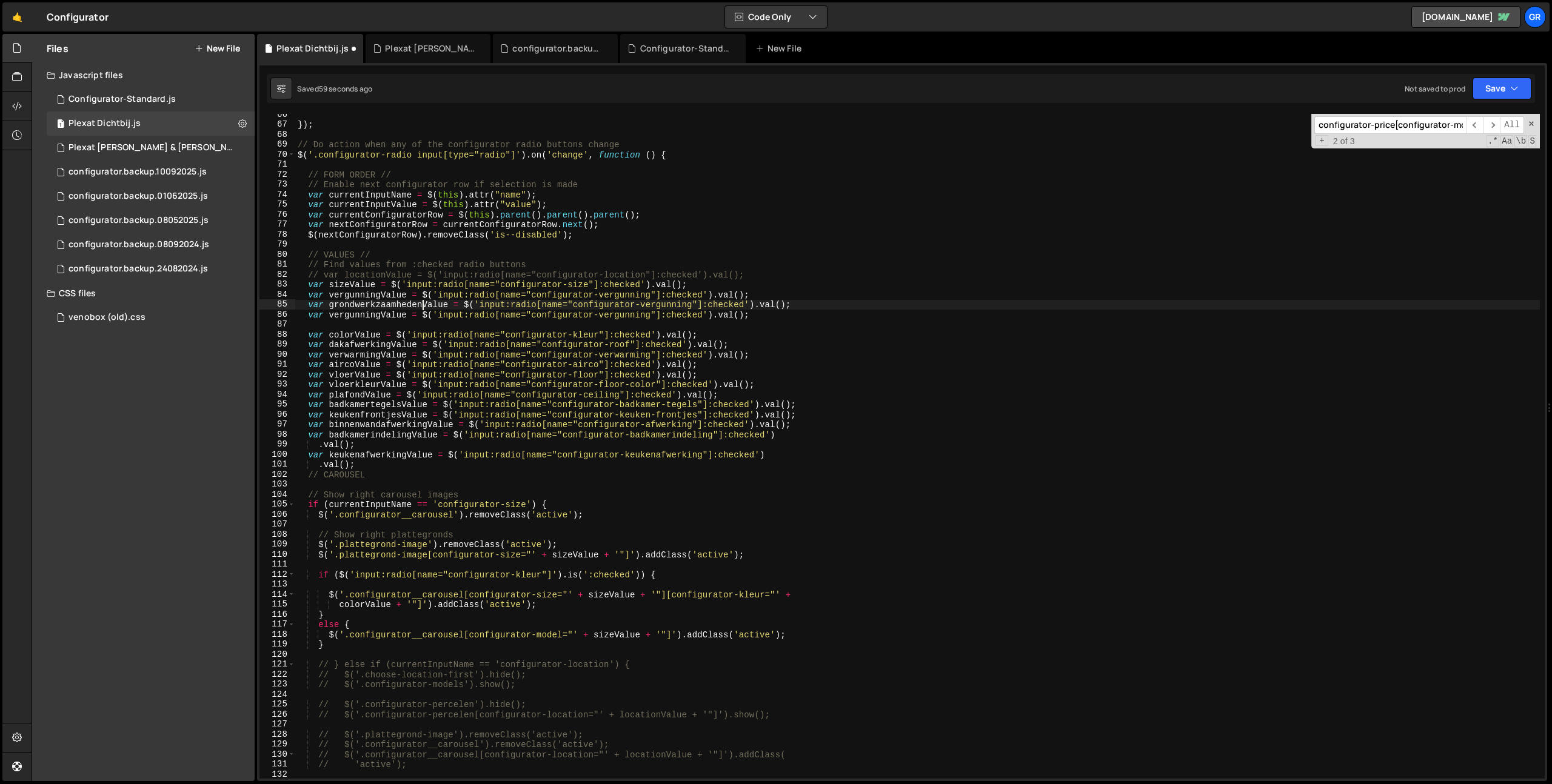
click at [676, 305] on div "}) ; // Do action when any of the configurator radio buttons change $ ( '.confi…" at bounding box center [917, 452] width 1244 height 684
paste textarea "grondwerkzaamheden"
click at [618, 314] on div "}) ; // Do action when any of the configurator radio buttons change $ ( '.confi…" at bounding box center [917, 452] width 1244 height 684
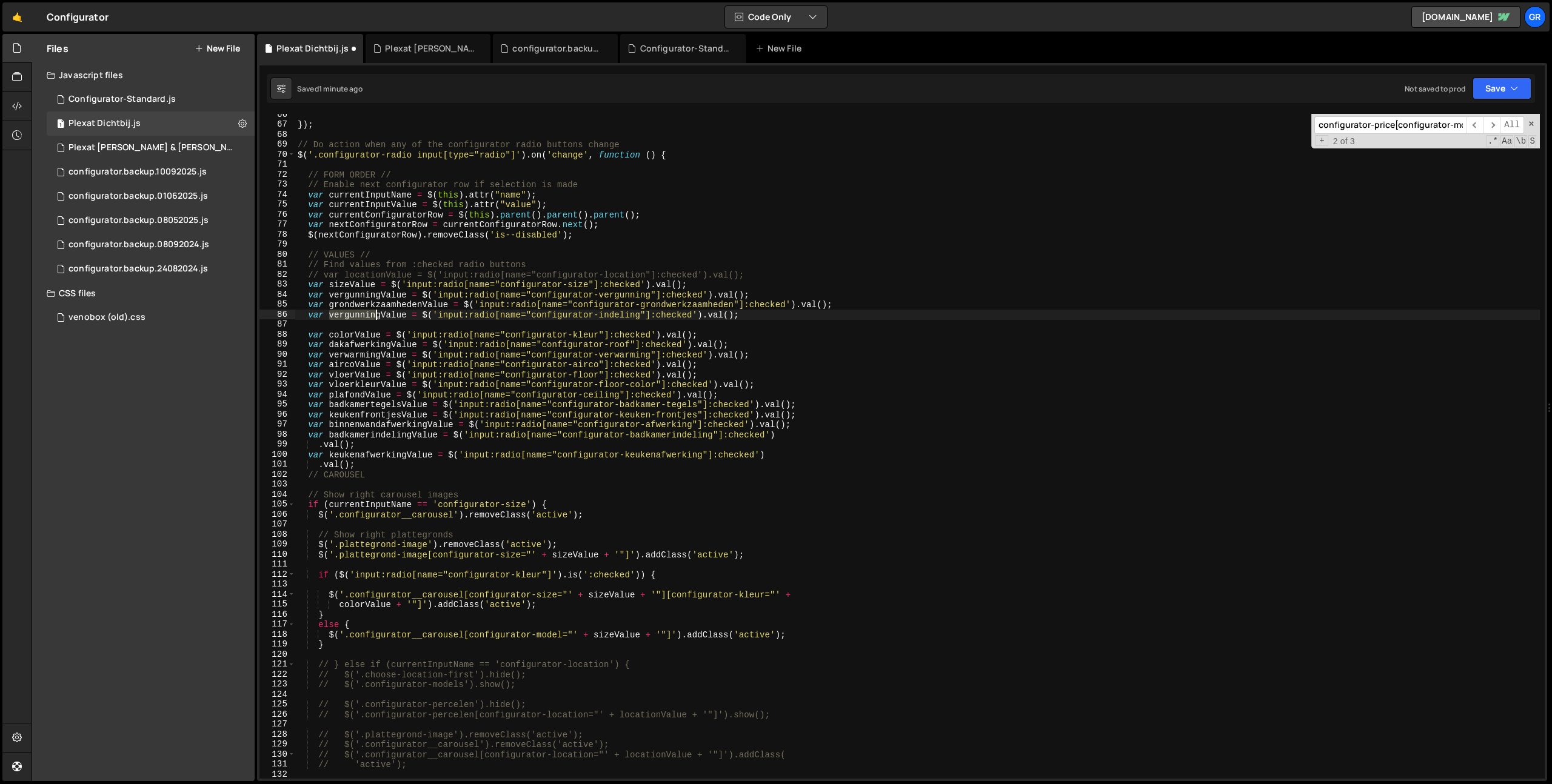
drag, startPoint x: 329, startPoint y: 315, endPoint x: 378, endPoint y: 312, distance: 49.1
click at [378, 312] on div "}) ; // Do action when any of the configurator radio buttons change $ ( '.confi…" at bounding box center [917, 452] width 1244 height 684
click at [382, 302] on div "}) ; // Do action when any of the configurator radio buttons change $ ( '.confi…" at bounding box center [917, 452] width 1244 height 684
click at [306, 295] on div "}) ; // Do action when any of the configurator radio buttons change $ ( '.confi…" at bounding box center [917, 452] width 1244 height 684
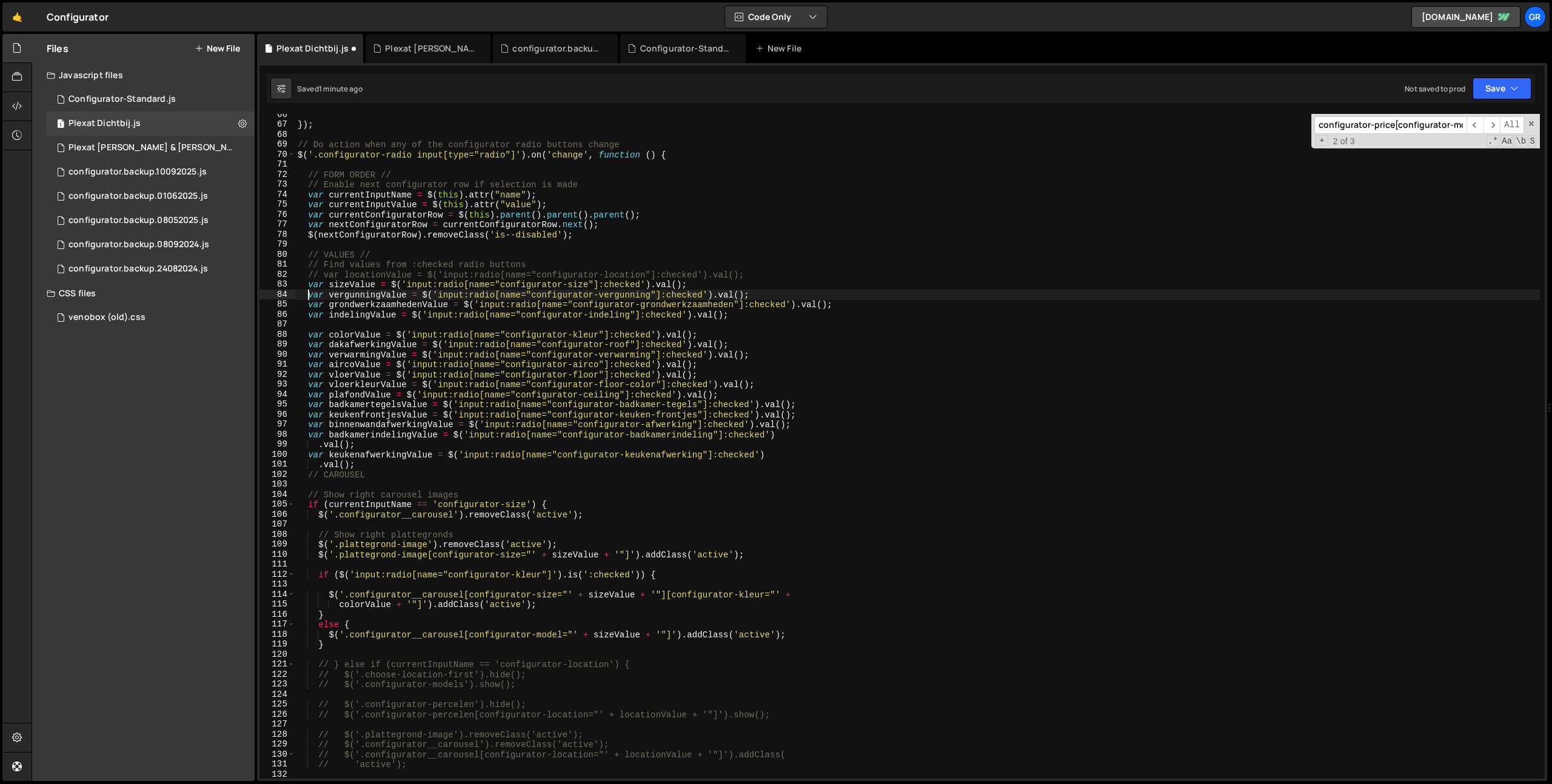
click at [747, 314] on div "}) ; // Do action when any of the configurator radio buttons change $ ( '.confi…" at bounding box center [917, 452] width 1244 height 684
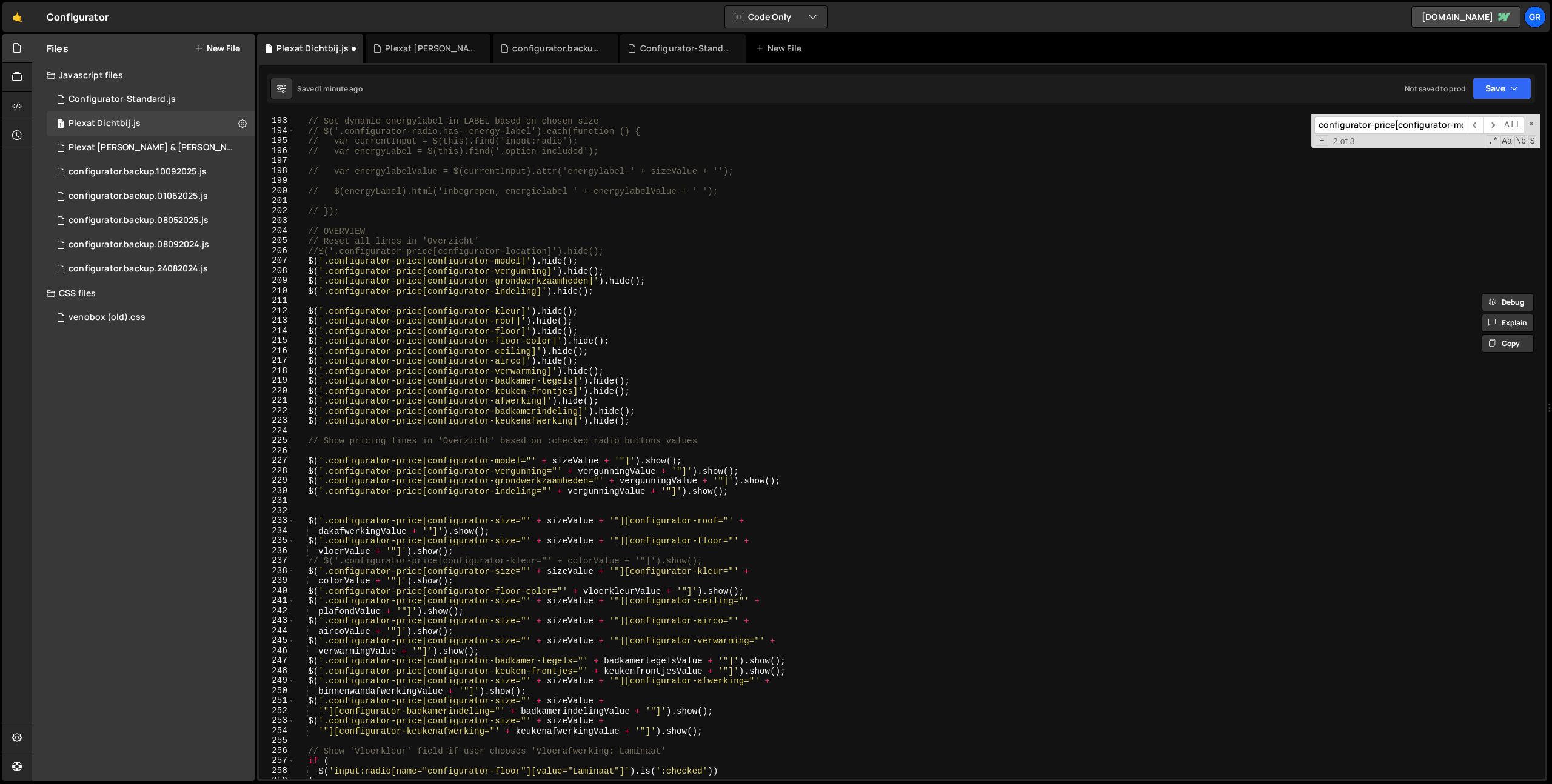
scroll to position [1917, 0]
click at [646, 479] on div "// ENERGYLABEL // Set dynamic energylabel in LABEL based on chosen size // $('.…" at bounding box center [917, 448] width 1244 height 684
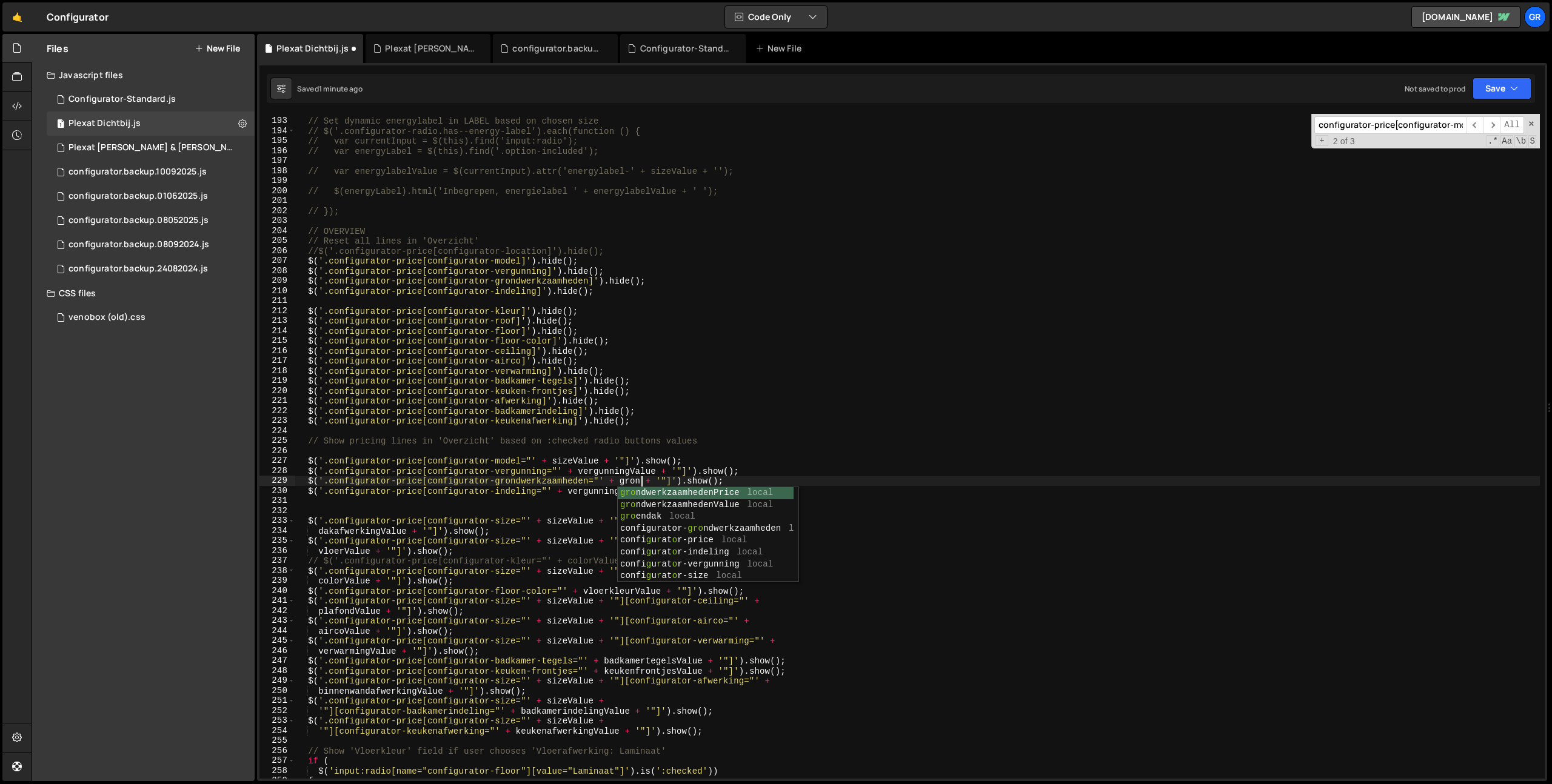
scroll to position [0, 24]
click at [662, 502] on div "grond werkzaamhedenPrice local grond werkzaamhedenValue local configurator- gro…" at bounding box center [706, 546] width 176 height 119
click at [603, 489] on div "// ENERGYLABEL // Set dynamic energylabel in LABEL based on chosen size // $('.…" at bounding box center [917, 448] width 1244 height 684
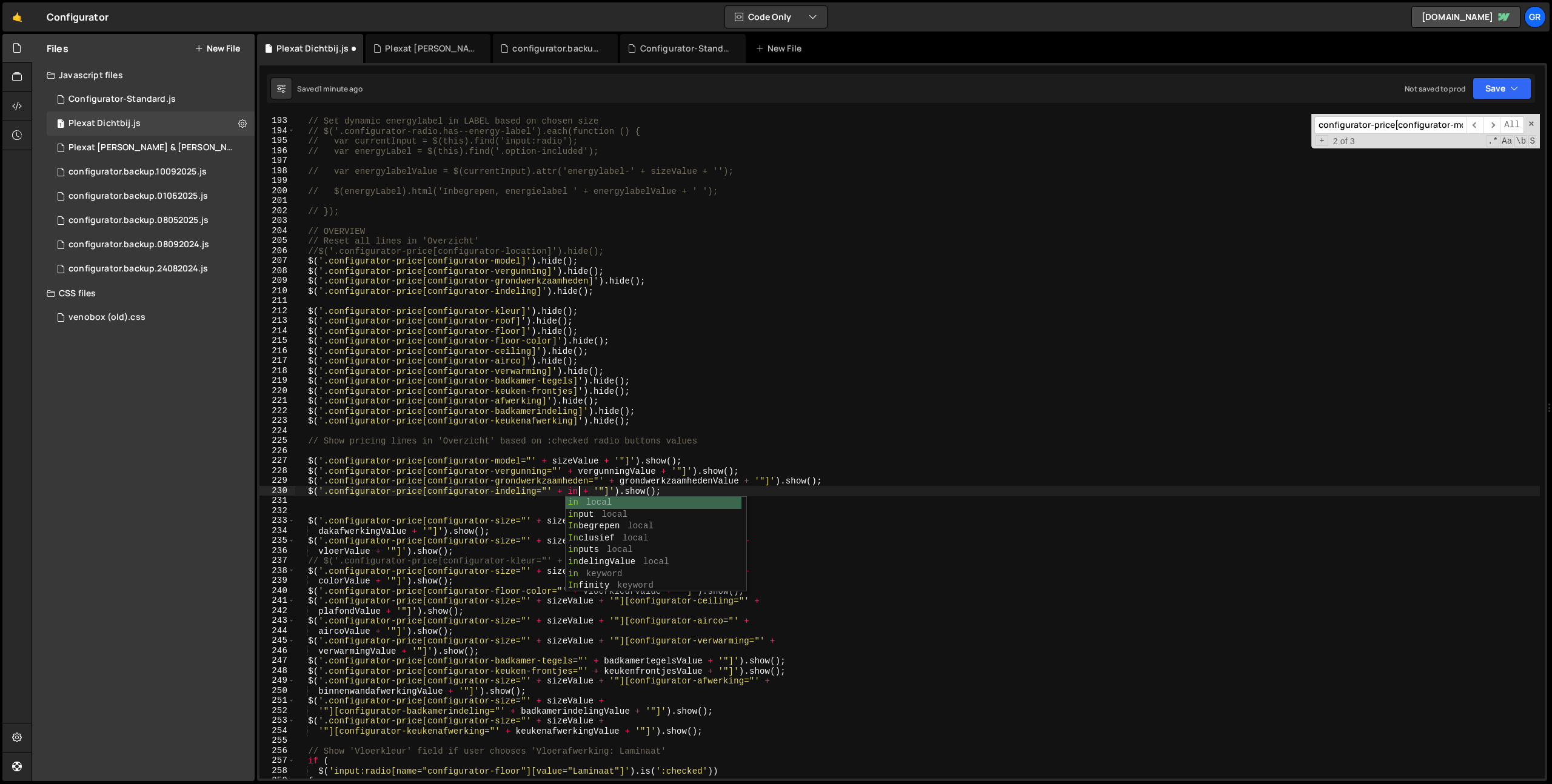
scroll to position [0, 20]
click at [606, 505] on div "inde lingValue local configurator- inde ling local conf i gurator-gro nd w e rk…" at bounding box center [653, 556] width 176 height 119
click at [754, 492] on div "// ENERGYLABEL // Set dynamic energylabel in LABEL based on chosen size // $('.…" at bounding box center [917, 448] width 1244 height 684
click at [424, 519] on div "// ENERGYLABEL // Set dynamic energylabel in LABEL based on chosen size // $('.…" at bounding box center [917, 448] width 1244 height 684
click at [626, 521] on div "// ENERGYLABEL // Set dynamic energylabel in LABEL based on chosen size // $('.…" at bounding box center [917, 448] width 1244 height 684
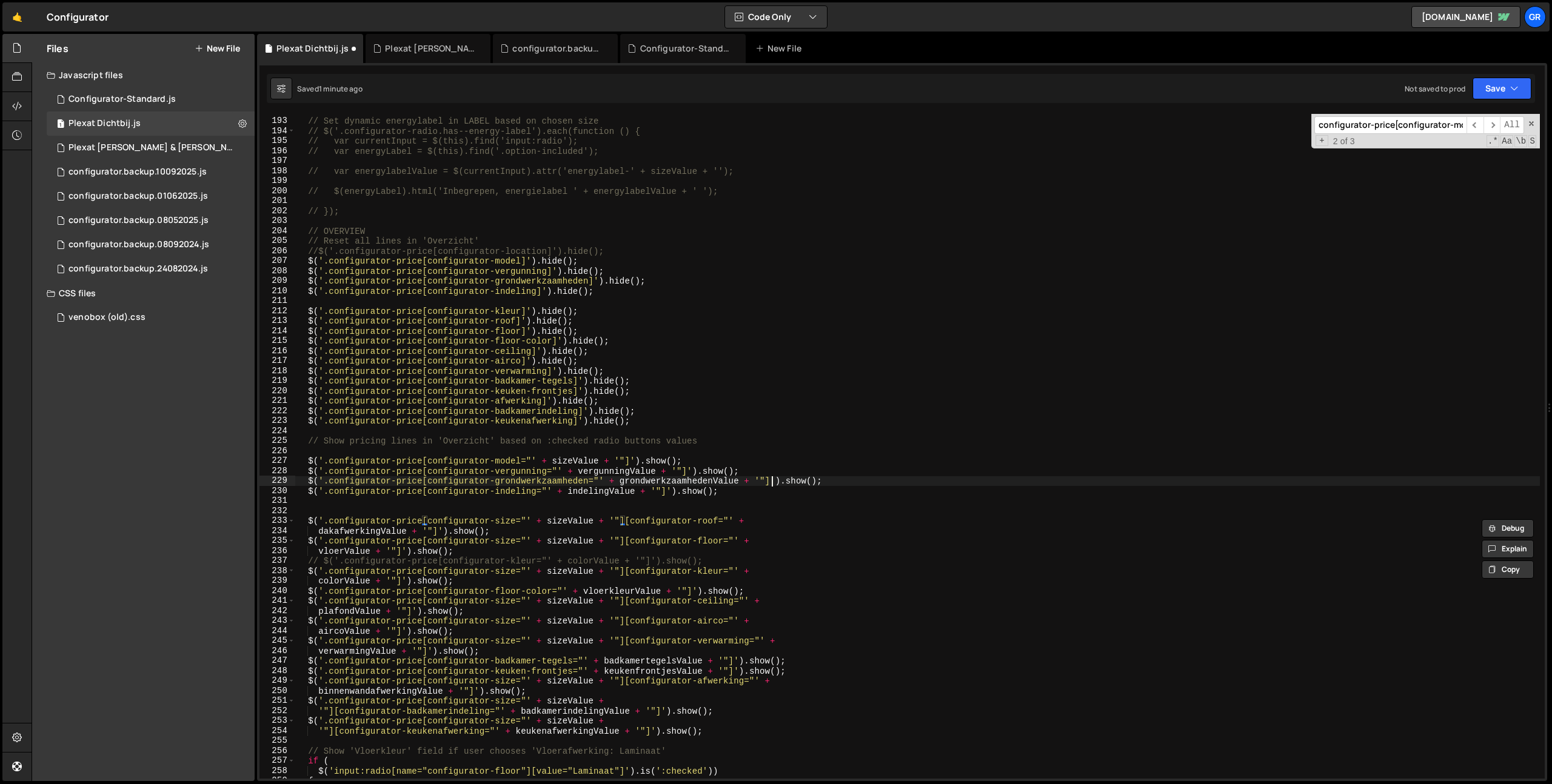
click at [769, 480] on div "// ENERGYLABEL // Set dynamic energylabel in LABEL based on chosen size // $('.…" at bounding box center [917, 448] width 1244 height 684
paste textarea "[configurator-size="' + sizeValue + '"]"
click at [1490, 83] on button "Save" at bounding box center [1502, 89] width 59 height 22
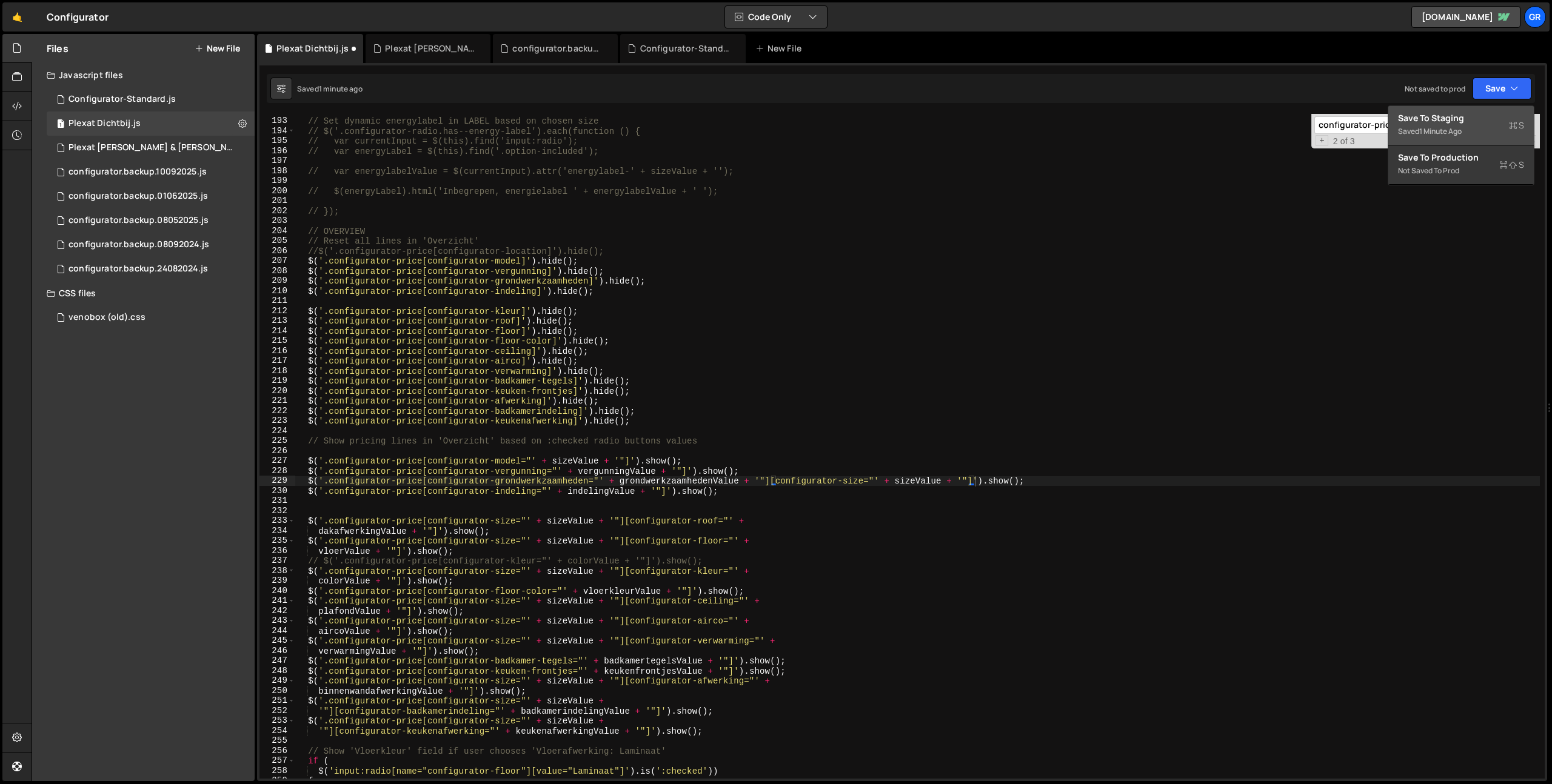
click at [1482, 112] on button "Save to Staging S Saved 1 minute ago" at bounding box center [1461, 125] width 145 height 39
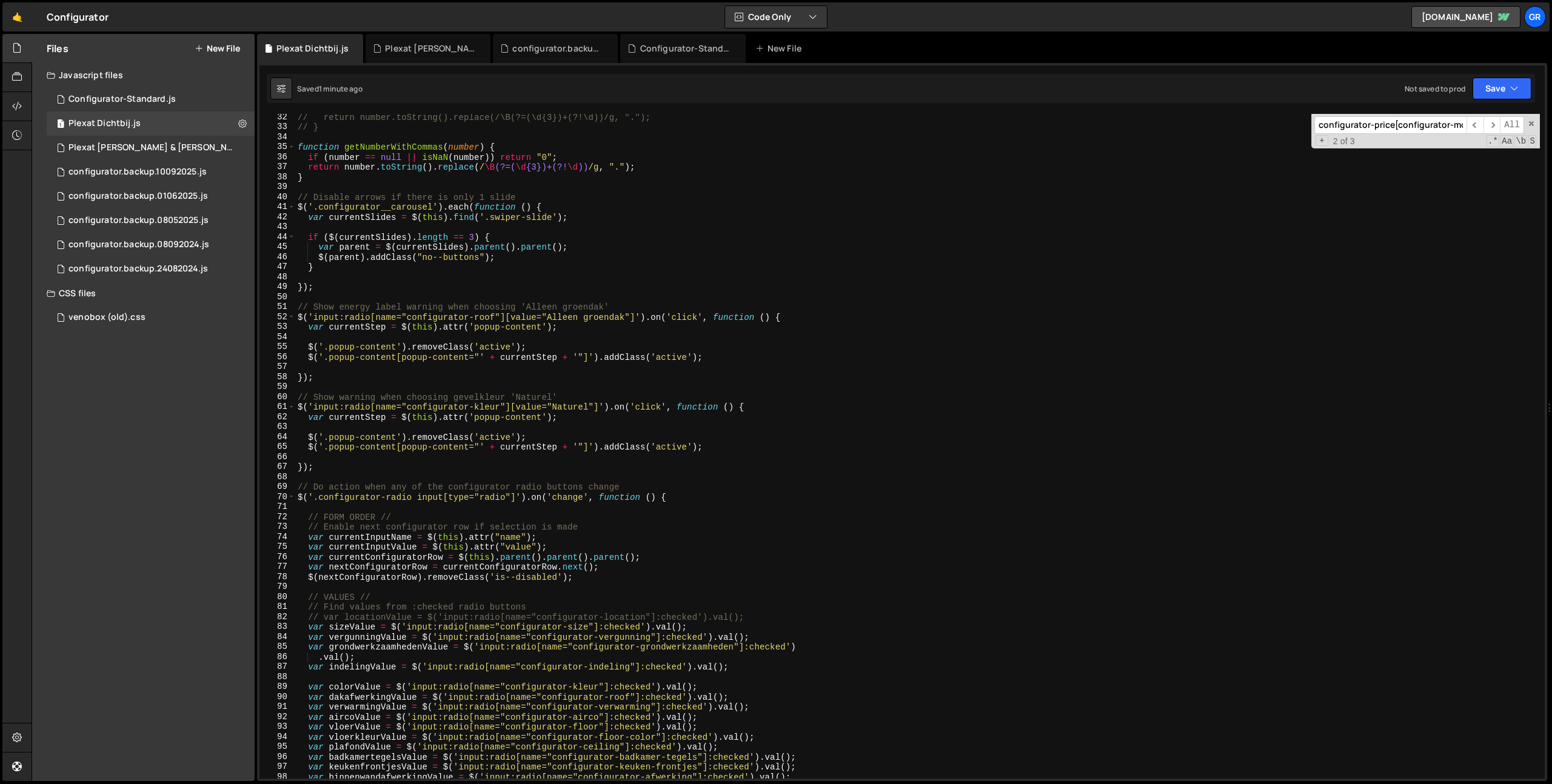
scroll to position [0, 0]
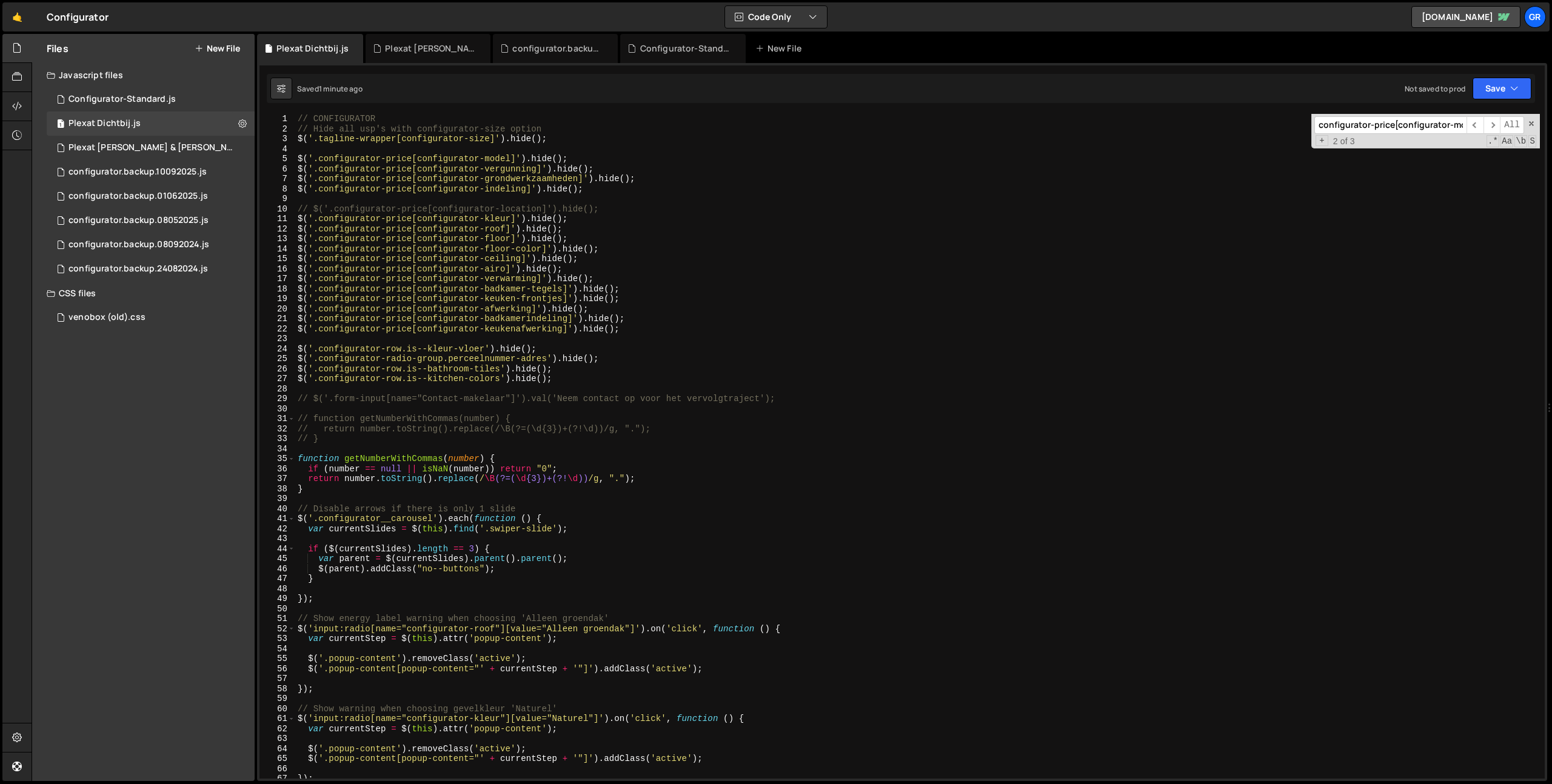
type textarea "$('.configurator-price[configurator-indeling]').hide();"
click at [655, 184] on div "// CONFIGURATOR // Hide all usp's with configurator-size option $ ( '.tagline-w…" at bounding box center [917, 456] width 1244 height 684
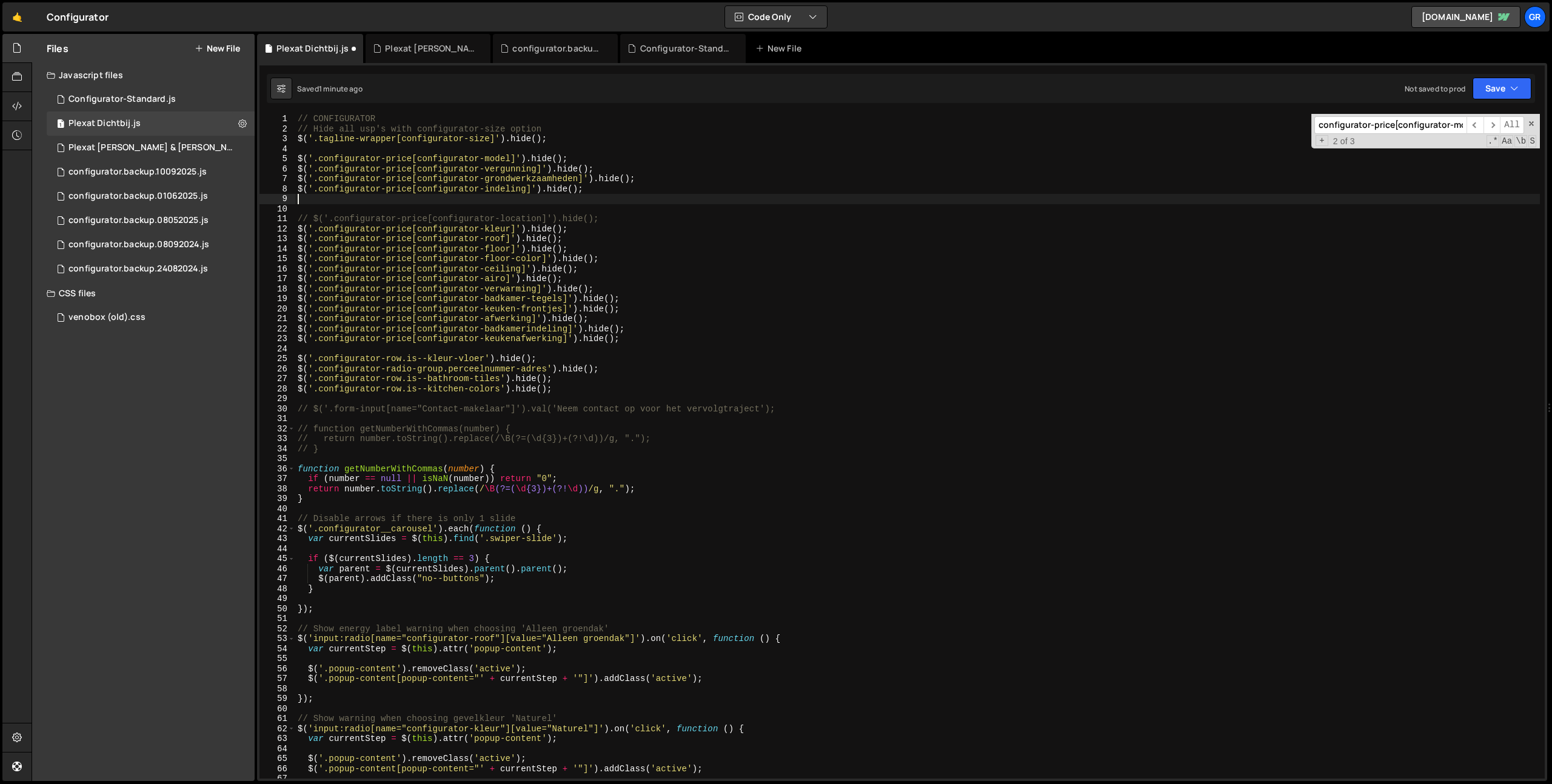
scroll to position [0, 0]
paste textarea "configurator-terugkoop"
click at [656, 184] on div "// CONFIGURATOR // Hide all usp's with configurator-size option $ ( '.tagline-w…" at bounding box center [917, 456] width 1244 height 684
click at [649, 187] on div "// CONFIGURATOR // Hide all usp's with configurator-size option $ ( '.tagline-w…" at bounding box center [917, 456] width 1244 height 684
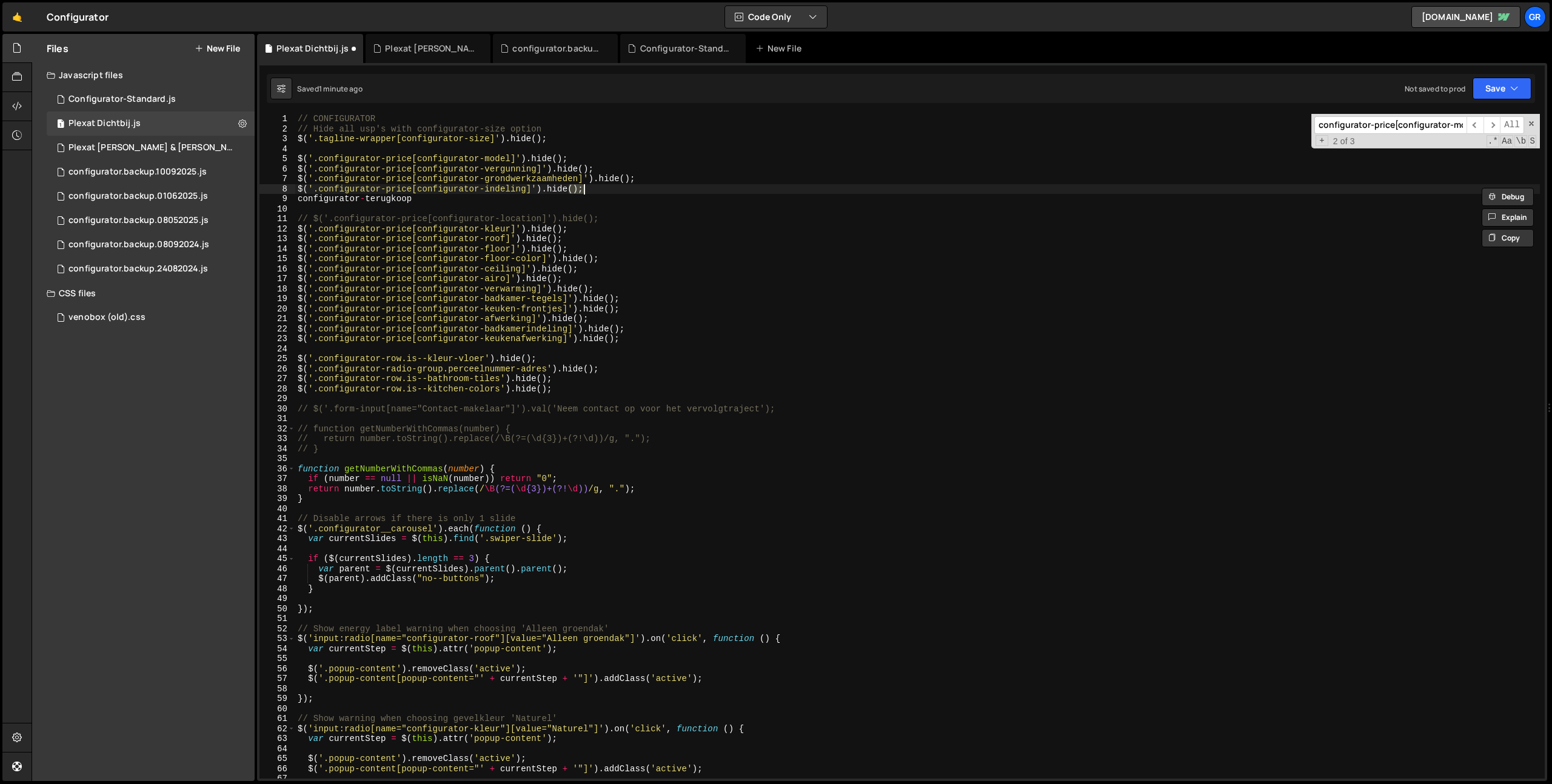
click at [649, 187] on div "// CONFIGURATOR // Hide all usp's with configurator-size option $ ( '.tagline-w…" at bounding box center [917, 456] width 1244 height 684
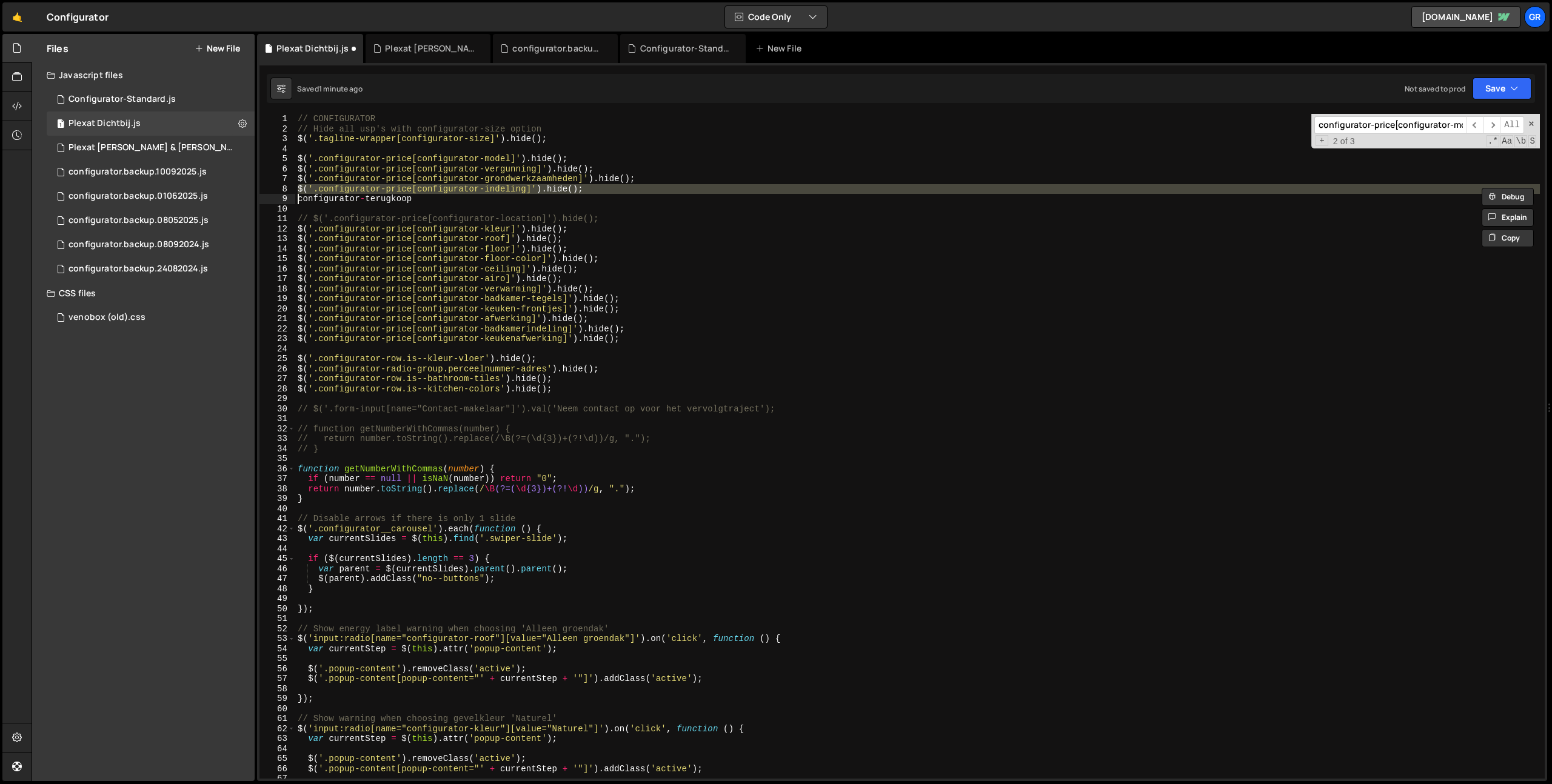
click at [660, 179] on div "// CONFIGURATOR // Hide all usp's with configurator-size option $ ( '.tagline-w…" at bounding box center [917, 456] width 1244 height 684
type textarea "$('.configurator-price[configurator-grondwerkzaamheden]').hide();"
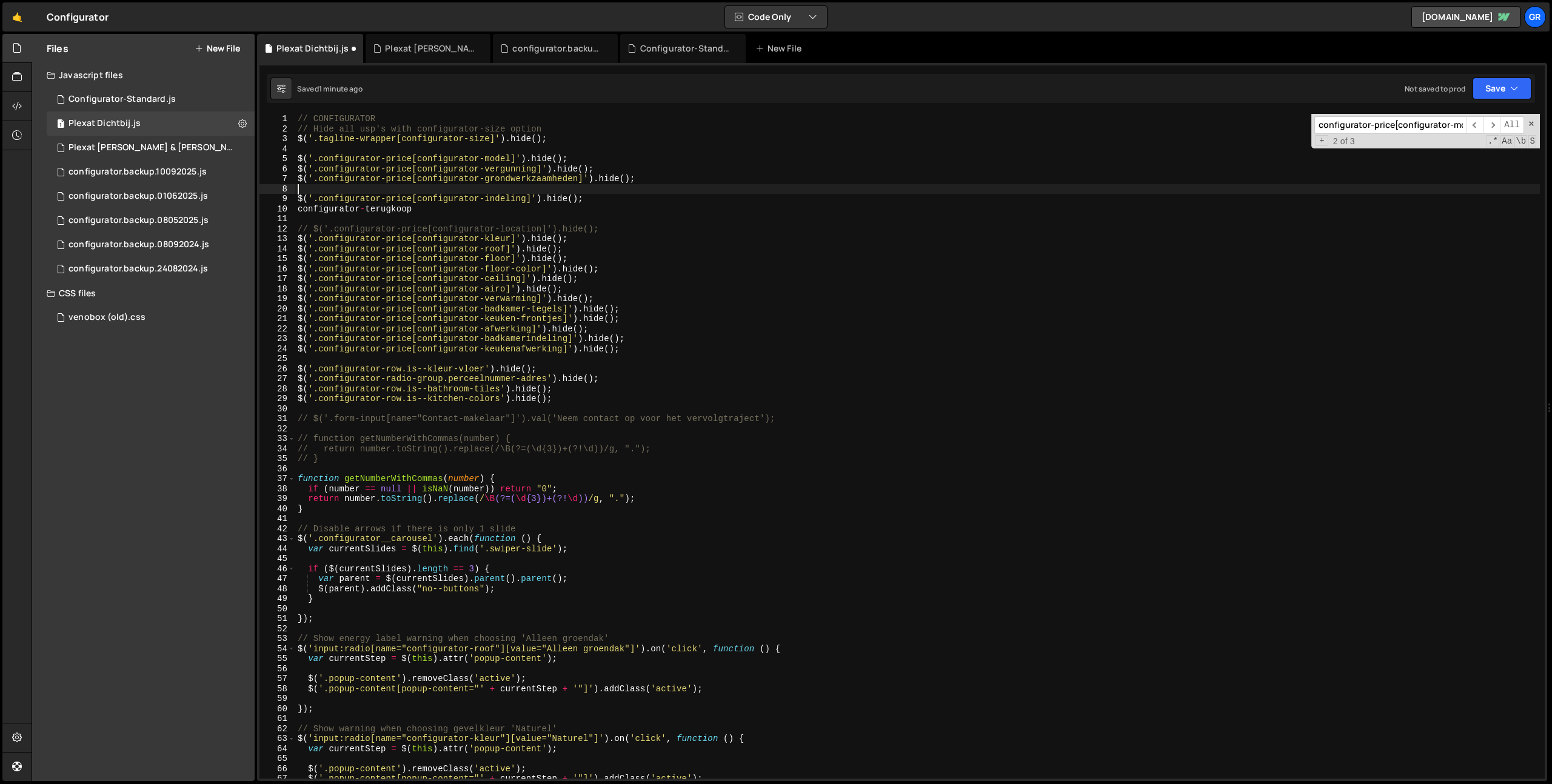
paste textarea "configurator-terugkoop"
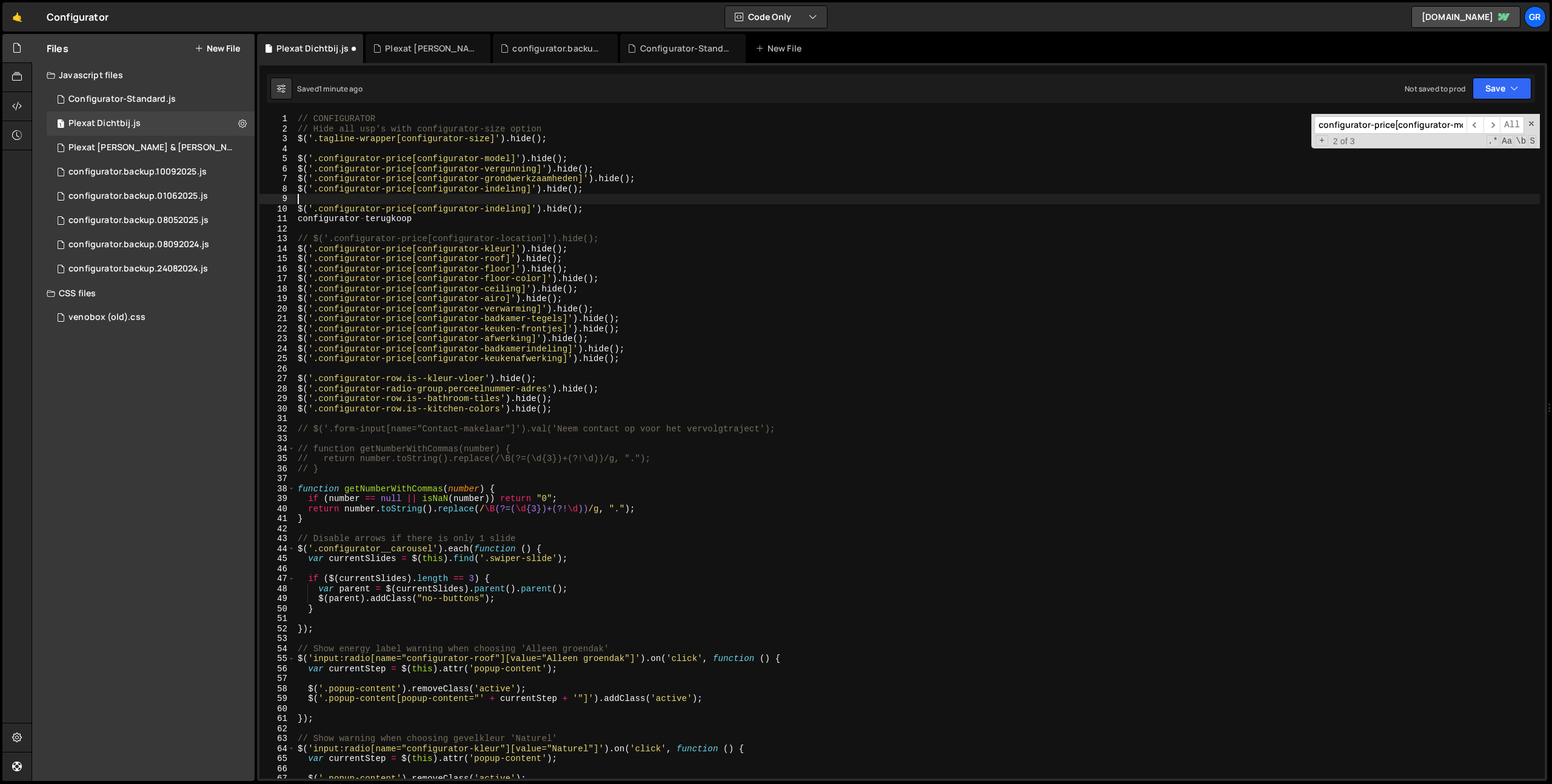
click at [382, 216] on div "// CONFIGURATOR // Hide all usp's with configurator-size option $ ( '.tagline-w…" at bounding box center [917, 456] width 1244 height 684
click at [516, 188] on div "// CONFIGURATOR // Hide all usp's with configurator-size option $ ( '.tagline-w…" at bounding box center [917, 456] width 1244 height 684
paste textarea "terugkoop"
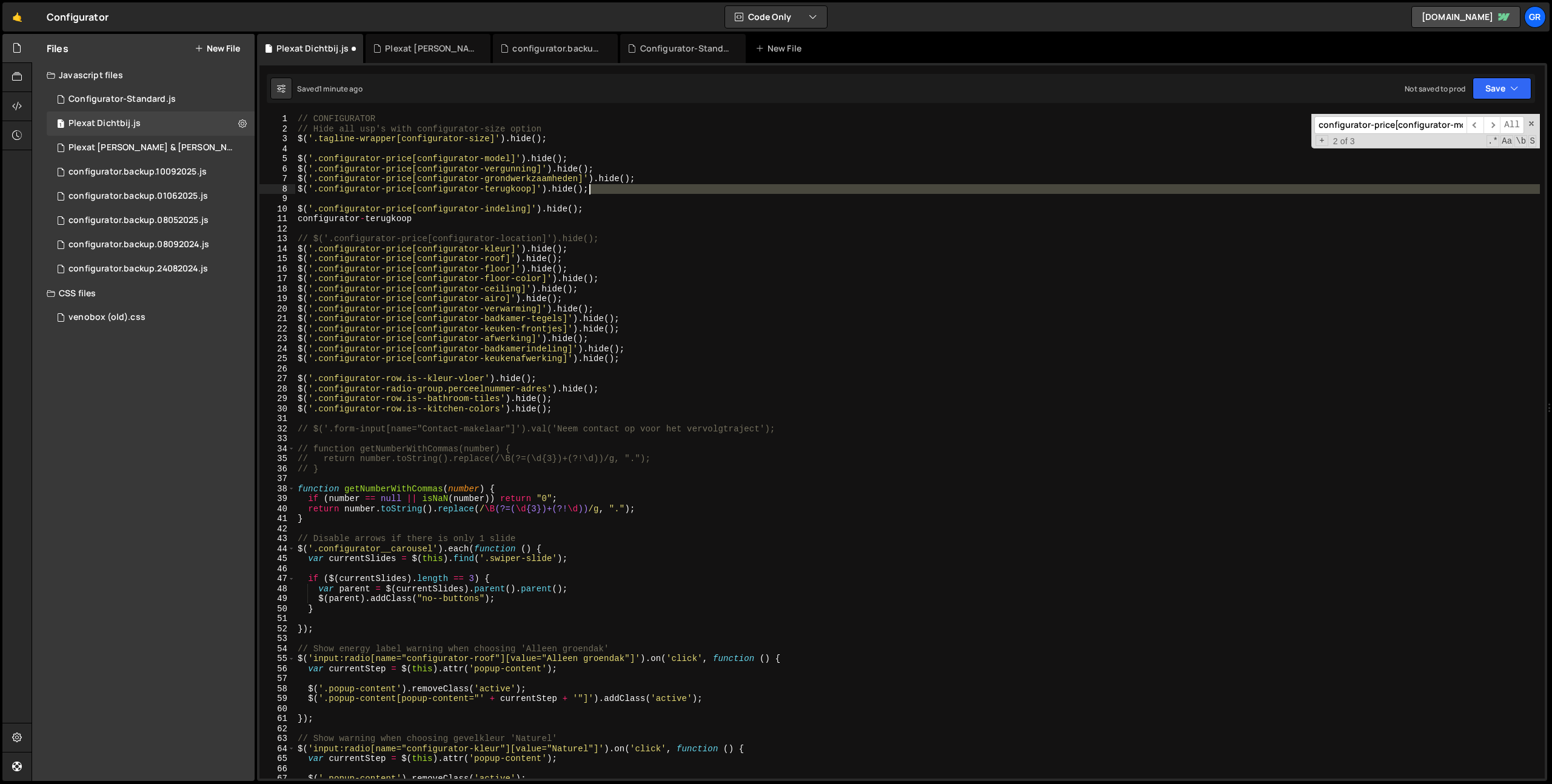
drag, startPoint x: 628, startPoint y: 202, endPoint x: 631, endPoint y: 191, distance: 11.4
click at [631, 191] on div "// CONFIGURATOR // Hide all usp's with configurator-size option $ ( '.tagline-w…" at bounding box center [917, 456] width 1244 height 684
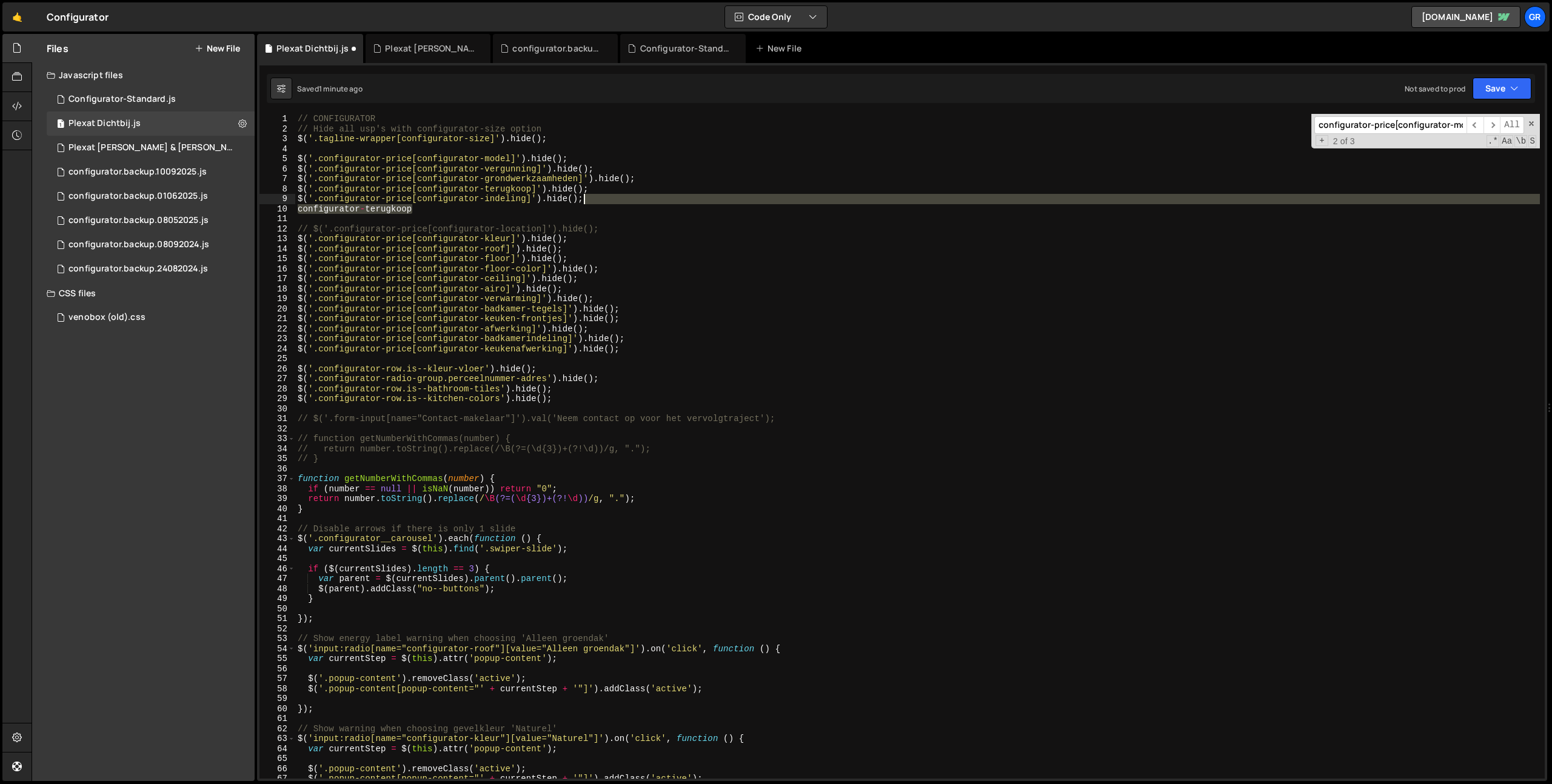
drag, startPoint x: 618, startPoint y: 205, endPoint x: 628, endPoint y: 193, distance: 15.6
click at [628, 193] on div "// CONFIGURATOR // Hide all usp's with configurator-size option $ ( '.tagline-w…" at bounding box center [917, 456] width 1244 height 684
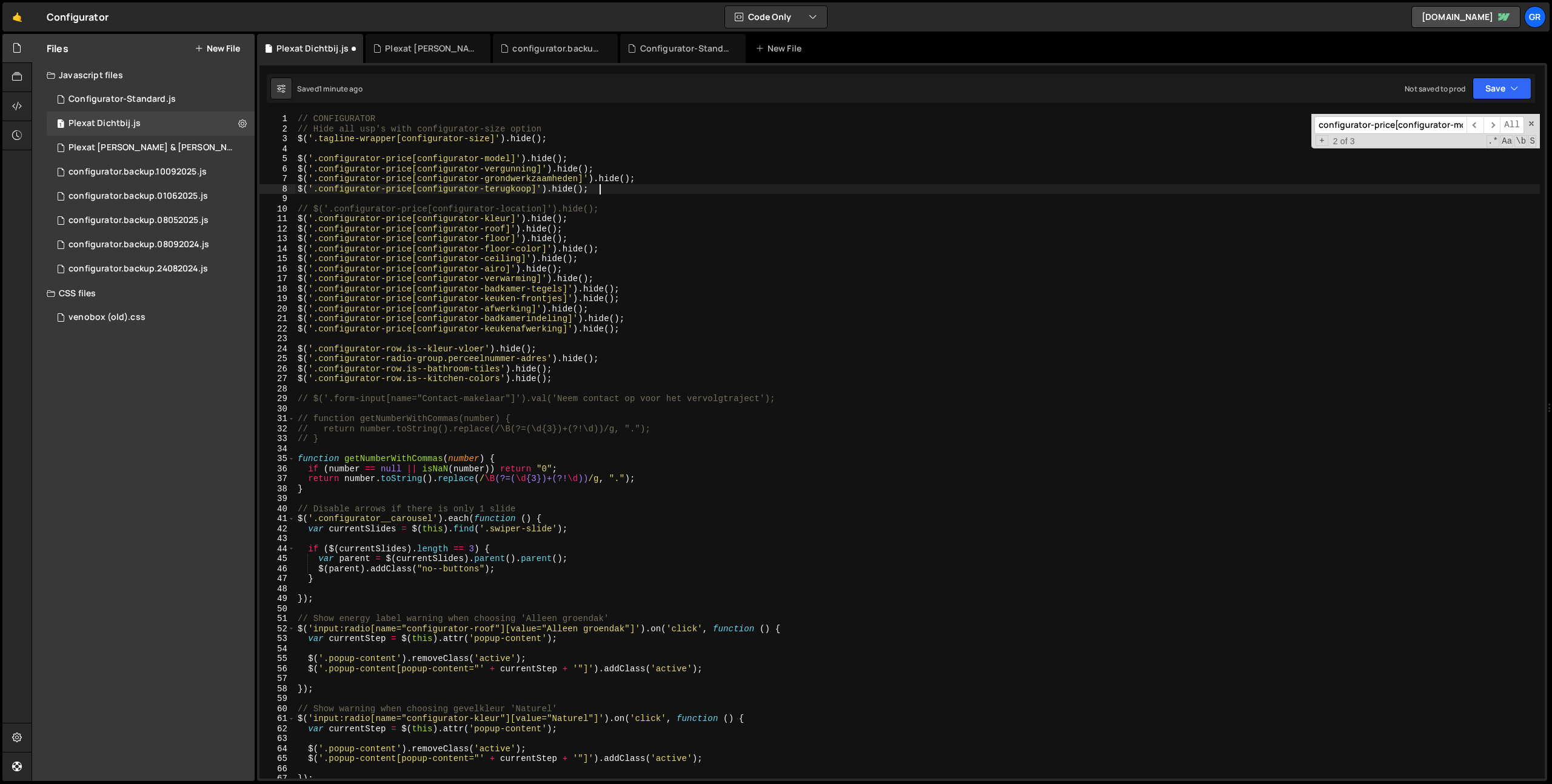
scroll to position [0, 19]
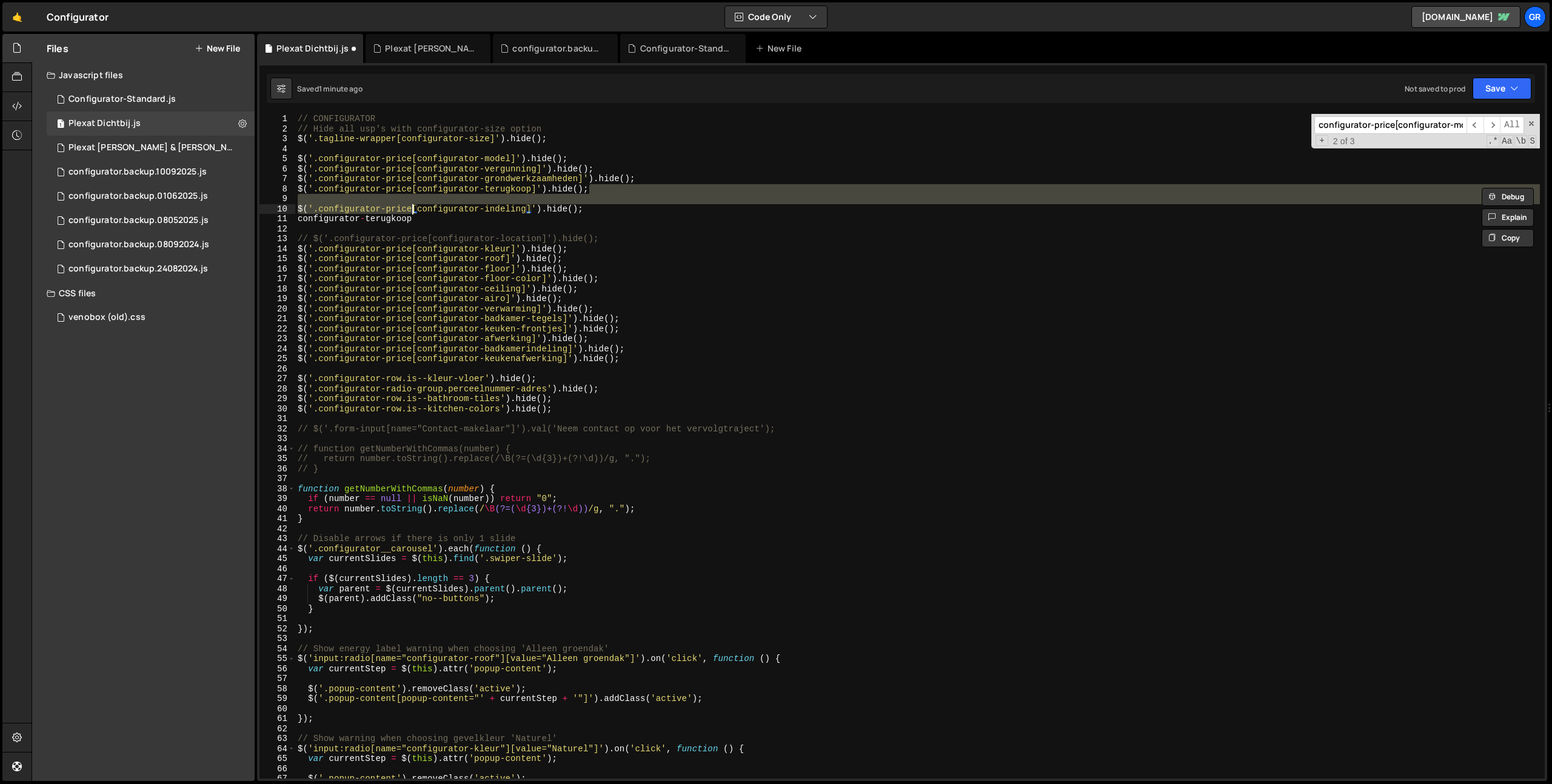
drag, startPoint x: 612, startPoint y: 210, endPoint x: 608, endPoint y: 219, distance: 9.8
click at [612, 210] on div "// CONFIGURATOR // Hide all usp's with configurator-size option $ ( '.tagline-w…" at bounding box center [917, 456] width 1244 height 684
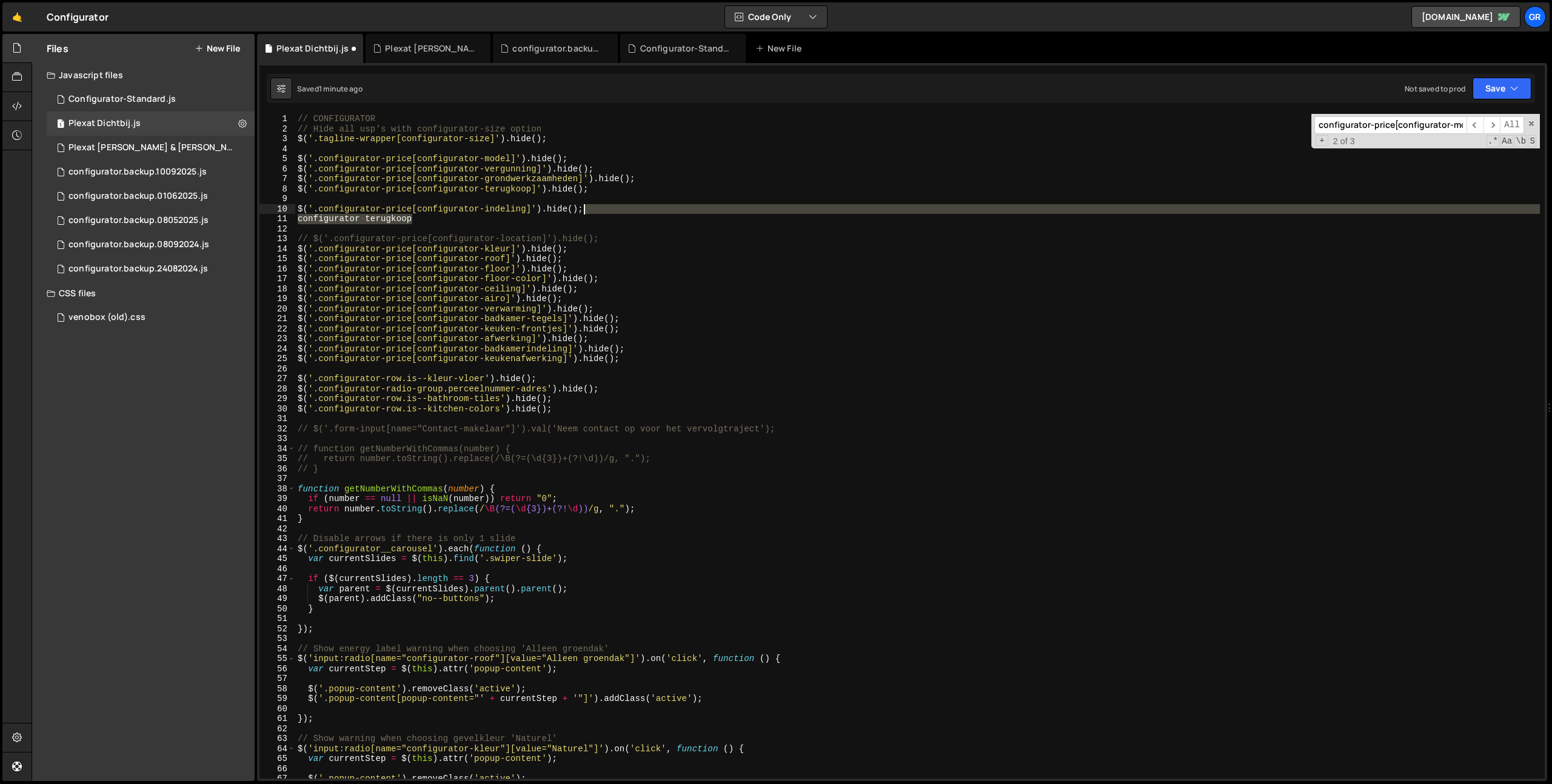
drag, startPoint x: 604, startPoint y: 223, endPoint x: 617, endPoint y: 213, distance: 16.4
click at [617, 213] on div "// CONFIGURATOR // Hide all usp's with configurator-size option $ ( '.tagline-w…" at bounding box center [917, 456] width 1244 height 684
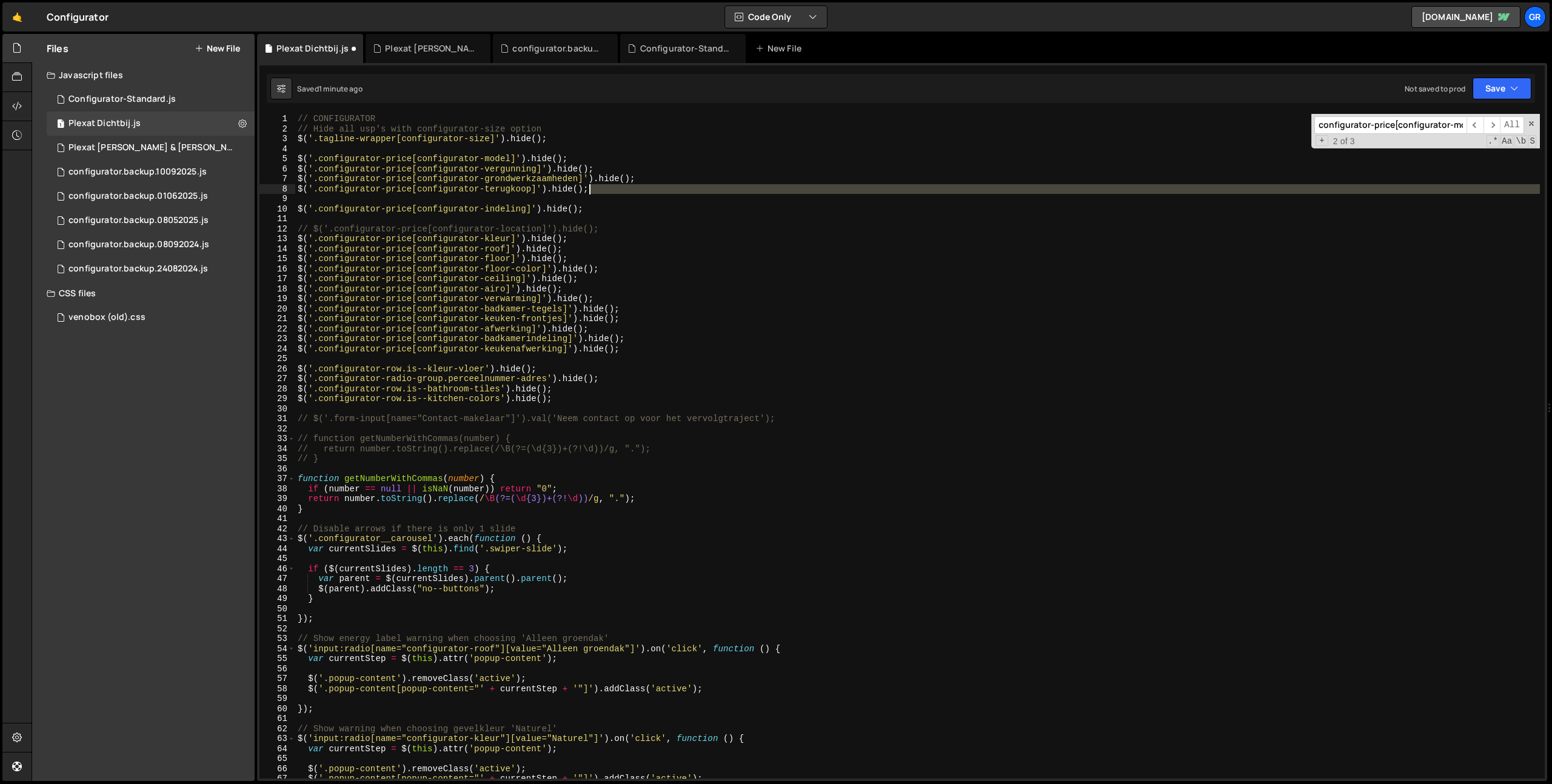
drag, startPoint x: 618, startPoint y: 198, endPoint x: 620, endPoint y: 192, distance: 6.3
click at [620, 192] on div "// CONFIGURATOR // Hide all usp's with configurator-size option $ ( '.tagline-w…" at bounding box center [917, 456] width 1244 height 684
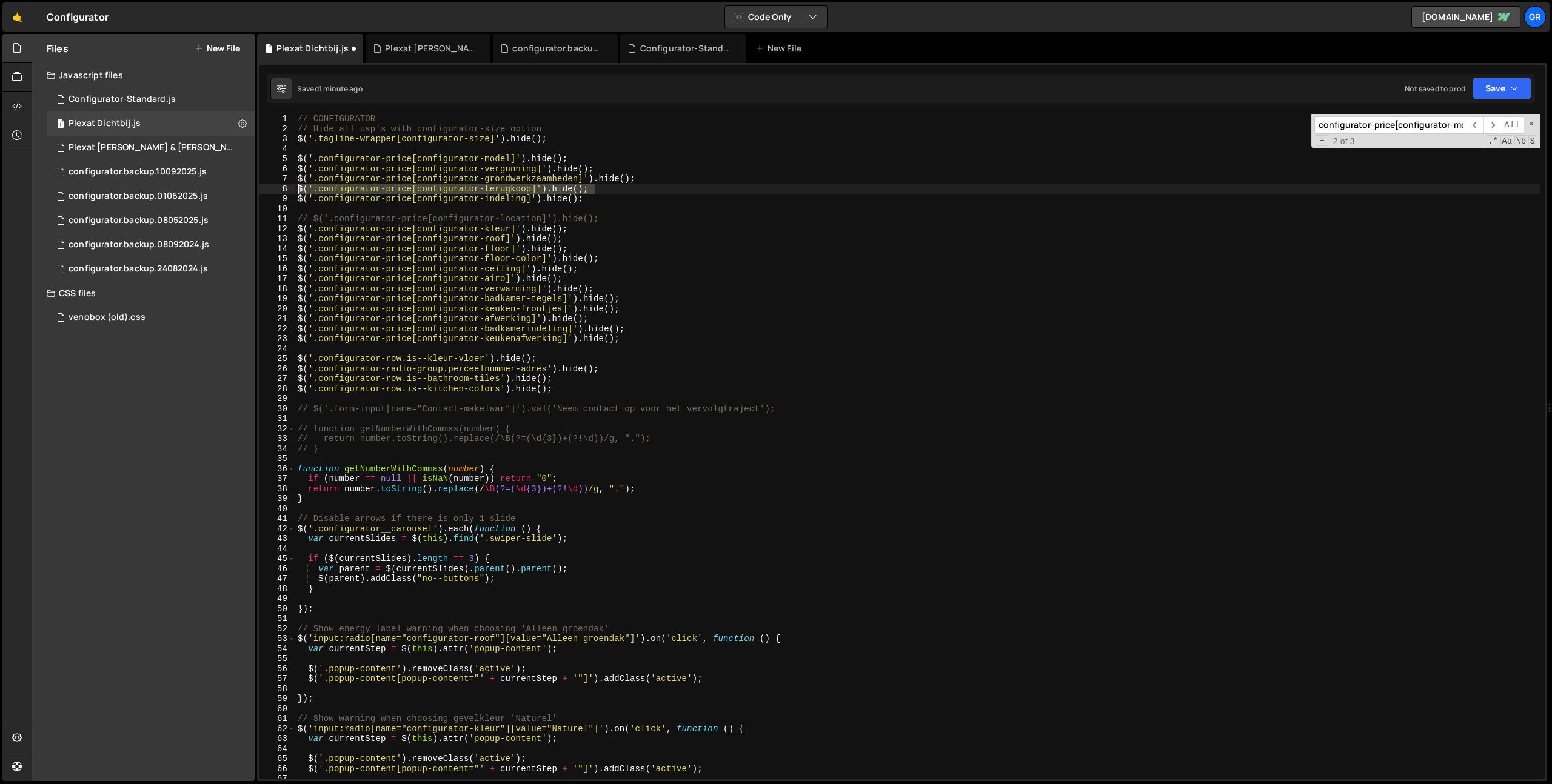
click at [299, 190] on div "// CONFIGURATOR // Hide all usp's with configurator-size option $ ( '.tagline-w…" at bounding box center [917, 456] width 1244 height 684
click at [712, 198] on div "// CONFIGURATOR // Hide all usp's with configurator-size option $ ( '.tagline-w…" at bounding box center [917, 456] width 1244 height 684
click at [1500, 130] on span "All" at bounding box center [1512, 125] width 24 height 17
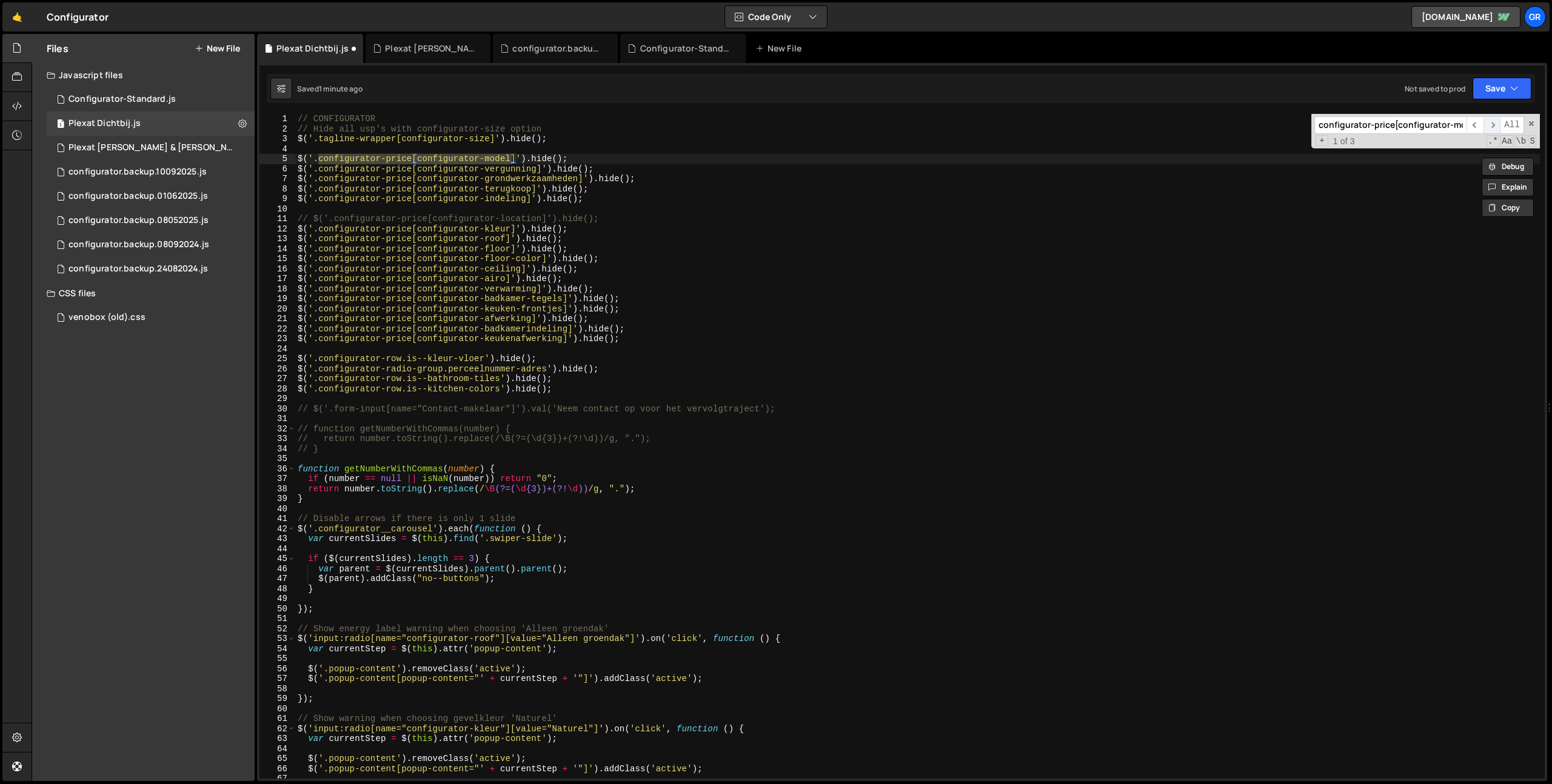
click at [1491, 125] on span "​" at bounding box center [1492, 125] width 17 height 17
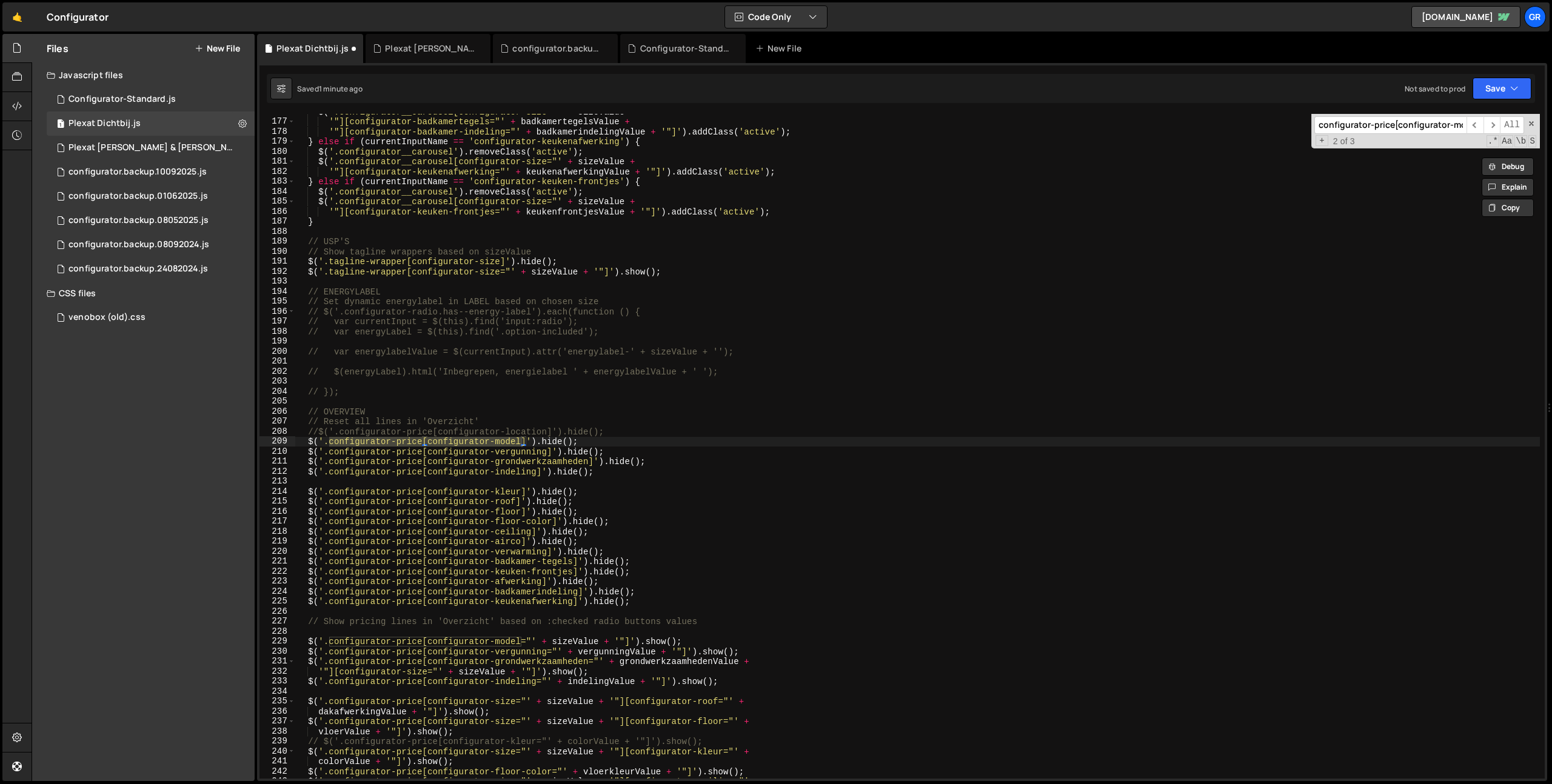
type textarea "$('.configurator-price[configurator-grondwerkzaamheden]').hide();"
click at [665, 459] on div "$ ( '.configurator__carousel[configurator-size="' + sizeValue + '"][configurato…" at bounding box center [917, 449] width 1244 height 684
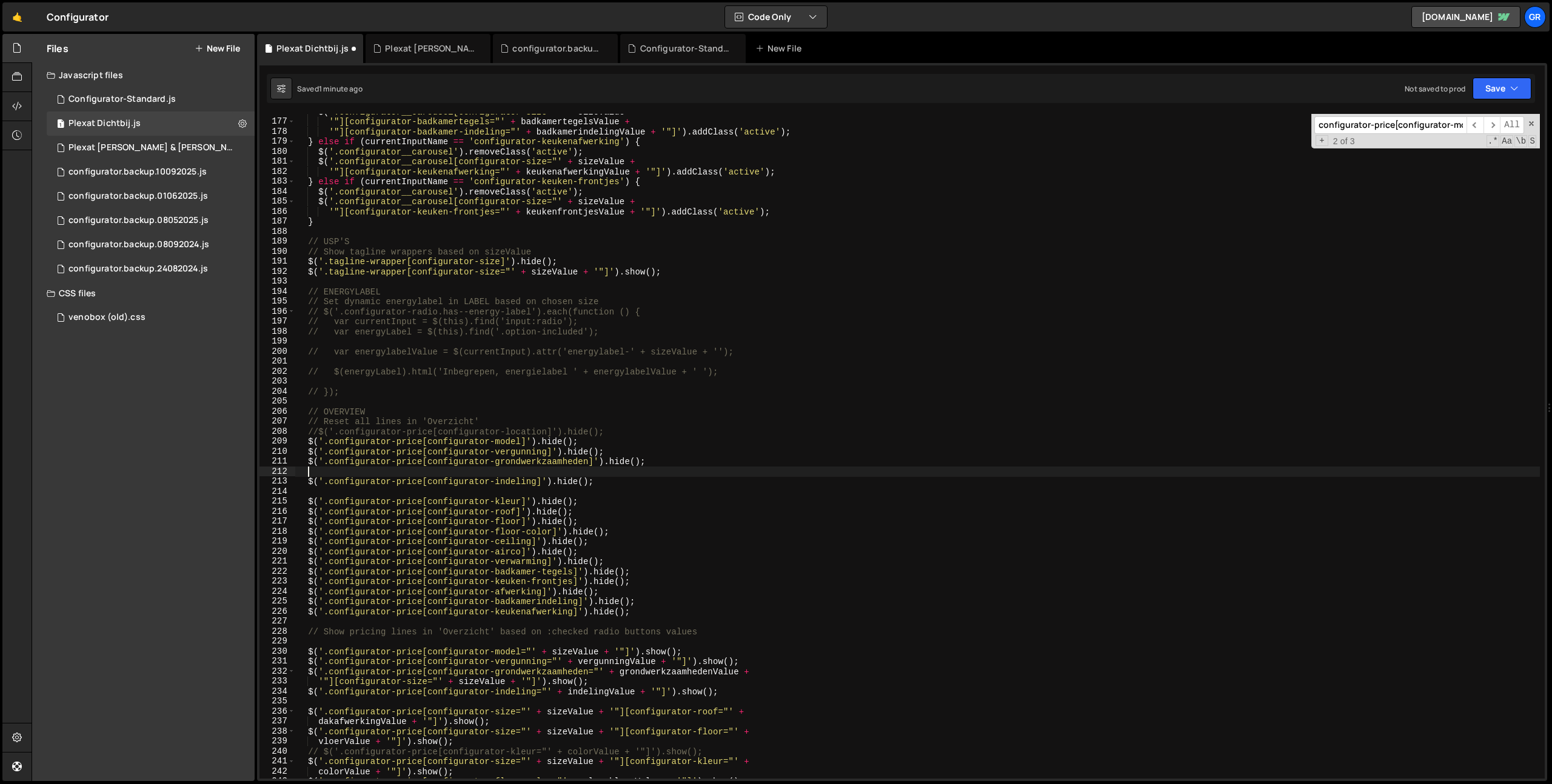
scroll to position [0, 0]
paste textarea "$('.configurator-price[configurator-terugkoop]').hide();"
click at [1475, 123] on span "​" at bounding box center [1475, 125] width 17 height 17
click at [1485, 125] on span "​" at bounding box center [1492, 125] width 17 height 17
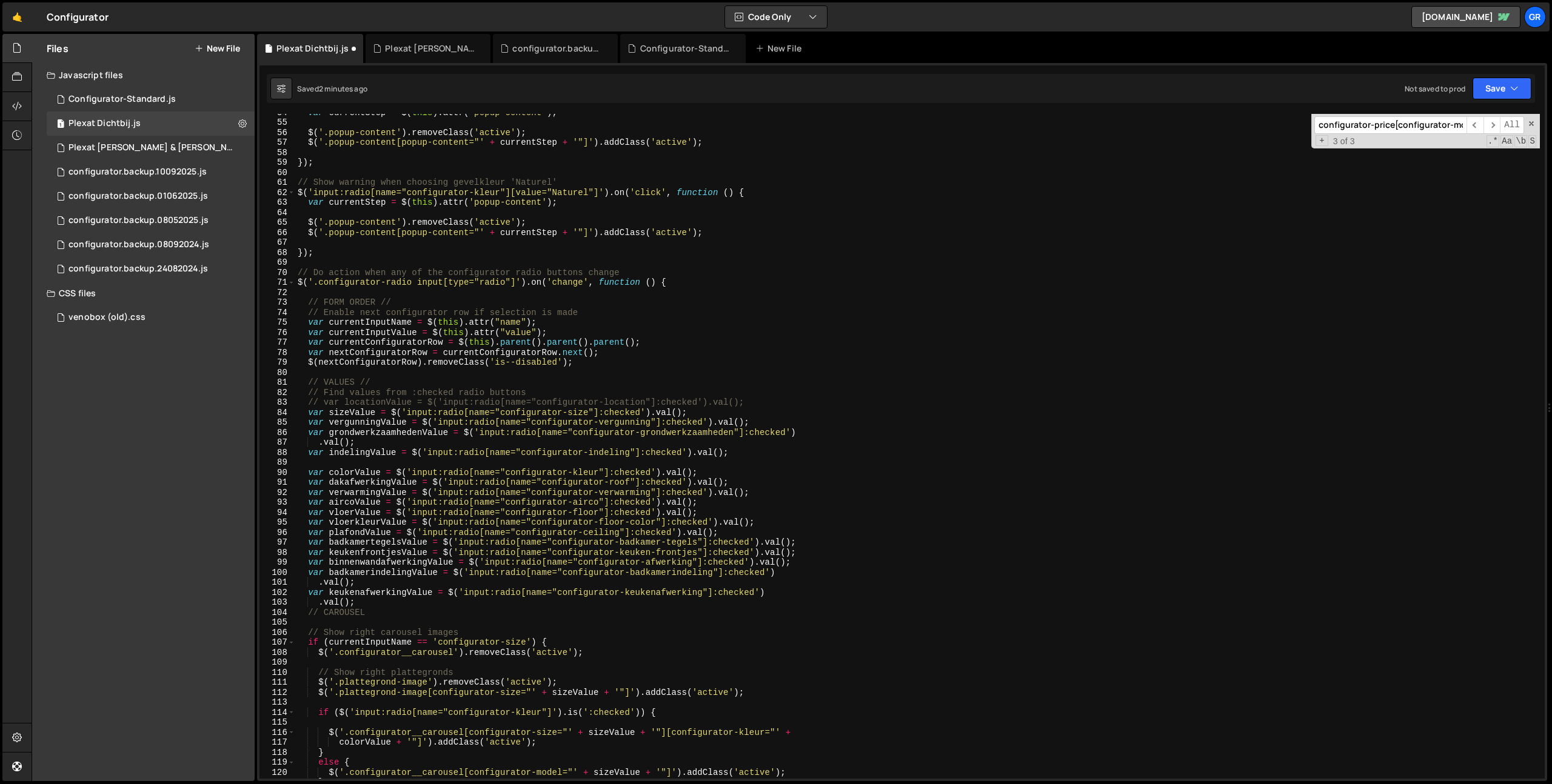
scroll to position [536, 0]
click at [756, 456] on div "var currentStep = $ ( this ) . attr ( 'popup-content' ) ; $ ( '.popup-content' …" at bounding box center [917, 449] width 1244 height 684
click at [777, 446] on div "var currentStep = $ ( this ) . attr ( 'popup-content' ) ; $ ( '.popup-content' …" at bounding box center [917, 449] width 1244 height 684
type textarea ".val();"
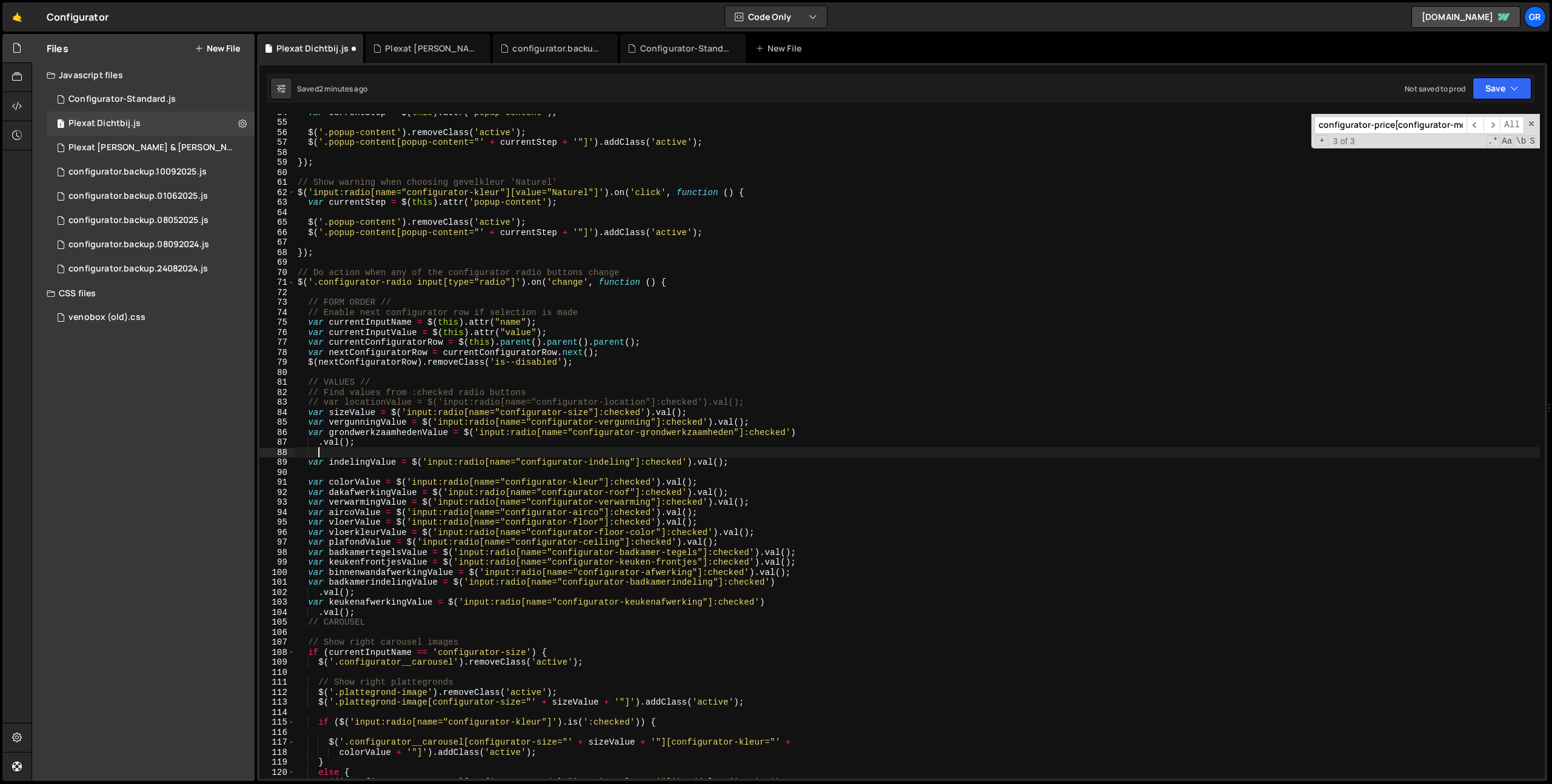
scroll to position [0, 1]
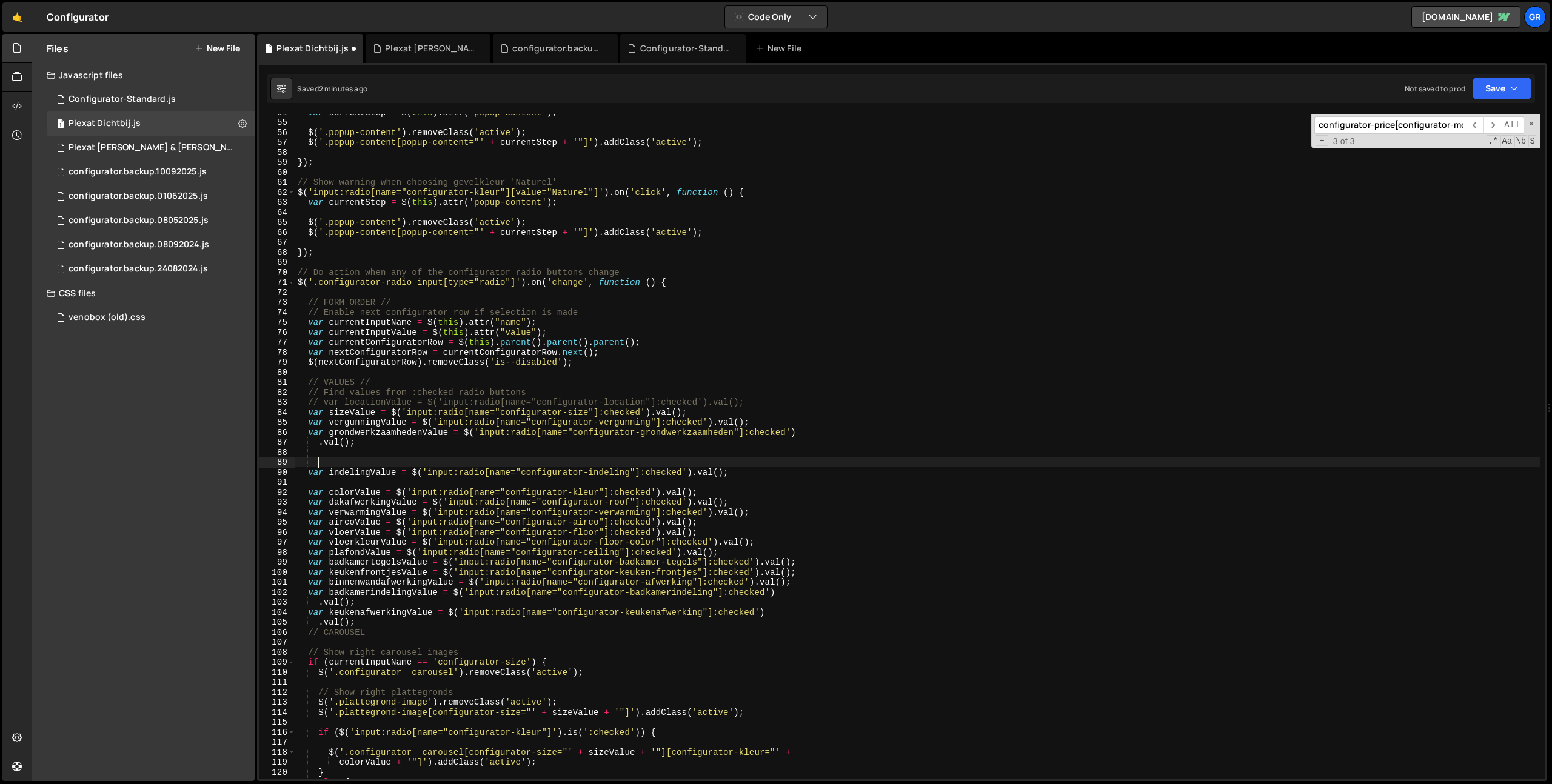
paste textarea "$('.configurator-price[configurator-terugkoop]').hide();"
click at [306, 472] on div "var currentStep = $ ( this ) . attr ( 'popup-content' ) ; $ ( '.popup-content' …" at bounding box center [917, 449] width 1244 height 684
click at [762, 475] on div "var currentStep = $ ( this ) . attr ( 'popup-content' ) ; $ ( '.popup-content' …" at bounding box center [917, 449] width 1244 height 684
type textarea "var indelingValue = $('input:radio[name="configurator-indeling"]:checked').val(…"
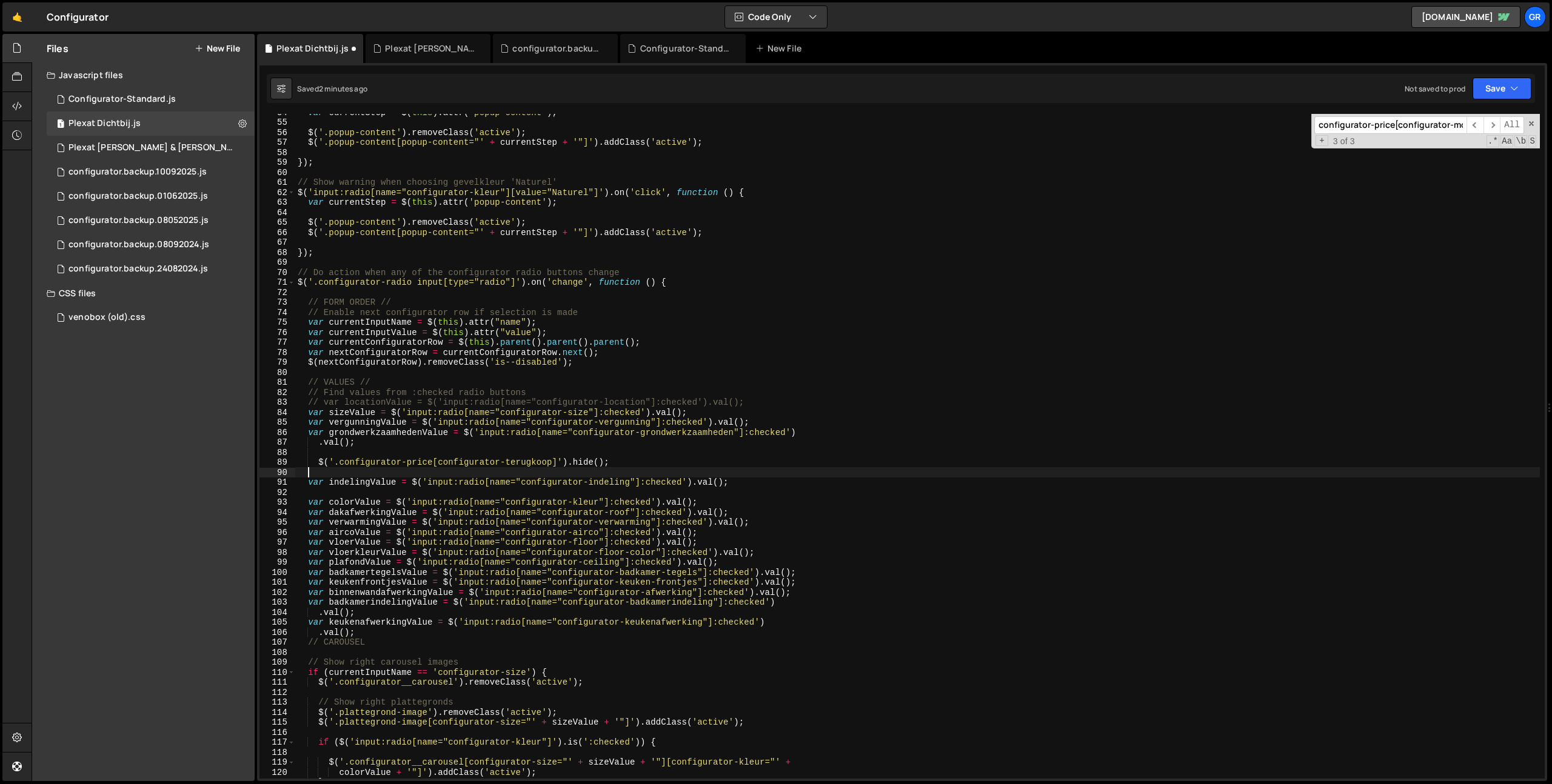
scroll to position [0, 0]
paste textarea "var indelingValue = $('input:radio[name="configurator-indeling"]:checked').val(…"
click at [527, 461] on div "var currentStep = $ ( this ) . attr ( 'popup-content' ) ; $ ( '.popup-content' …" at bounding box center [917, 449] width 1244 height 684
click at [605, 471] on div "var currentStep = $ ( this ) . attr ( 'popup-content' ) ; $ ( '.popup-content' …" at bounding box center [917, 449] width 1244 height 684
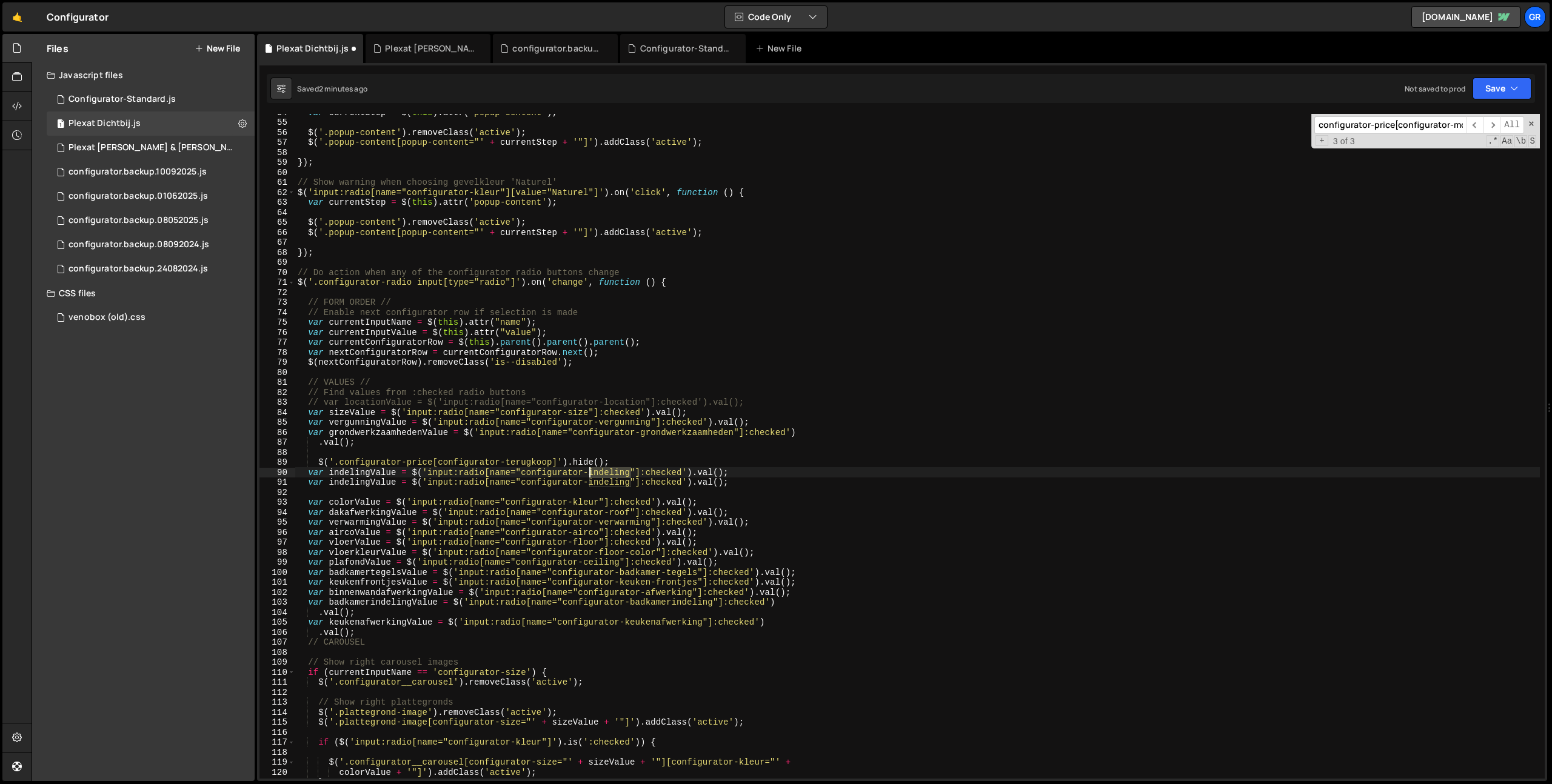
click at [605, 471] on div "var currentStep = $ ( this ) . attr ( 'popup-content' ) ; $ ( '.popup-content' …" at bounding box center [917, 449] width 1244 height 684
paste textarea "terugkoop"
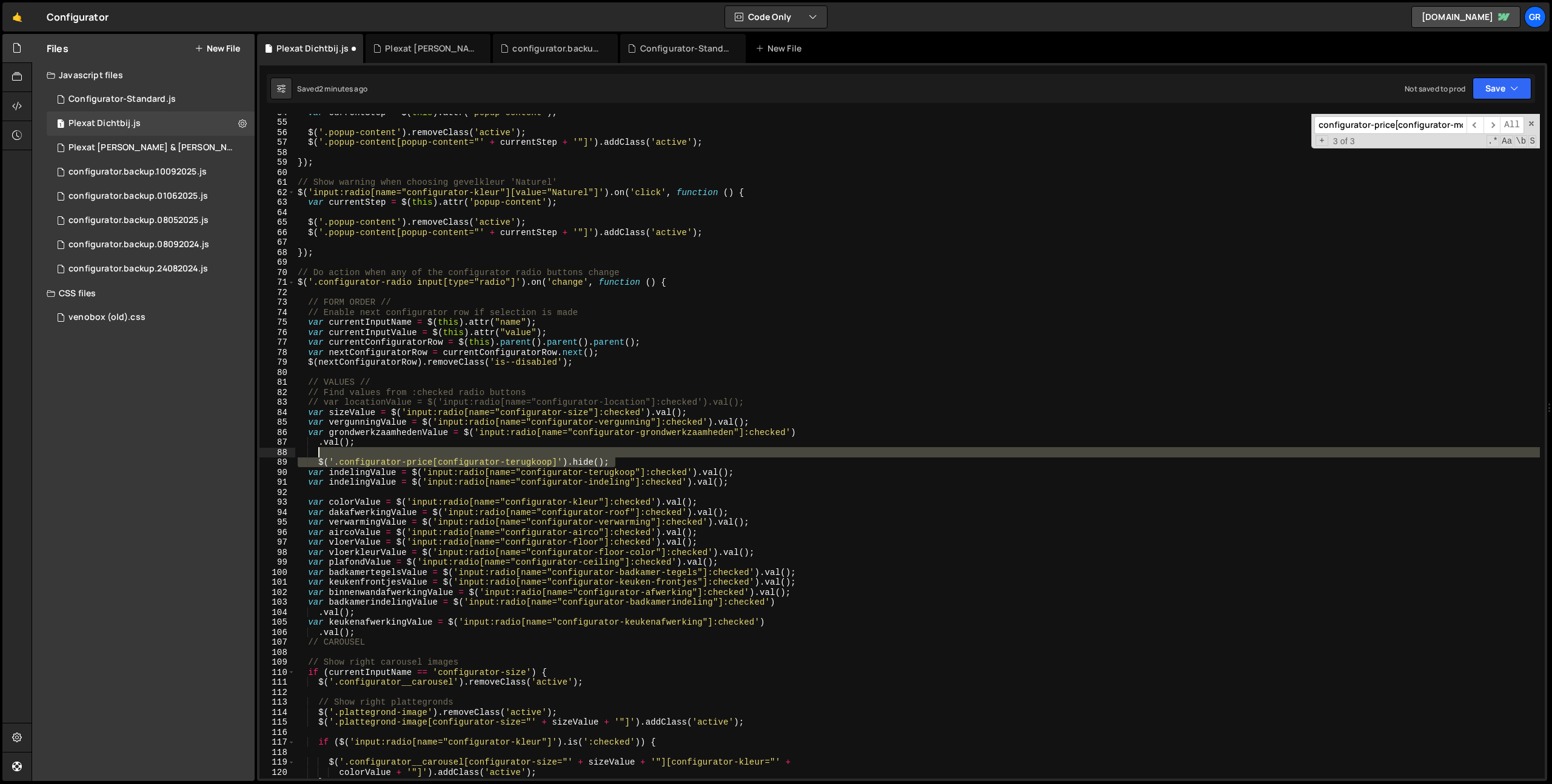
drag, startPoint x: 624, startPoint y: 459, endPoint x: 623, endPoint y: 453, distance: 6.1
click at [623, 453] on div "var currentStep = $ ( this ) . attr ( 'popup-content' ) ; $ ( '.popup-content' …" at bounding box center [917, 449] width 1244 height 684
type textarea "$('.configurator-price[configurator-terugkoop]').hide();"
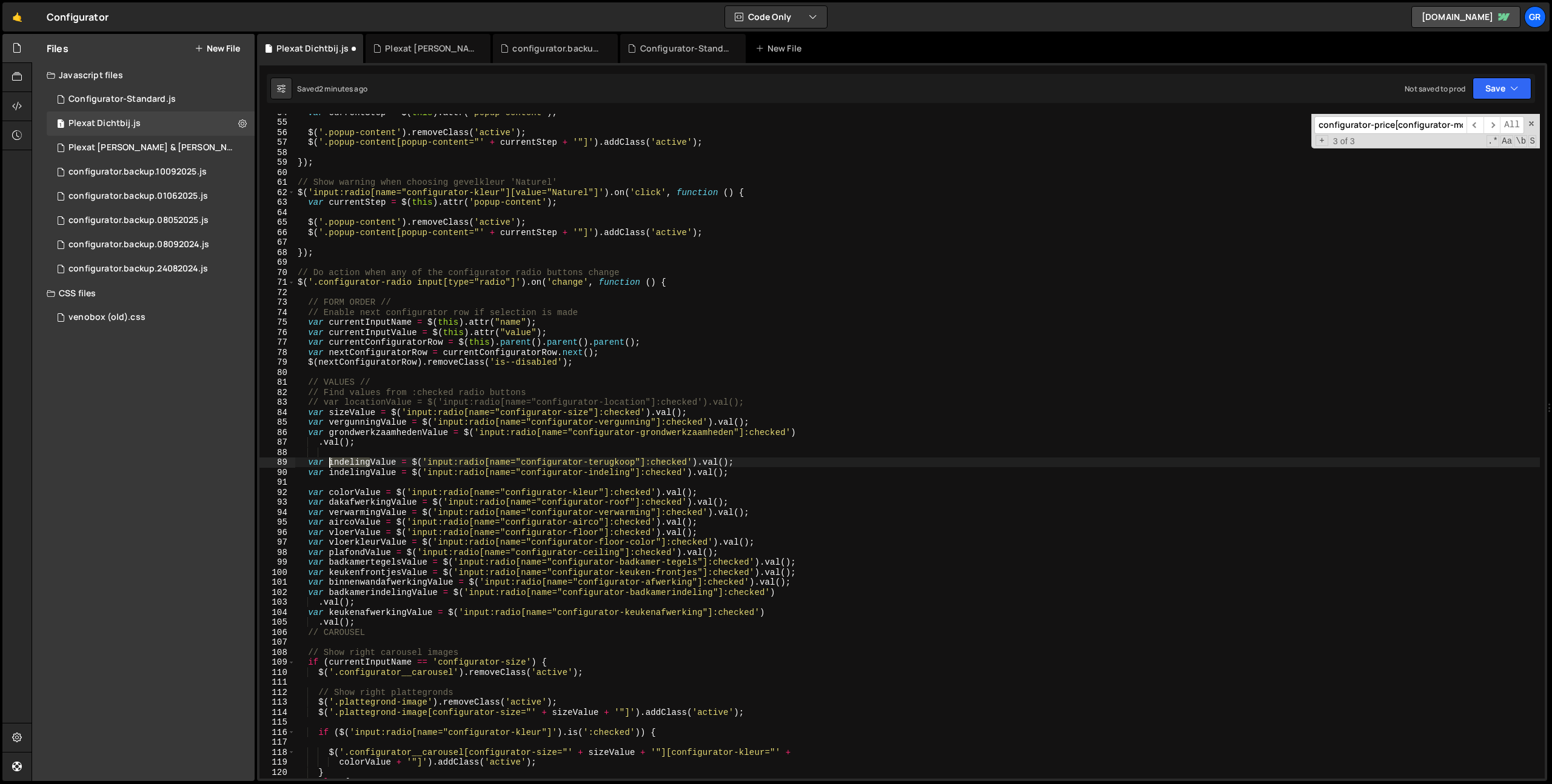
drag, startPoint x: 369, startPoint y: 460, endPoint x: 328, endPoint y: 460, distance: 41.0
click at [328, 460] on div "var currentStep = $ ( this ) . attr ( 'popup-content' ) ; $ ( '.popup-content' …" at bounding box center [917, 449] width 1244 height 684
type textarea "var terugkoopValue = $('input:radio[name="configurator-terugkoop"]:checked').va…"
click at [328, 460] on div "var currentStep = $ ( this ) . attr ( 'popup-content' ) ; $ ( '.popup-content' …" at bounding box center [917, 449] width 1244 height 684
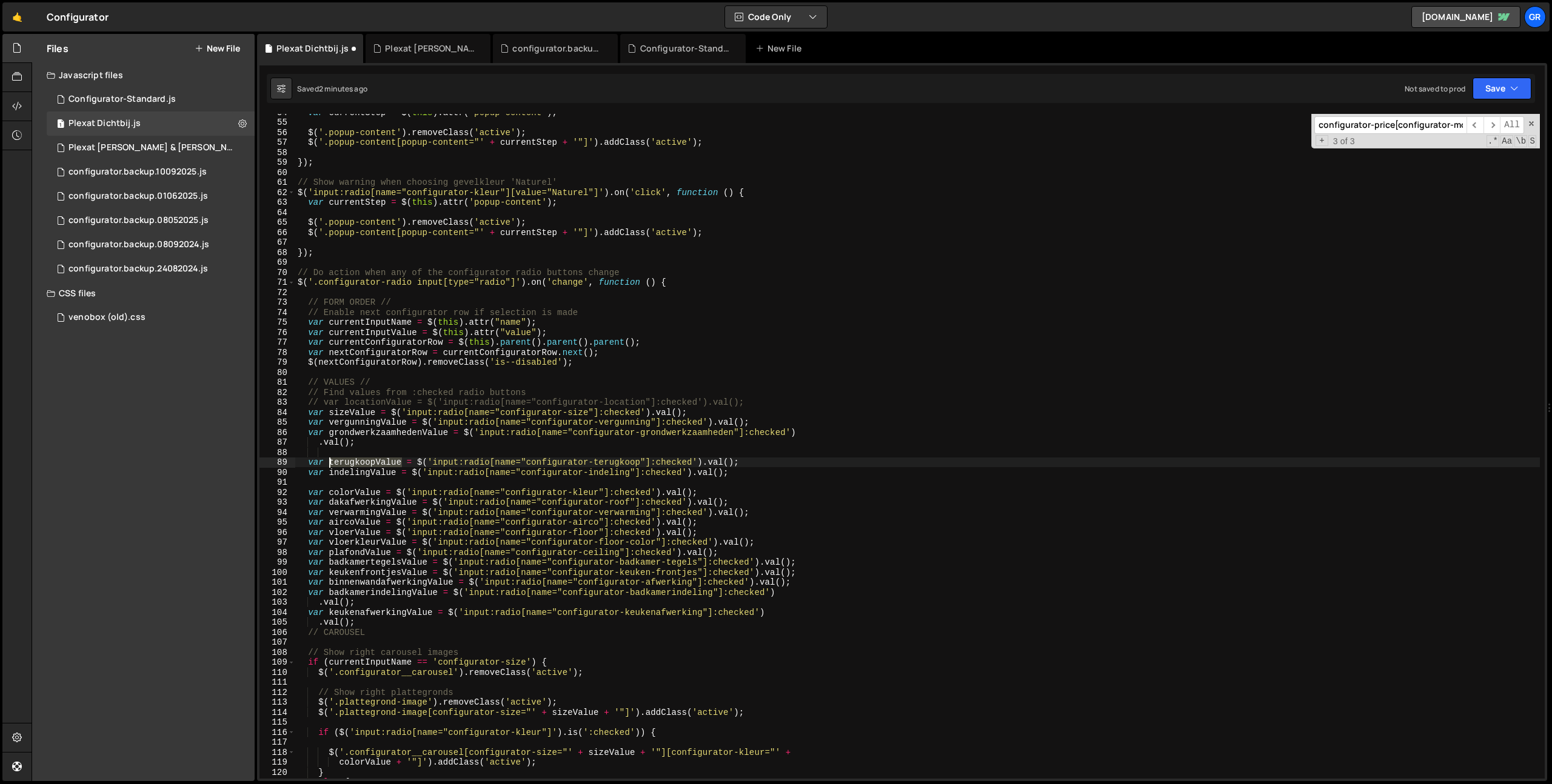
click at [328, 460] on div "var currentStep = $ ( this ) . attr ( 'popup-content' ) ; $ ( '.popup-content' …" at bounding box center [917, 449] width 1244 height 684
click at [388, 449] on div "var currentStep = $ ( this ) . attr ( 'popup-content' ) ; $ ( '.popup-content' …" at bounding box center [917, 449] width 1244 height 684
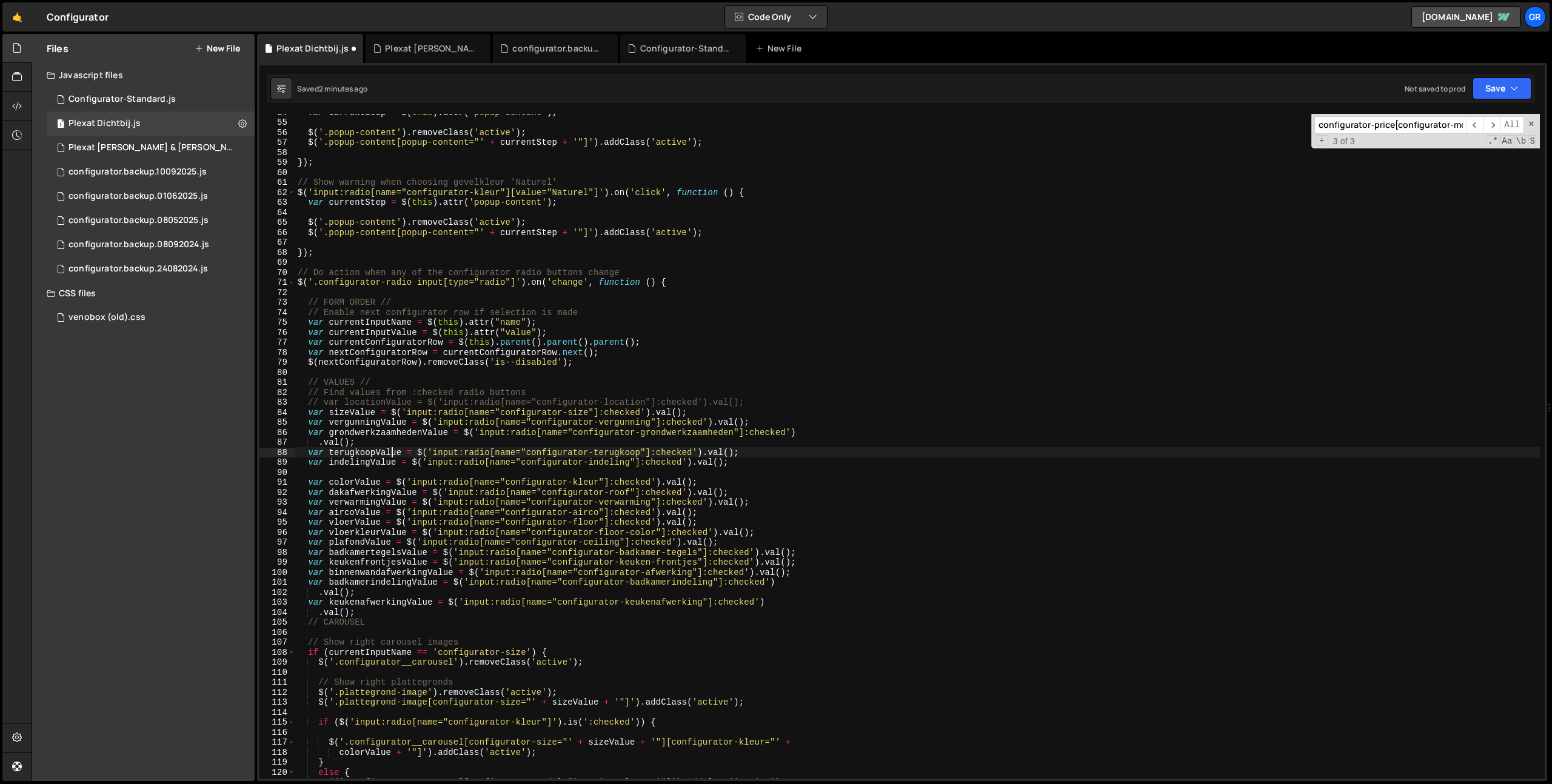
click at [391, 449] on div "var currentStep = $ ( this ) . attr ( 'popup-content' ) ; $ ( '.popup-content' …" at bounding box center [917, 449] width 1244 height 684
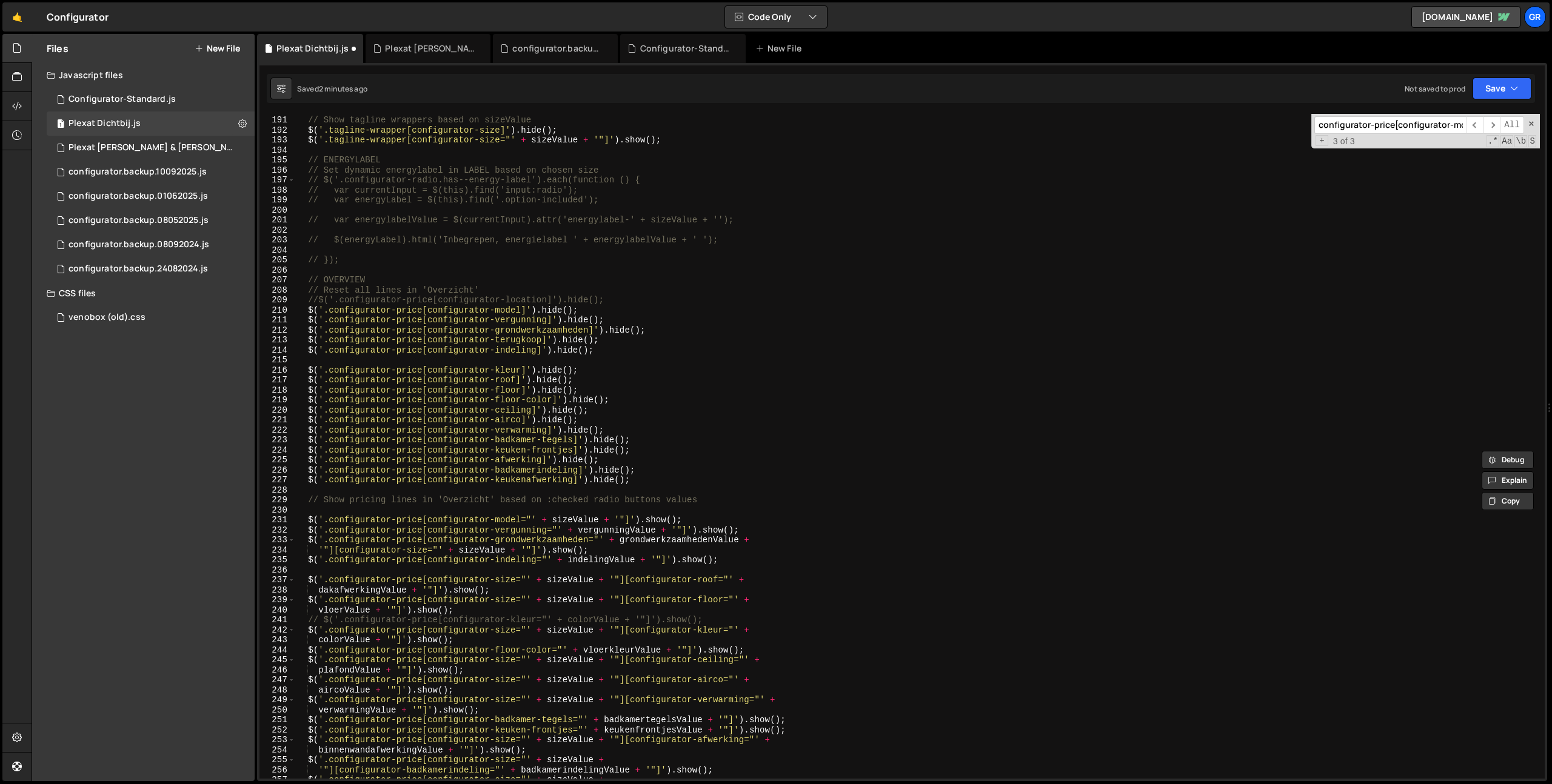
scroll to position [1962, 0]
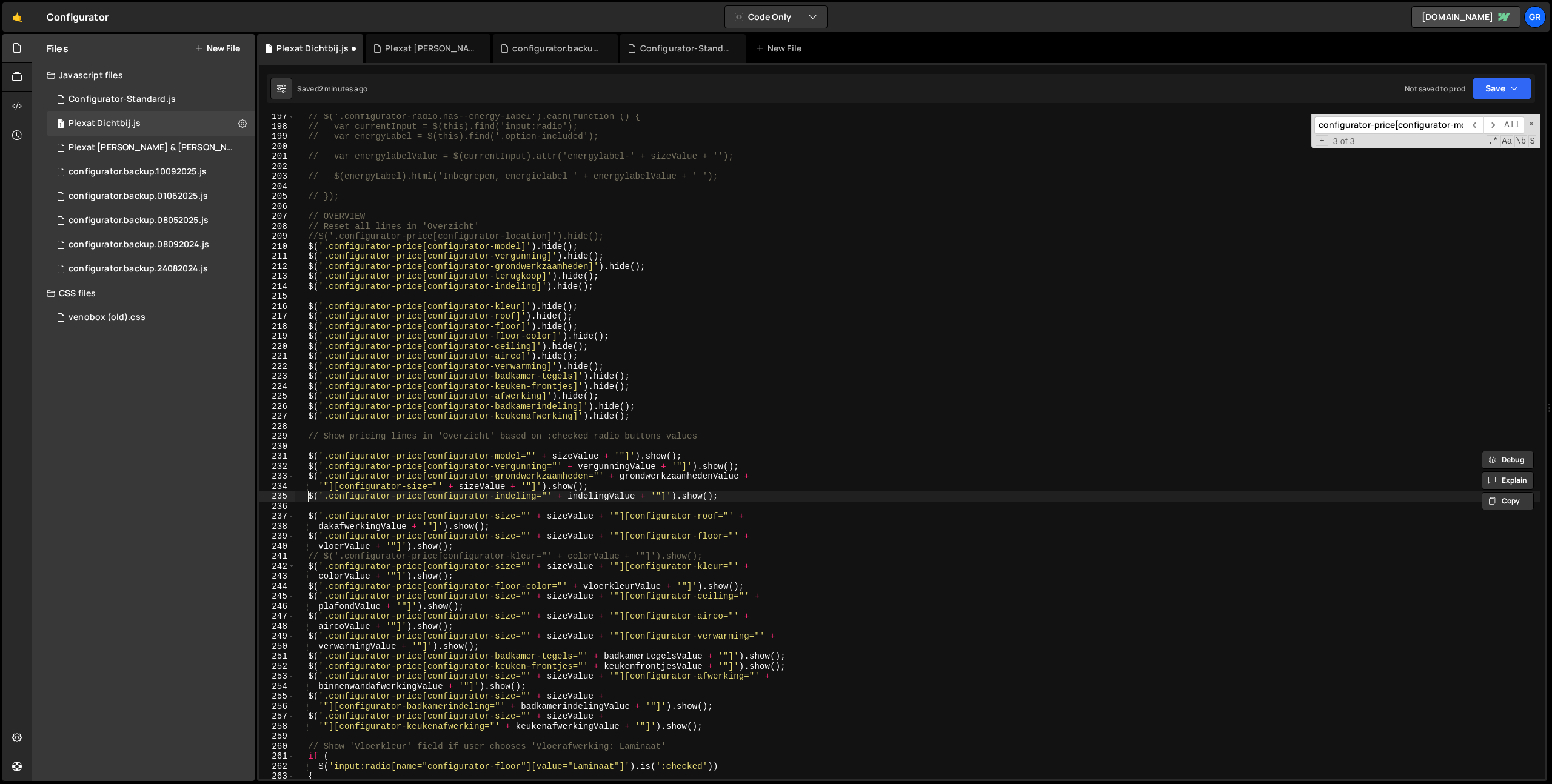
click at [307, 496] on div "// $('.configurator-radio.has--energy-label').each(function () { // var current…" at bounding box center [917, 454] width 1244 height 684
type textarea "$('.configurator-price[configurator-indeling="' + indelingValue + '"]').show();"
click at [761, 498] on div "// $('.configurator-radio.has--energy-label').each(function () { // var current…" at bounding box center [917, 454] width 1244 height 684
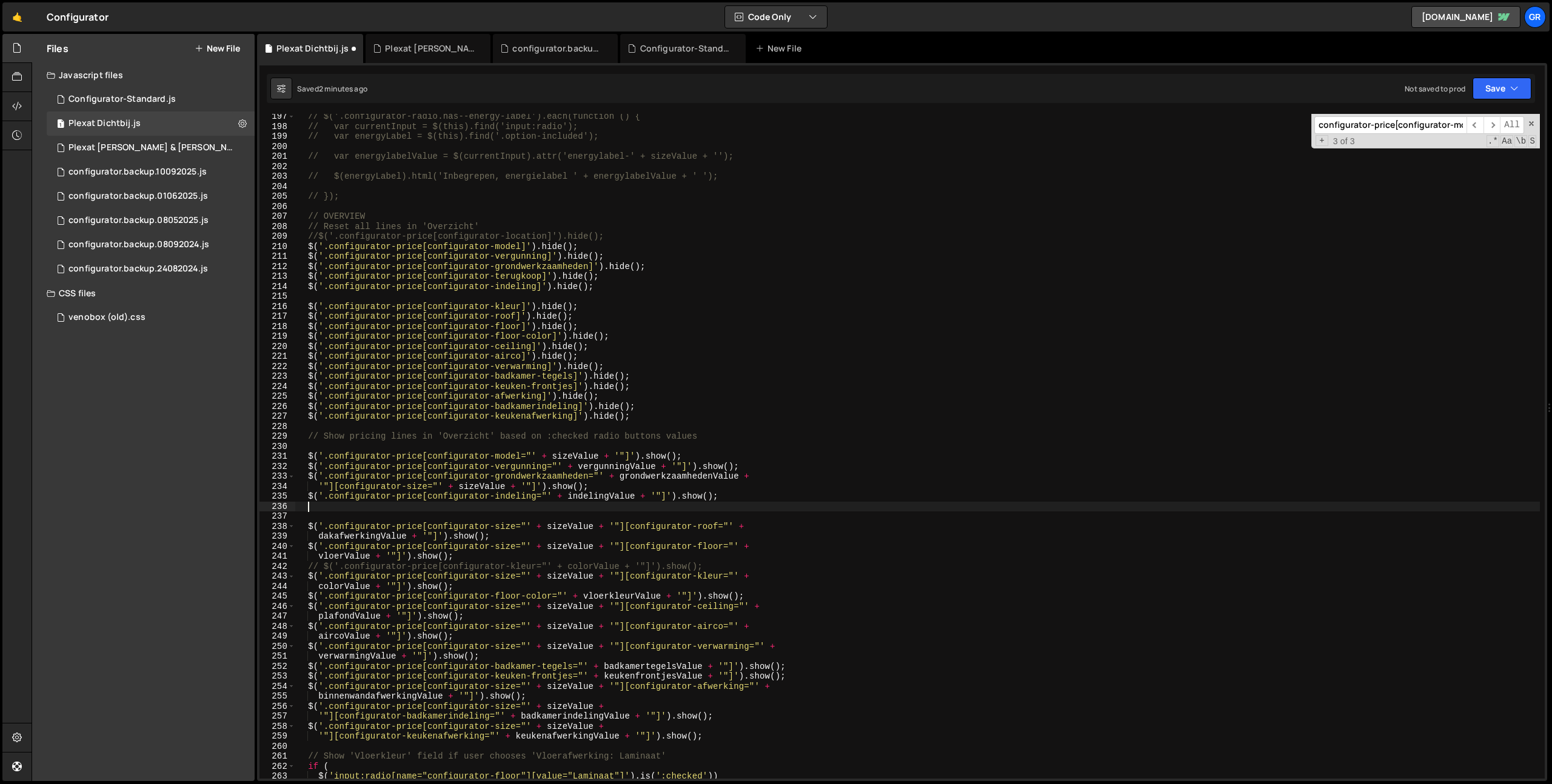
paste textarea "$('.configurator-price[configurator-indeling="' + indelingValue + '"]').show();"
click at [520, 280] on div "// $('.configurator-radio.has--energy-label').each(function () { // var current…" at bounding box center [917, 454] width 1244 height 684
click at [518, 503] on div "// $('.configurator-radio.has--energy-label').each(function () { // var current…" at bounding box center [917, 454] width 1244 height 684
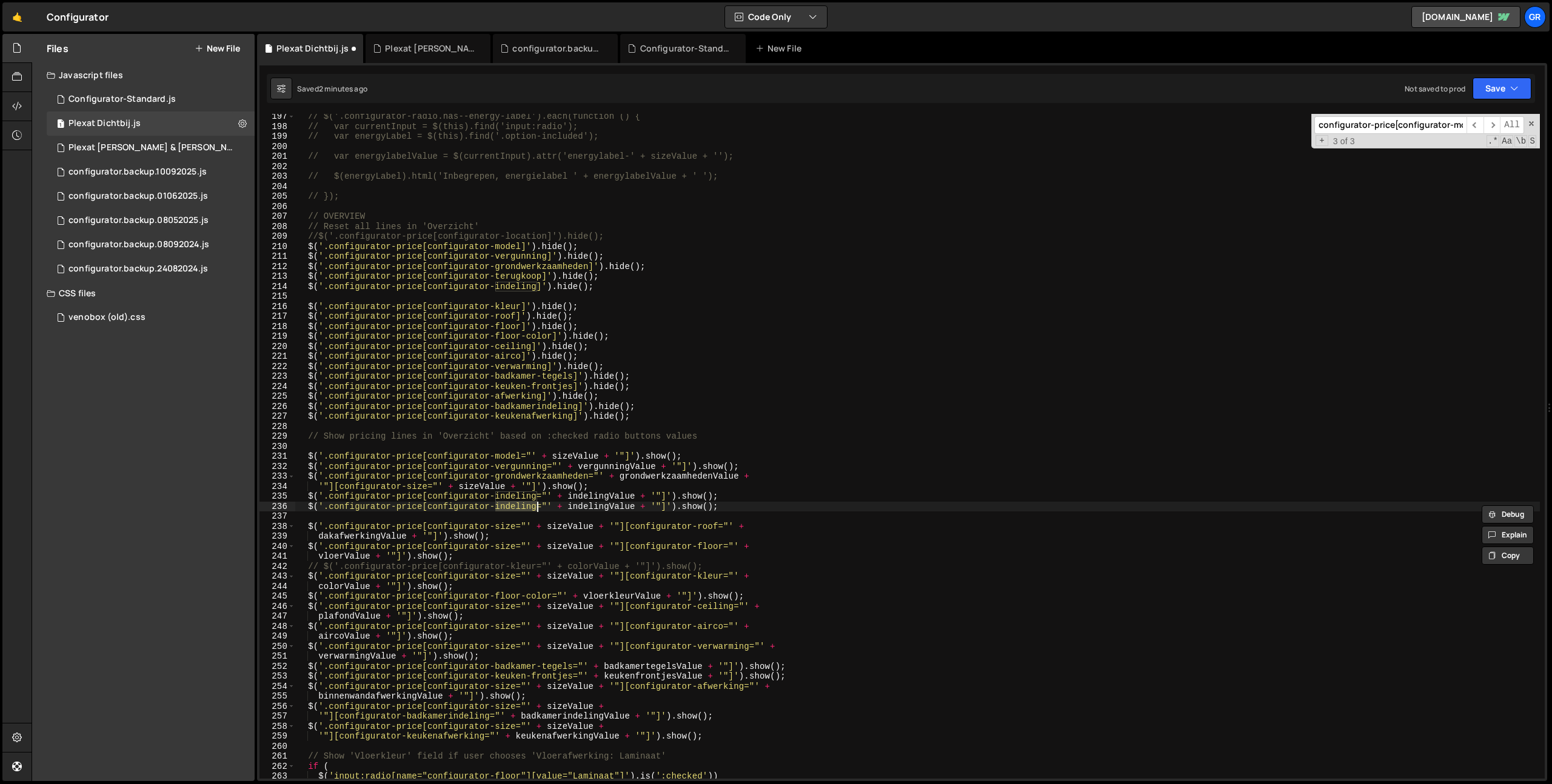
paste textarea "terugkoop"
click at [604, 503] on div "// $('.configurator-radio.has--energy-label').each(function () { // var current…" at bounding box center [917, 454] width 1244 height 684
click at [601, 519] on div "terug koopValue local configurator- terug koop local configura t or-v er g u nn…" at bounding box center [661, 548] width 181 height 71
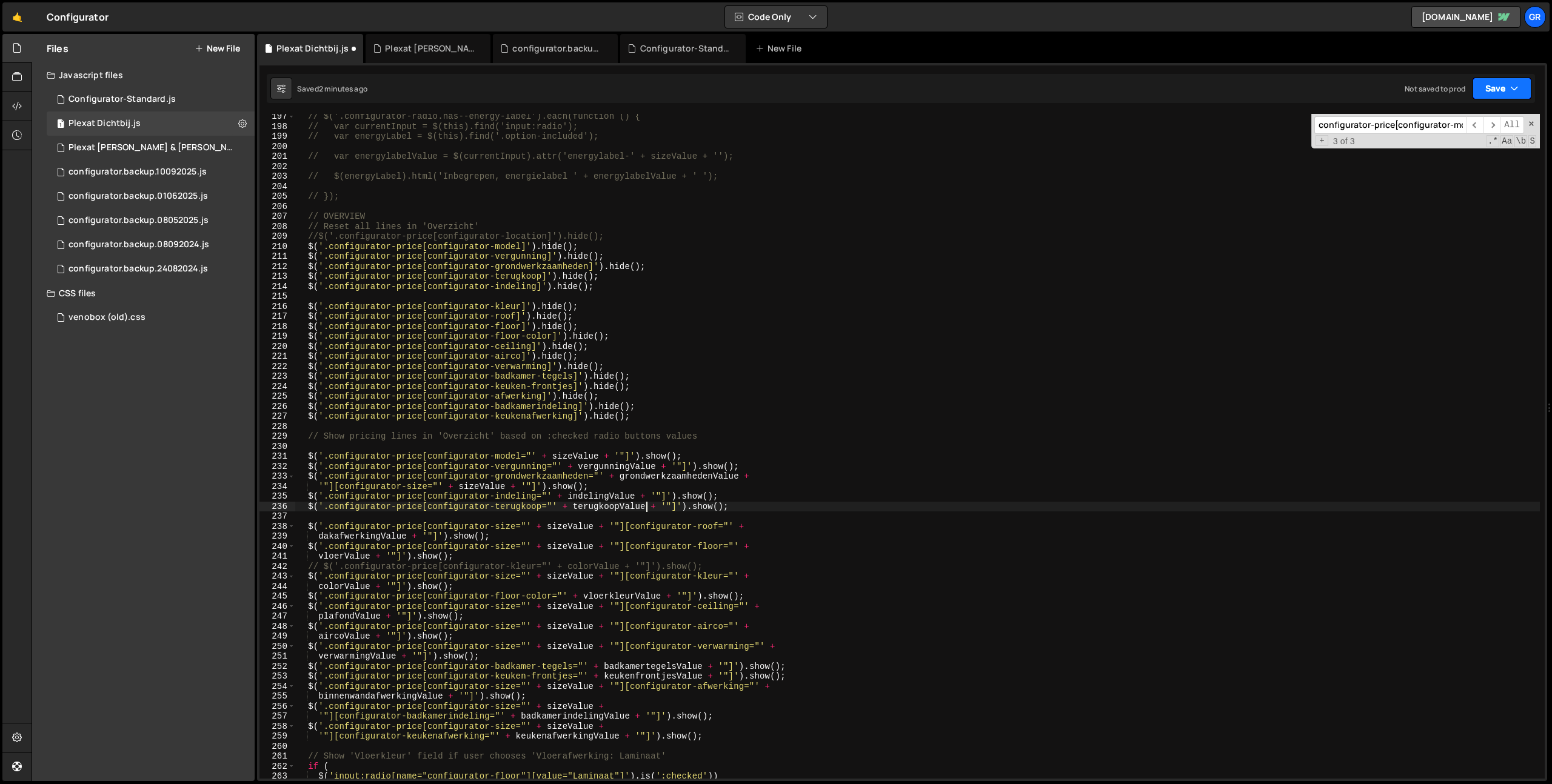
click at [1499, 93] on button "Save" at bounding box center [1502, 89] width 59 height 22
click at [1491, 116] on div "Save to Staging S" at bounding box center [1461, 118] width 126 height 12
click at [674, 418] on div "// $('.configurator-radio.has--energy-label').each(function () { // var current…" at bounding box center [917, 454] width 1244 height 684
click at [307, 286] on div "// $('.configurator-radio.has--energy-label').each(function () { // var current…" at bounding box center [917, 454] width 1244 height 684
type textarea "$('.configurator-price[configurator-indeling]').hide();"
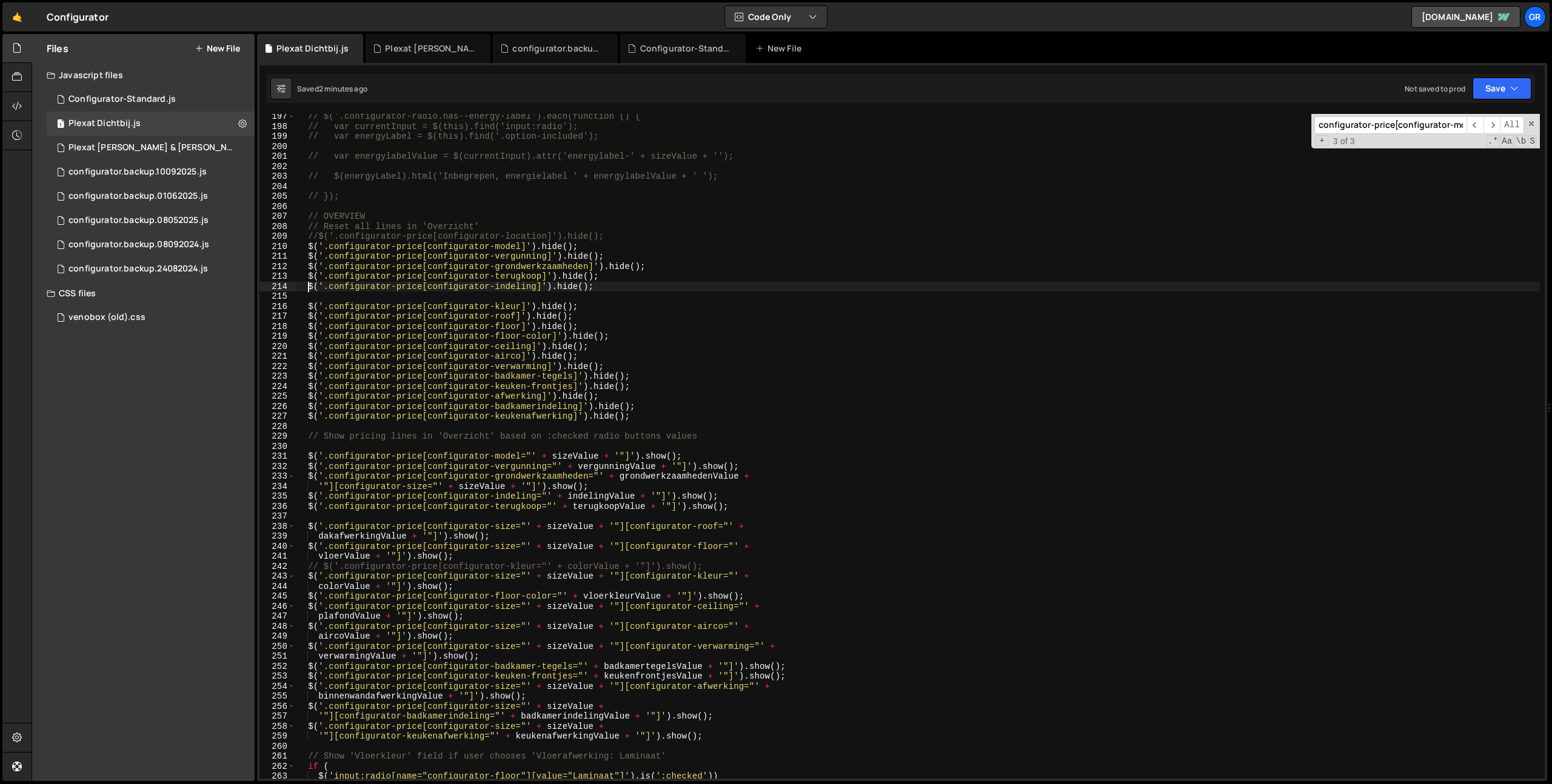
scroll to position [0, 20]
click at [664, 290] on div "// $('.configurator-radio.has--energy-label').each(function () { // var current…" at bounding box center [917, 454] width 1244 height 684
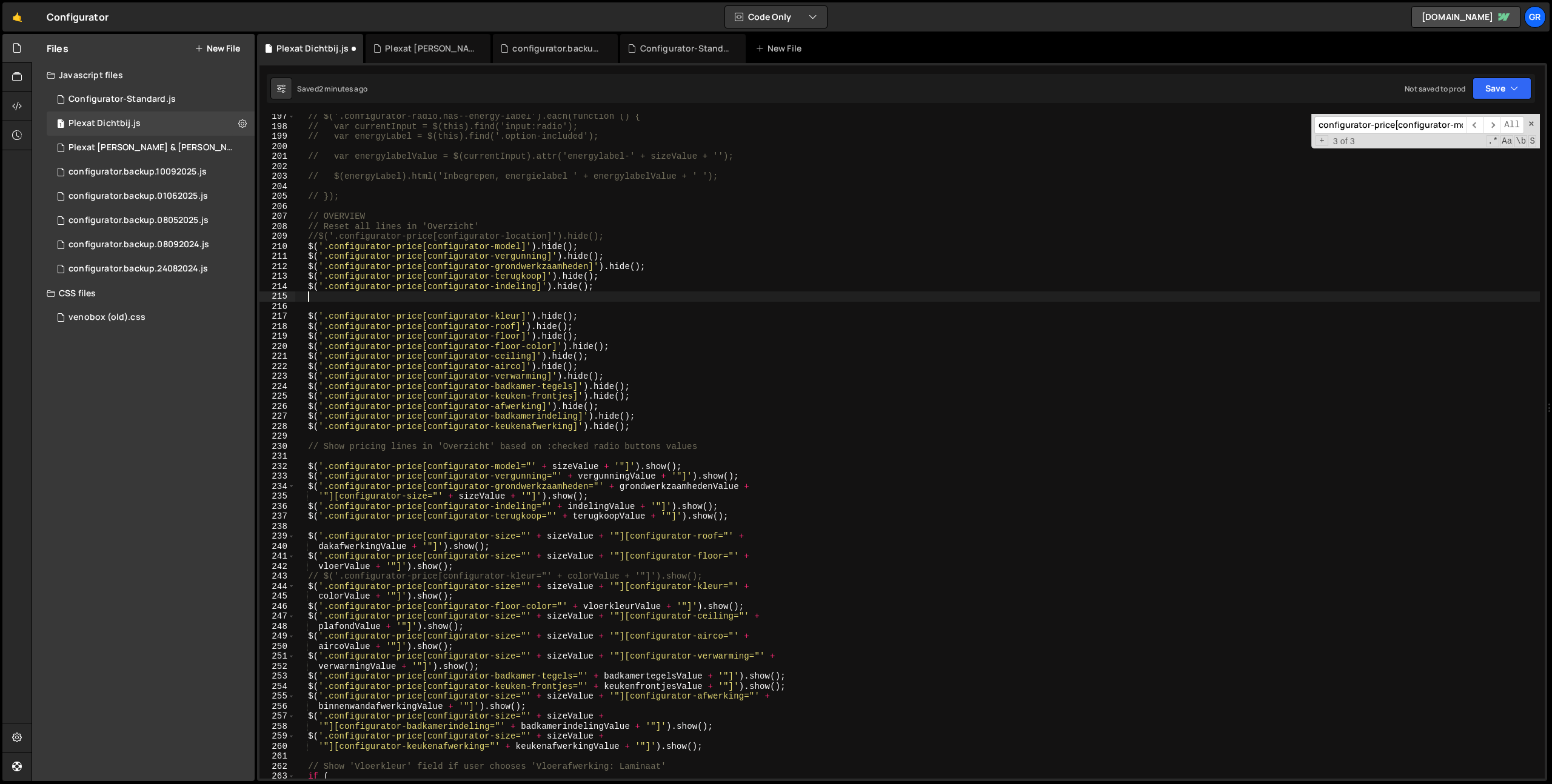
scroll to position [0, 0]
paste textarea "$('.configurator-price[configurator-indeling]').hide();"
click at [517, 295] on div "// $('.configurator-radio.has--energy-label').each(function () { // var current…" at bounding box center [917, 454] width 1244 height 684
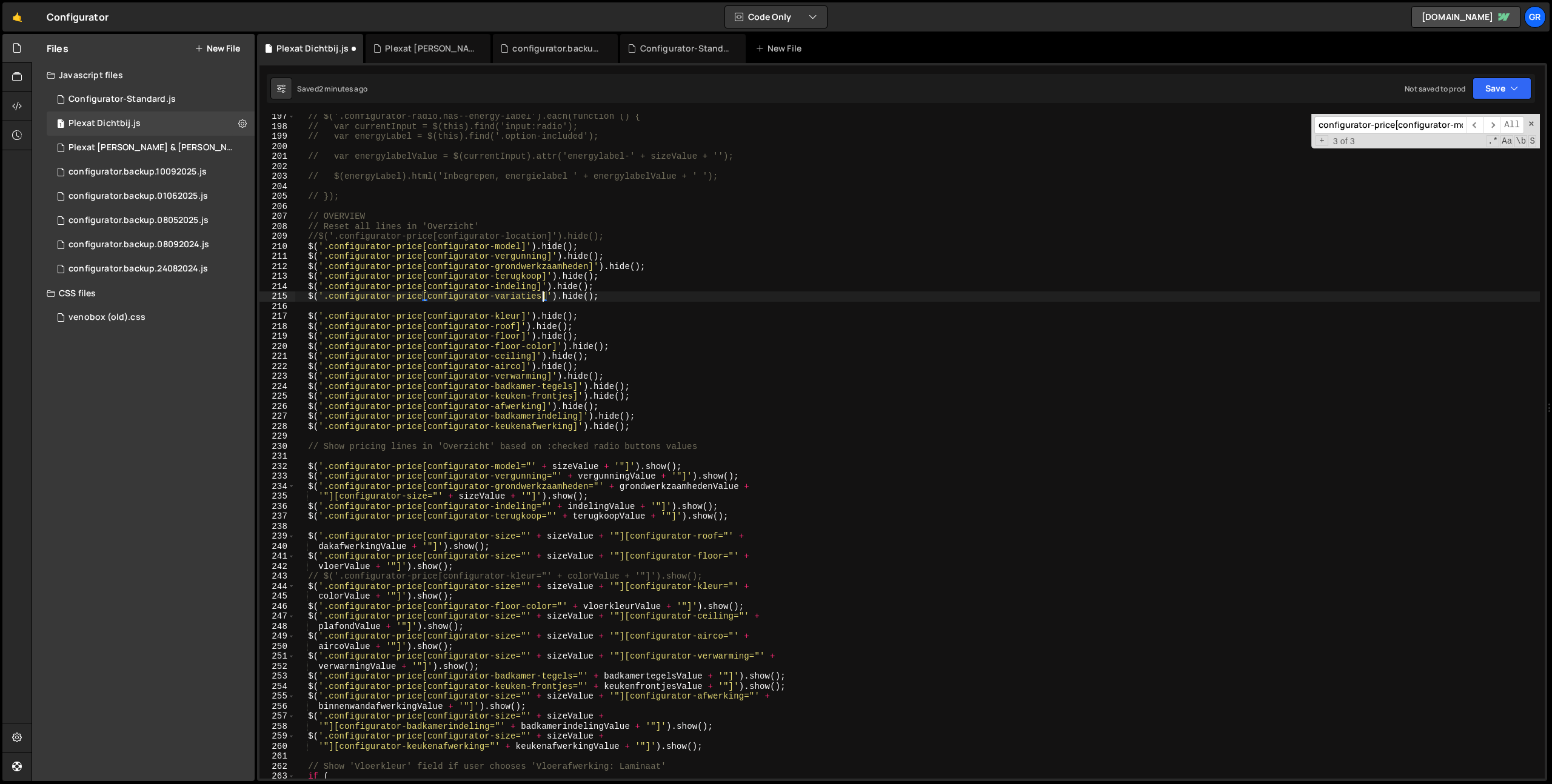
drag, startPoint x: 310, startPoint y: 518, endPoint x: 457, endPoint y: 526, distance: 147.2
click at [310, 518] on div "// $('.configurator-radio.has--energy-label').each(function () { // var current…" at bounding box center [917, 454] width 1244 height 684
drag, startPoint x: 629, startPoint y: 498, endPoint x: 294, endPoint y: 509, distance: 335.2
click at [629, 498] on div "// $('.configurator-radio.has--energy-label').each(function () { // var current…" at bounding box center [917, 454] width 1244 height 684
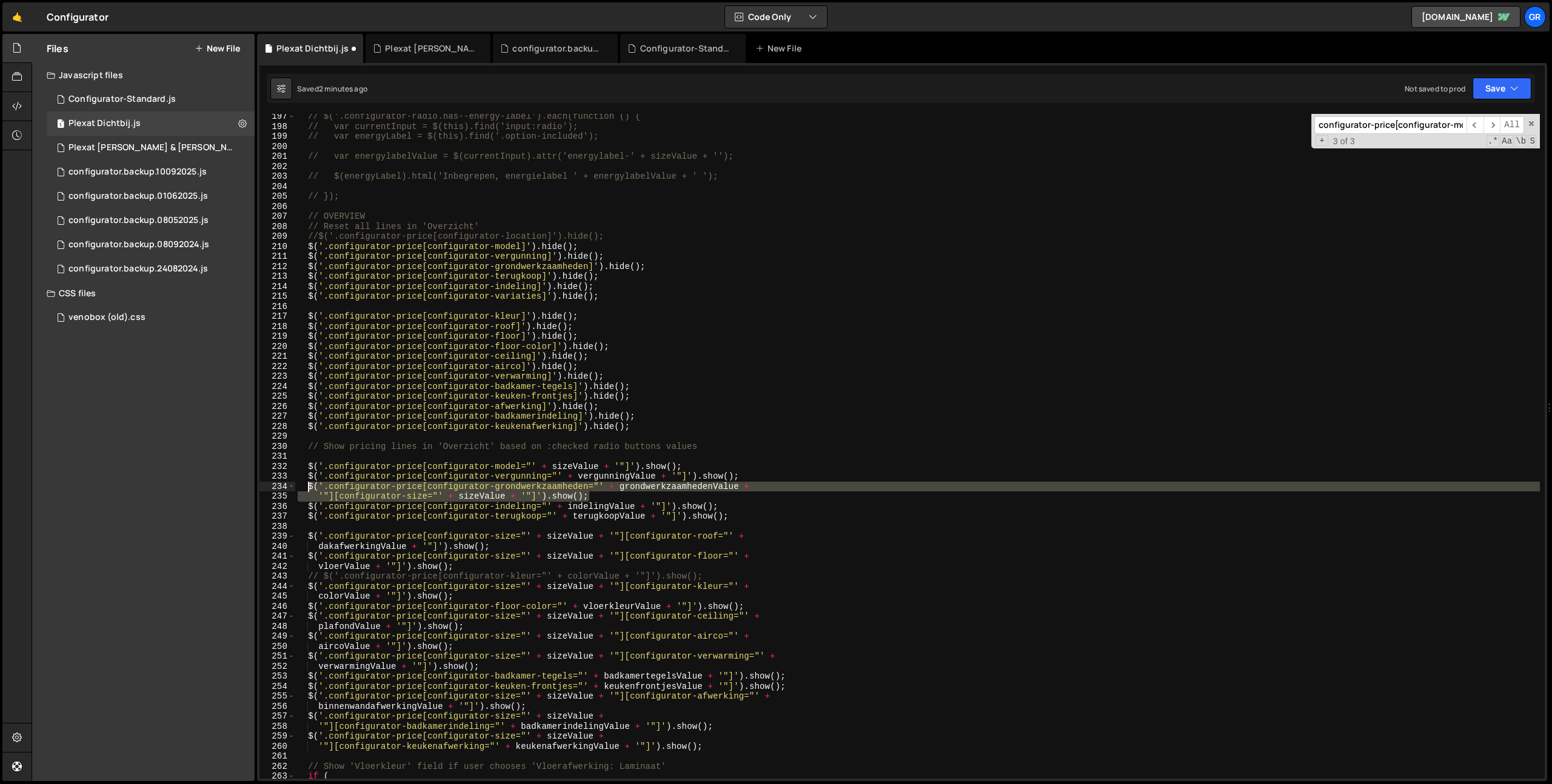
drag, startPoint x: 306, startPoint y: 485, endPoint x: 646, endPoint y: 517, distance: 341.5
click at [306, 485] on div "// $('.configurator-radio.has--energy-label').each(function () { // var current…" at bounding box center [917, 454] width 1244 height 684
click at [811, 521] on div "// $('.configurator-radio.has--energy-label').each(function () { // var current…" at bounding box center [917, 454] width 1244 height 684
type textarea "$('.configurator-price[configurator-terugkoop="' + terugkoopValue + '"]').show(…"
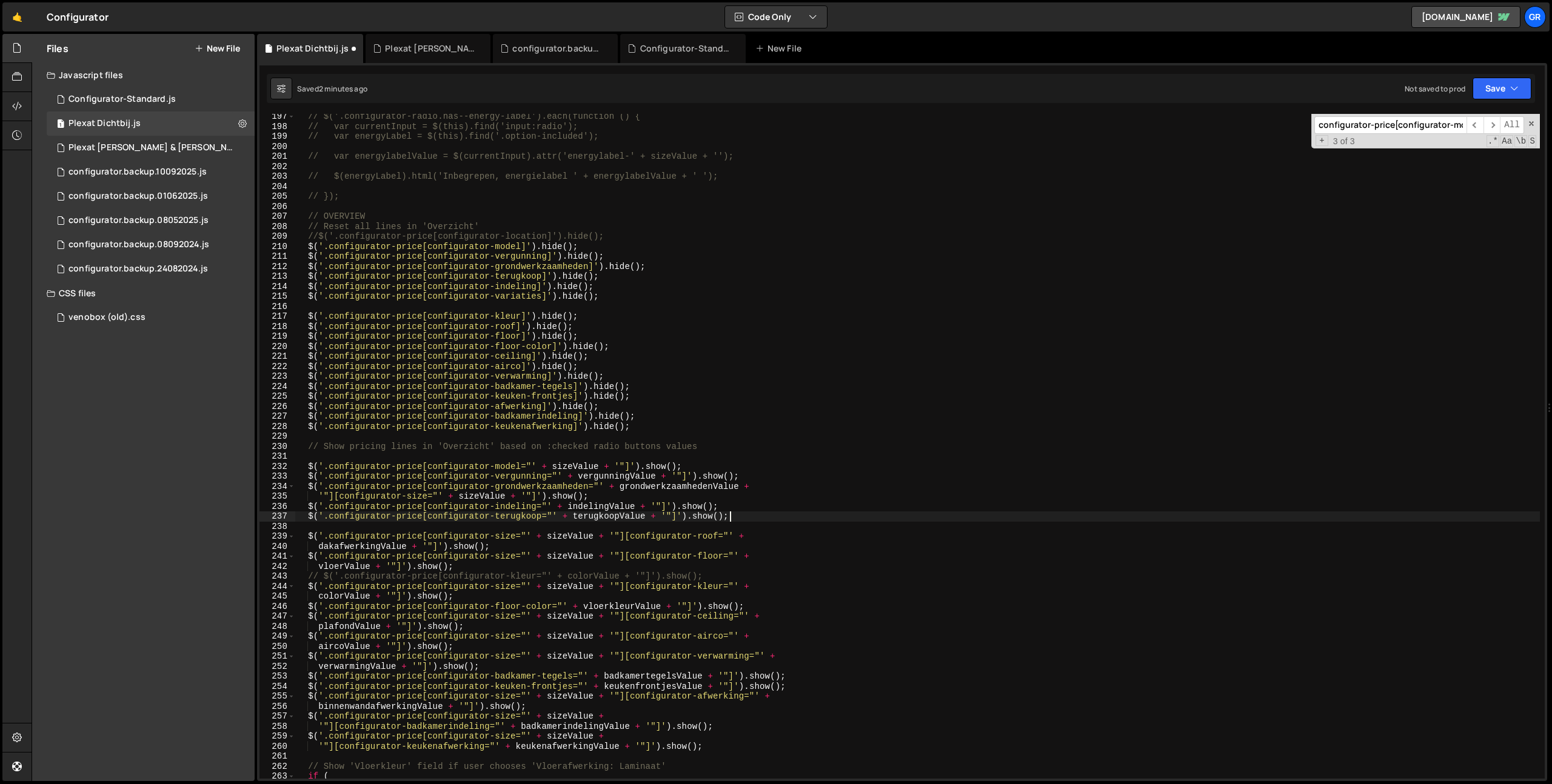
scroll to position [0, 0]
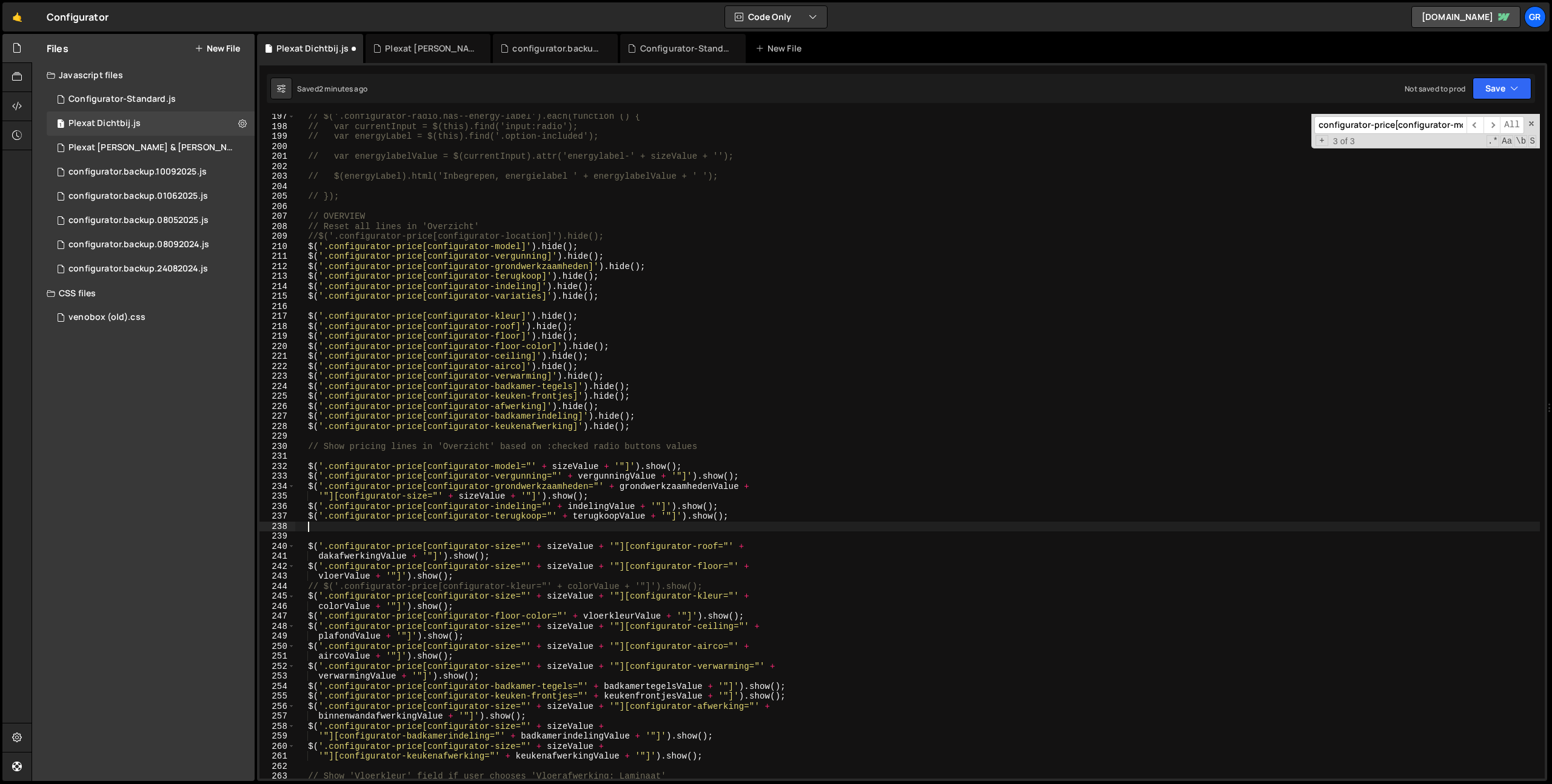
paste textarea "'"][configurator-size="' + sizeValue + '"]').show();"
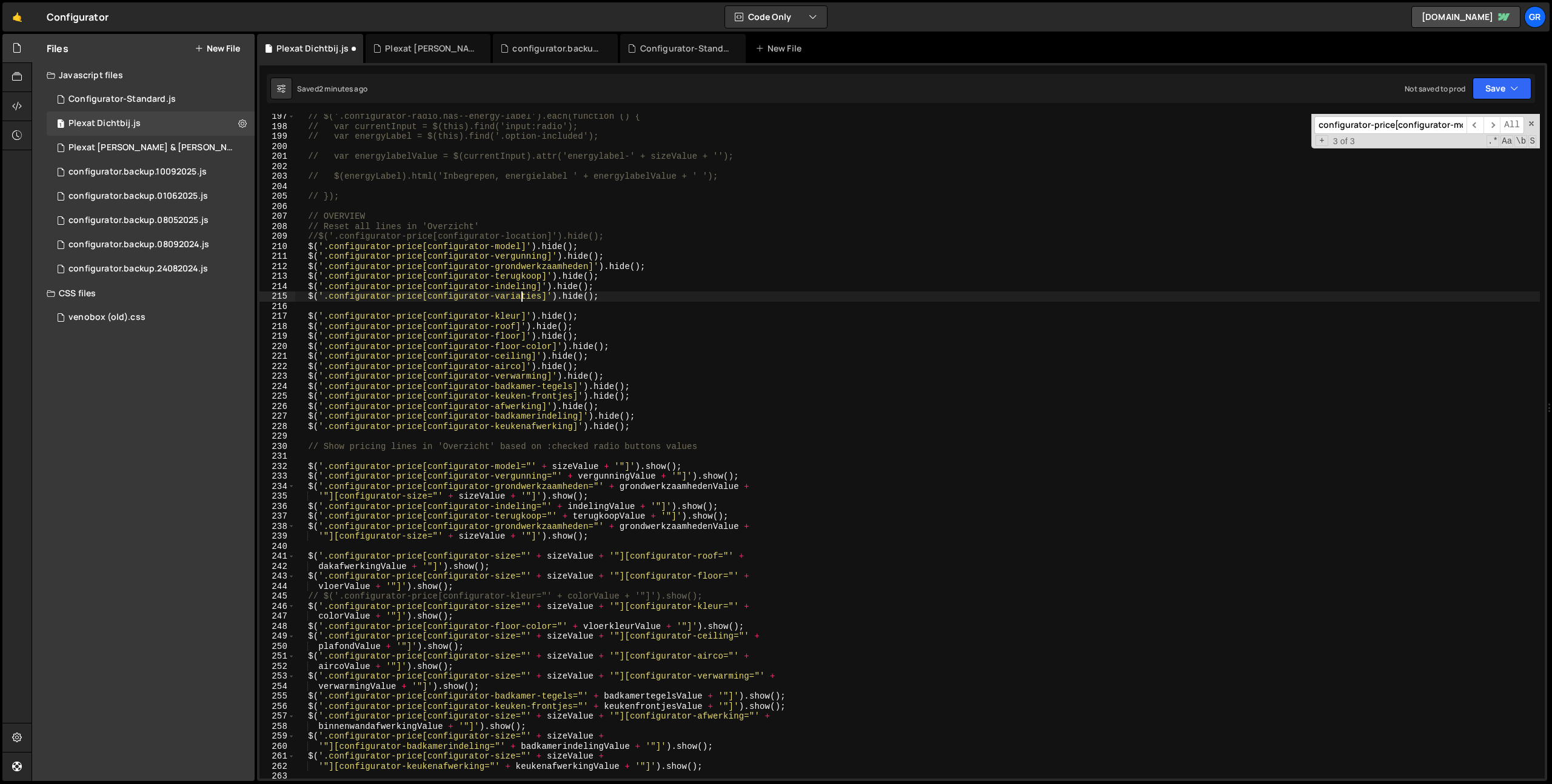
click at [520, 299] on div "// $('.configurator-radio.has--energy-label').each(function () { // var current…" at bounding box center [917, 454] width 1244 height 684
click at [532, 528] on div "// $('.configurator-radio.has--energy-label').each(function () { // var current…" at bounding box center [917, 454] width 1244 height 684
paste textarea "variaties"
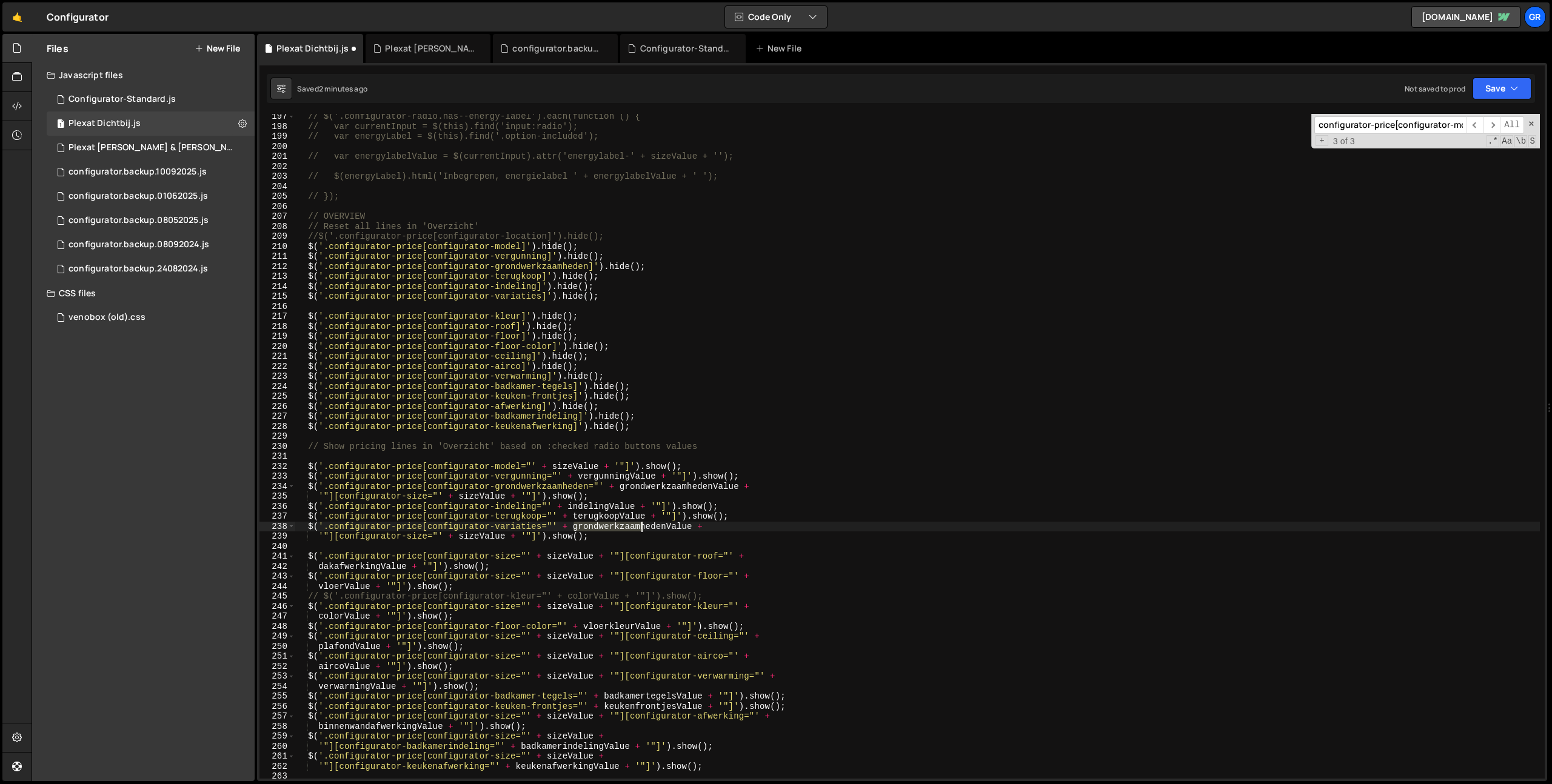
drag, startPoint x: 575, startPoint y: 527, endPoint x: 640, endPoint y: 524, distance: 65.1
click at [640, 524] on div "// $('.configurator-radio.has--energy-label').each(function () { // var current…" at bounding box center [917, 454] width 1244 height 684
click at [666, 523] on div "// $('.configurator-radio.has--energy-label').each(function () { // var current…" at bounding box center [917, 454] width 1244 height 684
paste textarea "variaties"
click at [672, 523] on div "// $('.configurator-radio.has--energy-label').each(function () { // var current…" at bounding box center [917, 454] width 1244 height 684
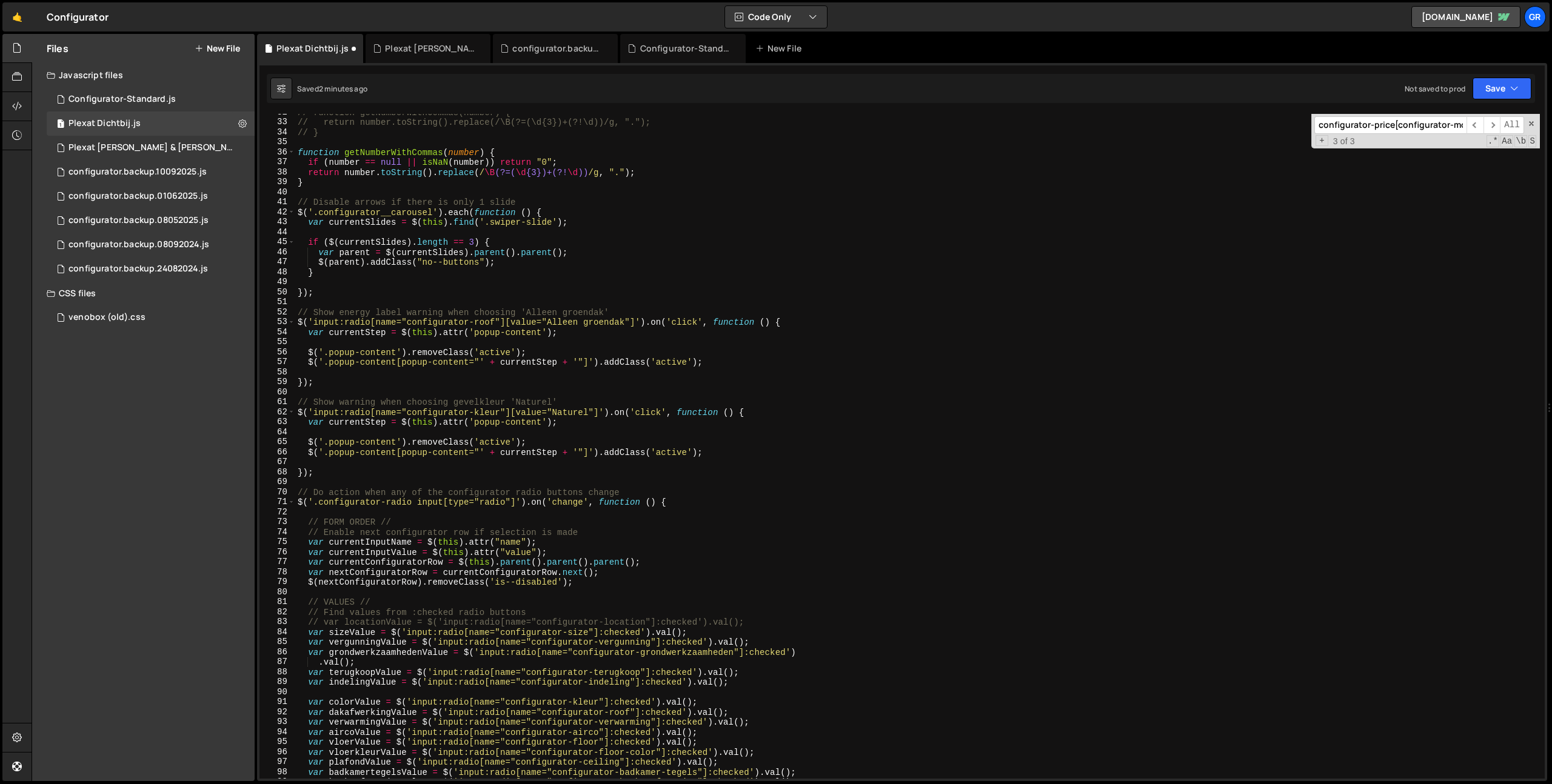
scroll to position [352, 0]
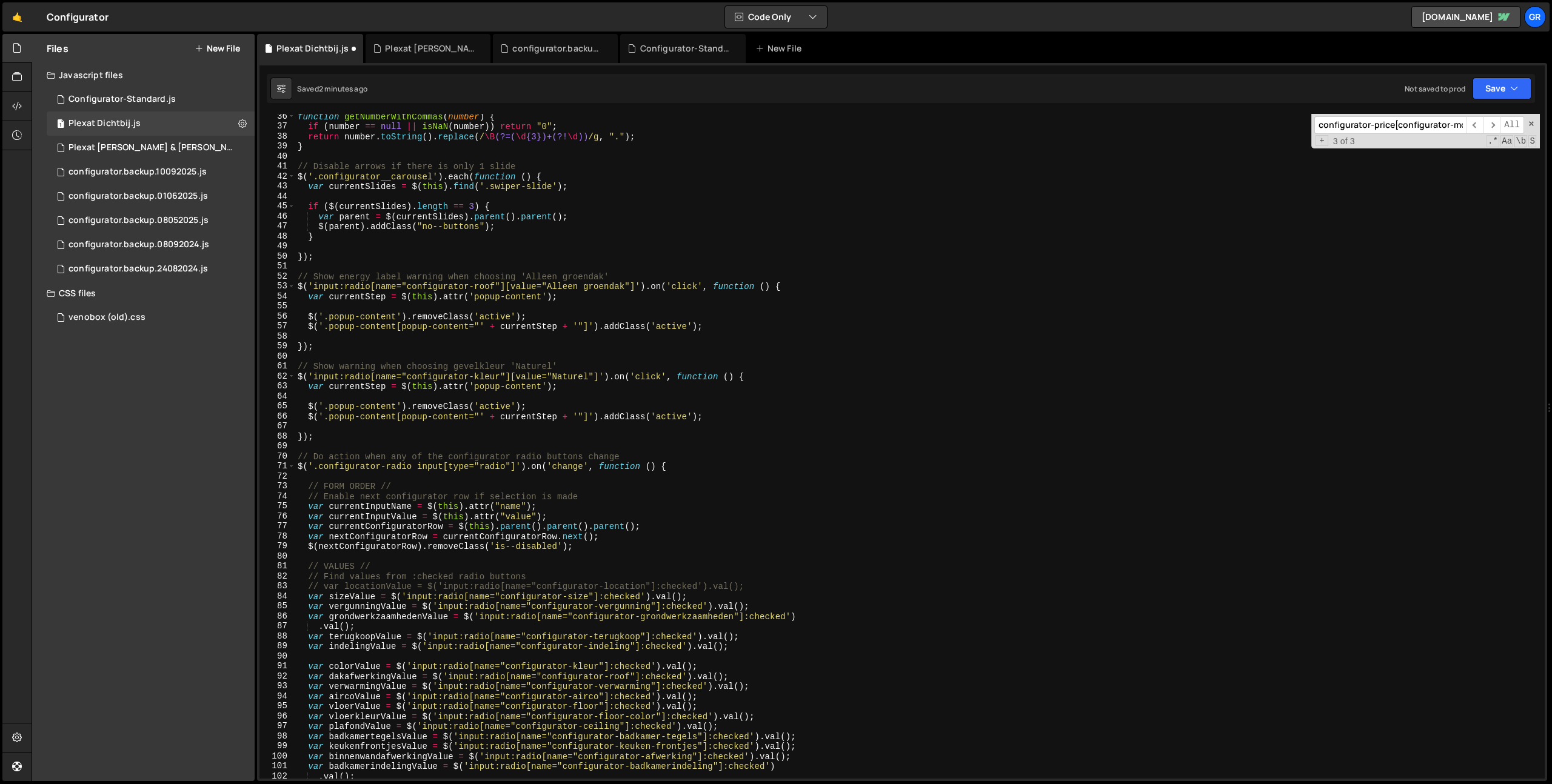
click at [754, 649] on div "function getNumberWithCommas ( number ) { if ( number == null || isNaN ( number…" at bounding box center [917, 454] width 1244 height 684
type textarea "var indelingValue = $('input:radio[name="configurator-indeling"]:checked').val(…"
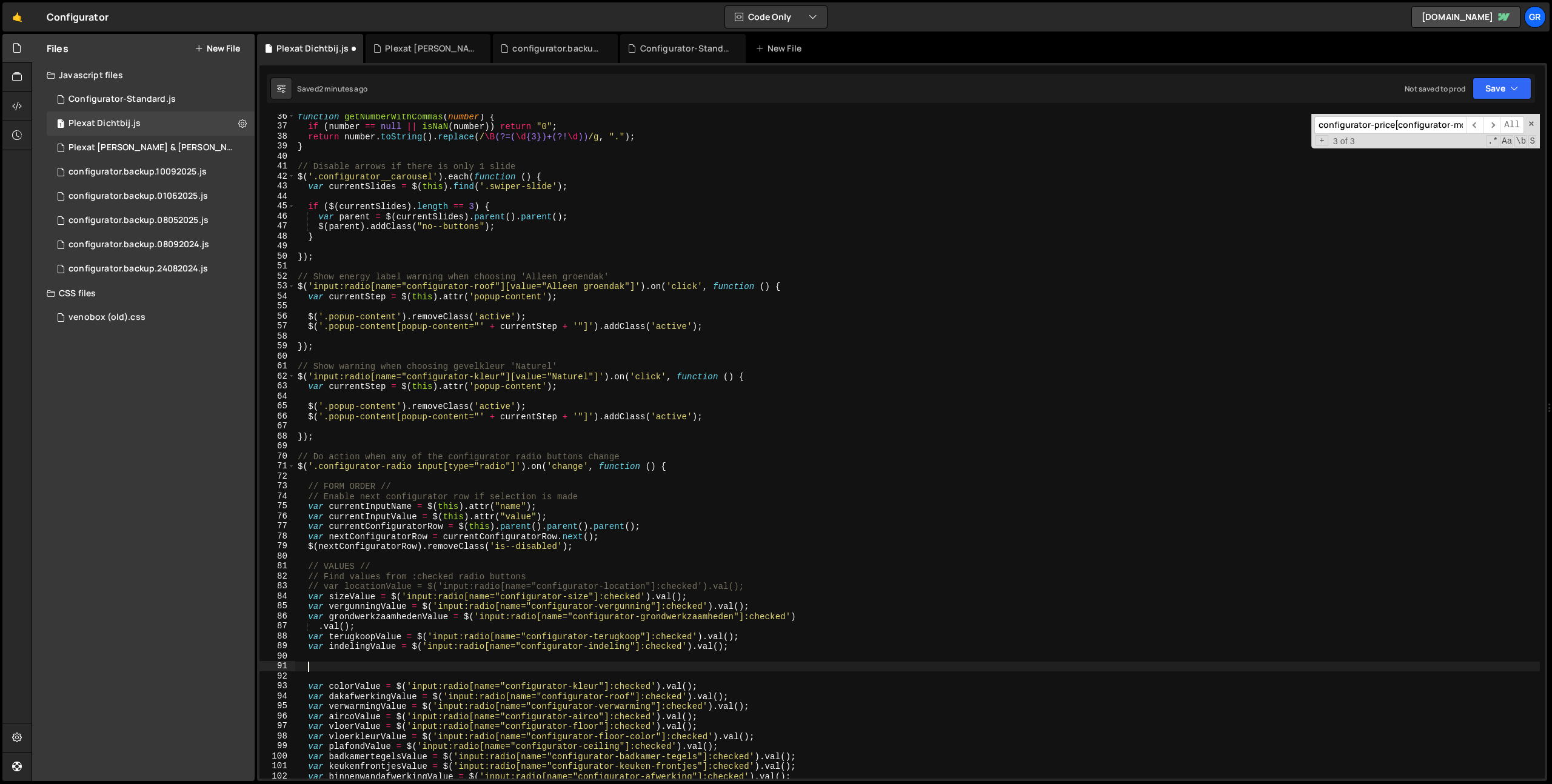
paste textarea "variaties"
click at [754, 649] on div "function getNumberWithCommas ( number ) { if ( number == null || isNaN ( number…" at bounding box center [917, 454] width 1244 height 684
type textarea "var indelingValue = $('input:radio[name="configurator-indeling"]:checked').val(…"
click at [310, 647] on div "function getNumberWithCommas ( number ) { if ( number == null || isNaN ( number…" at bounding box center [917, 454] width 1244 height 684
paste textarea "var indelingValue = $('input:radio[name="configurator-indeling"]:checked').val(…"
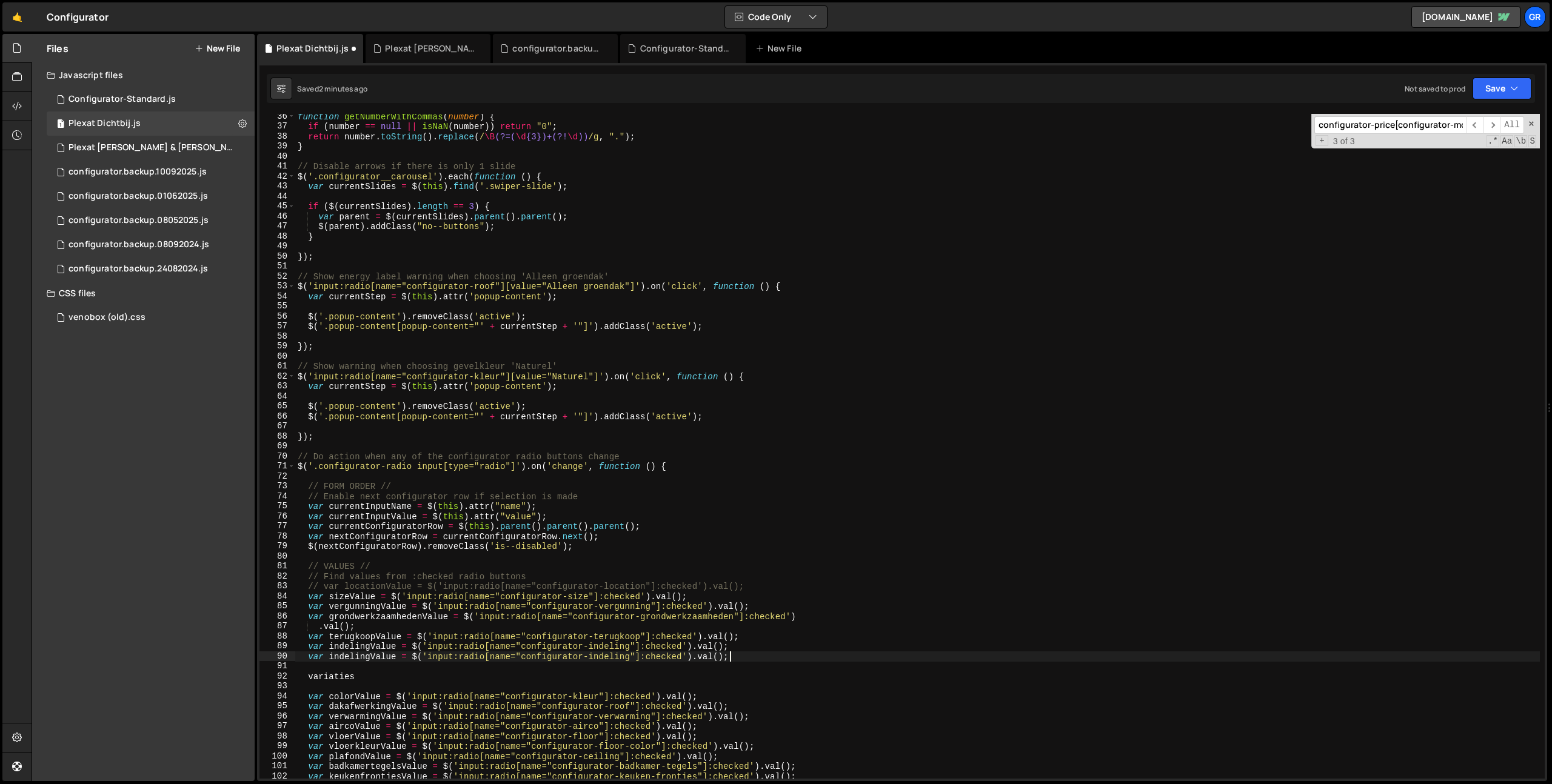
click at [315, 679] on div "function getNumberWithCommas ( number ) { if ( number == null || isNaN ( number…" at bounding box center [917, 454] width 1244 height 684
drag, startPoint x: 328, startPoint y: 657, endPoint x: 344, endPoint y: 657, distance: 16.0
click at [329, 657] on div "function getNumberWithCommas ( number ) { if ( number == null || isNaN ( number…" at bounding box center [917, 454] width 1244 height 684
click at [370, 656] on div "function getNumberWithCommas ( number ) { if ( number == null || isNaN ( number…" at bounding box center [917, 454] width 1244 height 684
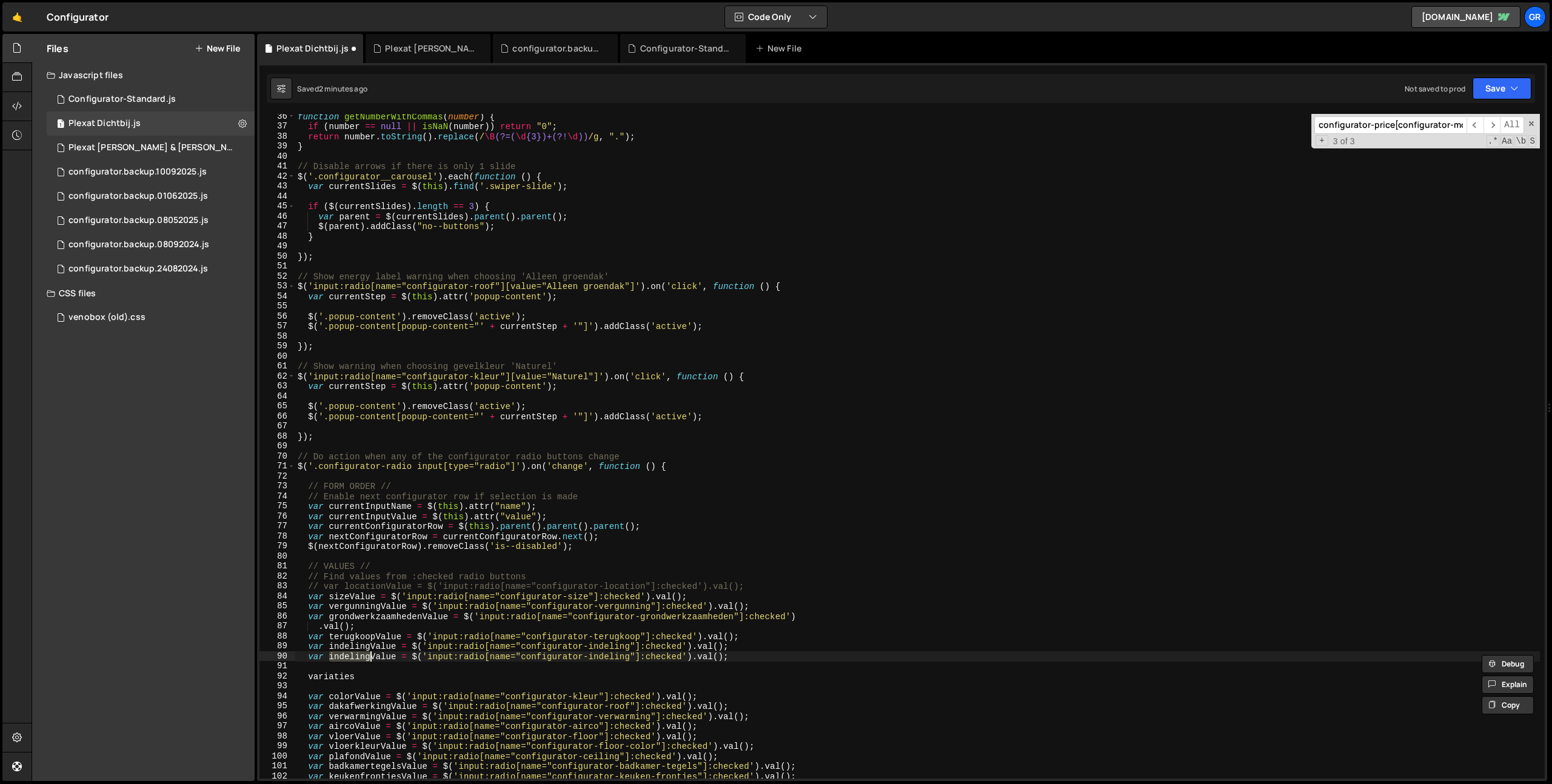
paste textarea "variaties"
click at [630, 654] on div "function getNumberWithCommas ( number ) { if ( number == null || isNaN ( number…" at bounding box center [917, 454] width 1244 height 684
paste textarea "variaties"
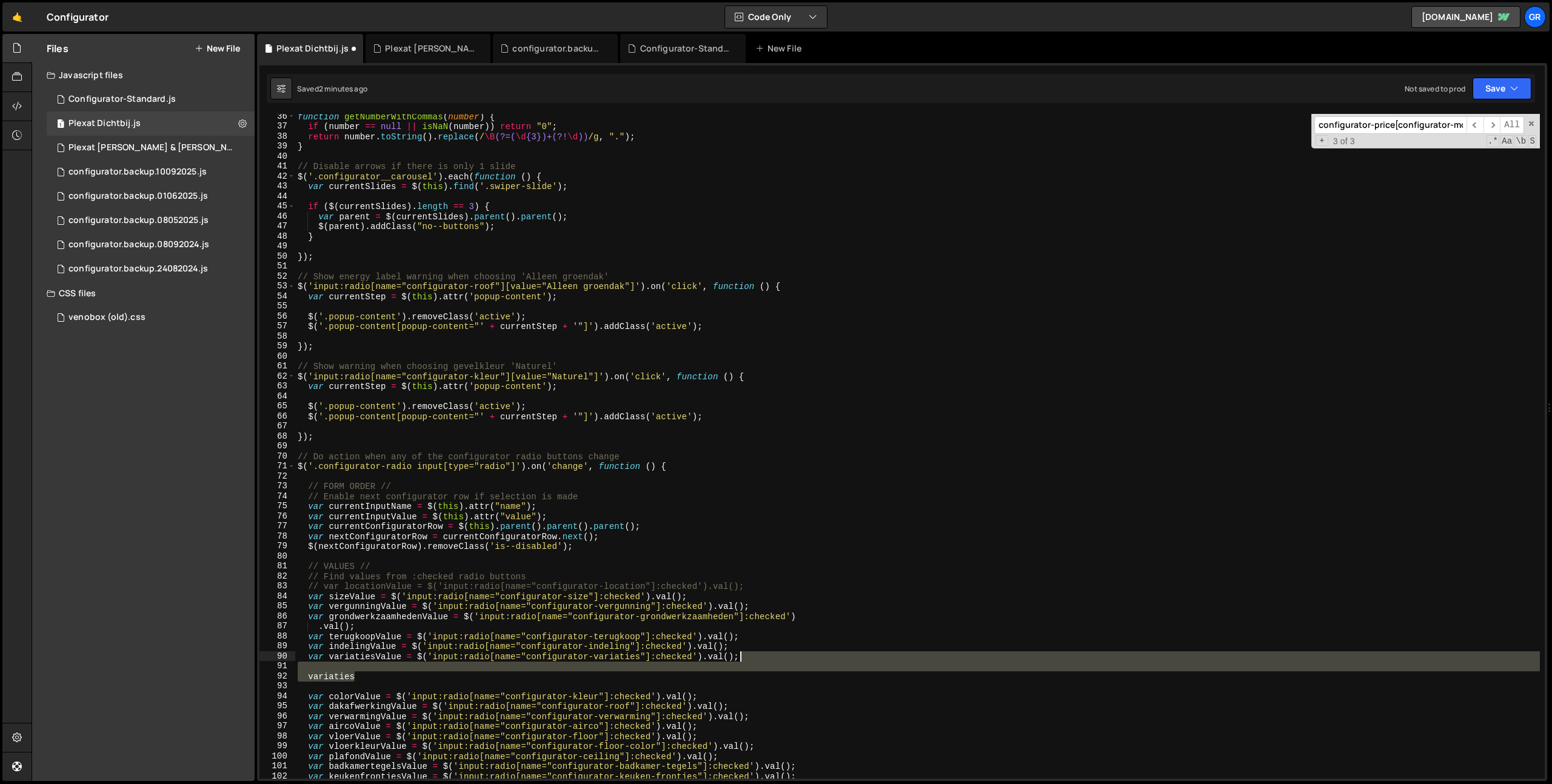
drag, startPoint x: 771, startPoint y: 674, endPoint x: 779, endPoint y: 658, distance: 17.9
click at [779, 658] on div "function getNumberWithCommas ( number ) { if ( number == null || isNaN ( number…" at bounding box center [917, 454] width 1244 height 684
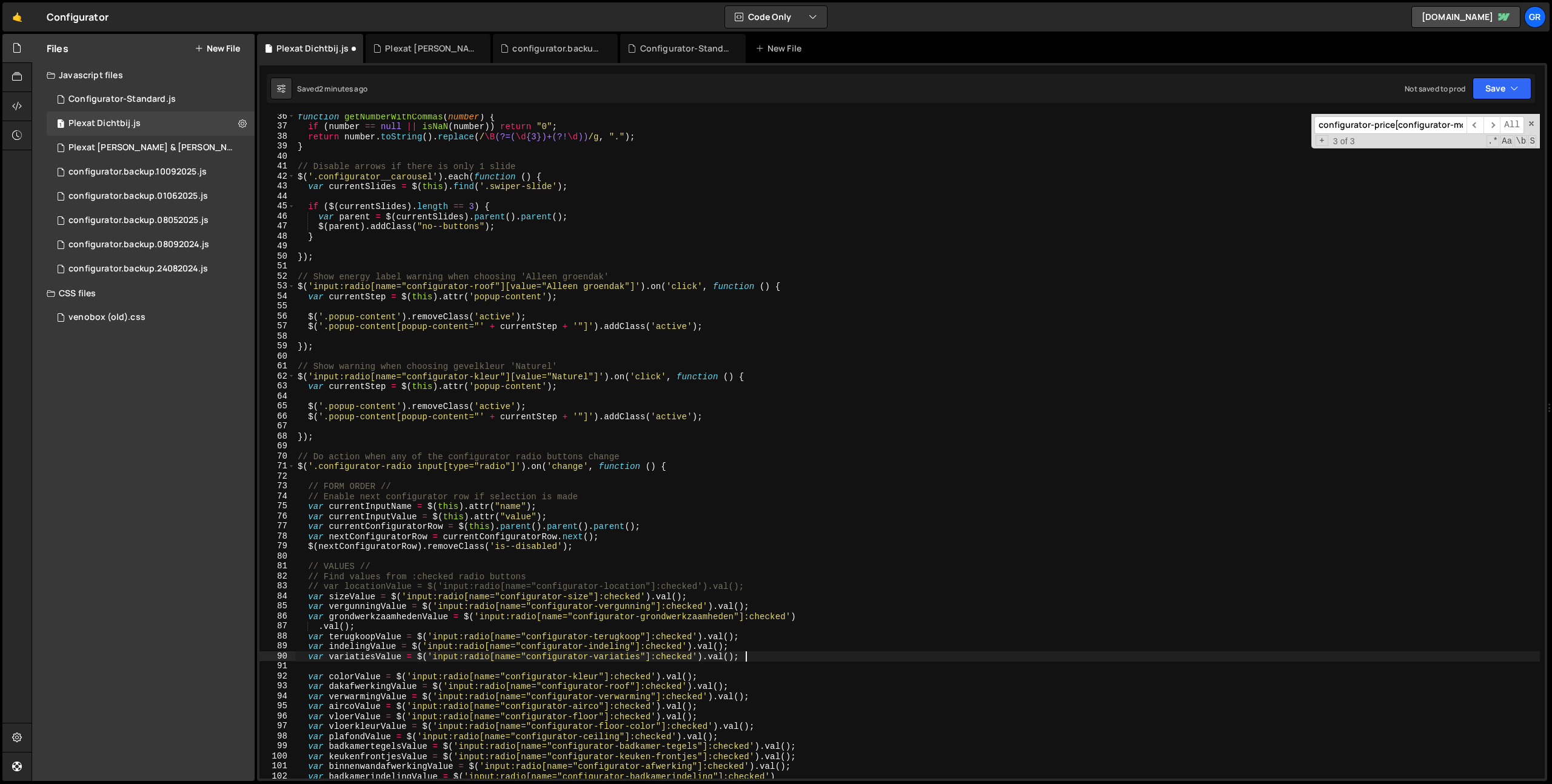
scroll to position [0, 30]
drag, startPoint x: 1483, startPoint y: 83, endPoint x: 1487, endPoint y: 104, distance: 21.4
click at [1484, 83] on button "Save" at bounding box center [1502, 89] width 59 height 22
click at [1483, 127] on div "Saved 2 minutes ago" at bounding box center [1461, 131] width 126 height 15
click at [760, 655] on div "function getNumberWithCommas ( number ) { if ( number == null || isNaN ( number…" at bounding box center [917, 454] width 1244 height 684
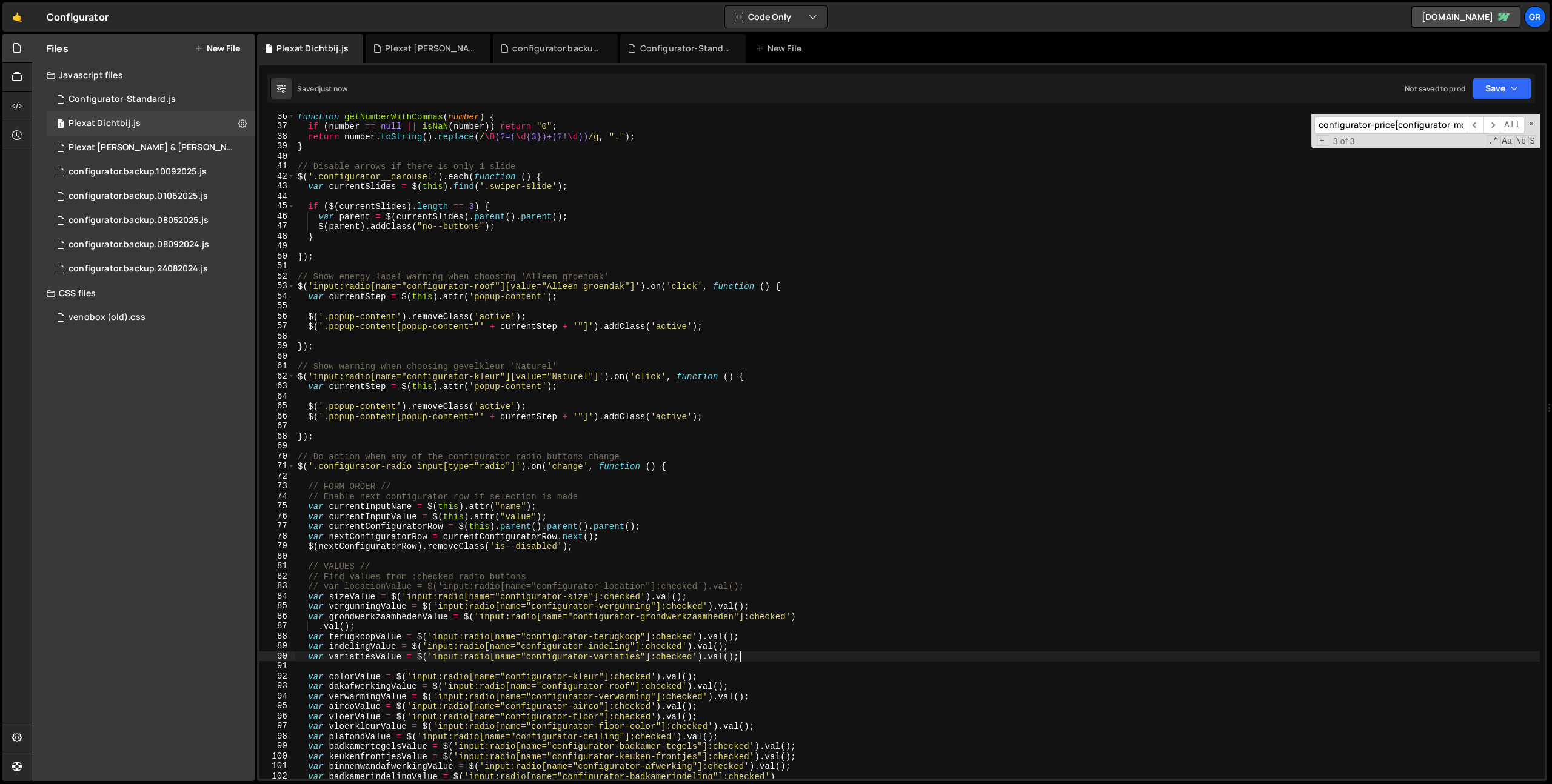
click at [306, 658] on div "function getNumberWithCommas ( number ) { if ( number == null || isNaN ( number…" at bounding box center [917, 454] width 1244 height 684
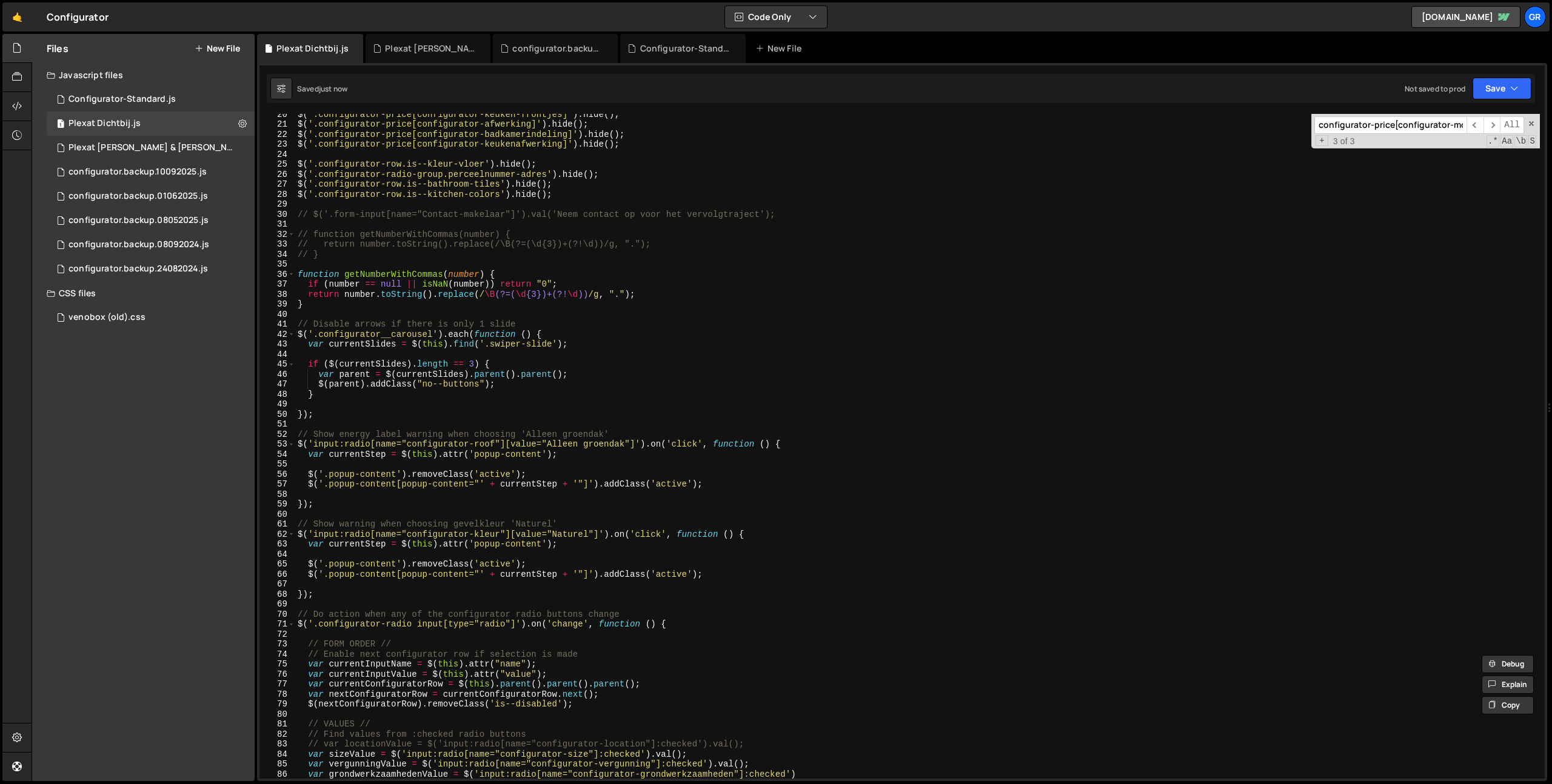
scroll to position [0, 0]
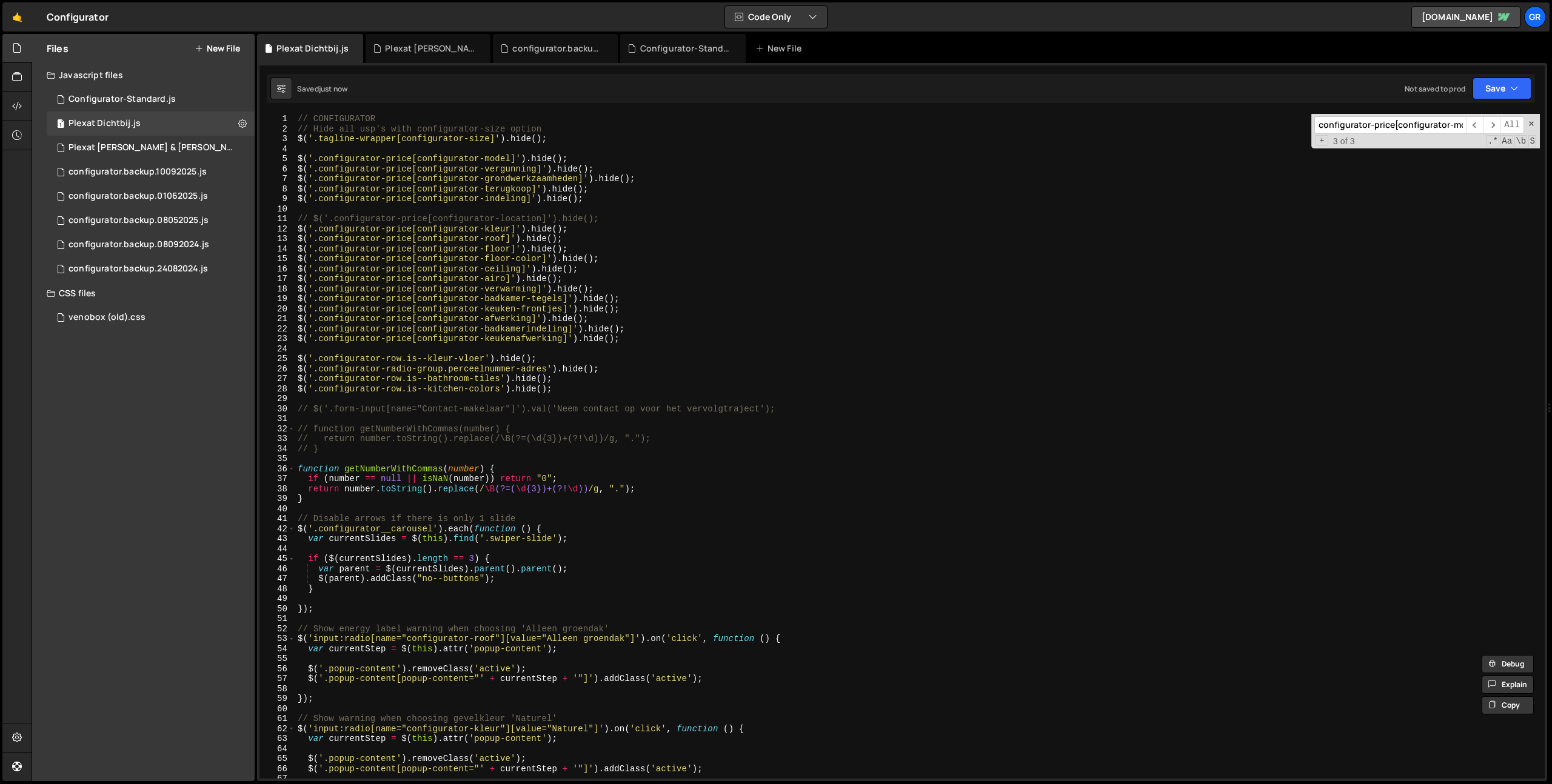
click at [592, 204] on div "// CONFIGURATOR // Hide all usp's with configurator-size option $ ( '.tagline-w…" at bounding box center [917, 456] width 1244 height 684
type textarea "$('.configurator-price[configurator-indeling]').hide();"
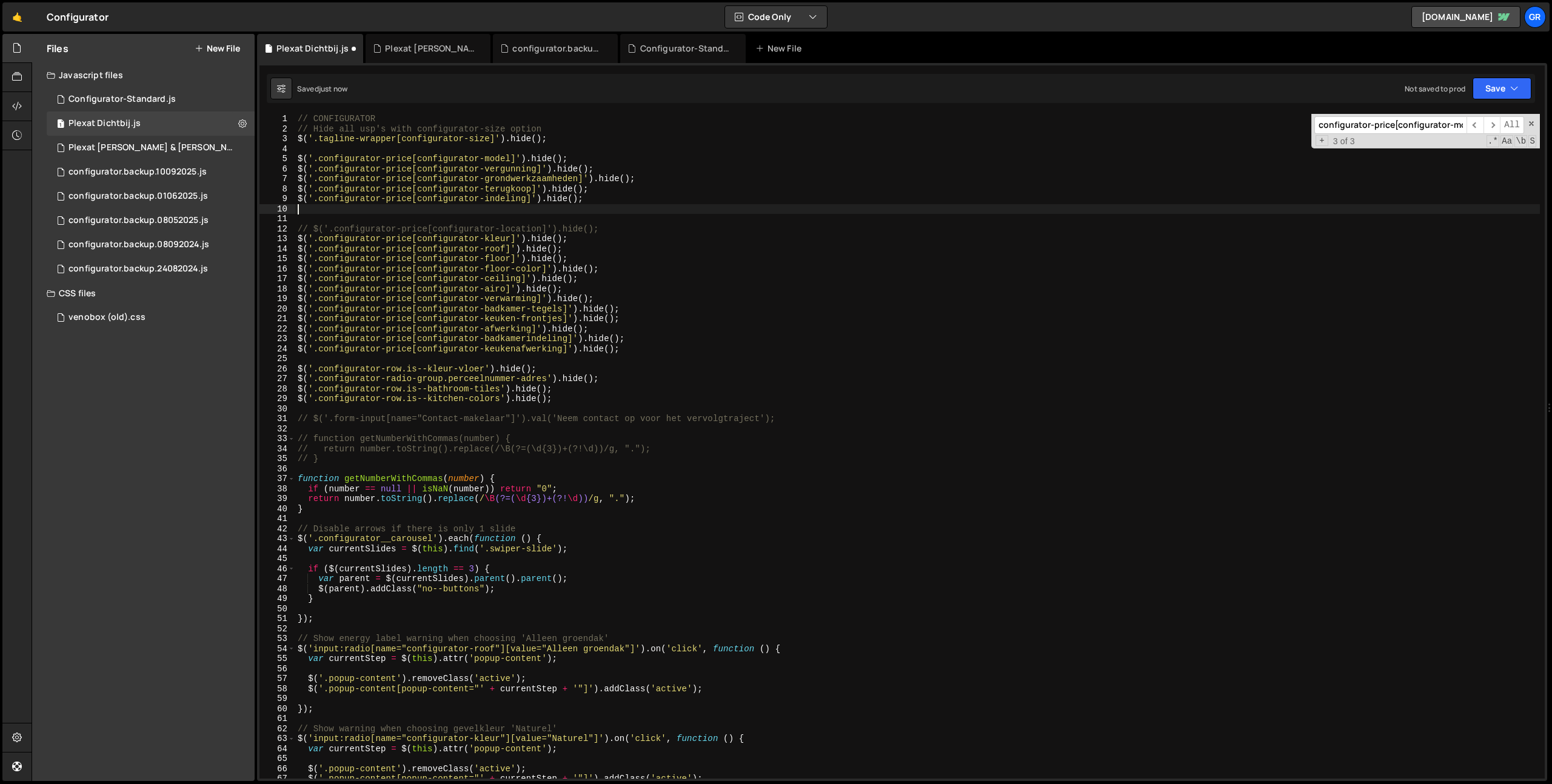
paste textarea "var variatiesValue = $('input:radio[name="configurator-variaties"]:checked').va…"
click at [592, 204] on div "// CONFIGURATOR // Hide all usp's with configurator-size option $ ( '.tagline-w…" at bounding box center [917, 456] width 1244 height 684
type textarea "$('.configurator-price[configurator-indeling]').hide();"
click at [296, 200] on div "// CONFIGURATOR // Hide all usp's with configurator-size option $ ( '.tagline-w…" at bounding box center [917, 456] width 1244 height 684
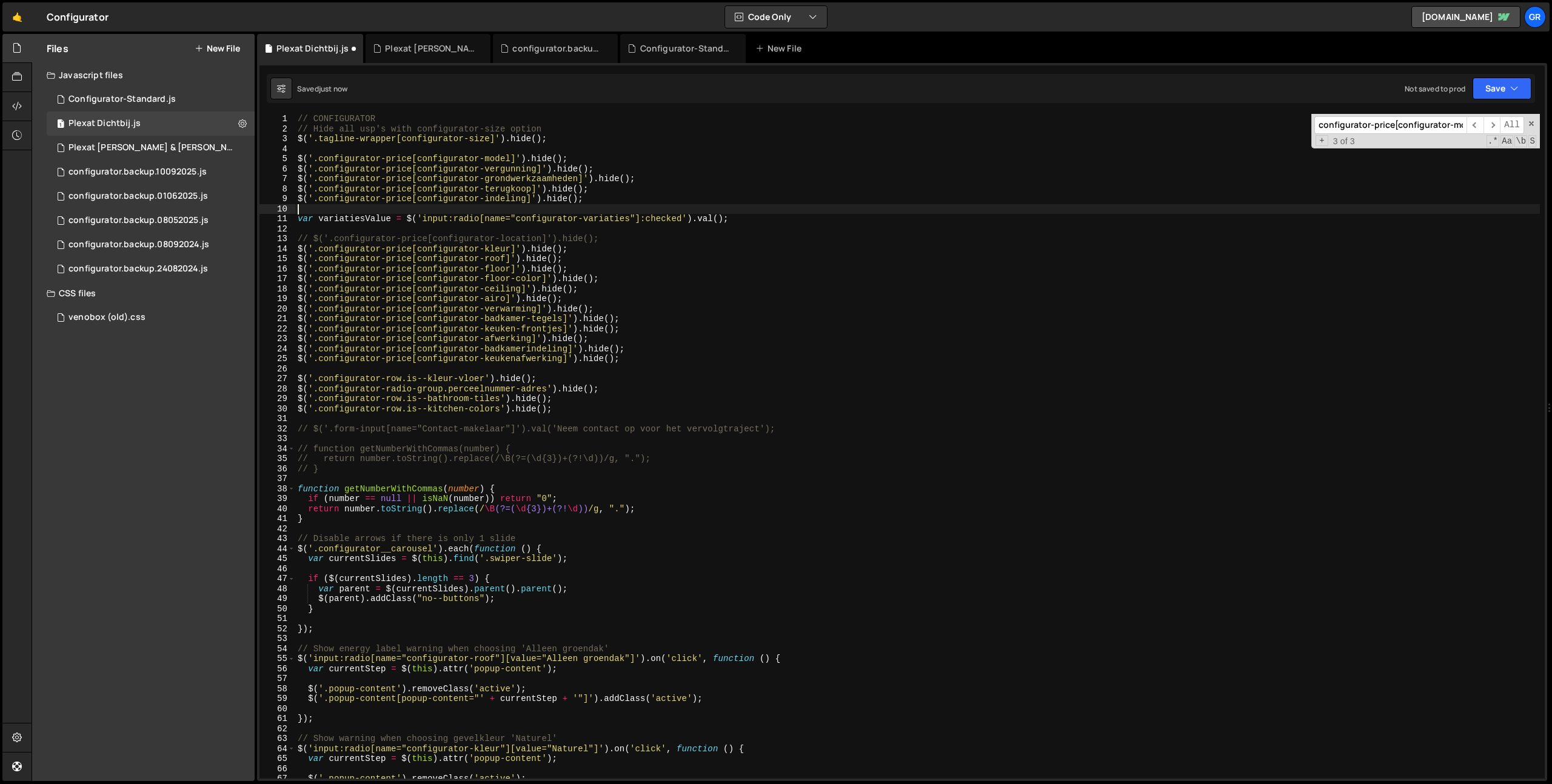
paste textarea "$('.configurator-price[configurator-indeling]').hide();"
click at [608, 220] on div "// CONFIGURATOR // Hide all usp's with configurator-size option $ ( '.tagline-w…" at bounding box center [917, 456] width 1244 height 684
click at [517, 211] on div "// CONFIGURATOR // Hide all usp's with configurator-size option $ ( '.tagline-w…" at bounding box center [917, 456] width 1244 height 684
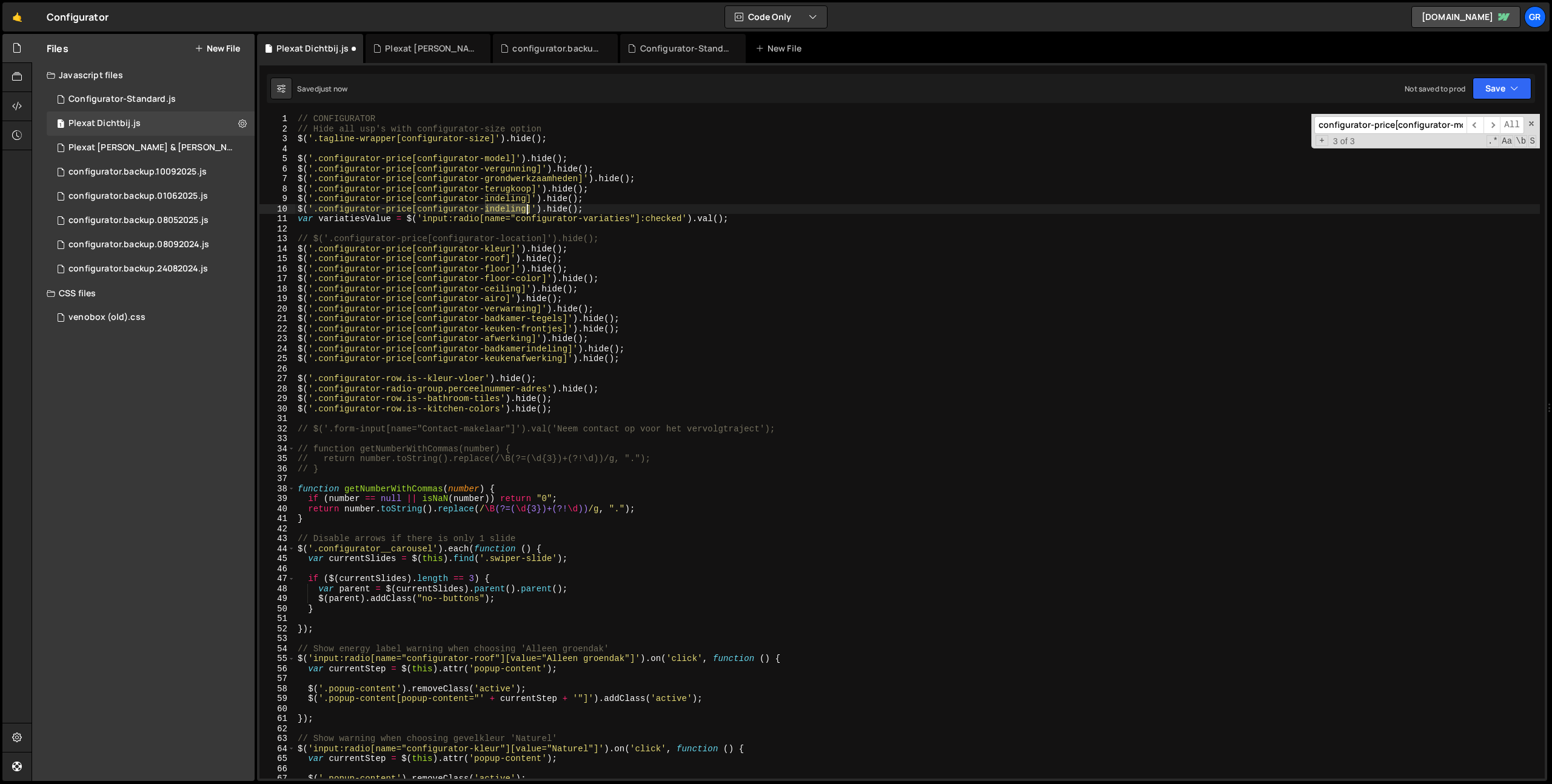
paste textarea "variaties"
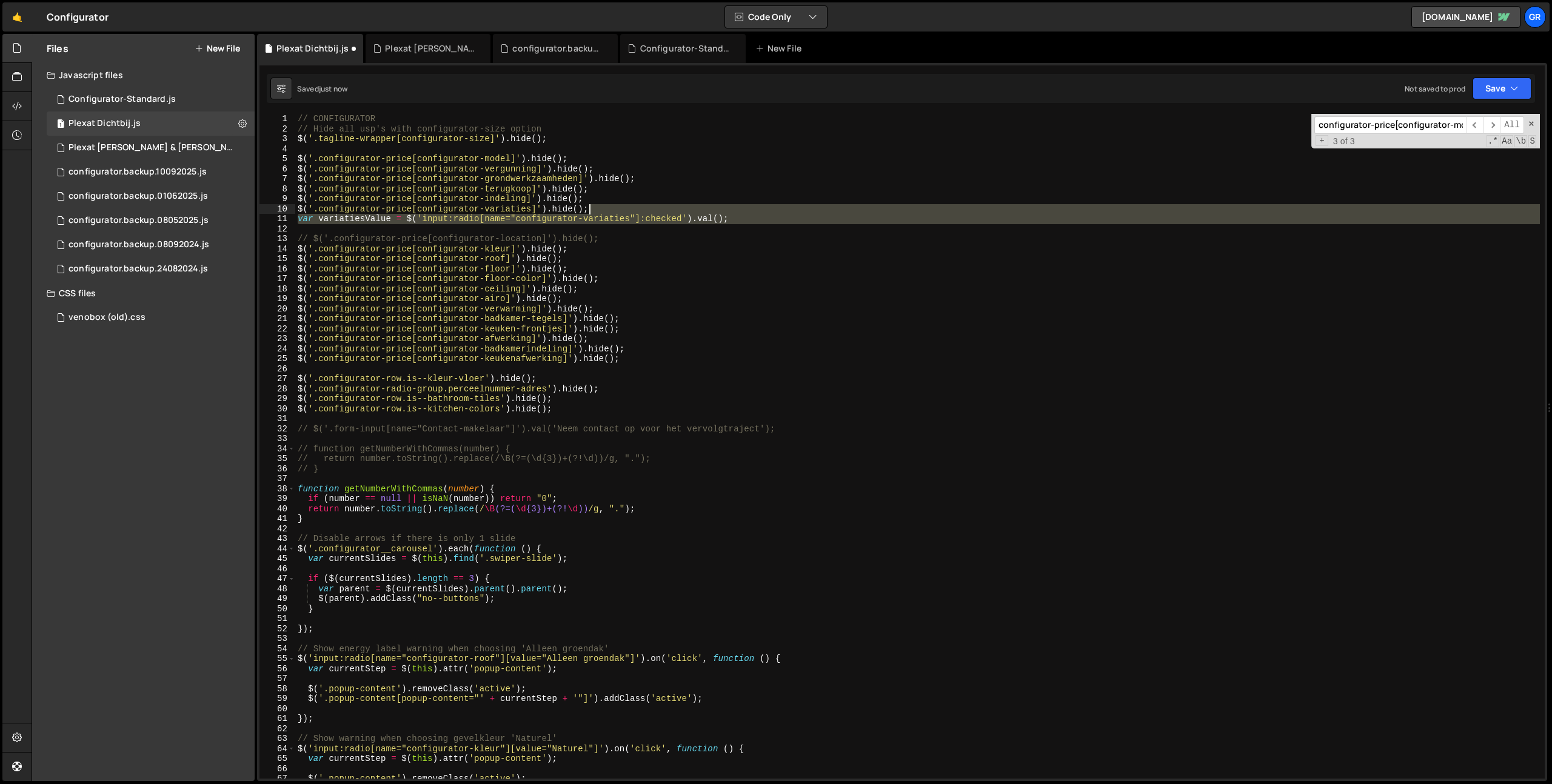
drag, startPoint x: 788, startPoint y: 227, endPoint x: 779, endPoint y: 207, distance: 21.9
click at [779, 207] on div "// CONFIGURATOR // Hide all usp's with configurator-size option $ ( '.tagline-w…" at bounding box center [917, 456] width 1244 height 684
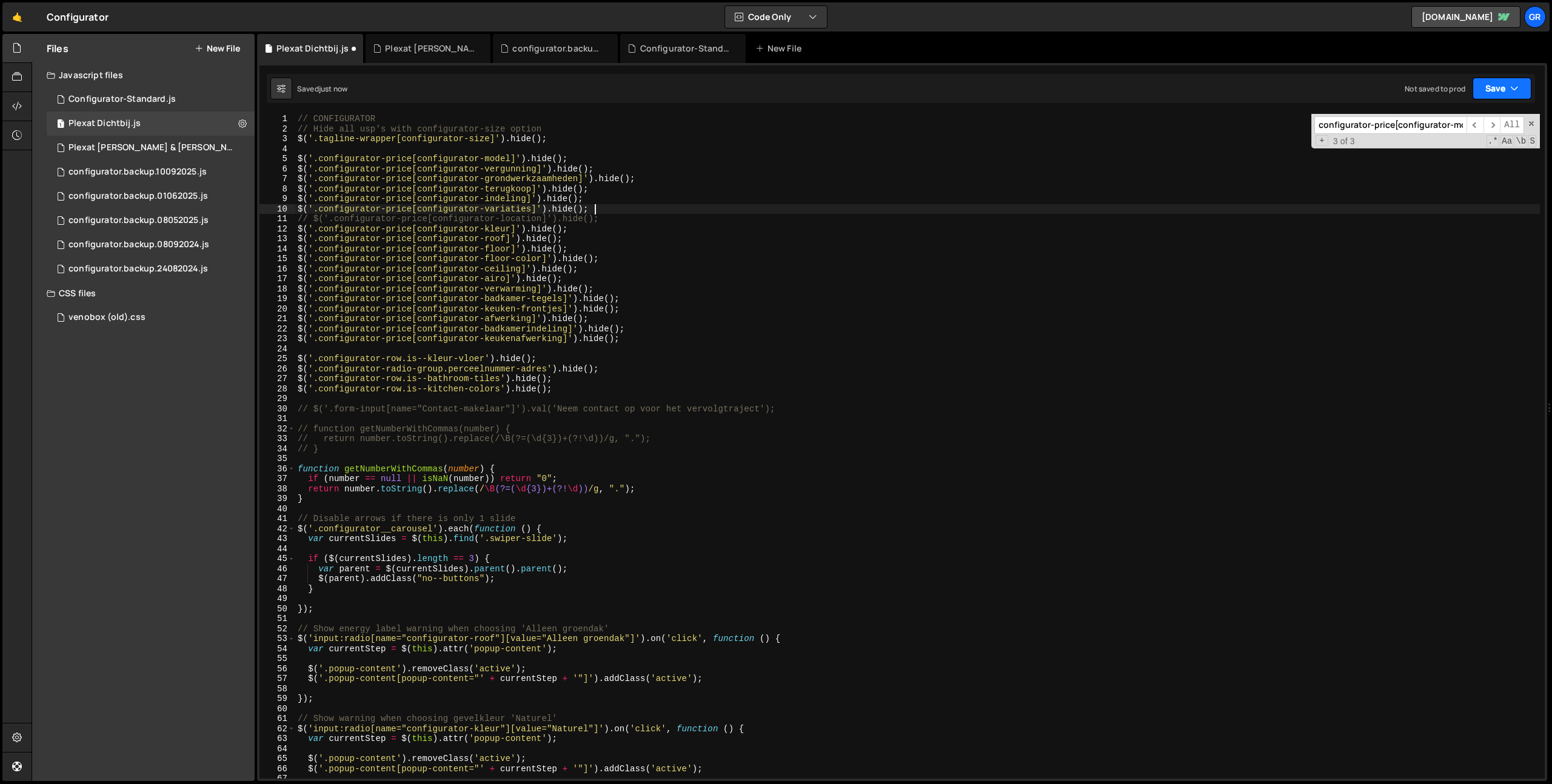
click at [1504, 85] on button "Save" at bounding box center [1502, 89] width 59 height 22
click at [1477, 114] on div "Save to Staging S" at bounding box center [1461, 118] width 126 height 12
type textarea "$('.configurator-price[configurator-variaties]').hide();"
click at [657, 213] on div "// CONFIGURATOR // Hide all usp's with configurator-size option $ ( '.tagline-w…" at bounding box center [917, 456] width 1244 height 684
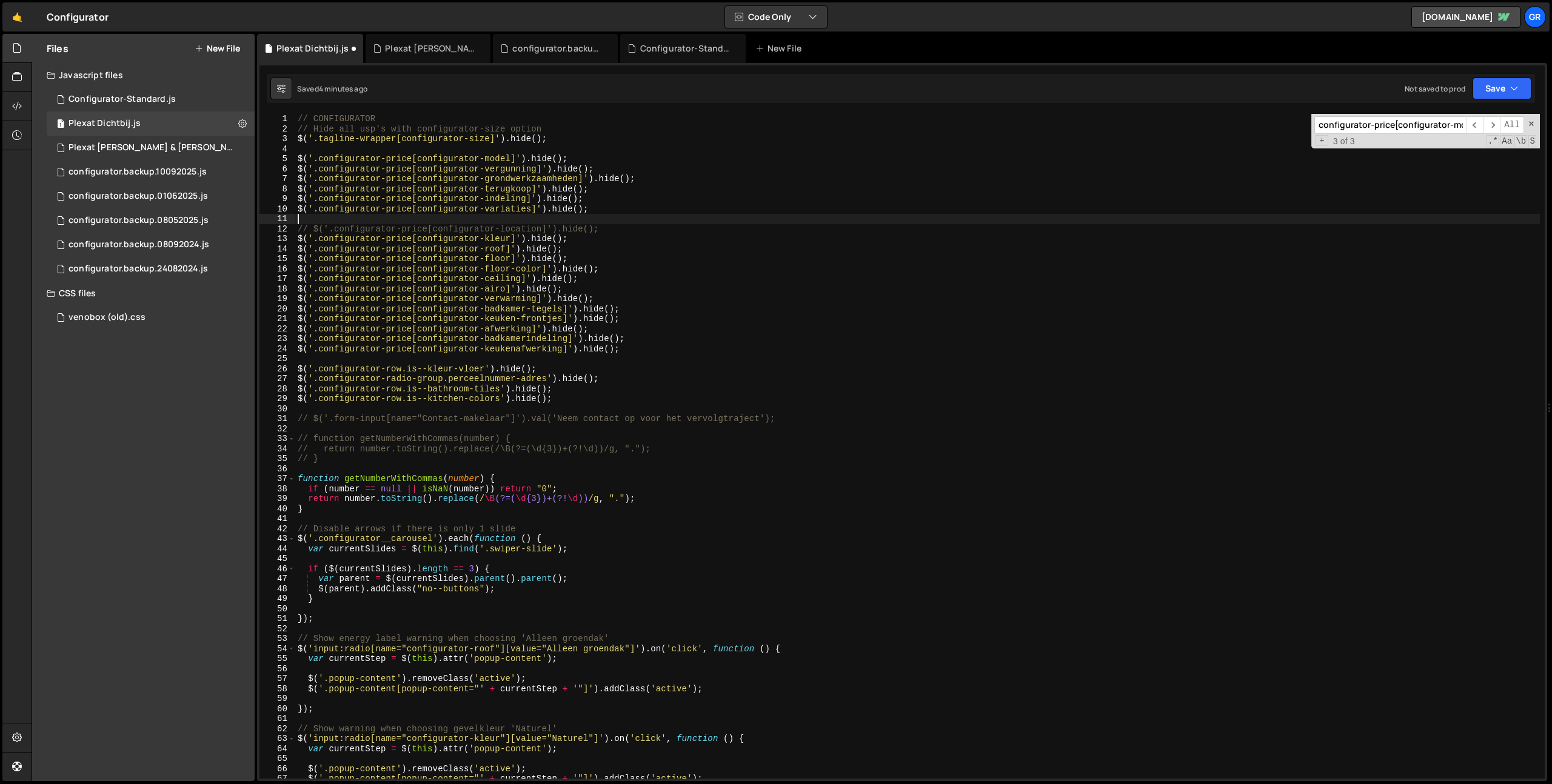
click at [833, 422] on div "// CONFIGURATOR // Hide all usp's with configurator-size option $ ( '.tagline-w…" at bounding box center [917, 456] width 1244 height 684
click at [601, 236] on div "// CONFIGURATOR // Hide all usp's with configurator-size option $ ( '.tagline-w…" at bounding box center [917, 456] width 1244 height 684
type textarea "$('.configurator-price[configurator-kleur]').hide();"
drag, startPoint x: 575, startPoint y: 237, endPoint x: 263, endPoint y: 236, distance: 312.0
click at [263, 236] on div "$('.configurator-price[configurator-kleur]').hide(); 1 2 3 4 5 6 7 8 9 10 11 12…" at bounding box center [902, 446] width 1285 height 665
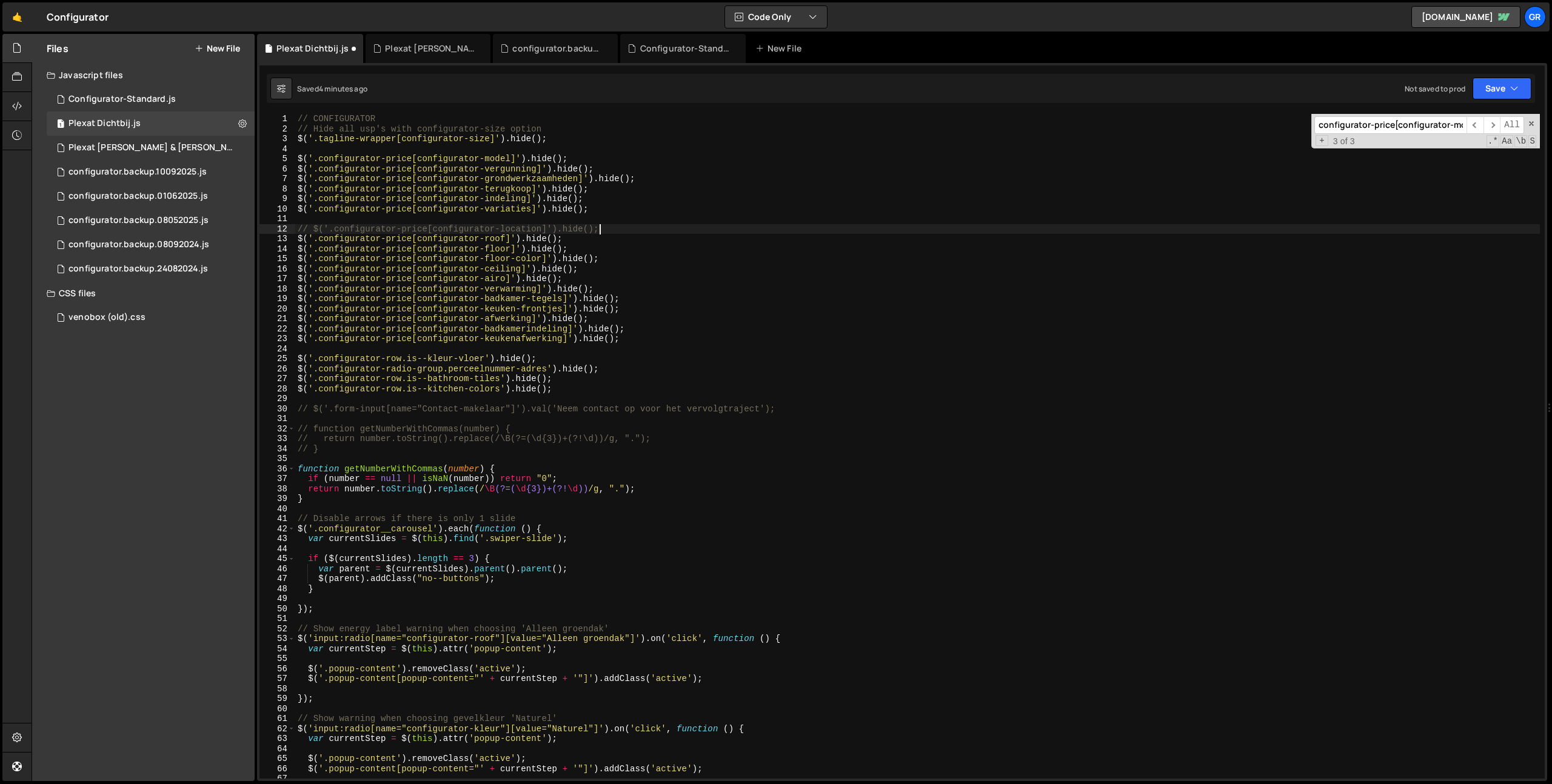
click at [615, 207] on div "// CONFIGURATOR // Hide all usp's with configurator-size option $ ( '.tagline-w…" at bounding box center [917, 456] width 1244 height 684
type textarea "$('.configurator-price[configurator-variaties]').hide();"
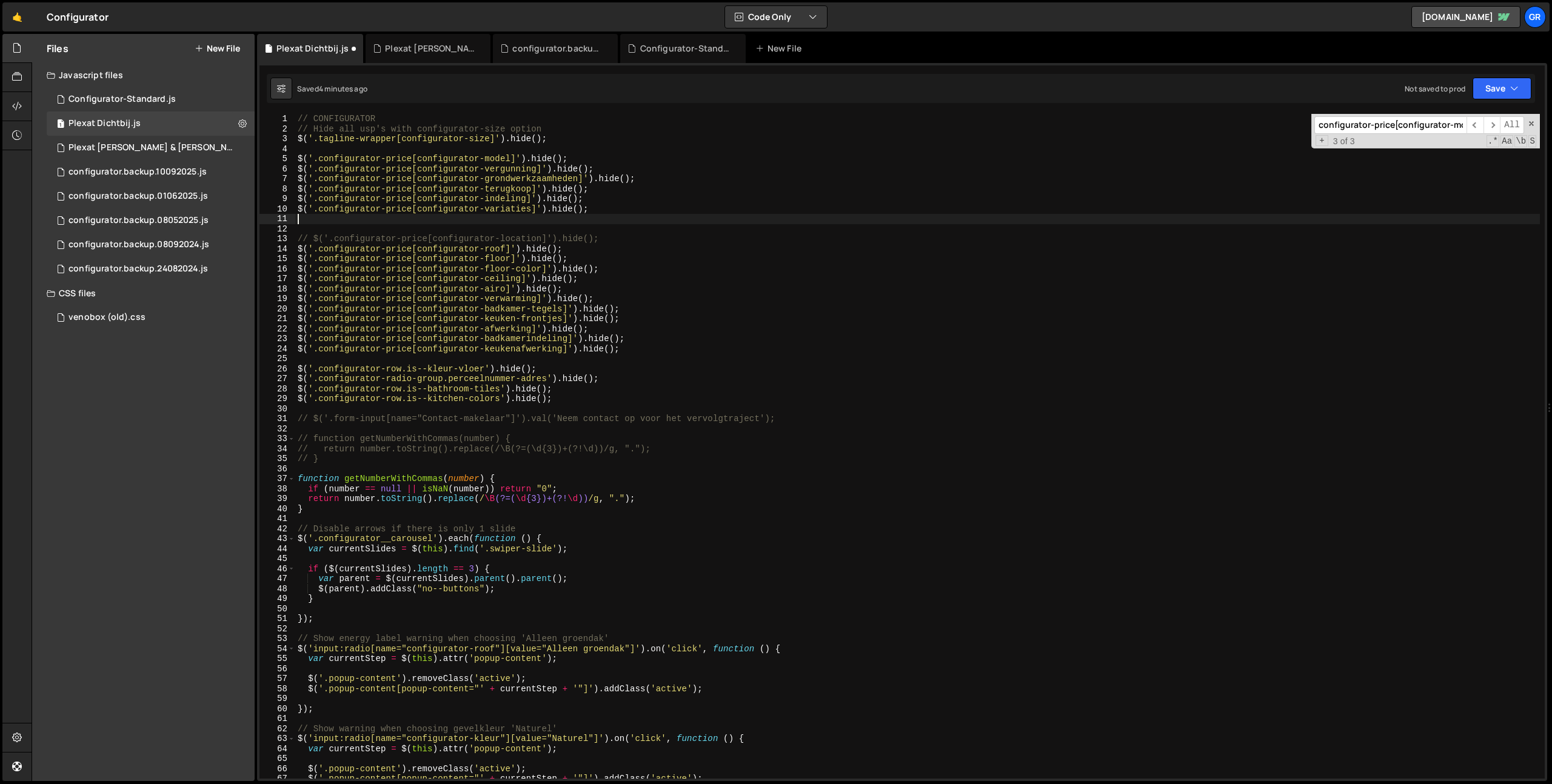
paste textarea "$('.configurator-price[configurator-kleur]').hide();"
type textarea "$('.configurator-price[configurator-kleur]').hide();"
click at [317, 218] on div "// CONFIGURATOR // Hide all usp's with configurator-size option $ ( '.tagline-w…" at bounding box center [917, 456] width 1244 height 684
click at [515, 218] on div "// CONFIGURATOR // Hide all usp's with configurator-size option $ ( '.tagline-w…" at bounding box center [917, 456] width 1244 height 684
click at [650, 232] on div "// CONFIGURATOR // Hide all usp's with configurator-size option $ ( '.tagline-w…" at bounding box center [917, 456] width 1244 height 684
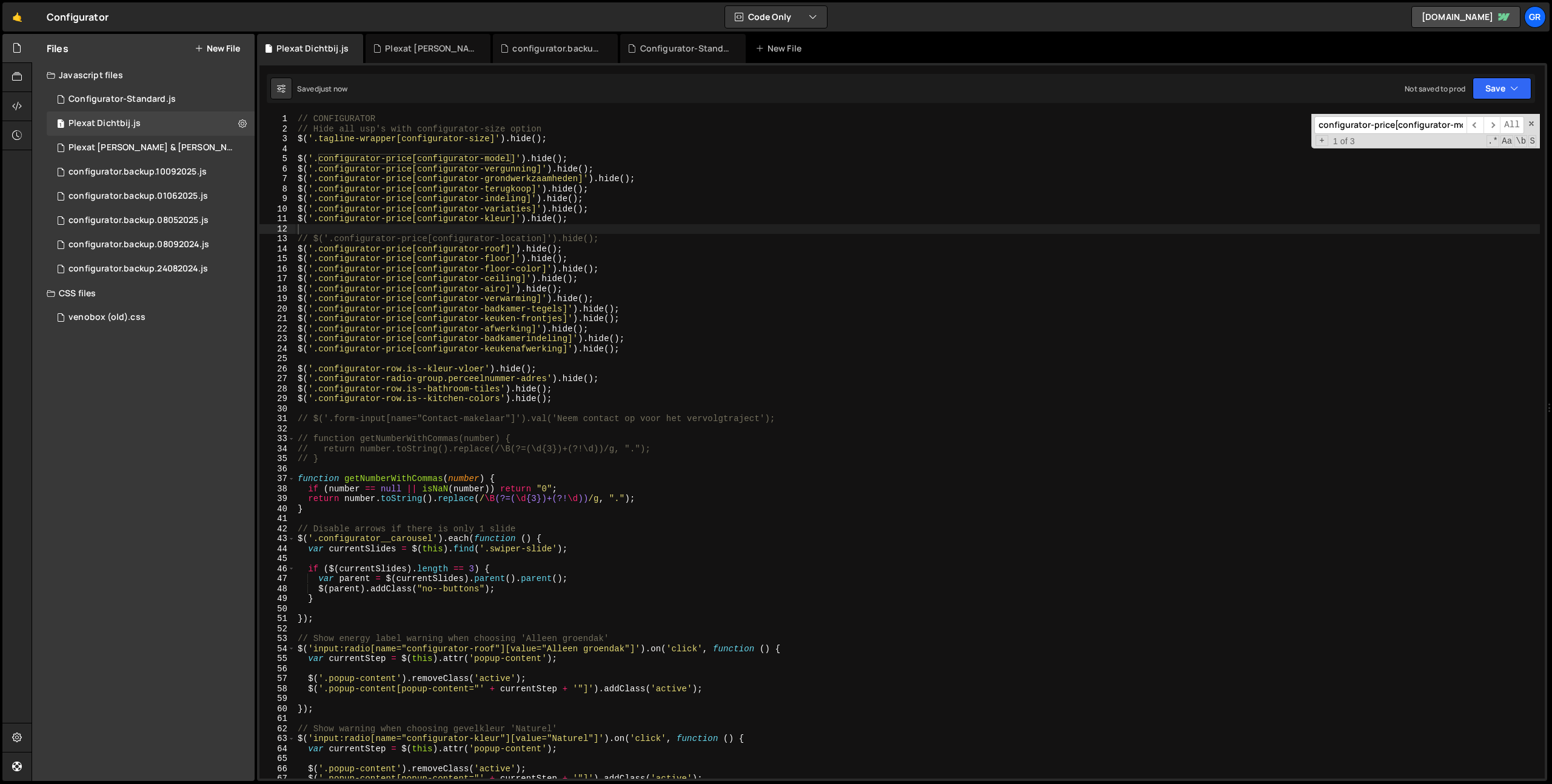
paste input "kleur]"
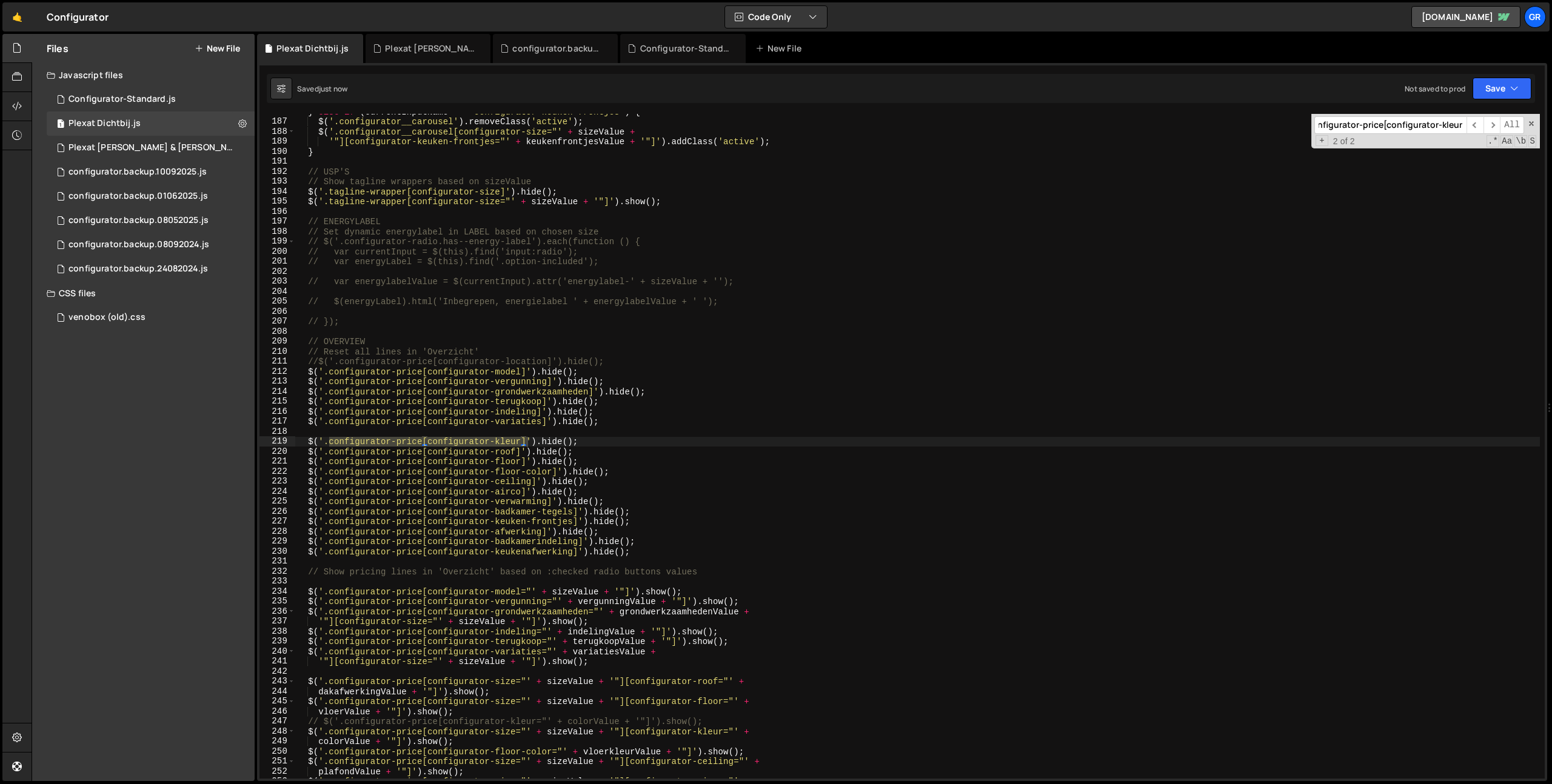
type input "configurator-price[configurator-kleur]"
type textarea "$('.configurator-price[configurator-kleur]').hide();"
click at [596, 438] on div "} else if ( currentInputName == 'configurator-keuken-frontjes' ) { $ ( '.config…" at bounding box center [917, 449] width 1244 height 684
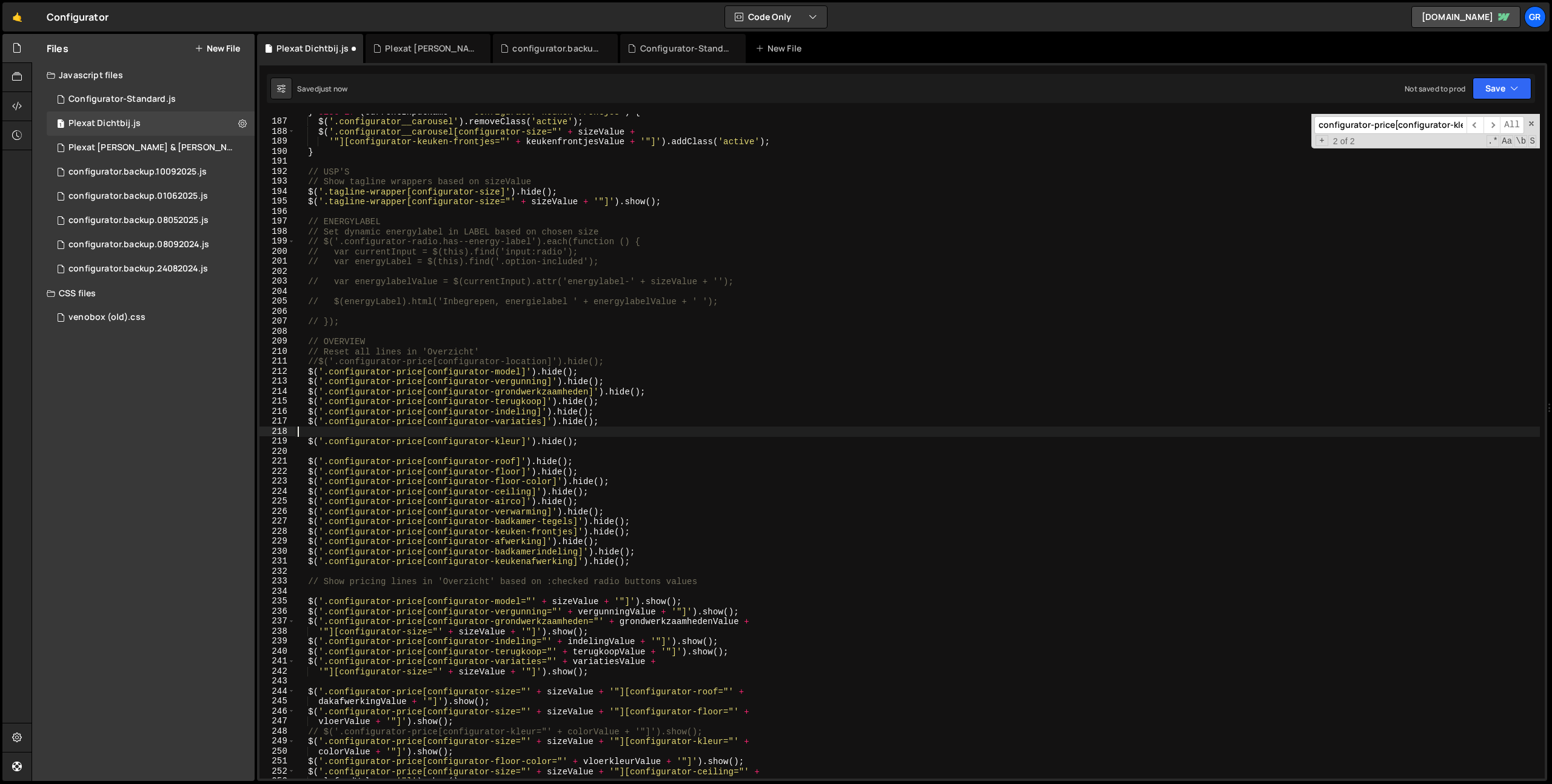
click at [621, 431] on div "} else if ( currentInputName == 'configurator-keuken-frontjes' ) { $ ( '.config…" at bounding box center [917, 449] width 1244 height 684
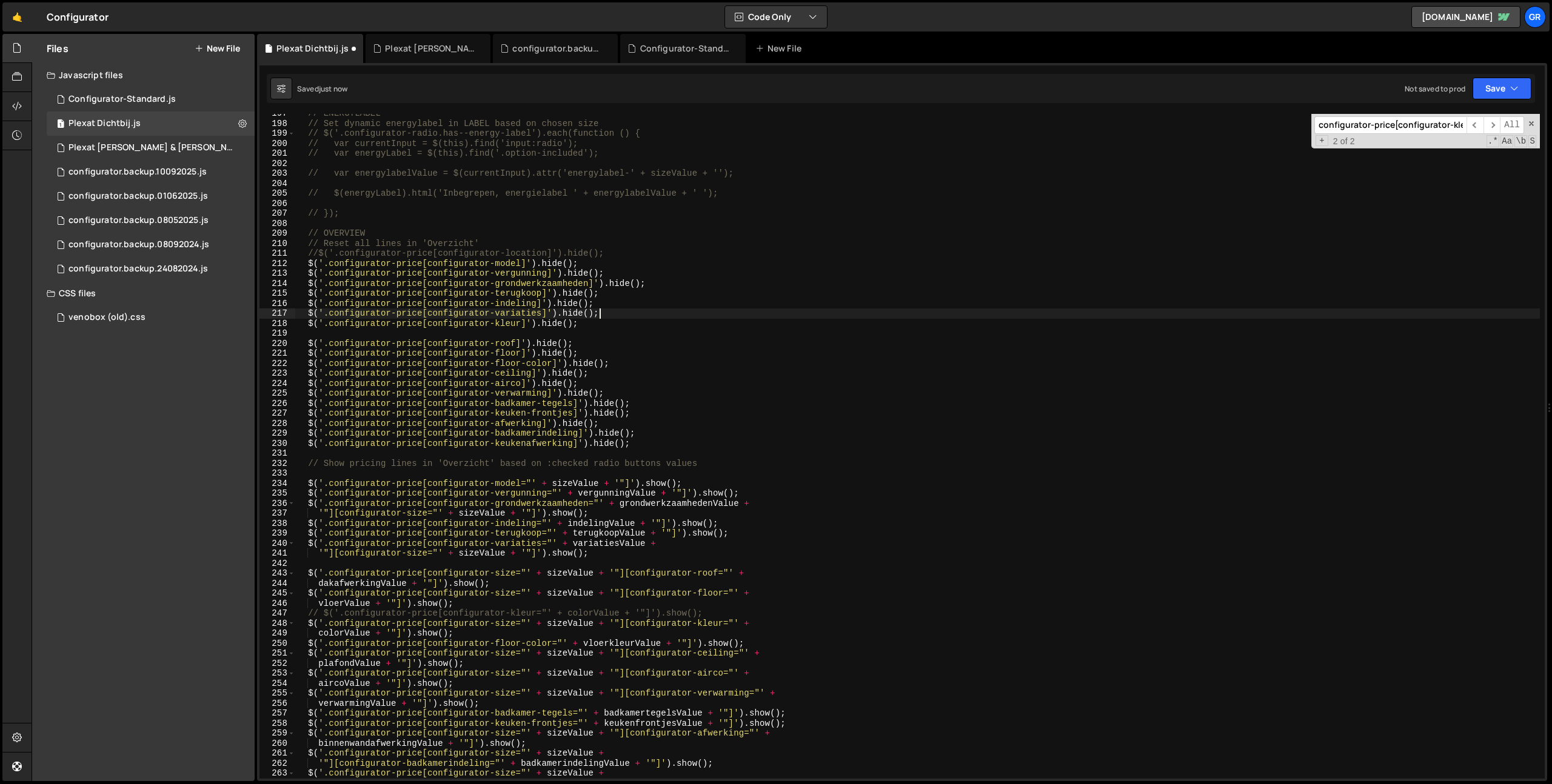
scroll to position [1969, 0]
type textarea "$('.configurator-price[configurator-variaties]').hide();"
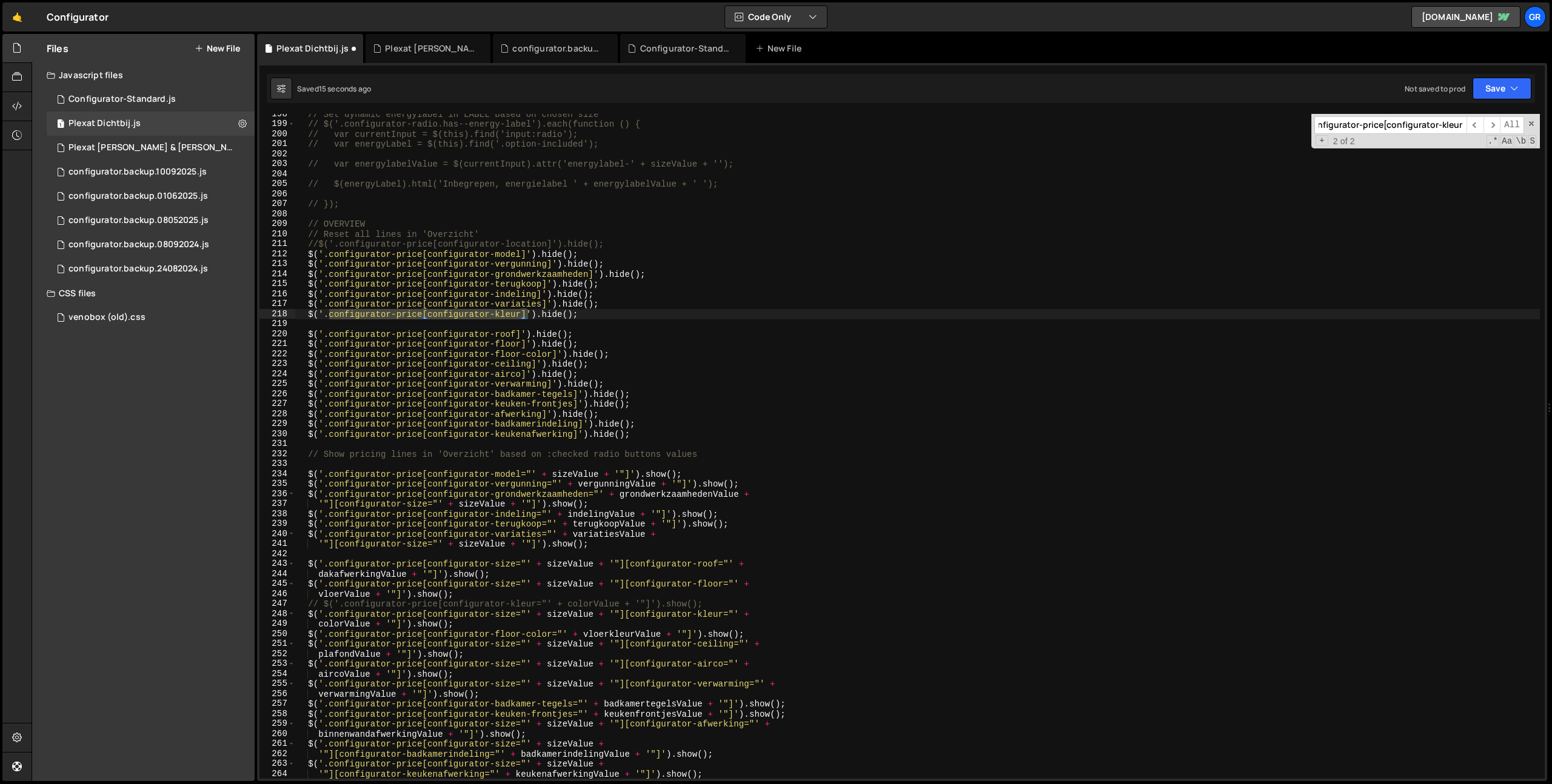
type textarea "'"][configurator-size="' + sizeValue + '"]').show();"
click at [626, 548] on div "// Set dynamic energylabel in LABEL based on chosen size // $('.configurator-ra…" at bounding box center [917, 451] width 1244 height 684
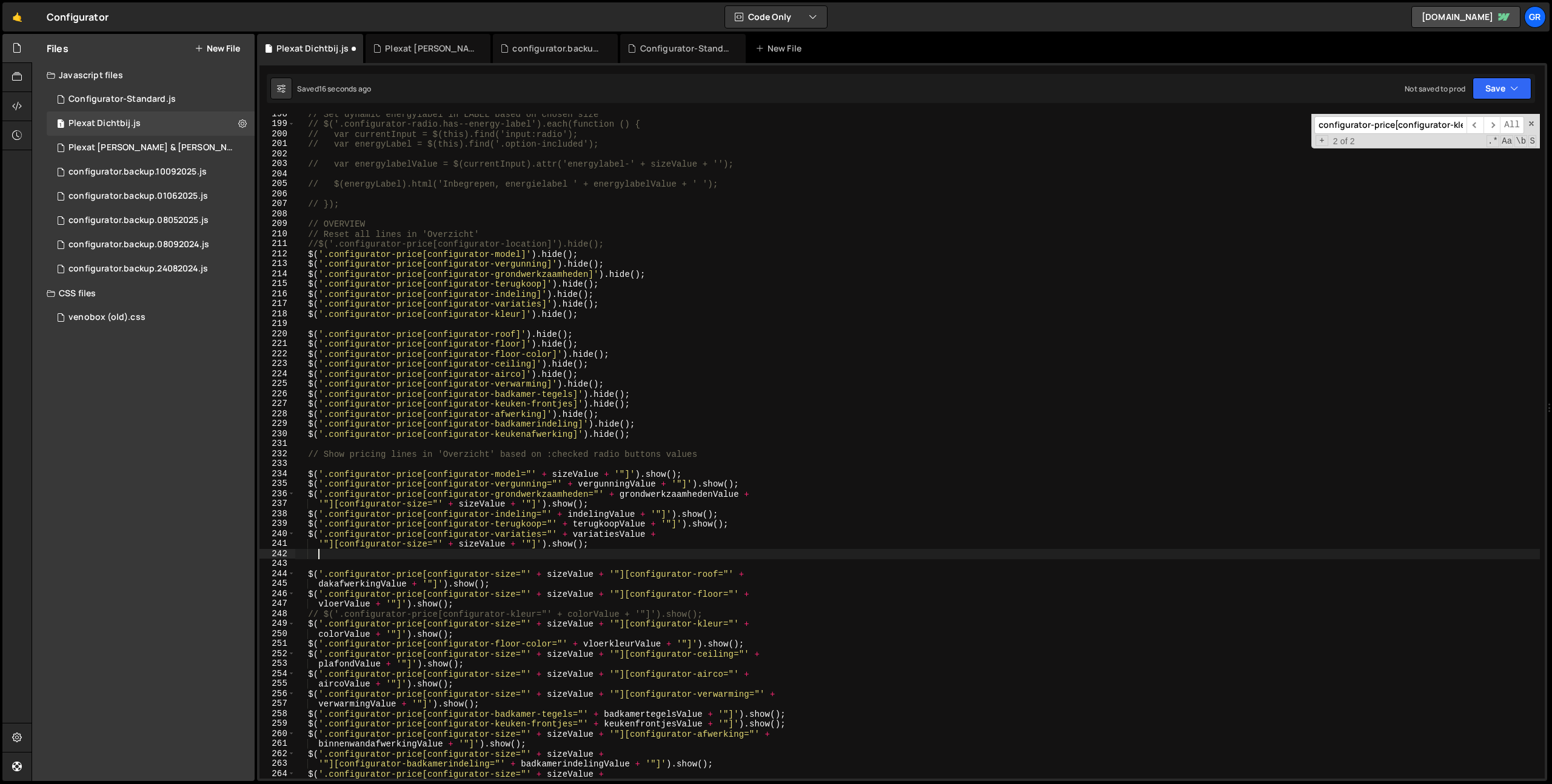
paste textarea "configurator-price[configurator-kleur]"
type textarea "configurator-price[configurator-kleur]"
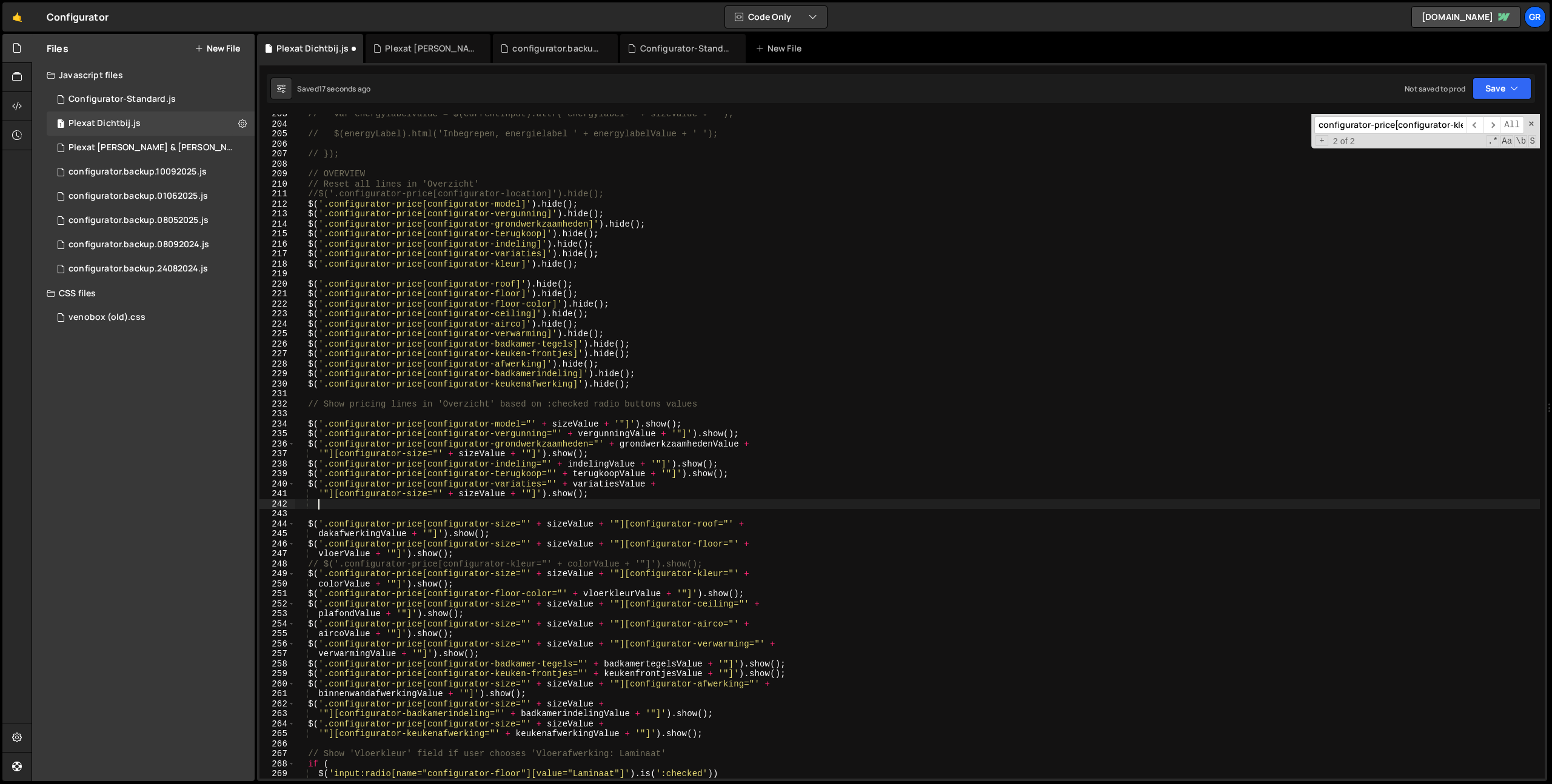
scroll to position [2035, 0]
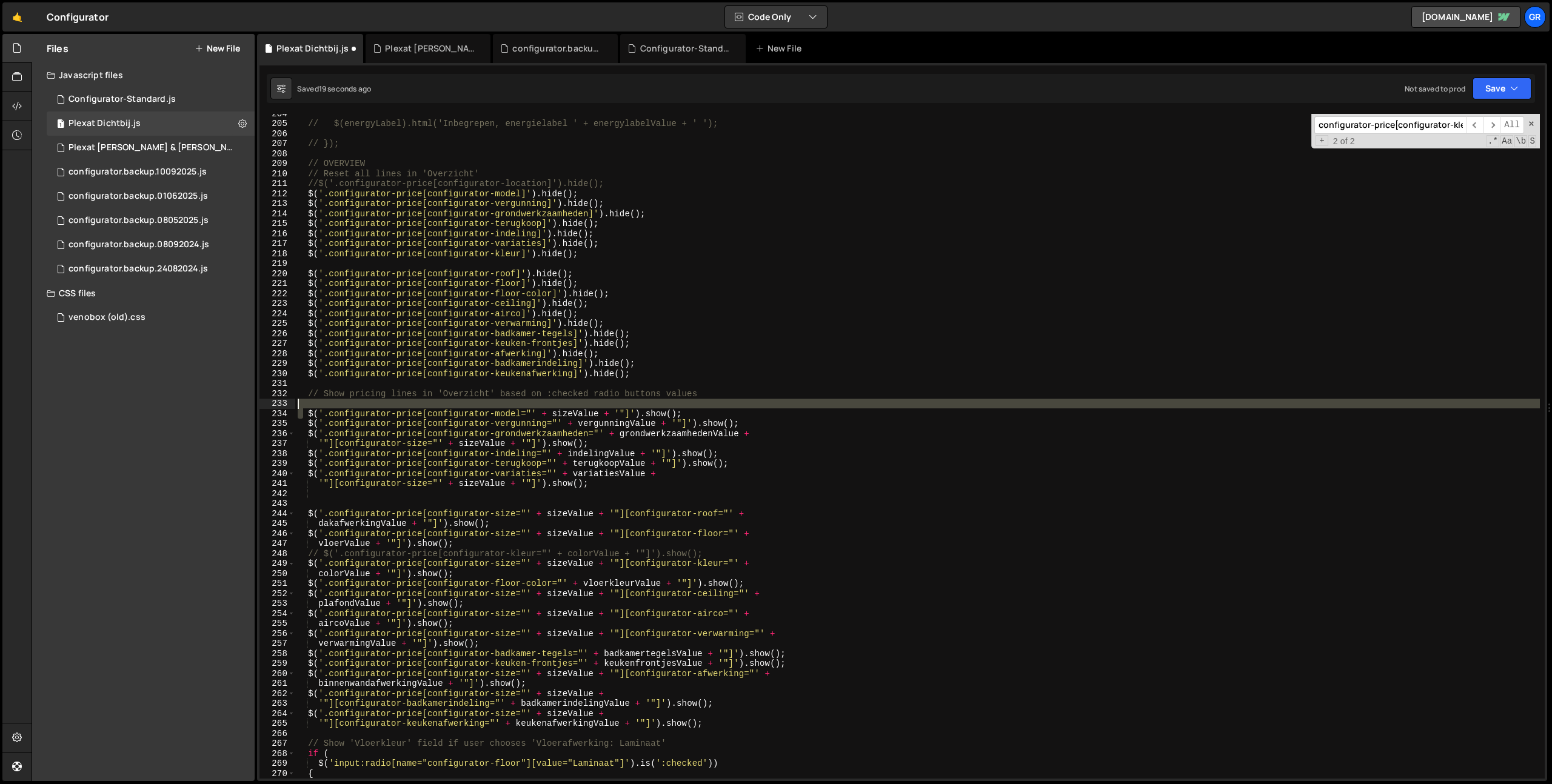
drag, startPoint x: 305, startPoint y: 414, endPoint x: 679, endPoint y: 409, distance: 374.0
click at [673, 409] on div "// $(energyLabel).html('Inbegrepen, energielabel ' + energylabelValue + ' '); /…" at bounding box center [917, 451] width 1244 height 684
type textarea "$('.configurator-price[configurator-model="' + sizeValue + '"]').show();"
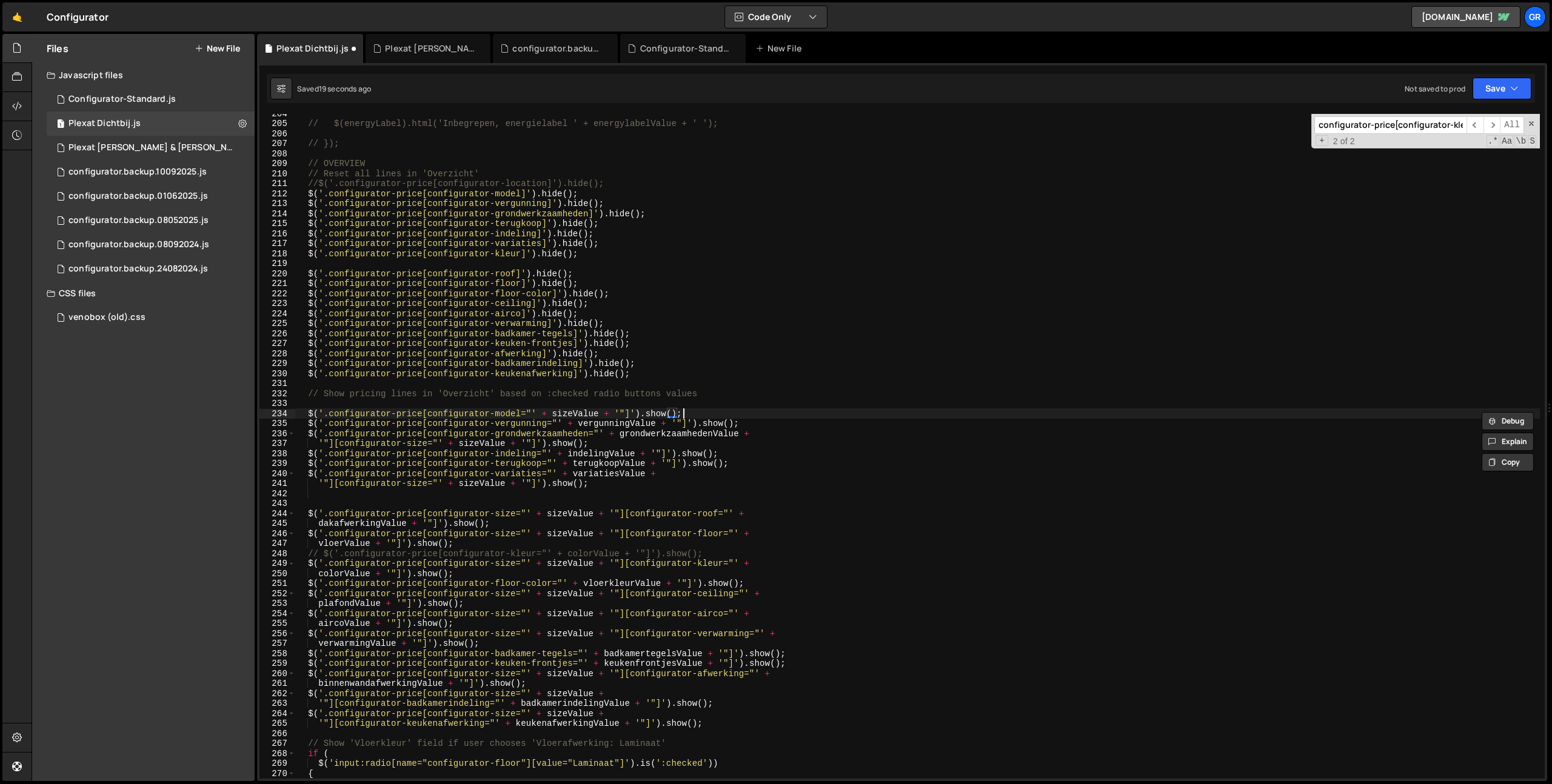
click at [703, 414] on div "// $(energyLabel).html('Inbegrepen, energielabel ' + energylabelValue + ' '); /…" at bounding box center [917, 451] width 1244 height 684
click at [308, 414] on div "// $(energyLabel).html('Inbegrepen, energielabel ' + energylabelValue + ' '); /…" at bounding box center [917, 451] width 1244 height 684
click at [316, 498] on div "// $(energyLabel).html('Inbegrepen, energielabel ' + energylabelValue + ' '); /…" at bounding box center [917, 451] width 1244 height 684
paste textarea "$('.configurator-price[configurator-model="' + sizeValue + '"]').show();"
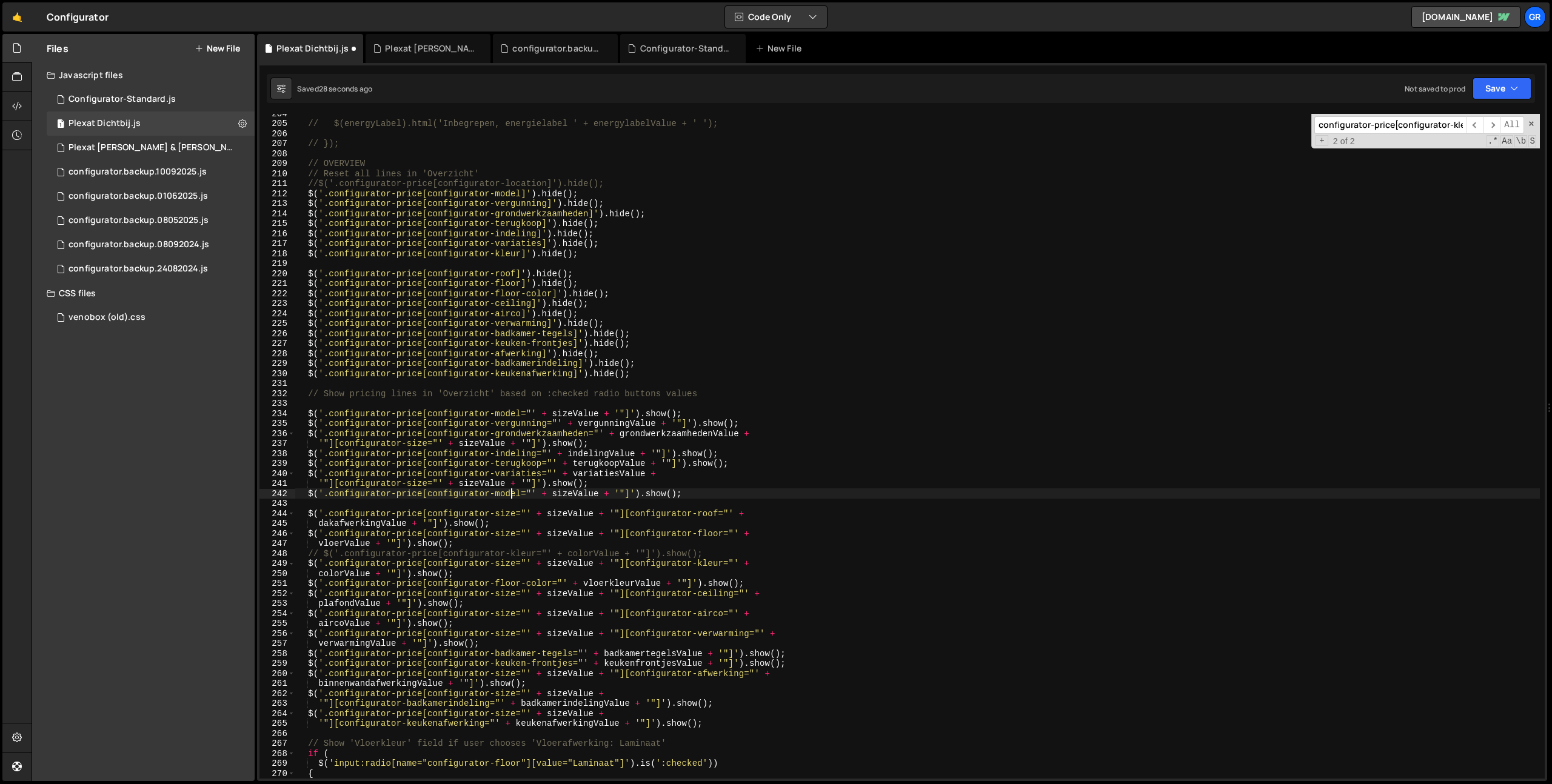
click at [510, 492] on div "// $(energyLabel).html('Inbegrepen, energielabel ' + energylabelValue + ' '); /…" at bounding box center [917, 451] width 1244 height 684
click at [575, 493] on div "// $(energyLabel).html('Inbegrepen, energielabel ' + energylabelValue + ' '); /…" at bounding box center [917, 451] width 1244 height 684
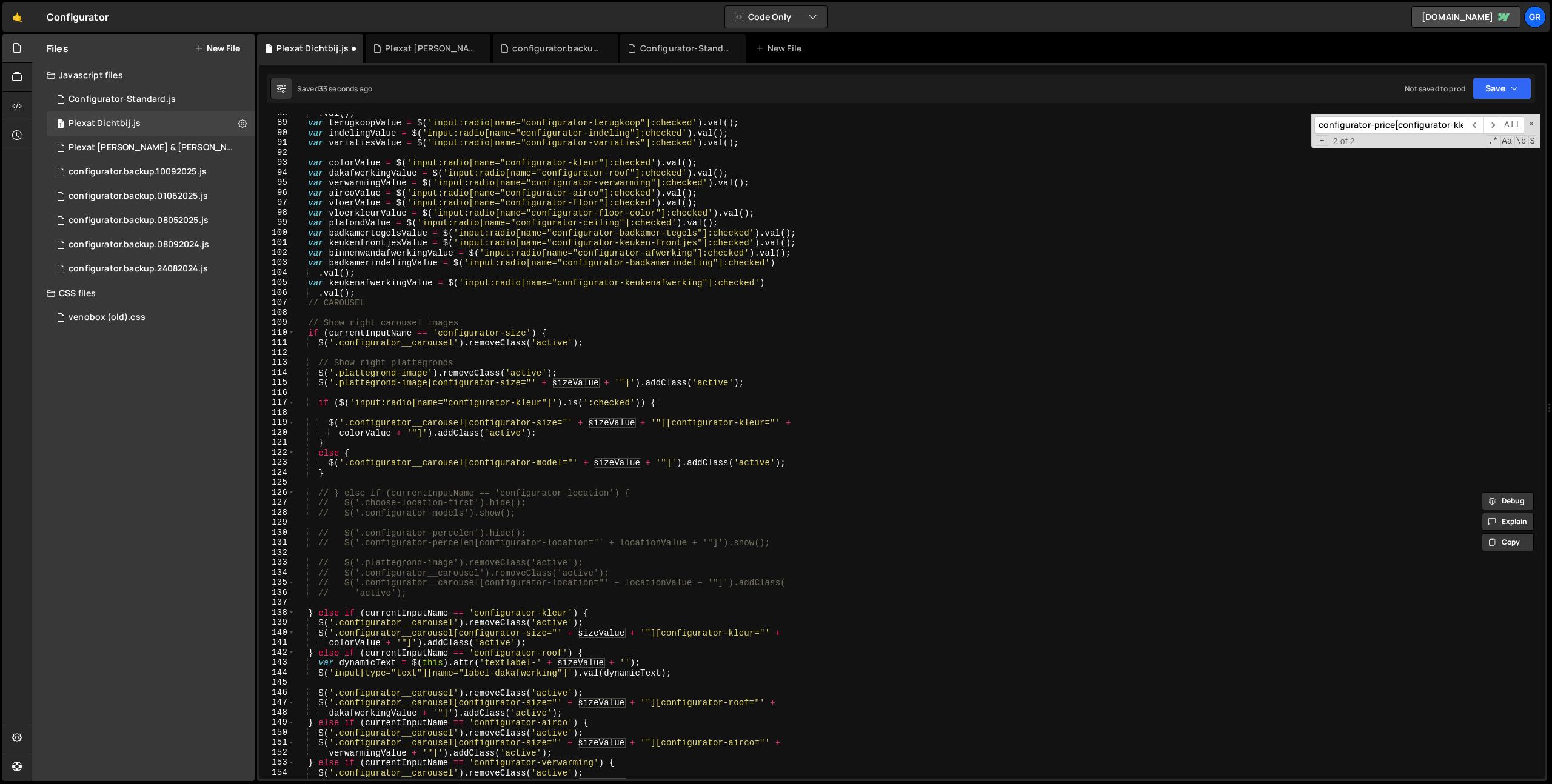
scroll to position [811, 0]
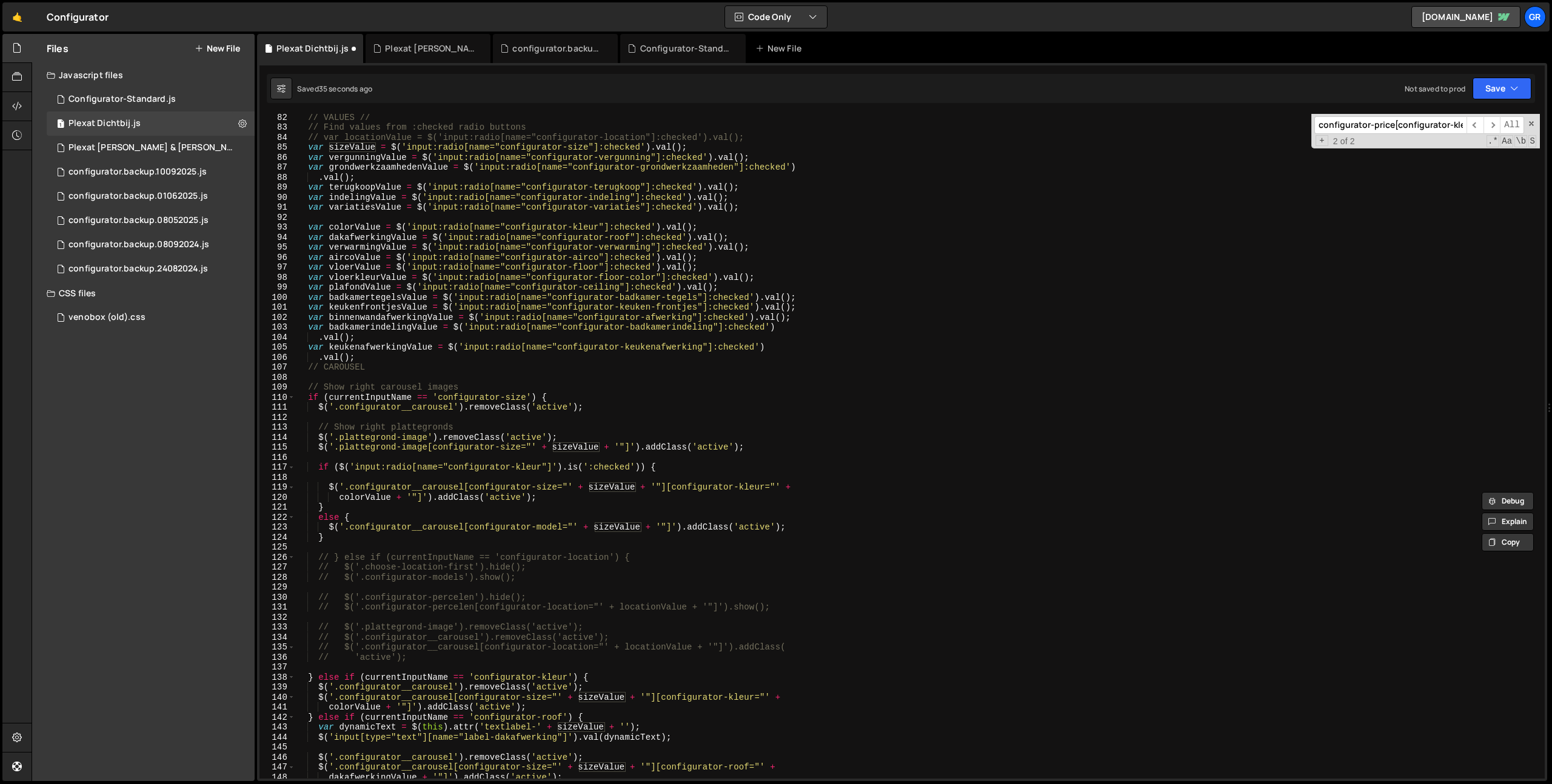
click at [362, 267] on div "// VALUES // // Find values from :checked radio buttons // var locationValue = …" at bounding box center [917, 455] width 1244 height 684
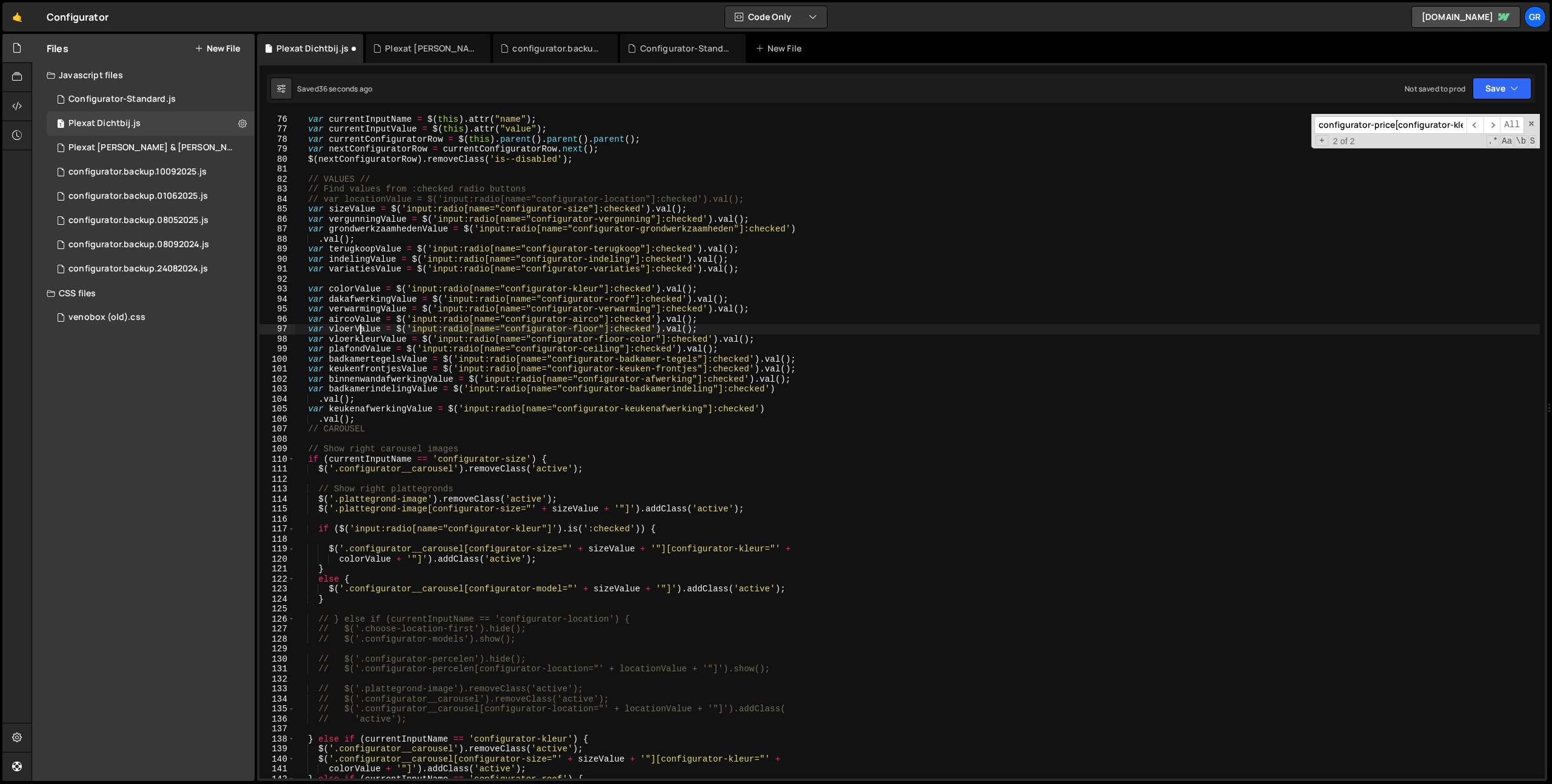
scroll to position [748, 0]
click at [416, 268] on div "// Enable next configurator row if selection is made var currentInputName = $ (…" at bounding box center [917, 448] width 1244 height 684
type textarea "var variatiesValue = $('input:radio[name="configurator-variaties"]:checked').va…"
type input "kleur"
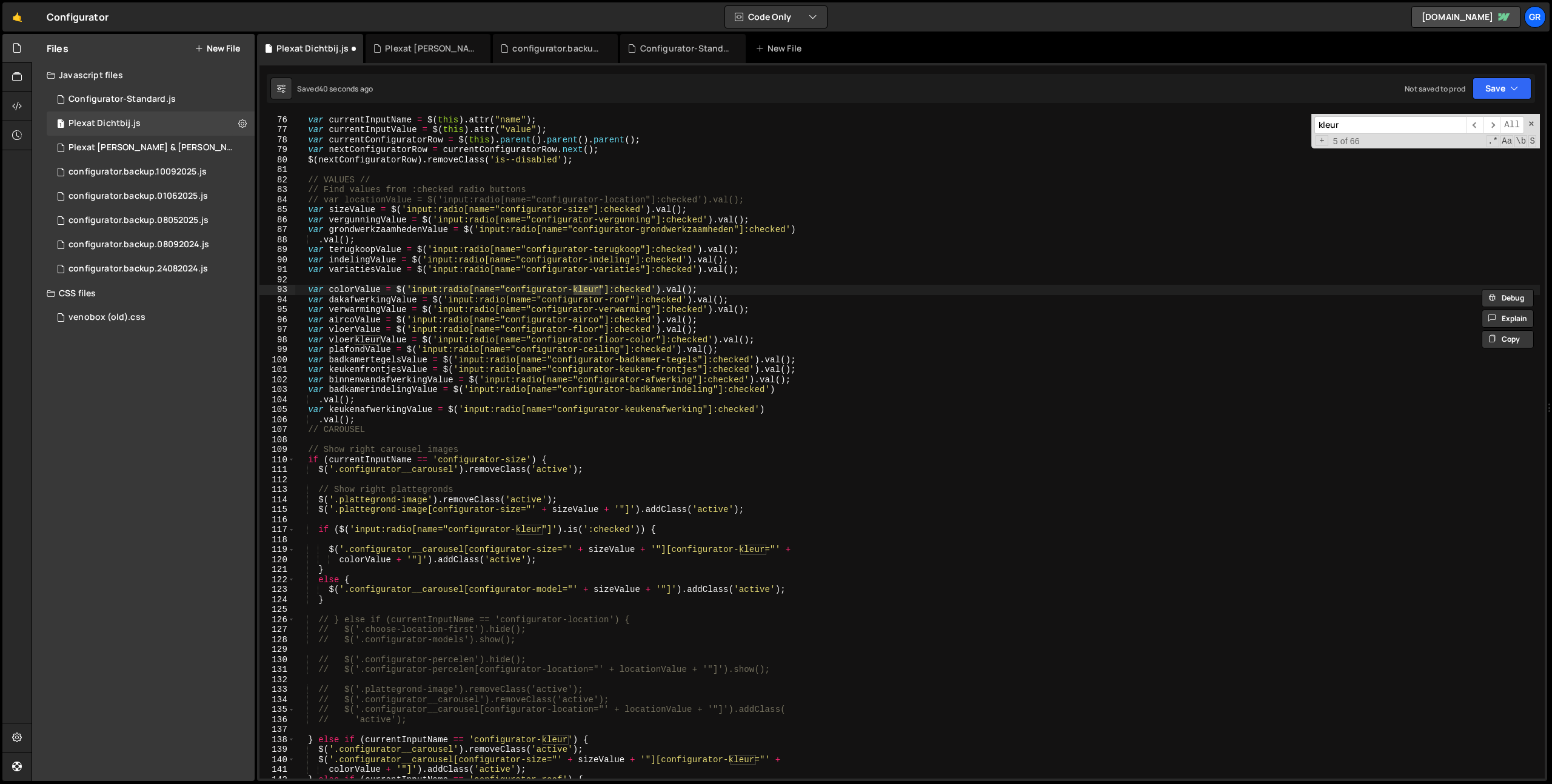
type textarea "var colorValue = $('input:radio[name="configurator-kleur"]:checked').val();"
click at [352, 290] on div "// Enable next configurator row if selection is made var currentInputName = $ (…" at bounding box center [917, 447] width 1244 height 684
click at [727, 289] on div "// Enable next configurator row if selection is made var currentInputName = $ (…" at bounding box center [917, 447] width 1244 height 684
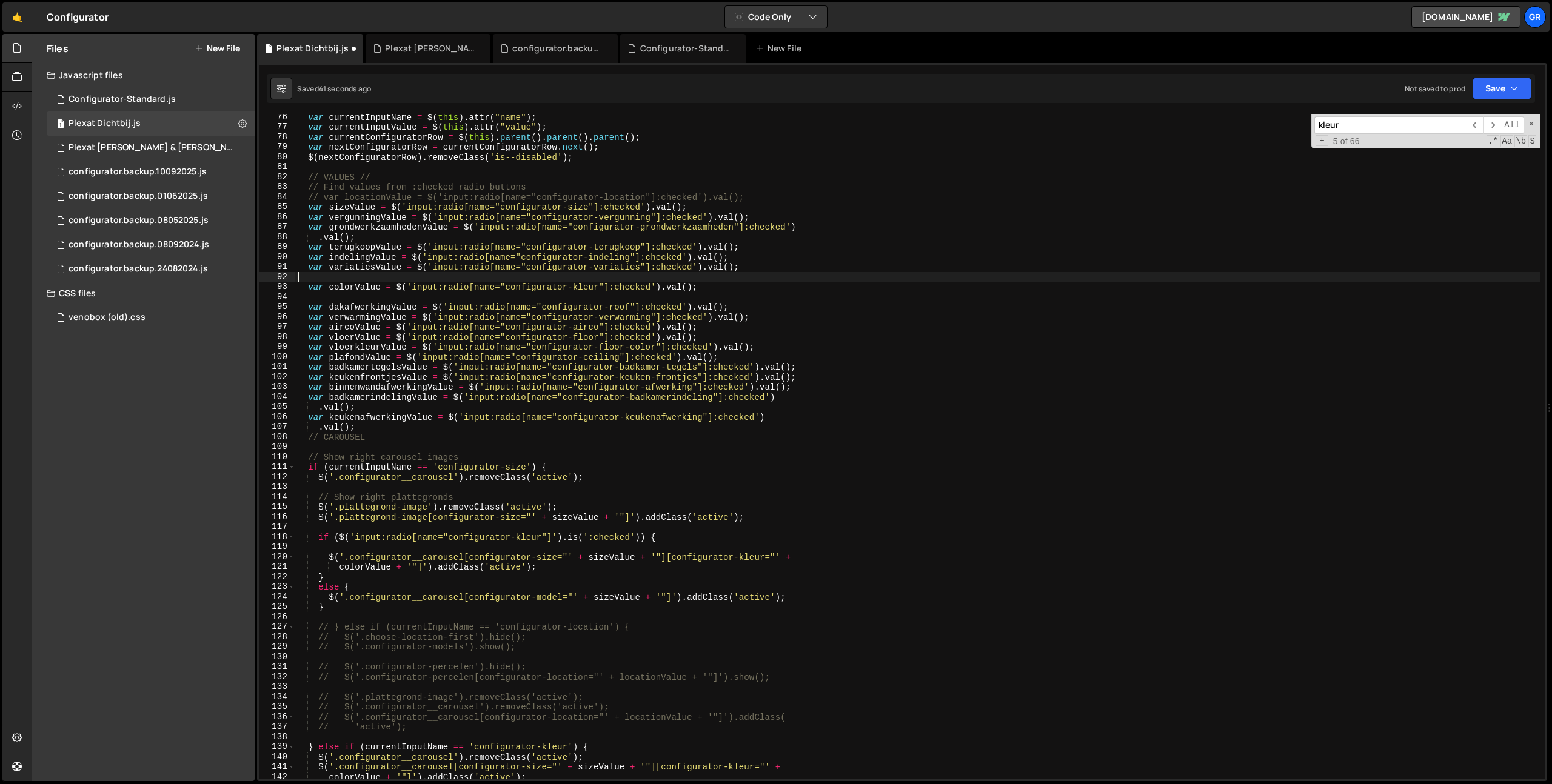
click at [747, 274] on div "var currentInputName = $ ( this ) . attr ( "name" ) ; var currentInputValue = $…" at bounding box center [917, 455] width 1244 height 684
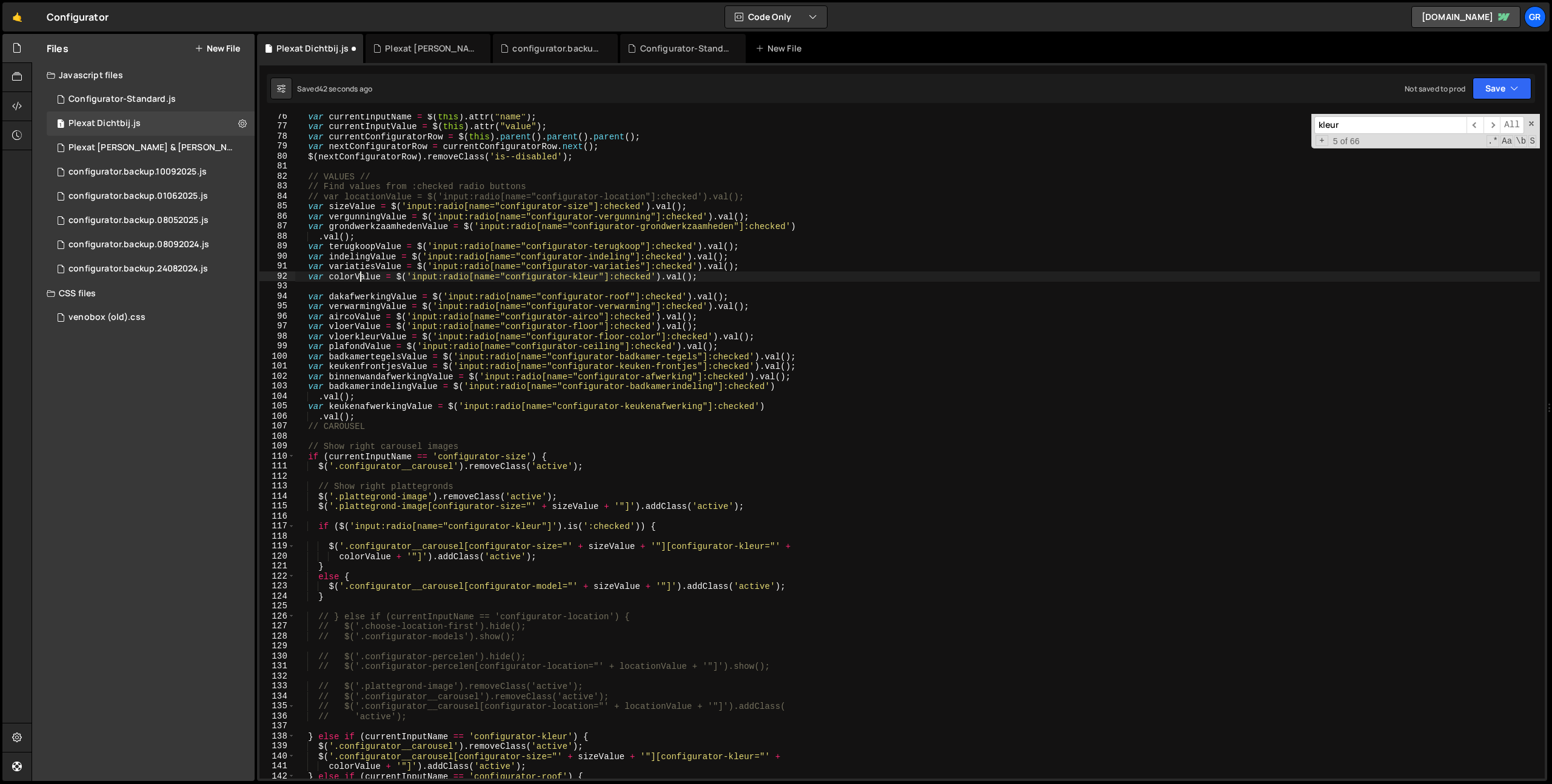
click at [362, 274] on div "var currentInputName = $ ( this ) . attr ( "name" ) ; var currentInputValue = $…" at bounding box center [917, 454] width 1244 height 684
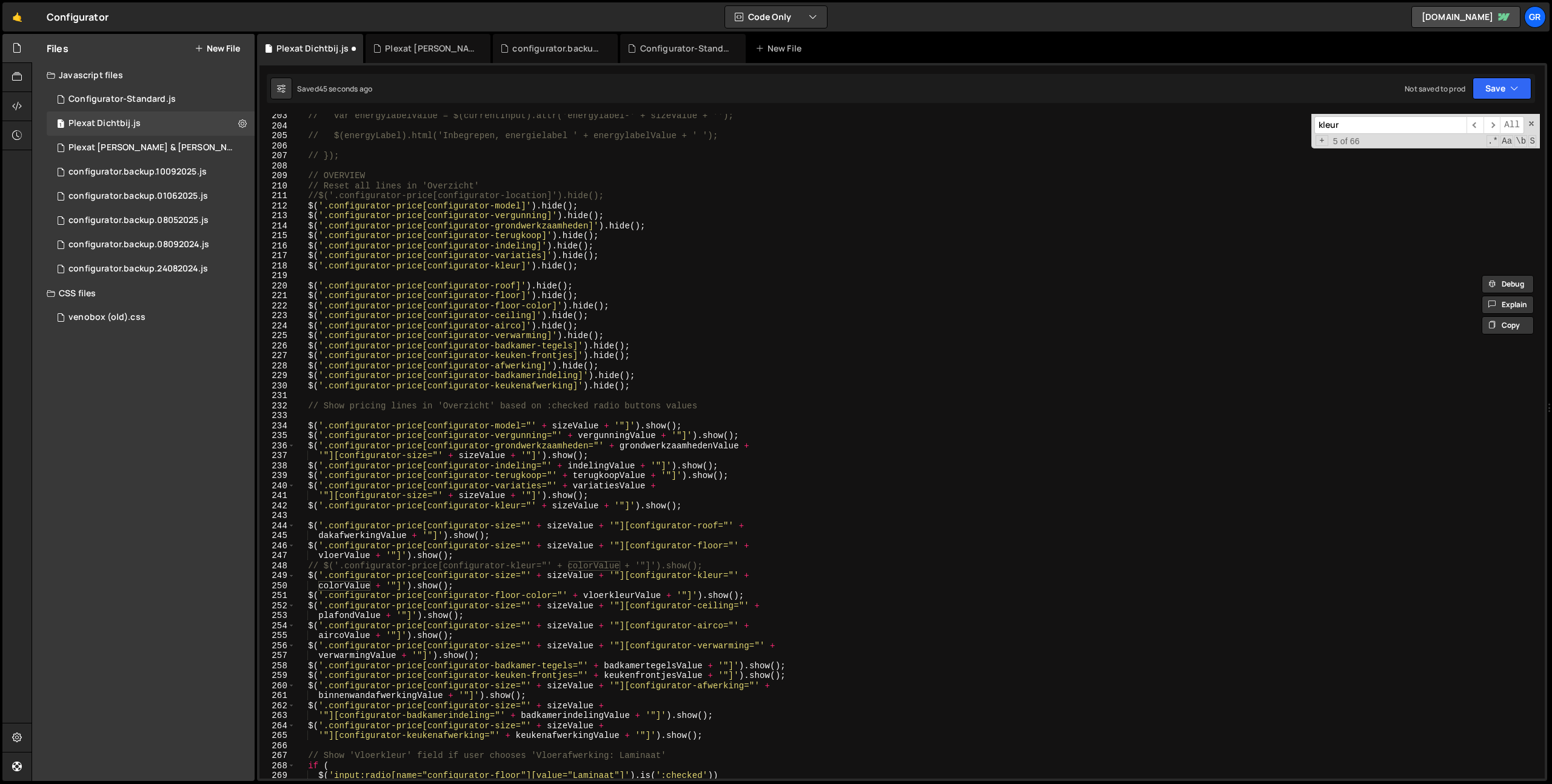
scroll to position [2127, 0]
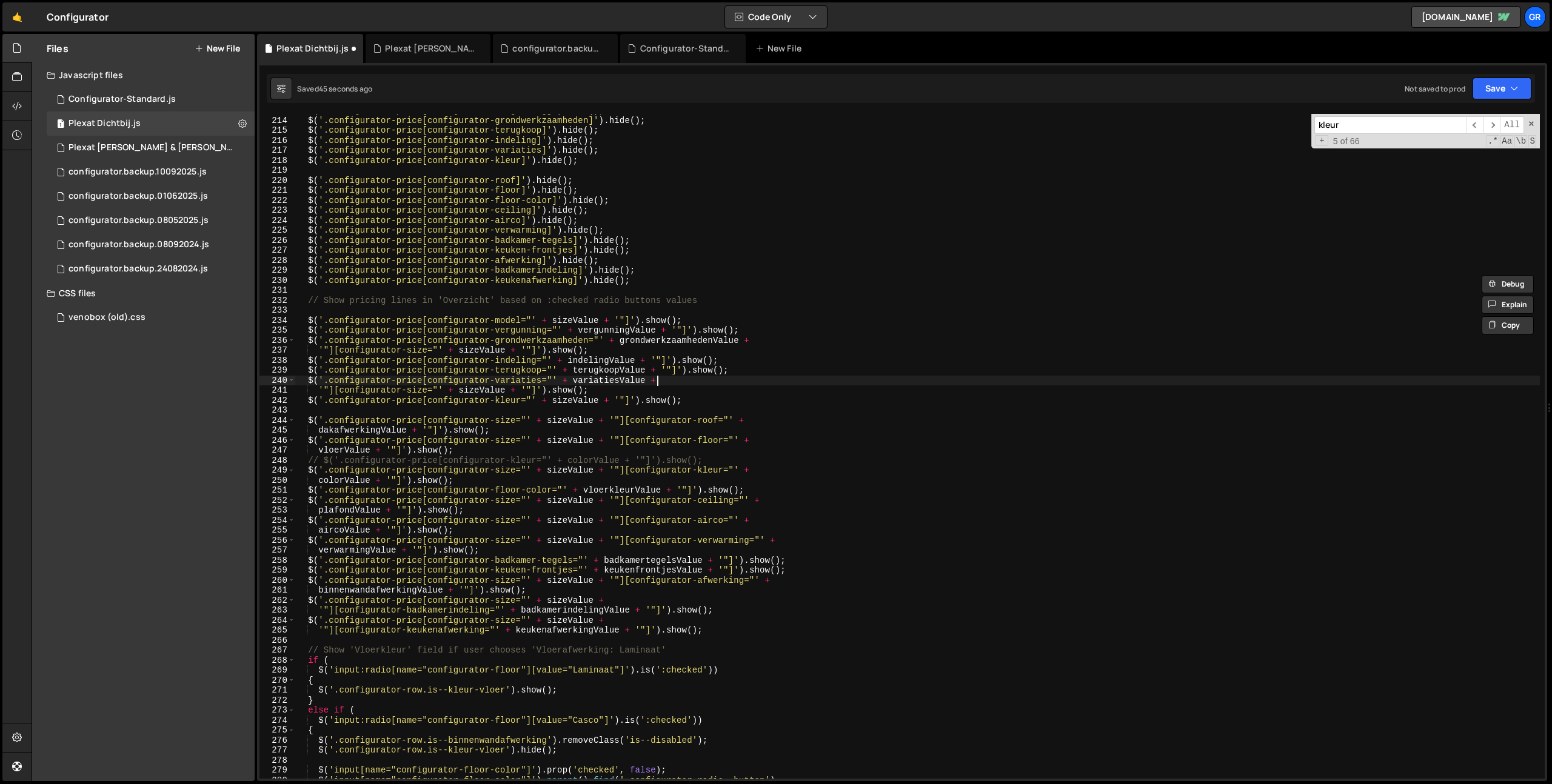
click at [719, 378] on div "$ ( '.configurator-price[configurator-vergunning]' ) . hide ( ) ; $ ( '.configu…" at bounding box center [917, 448] width 1244 height 684
type textarea "$('.configurator-price[configurator-variaties="' + variatiesValue +"
paste input "colorValue"
type input "colorValue"
type textarea "// $('.configurator-price[configurator-kleur="' + colorValue + '"]').show();"
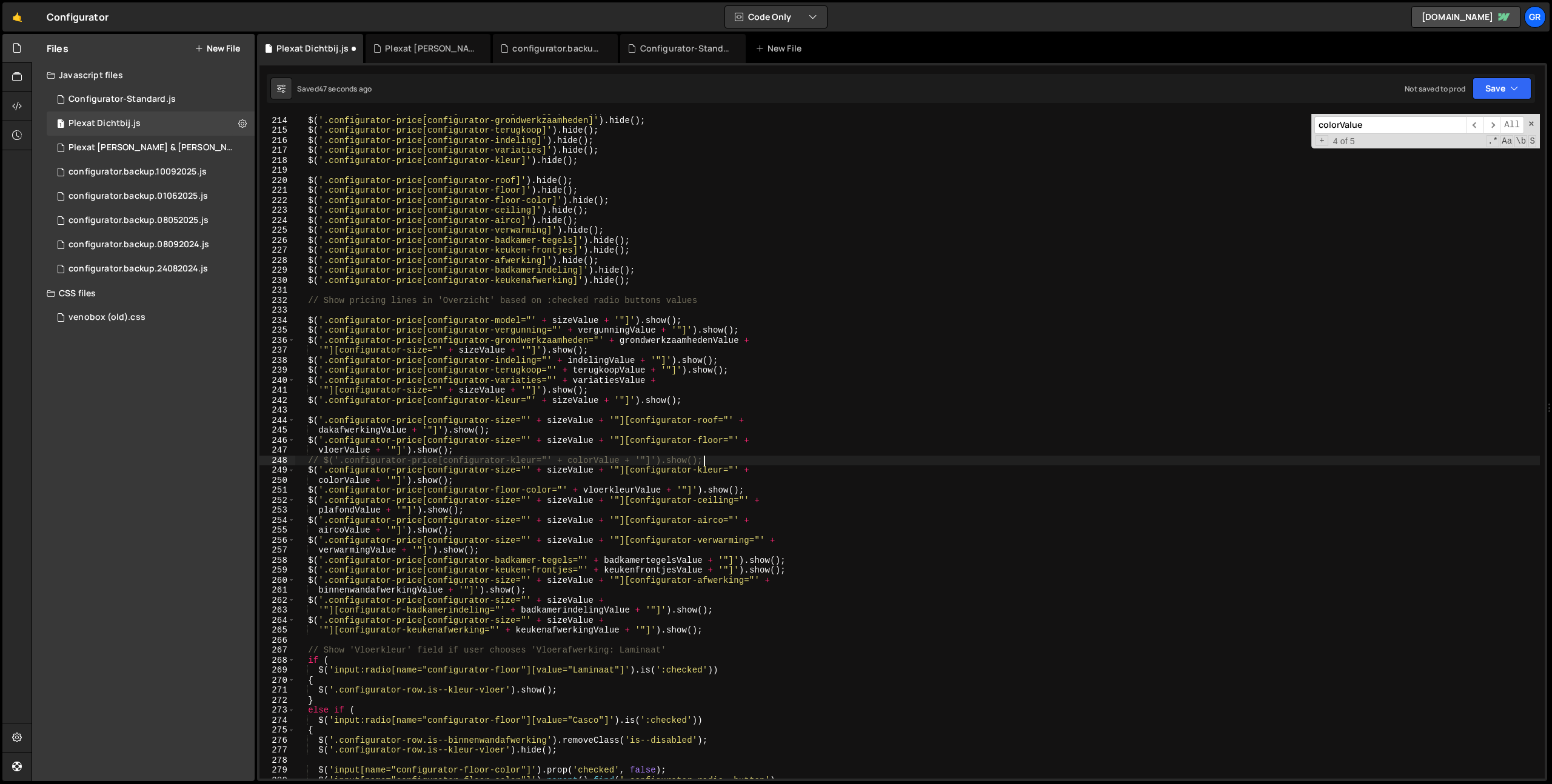
click at [721, 461] on div "$ ( '.configurator-price[configurator-vergunning]' ) . hide ( ) ; $ ( '.configu…" at bounding box center [917, 448] width 1244 height 684
click at [310, 462] on div "$ ( '.configurator-price[configurator-vergunning]' ) . hide ( ) ; $ ( '.configu…" at bounding box center [917, 448] width 1244 height 684
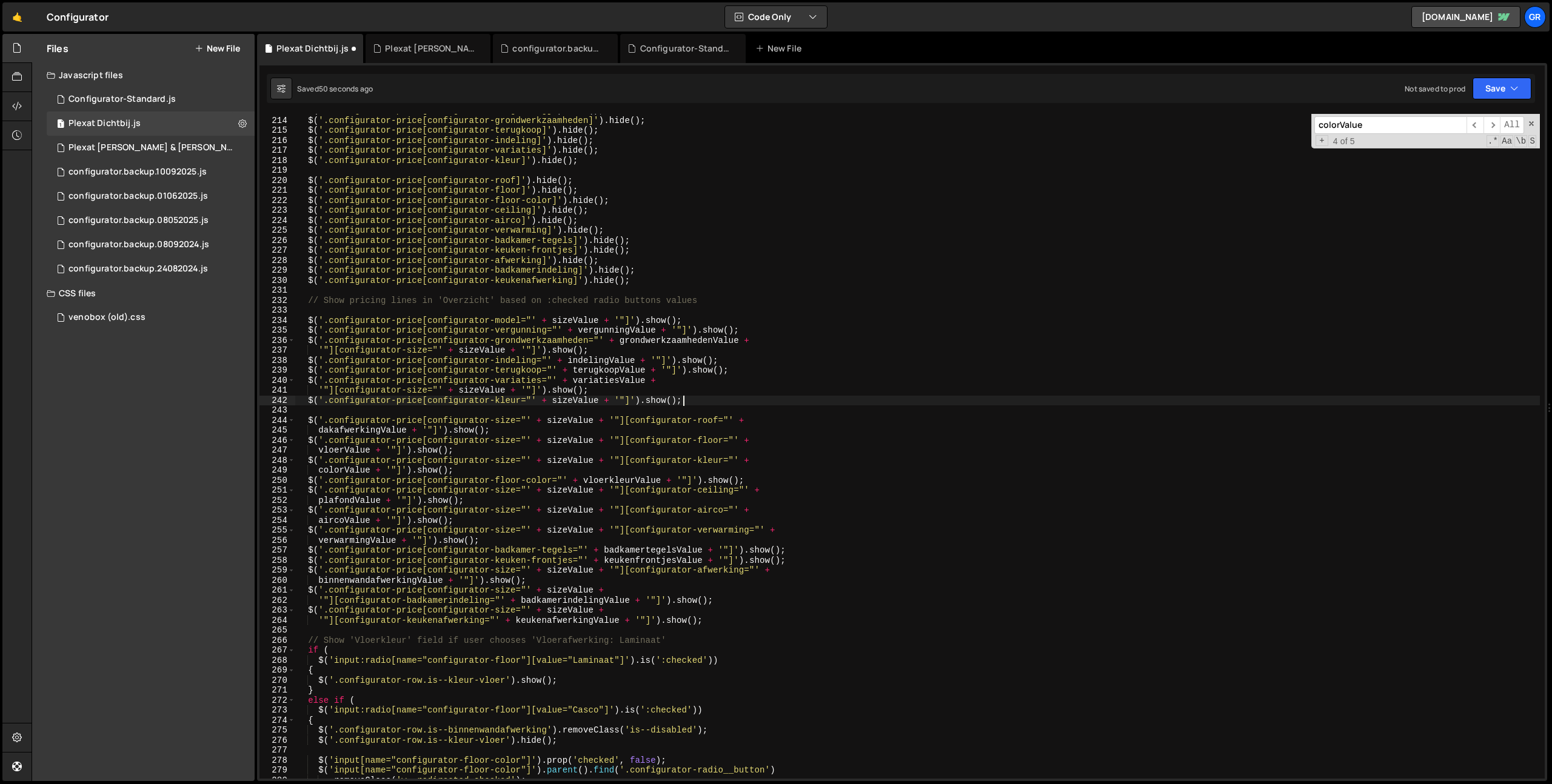
click at [694, 395] on div "$ ( '.configurator-price[configurator-vergunning]' ) . hide ( ) ; $ ( '.configu…" at bounding box center [917, 448] width 1244 height 684
type textarea "'"][configurator-size="' + sizeValue + '"]').show(); $('.configurator-price[con…"
paste textarea "// $('.configurator-price[configurator-kleur="' + colorValue + '"]').show();"
click at [561, 403] on div "$ ( '.configurator-price[configurator-vergunning]' ) . hide ( ) ; $ ( '.configu…" at bounding box center [917, 448] width 1244 height 684
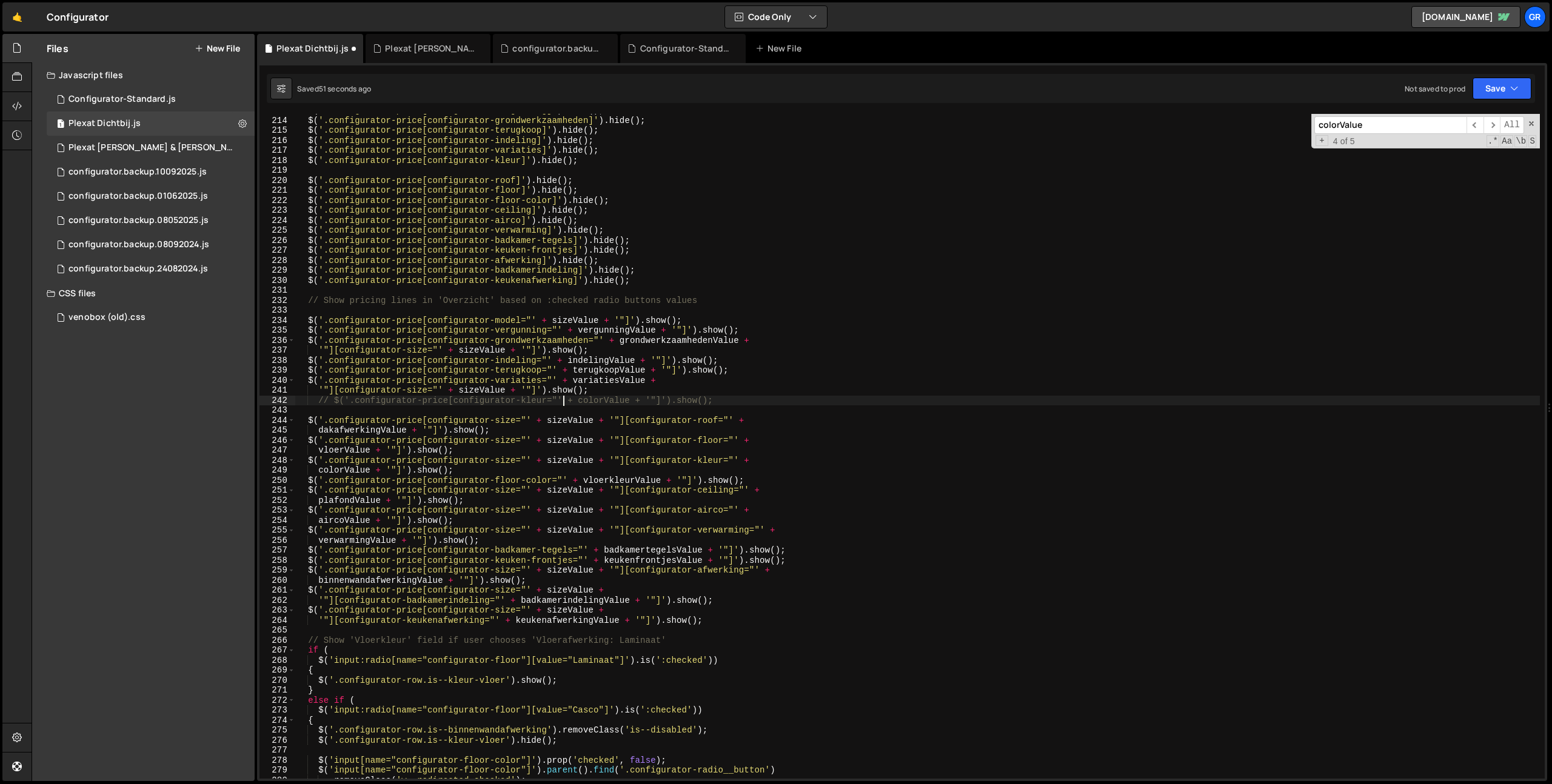
click at [561, 403] on div "$ ( '.configurator-price[configurator-vergunning]' ) . hide ( ) ; $ ( '.configu…" at bounding box center [917, 448] width 1244 height 684
drag, startPoint x: 561, startPoint y: 403, endPoint x: 547, endPoint y: 406, distance: 14.3
click at [558, 403] on div "$ ( '.configurator-price[configurator-vergunning]' ) . hide ( ) ; $ ( '.configu…" at bounding box center [917, 448] width 1244 height 684
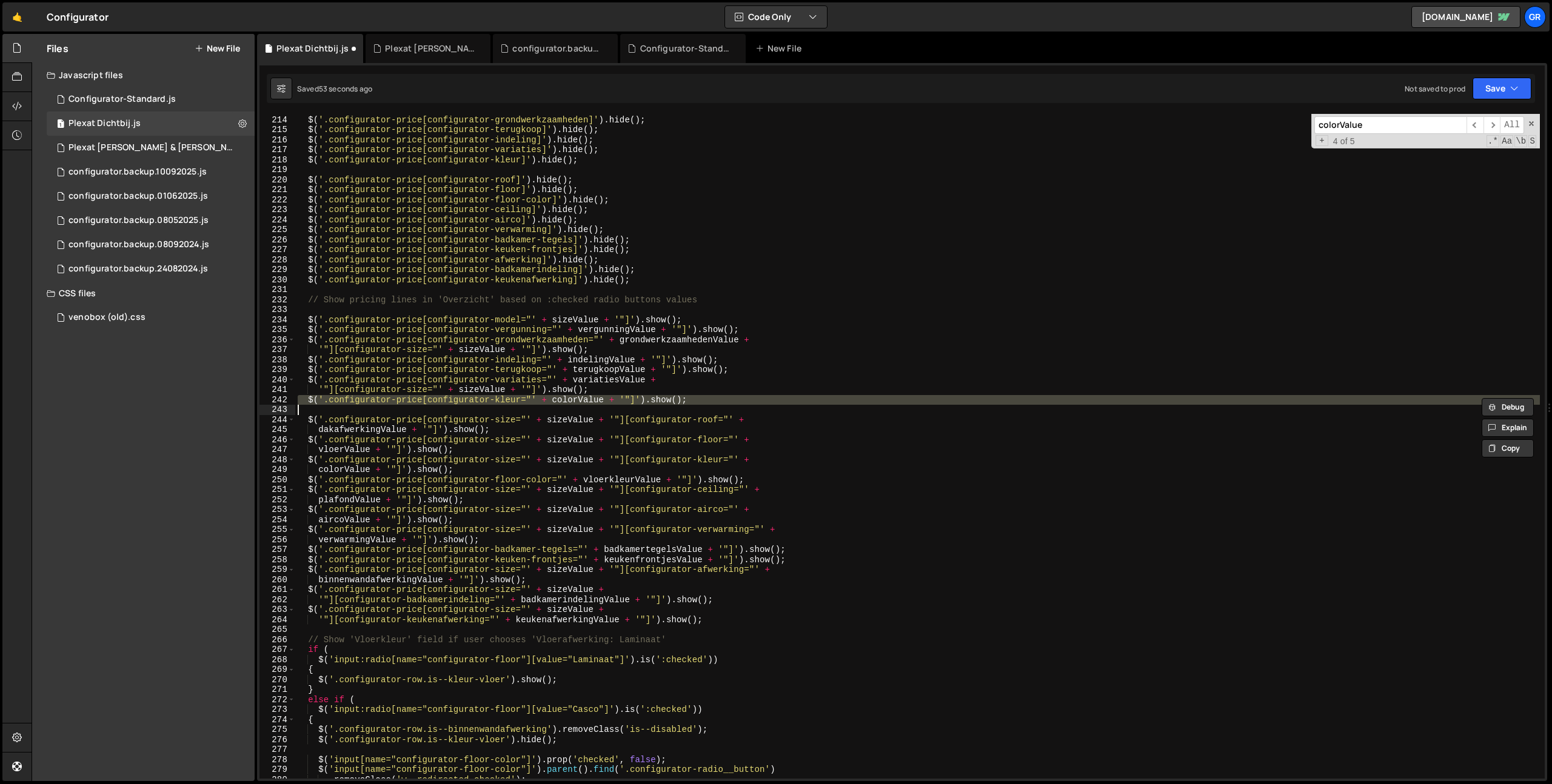
type textarea "$('.configurator-price[configurator-kleur="' + colorValue + '"]').show();"
click at [759, 406] on div "$ ( '.configurator-price[configurator-vergunning]' ) . hide ( ) ; $ ( '.configu…" at bounding box center [917, 446] width 1244 height 665
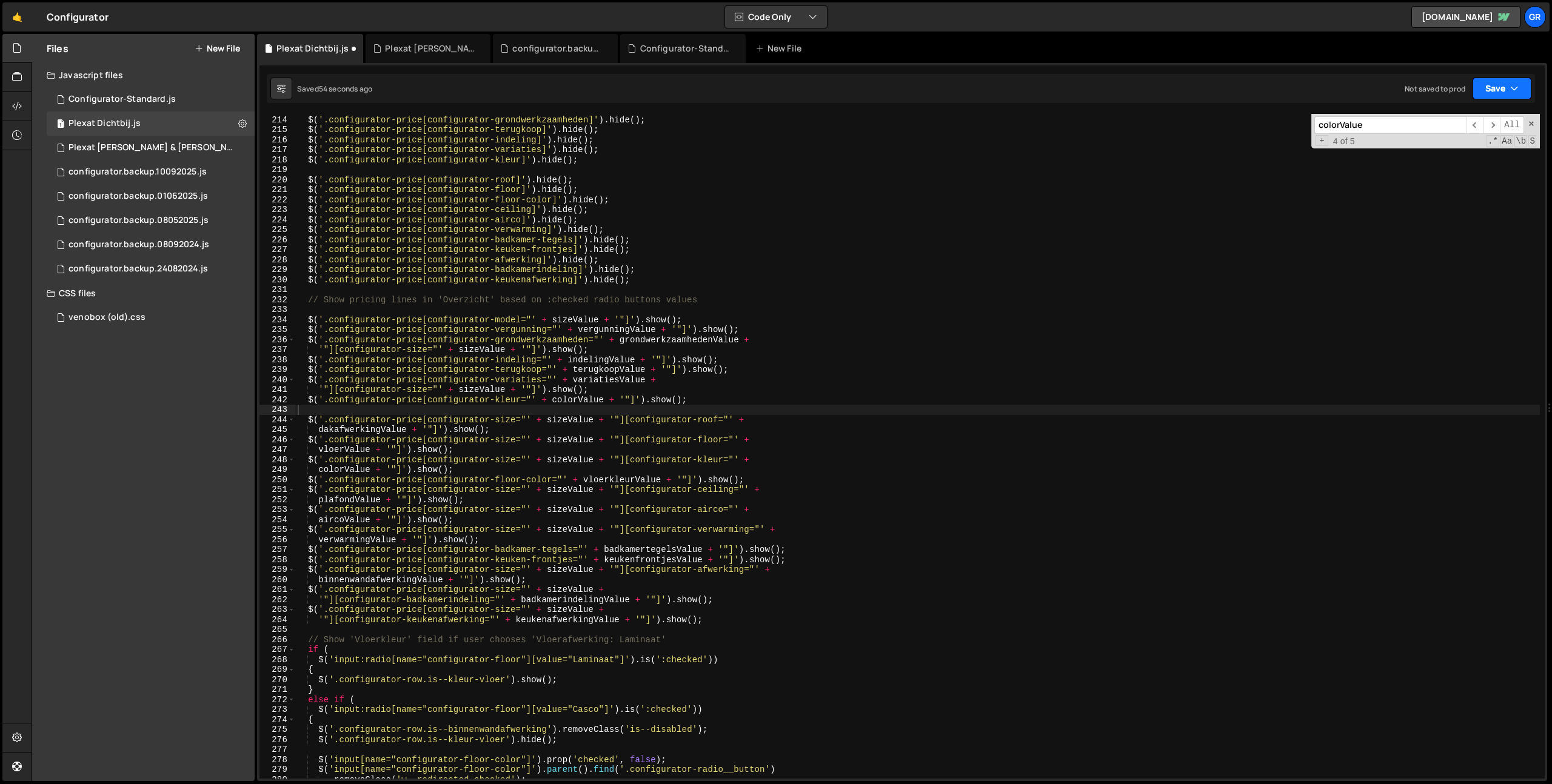
click at [1504, 87] on button "Save" at bounding box center [1502, 89] width 59 height 22
click at [1467, 123] on div "Save to Staging S" at bounding box center [1461, 118] width 126 height 12
type textarea "'"][configurator-keukenafwerking="' + keukenafwerkingValue + '"]').show();"
click at [779, 618] on div "$ ( '.configurator-price[configurator-vergunning]' ) . hide ( ) ; $ ( '.configu…" at bounding box center [917, 447] width 1244 height 684
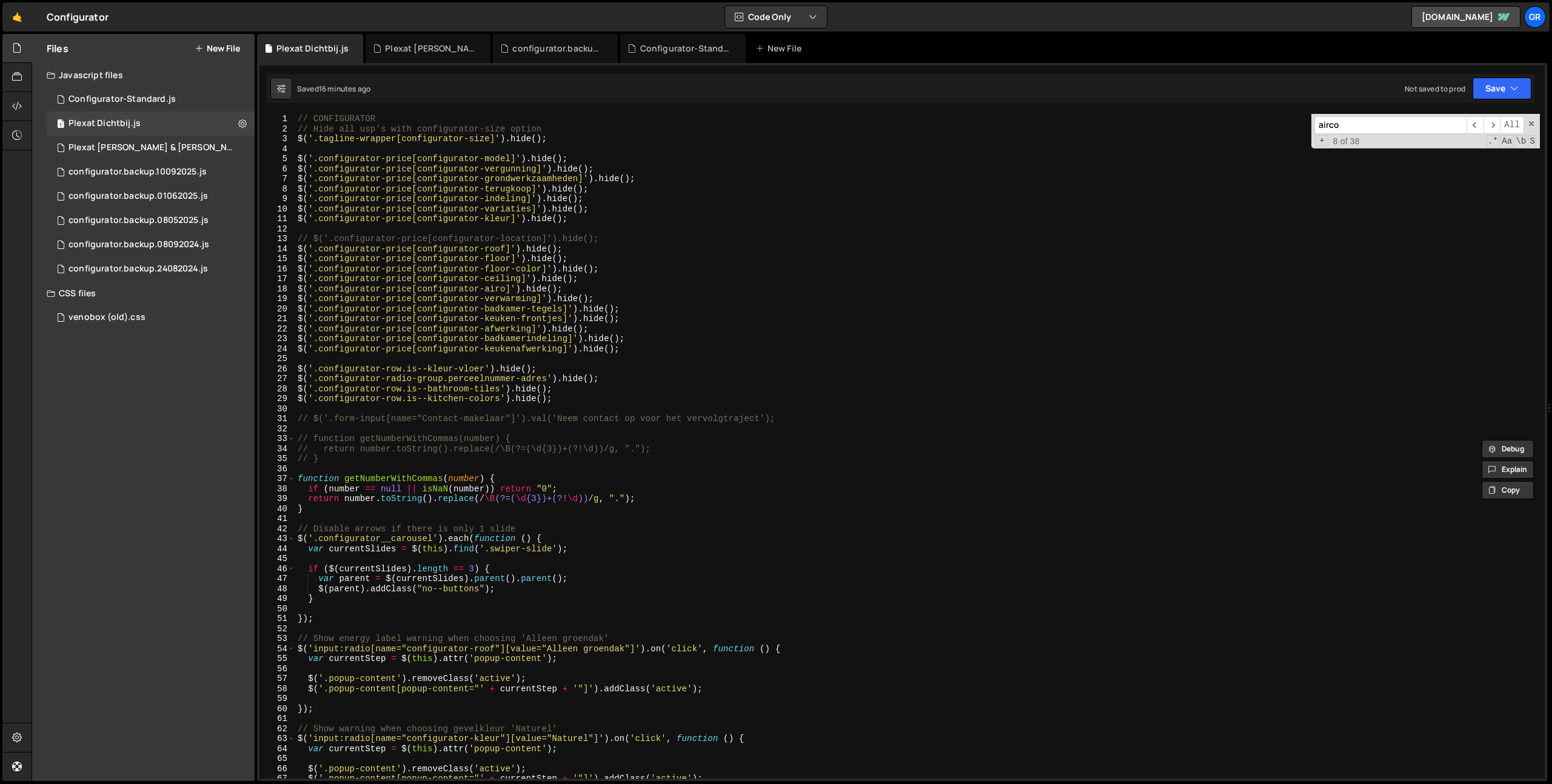
type input "airco"
type textarea "$('.configurator-price[configurator-kleur]').hide();"
click at [570, 220] on div "// CONFIGURATOR // Hide all usp's with configurator-size option $ ( '.tagline-w…" at bounding box center [917, 456] width 1244 height 684
drag, startPoint x: 601, startPoint y: 220, endPoint x: 217, endPoint y: 218, distance: 384.0
click at [217, 218] on div "Files New File Javascript files 1 Configurator-Standard.js 0 1 Plexat Dichtbij.…" at bounding box center [791, 408] width 1521 height 747
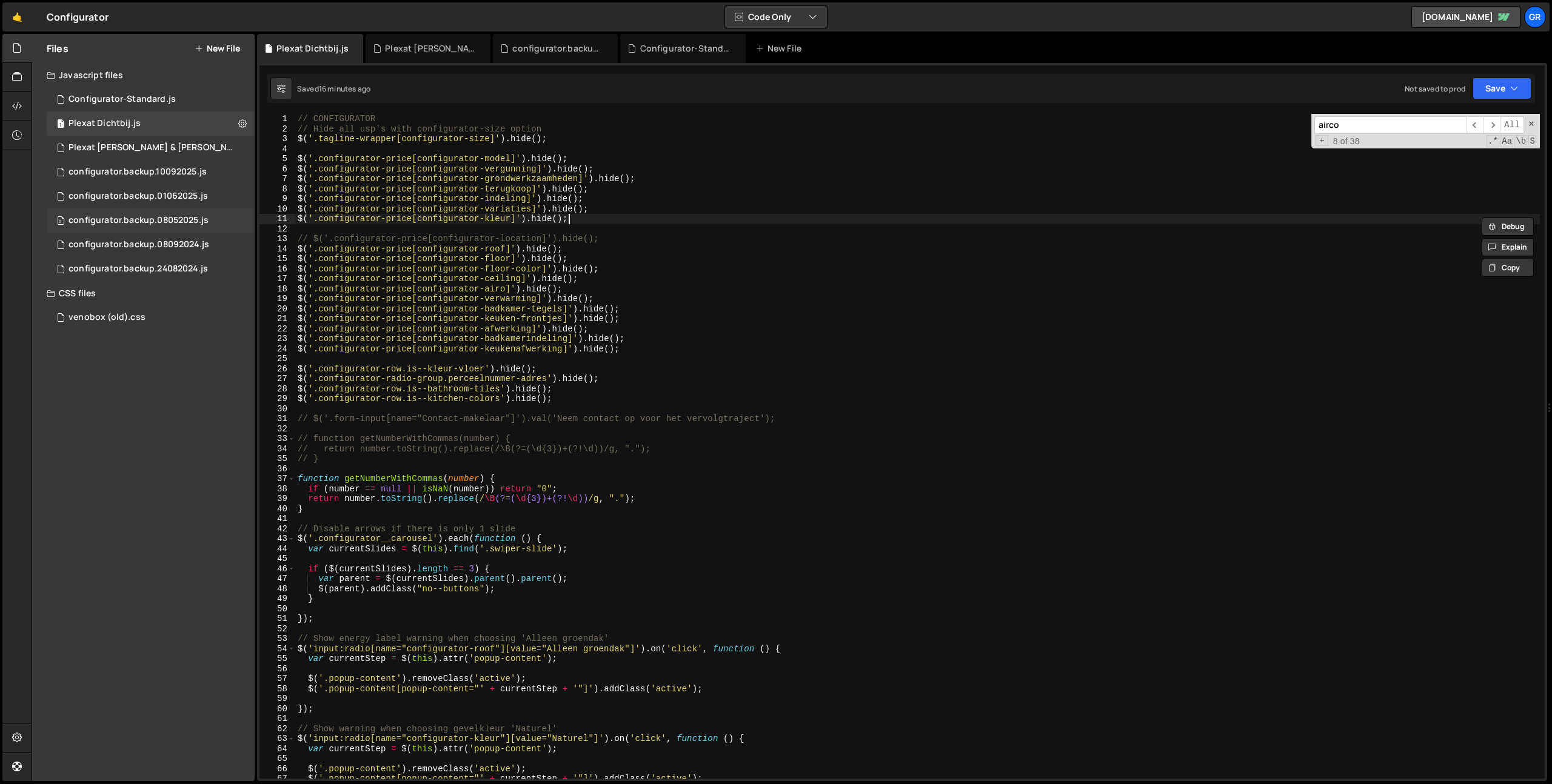
paste textarea "$('.configurator-price[configurator-kleur]').hide();"
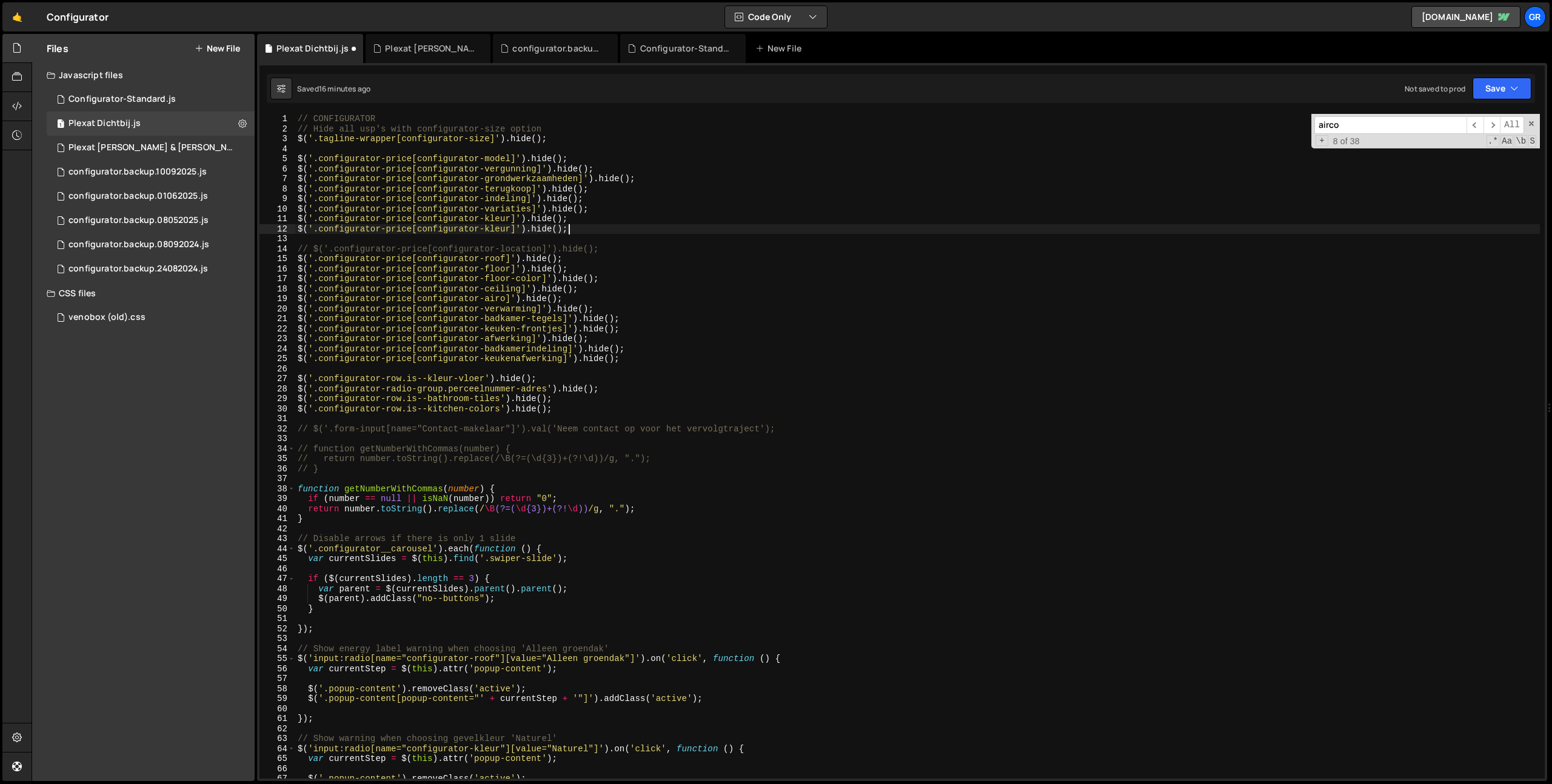
click at [493, 230] on div "// CONFIGURATOR // Hide all usp's with configurator-size option $ ( '.tagline-w…" at bounding box center [917, 456] width 1244 height 684
click at [490, 232] on div "// CONFIGURATOR // Hide all usp's with configurator-size option $ ( '.tagline-w…" at bounding box center [917, 456] width 1244 height 684
click at [320, 231] on div "// CONFIGURATOR // Hide all usp's with configurator-size option $ ( '.tagline-w…" at bounding box center [917, 456] width 1244 height 684
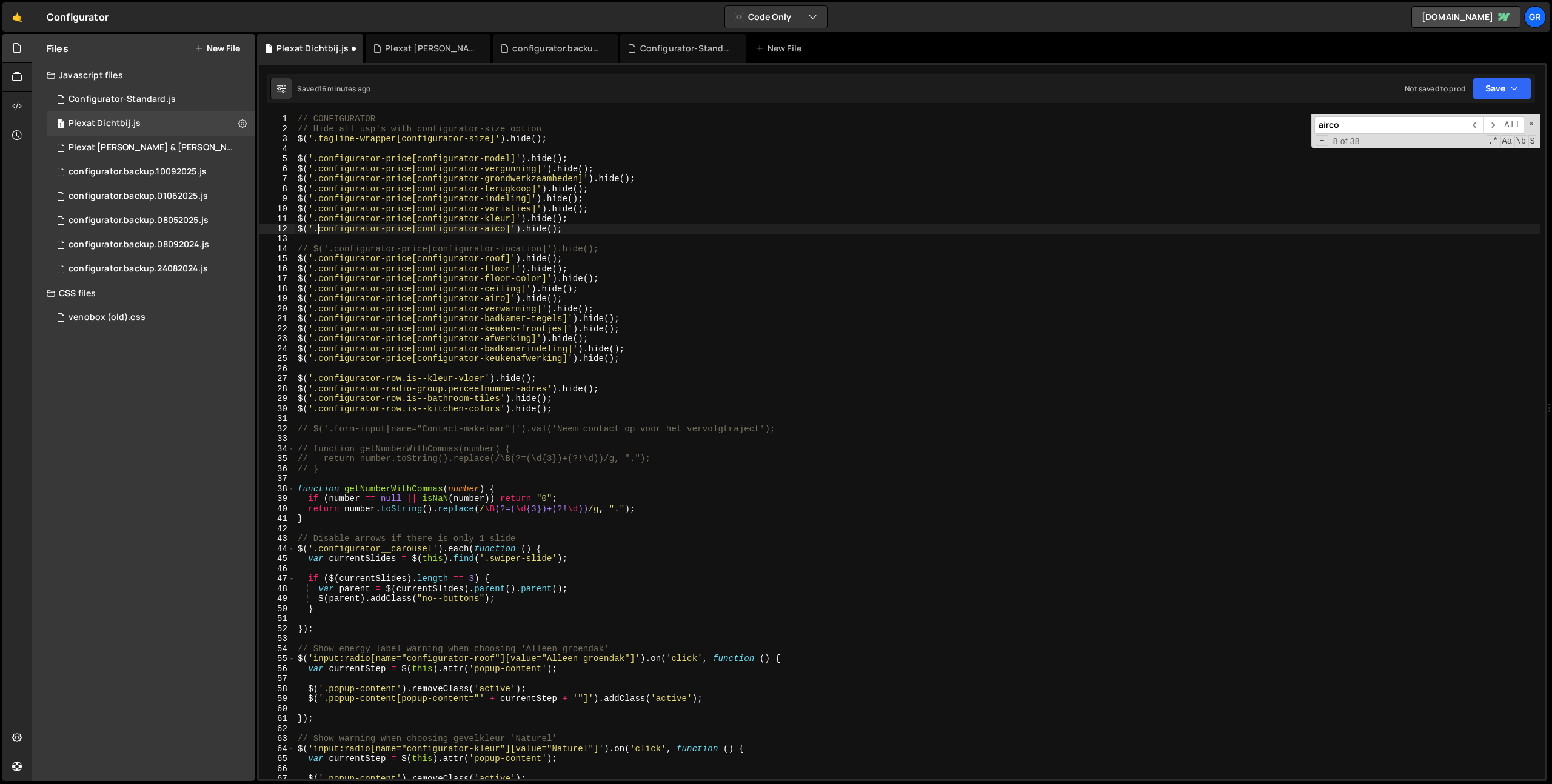
click at [416, 228] on div "// CONFIGURATOR // Hide all usp's with configurator-size option $ ( '.tagline-w…" at bounding box center [917, 456] width 1244 height 684
click at [711, 247] on div "// CONFIGURATOR // Hide all usp's with configurator-size option $ ( '.tagline-w…" at bounding box center [917, 456] width 1244 height 684
type textarea "// $('.configurator-price[configurator-location]').hide();"
paste input "configurator-price["
type input "configurator-price["
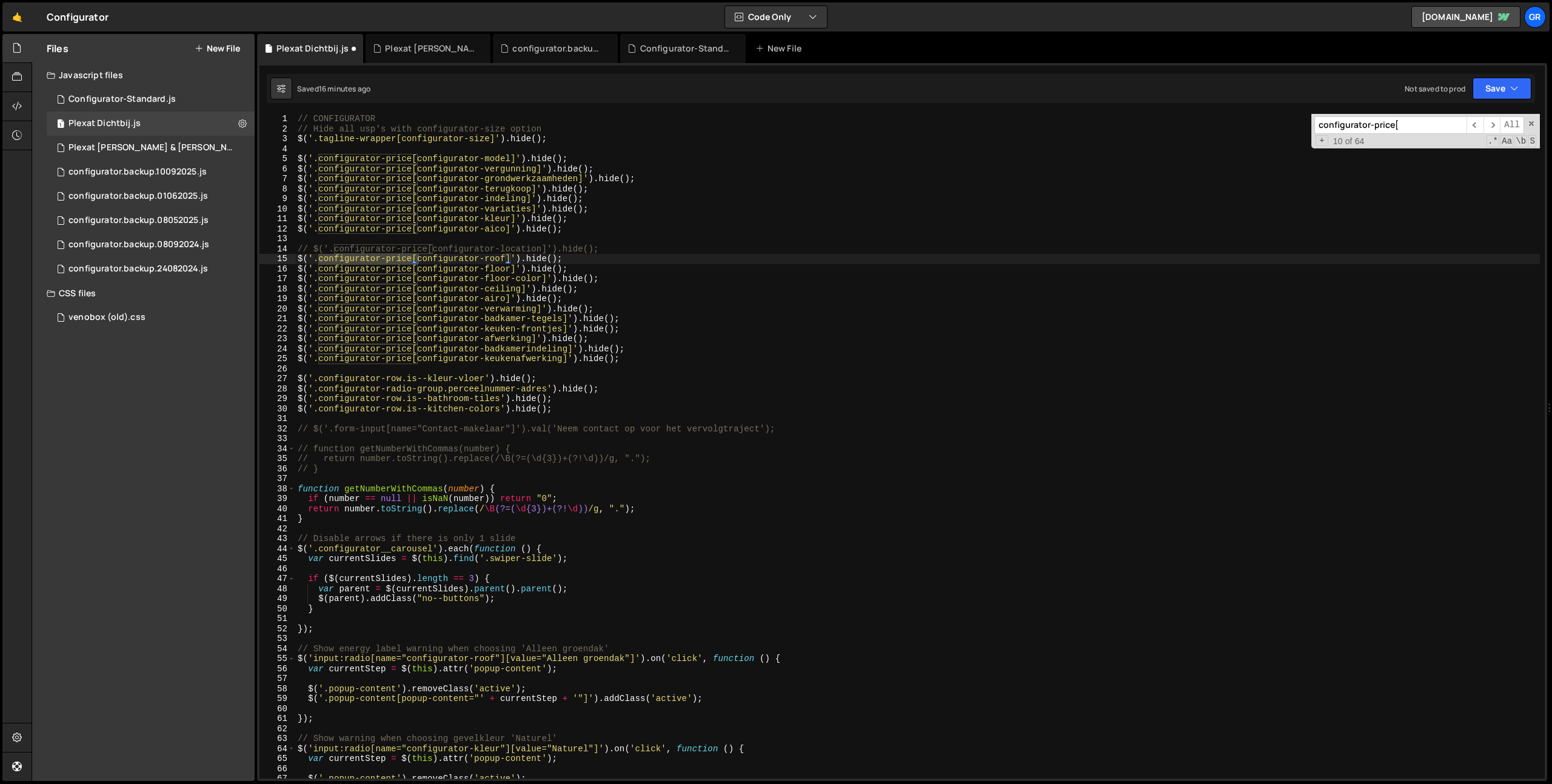
click at [495, 229] on div "// CONFIGURATOR // Hide all usp's with configurator-size option $ ( '.tagline-w…" at bounding box center [917, 456] width 1244 height 684
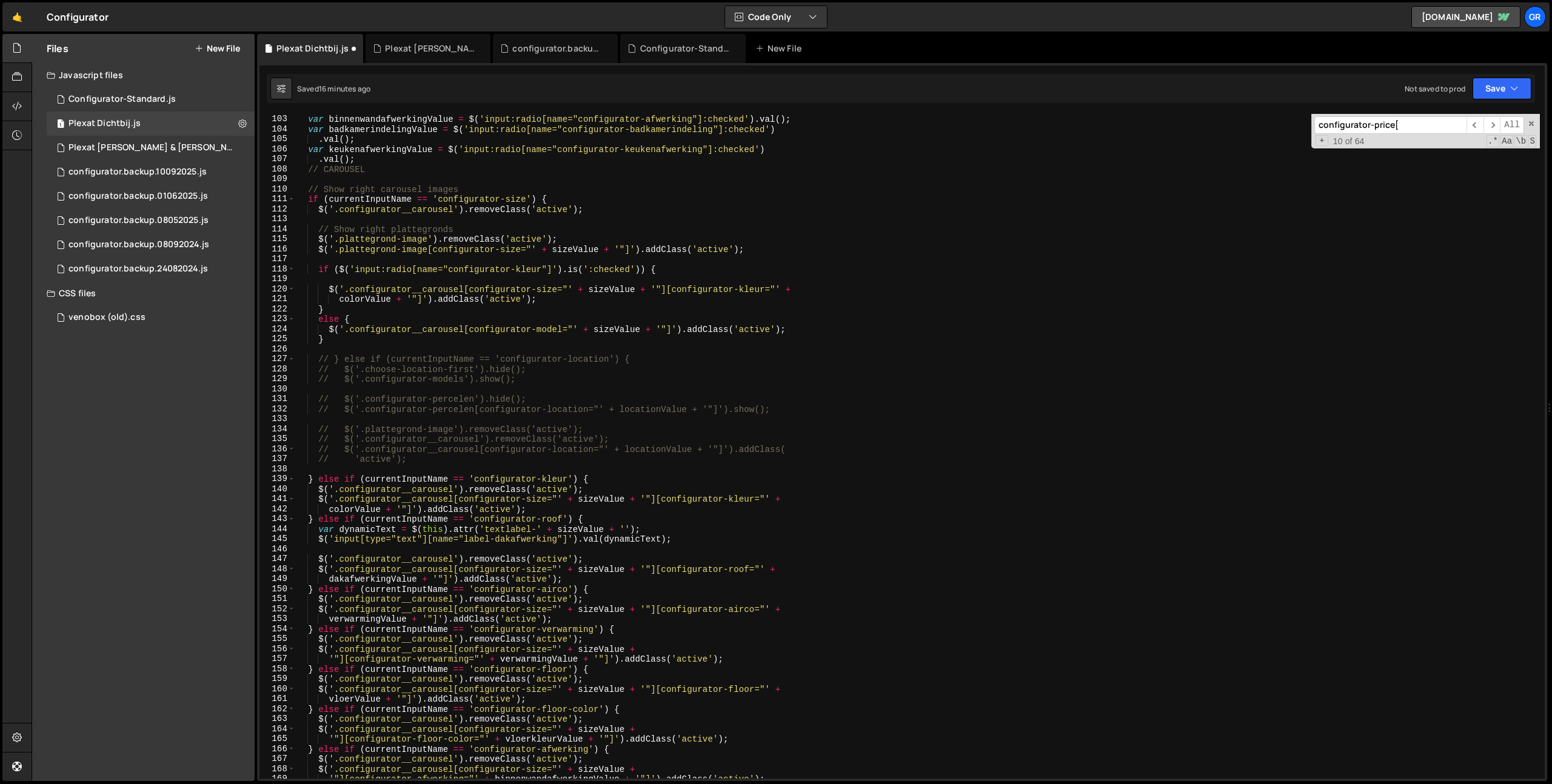
scroll to position [808, 0]
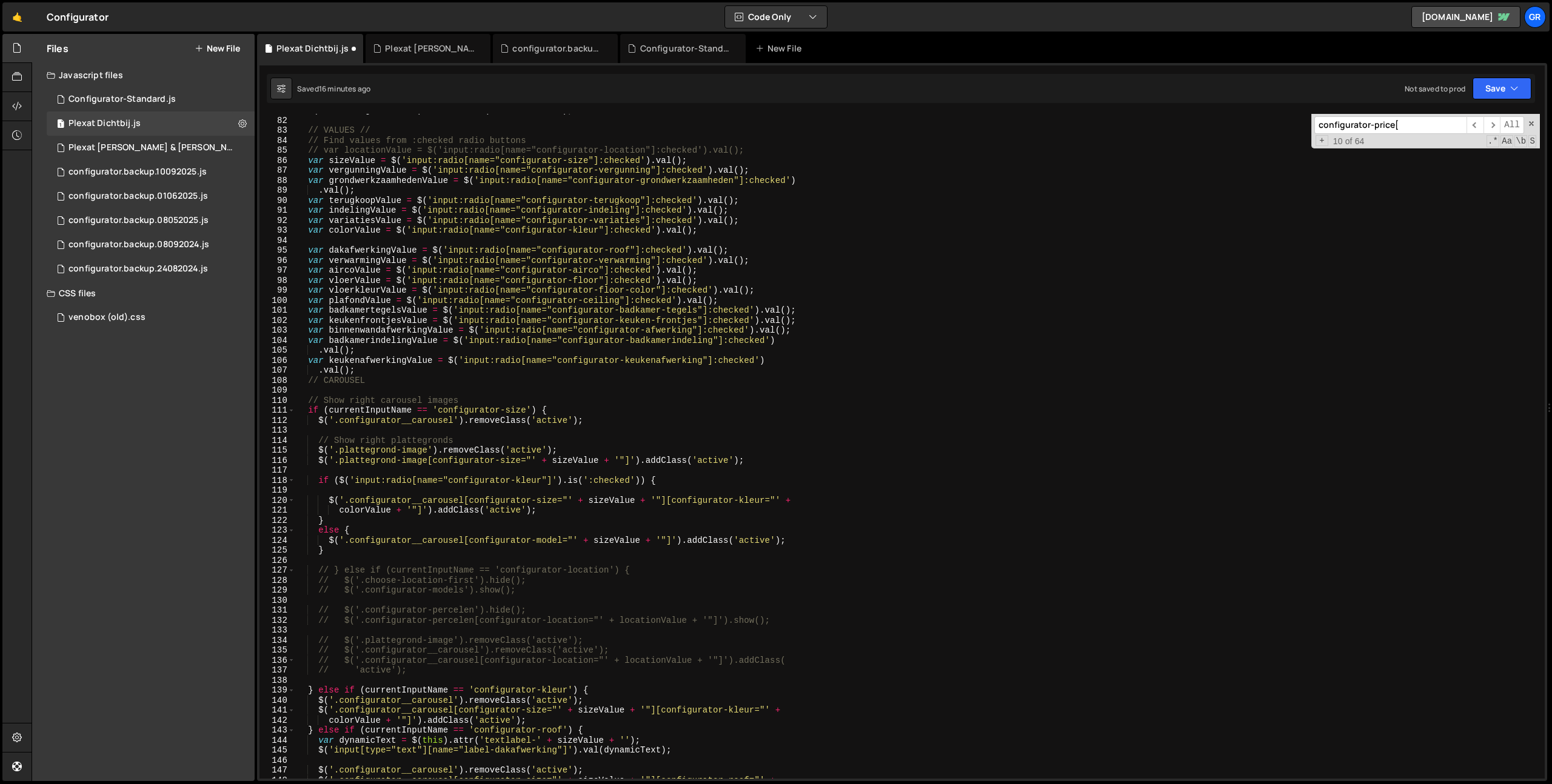
click at [306, 230] on div "$ ( nextConfiguratorRow ) . removeClass ( 'is--disabled' ) ; // VALUES // // Fi…" at bounding box center [917, 448] width 1244 height 684
type textarea "var colorValue = $('input:radio[name="configurator-kleur"]:checked').val();"
click at [711, 234] on div "$ ( nextConfiguratorRow ) . removeClass ( 'is--disabled' ) ; // VALUES // // Fi…" at bounding box center [917, 448] width 1244 height 684
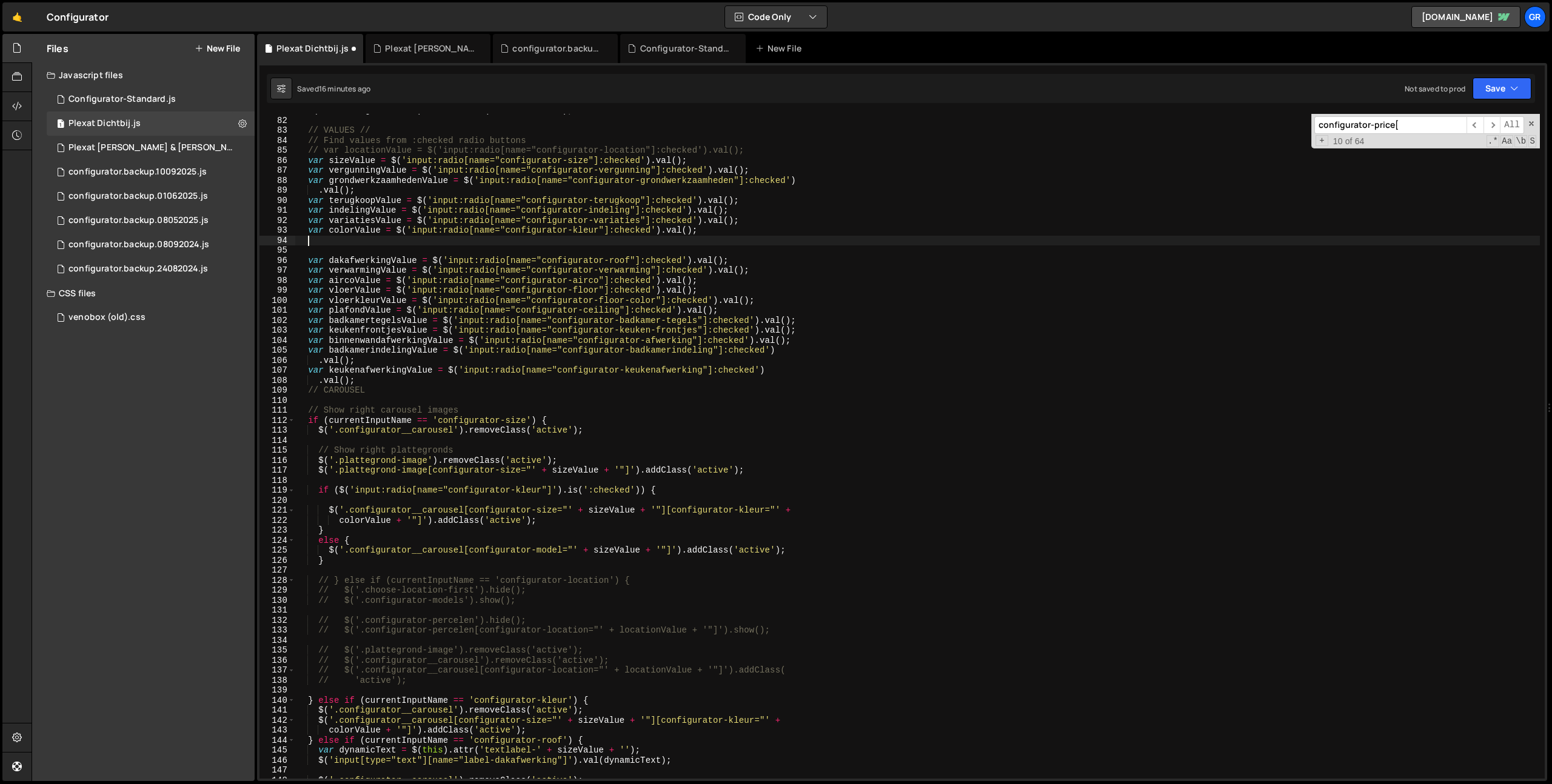
scroll to position [0, 0]
paste textarea "var colorValue = $('input:radio[name="configurator-kleur"]:checked').val();"
click at [355, 238] on div "$ ( nextConfiguratorRow ) . removeClass ( 'is--disabled' ) ; // VALUES // // Fi…" at bounding box center [917, 448] width 1244 height 684
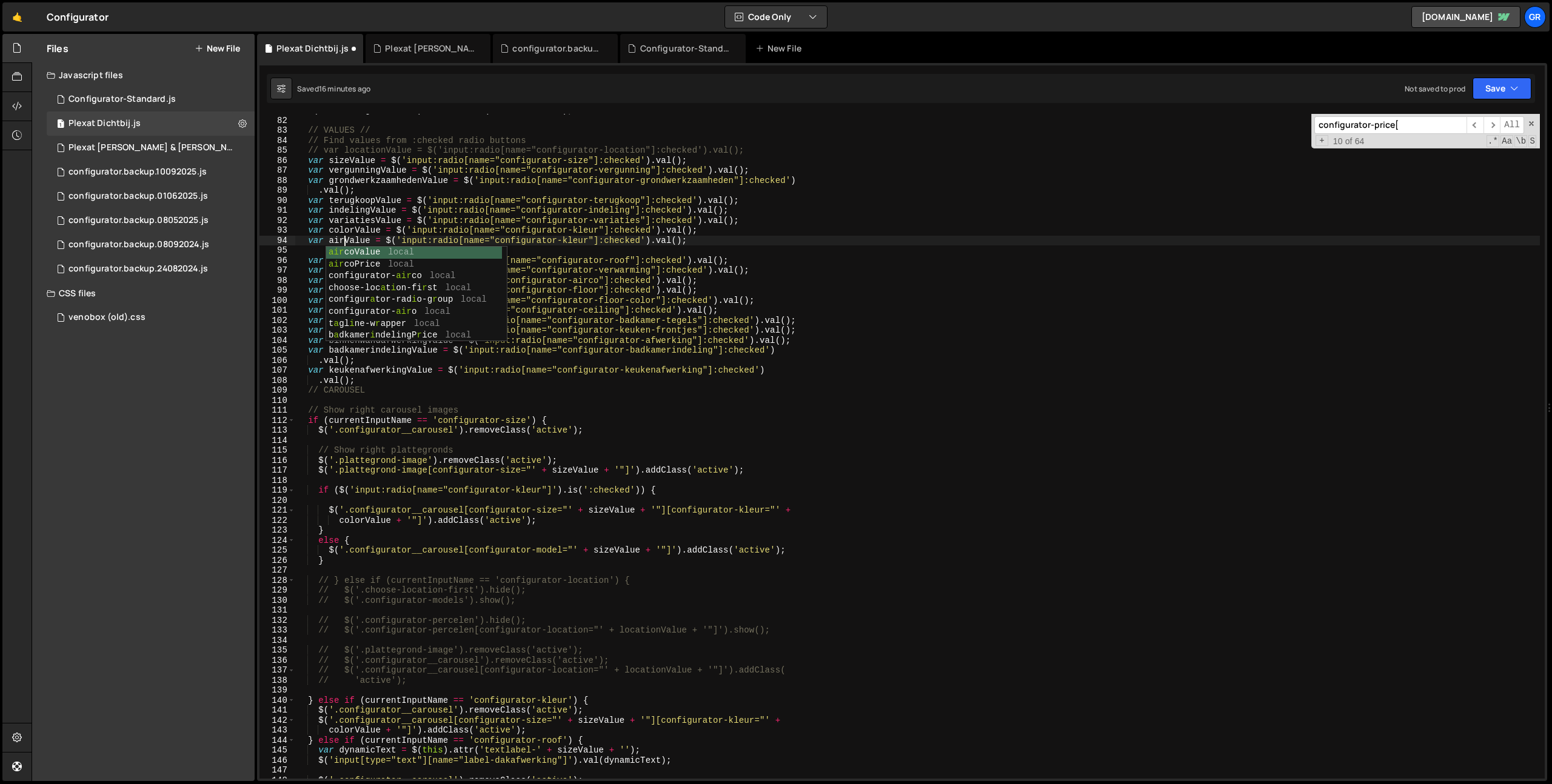
scroll to position [0, 4]
click at [585, 237] on div "$ ( nextConfiguratorRow ) . removeClass ( 'is--disabled' ) ; // VALUES // // Fi…" at bounding box center [917, 448] width 1244 height 684
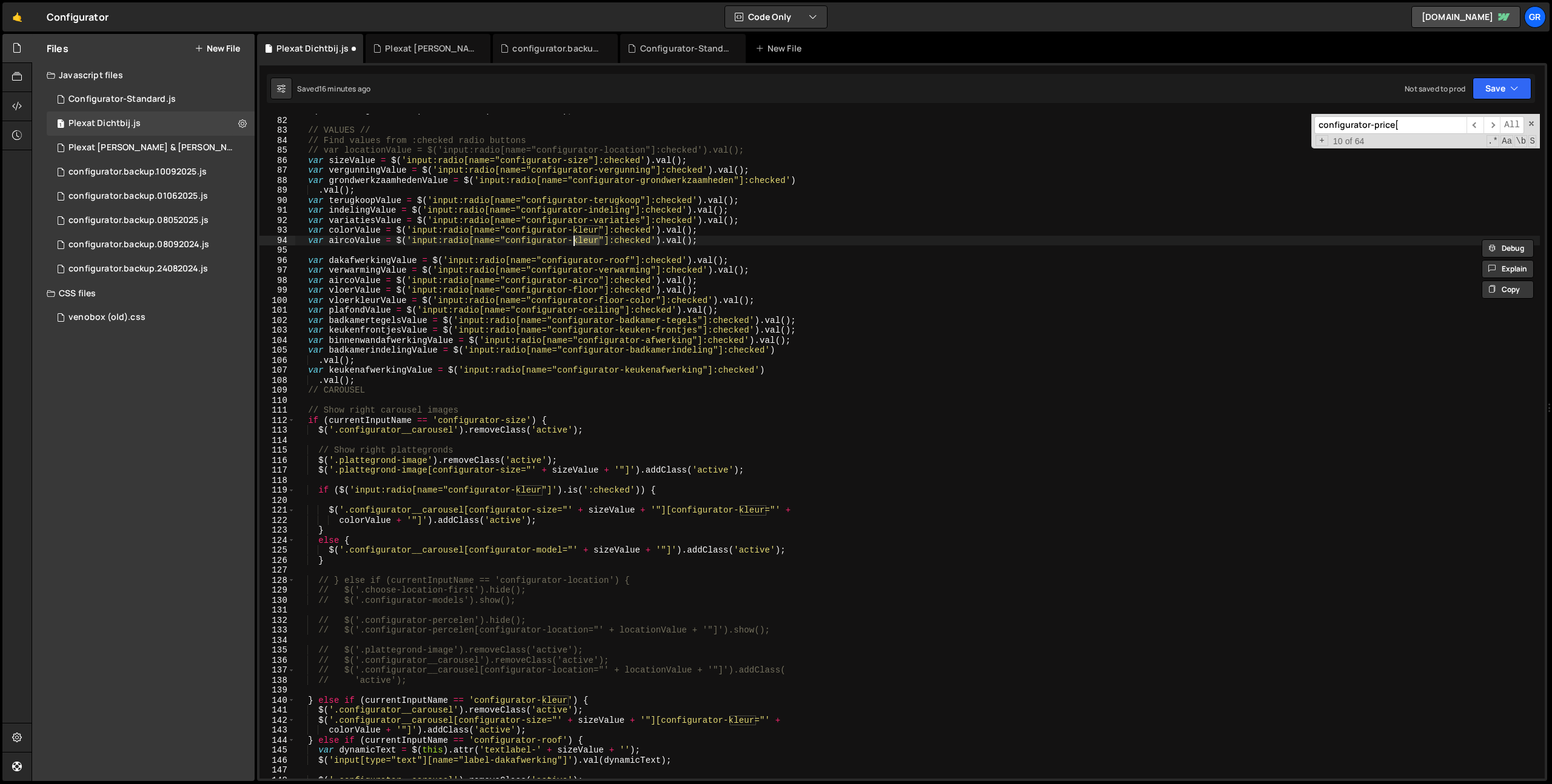
click at [509, 279] on div "$ ( nextConfiguratorRow ) . removeClass ( 'is--disabled' ) ; // VALUES // // Fi…" at bounding box center [917, 448] width 1244 height 684
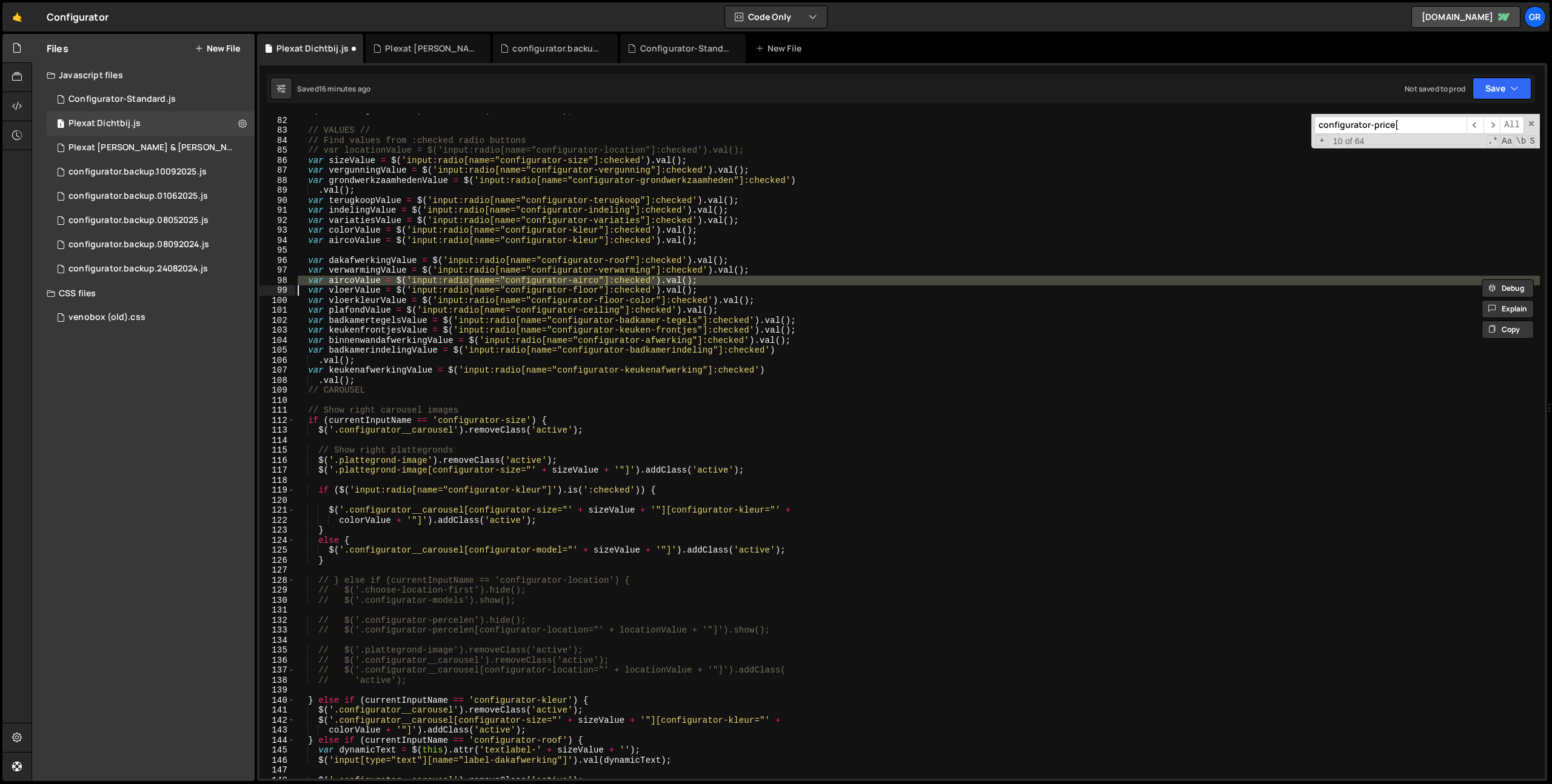
click at [509, 279] on div "$ ( nextConfiguratorRow ) . removeClass ( 'is--disabled' ) ; // VALUES // // Fi…" at bounding box center [917, 448] width 1244 height 684
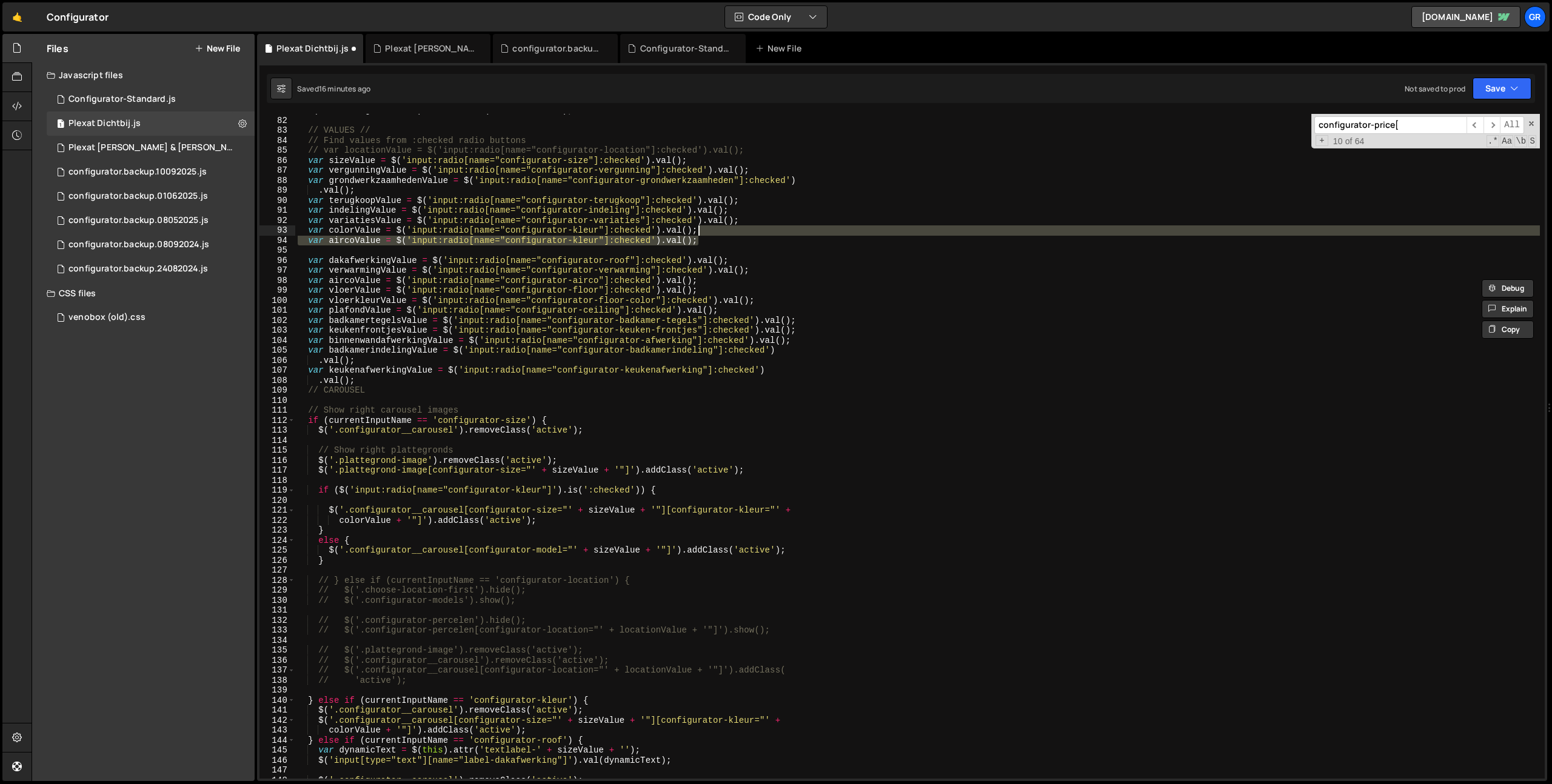
click at [746, 232] on div "$ ( nextConfiguratorRow ) . removeClass ( 'is--disabled' ) ; // VALUES // // Fi…" at bounding box center [917, 448] width 1244 height 684
type textarea "var colorValue = $('input:radio[name="configurator-kleur"]:checked').val();"
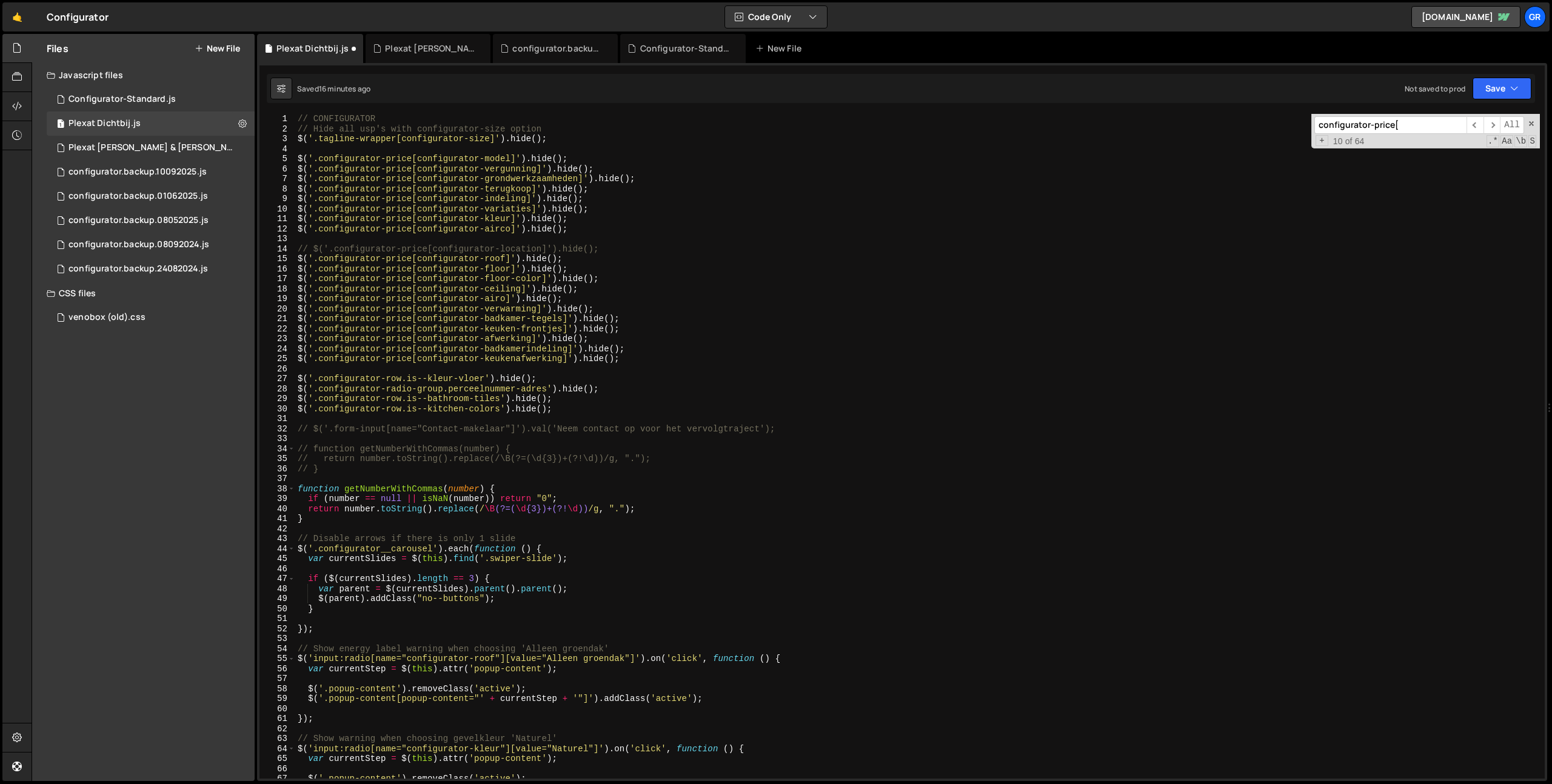
scroll to position [0, 0]
click at [748, 235] on div "// CONFIGURATOR // Hide all usp's with configurator-size option $ ( '.tagline-w…" at bounding box center [917, 456] width 1244 height 684
click at [501, 301] on div "// CONFIGURATOR // Hide all usp's with configurator-size option $ ( '.tagline-w…" at bounding box center [917, 456] width 1244 height 684
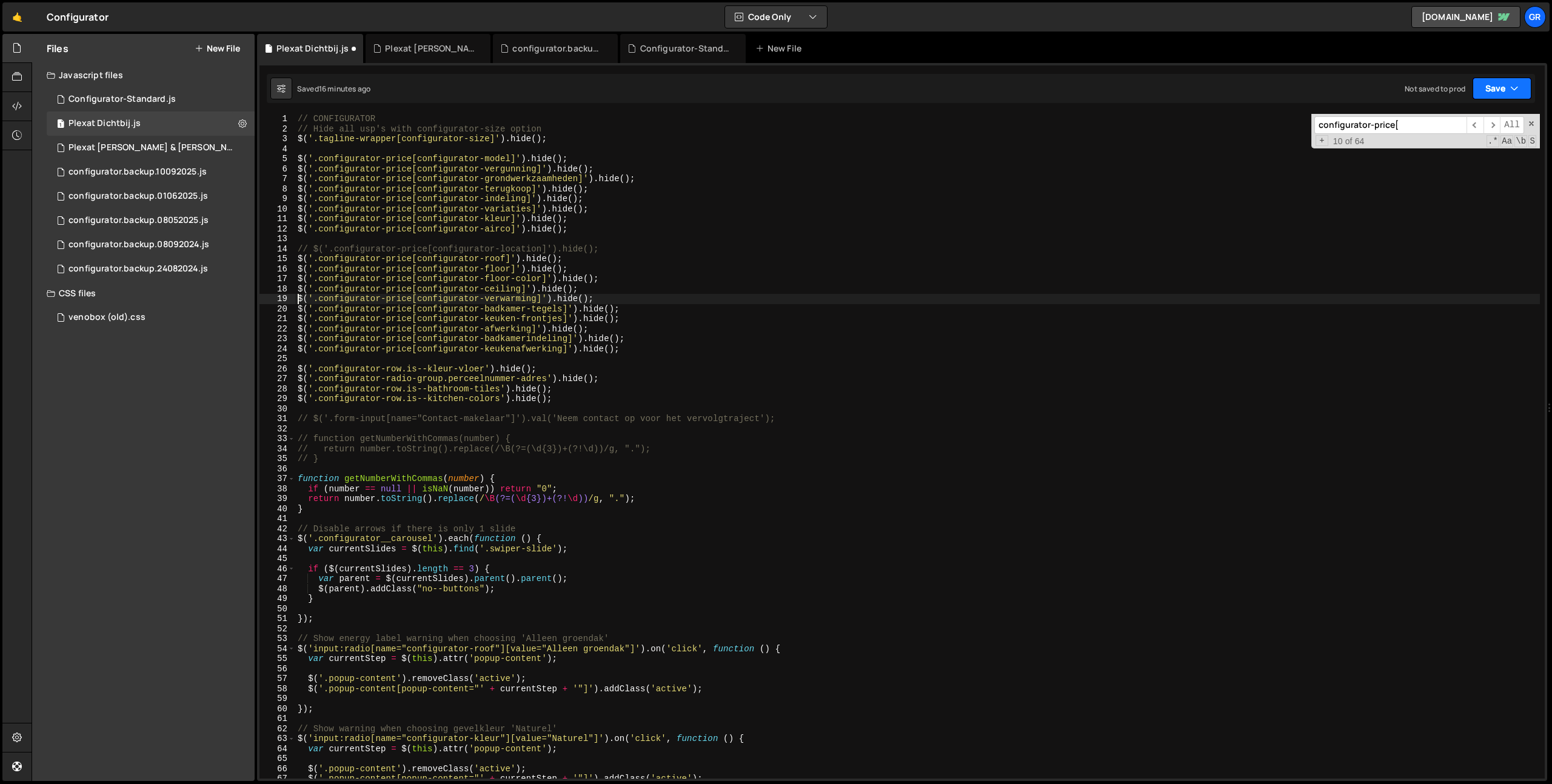
click at [1500, 87] on button "Save" at bounding box center [1502, 89] width 59 height 22
click at [1462, 119] on div "Save to Staging S" at bounding box center [1461, 118] width 126 height 12
type textarea "$('.configurator-price[configurator-roof]').hide();"
click at [1244, 258] on div "// CONFIGURATOR // Hide all usp's with configurator-size option $ ( '.tagline-w…" at bounding box center [917, 456] width 1244 height 684
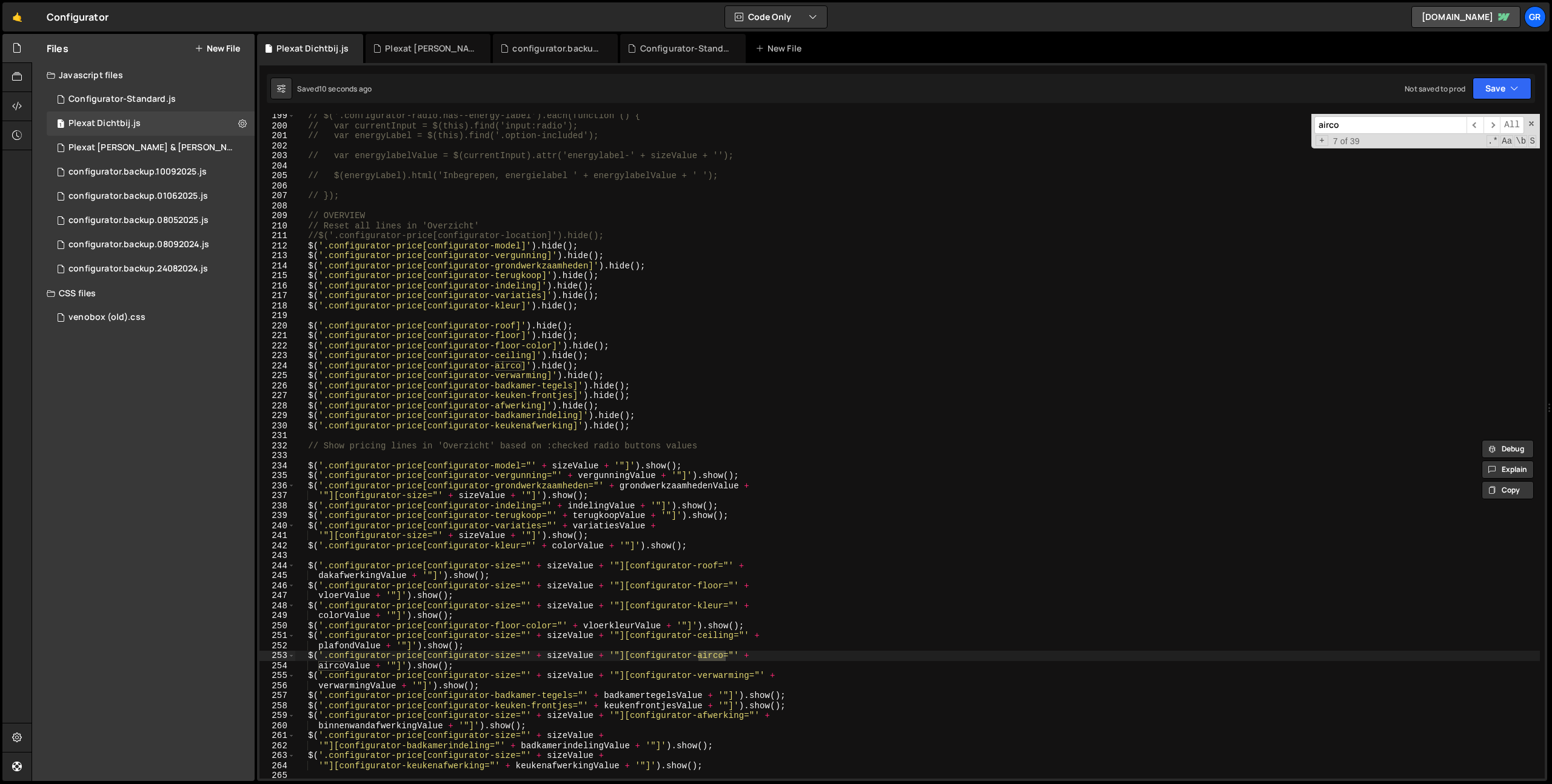
scroll to position [1982, 0]
type input "airco"
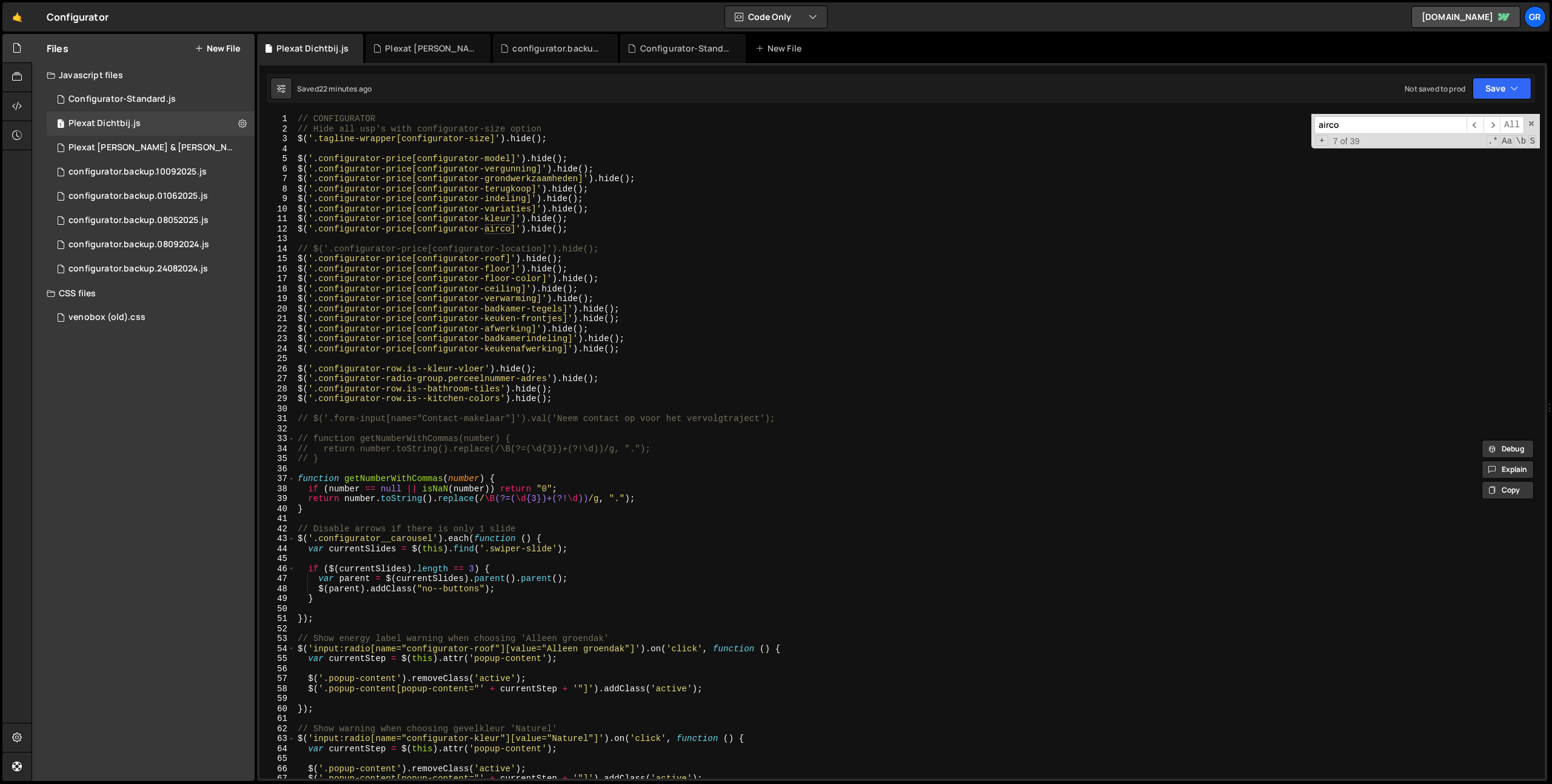
scroll to position [0, 0]
click at [920, 221] on div "// CONFIGURATOR // Hide all usp's with configurator-size option $ ( '.tagline-w…" at bounding box center [917, 456] width 1244 height 684
click at [536, 347] on div "// CONFIGURATOR // Hide all usp's with configurator-size option $ ( '.tagline-w…" at bounding box center [917, 456] width 1244 height 684
type textarea "$('.configurator-price[configurator-keuken]').hide();"
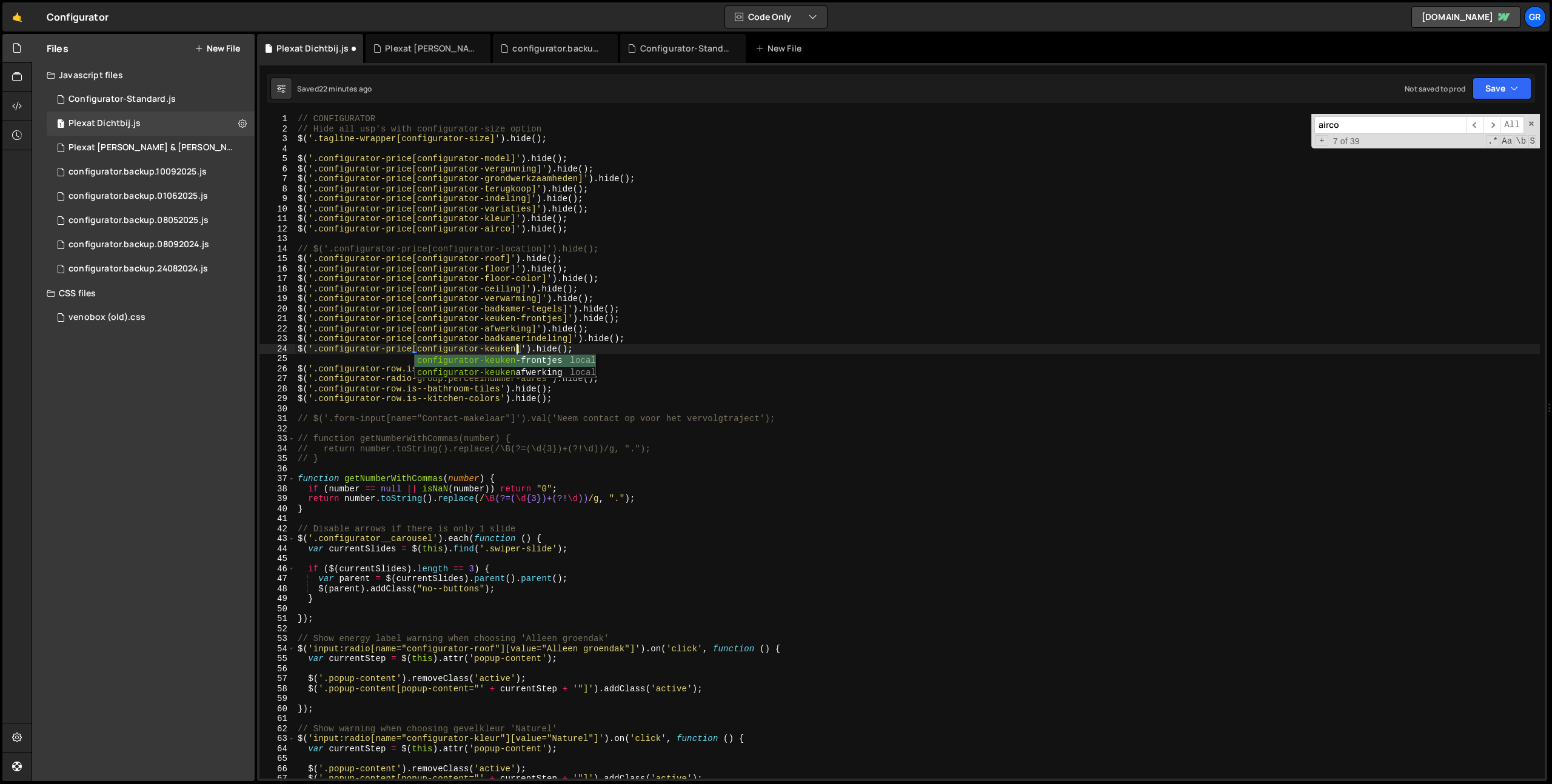
scroll to position [0, 15]
click at [600, 345] on div "// CONFIGURATOR // Hide all usp's with configurator-size option $ ( '.tagline-w…" at bounding box center [917, 456] width 1244 height 684
drag, startPoint x: 628, startPoint y: 348, endPoint x: 283, endPoint y: 347, distance: 345.0
click at [283, 347] on div "$('.configurator-price[configurator-keuken]').hide(); 1 2 3 4 5 6 7 8 9 10 11 1…" at bounding box center [902, 446] width 1285 height 665
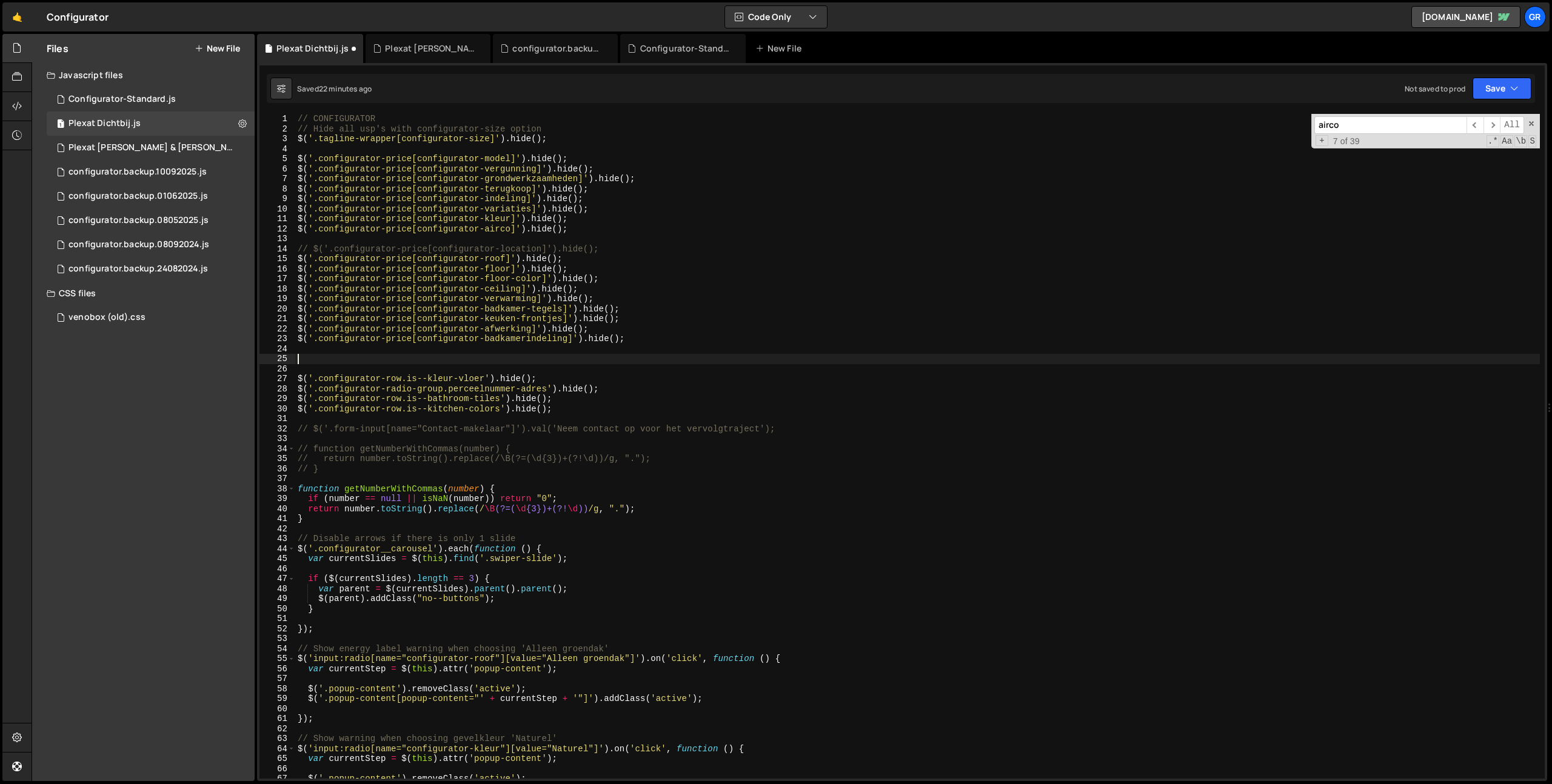
scroll to position [0, 0]
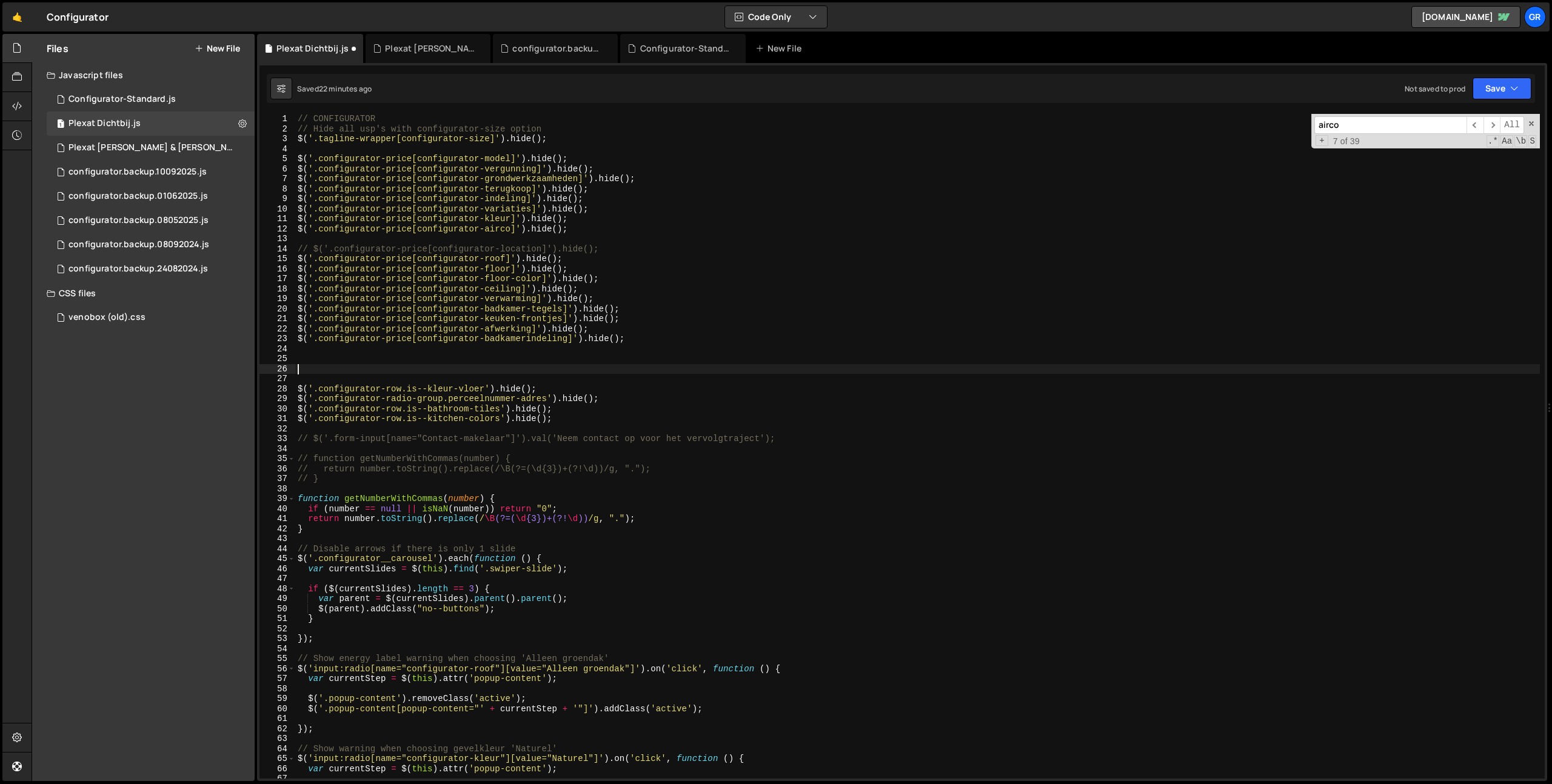
click at [676, 237] on div "// CONFIGURATOR // Hide all usp's with configurator-size option $ ( '.tagline-w…" at bounding box center [917, 456] width 1244 height 684
paste textarea "$('.configurator-price[configurator-keuken]').hide();"
type textarea "$('.configurator-price[configurator-keuken]').hide();"
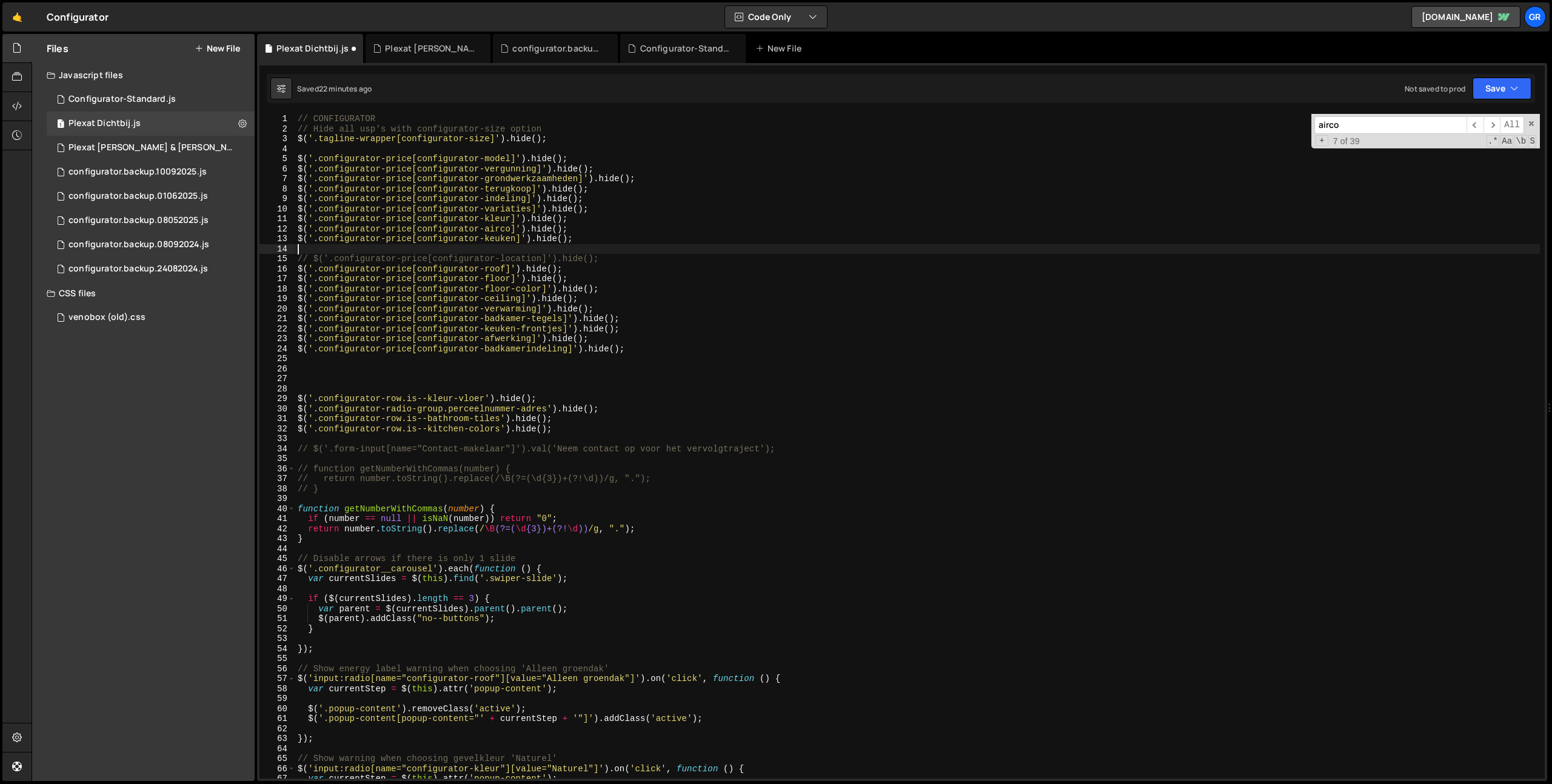
click at [698, 329] on div "// CONFIGURATOR // Hide all usp's with configurator-size option $ ( '.tagline-w…" at bounding box center [917, 456] width 1244 height 684
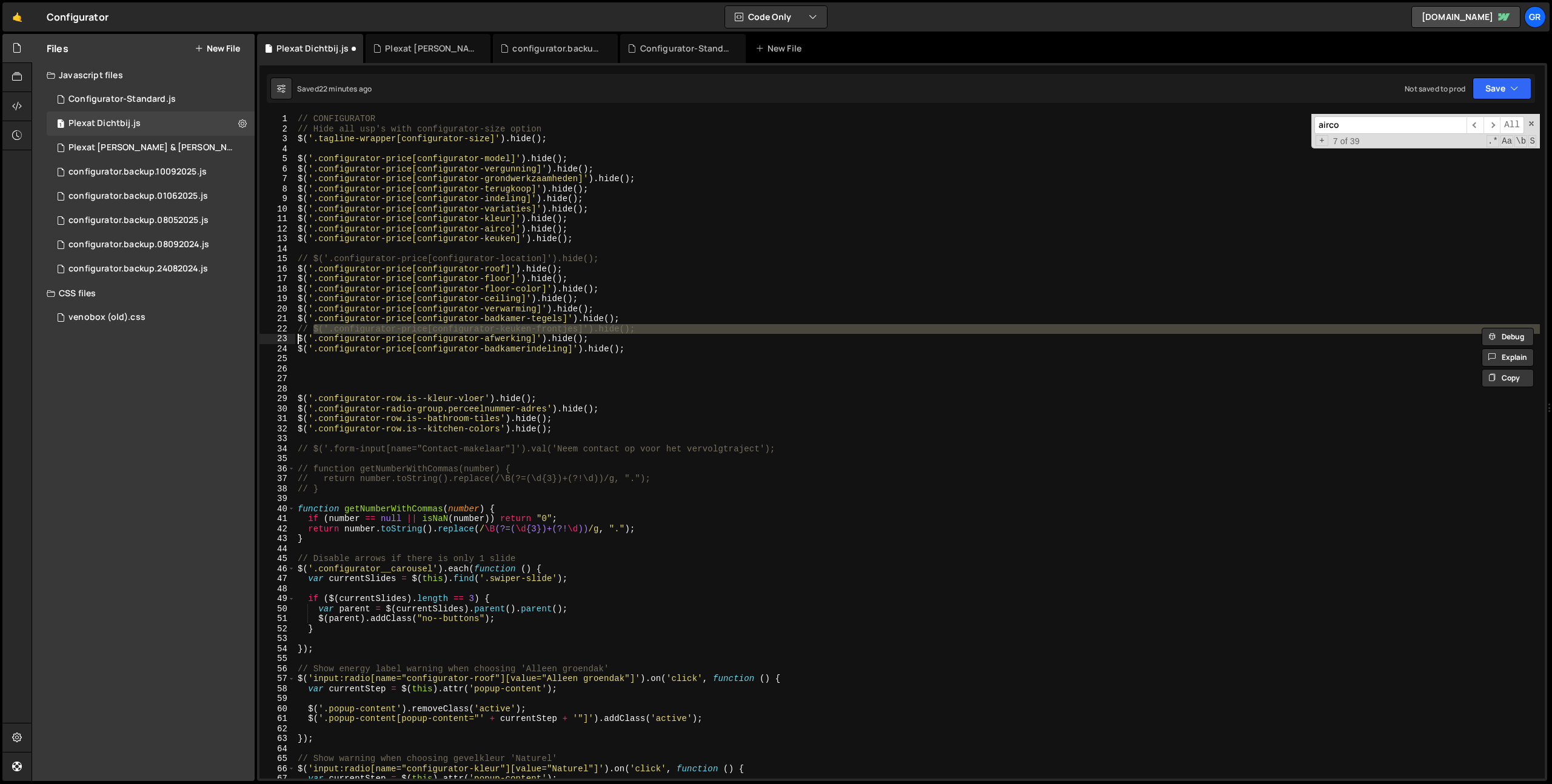
click at [705, 318] on div "// CONFIGURATOR // Hide all usp's with configurator-size option $ ( '.tagline-w…" at bounding box center [917, 456] width 1244 height 684
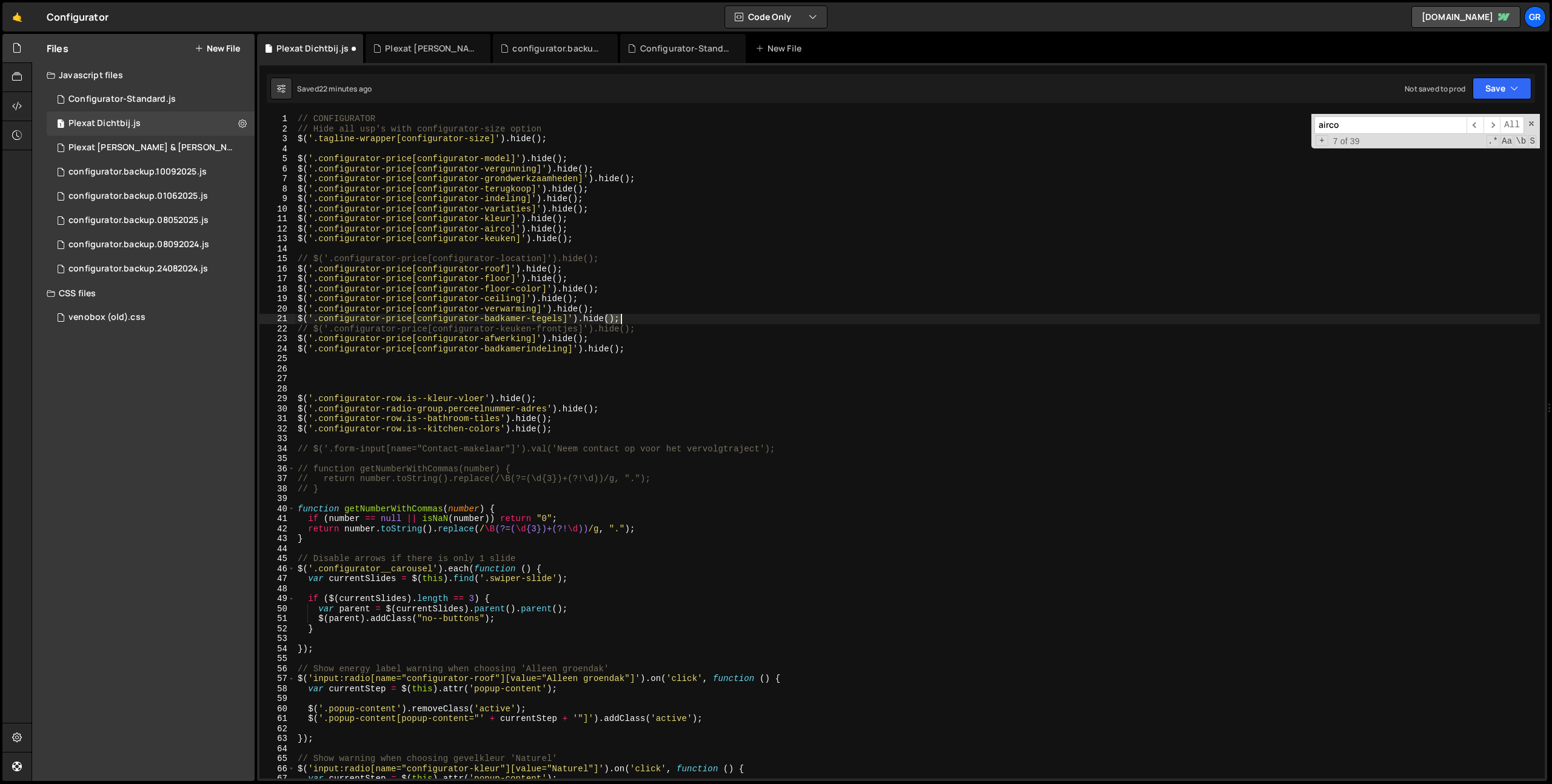
click at [705, 318] on div "// CONFIGURATOR // Hide all usp's with configurator-size option $ ( '.tagline-w…" at bounding box center [917, 456] width 1244 height 684
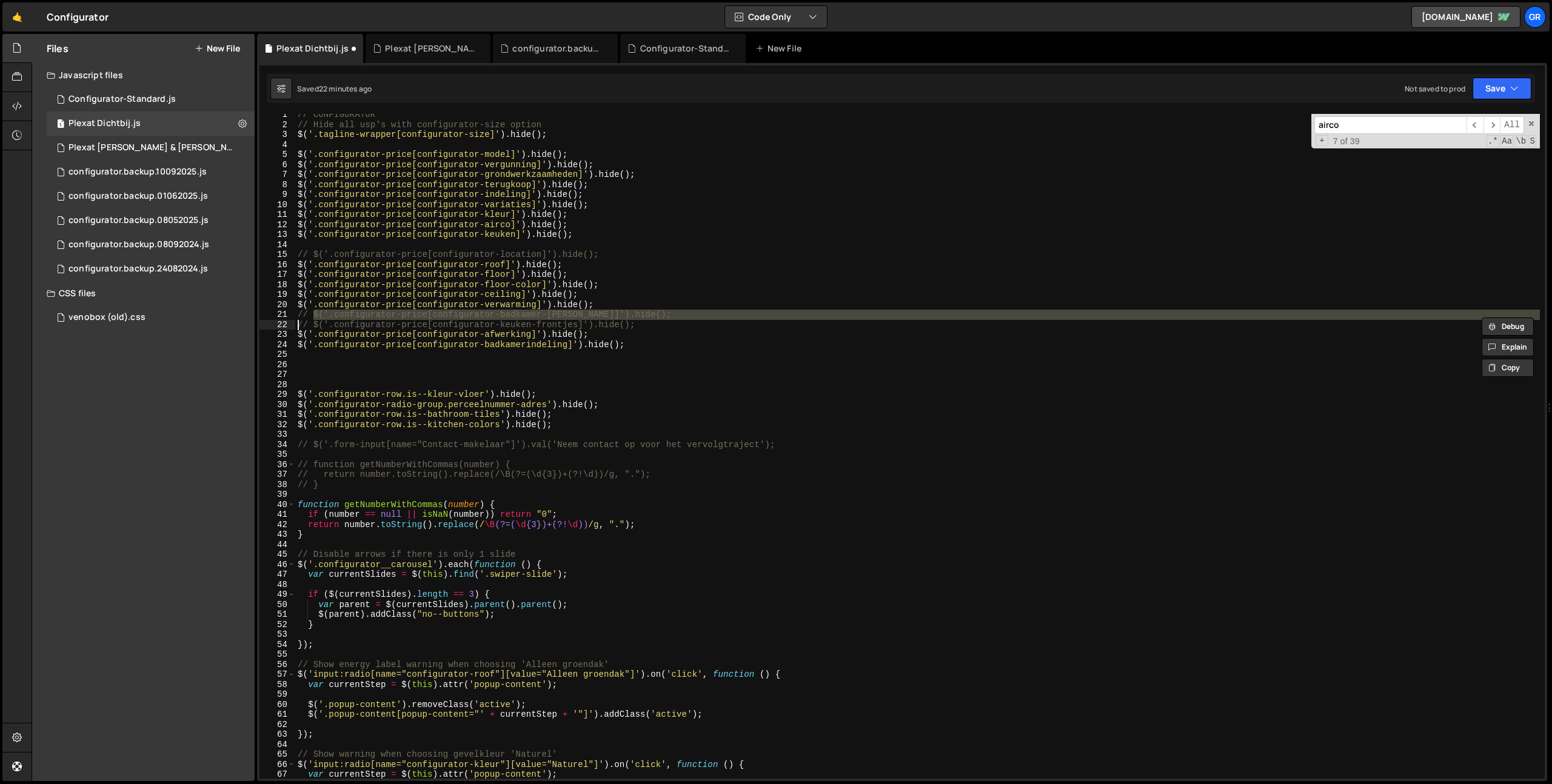
scroll to position [11, 0]
click at [705, 318] on div "// CONFIGURATOR // Hide all usp's with configurator-size option $ ( '.tagline-w…" at bounding box center [917, 452] width 1244 height 684
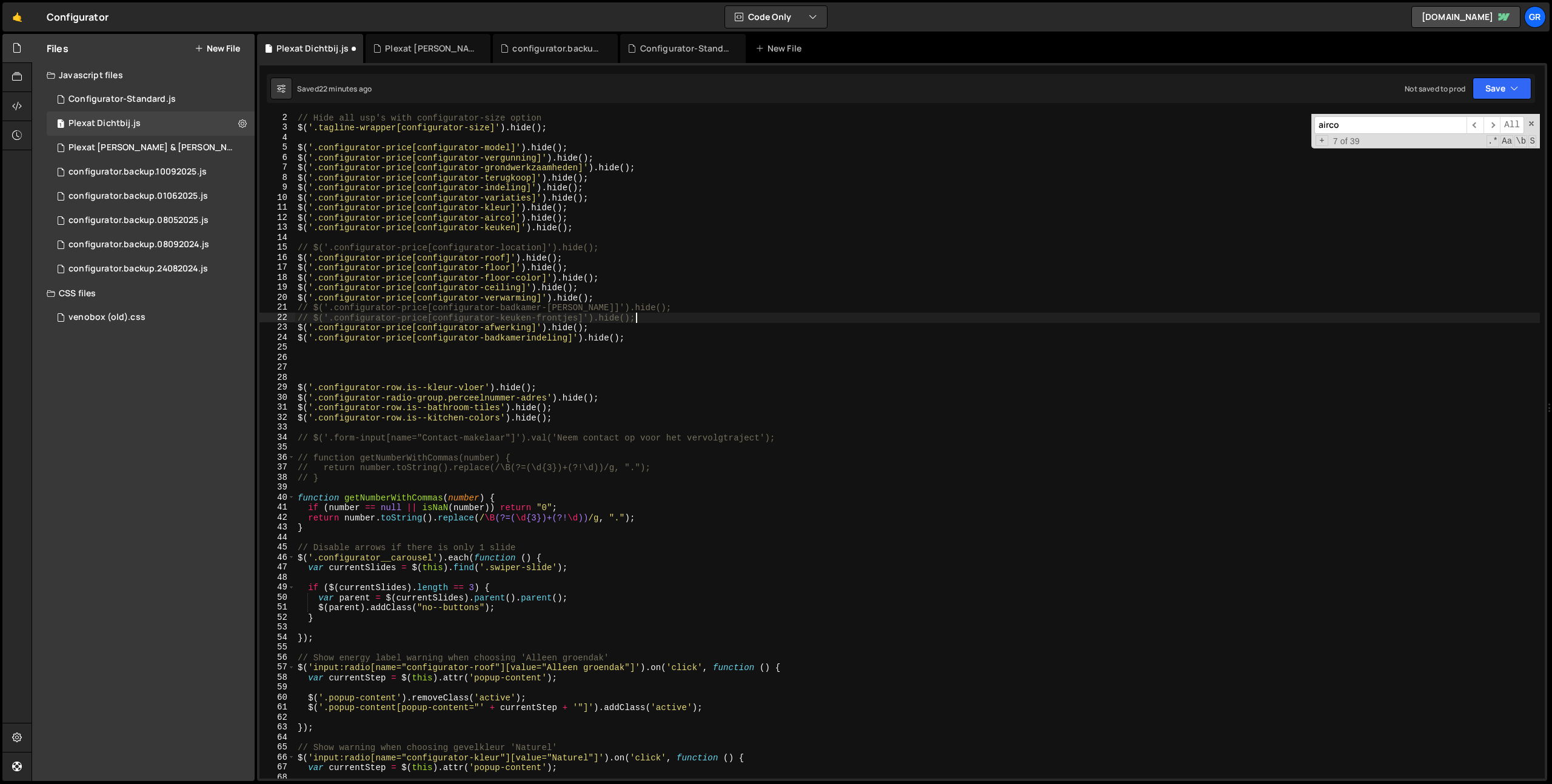
click at [497, 225] on div "// Hide all usp's with configurator-size option $ ( '.tagline-wrapper[configura…" at bounding box center [917, 455] width 1244 height 684
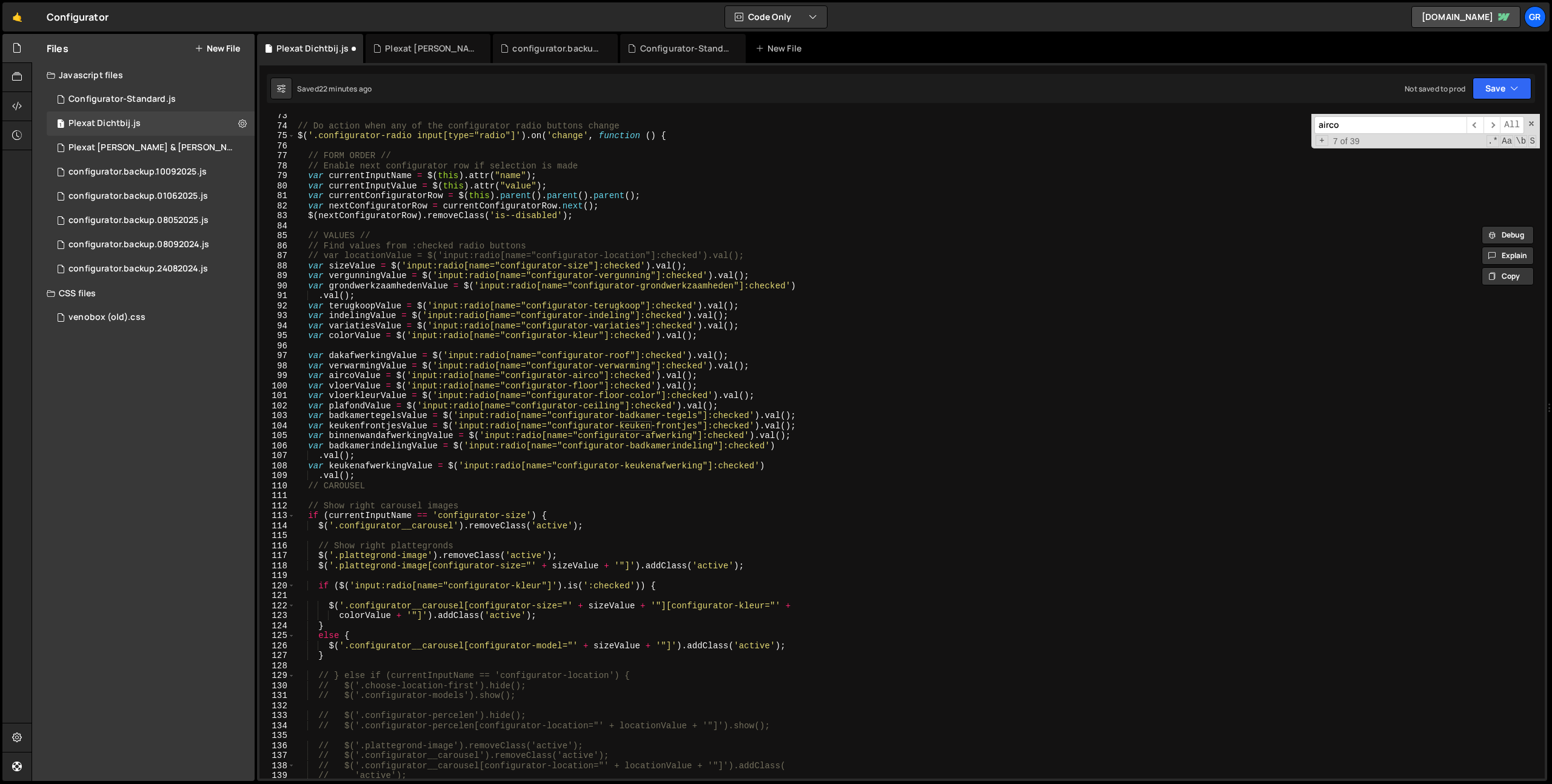
scroll to position [723, 0]
click at [371, 428] on div "// Do action when any of the configurator radio buttons change $ ( '.configurat…" at bounding box center [917, 453] width 1244 height 684
click at [371, 428] on div "// Do action when any of the configurator radio buttons change $ ( '.configurat…" at bounding box center [917, 453] width 1244 height 684
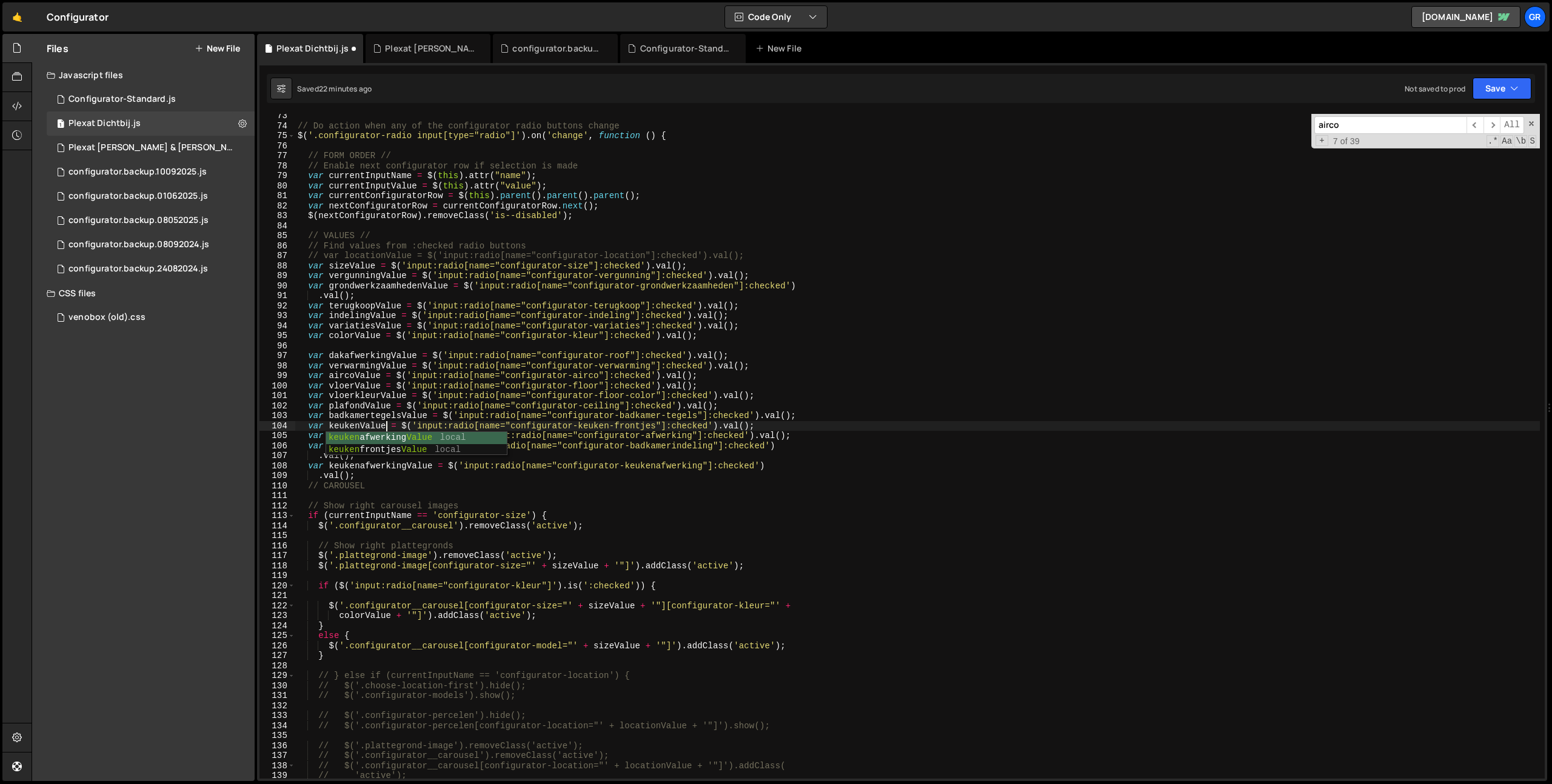
click at [371, 428] on div "// Do action when any of the configurator radio buttons change $ ( '.configurat…" at bounding box center [917, 453] width 1244 height 684
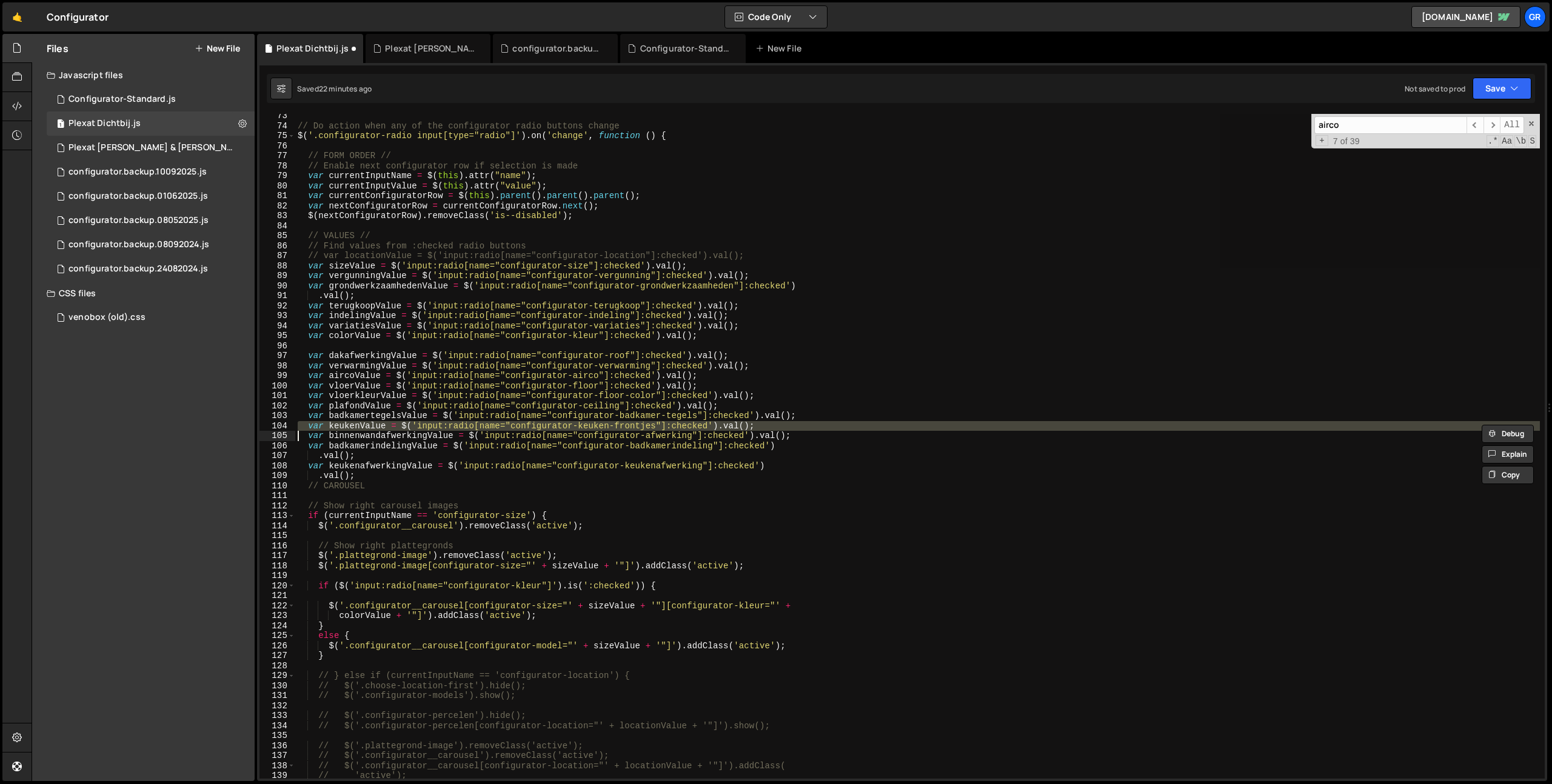
click at [630, 424] on div "// Do action when any of the configurator radio buttons change $ ( '.configurat…" at bounding box center [917, 446] width 1244 height 665
click at [630, 424] on div "// Do action when any of the configurator radio buttons change $ ( '.configurat…" at bounding box center [917, 453] width 1244 height 684
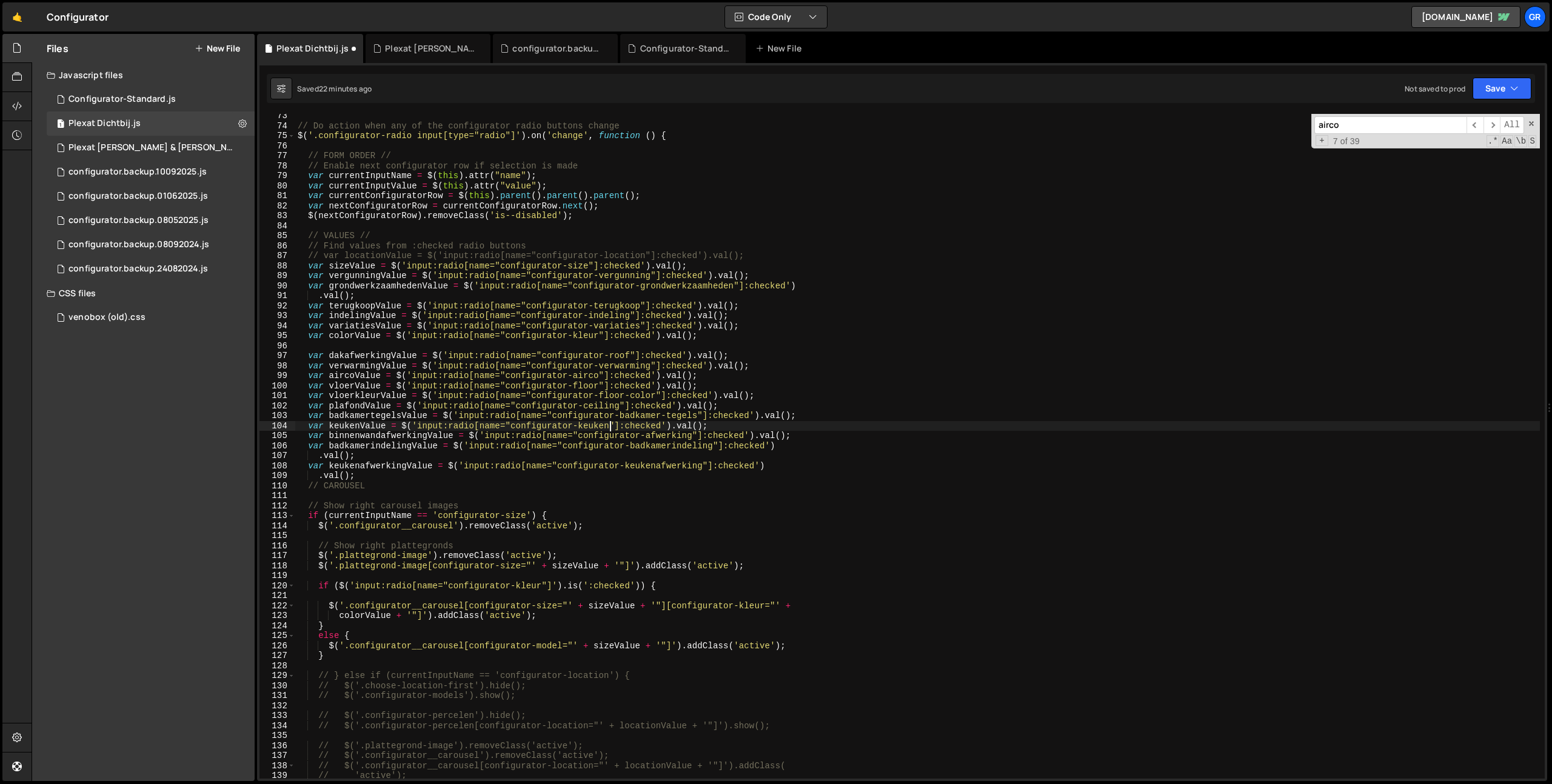
click at [630, 424] on div "// Do action when any of the configurator radio buttons change $ ( '.configurat…" at bounding box center [917, 453] width 1244 height 684
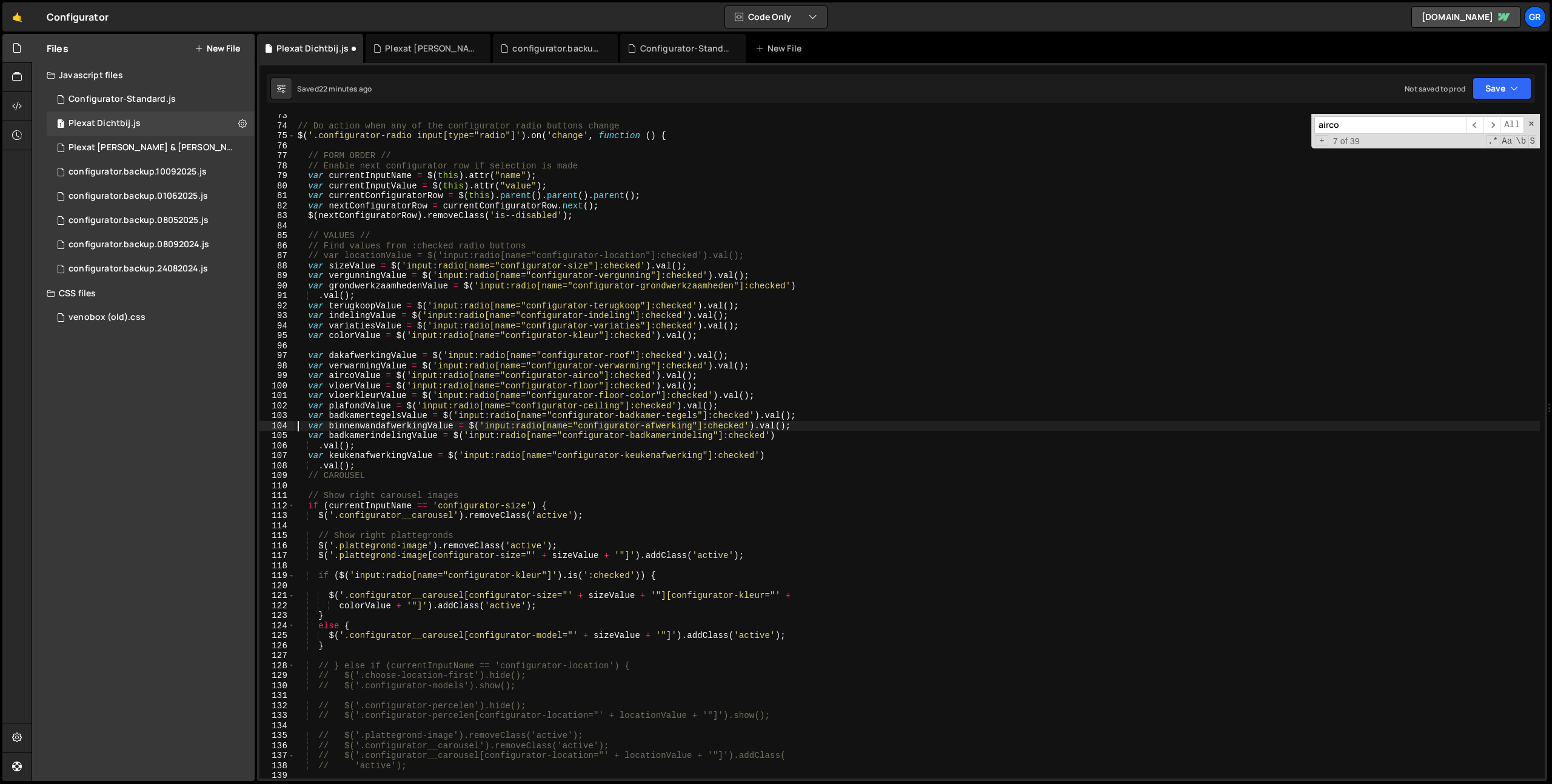
click at [739, 331] on div "// Do action when any of the configurator radio buttons change $ ( '.configurat…" at bounding box center [917, 453] width 1244 height 684
type textarea "var colorValue = $('input:radio[name="configurator-kleur"]:checked').val();"
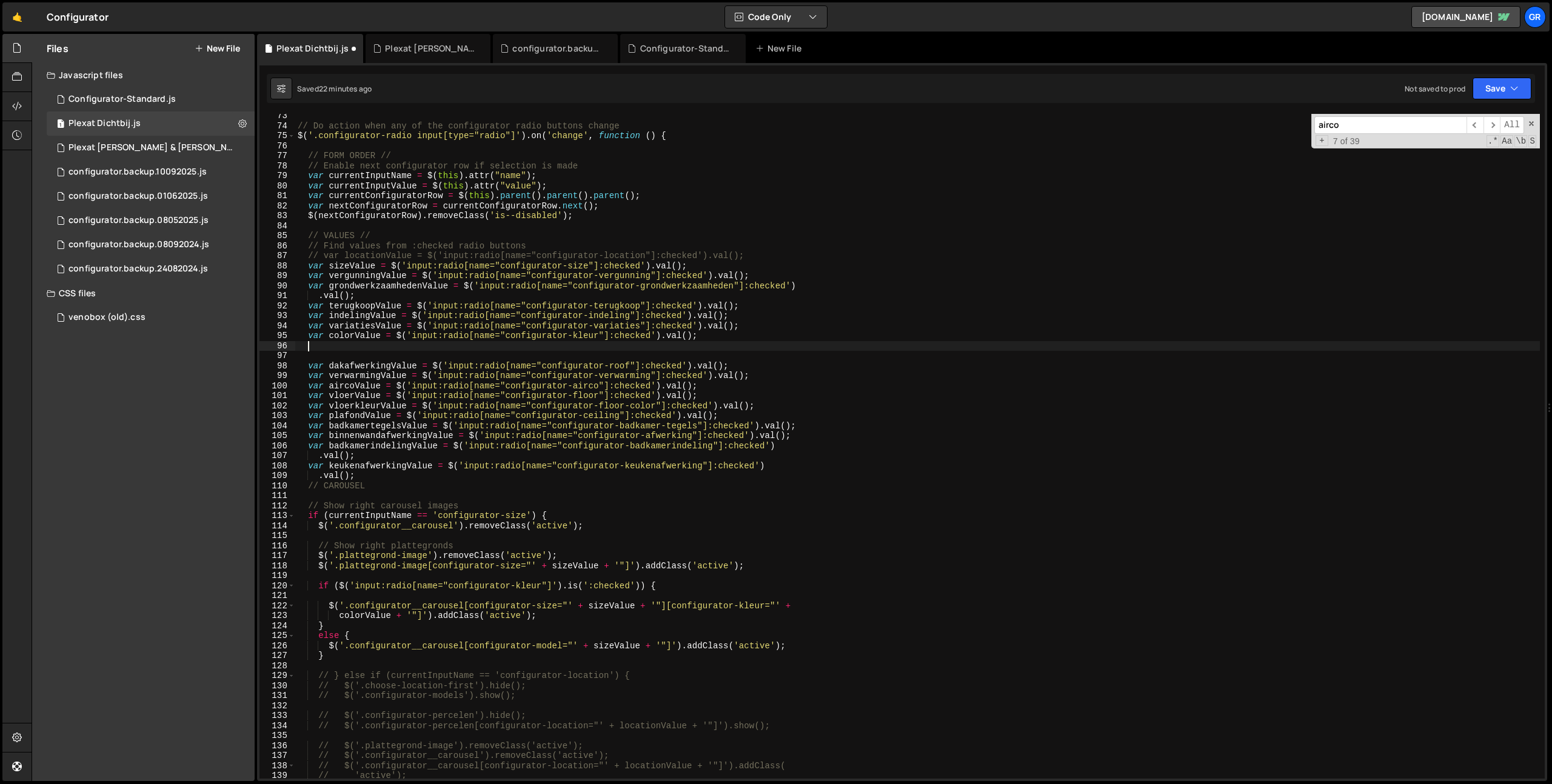
scroll to position [0, 0]
paste textarea
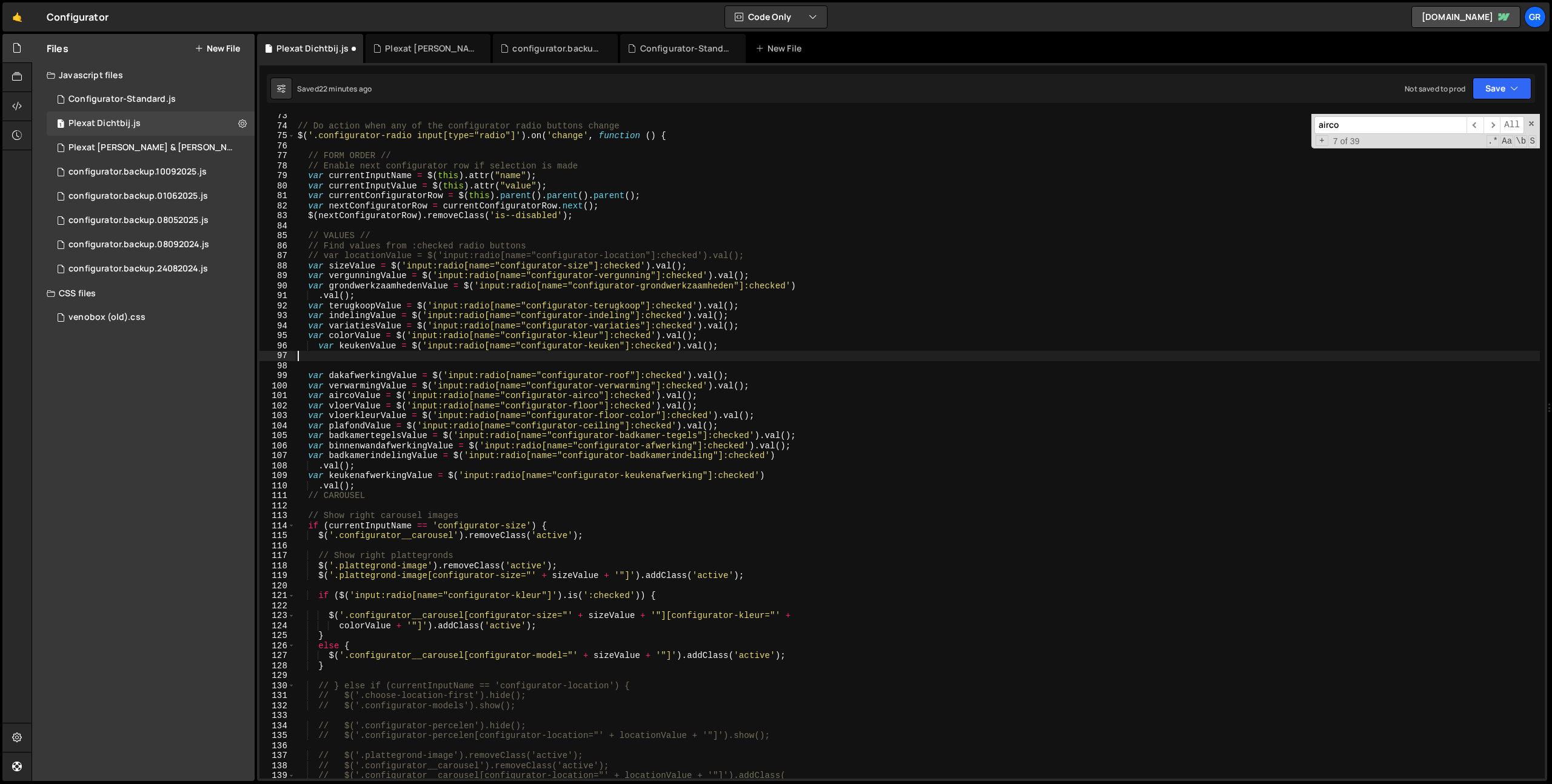
click at [457, 345] on div "// Do action when any of the configurator radio buttons change $ ( '.configurat…" at bounding box center [917, 453] width 1244 height 684
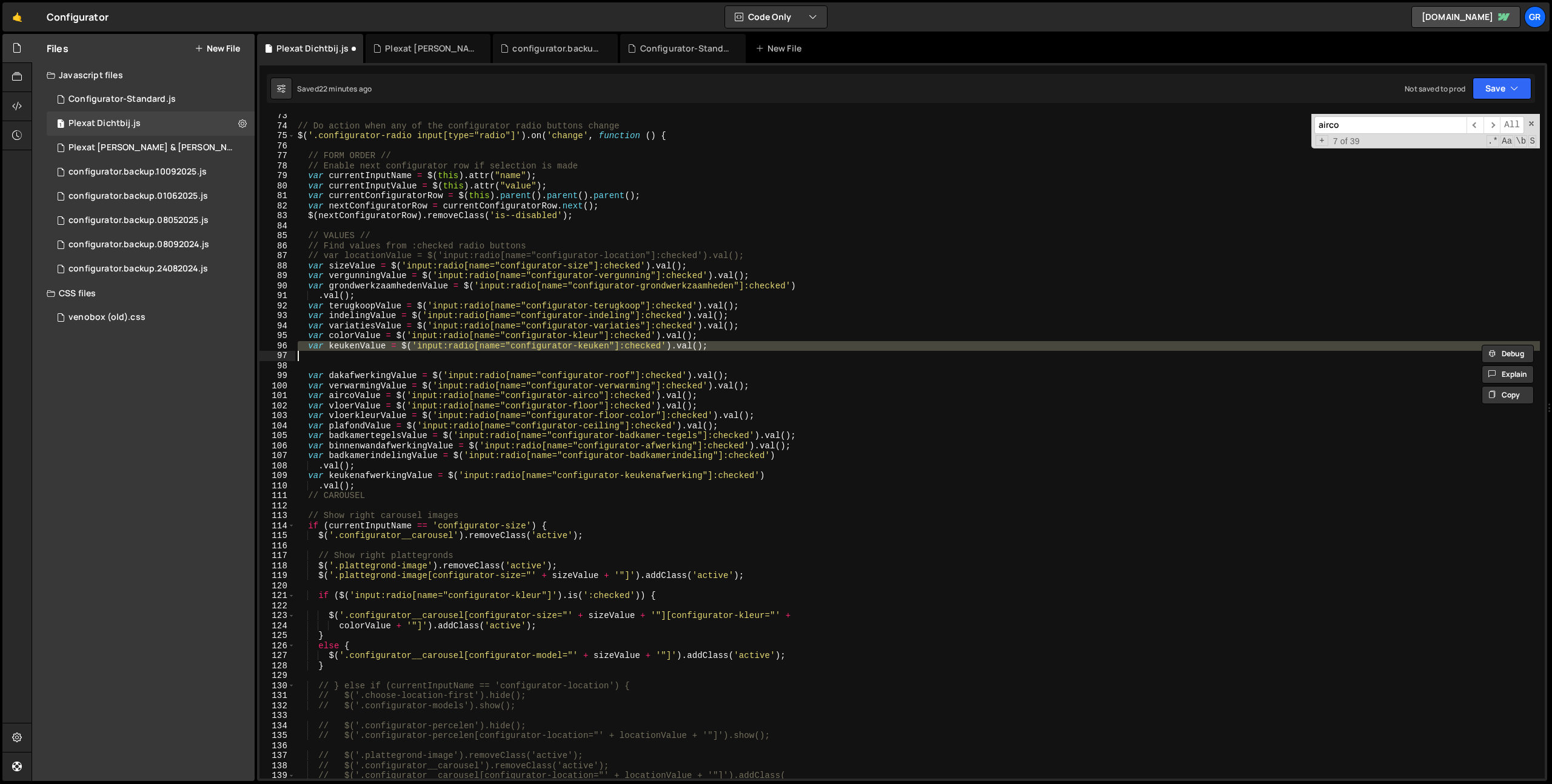
click at [349, 347] on div "// Do action when any of the configurator radio buttons change $ ( '.configurat…" at bounding box center [917, 446] width 1244 height 665
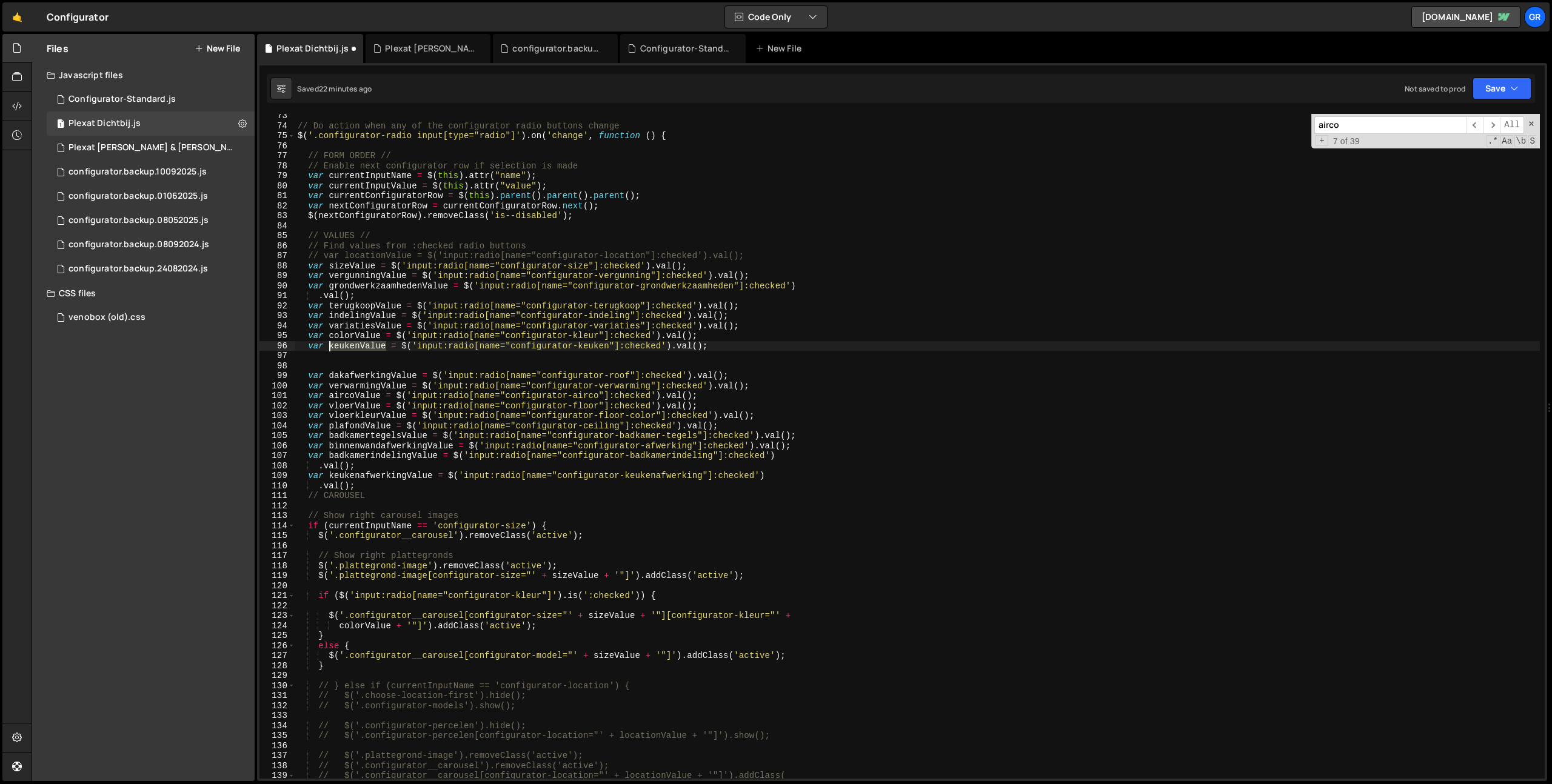
click at [349, 347] on div "// Do action when any of the configurator radio buttons change $ ( '.configurat…" at bounding box center [917, 453] width 1244 height 684
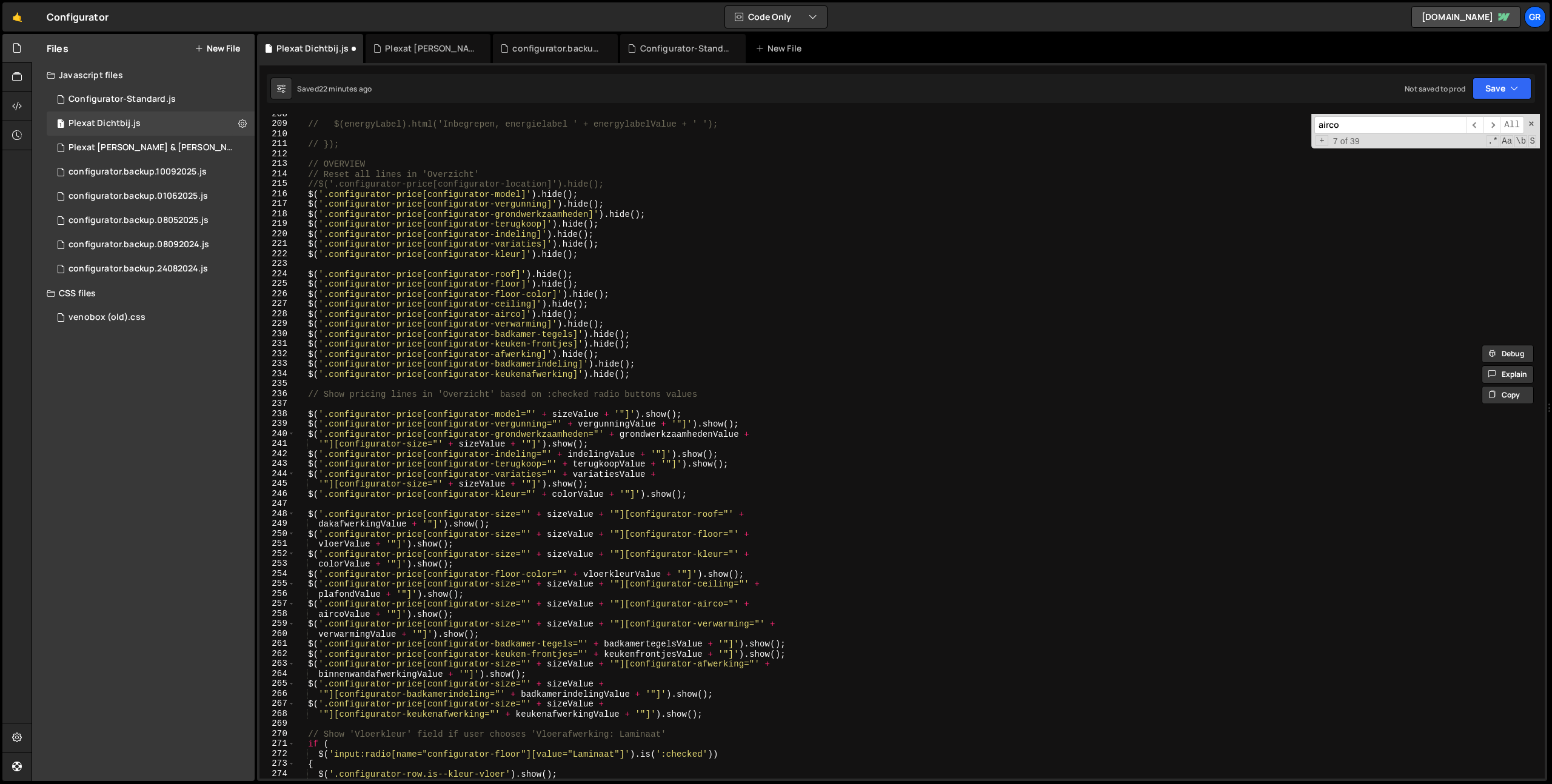
scroll to position [2079, 0]
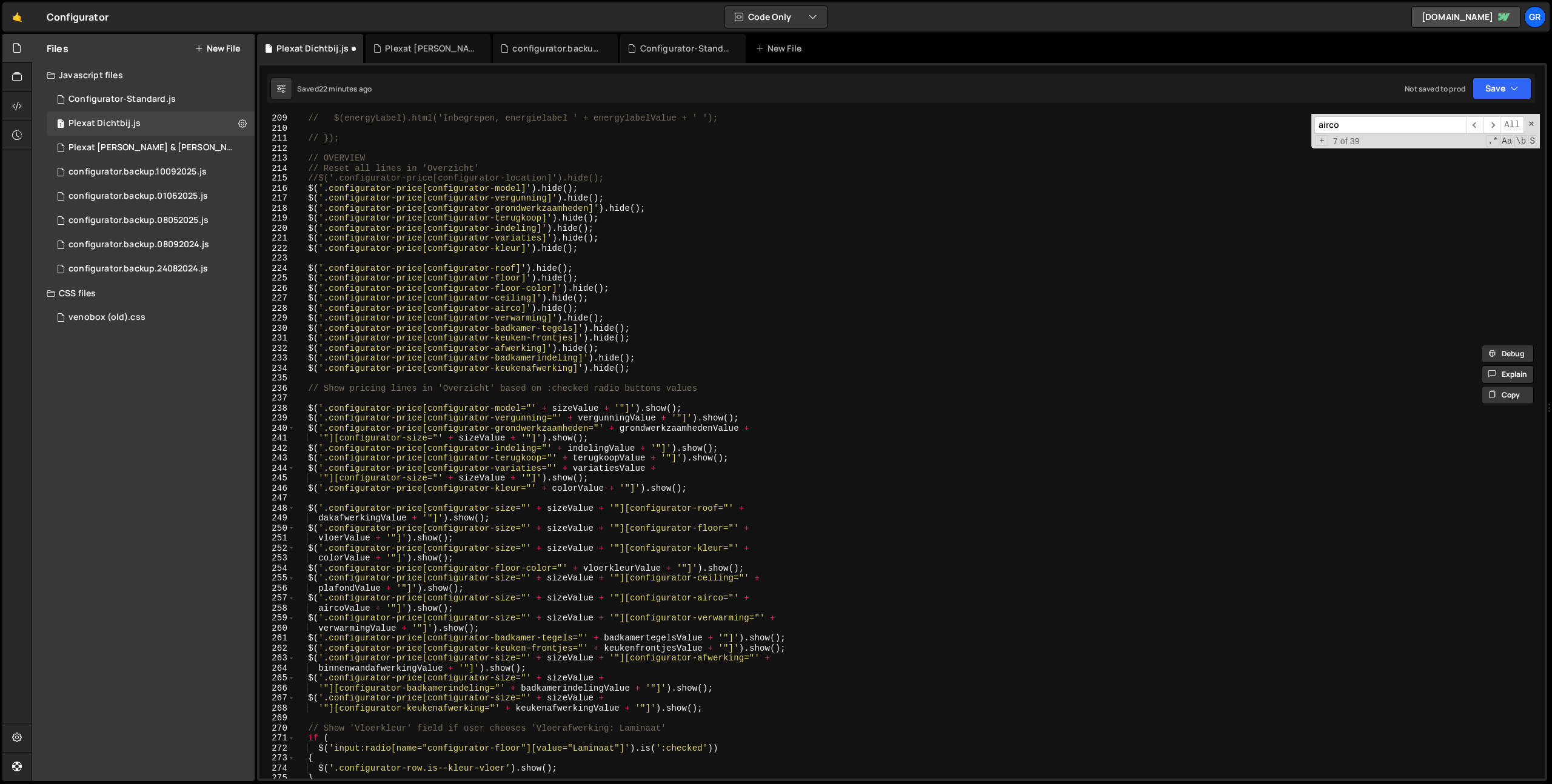
click at [608, 244] on div "// $(energyLabel).html('Inbegrepen, energielabel ' + energylabelValue + ' '); /…" at bounding box center [917, 455] width 1244 height 684
click at [537, 340] on div "// $(energyLabel).html('Inbegrepen, energielabel ' + energylabelValue + ' '); /…" at bounding box center [917, 455] width 1244 height 684
click at [675, 331] on div "// $(energyLabel).html('Inbegrepen, energielabel ' + energylabelValue + ' '); /…" at bounding box center [917, 455] width 1244 height 684
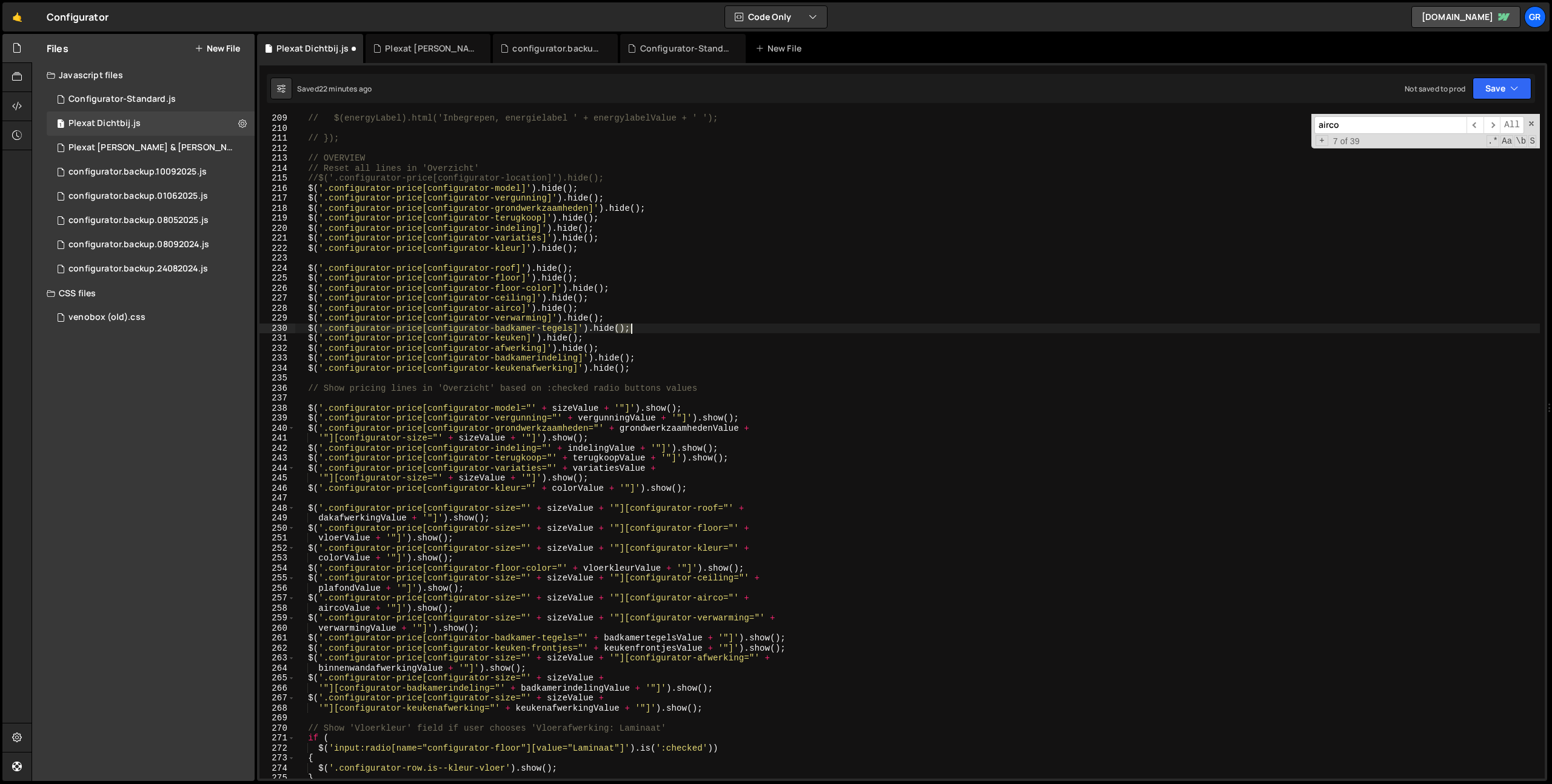
click at [675, 331] on div "// $(energyLabel).html('Inbegrepen, energielabel ' + energylabelValue + ' '); /…" at bounding box center [917, 455] width 1244 height 684
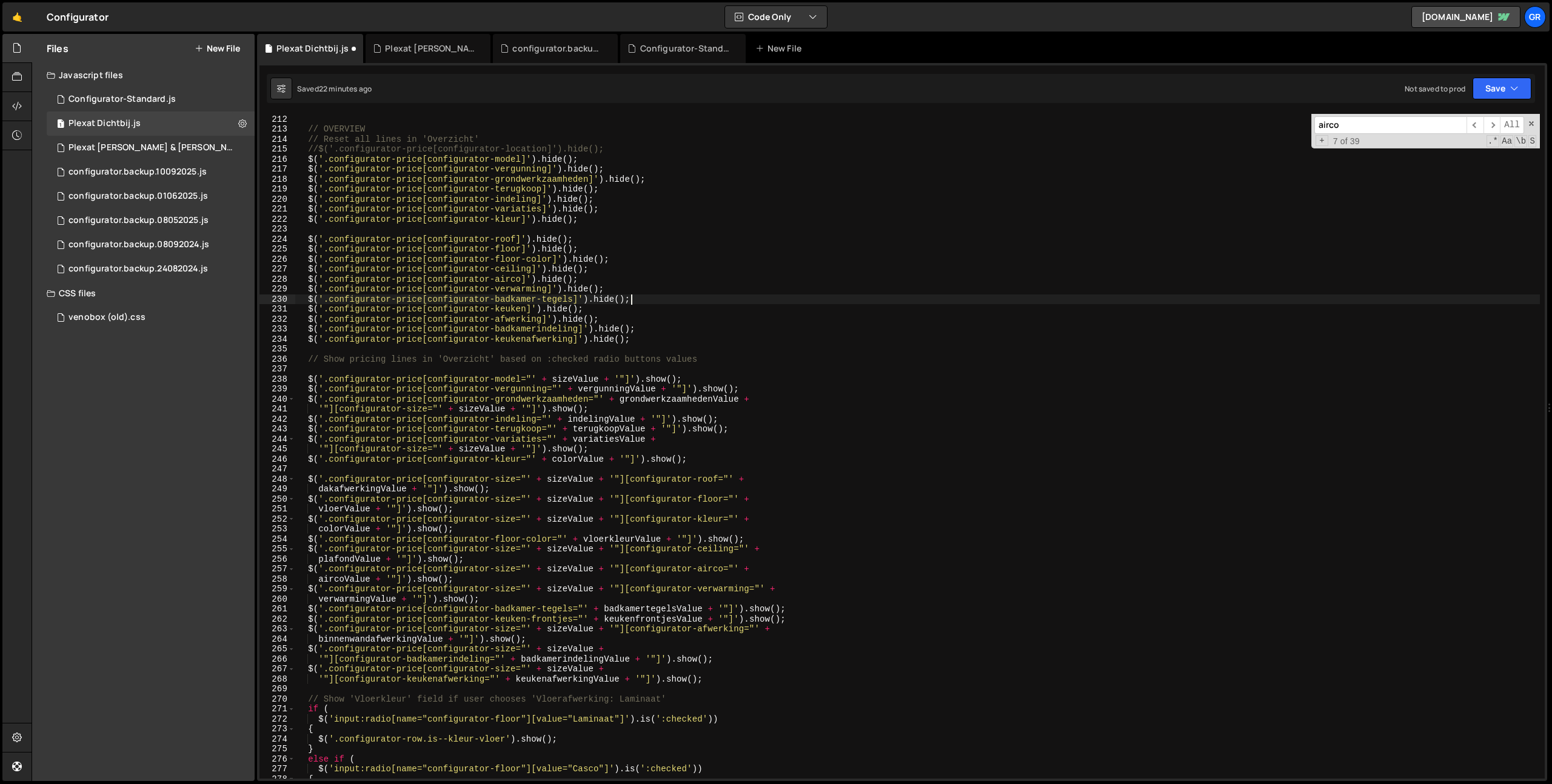
scroll to position [2116, 0]
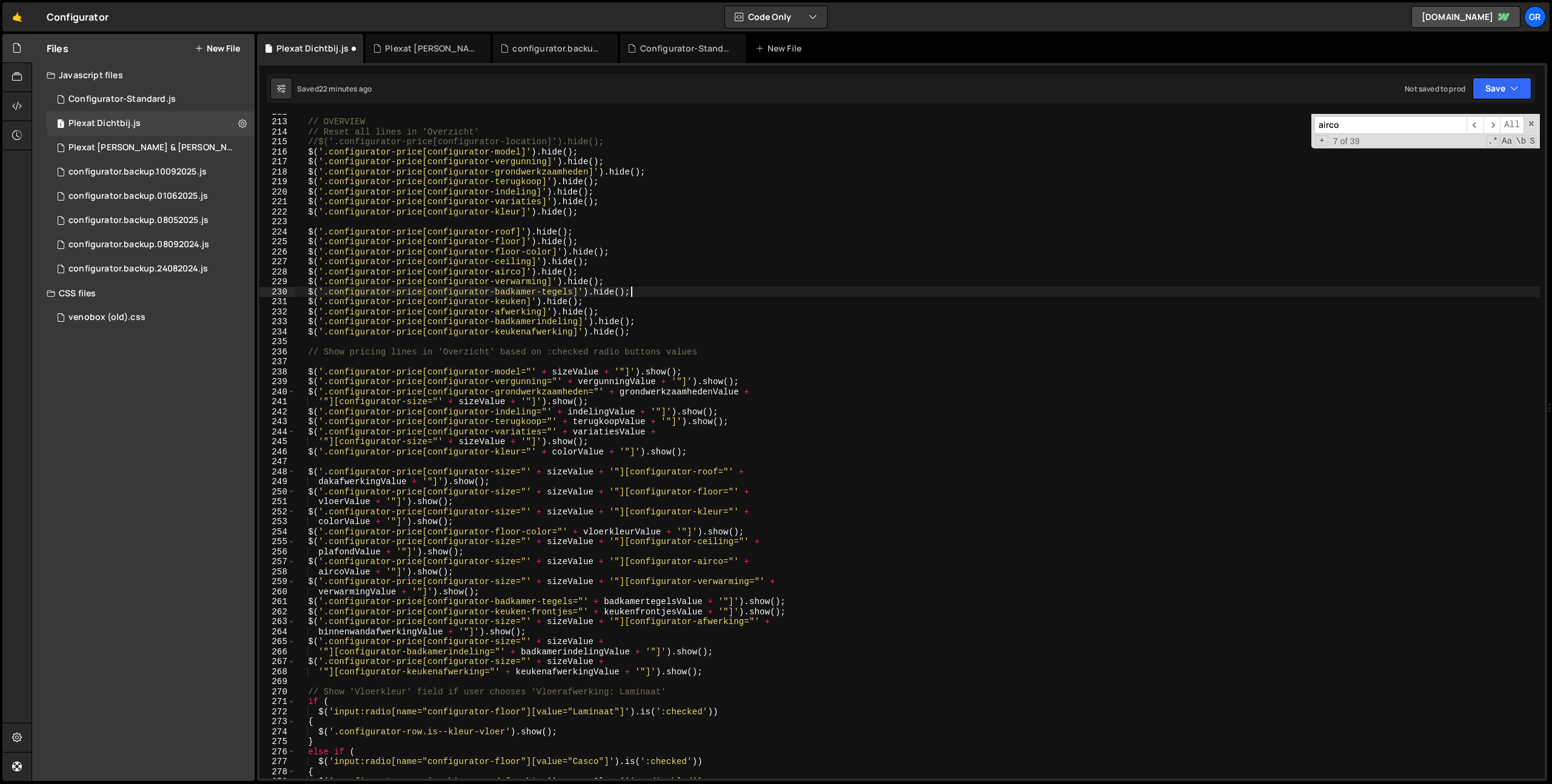
click at [578, 329] on div "// OVERVIEW // Reset all lines in 'Overzicht' //$('.configurator-price[configur…" at bounding box center [917, 449] width 1244 height 684
click at [578, 329] on div "// OVERVIEW // Reset all lines in 'Overzicht' //$('.configurator-price[configur…" at bounding box center [917, 449] width 1244 height 684
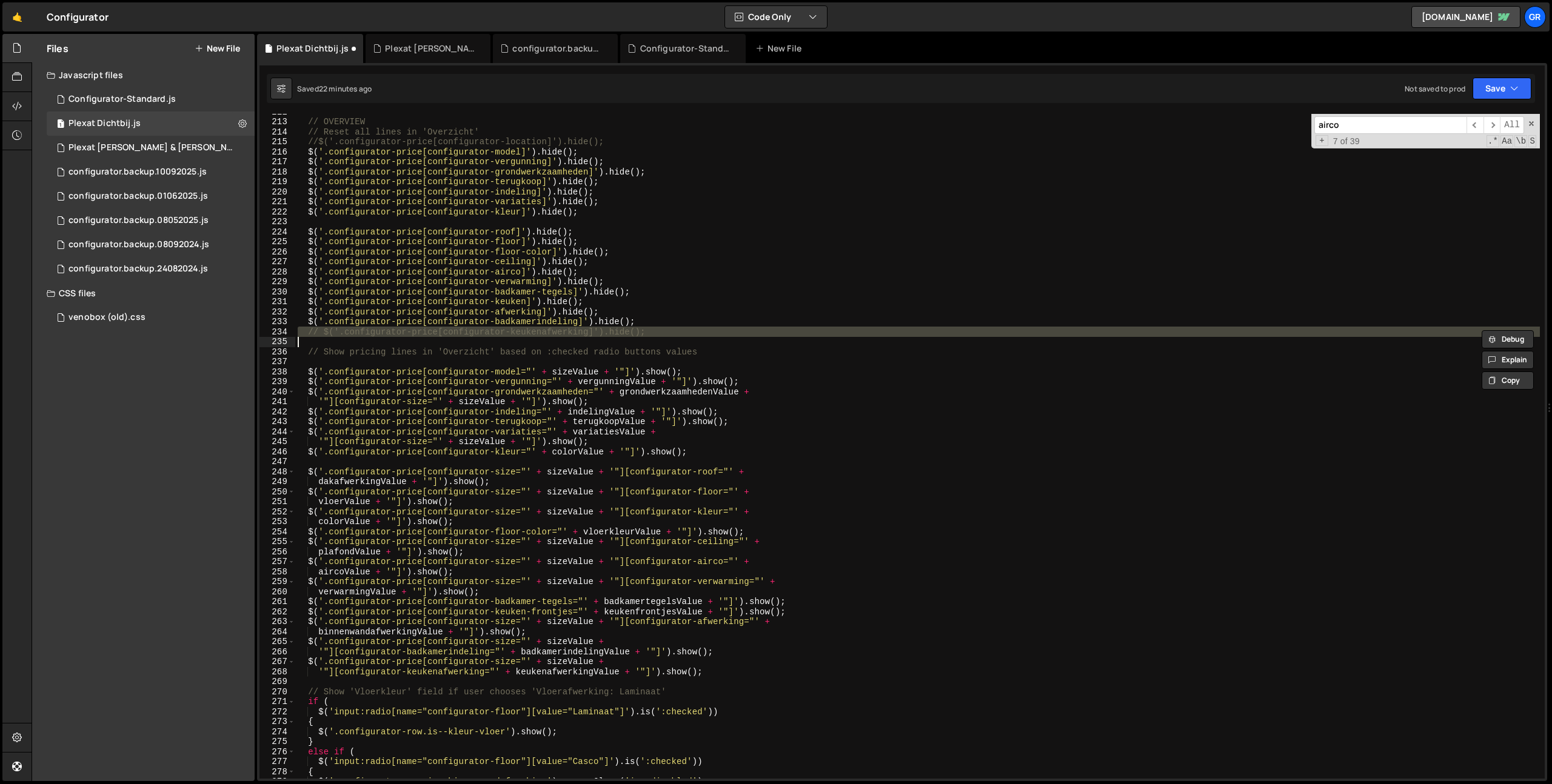
click at [580, 427] on div "// OVERVIEW // Reset all lines in 'Overzicht' //$('.configurator-price[configur…" at bounding box center [917, 449] width 1244 height 684
type textarea "$('.configurator-price[configurator-variaties="' + variatiesValue +"
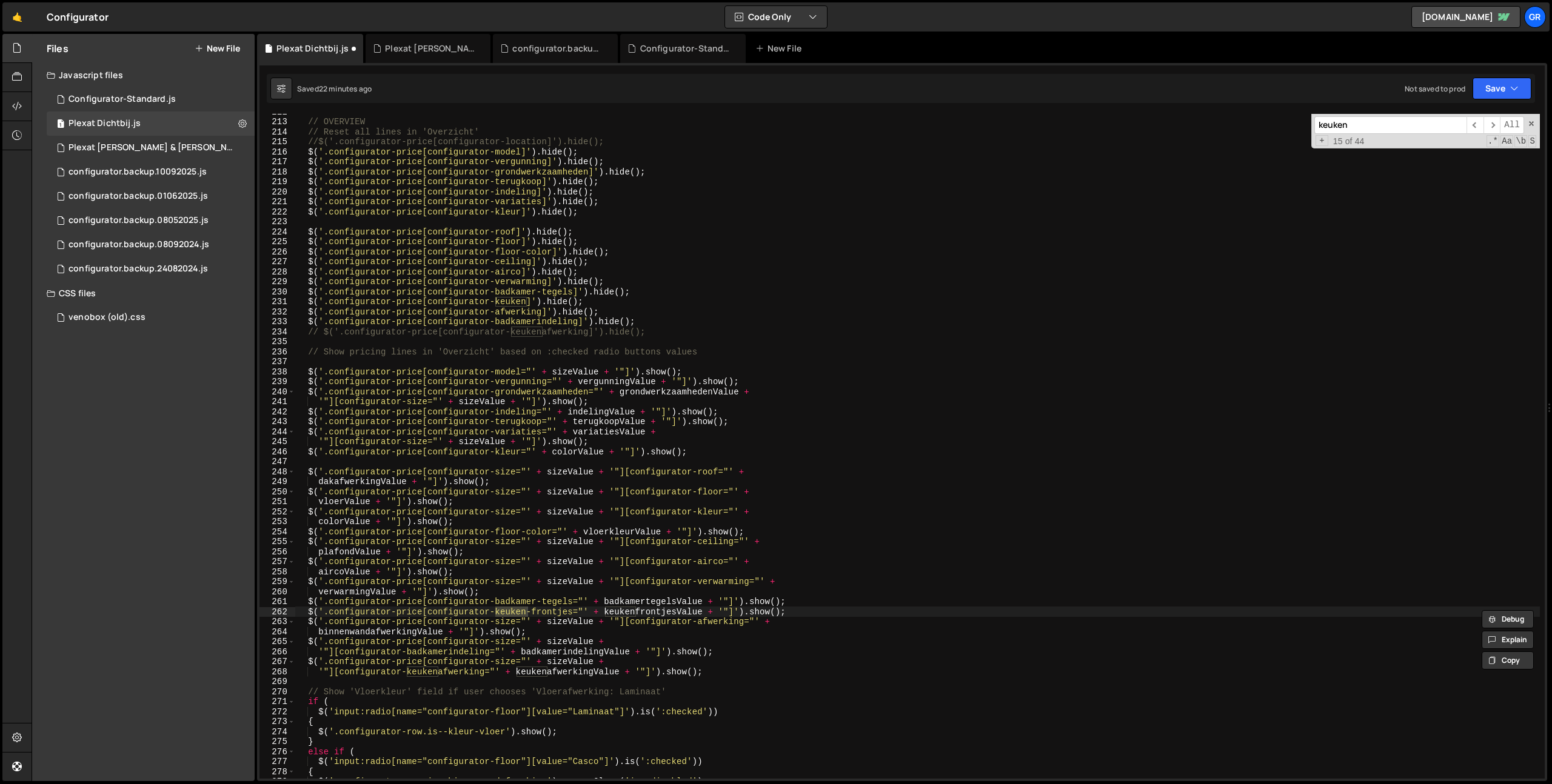
type input "keuken"
click at [629, 607] on div "// OVERVIEW // Reset all lines in 'Overzicht' //$('.configurator-price[configur…" at bounding box center [917, 449] width 1244 height 684
click at [628, 607] on div "// OVERVIEW // Reset all lines in 'Overzicht' //$('.configurator-price[configur…" at bounding box center [917, 449] width 1244 height 684
paste textarea
click at [561, 613] on div "// OVERVIEW // Reset all lines in 'Overzicht' //$('.configurator-price[configur…" at bounding box center [917, 449] width 1244 height 684
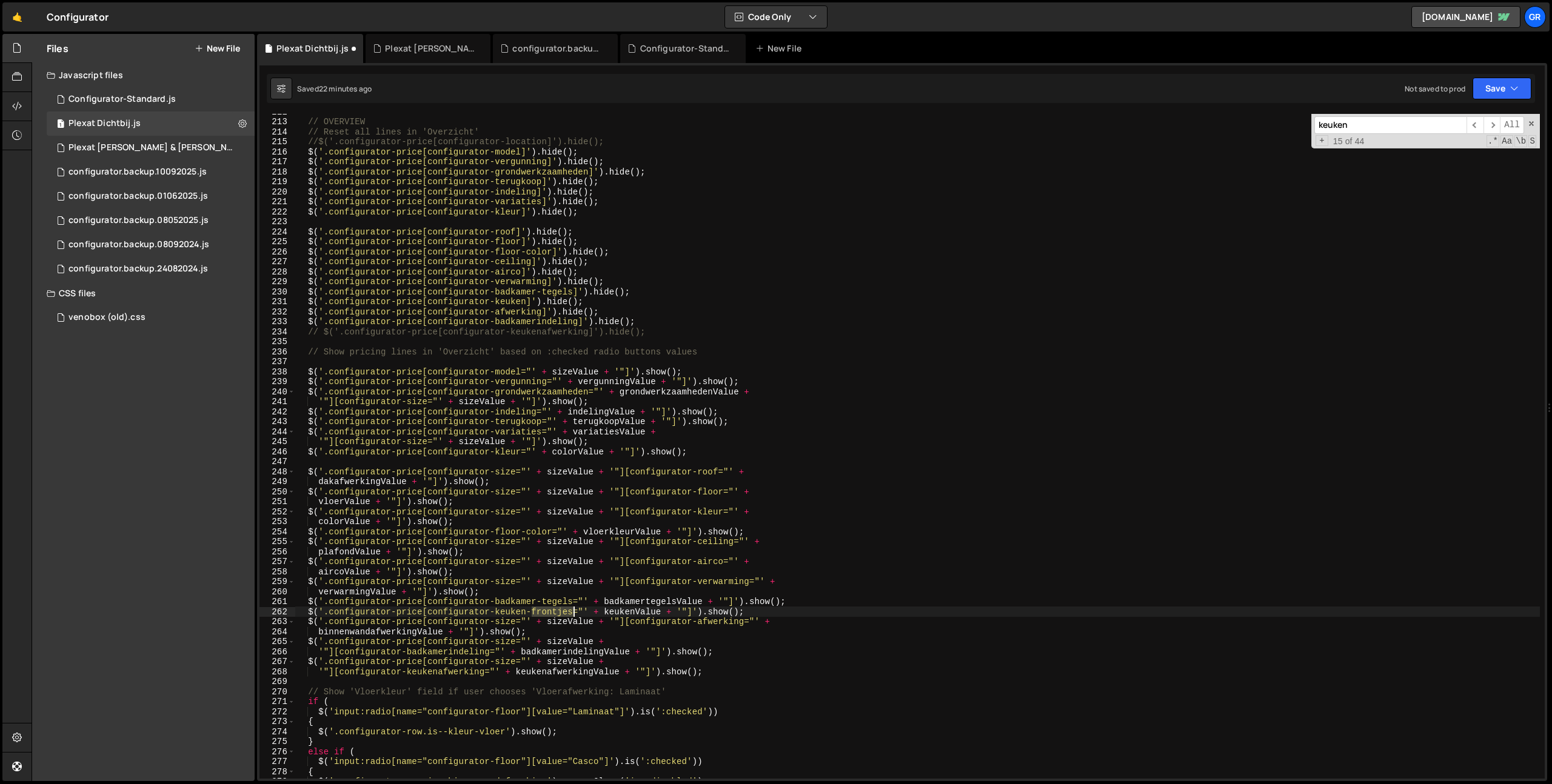
click at [561, 613] on div "// OVERVIEW // Reset all lines in 'Overzicht' //$('.configurator-price[configur…" at bounding box center [917, 449] width 1244 height 684
click at [709, 612] on div "// OVERVIEW // Reset all lines in 'Overzicht' //$('.configurator-price[configur…" at bounding box center [917, 449] width 1244 height 684
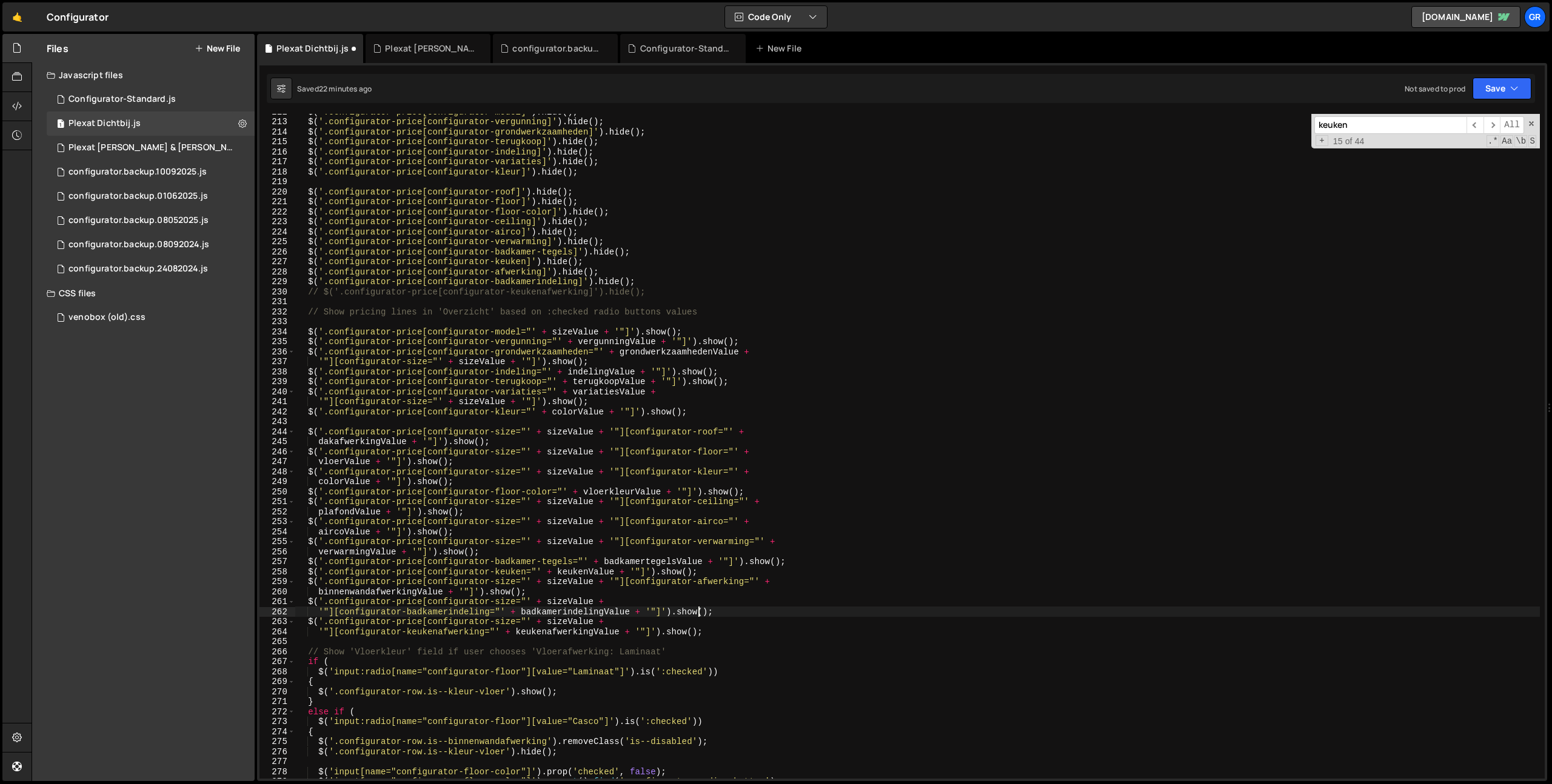
type textarea "'"][configurator-badkamerindeling="' + badkamerindelingValue + '"]').show();"
click at [1516, 81] on button "Save" at bounding box center [1502, 89] width 59 height 22
click at [1469, 135] on div "Saved just now" at bounding box center [1461, 131] width 126 height 15
click at [1488, 94] on button "Save" at bounding box center [1502, 89] width 59 height 22
click at [1467, 118] on div "Save to Staging S" at bounding box center [1461, 118] width 126 height 12
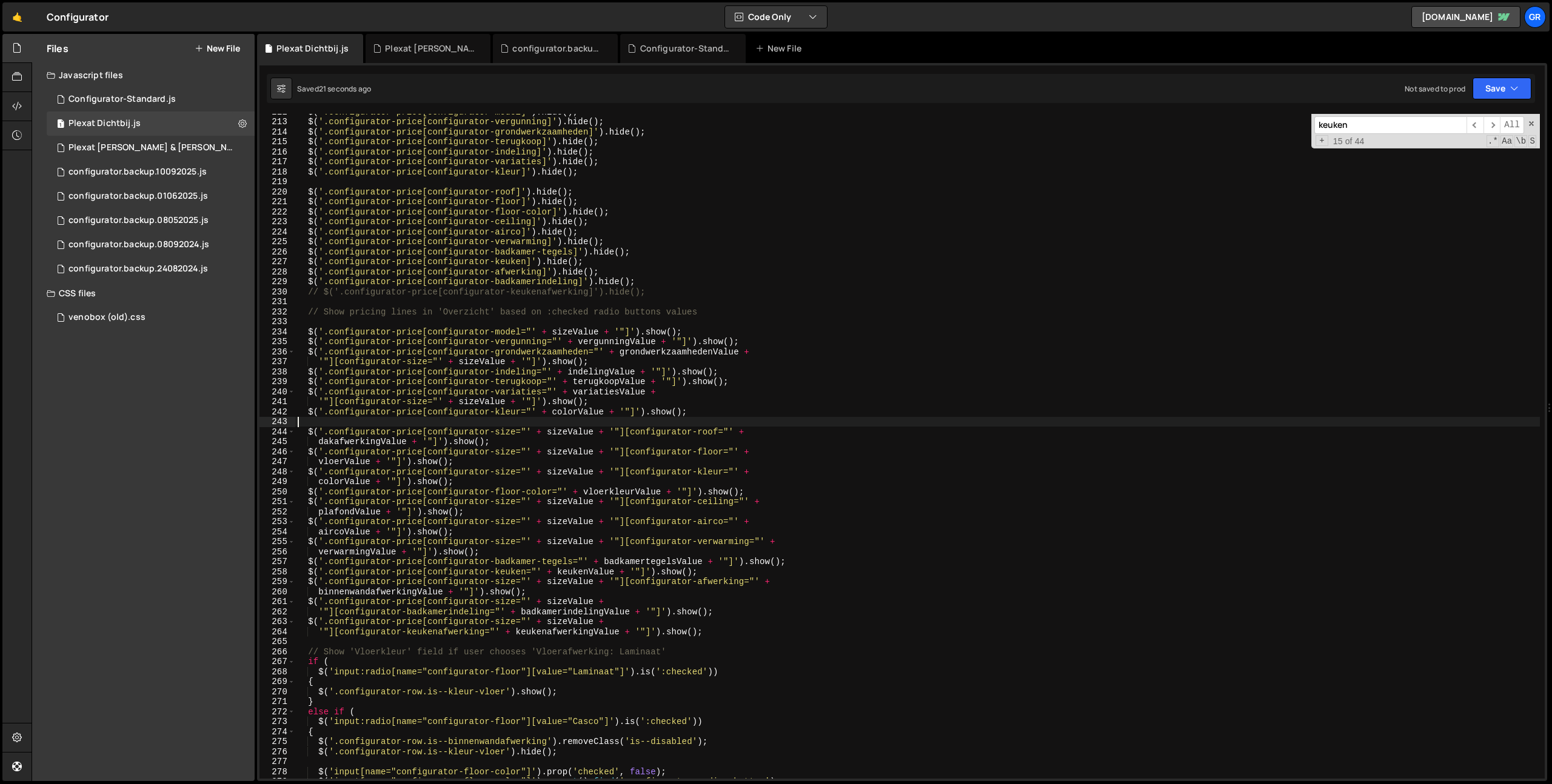
click at [1082, 422] on div "$ ( '.configurator-price[configurator-model]' ) . hide ( ) ; $ ( '.configurator…" at bounding box center [917, 449] width 1244 height 684
paste input "configurator-badkamer-tegels"
type input "configurator-badkamer-tegels"
click at [840, 317] on div "$ ( '.configurator-price[configurator-model]' ) . hide ( ) ; $ ( '.configurator…" at bounding box center [917, 449] width 1244 height 684
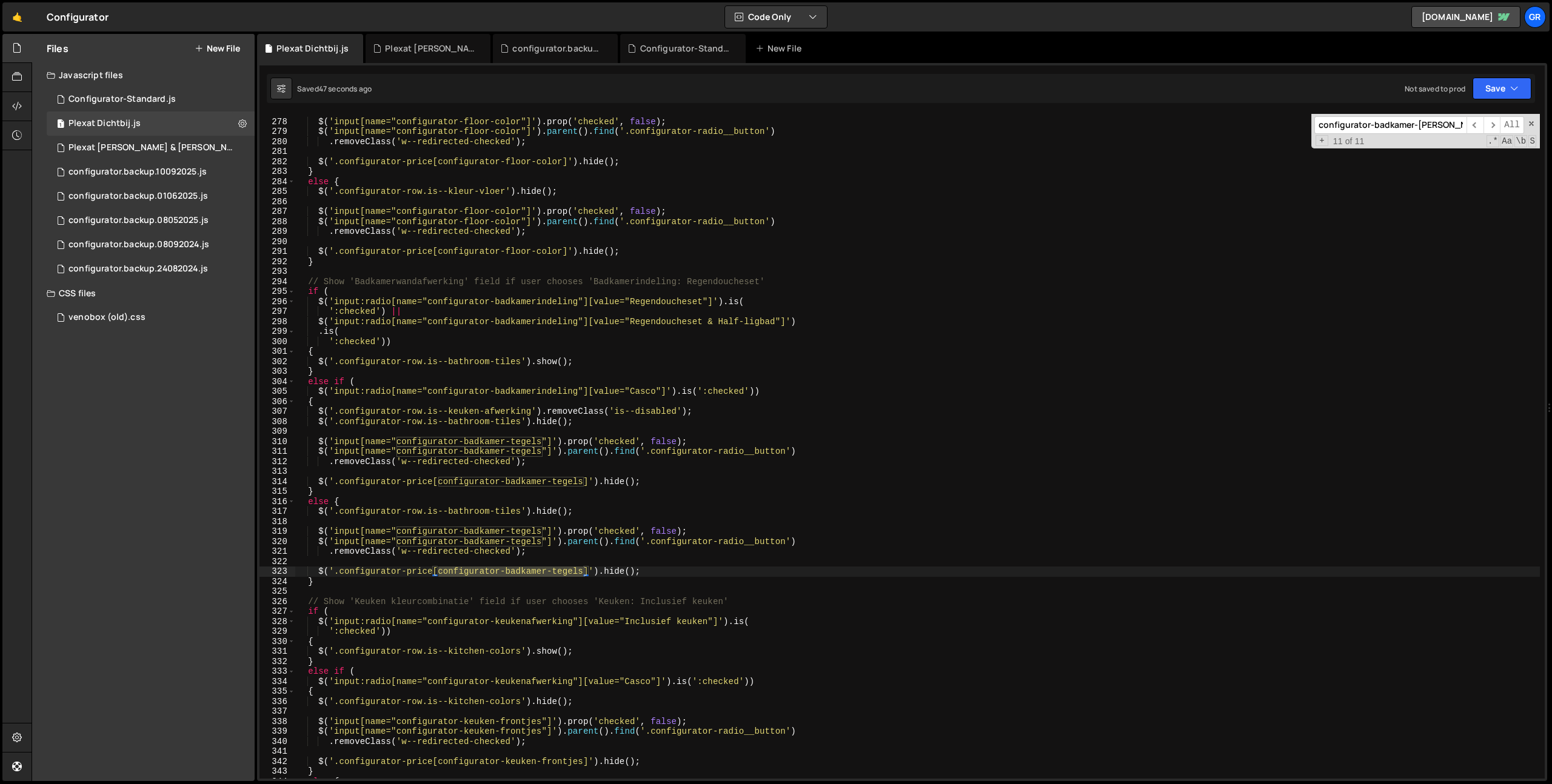
scroll to position [0, 0]
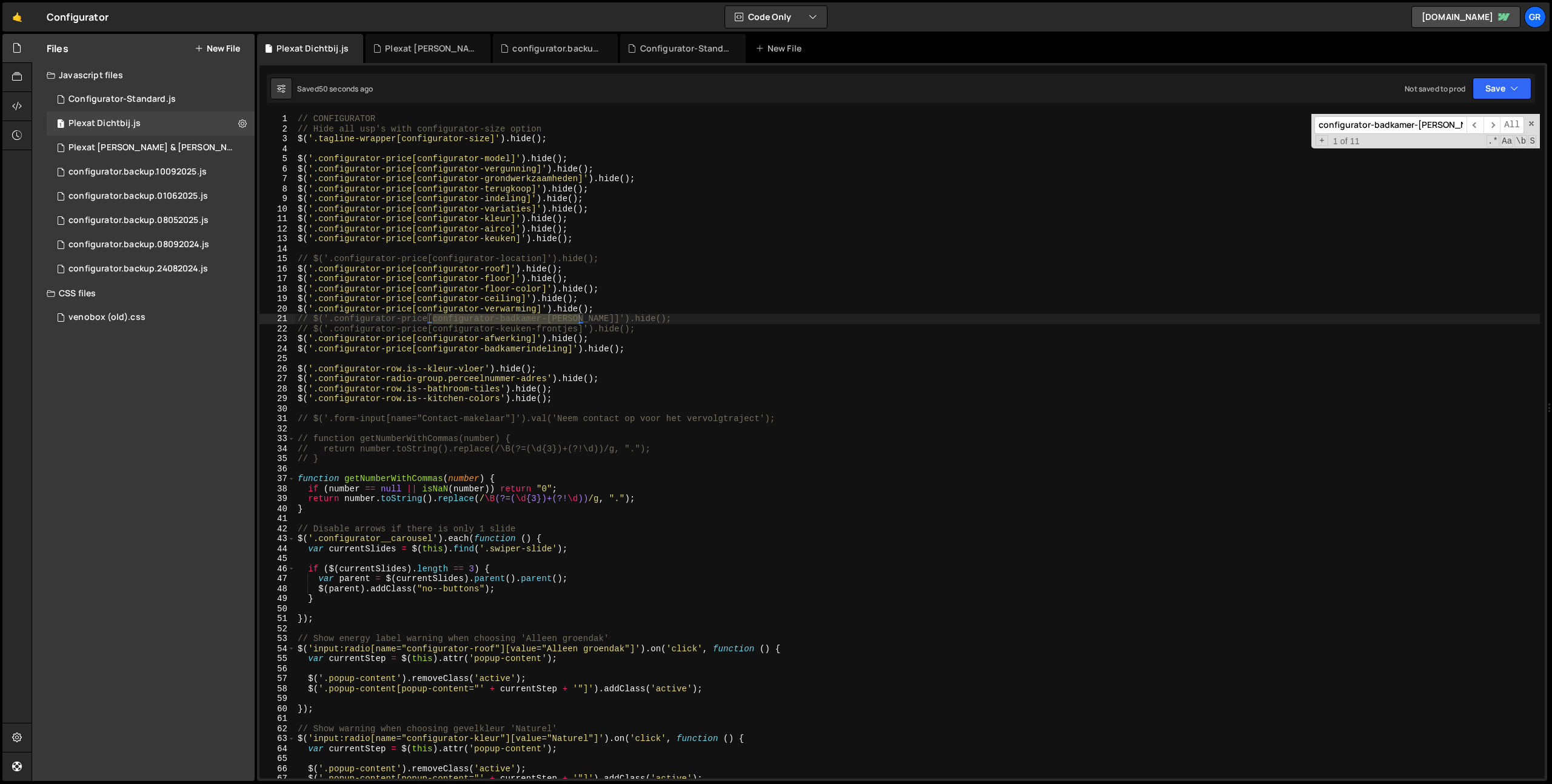
click at [628, 318] on div "// CONFIGURATOR // Hide all usp's with configurator-size option $ ( '.tagline-w…" at bounding box center [917, 456] width 1244 height 684
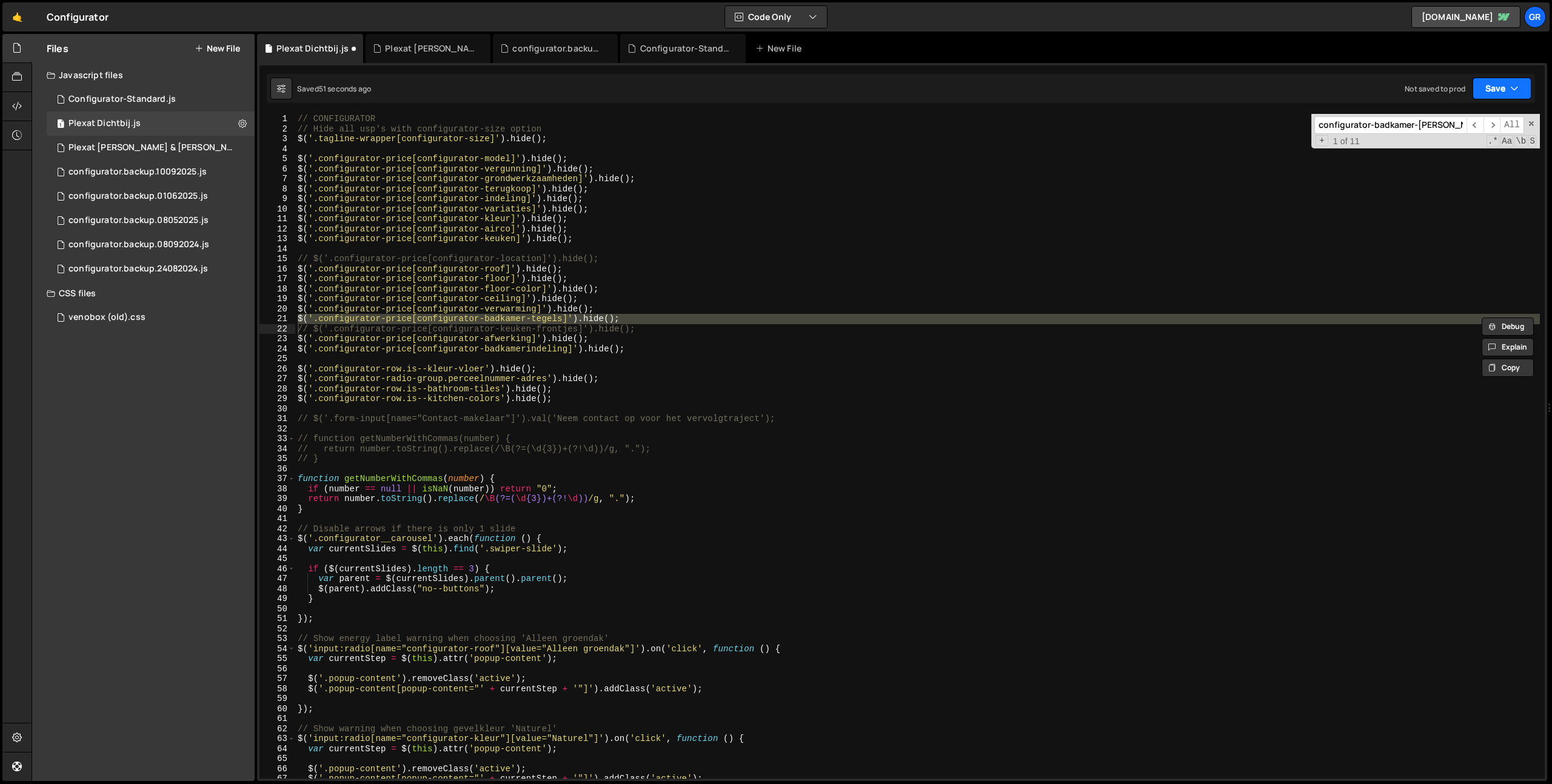
click at [1510, 94] on icon "button" at bounding box center [1513, 88] width 8 height 12
click at [1478, 125] on div "Saved 52 seconds ago" at bounding box center [1461, 131] width 126 height 15
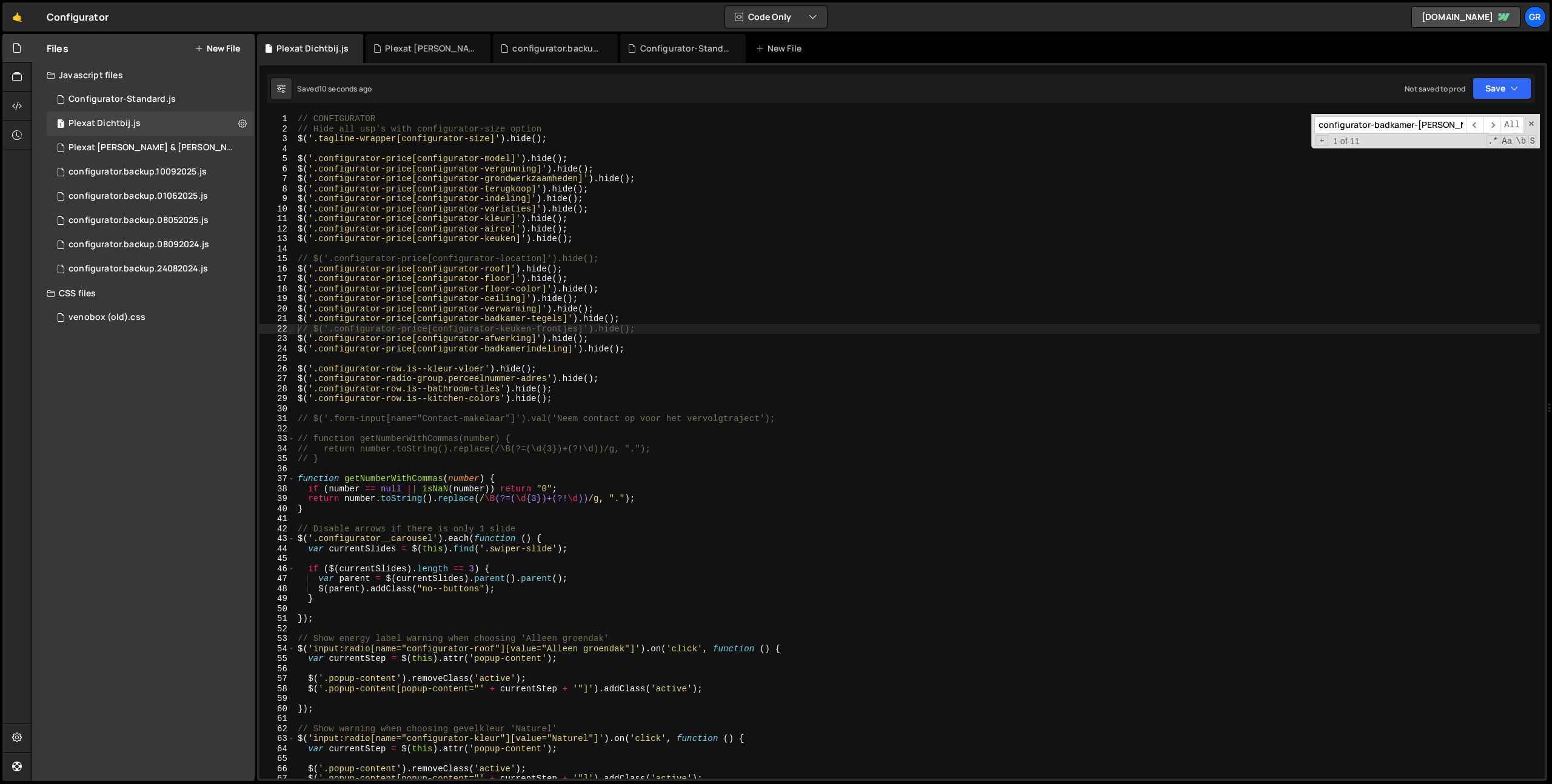
type textarea "$('.configurator-price[configurator-keuken]').hide();"
click at [600, 239] on div "// CONFIGURATOR // Hide all usp's with configurator-size option $ ( '.tagline-w…" at bounding box center [917, 456] width 1244 height 684
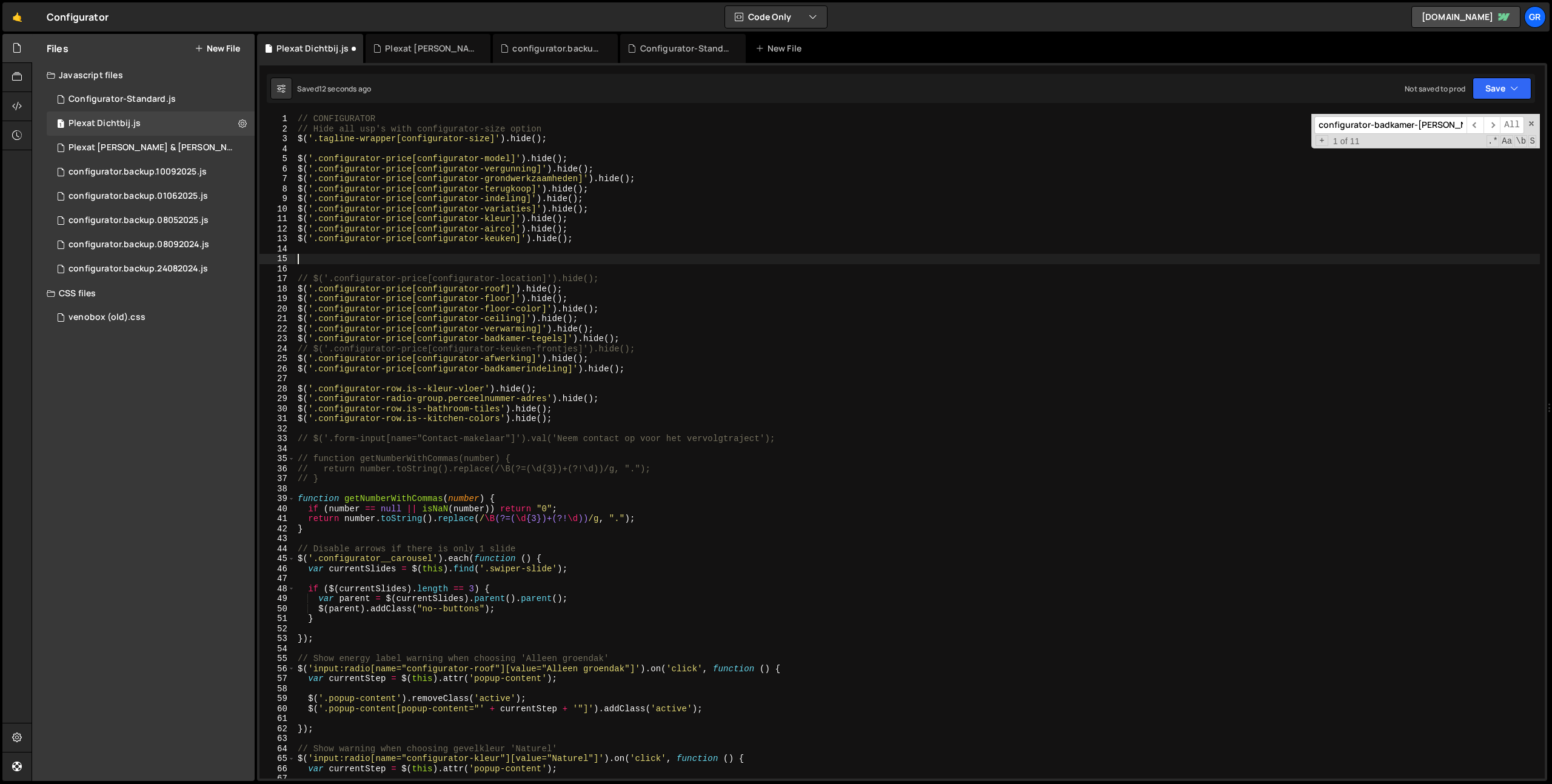
click at [636, 365] on div "// CONFIGURATOR // Hide all usp's with configurator-size option $ ( '.tagline-w…" at bounding box center [917, 456] width 1244 height 684
type textarea "$('.configurator-price[configurator-badkamerindeling]').hide();"
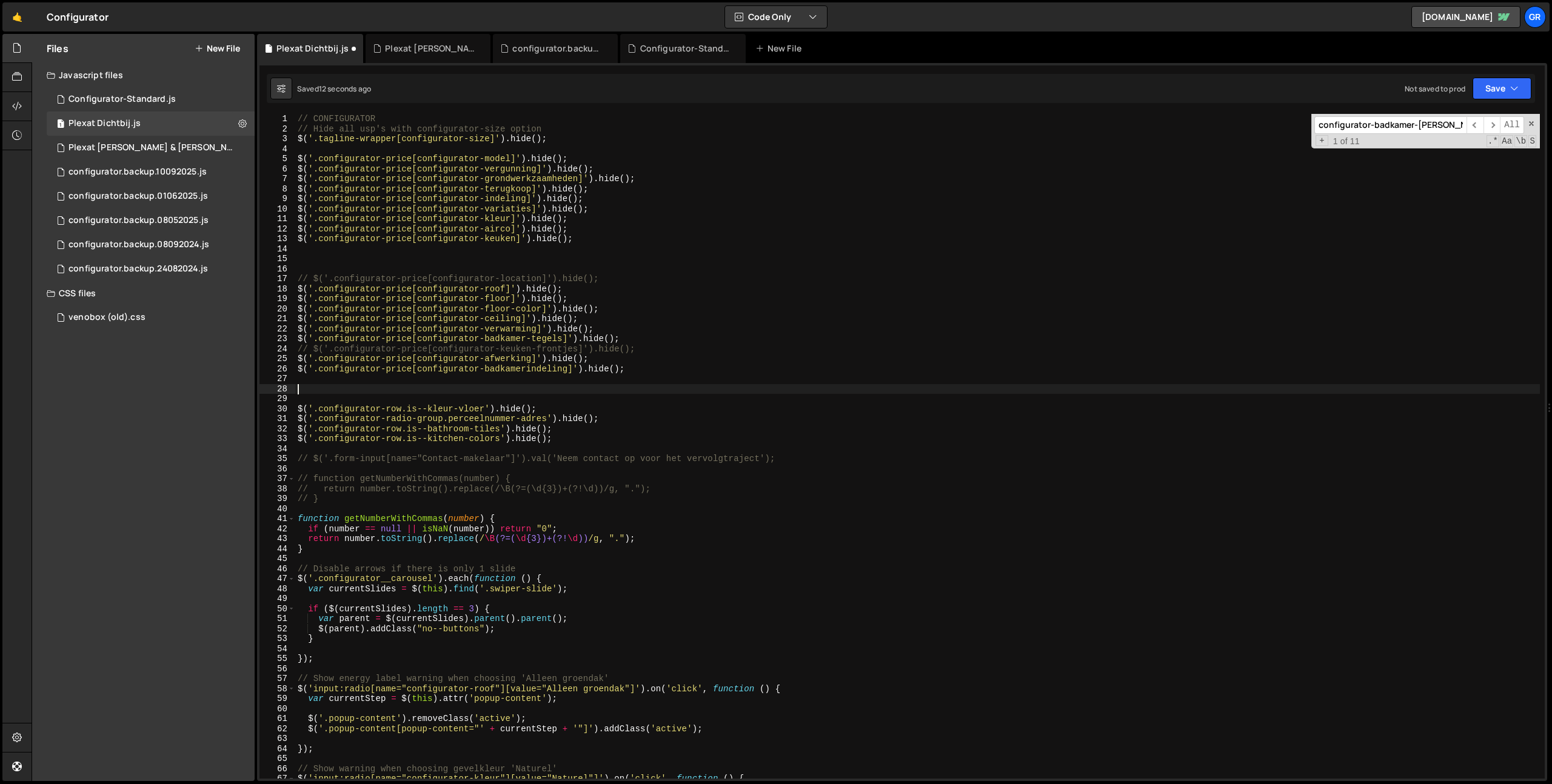
paste textarea "configurator-badkamervloerafwerking"
click at [636, 365] on div "// CONFIGURATOR // Hide all usp's with configurator-size option $ ( '.tagline-w…" at bounding box center [917, 456] width 1244 height 684
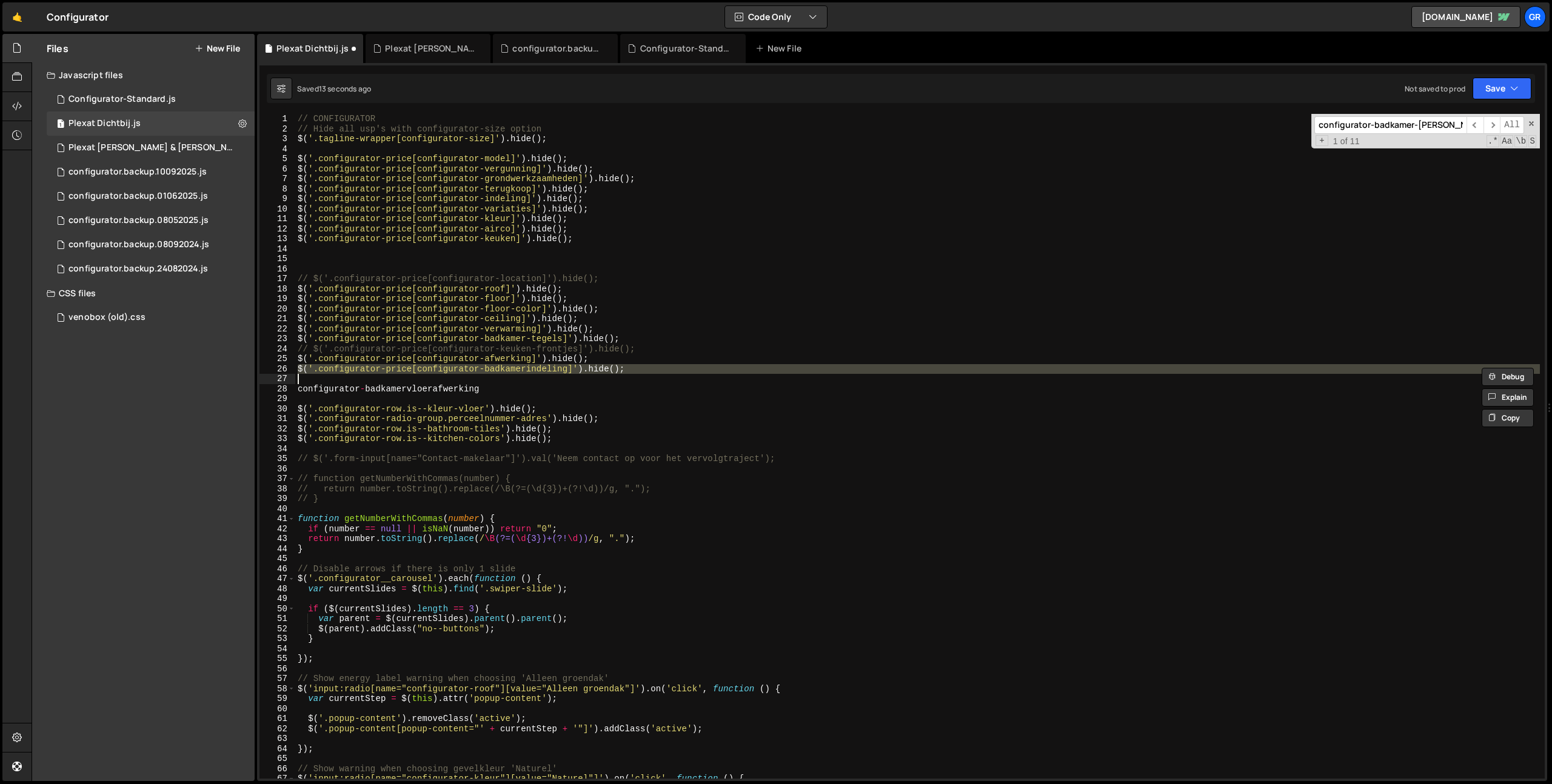
click at [636, 365] on div "// CONFIGURATOR // Hide all usp's with configurator-size option $ ( '.tagline-w…" at bounding box center [917, 456] width 1244 height 684
type textarea "$('.configurator-price[configurator-badkamerindeling]').hide();"
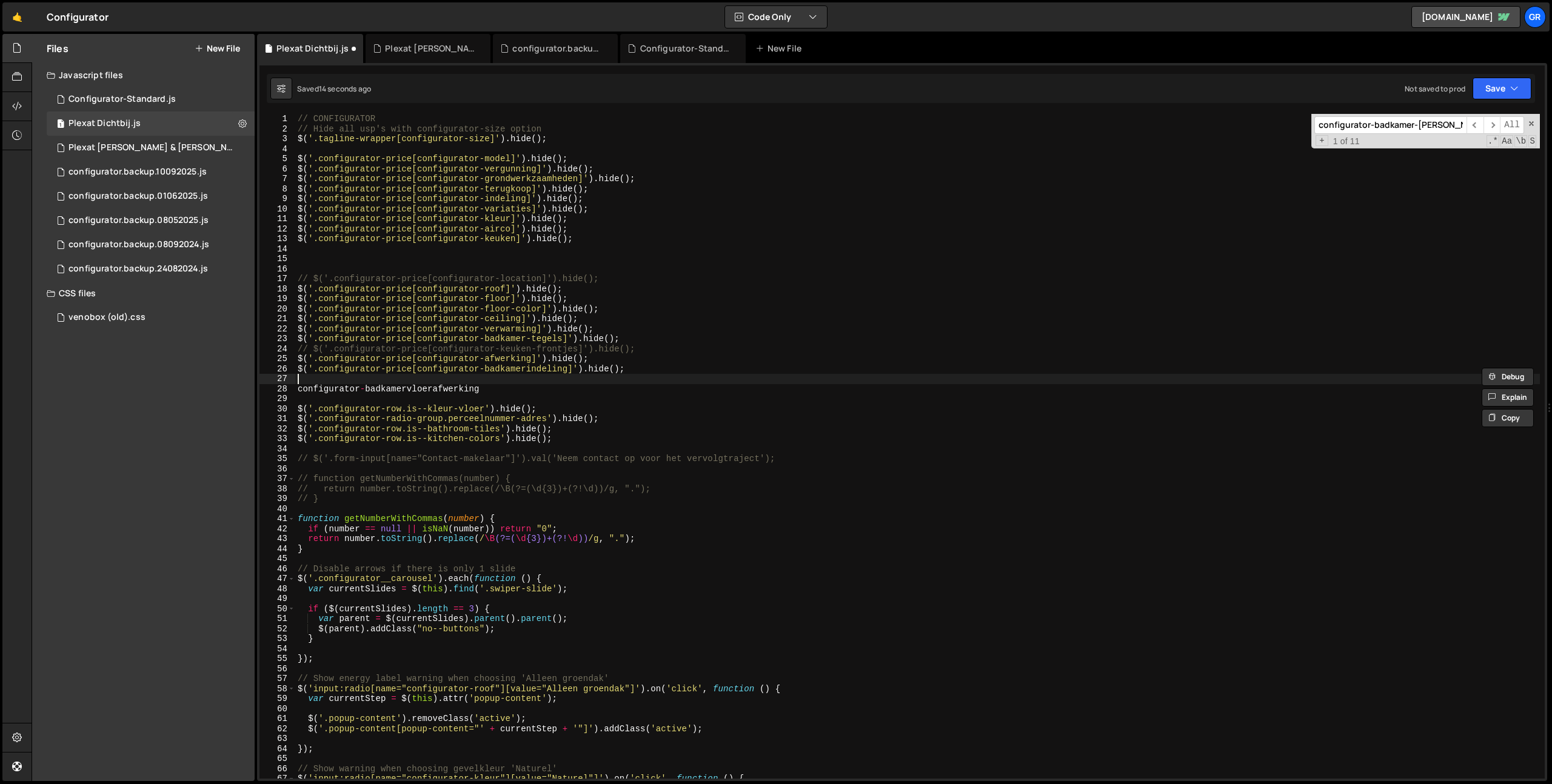
paste textarea "configurator-badkamervloerafwerking"
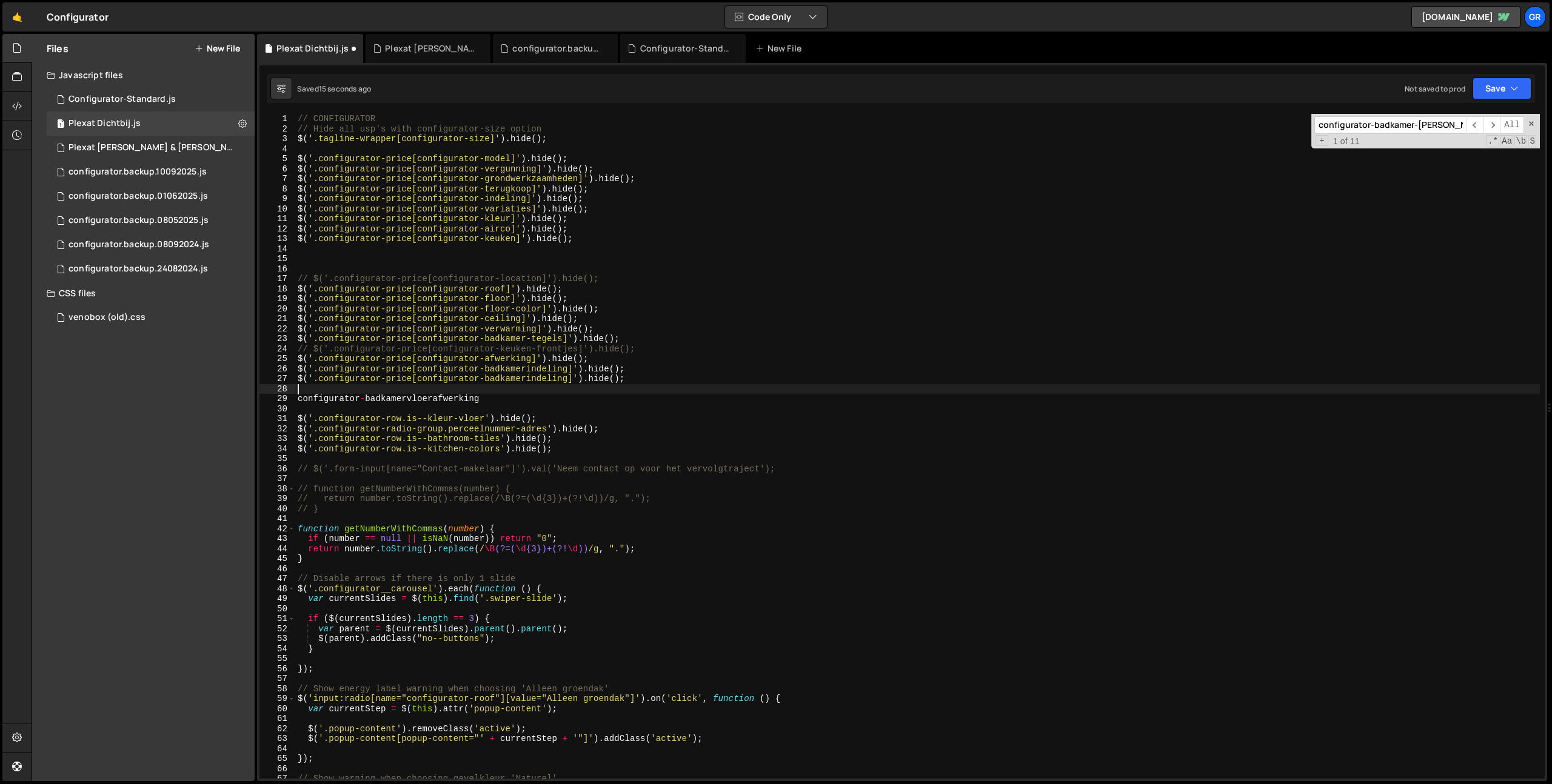
click at [449, 401] on div "// CONFIGURATOR // Hide all usp's with configurator-size option $ ( '.tagline-w…" at bounding box center [917, 456] width 1244 height 684
click at [518, 383] on div "// CONFIGURATOR // Hide all usp's with configurator-size option $ ( '.tagline-w…" at bounding box center [917, 456] width 1244 height 684
paste textarea "vloerafwerk"
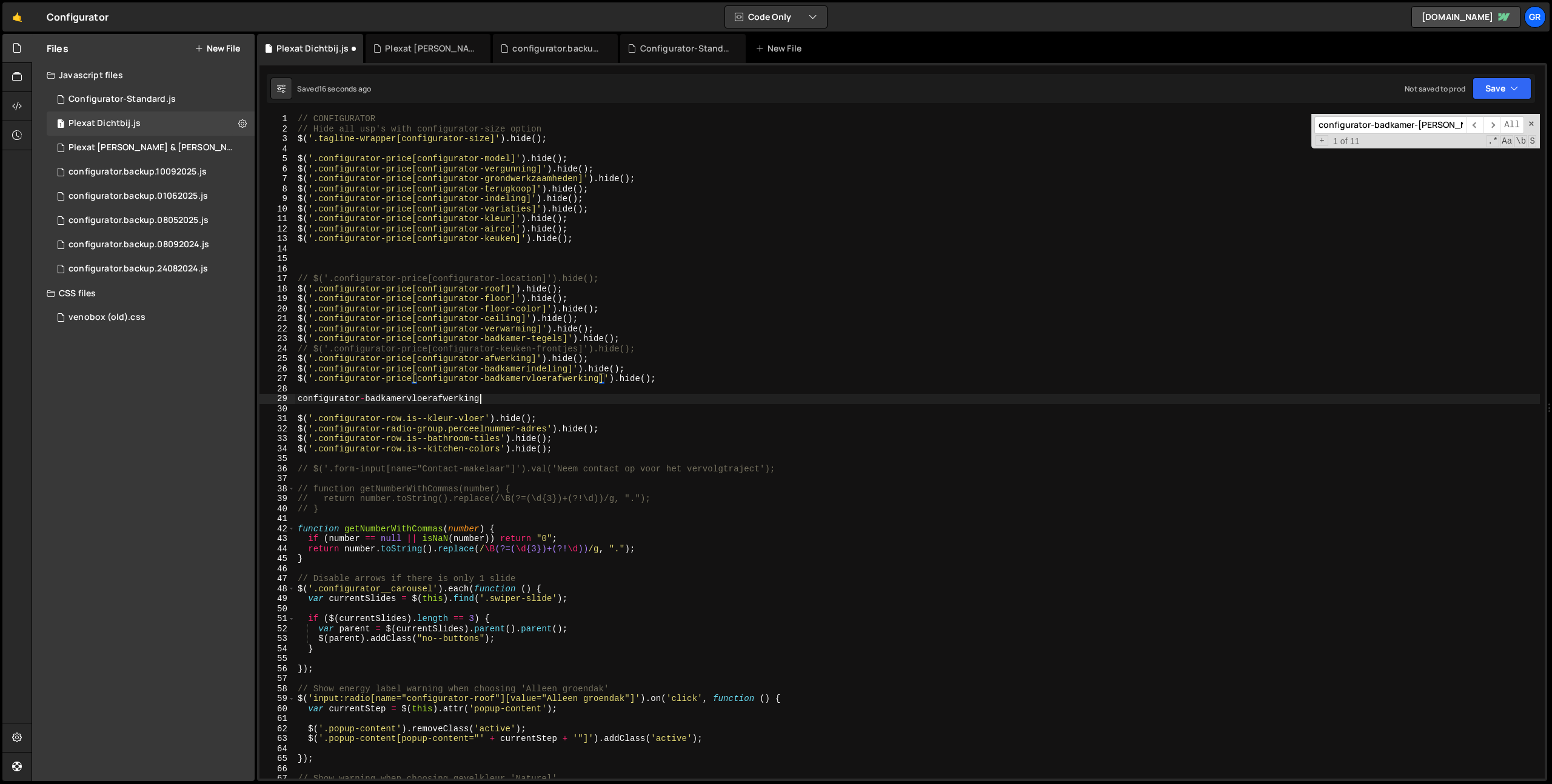
click at [538, 399] on div "// CONFIGURATOR // Hide all usp's with configurator-size option $ ( '.tagline-w…" at bounding box center [917, 456] width 1244 height 684
click at [704, 383] on div "// CONFIGURATOR // Hide all usp's with configurator-size option $ ( '.tagline-w…" at bounding box center [917, 456] width 1244 height 684
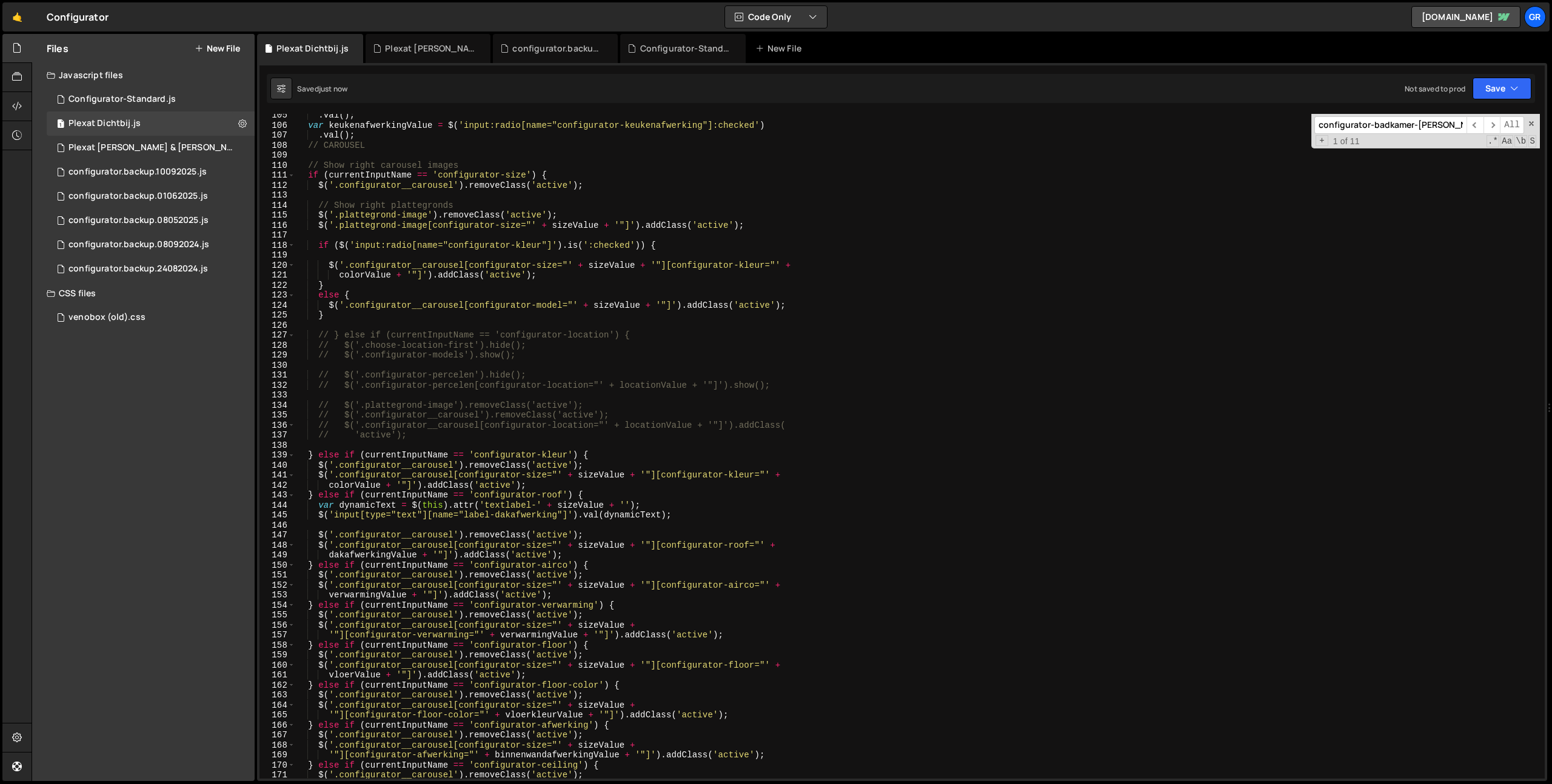
scroll to position [815, 0]
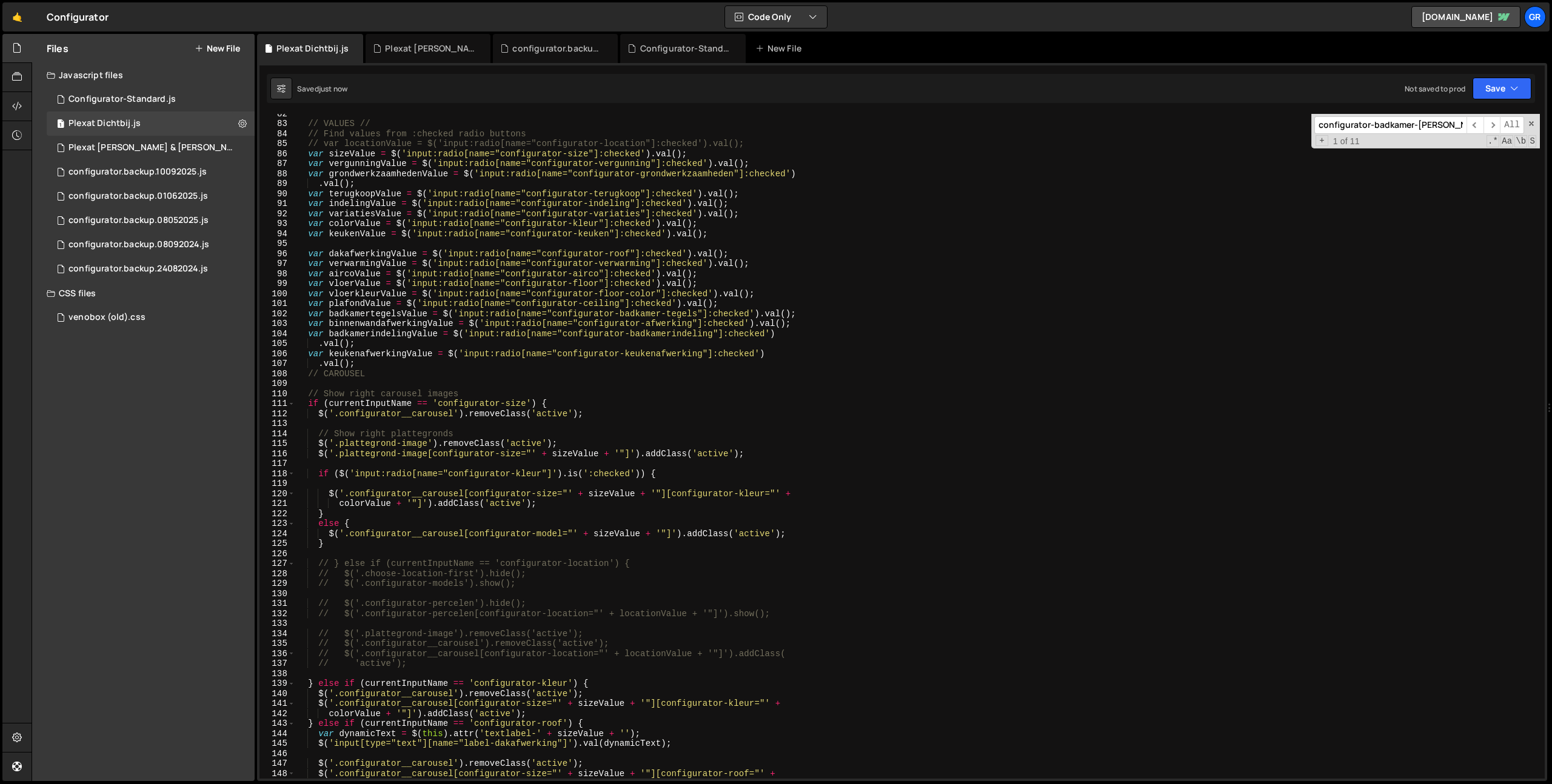
click at [377, 342] on div "// VALUES // // Find values from :checked radio buttons // var locationValue = …" at bounding box center [917, 451] width 1244 height 684
type textarea ".val();"
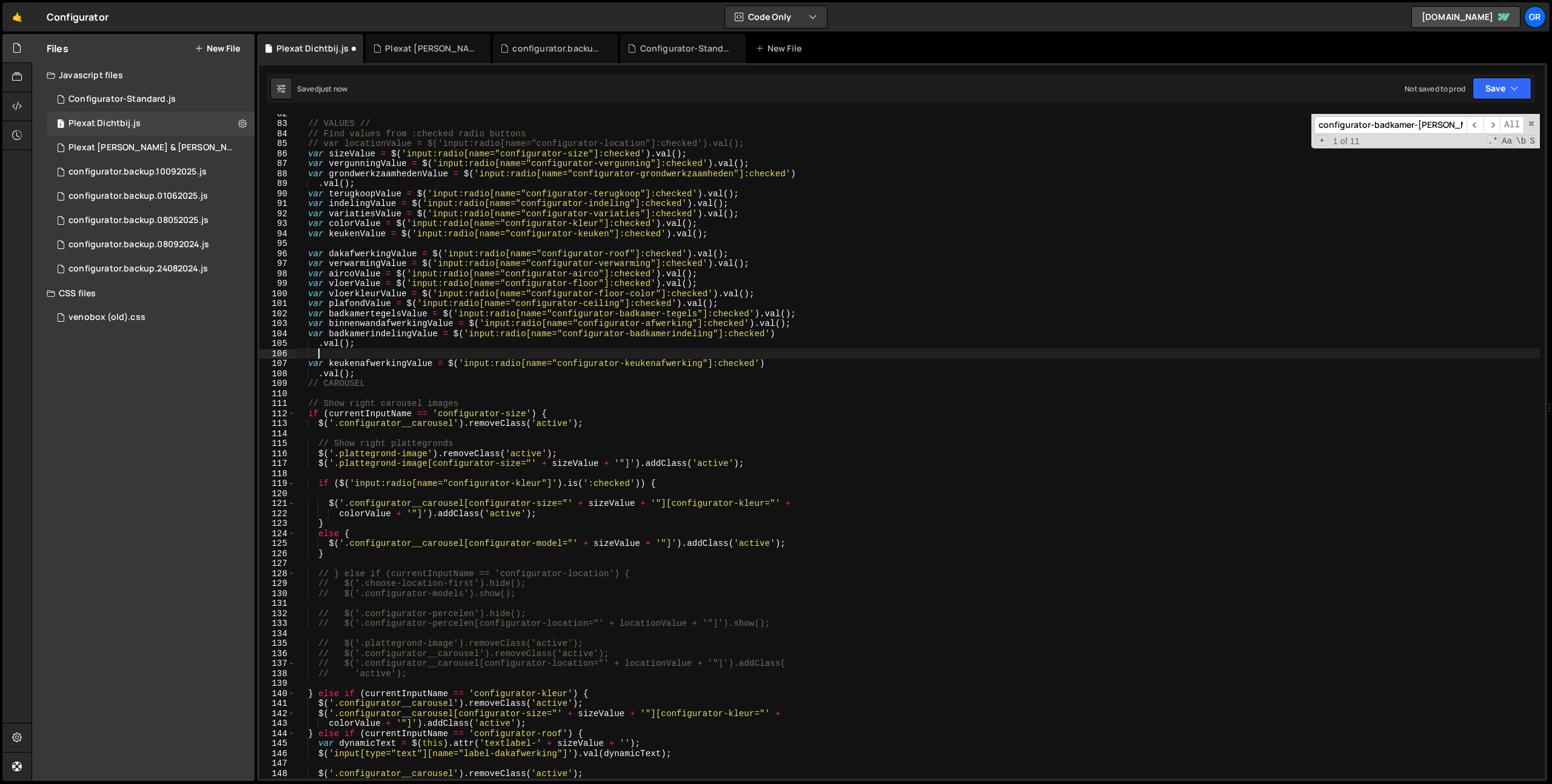
scroll to position [0, 1]
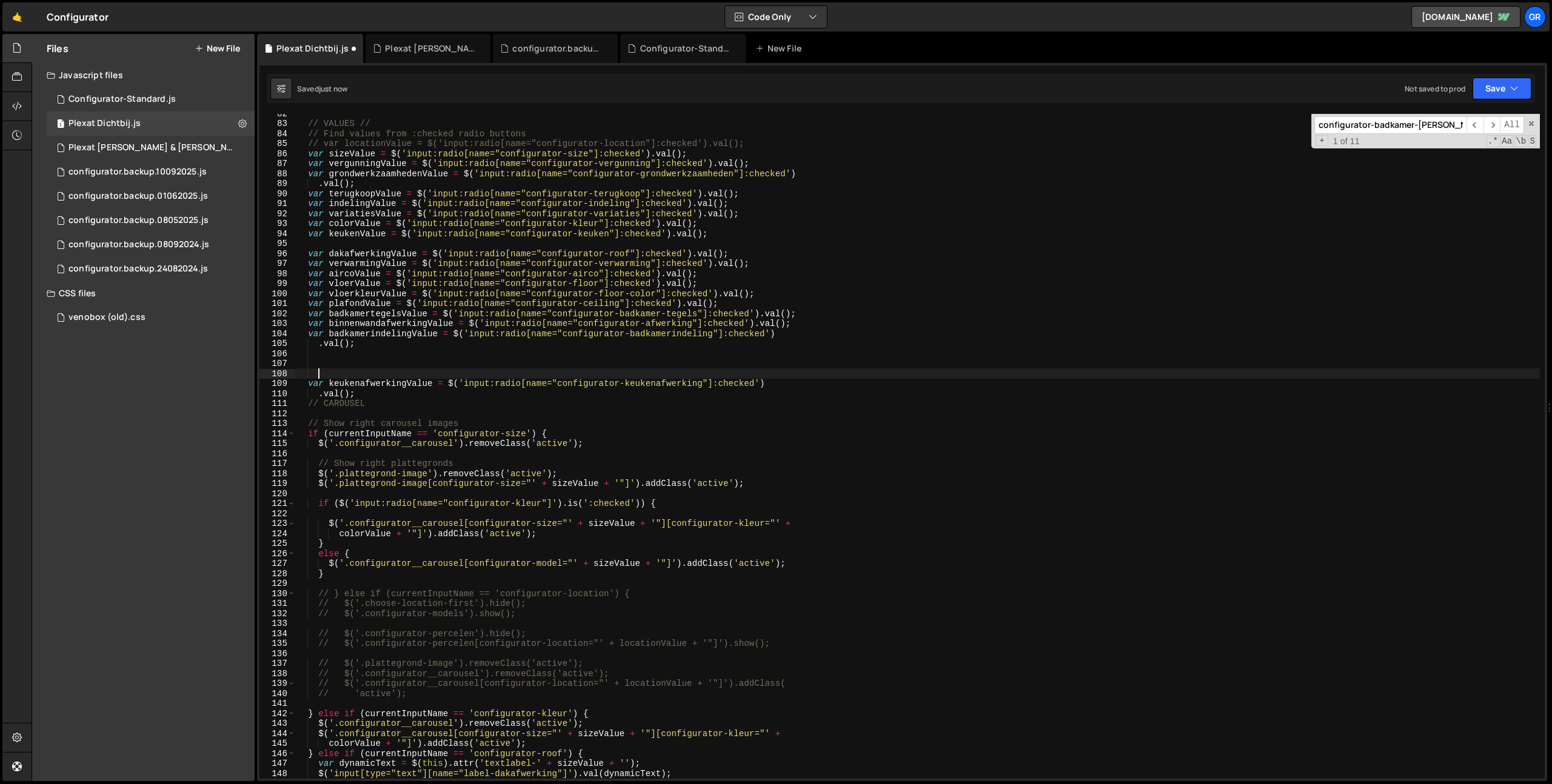
paste textarea "badkamervloerafwerking"
type textarea "badkamervloerafwerking"
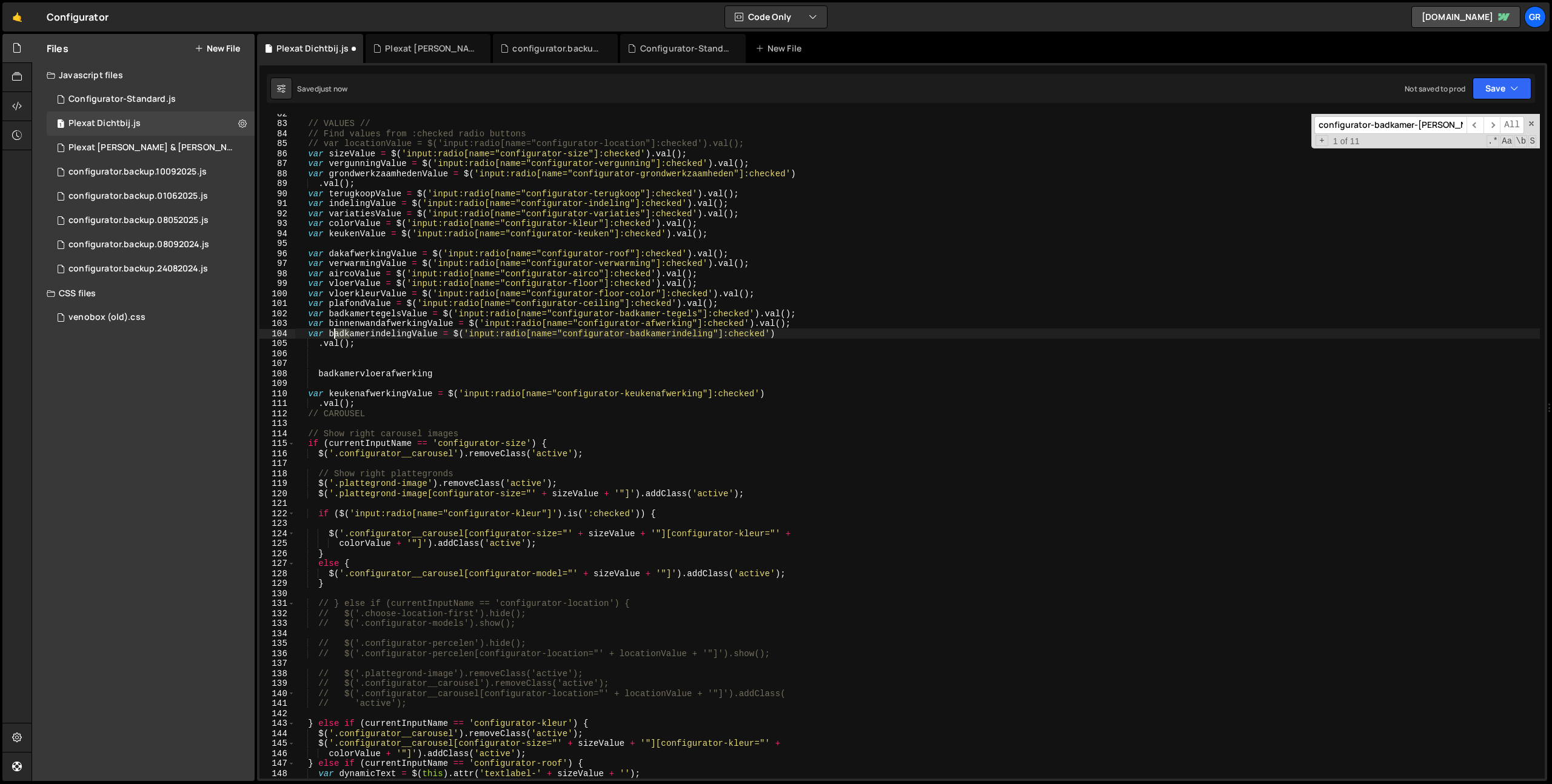
drag, startPoint x: 337, startPoint y: 336, endPoint x: 302, endPoint y: 331, distance: 35.4
click at [303, 331] on div "// VALUES // // Find values from :checked radio buttons // var locationValue = …" at bounding box center [917, 451] width 1244 height 684
click at [304, 335] on div "// VALUES // // Find values from :checked radio buttons // var locationValue = …" at bounding box center [917, 446] width 1244 height 665
click at [308, 334] on div "// VALUES // // Find values from :checked radio buttons // var locationValue = …" at bounding box center [917, 451] width 1244 height 684
click at [360, 341] on div "// VALUES // // Find values from :checked radio buttons // var locationValue = …" at bounding box center [917, 451] width 1244 height 684
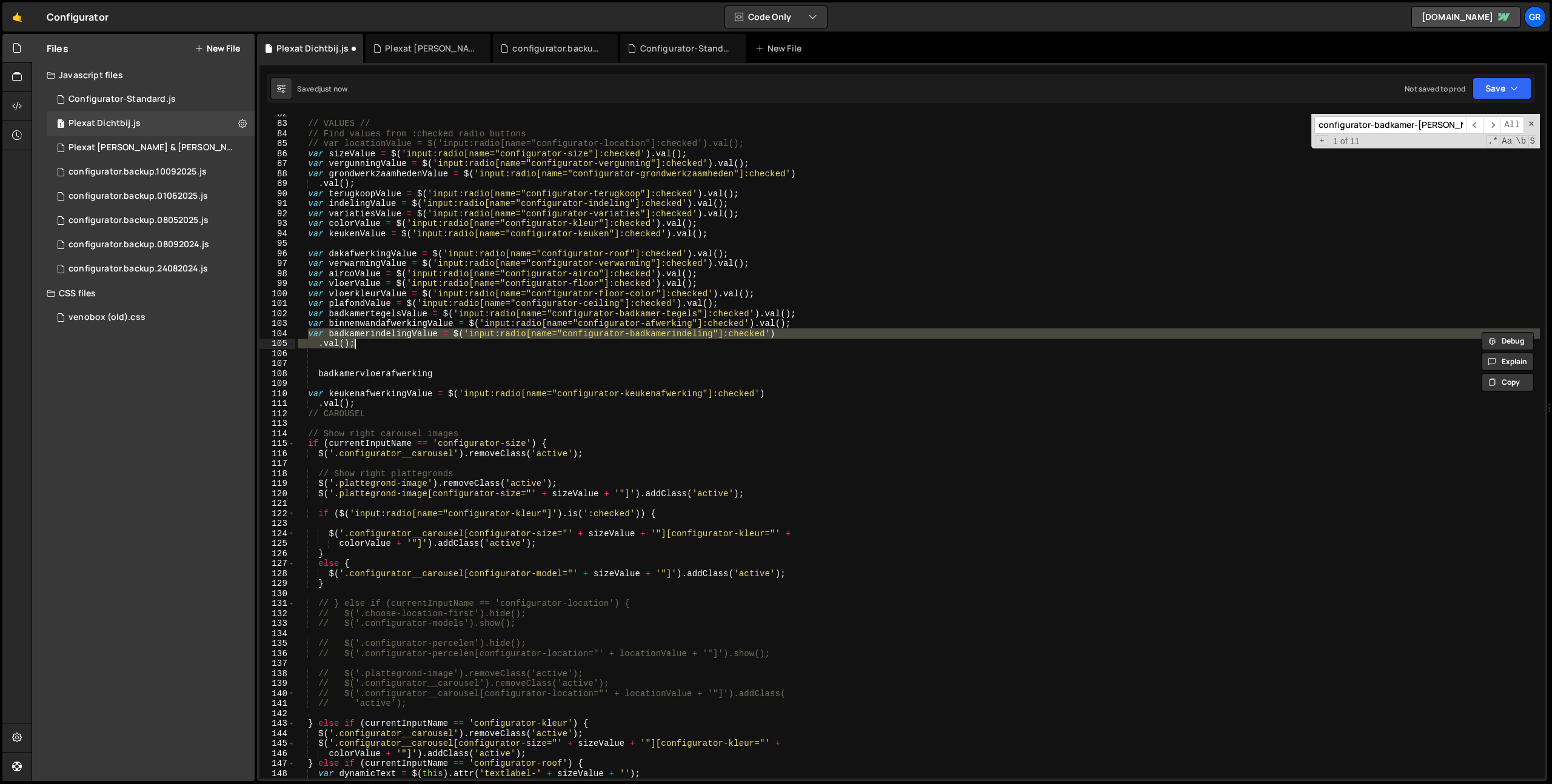
type textarea ".val();"
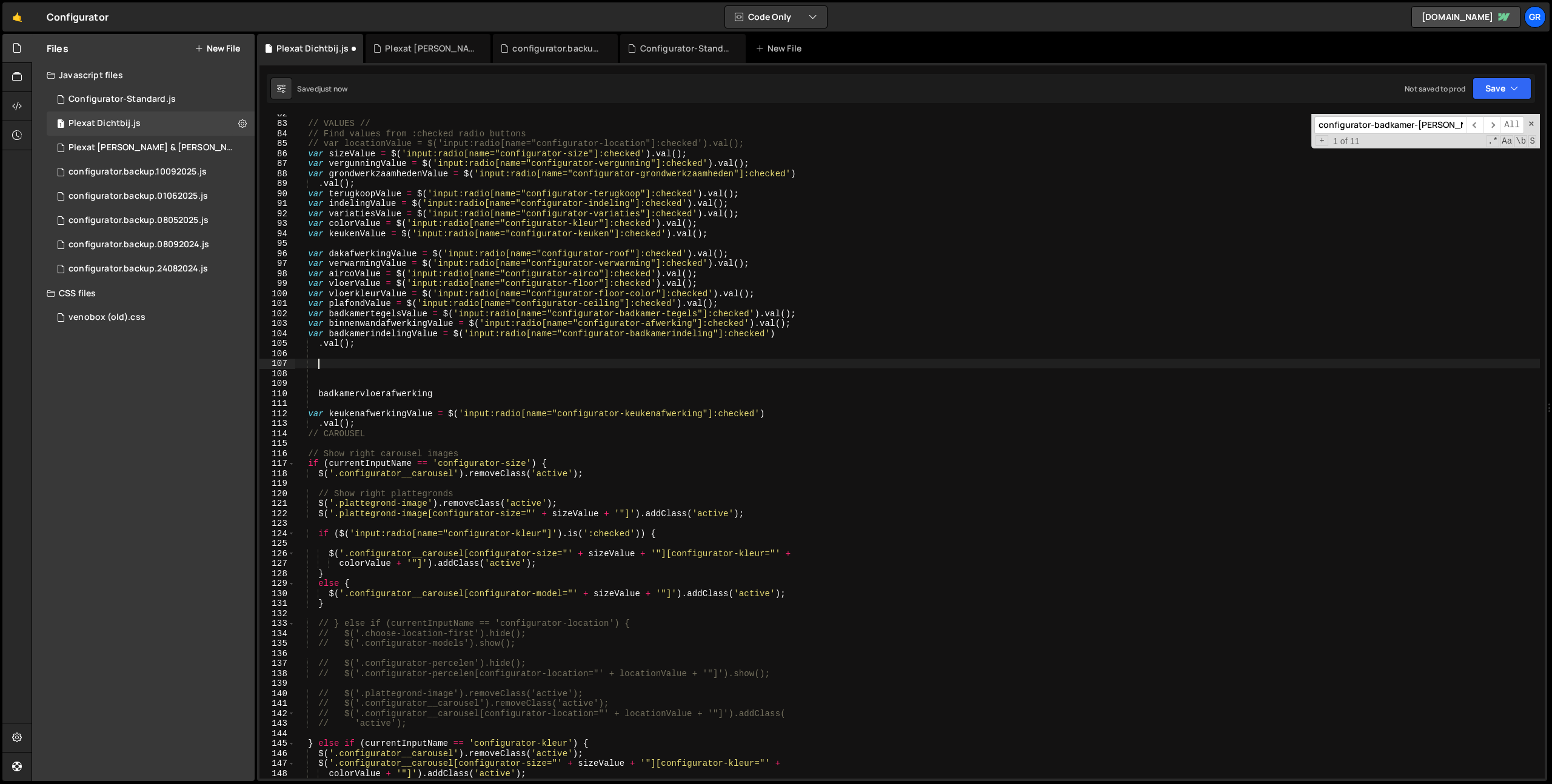
scroll to position [0, 0]
paste textarea ".val();"
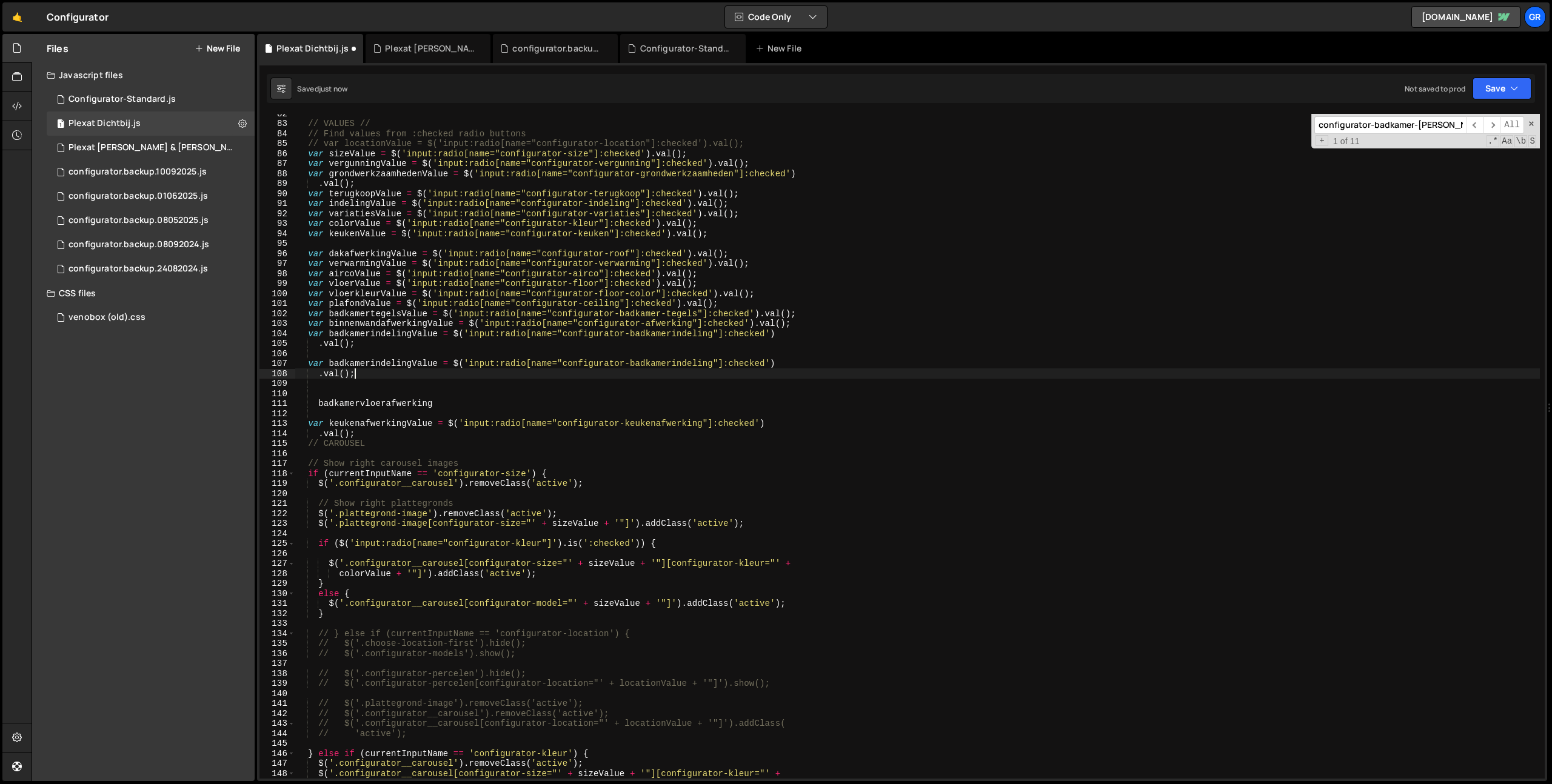
click at [366, 402] on div "// VALUES // // Find values from :checked radio buttons // var locationValue = …" at bounding box center [917, 451] width 1244 height 684
click at [384, 365] on div "// VALUES // // Find values from :checked radio buttons // var locationValue = …" at bounding box center [917, 451] width 1244 height 684
paste textarea "vloerafwerking"
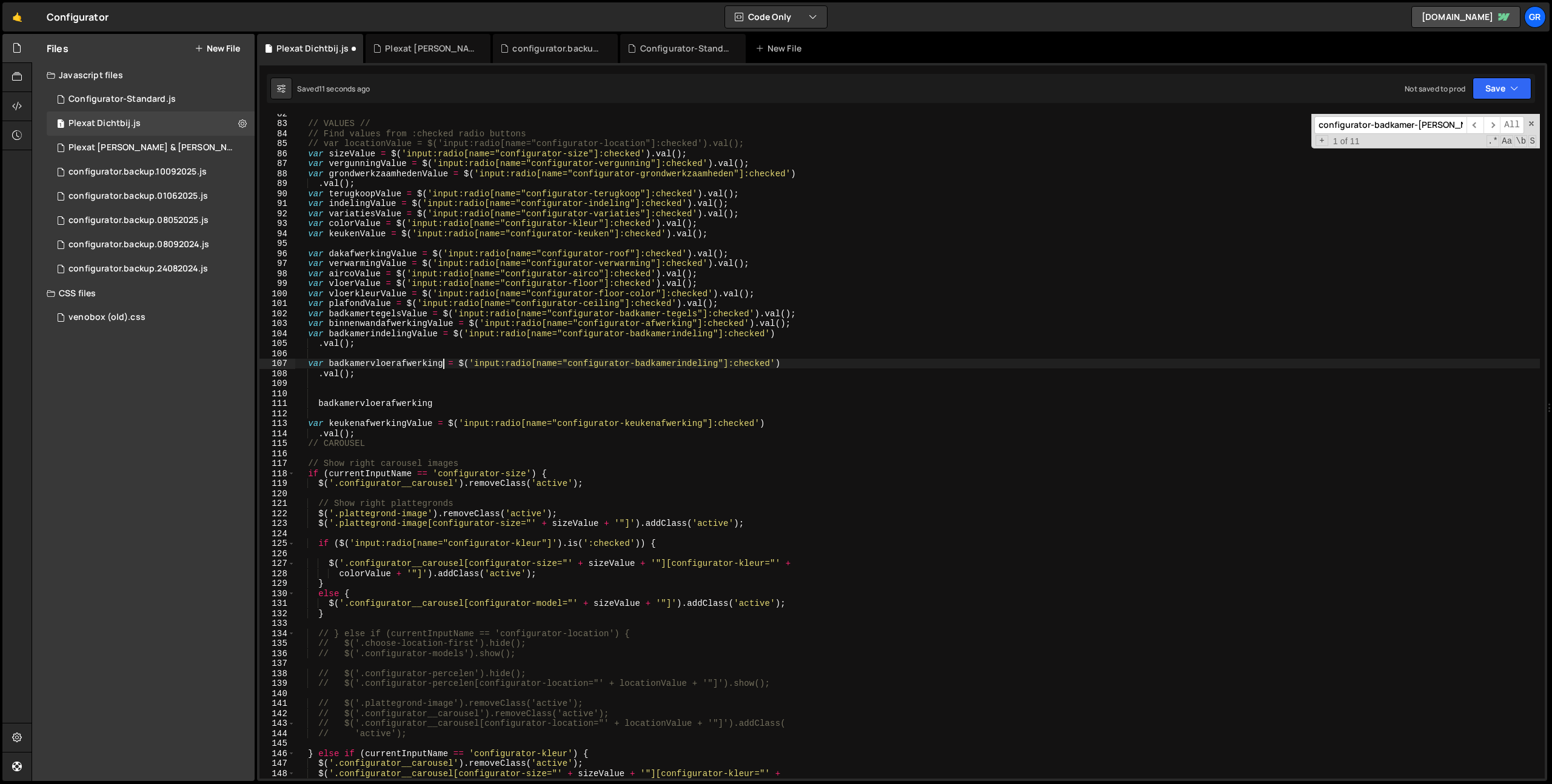
click at [667, 360] on div "// VALUES // // Find values from :checked radio buttons // var locationValue = …" at bounding box center [917, 451] width 1244 height 684
paste textarea "vloerafwerk"
type textarea "var badkamervloerafwerking = $('input:radio[name="configurator-badkamervloerafw…"
click at [621, 410] on div "// VALUES // // Find values from :checked radio buttons // var locationValue = …" at bounding box center [917, 451] width 1244 height 684
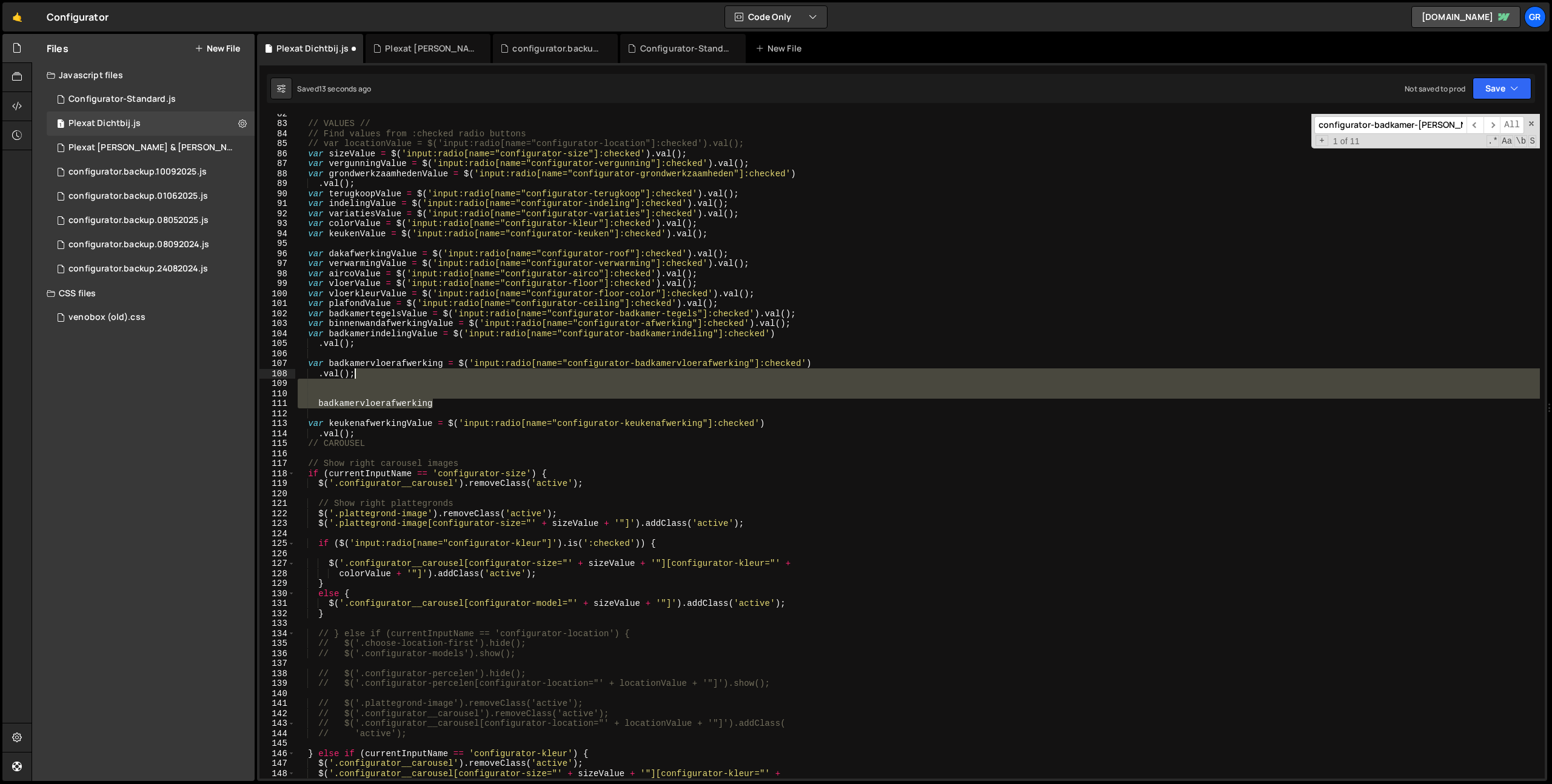
drag, startPoint x: 563, startPoint y: 403, endPoint x: 563, endPoint y: 372, distance: 31.0
click at [563, 372] on div "// VALUES // // Find values from :checked radio buttons // var locationValue = …" at bounding box center [917, 451] width 1244 height 684
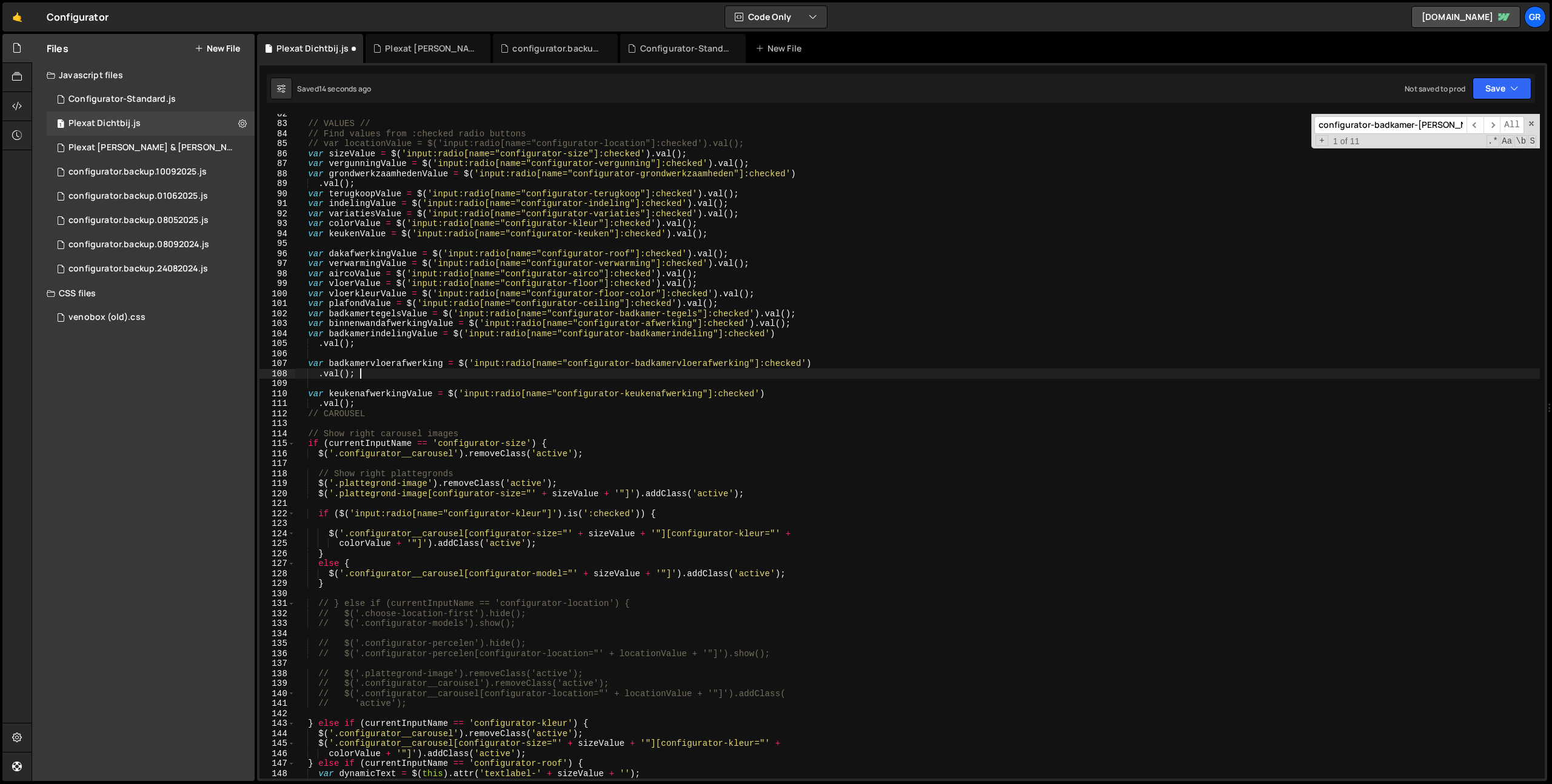
click at [350, 365] on div "// VALUES // // Find values from :checked radio buttons // var locationValue = …" at bounding box center [917, 451] width 1244 height 684
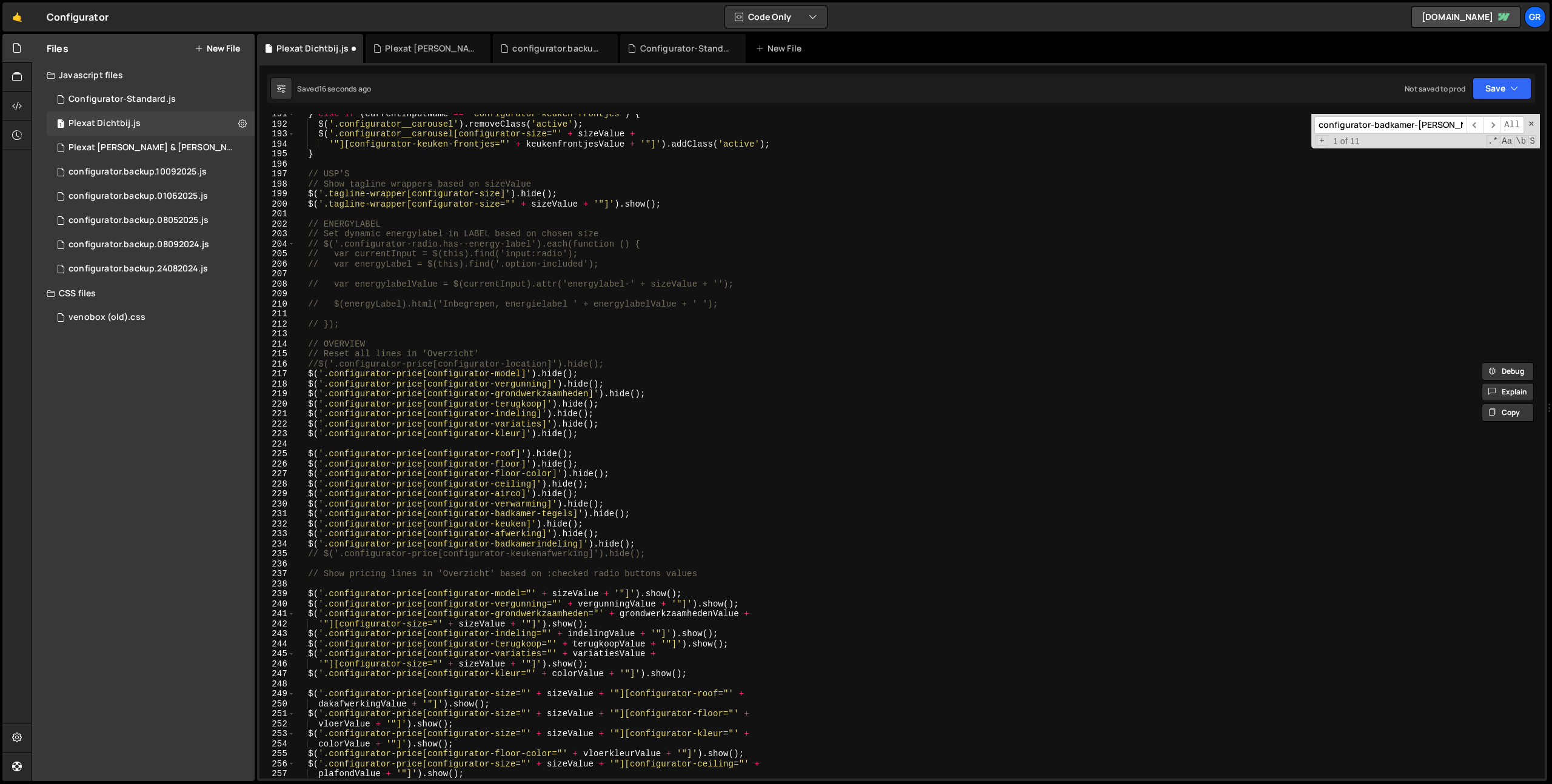
scroll to position [1921, 0]
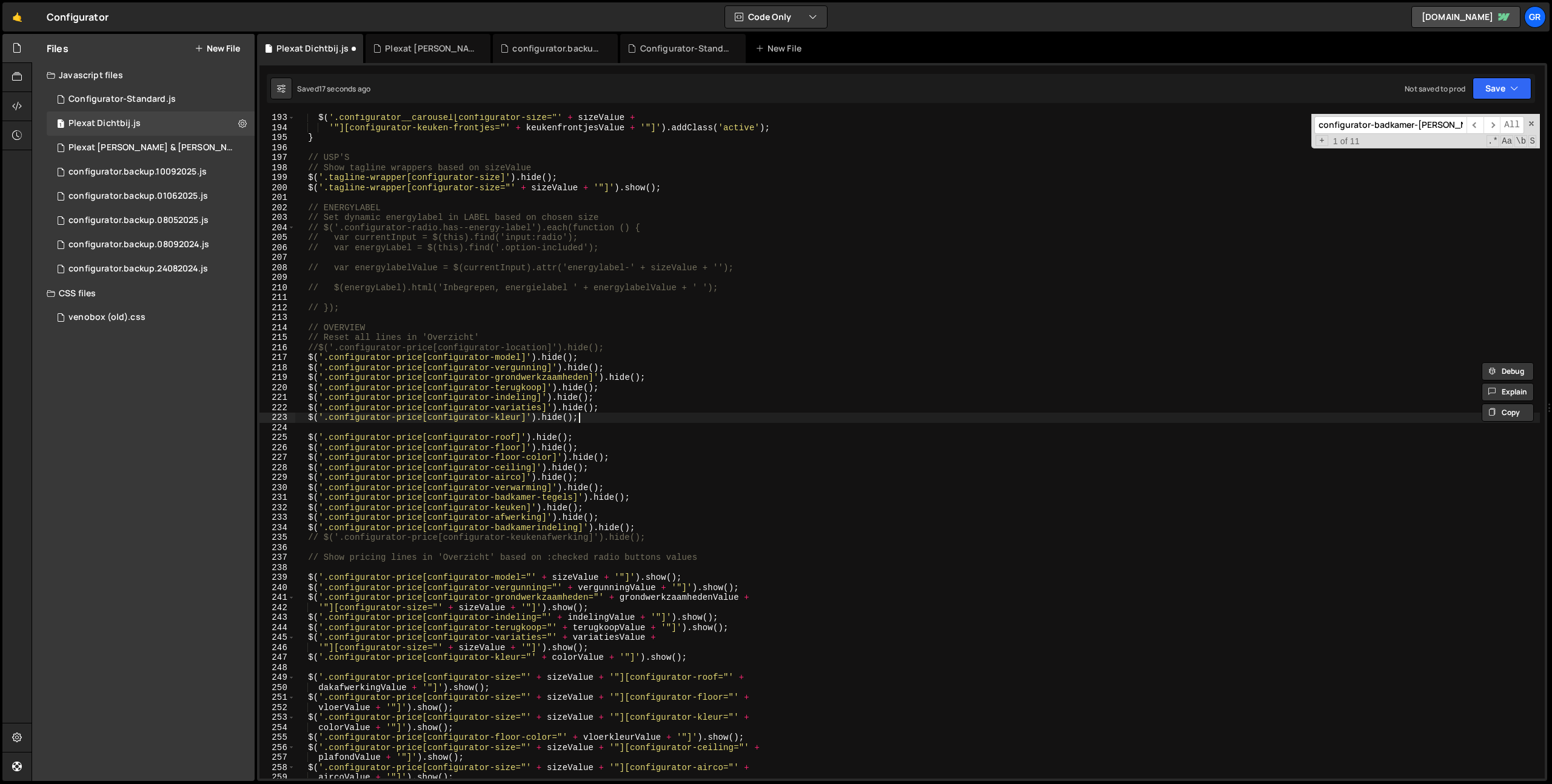
click at [622, 414] on div "$ ( '.configurator__carousel[configurator-size="' + sizeValue + '"][configurato…" at bounding box center [917, 455] width 1244 height 684
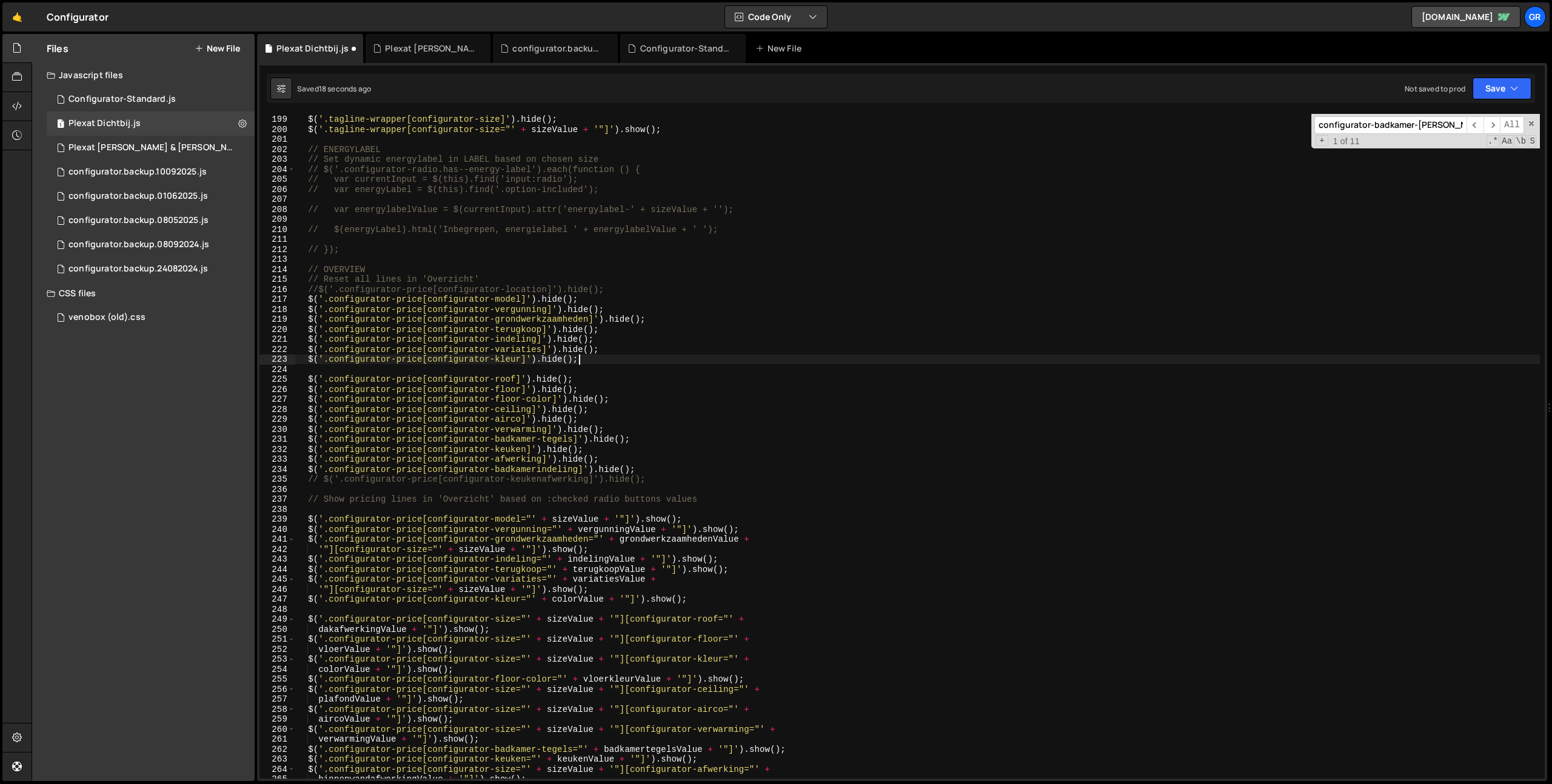
scroll to position [1983, 0]
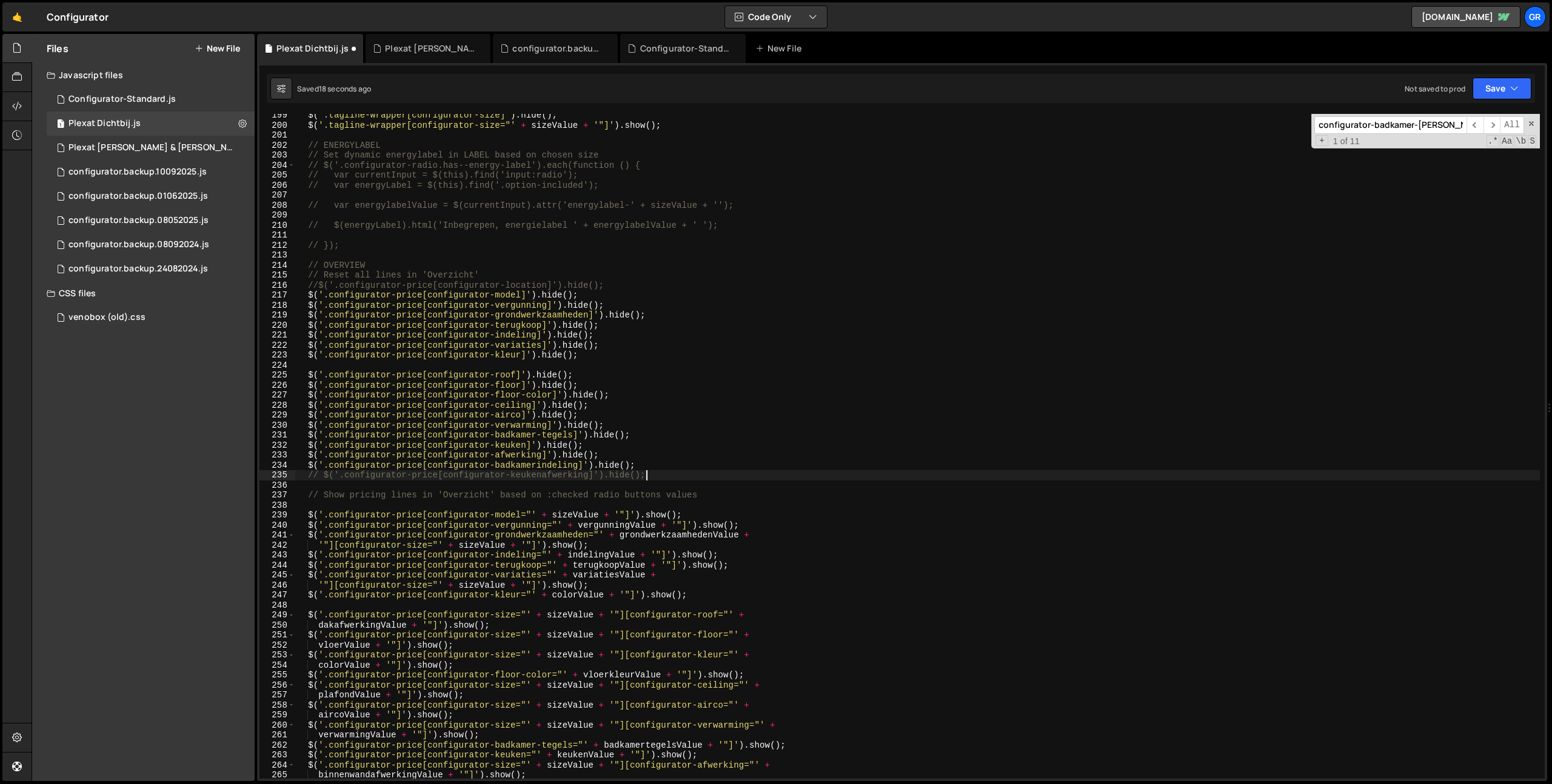
click at [653, 470] on div "$ ( '.tagline-wrapper[configurator-size]' ) . hide ( ) ; $ ( '.tagline-wrapper[…" at bounding box center [917, 453] width 1244 height 684
type textarea "// $('.configurator-price[configurator-keukenafwerking]').hide();"
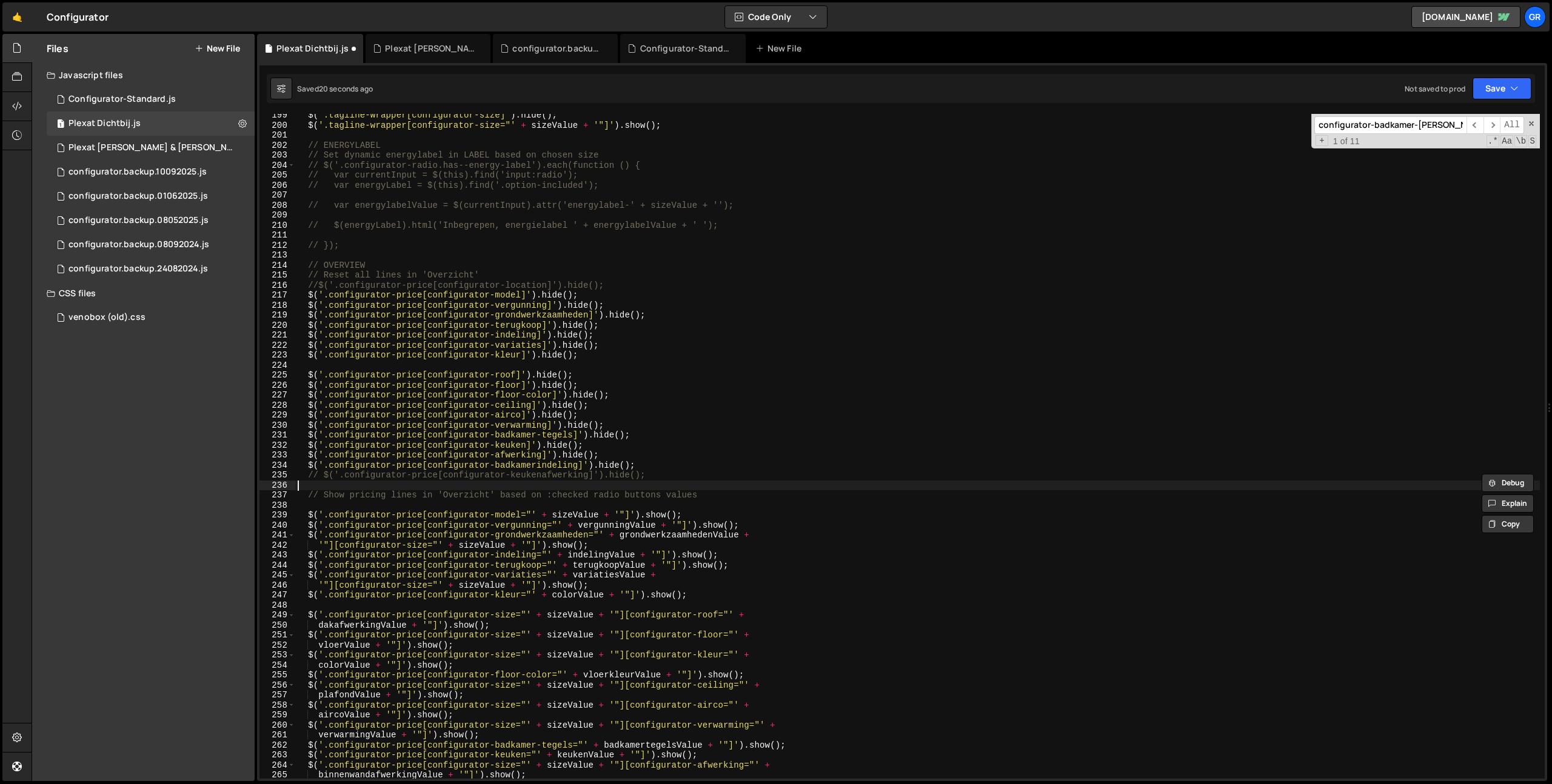
click at [633, 472] on div "$ ( '.tagline-wrapper[configurator-size]' ) . hide ( ) ; $ ( '.tagline-wrapper[…" at bounding box center [917, 453] width 1244 height 684
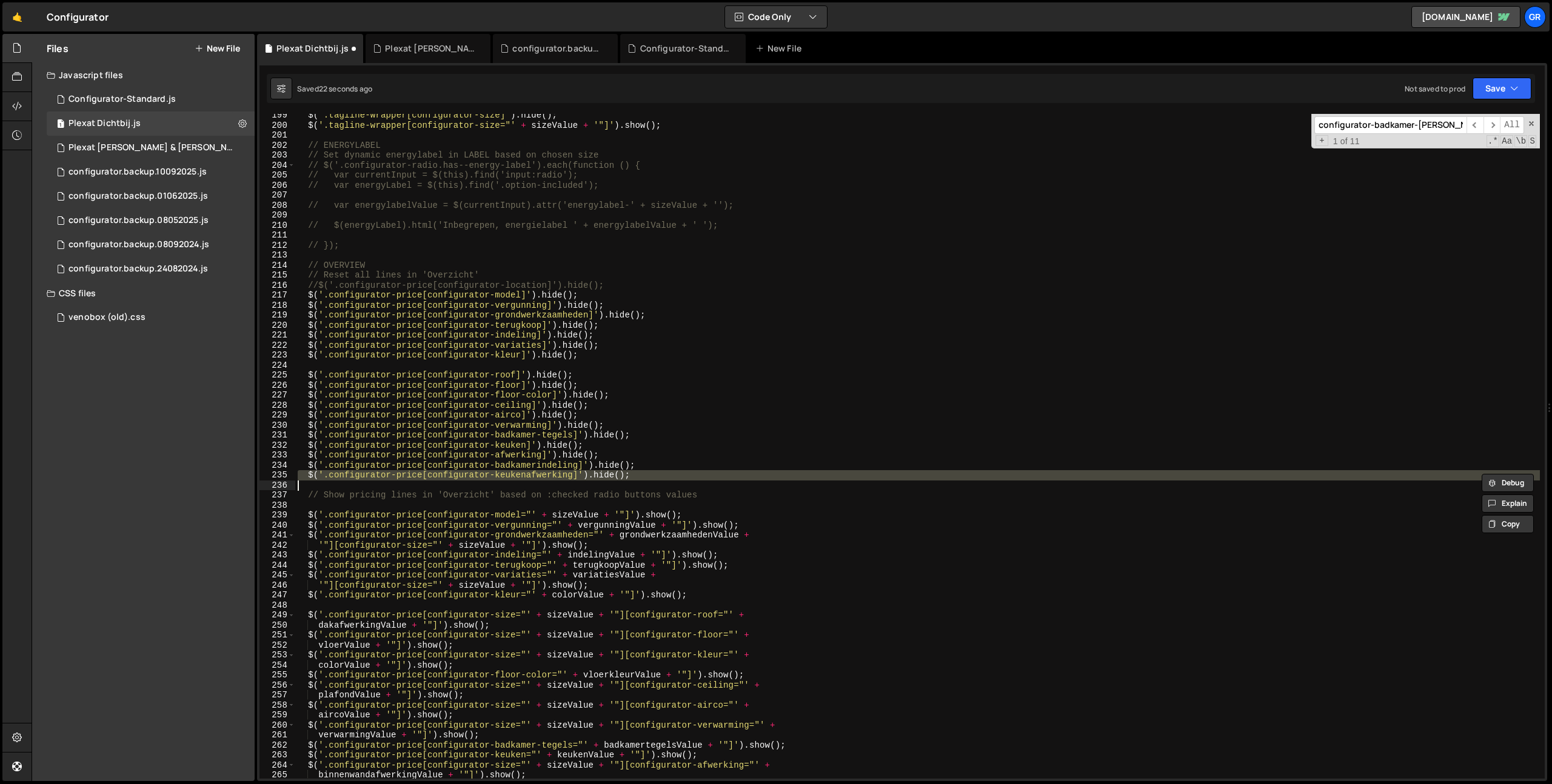
click at [551, 476] on div "$ ( '.tagline-wrapper[configurator-size]' ) . hide ( ) ; $ ( '.tagline-wrapper[…" at bounding box center [917, 446] width 1244 height 665
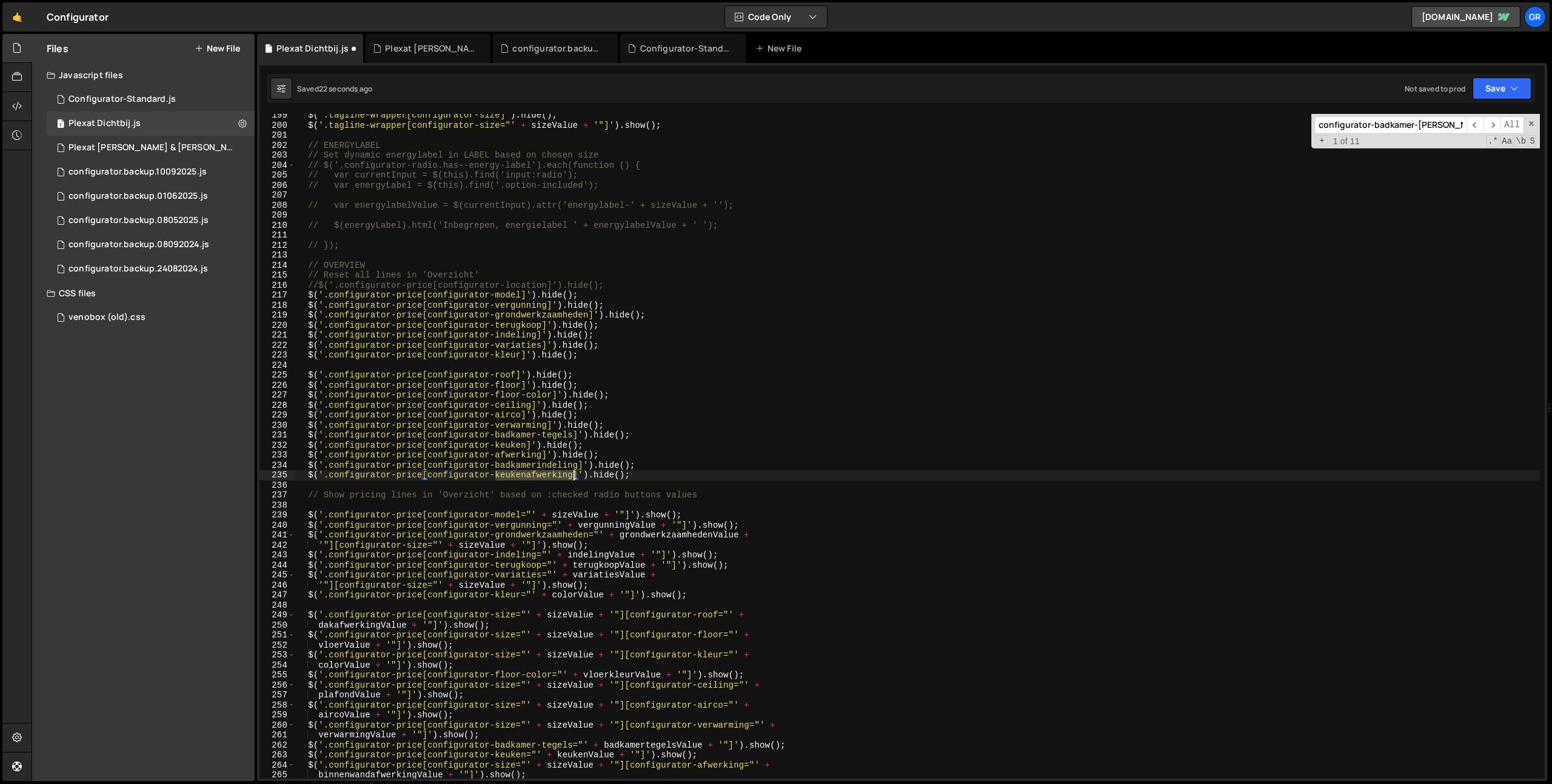
click at [551, 476] on div "$ ( '.tagline-wrapper[configurator-size]' ) . hide ( ) ; $ ( '.tagline-wrapper[…" at bounding box center [917, 453] width 1244 height 684
paste textarea "badkamervloer"
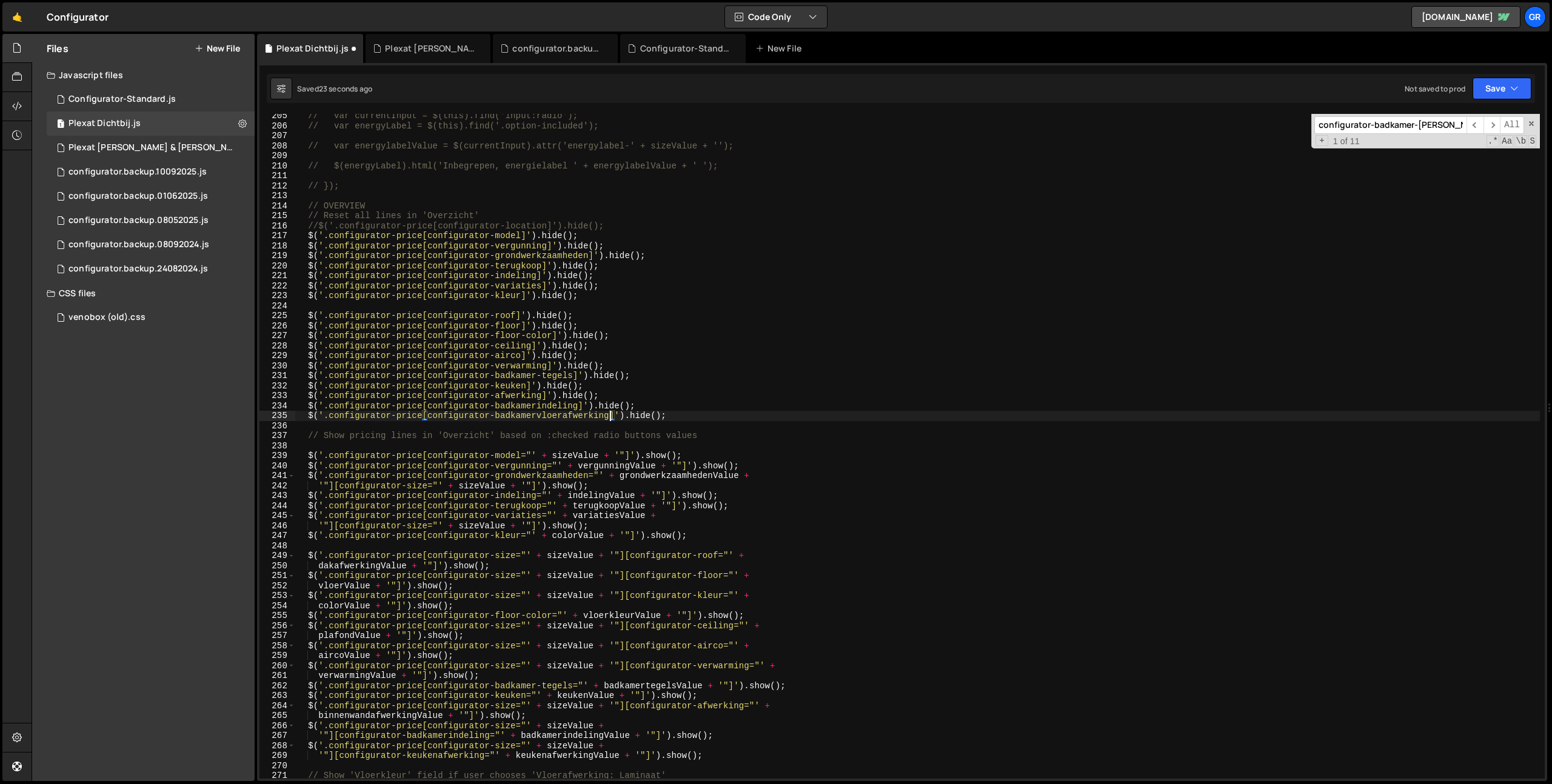
click at [881, 521] on div "// var currentInput = $(this).find('input:radio'); // var energyLabel = $(this)…" at bounding box center [917, 453] width 1244 height 684
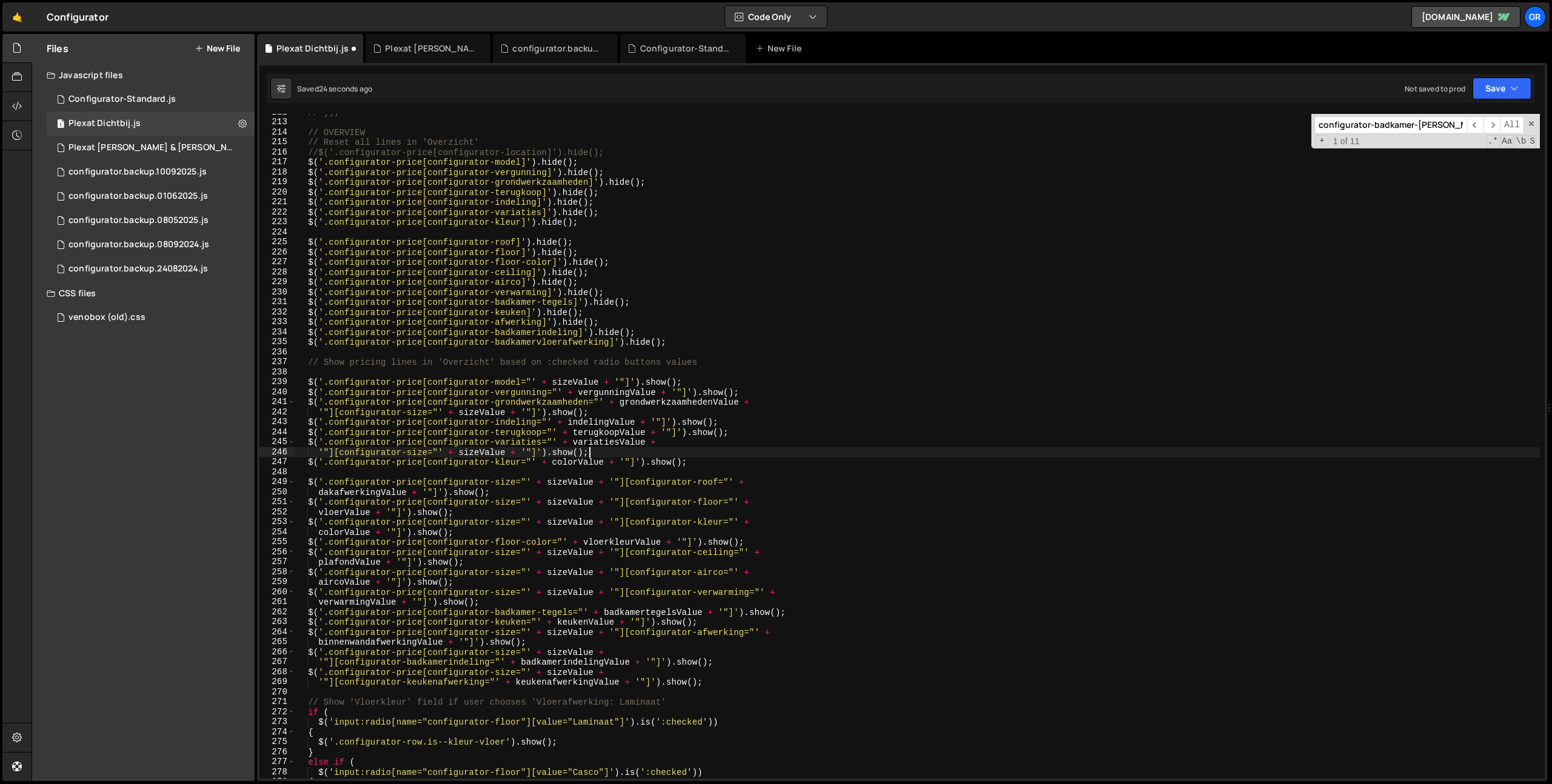
scroll to position [2122, 0]
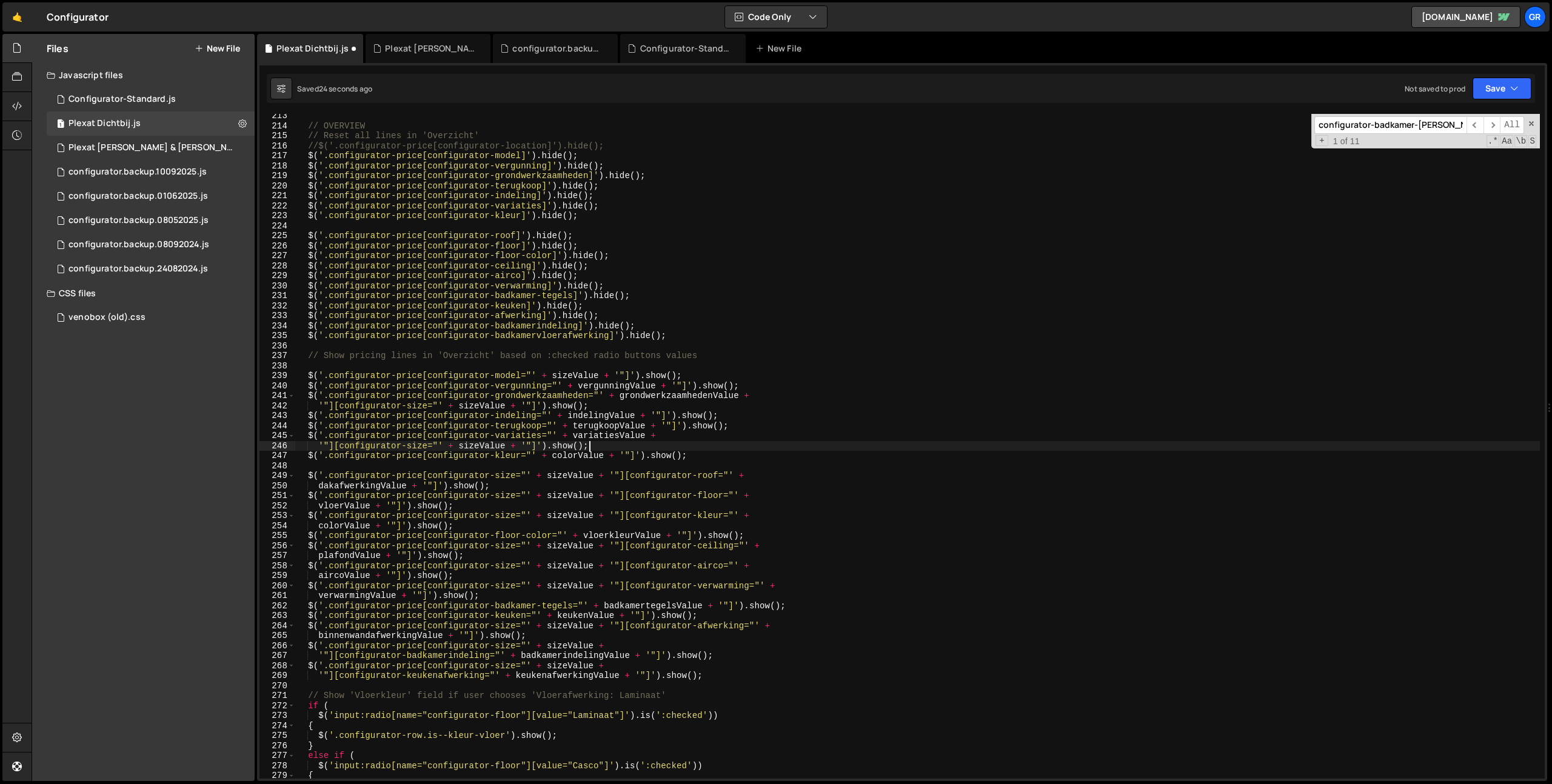
click at [814, 661] on div "// OVERVIEW // Reset all lines in 'Overzicht' //$('.configurator-price[configur…" at bounding box center [917, 453] width 1244 height 684
click at [740, 660] on div "// OVERVIEW // Reset all lines in 'Overzicht' //$('.configurator-price[configur…" at bounding box center [917, 453] width 1244 height 684
type textarea "'"][configurator-badkamerindeling="' + badkamerindelingValue + '"]').show();"
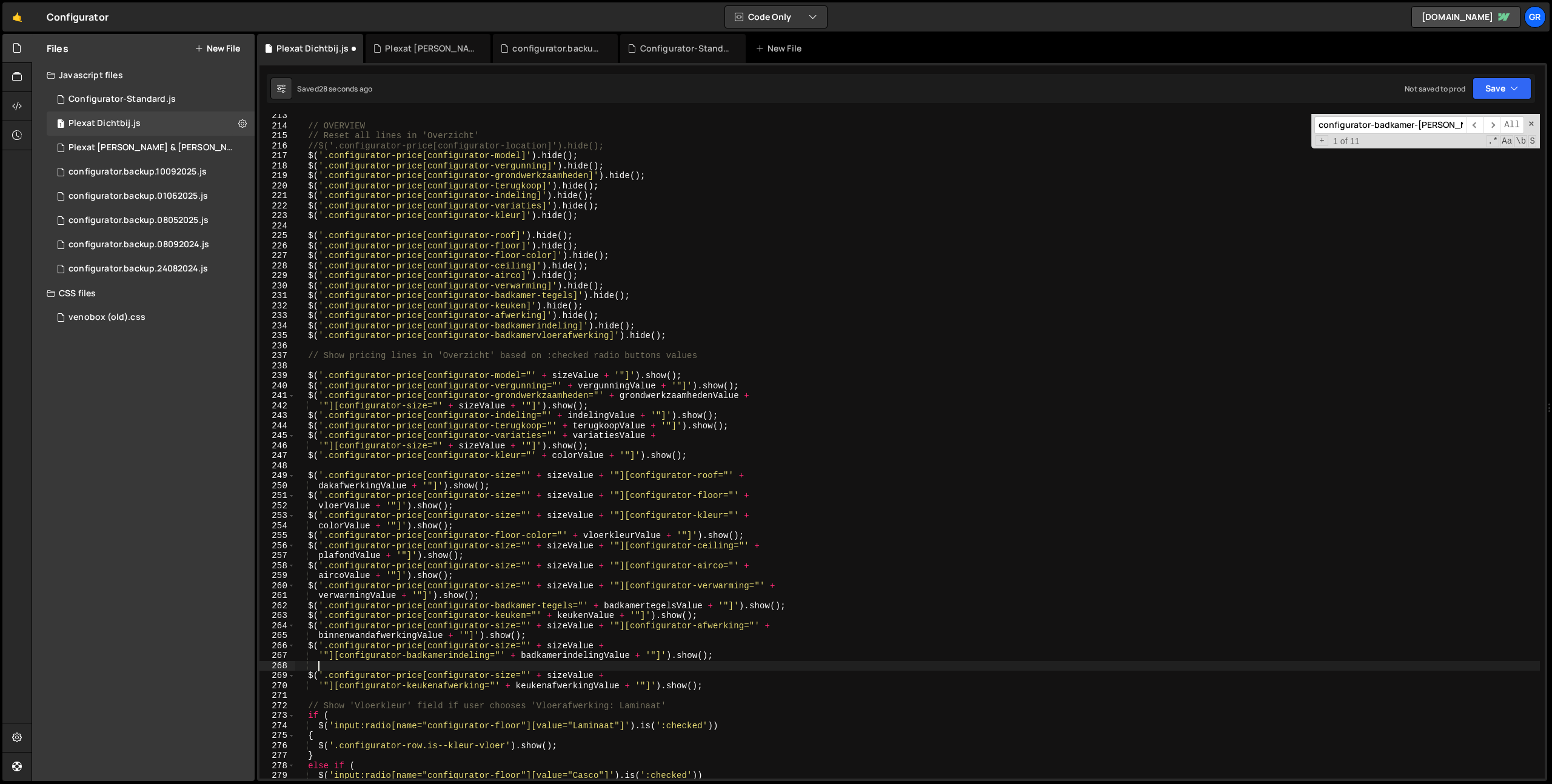
scroll to position [0, 1]
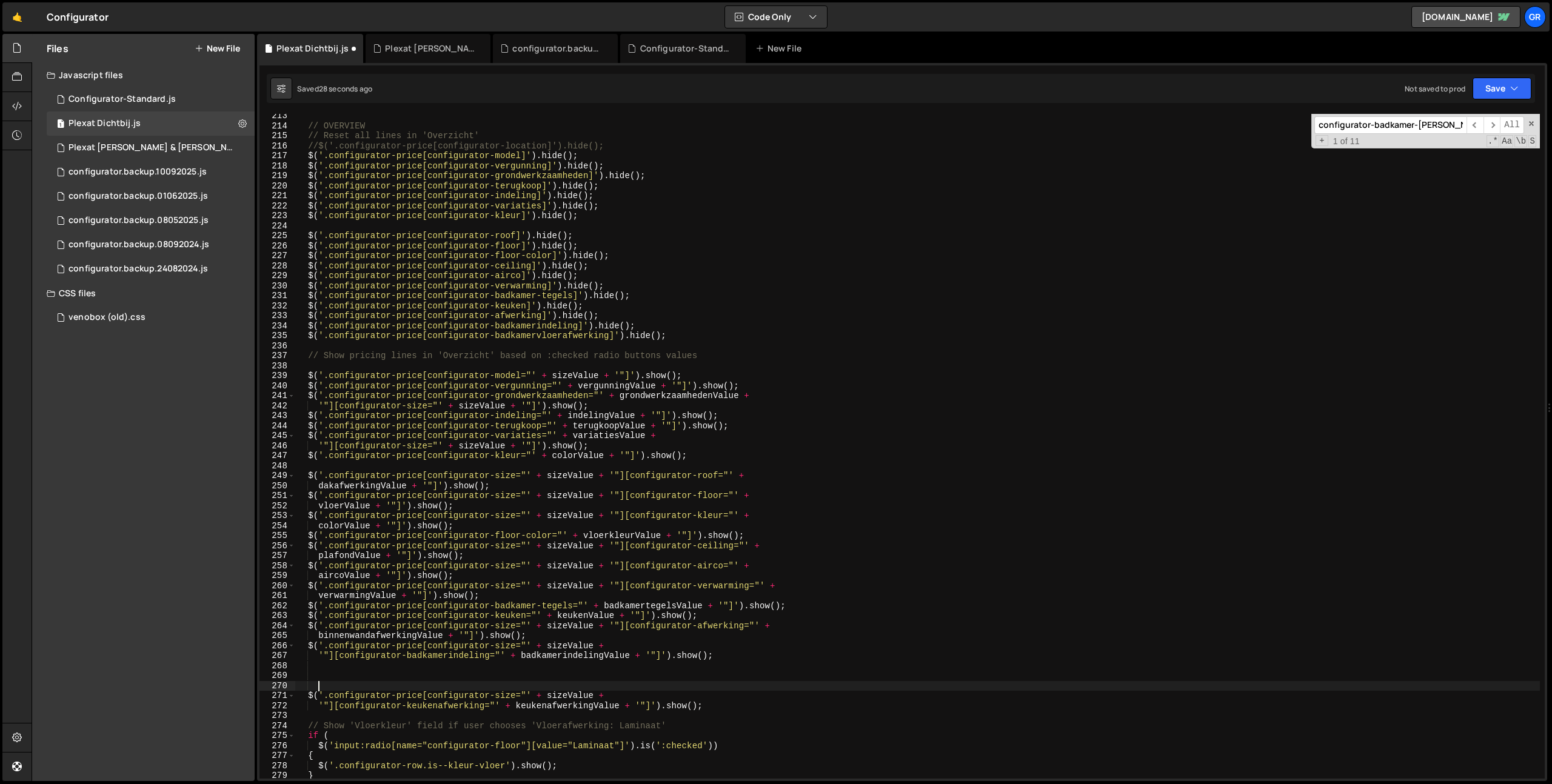
paste textarea "badkamervloerafwerking"
click at [744, 659] on div "// OVERVIEW // Reset all lines in 'Overzicht' //$('.configurator-price[configur…" at bounding box center [917, 453] width 1244 height 684
click at [308, 646] on div "// OVERVIEW // Reset all lines in 'Overzicht' //$('.configurator-price[configur…" at bounding box center [917, 453] width 1244 height 684
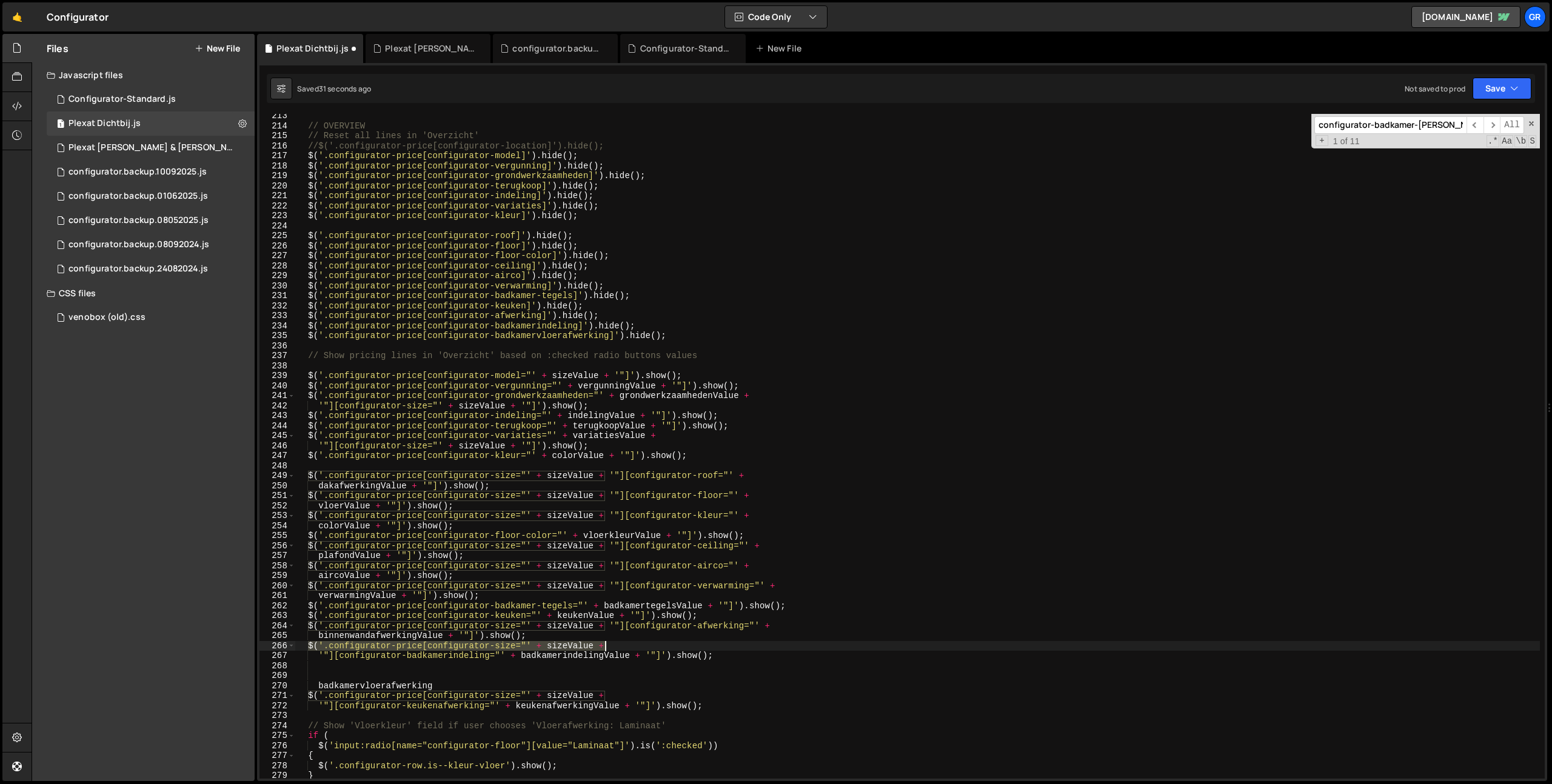
click at [734, 650] on div "// OVERVIEW // Reset all lines in 'Overzicht' //$('.configurator-price[configur…" at bounding box center [917, 453] width 1244 height 684
click at [728, 653] on div "// OVERVIEW // Reset all lines in 'Overzicht' //$('.configurator-price[configur…" at bounding box center [917, 453] width 1244 height 684
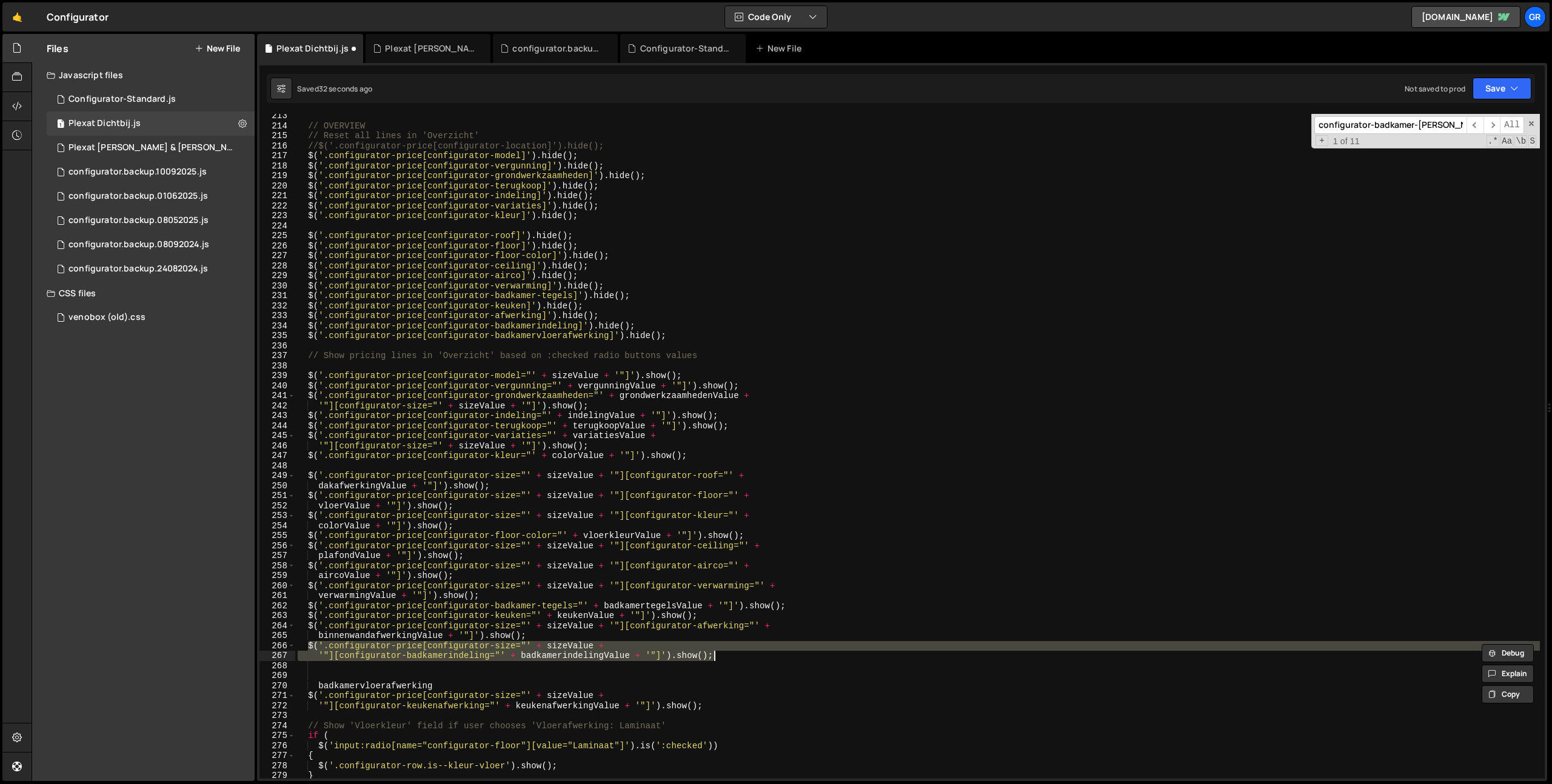
type textarea "'"][configurator-badkamerindeling="' + badkamerindelingValue + '"]').show();"
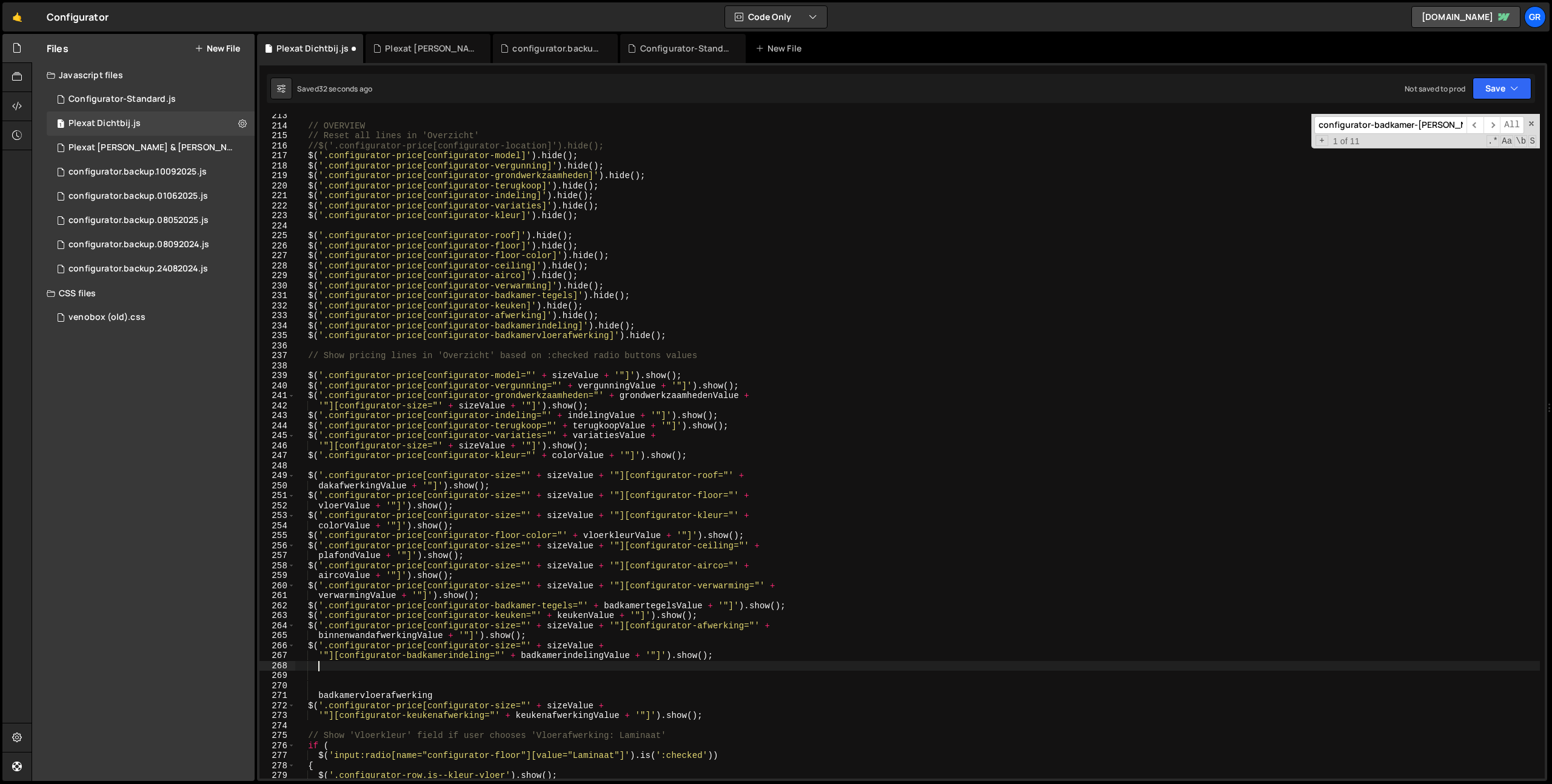
paste textarea "'"][configurator-badkamerindeling="' + badkamerindelingValue + '"]').show();"
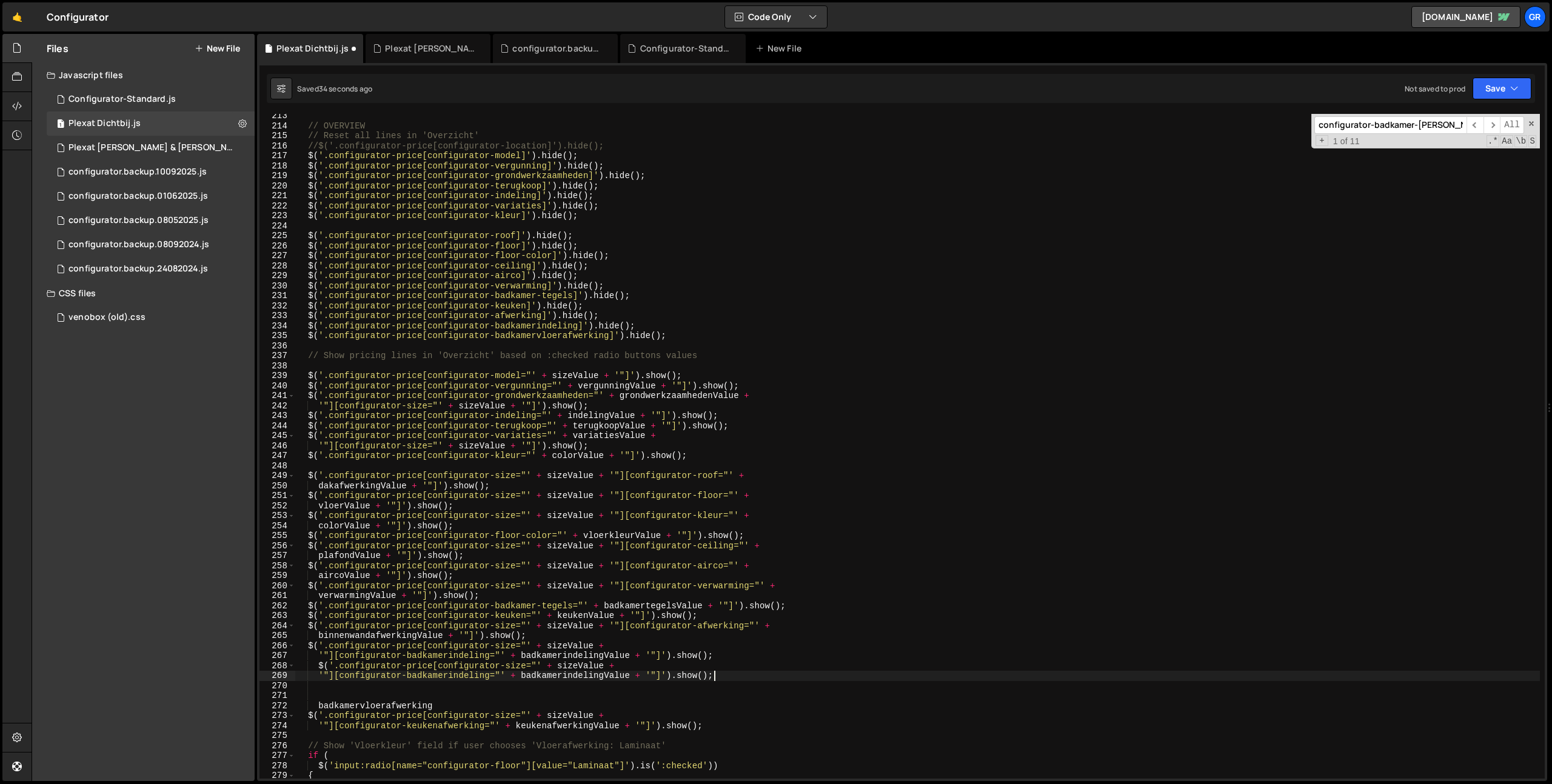
click at [563, 662] on div "// OVERVIEW // Reset all lines in 'Overzicht' //$('.configurator-price[configur…" at bounding box center [917, 453] width 1244 height 684
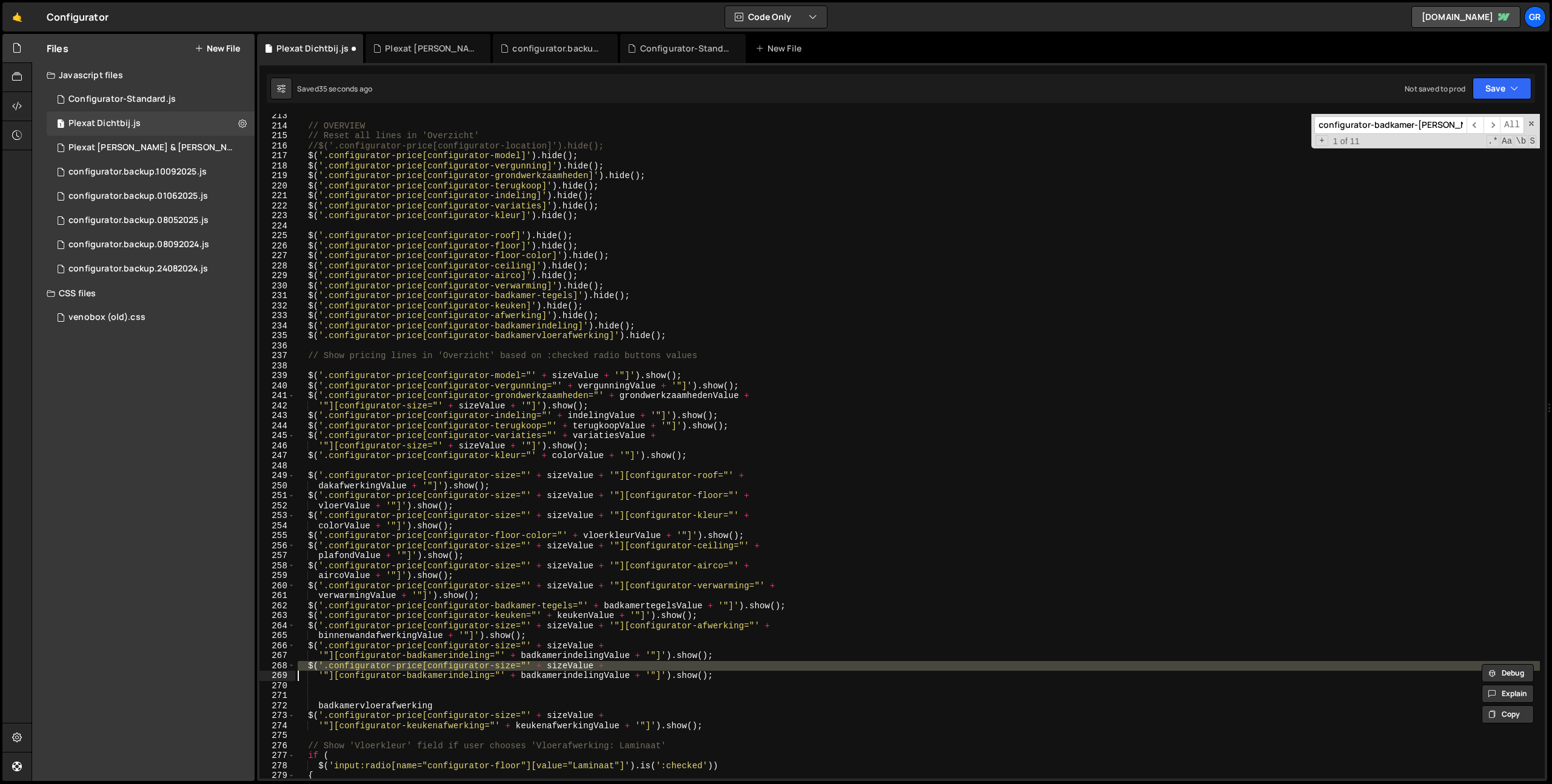
click at [398, 704] on div "// OVERVIEW // Reset all lines in 'Overzicht' //$('.configurator-price[configur…" at bounding box center [917, 453] width 1244 height 684
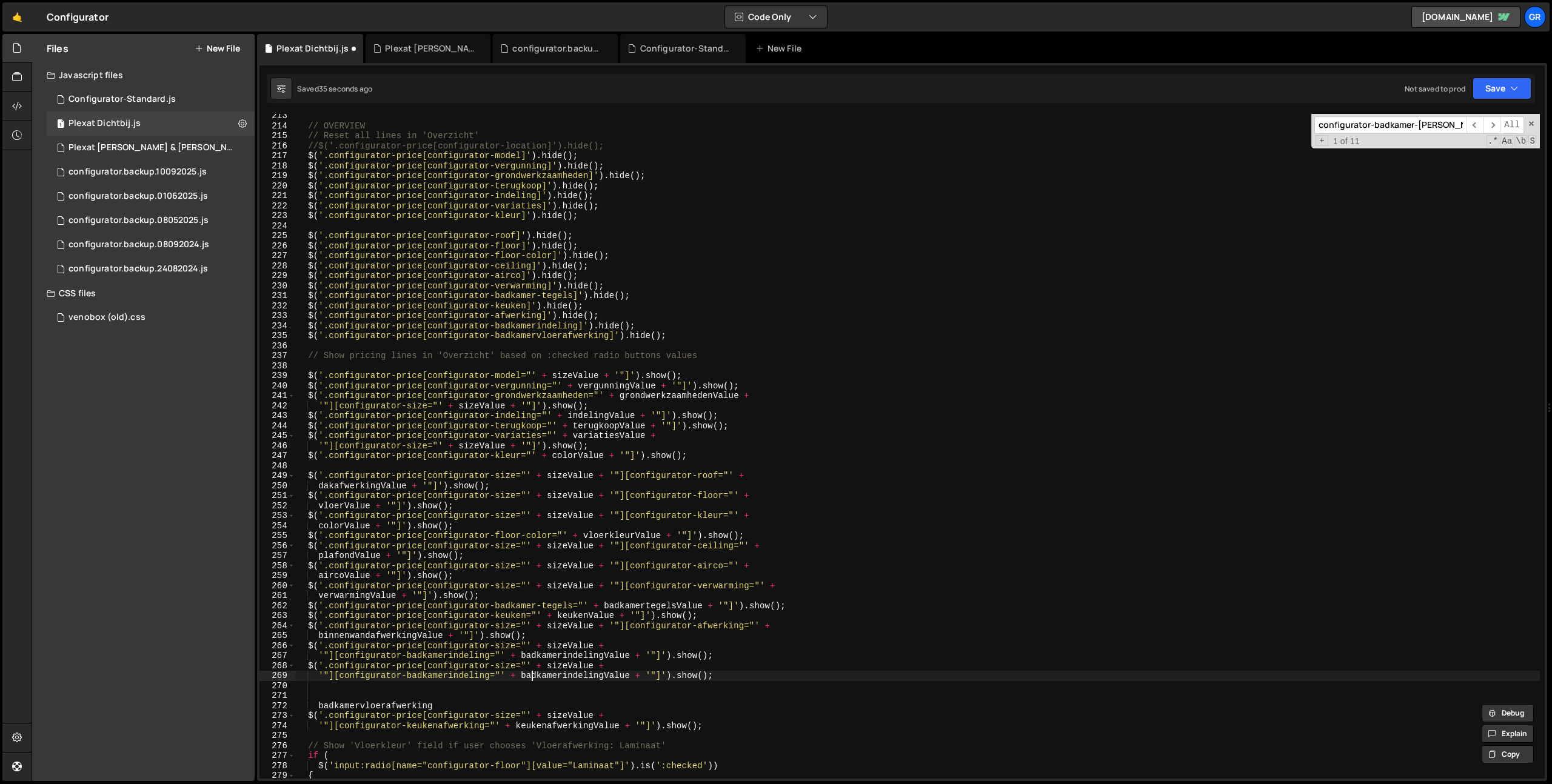
click at [534, 674] on div "// OVERVIEW // Reset all lines in 'Overzicht' //$('.configurator-price[configur…" at bounding box center [917, 453] width 1244 height 684
drag, startPoint x: 534, startPoint y: 674, endPoint x: 480, endPoint y: 696, distance: 58.3
click at [534, 674] on div "// OVERVIEW // Reset all lines in 'Overzicht' //$('.configurator-price[configur…" at bounding box center [917, 453] width 1244 height 684
paste textarea "vloerafwerking"
click at [455, 703] on div "// OVERVIEW // Reset all lines in 'Overzicht' //$('.configurator-price[configur…" at bounding box center [917, 453] width 1244 height 684
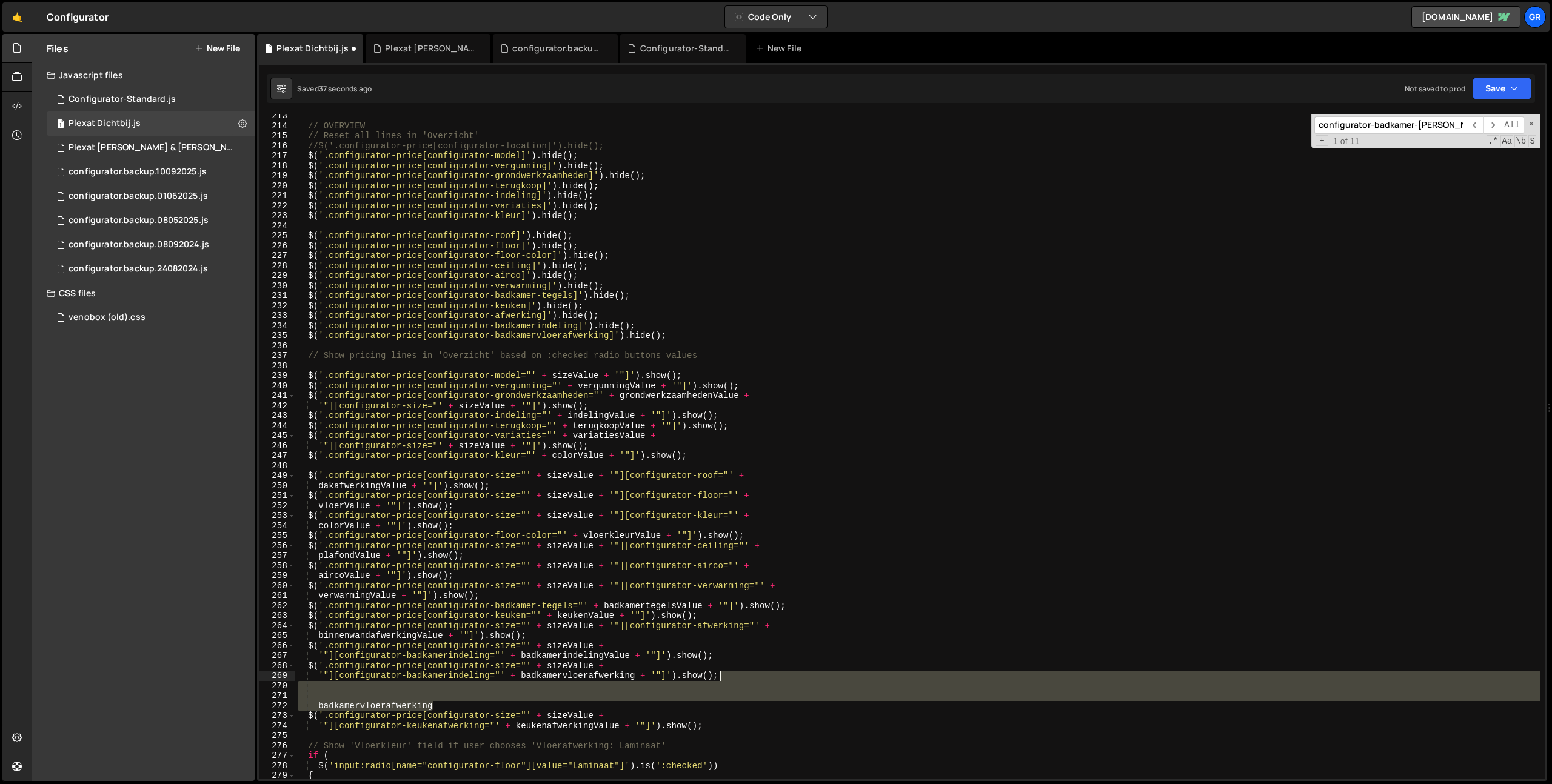
click at [754, 675] on div "// OVERVIEW // Reset all lines in 'Overzicht' //$('.configurator-price[configur…" at bounding box center [917, 453] width 1244 height 684
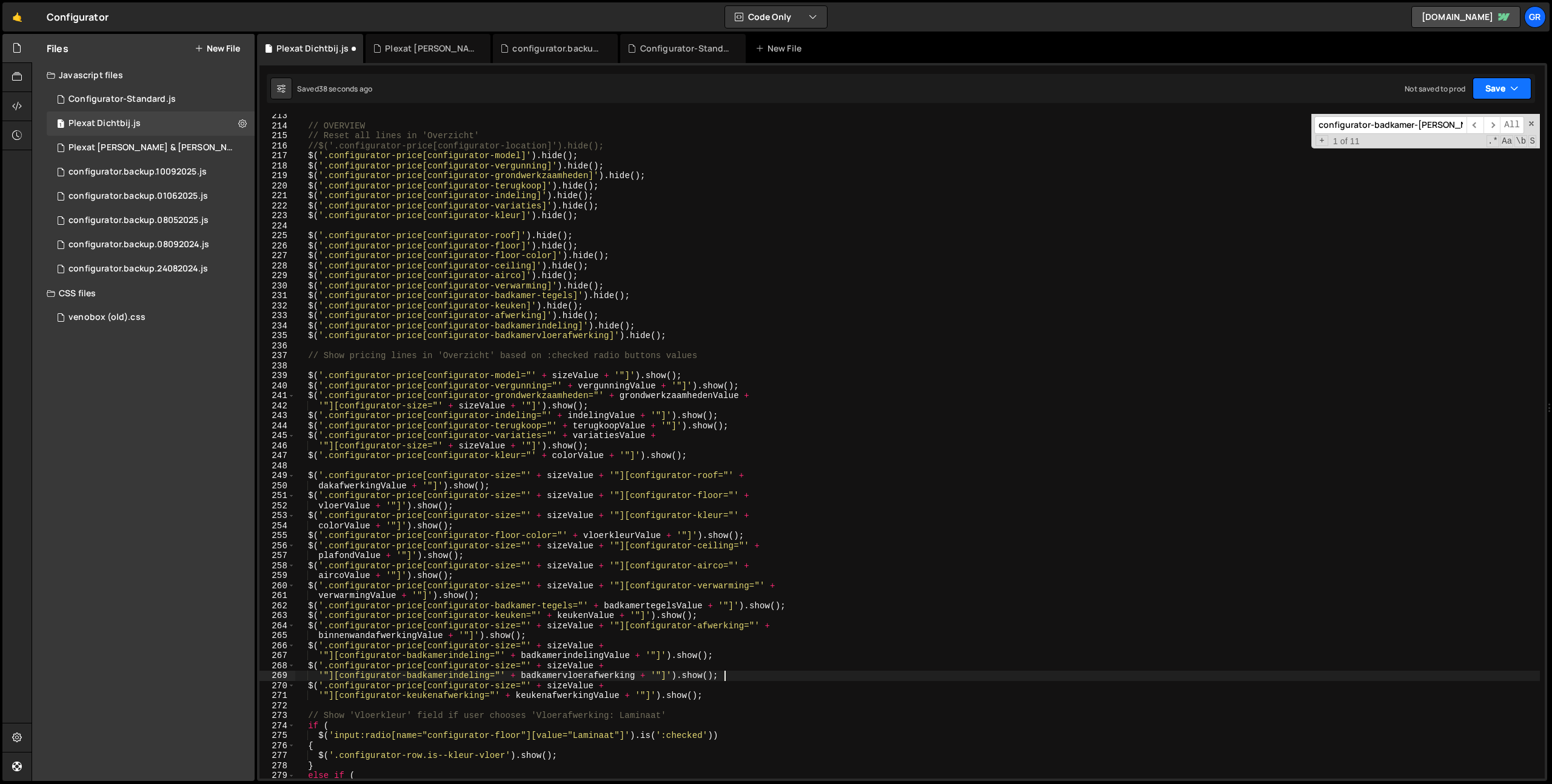
click at [1486, 88] on button "Save" at bounding box center [1502, 89] width 59 height 22
click at [1470, 116] on div "Save to Staging S" at bounding box center [1461, 118] width 126 height 12
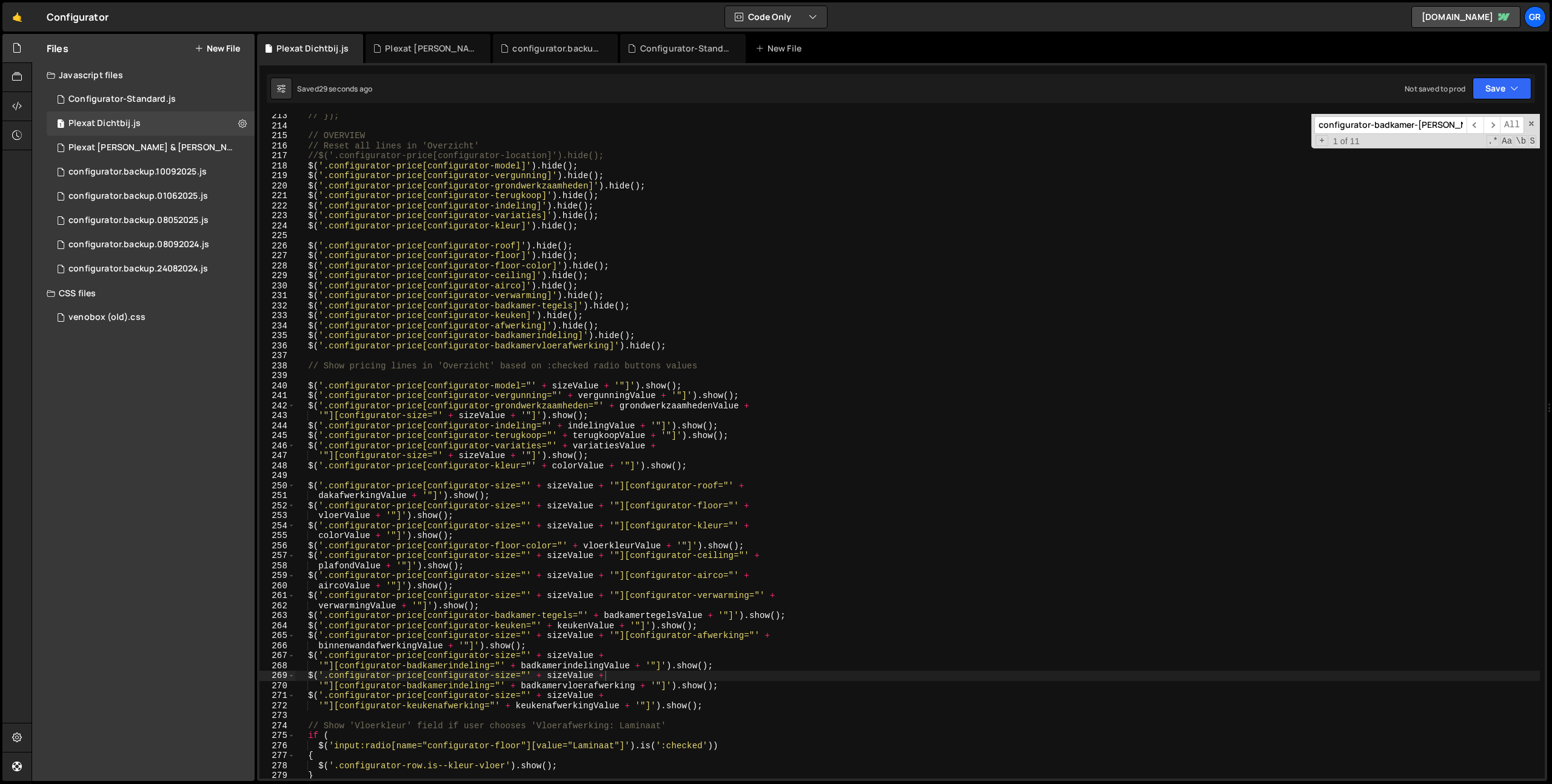
click at [1104, 516] on div "// }); // OVERVIEW // Reset all lines in 'Overzicht' //$('.configurator-price[c…" at bounding box center [917, 453] width 1244 height 684
click at [1000, 389] on div "// }); // OVERVIEW // Reset all lines in 'Overzicht' //$('.configurator-price[c…" at bounding box center [917, 453] width 1244 height 684
type textarea "$('.configurator-price[configurator-model="' + sizeValue + '"]').show();"
type input "o"
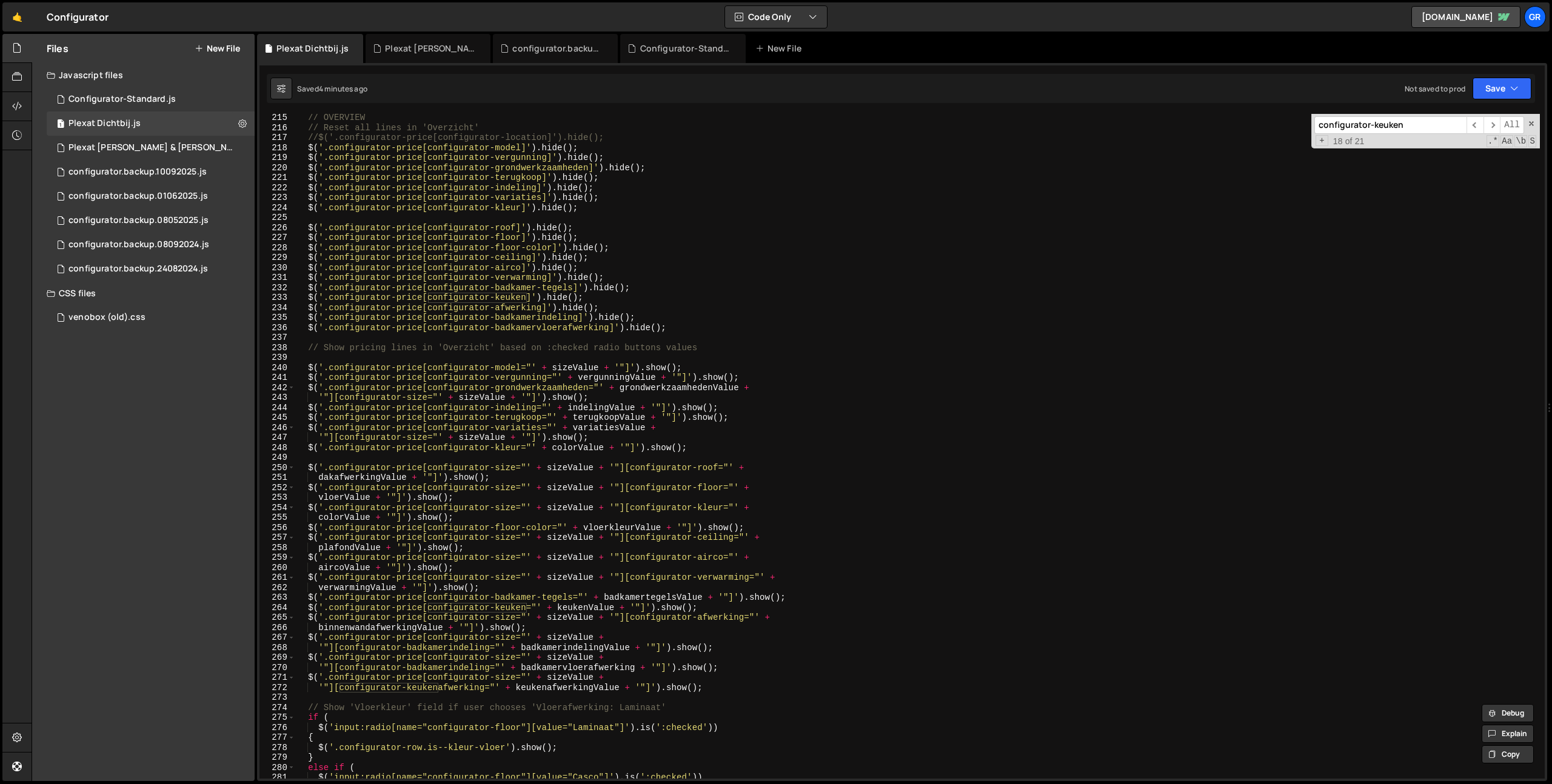
scroll to position [2142, 0]
type input "configurator-keuken"
click at [578, 686] on div "// OVERVIEW // Reset all lines in 'Overzicht' //$('.configurator-price[configur…" at bounding box center [917, 454] width 1244 height 684
click at [422, 678] on div "// OVERVIEW // Reset all lines in 'Overzicht' //$('.configurator-price[configur…" at bounding box center [917, 454] width 1244 height 684
click at [475, 485] on div "// OVERVIEW // Reset all lines in 'Overzicht' //$('.configurator-price[configur…" at bounding box center [917, 454] width 1244 height 684
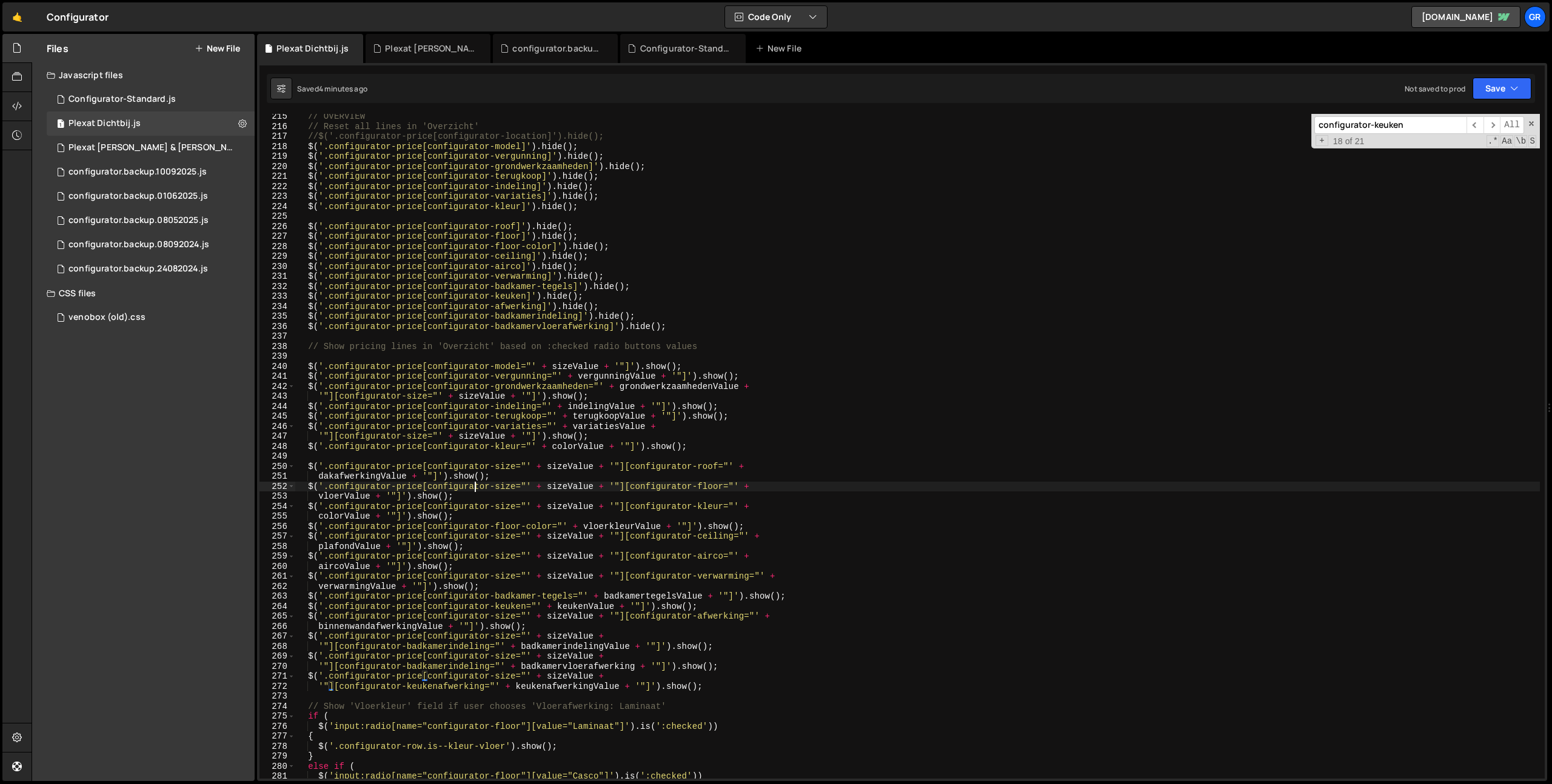
type textarea "$('.configurator-price[configurator-size="' + sizeValue + '"][configurator-floo…"
paste input "size"
type input "configurator-keuken"
type textarea "$('.configurator-price[configurator-keuken="' + keukenValue + '"]').show();"
click at [734, 607] on div "// OVERVIEW // Reset all lines in 'Overzicht' //$('.configurator-price[configur…" at bounding box center [917, 454] width 1244 height 684
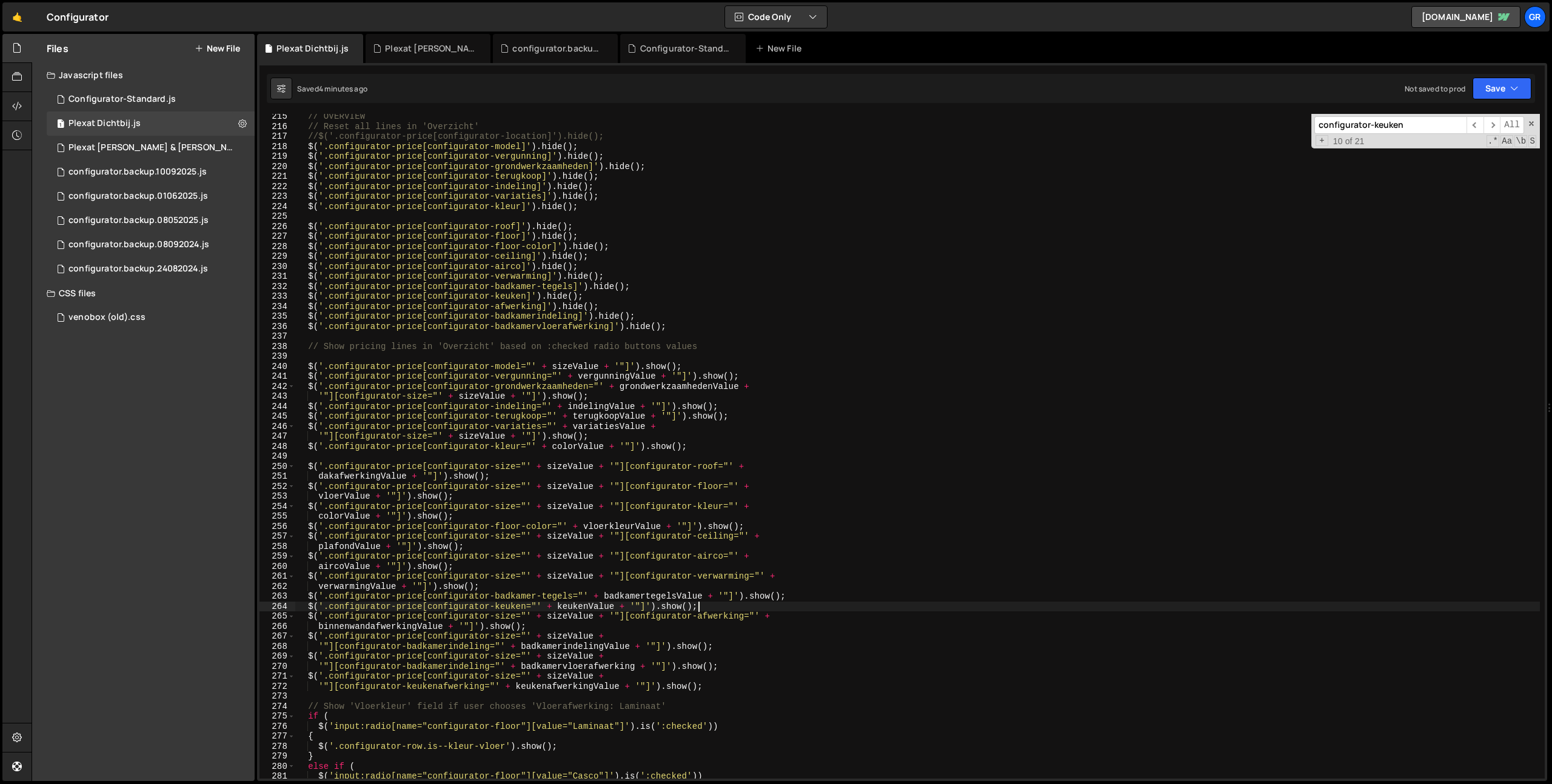
scroll to position [0, 0]
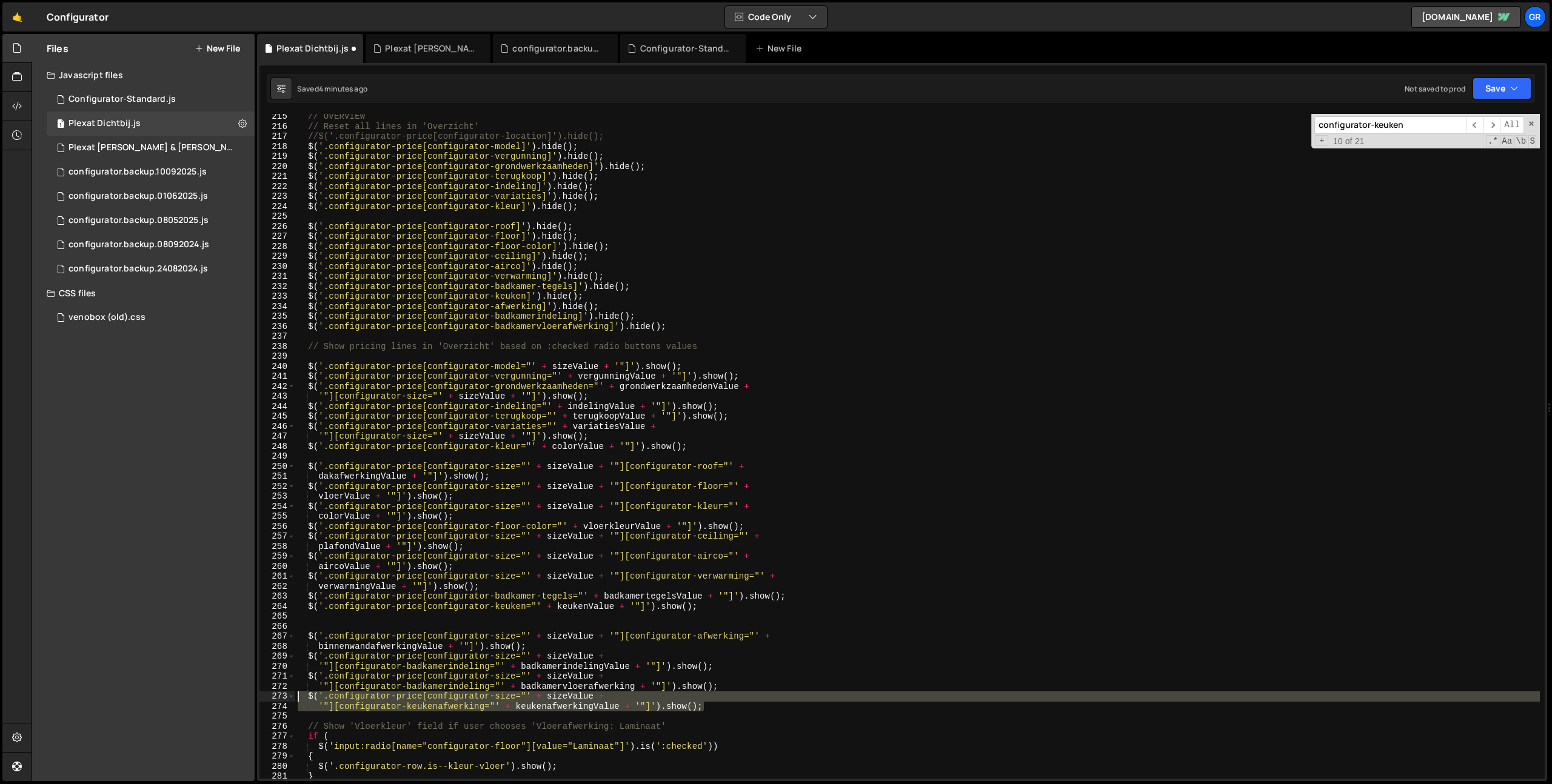
drag, startPoint x: 683, startPoint y: 713, endPoint x: 70, endPoint y: 697, distance: 613.2
click at [70, 697] on div "Files New File Javascript files 1 Configurator-Standard.js 0 1 Plexat Dichtbij.…" at bounding box center [791, 408] width 1521 height 747
drag, startPoint x: 390, startPoint y: 693, endPoint x: 410, endPoint y: 695, distance: 20.1
click at [391, 693] on div "// OVERVIEW // Reset all lines in 'Overzicht' //$('.configurator-price[configur…" at bounding box center [917, 446] width 1244 height 665
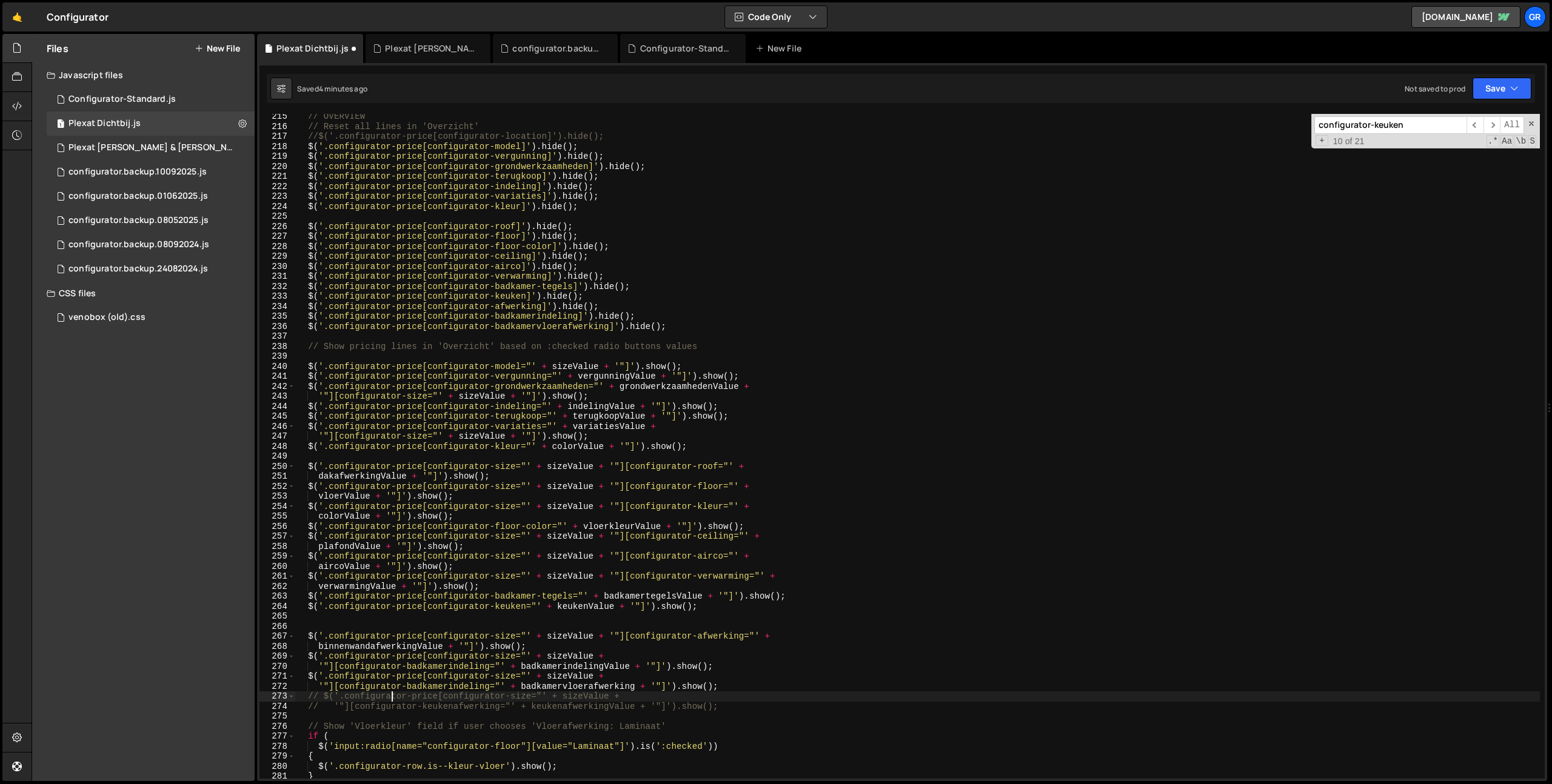
drag, startPoint x: 435, startPoint y: 692, endPoint x: 459, endPoint y: 692, distance: 24.0
click at [435, 692] on div "// OVERVIEW // Reset all lines in 'Overzicht' //$('.configurator-price[configur…" at bounding box center [917, 454] width 1244 height 684
click at [351, 704] on div "// OVERVIEW // Reset all lines in 'Overzicht' //$('.configurator-price[configur…" at bounding box center [917, 454] width 1244 height 684
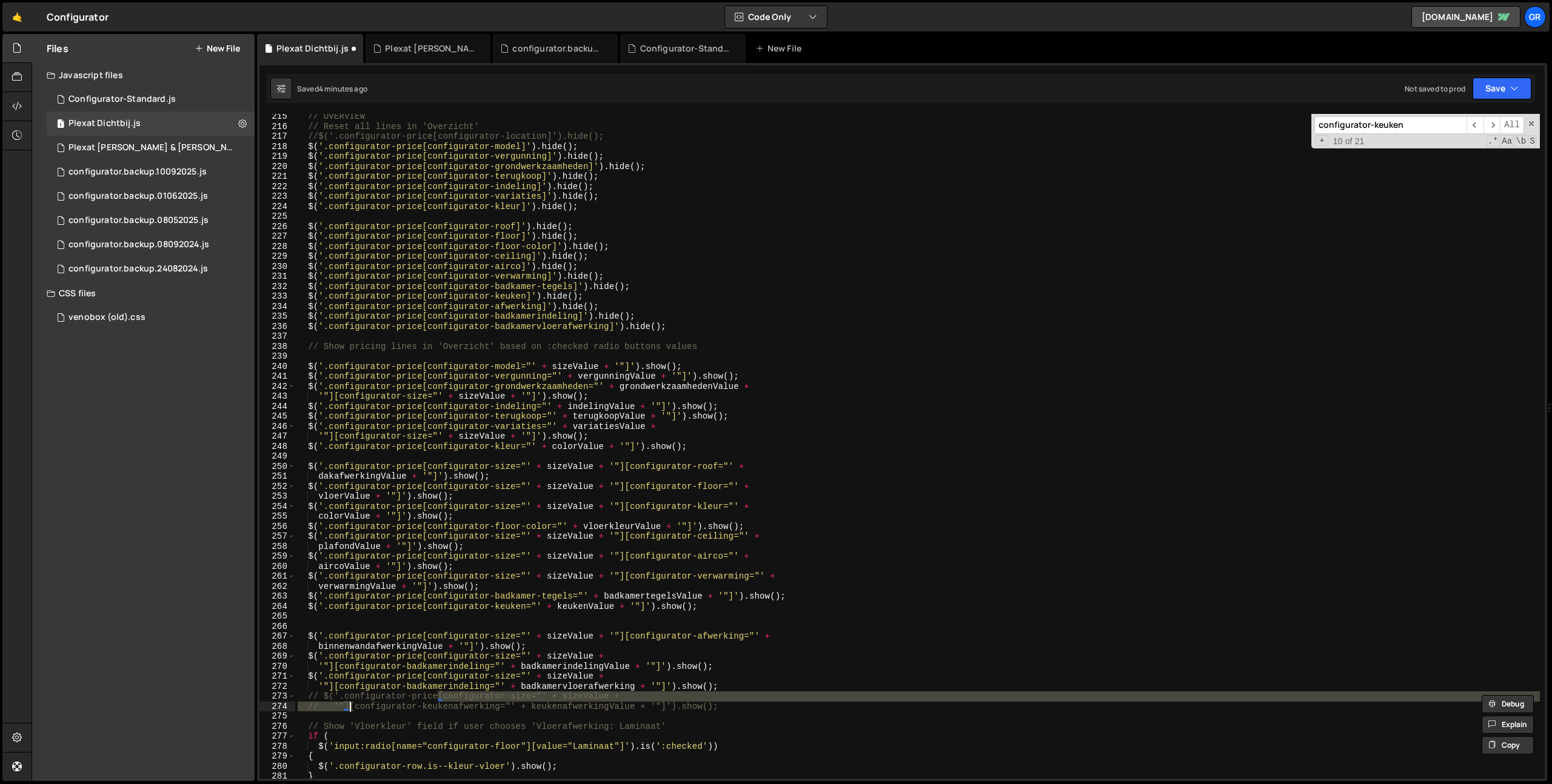
click at [647, 605] on div "// OVERVIEW // Reset all lines in 'Overzicht' //$('.configurator-price[configur…" at bounding box center [917, 454] width 1244 height 684
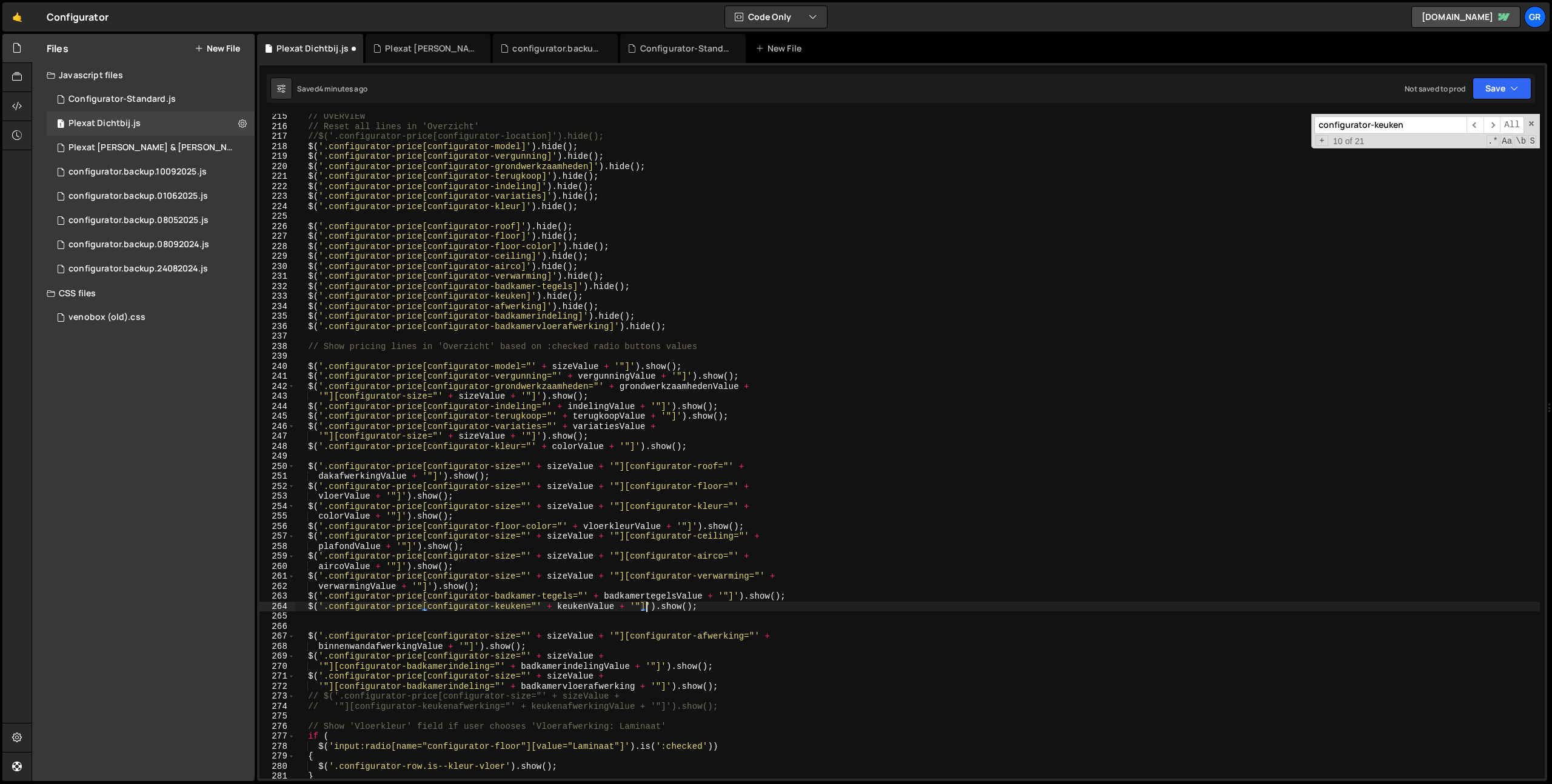
paste textarea "//"
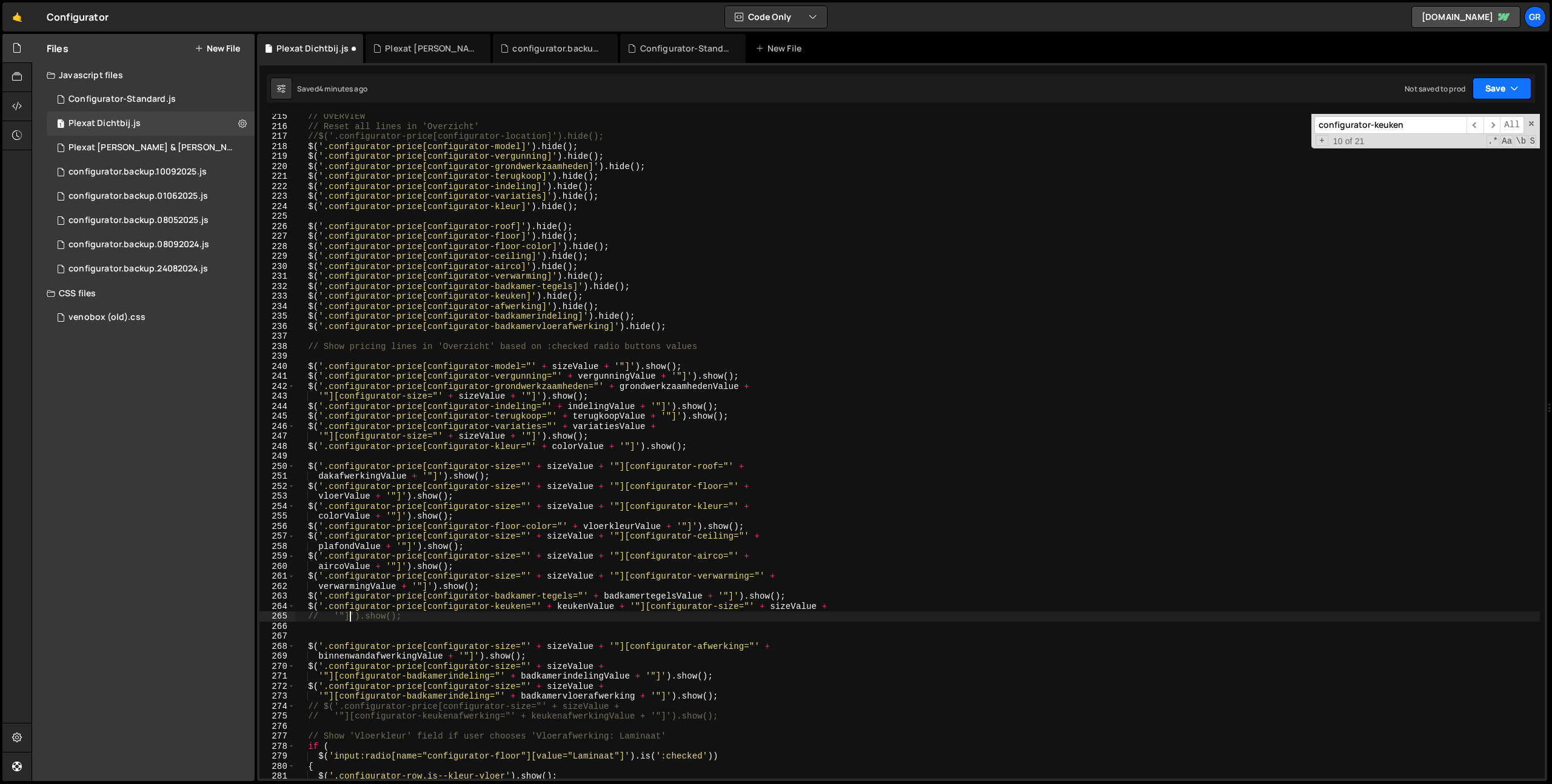
click at [1506, 91] on button "Save" at bounding box center [1502, 89] width 59 height 22
click at [1494, 109] on button "Save to Staging S Saved 4 minutes ago" at bounding box center [1461, 125] width 145 height 39
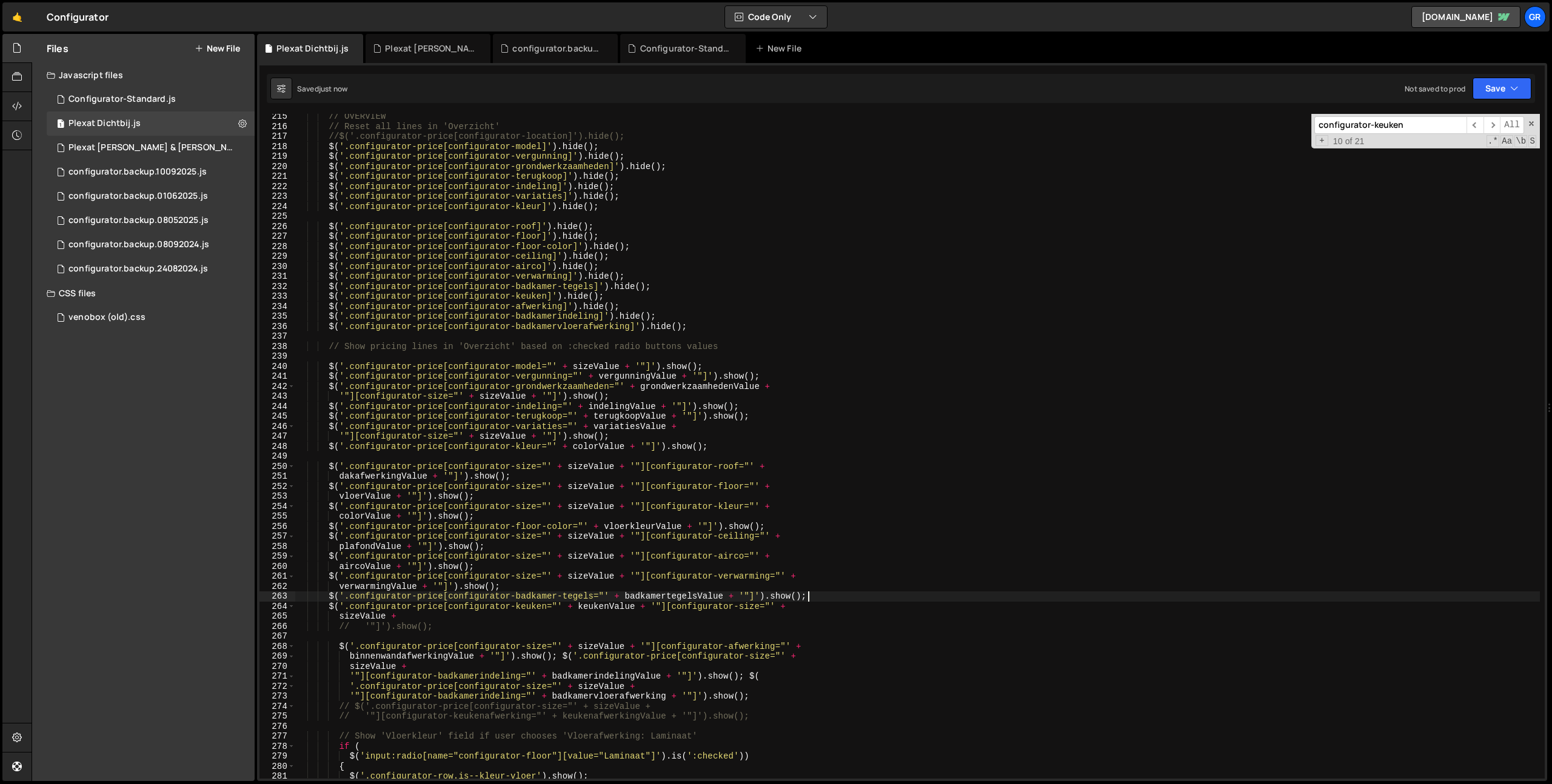
click at [887, 596] on div "// OVERVIEW // Reset all lines in 'Overzicht' //$('.configurator-price[configur…" at bounding box center [917, 454] width 1244 height 684
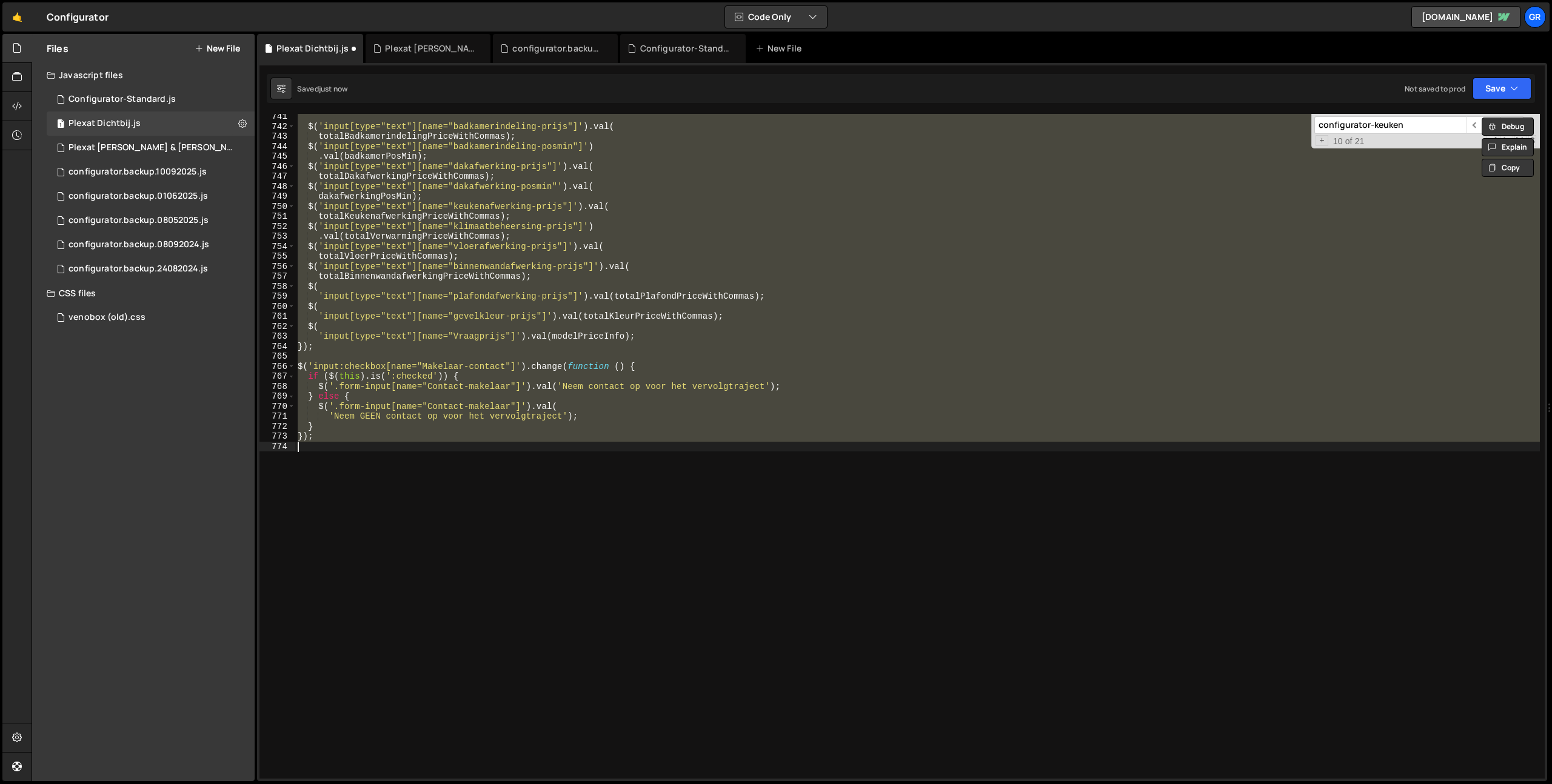
scroll to position [2297, 0]
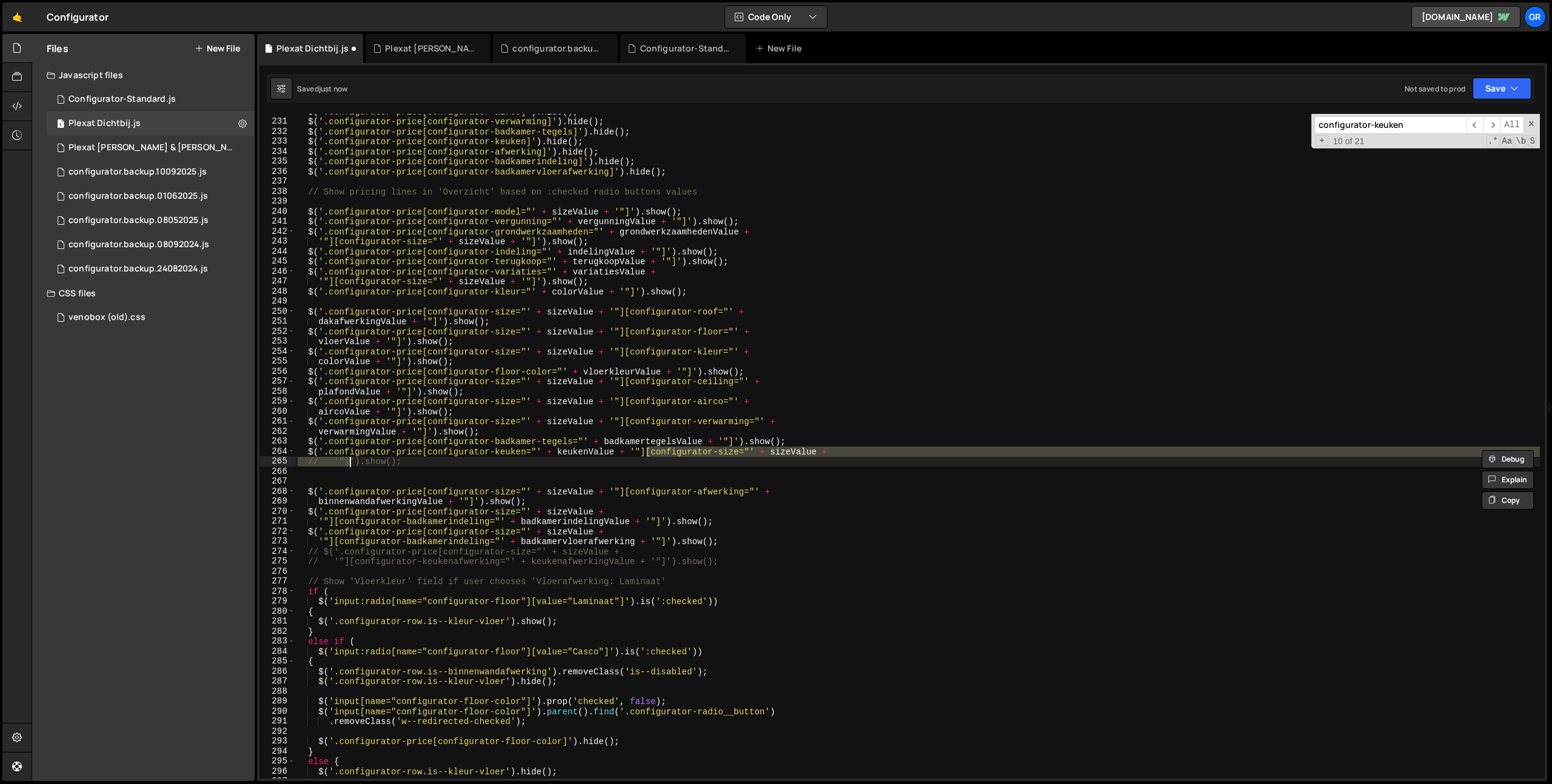
type textarea "$('.configurator-price[configurator-keuken="' + keukenValue + '"]').show();"
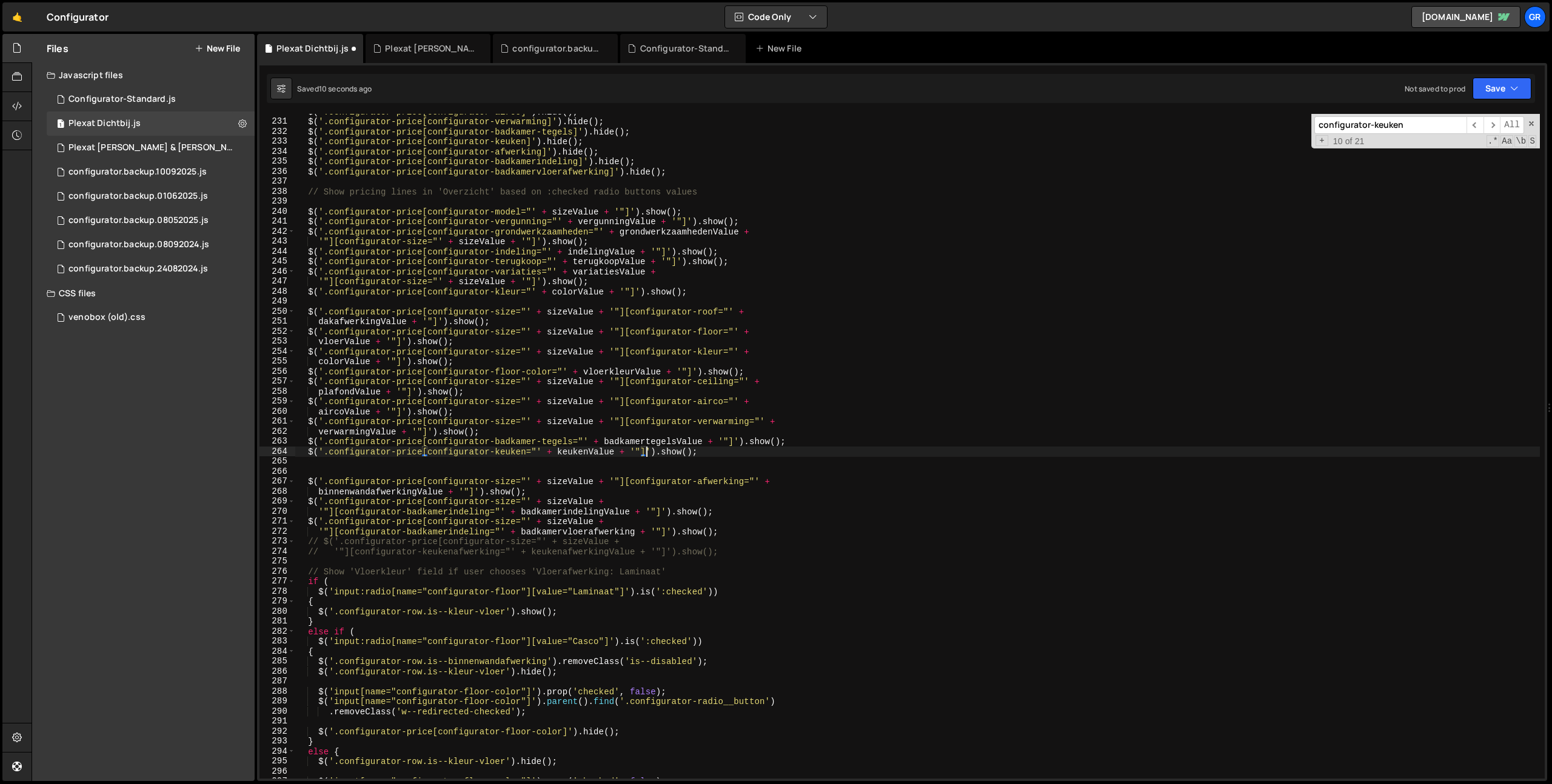
click at [785, 459] on div "$ ( '.configurator-price[configurator-airco]' ) . hide ( ) ; $ ( '.configurator…" at bounding box center [917, 449] width 1244 height 684
paste textarea "// '"]"
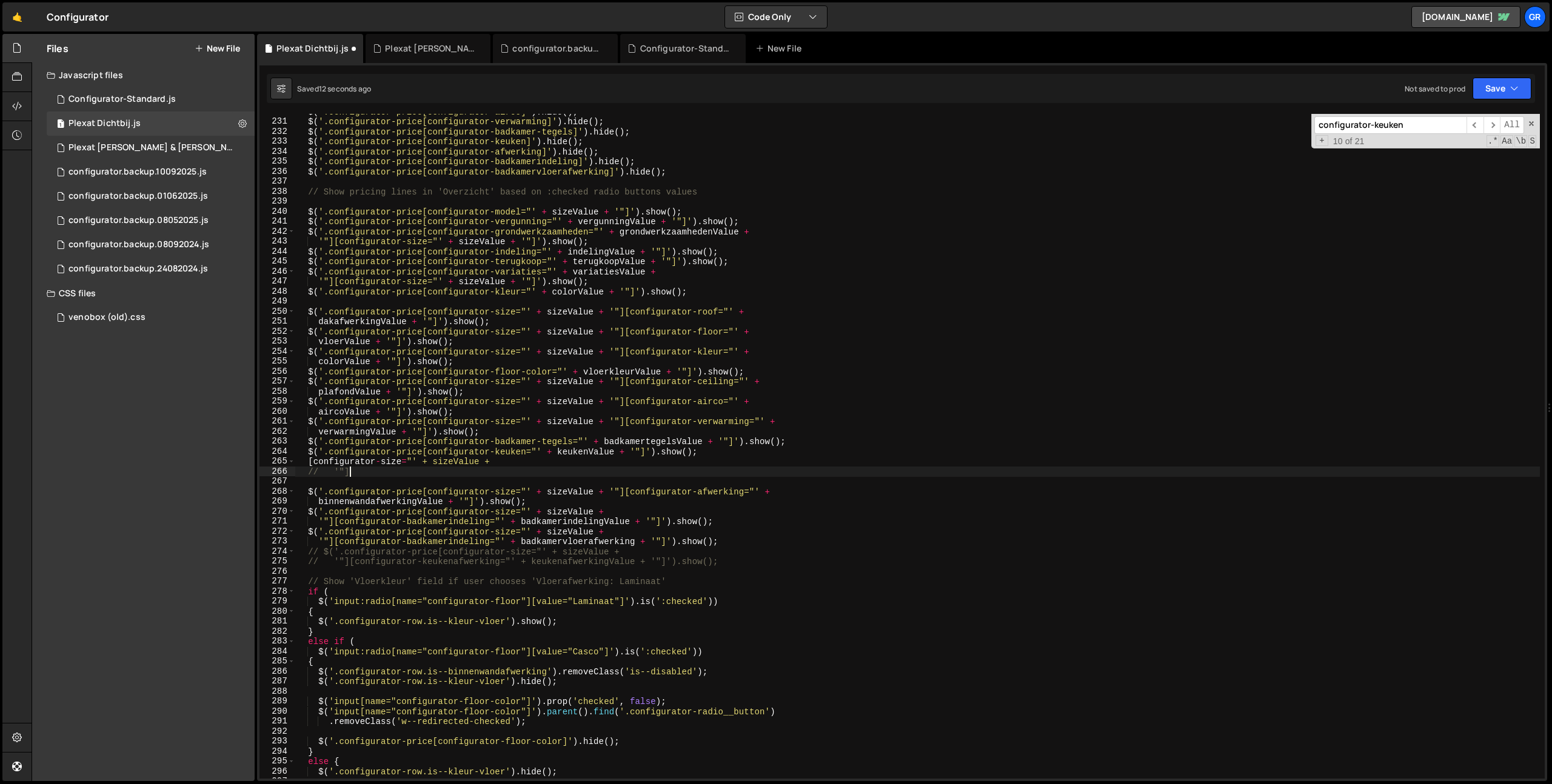
click at [358, 473] on div "$ ( '.configurator-price[configurator-airco]' ) . hide ( ) ; $ ( '.configurator…" at bounding box center [917, 449] width 1244 height 684
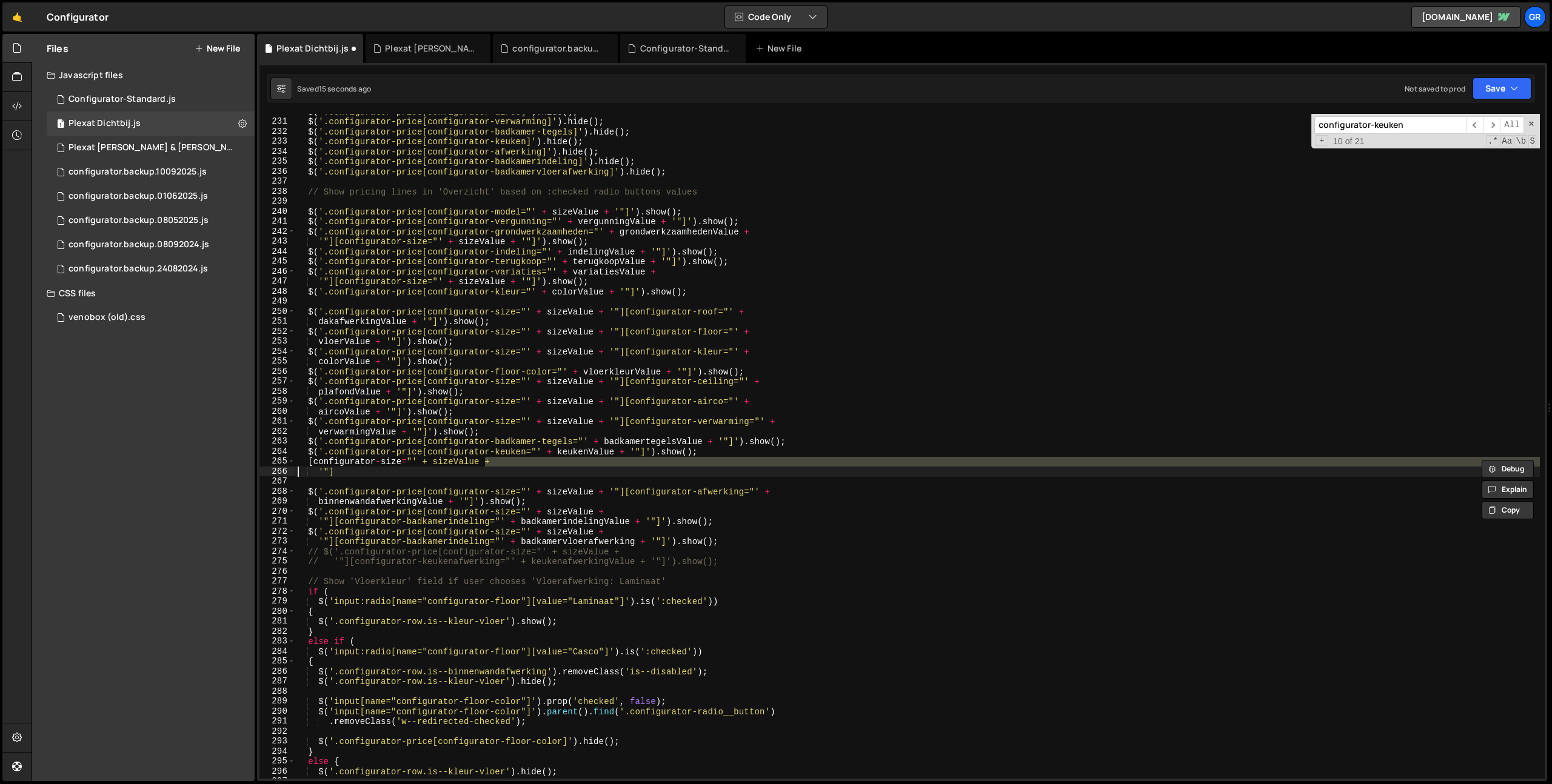
type textarea "// '"]"
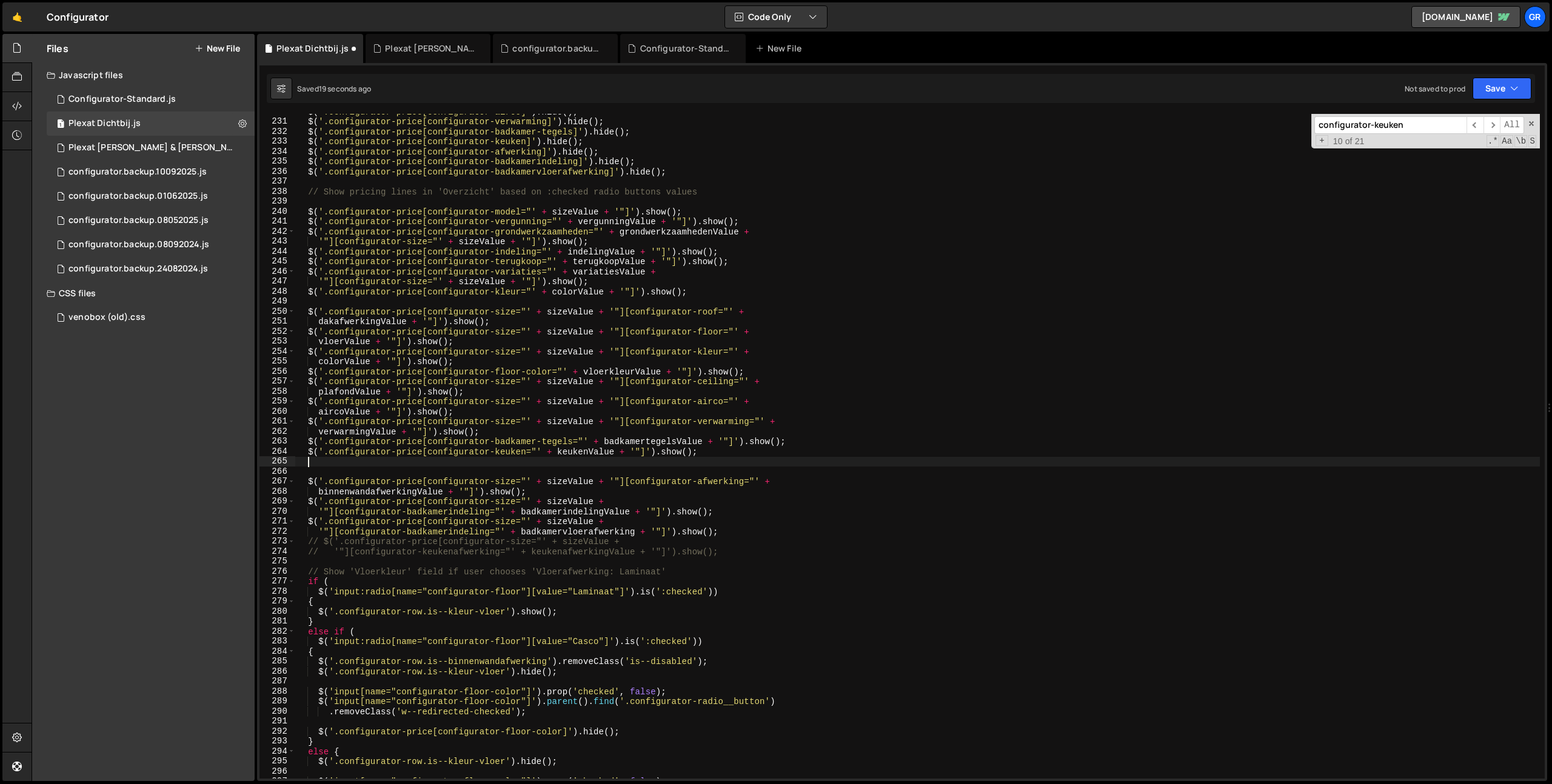
click at [424, 500] on div "$ ( '.configurator-price[configurator-airco]' ) . hide ( ) ; $ ( '.configurator…" at bounding box center [917, 449] width 1244 height 684
click at [333, 507] on div "$ ( '.configurator-price[configurator-airco]' ) . hide ( ) ; $ ( '.configurator…" at bounding box center [917, 449] width 1244 height 684
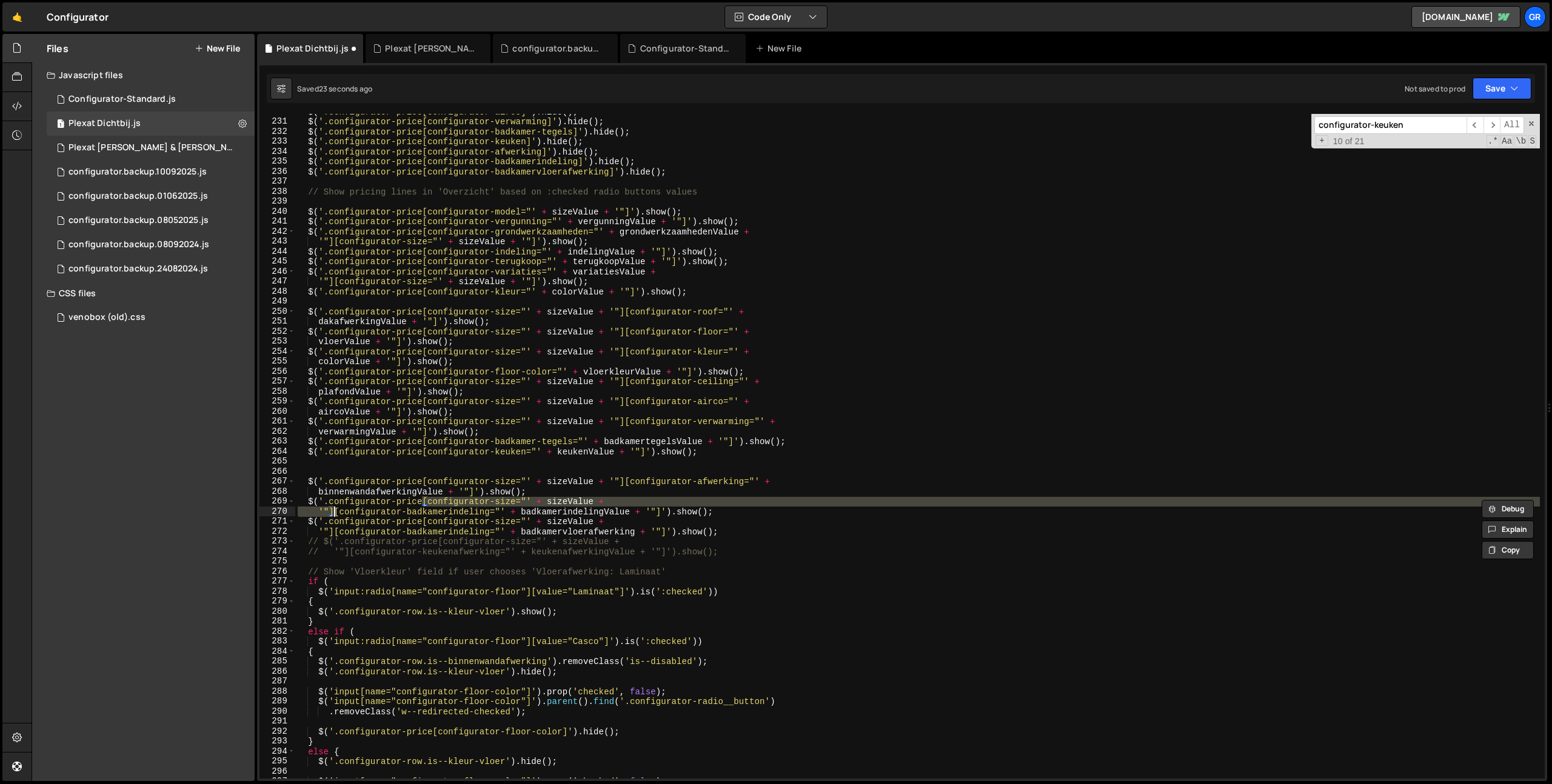
click at [645, 452] on div "$ ( '.configurator-price[configurator-airco]' ) . hide ( ) ; $ ( '.configurator…" at bounding box center [917, 449] width 1244 height 684
paste textarea
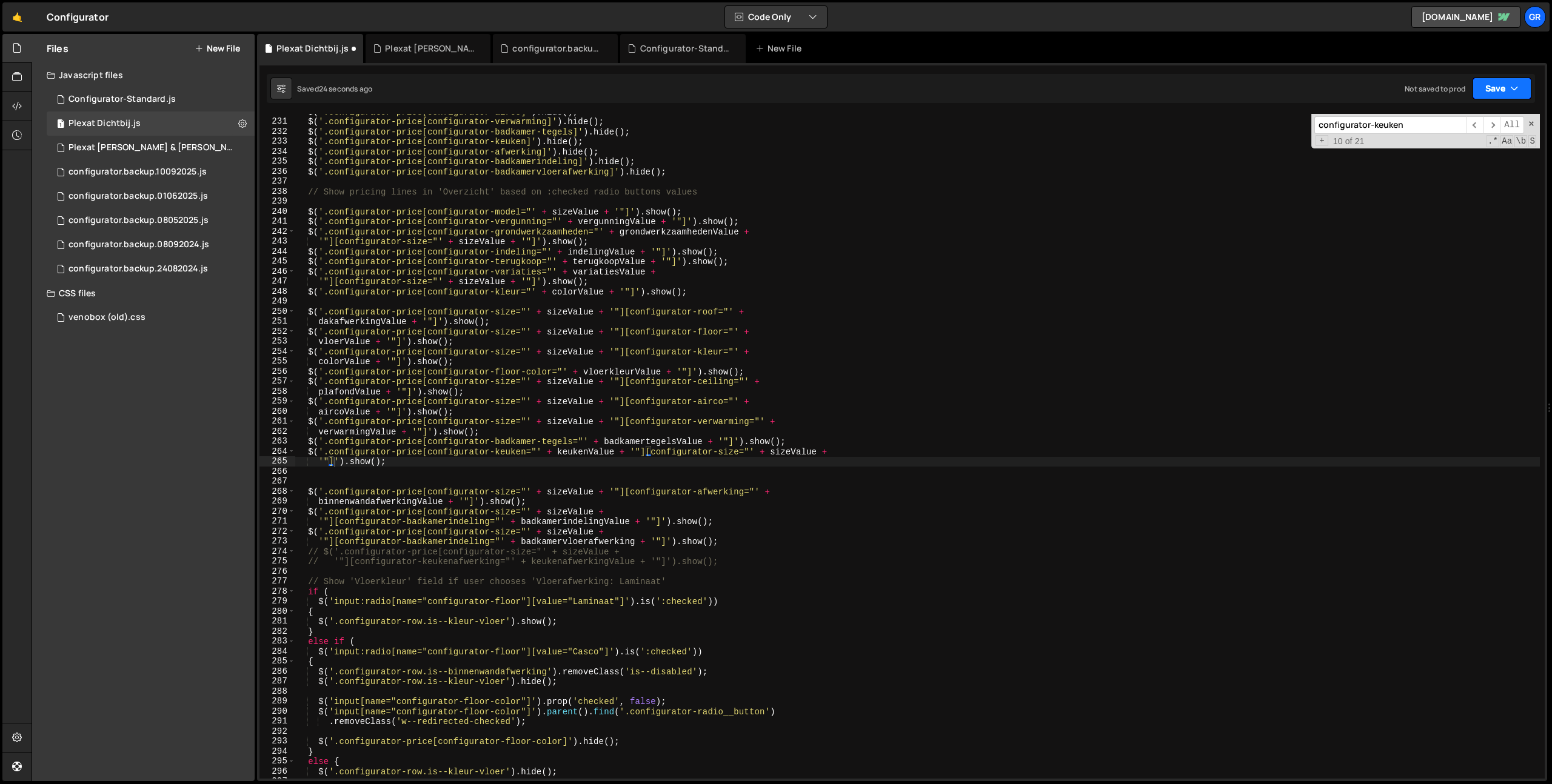
click at [1499, 83] on button "Save" at bounding box center [1502, 89] width 59 height 22
click at [1461, 119] on div "Save to Staging S" at bounding box center [1461, 118] width 126 height 12
type textarea "dakafwerkingValue + '"]').show();"
click at [1033, 317] on div "$ ( '.configurator-price[configurator-airco]' ) . hide ( ) ; $ ( '.configurator…" at bounding box center [917, 449] width 1244 height 684
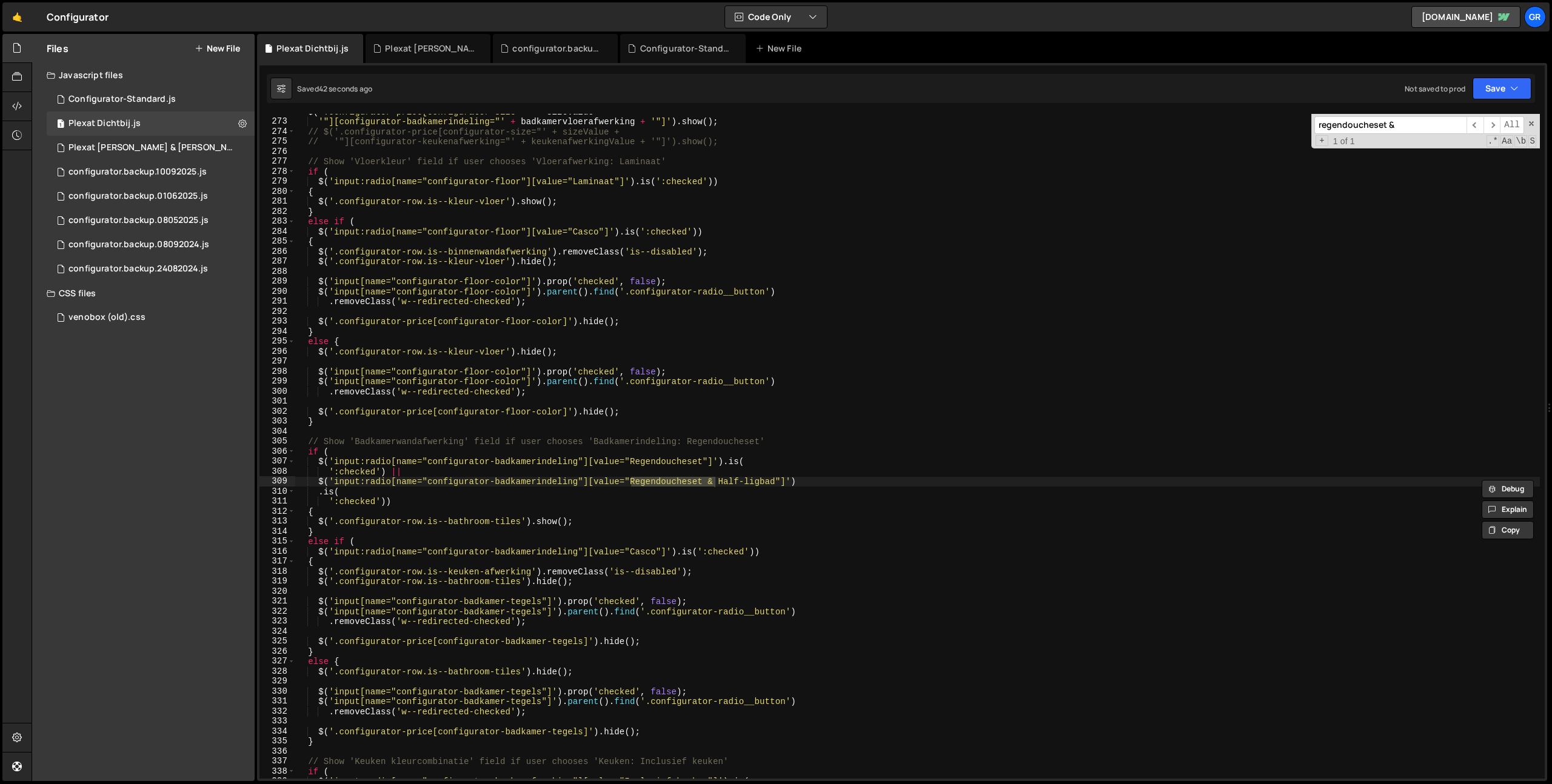
type input "regendoucheset &"
click at [407, 474] on div "$ ( '.configurator-price[configurator-size="' + sizeValue + '"][configurator-ba…" at bounding box center [917, 449] width 1244 height 684
click at [326, 471] on div "$ ( '.configurator-price[configurator-size="' + sizeValue + '"][configurator-ba…" at bounding box center [917, 449] width 1244 height 684
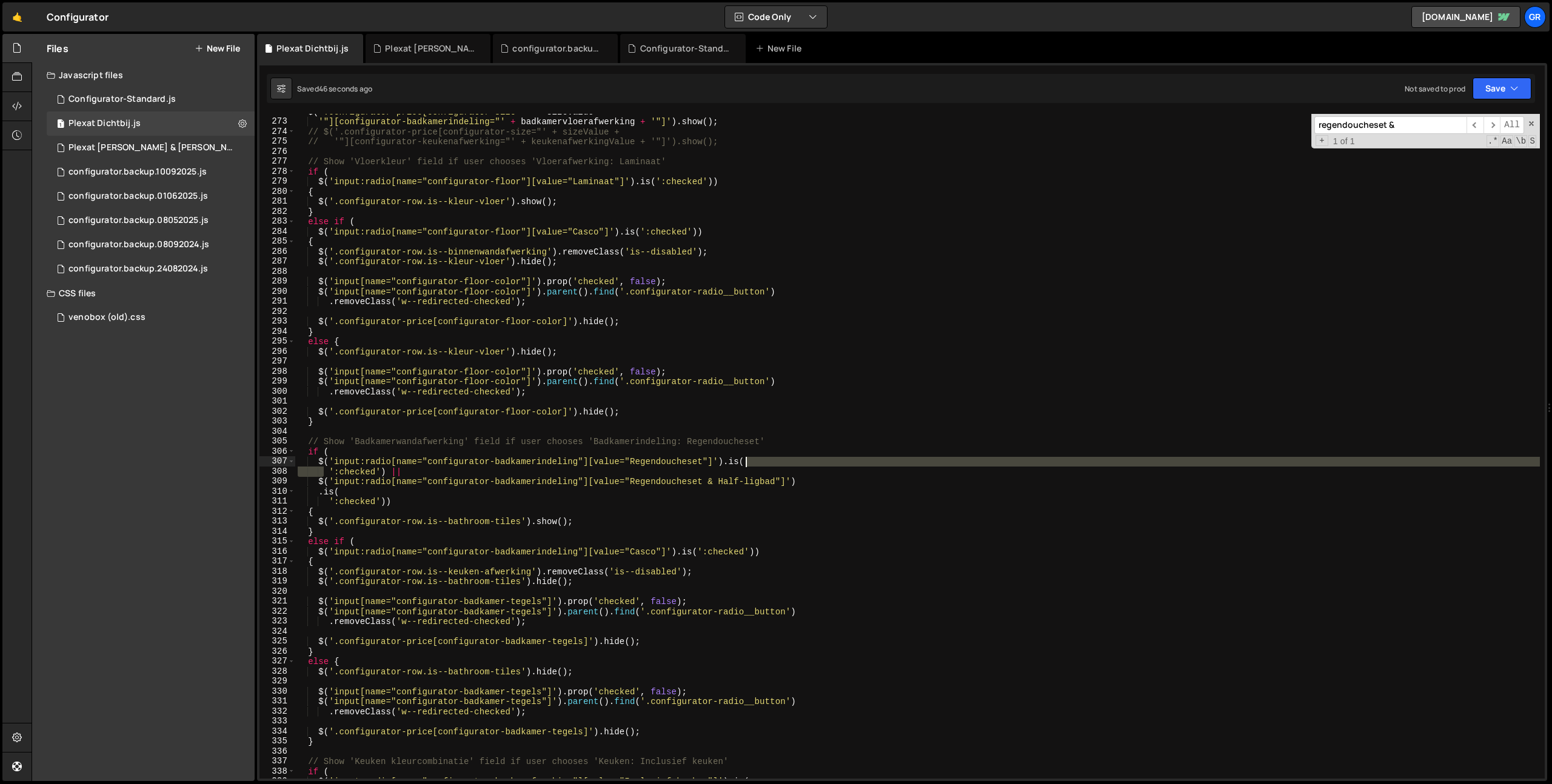
click at [779, 460] on div "$ ( '.configurator-price[configurator-size="' + sizeValue + '"][configurator-ba…" at bounding box center [917, 449] width 1244 height 684
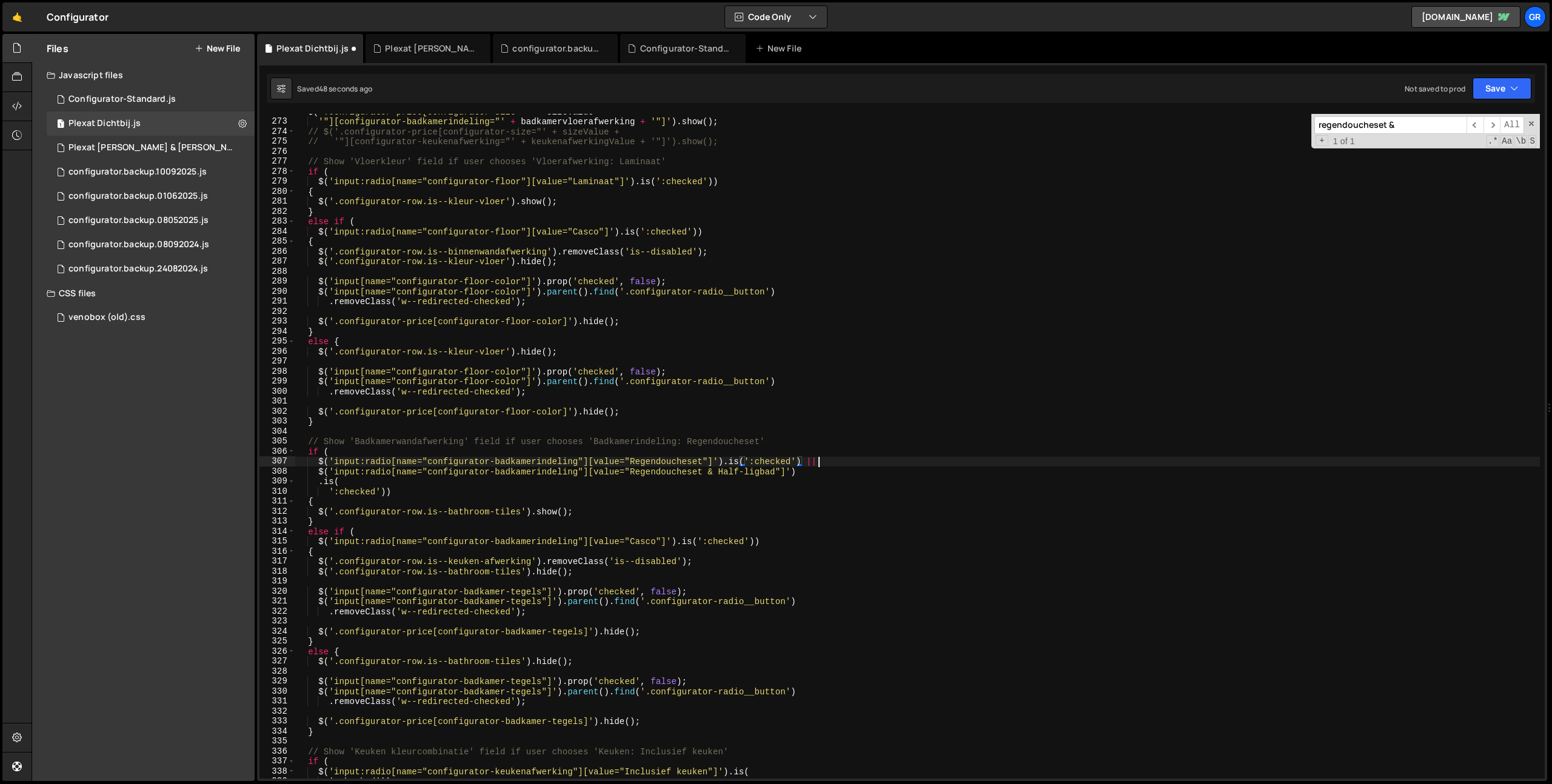
click at [846, 459] on div "$ ( '.configurator-price[configurator-size="' + sizeValue + '"][configurator-ba…" at bounding box center [917, 449] width 1244 height 684
click at [317, 480] on div "$ ( '.configurator-price[configurator-size="' + sizeValue + '"][configurator-ba…" at bounding box center [917, 449] width 1244 height 684
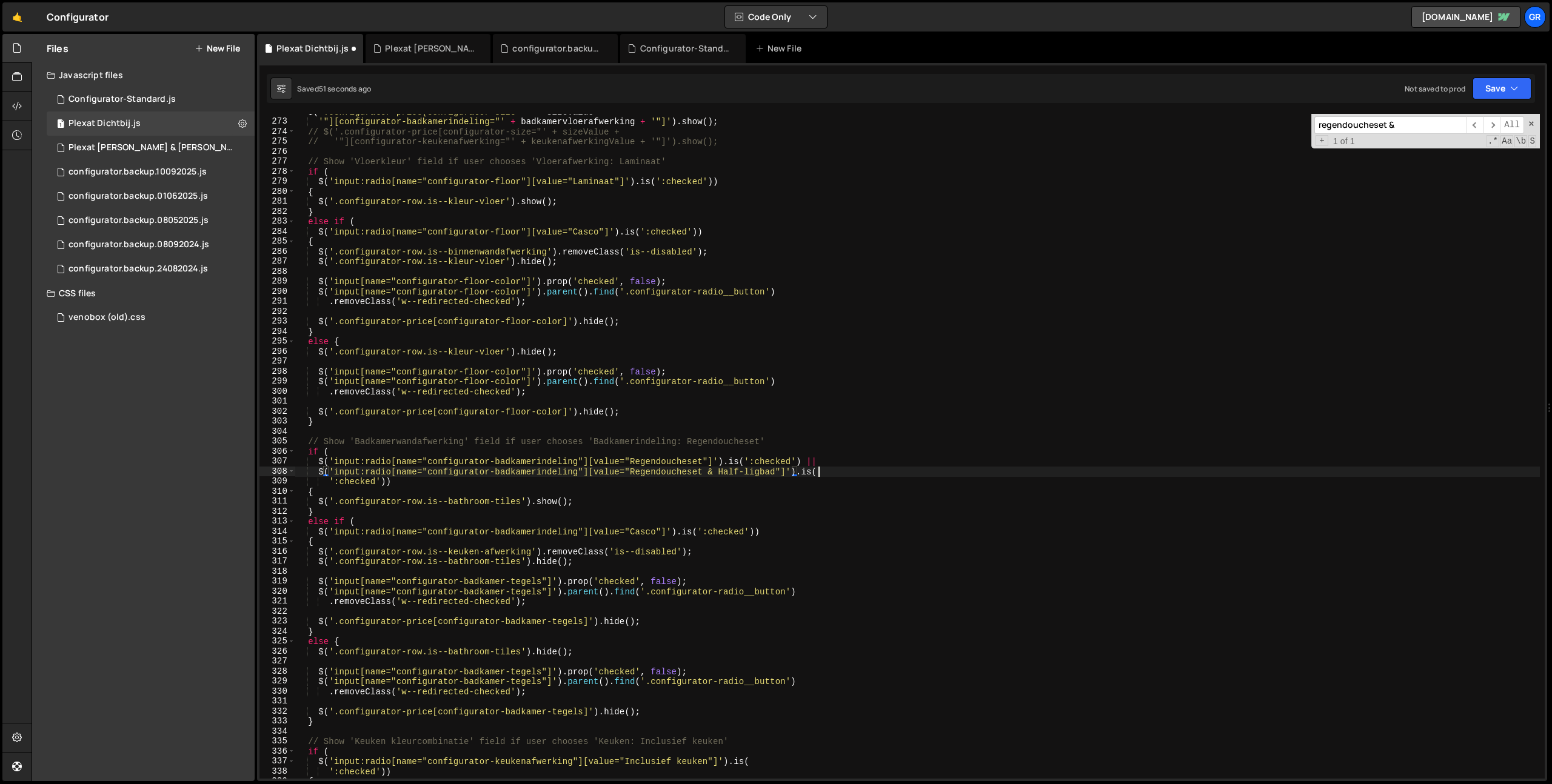
click at [836, 472] on div "$ ( '.configurator-price[configurator-size="' + sizeValue + '"][configurator-ba…" at bounding box center [917, 449] width 1244 height 684
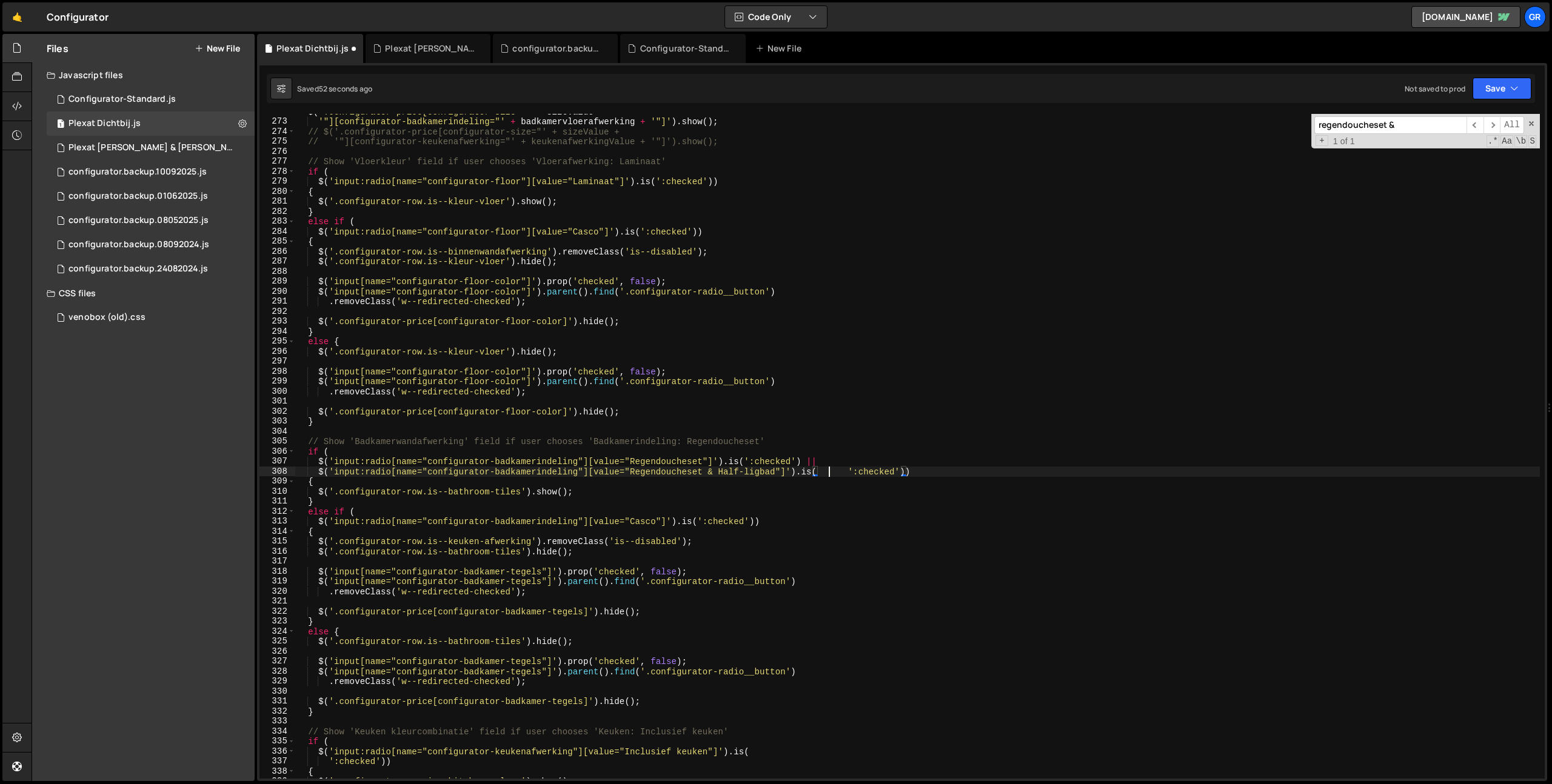
click at [827, 471] on div "$ ( '.configurator-price[configurator-size="' + sizeValue + '"][configurator-ba…" at bounding box center [917, 449] width 1244 height 684
click at [888, 472] on div "$ ( '.configurator-price[configurator-size="' + sizeValue + '"][configurator-ba…" at bounding box center [917, 449] width 1244 height 684
click at [822, 462] on div "$ ( '.configurator-price[configurator-size="' + sizeValue + '"][configurator-ba…" at bounding box center [917, 449] width 1244 height 684
type textarea "$('input:radio[name="configurator-badkamerindeling"][value="Regendoucheset"]').…"
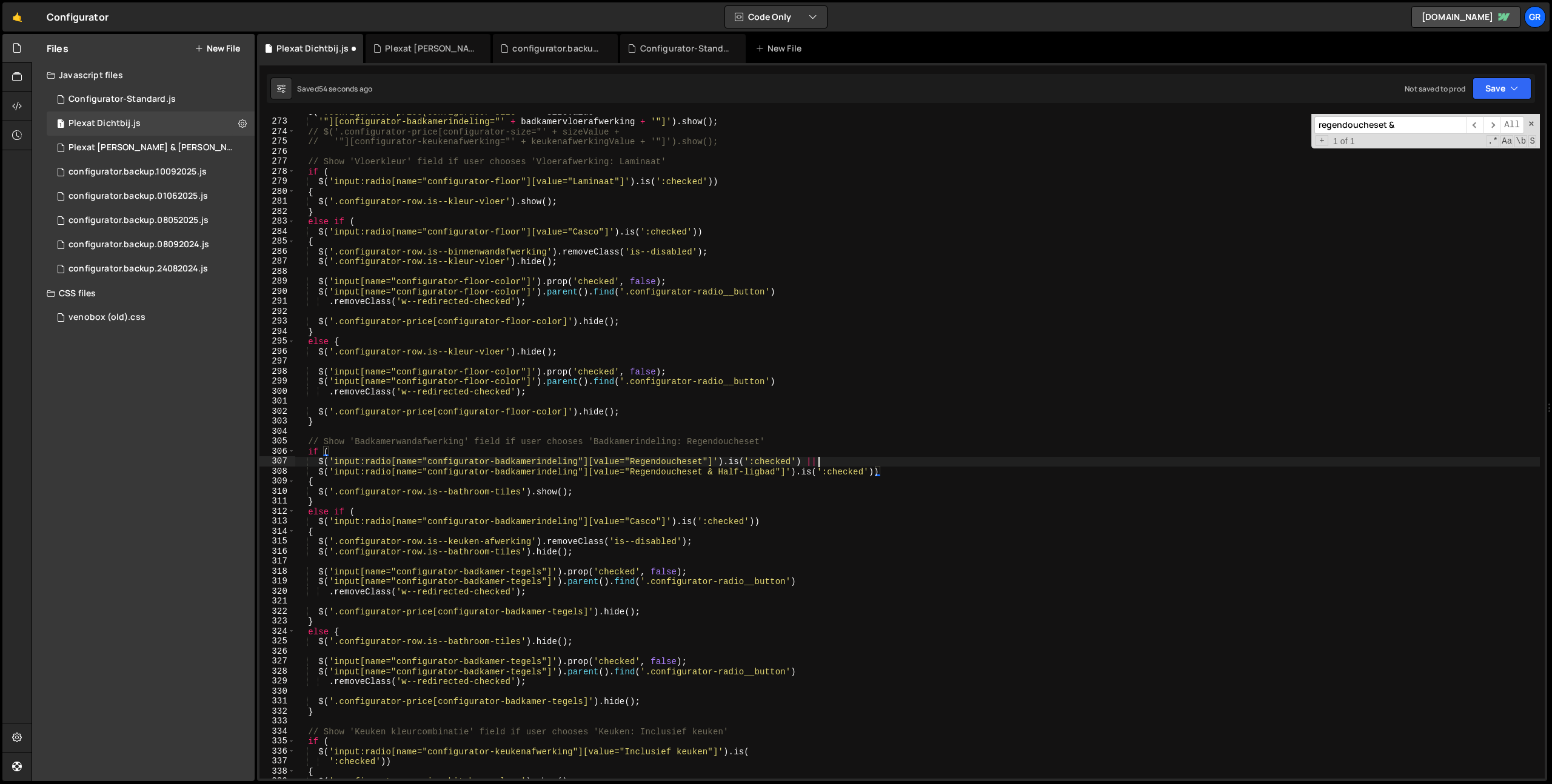
scroll to position [0, 36]
click at [317, 462] on div "$ ( '.configurator-price[configurator-size="' + sizeValue + '"][configurator-ba…" at bounding box center [917, 449] width 1244 height 684
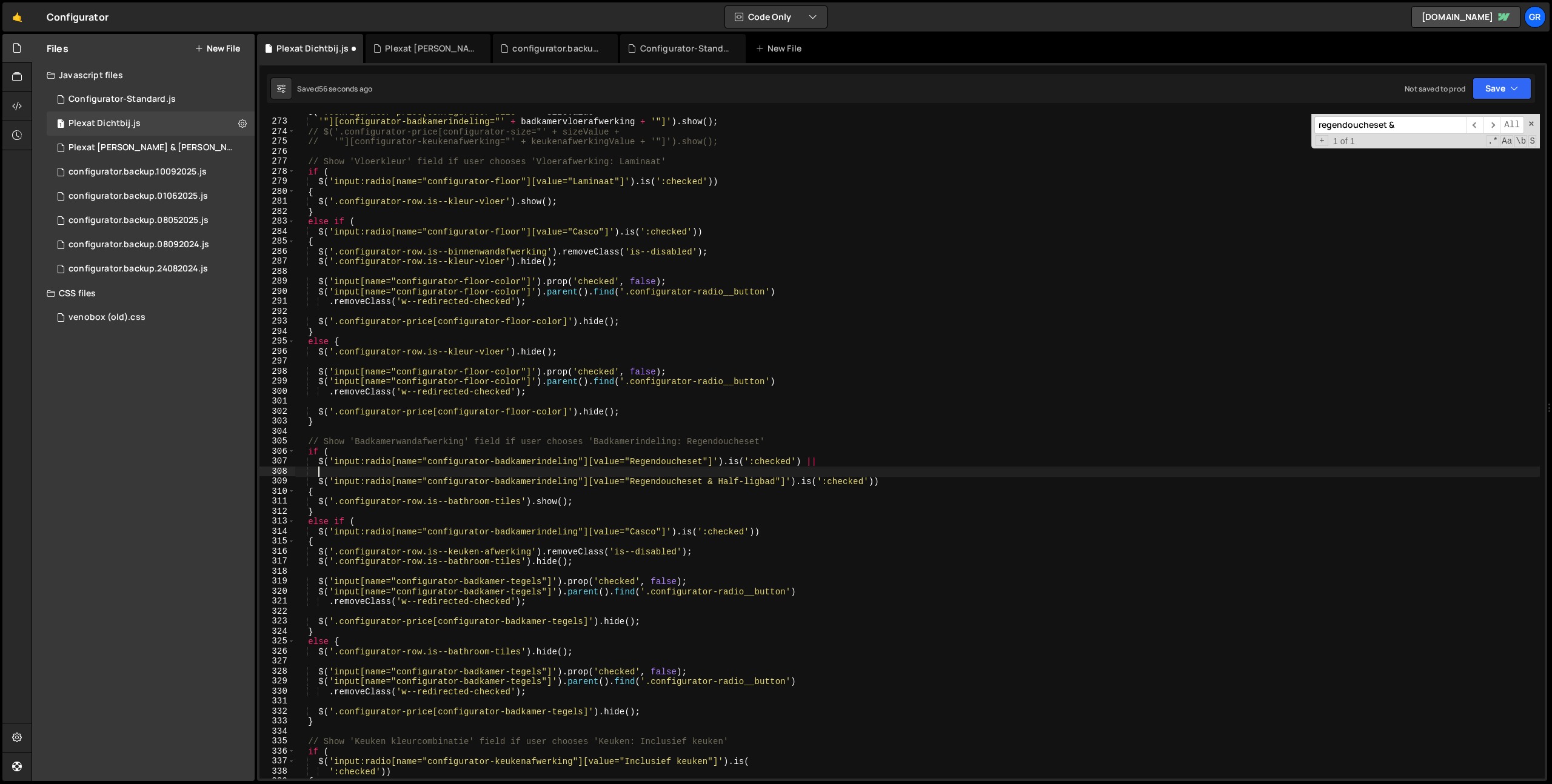
scroll to position [0, 1]
paste textarea "$('input:radio[name="configurator-badkamerindeling"][value="Regendoucheset"]').…"
click at [631, 481] on div "$ ( '.configurator-price[configurator-size="' + sizeValue + '"][configurator-ba…" at bounding box center [917, 449] width 1244 height 684
click at [776, 483] on div "$ ( '.configurator-price[configurator-size="' + sizeValue + '"][configurator-ba…" at bounding box center [917, 449] width 1244 height 684
click at [646, 467] on div "$ ( '.configurator-price[configurator-size="' + sizeValue + '"][configurator-ba…" at bounding box center [917, 449] width 1244 height 684
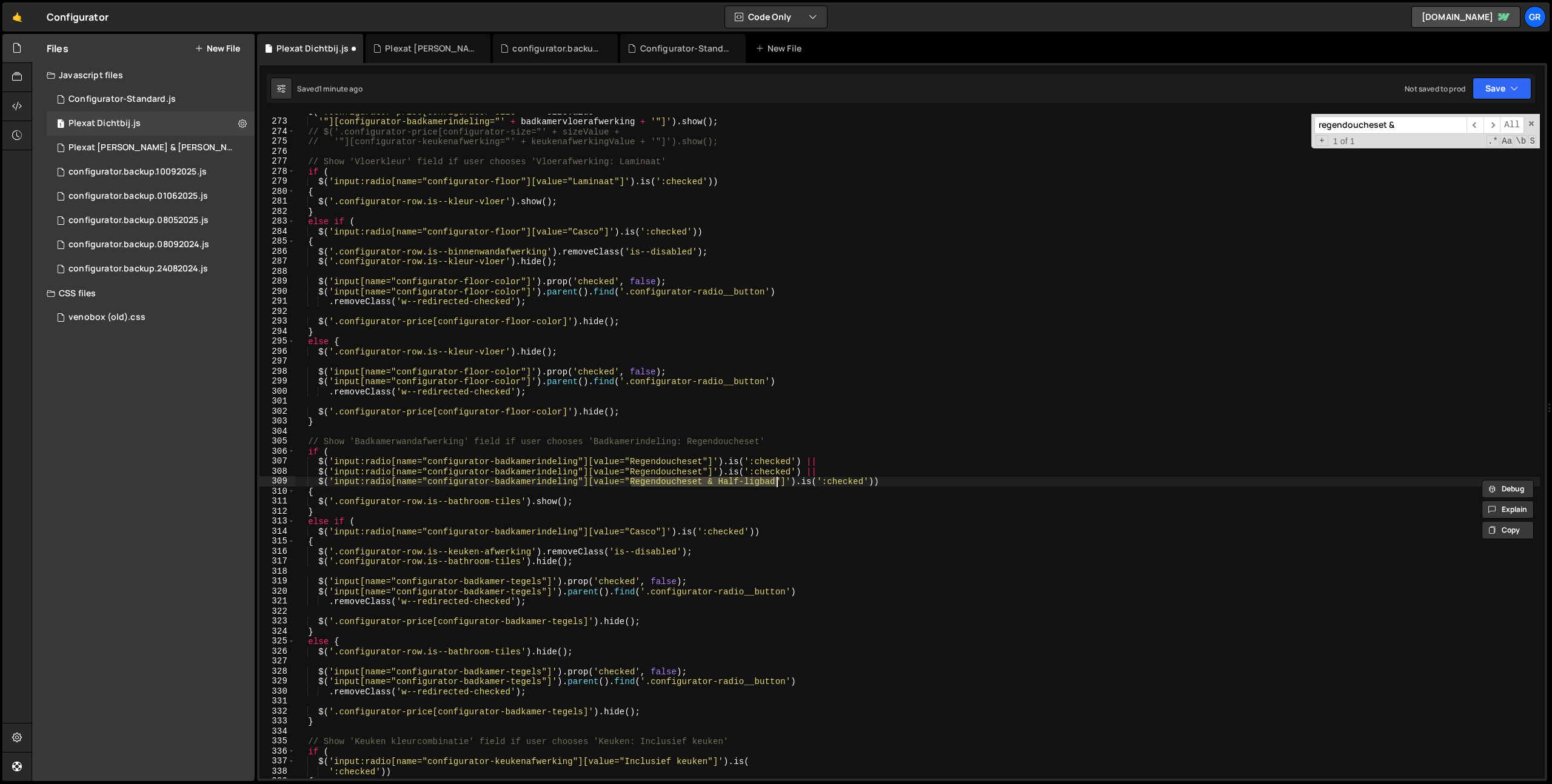
click at [646, 467] on div "$ ( '.configurator-price[configurator-size="' + sizeValue + '"][configurator-ba…" at bounding box center [917, 449] width 1244 height 684
paste textarea "& Half-ligbad"
click at [629, 480] on div "$ ( '.configurator-price[configurator-size="' + sizeValue + '"][configurator-ba…" at bounding box center [917, 449] width 1244 height 684
click at [777, 482] on div "$ ( '.configurator-price[configurator-size="' + sizeValue + '"][configurator-ba…" at bounding box center [917, 449] width 1244 height 684
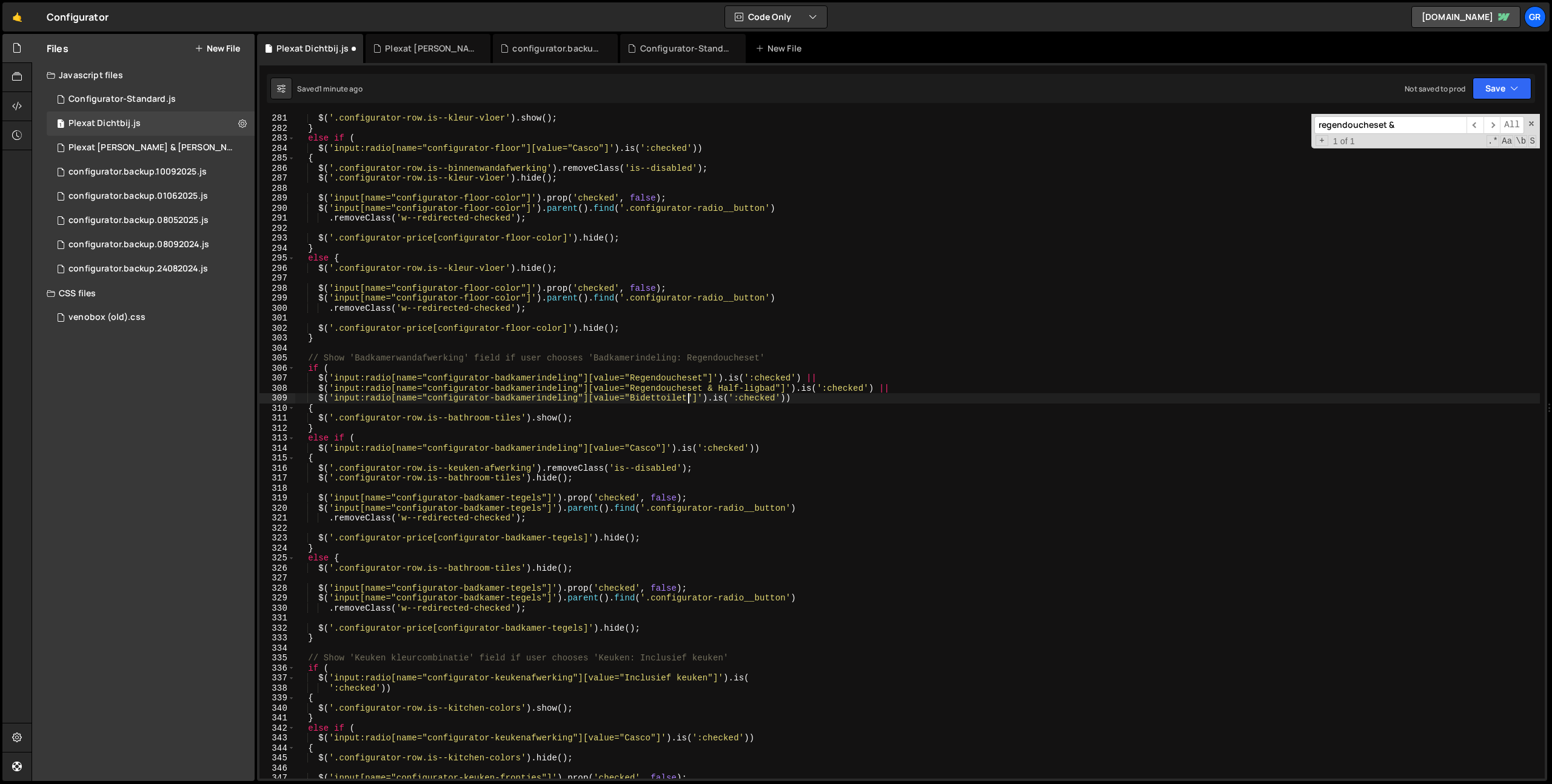
scroll to position [2800, 0]
click at [647, 422] on div "$ ( '.configurator-row.is--kleur-vloer' ) . show ( ) ; } else if ( $ ( 'input:r…" at bounding box center [917, 455] width 1244 height 684
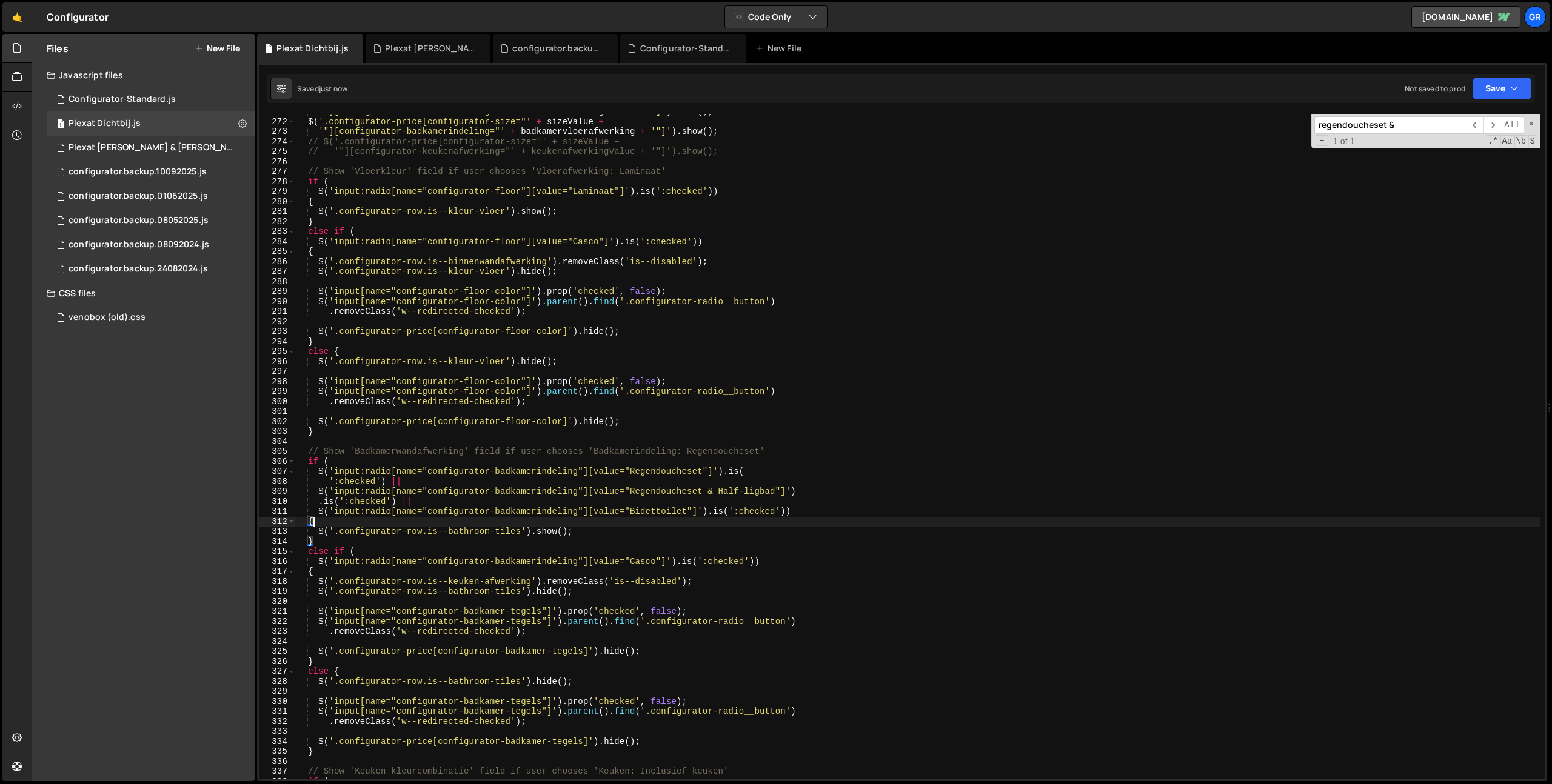
scroll to position [2704, 0]
type textarea "{"
click at [1434, 126] on input "regendoucheset &" at bounding box center [1390, 125] width 152 height 17
click at [1519, 87] on button "Save" at bounding box center [1502, 89] width 59 height 22
click at [1467, 116] on div "Save to Staging S" at bounding box center [1461, 118] width 126 height 12
